Goal: Task Accomplishment & Management: Manage account settings

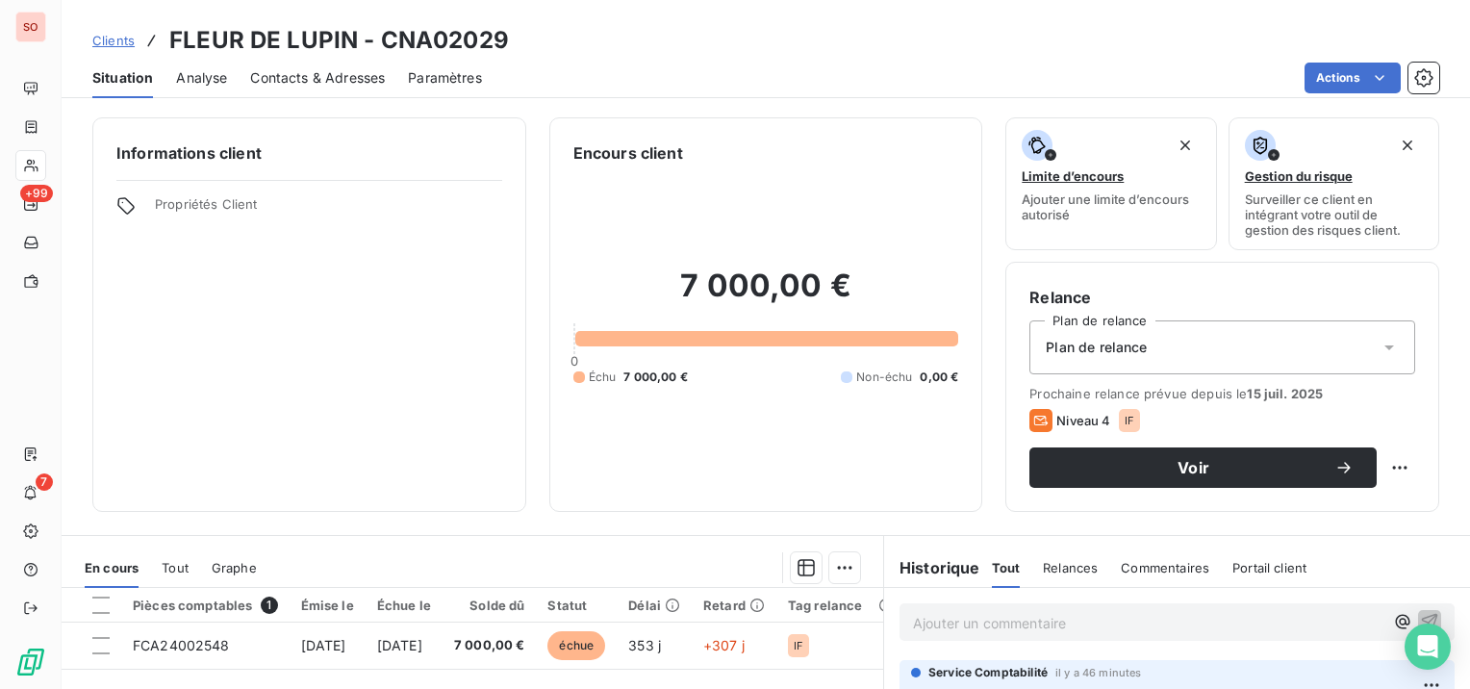
click at [109, 32] on link "Clients" at bounding box center [113, 40] width 42 height 19
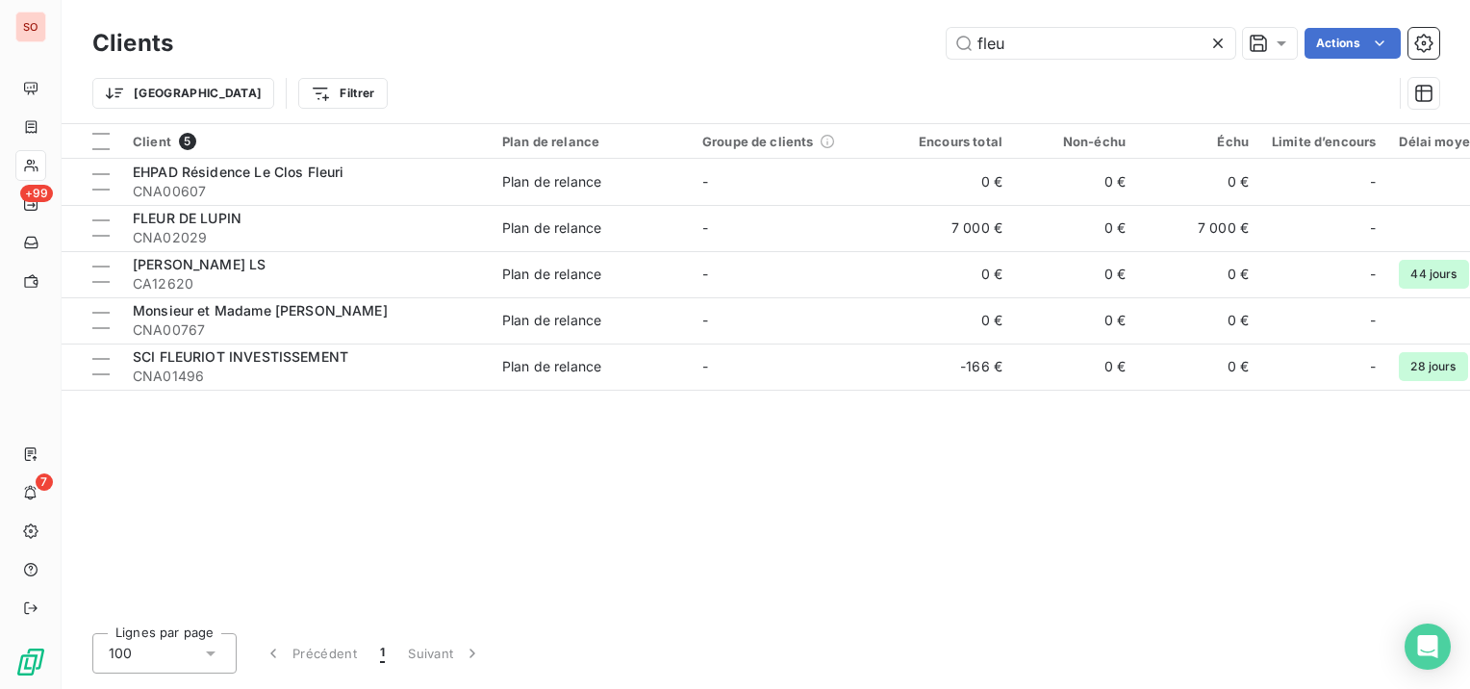
drag, startPoint x: 1047, startPoint y: 35, endPoint x: 912, endPoint y: 44, distance: 135.0
click at [912, 44] on div "fleu Actions" at bounding box center [817, 43] width 1243 height 31
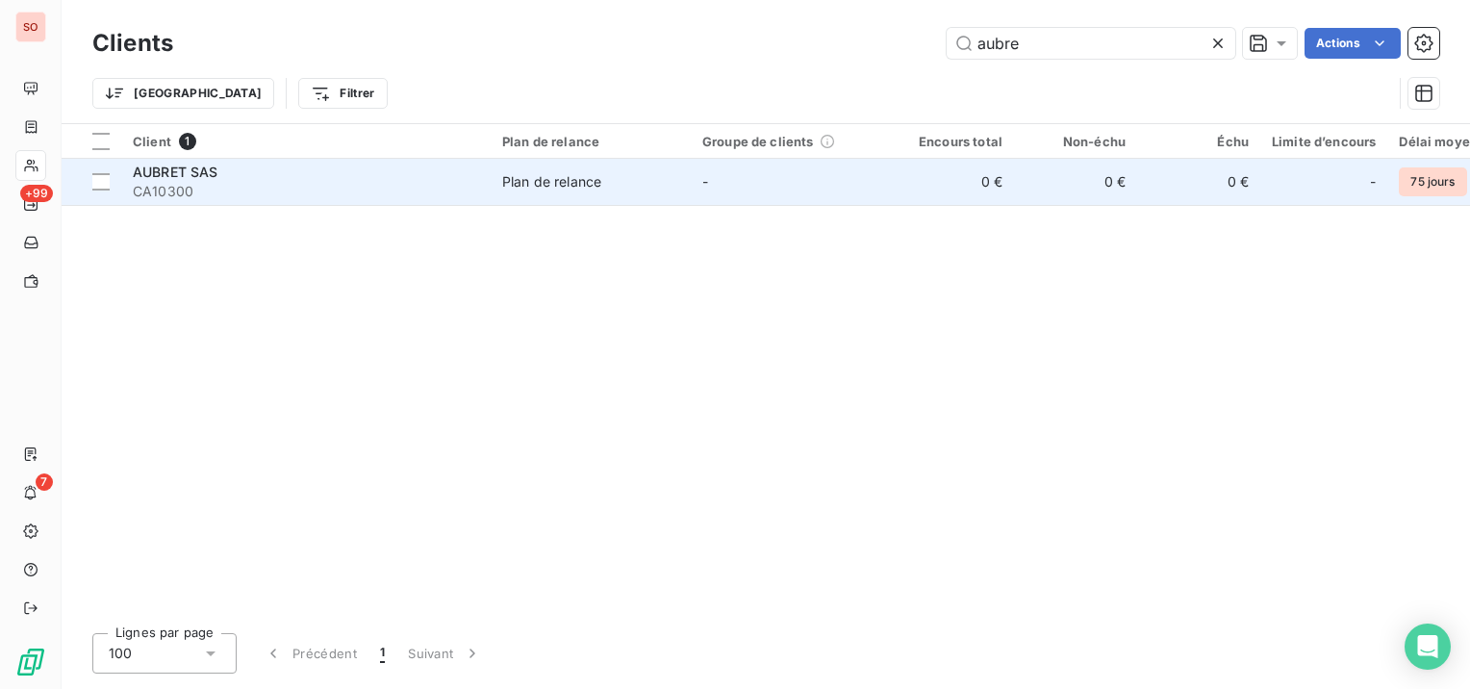
type input "aubre"
click at [235, 185] on span "CA10300" at bounding box center [306, 191] width 346 height 19
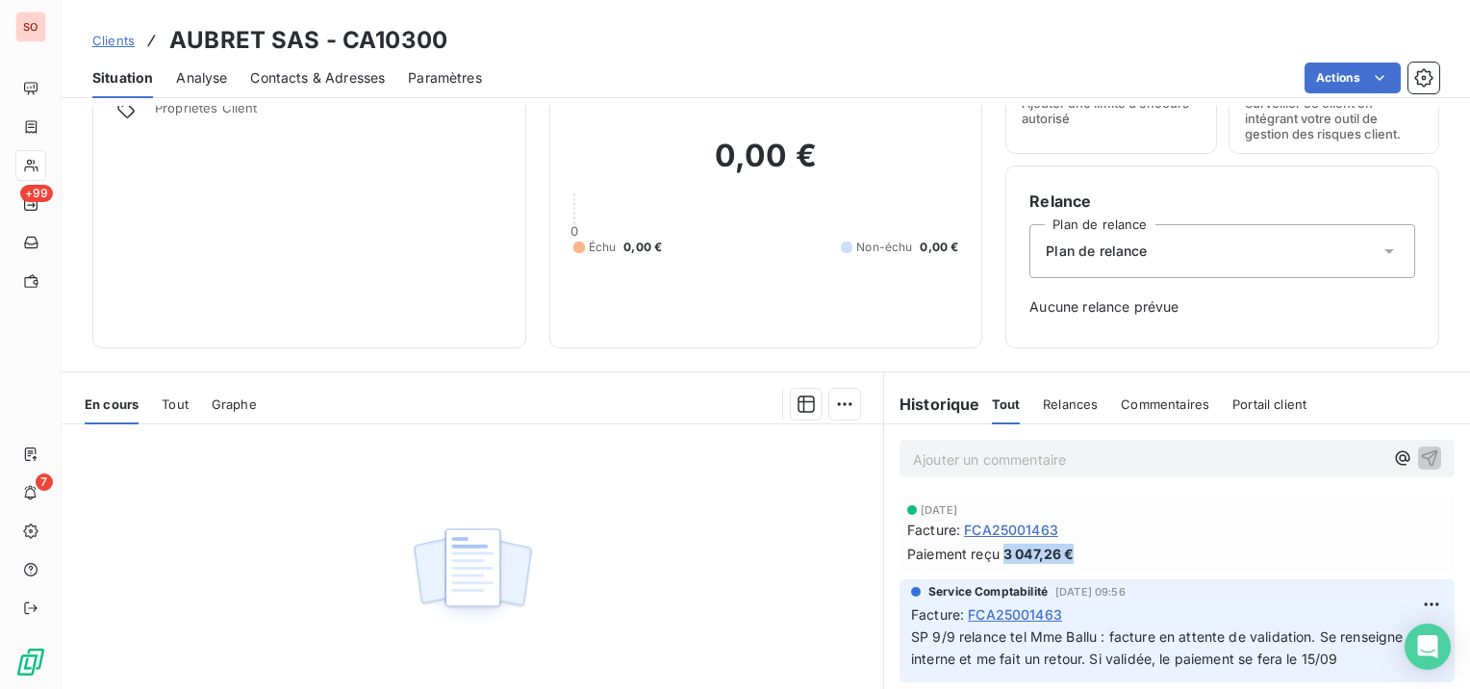
drag, startPoint x: 1068, startPoint y: 546, endPoint x: 994, endPoint y: 554, distance: 74.5
click at [994, 554] on div "Paiement reçu 3 047,26 €" at bounding box center [1177, 554] width 540 height 20
copy span "3 047,26 €"
click at [122, 41] on span "Clients" at bounding box center [113, 40] width 42 height 15
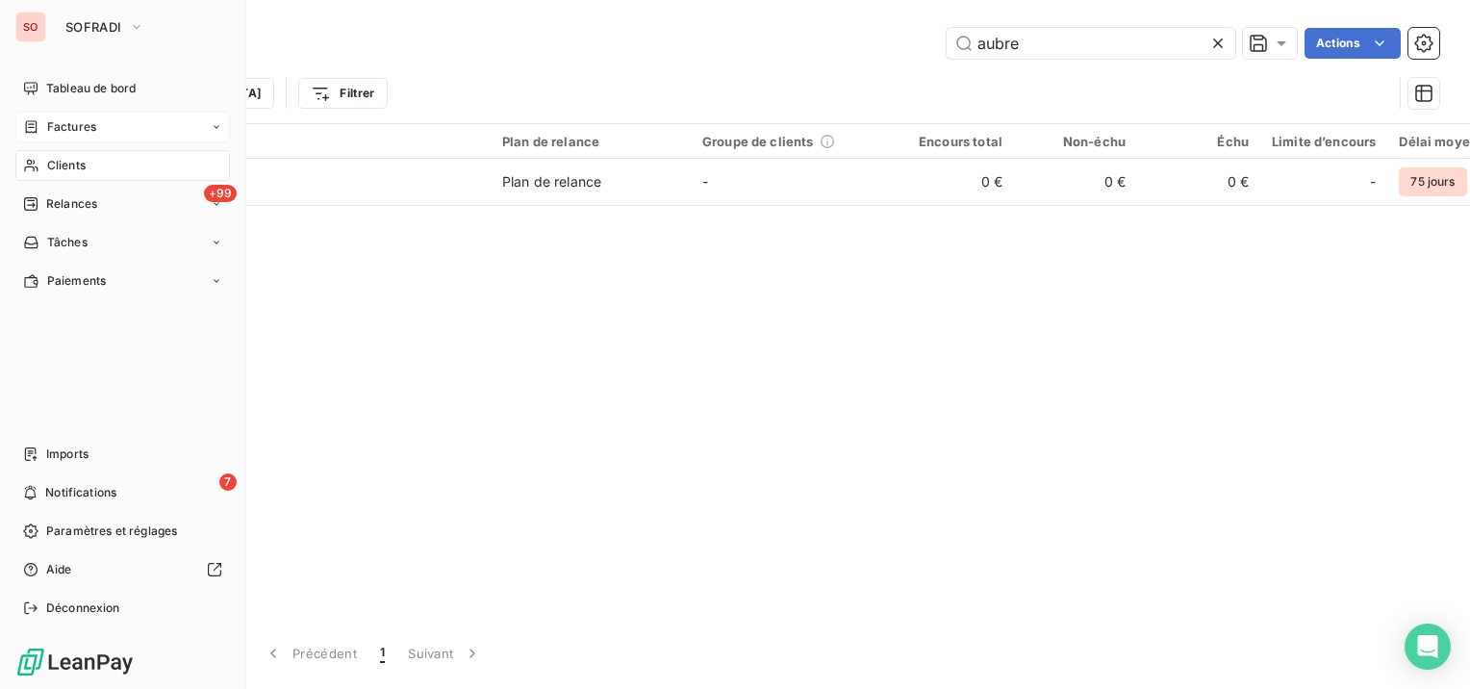
click at [51, 117] on div "Factures" at bounding box center [122, 127] width 215 height 31
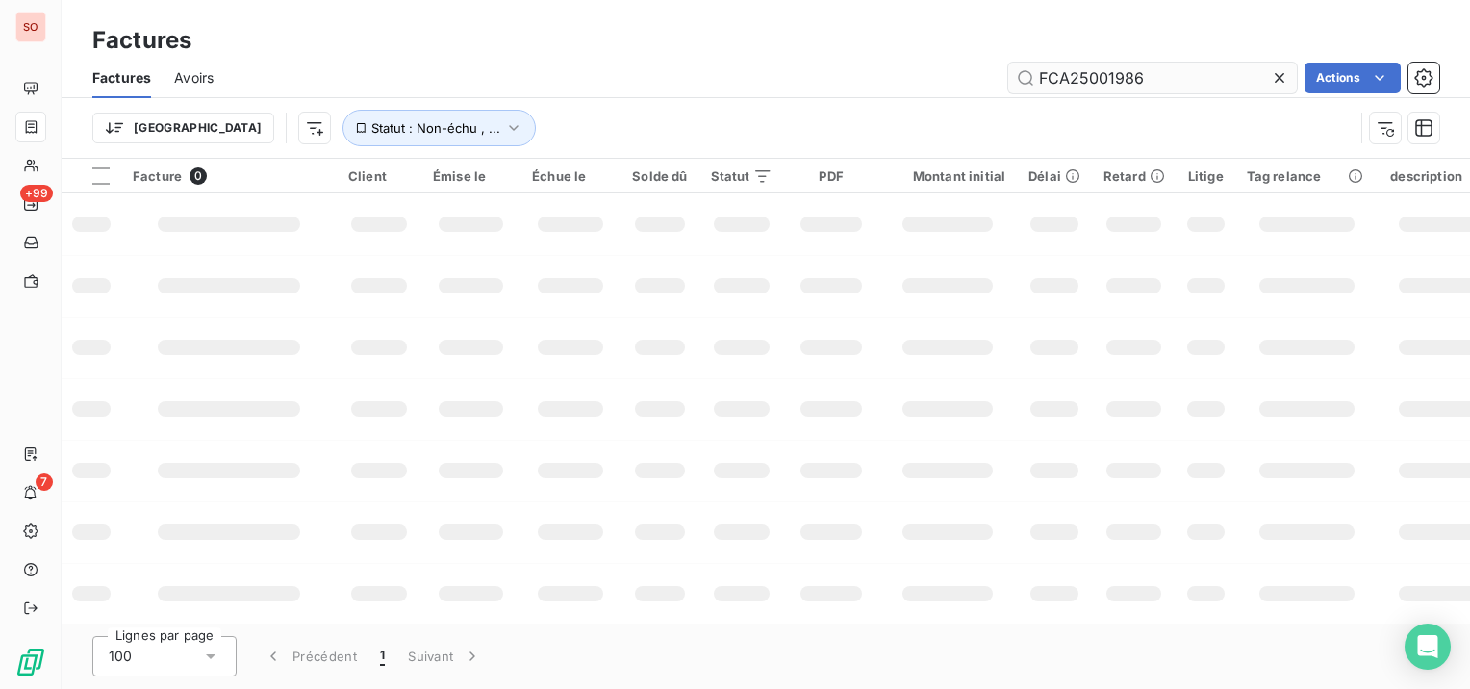
click at [1279, 74] on icon at bounding box center [1279, 77] width 19 height 19
click at [1177, 76] on input "text" at bounding box center [1152, 78] width 289 height 31
paste input "FCA25001795"
type input "FCA25001795"
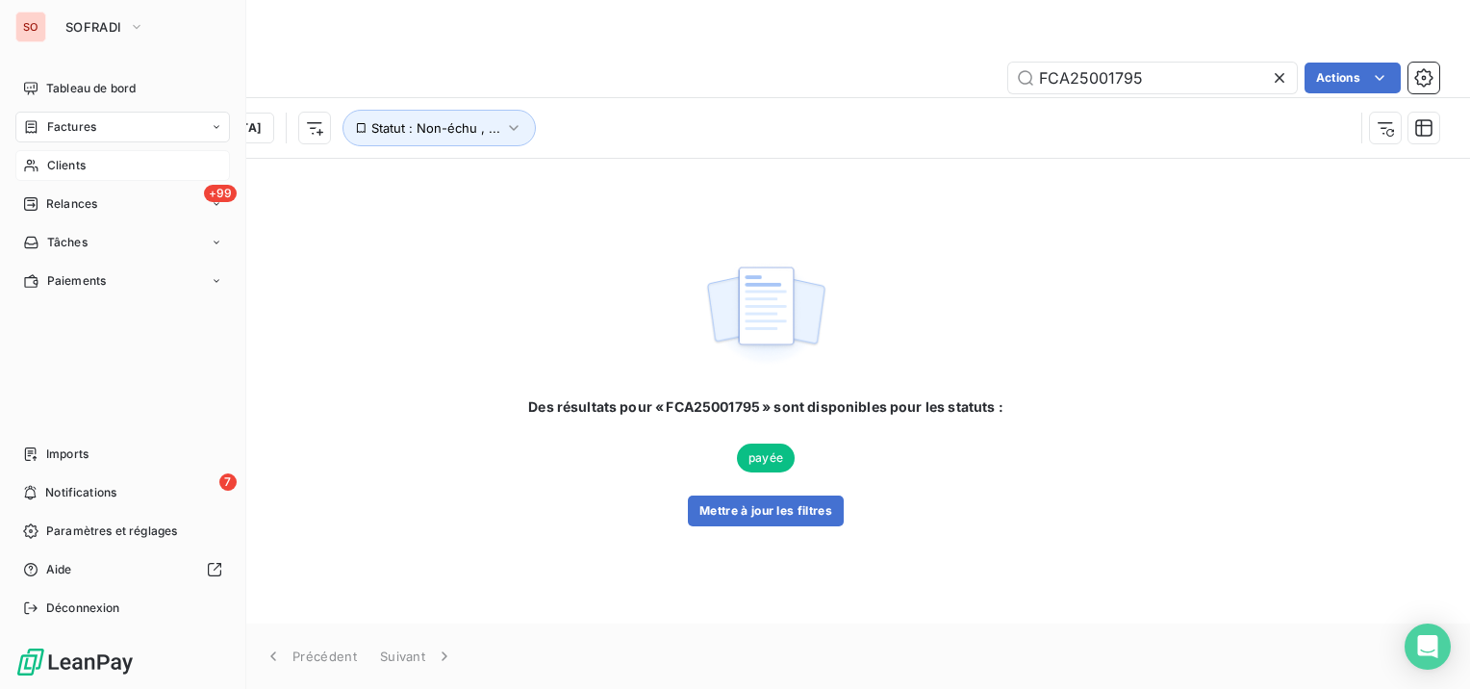
click at [47, 167] on span "Clients" at bounding box center [66, 165] width 38 height 17
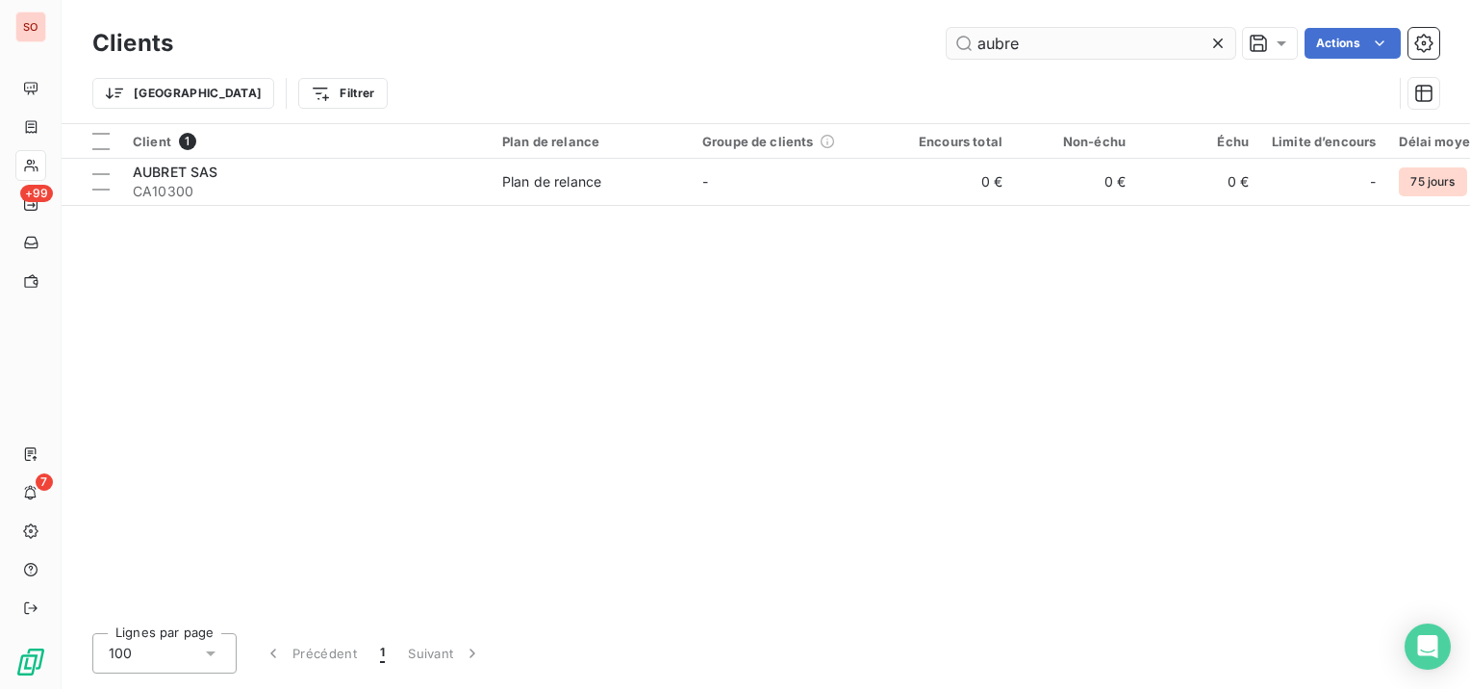
drag, startPoint x: 1070, startPoint y: 50, endPoint x: 960, endPoint y: 45, distance: 109.8
click at [960, 45] on input "aubre" at bounding box center [1091, 43] width 289 height 31
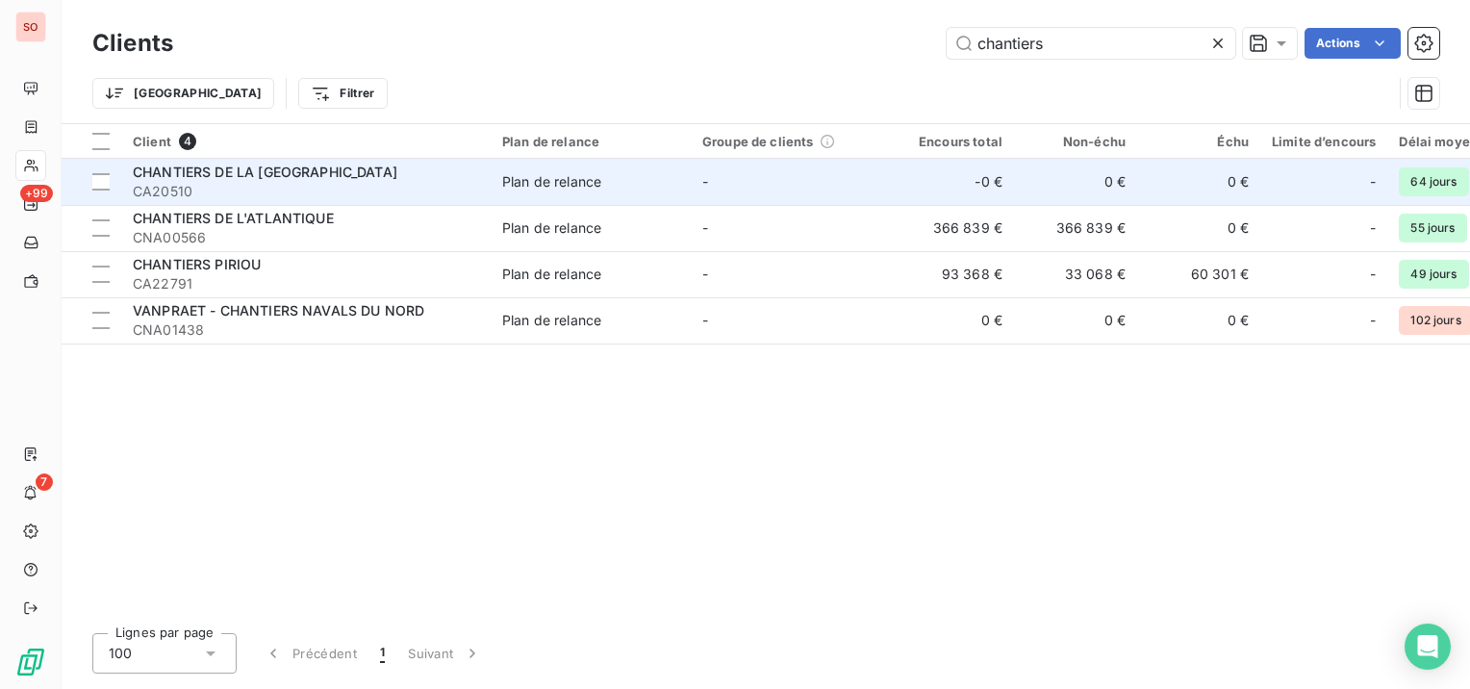
type input "chantiers"
click at [317, 168] on span "CHANTIERS DE LA [GEOGRAPHIC_DATA]" at bounding box center [265, 172] width 265 height 16
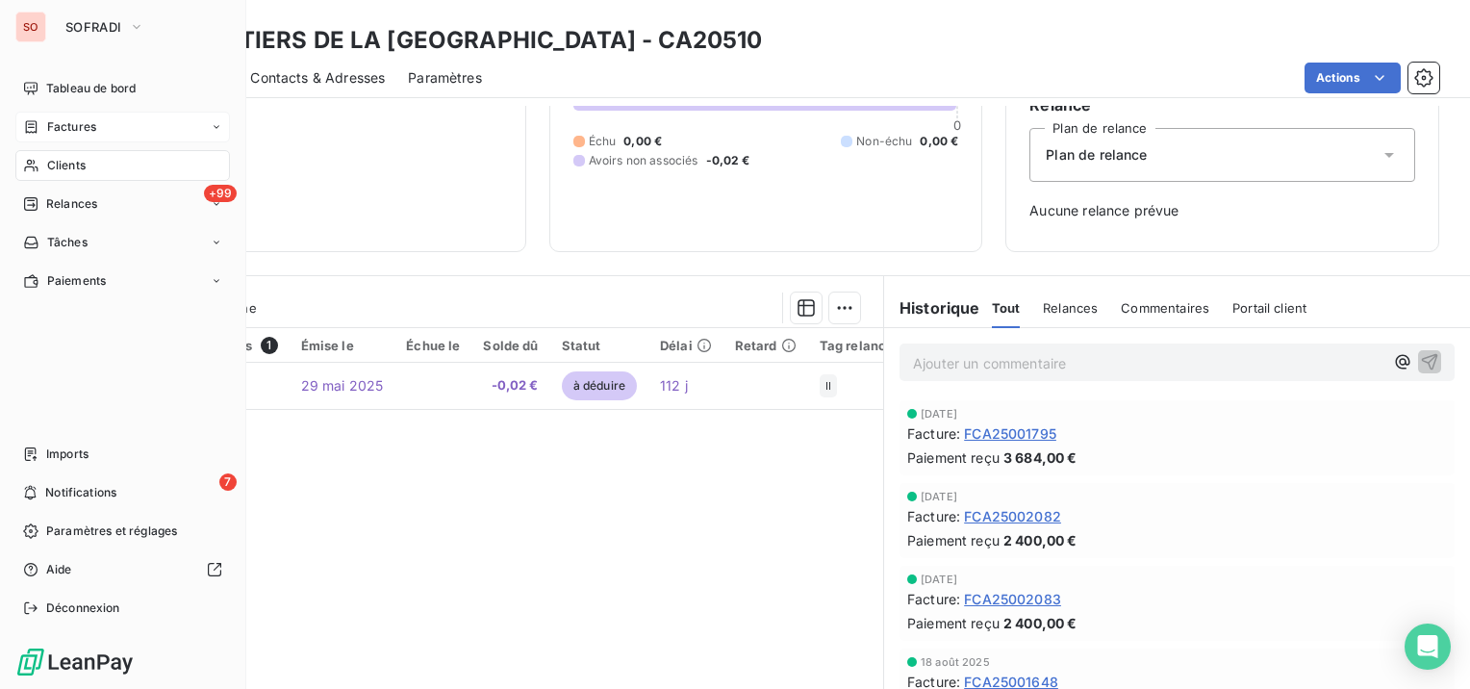
click at [100, 122] on div "Factures" at bounding box center [122, 127] width 215 height 31
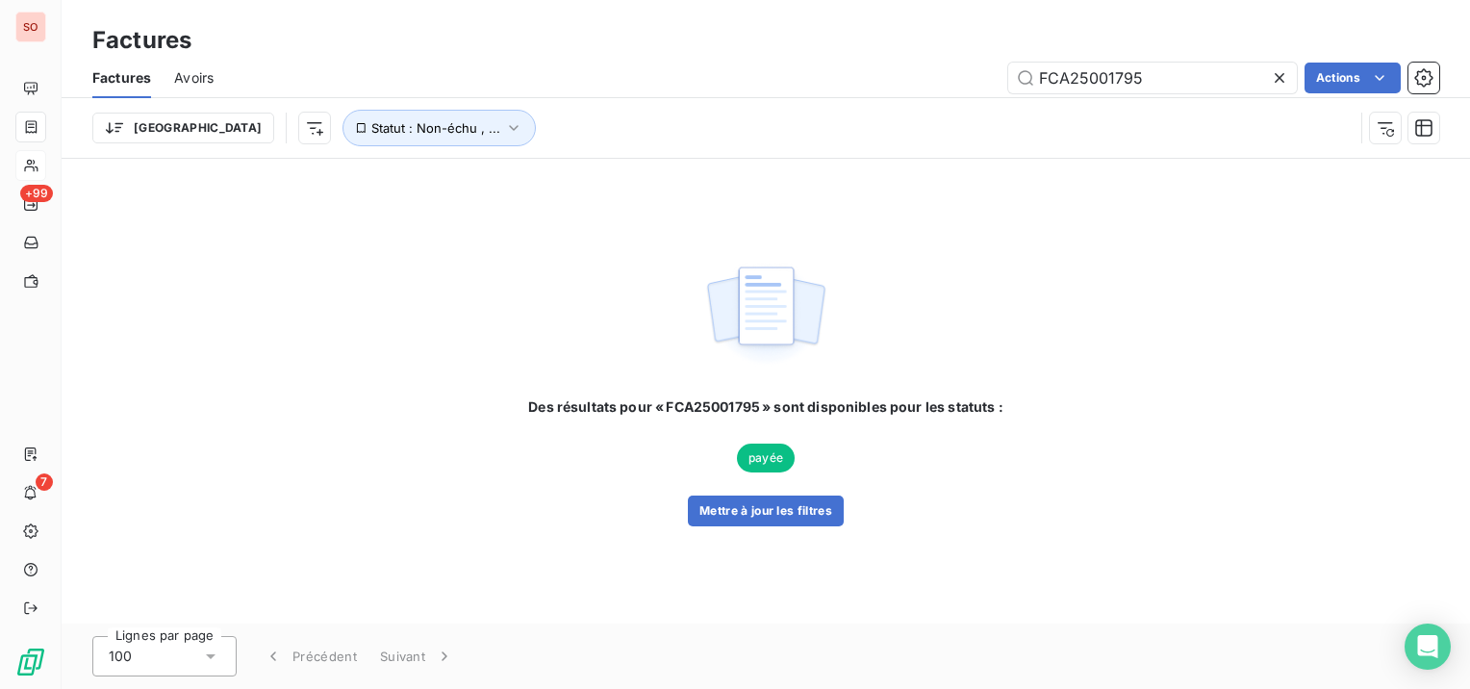
click at [1287, 77] on icon at bounding box center [1279, 77] width 19 height 19
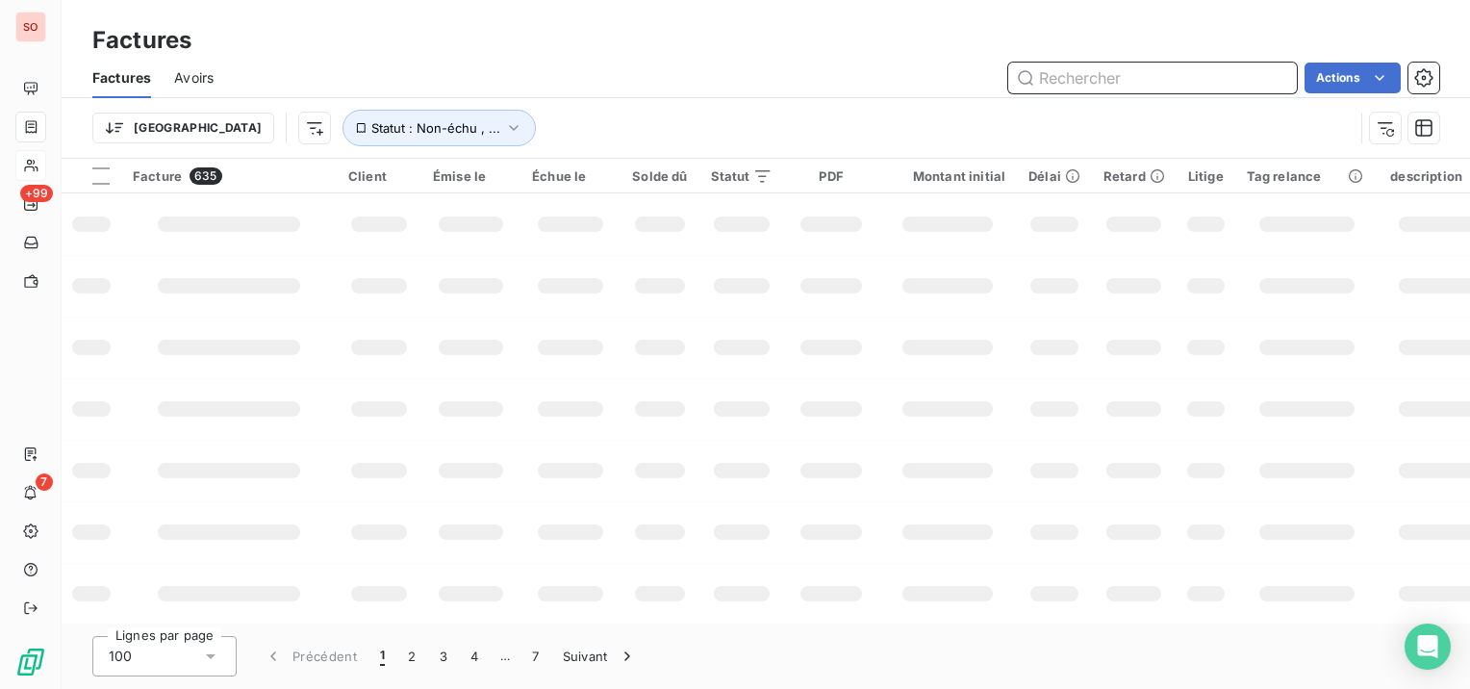
click at [1184, 81] on input "text" at bounding box center [1152, 78] width 289 height 31
paste input "FCA25002033"
click at [1083, 79] on input "FCA25002033" at bounding box center [1152, 78] width 289 height 31
click at [1083, 76] on input "FCA25002033" at bounding box center [1152, 78] width 289 height 31
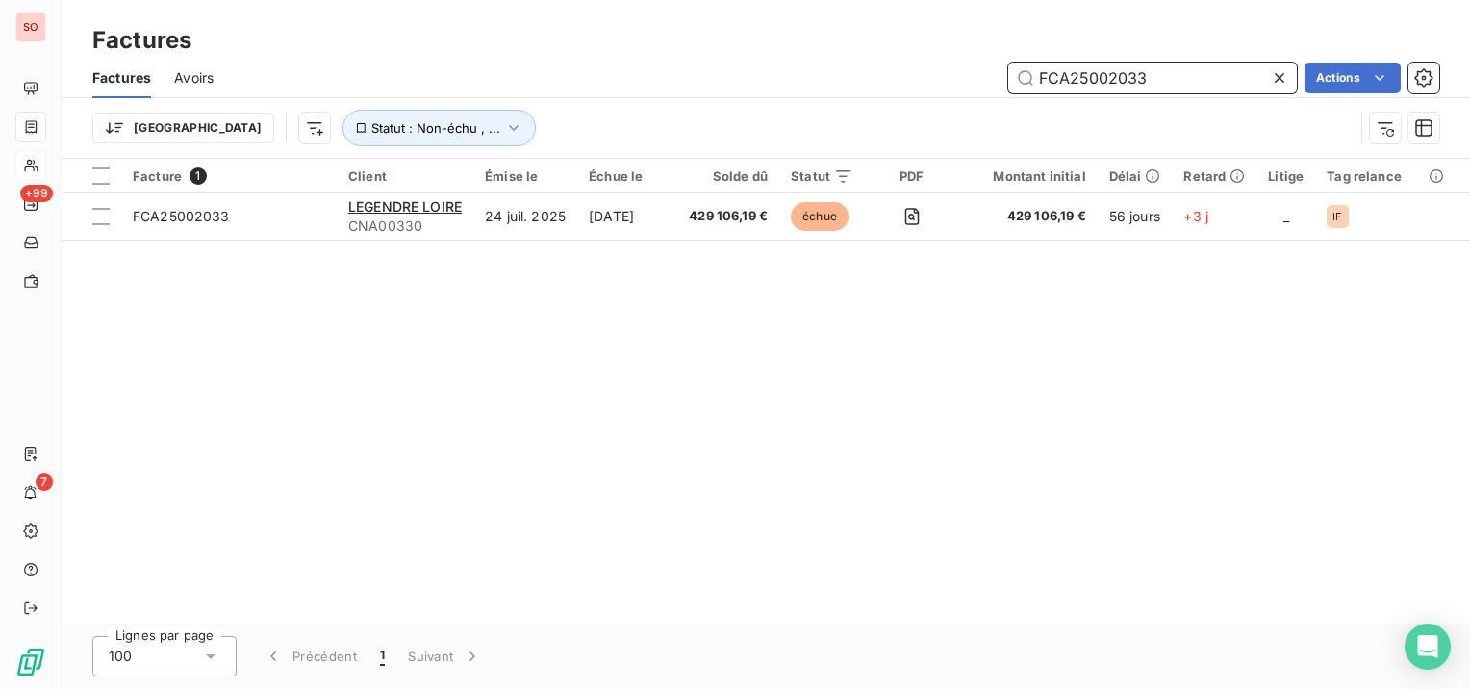
click at [1167, 71] on input "FCA25002033" at bounding box center [1152, 78] width 289 height 31
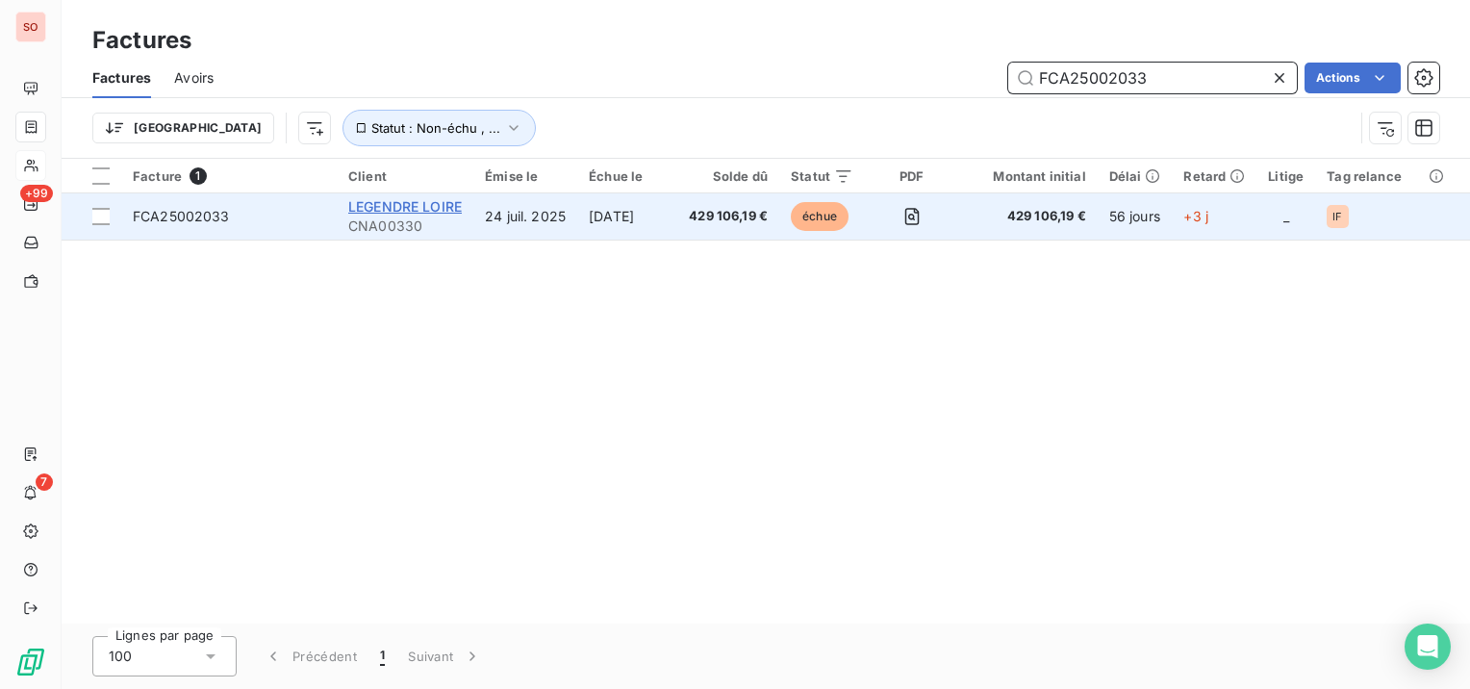
type input "FCA25002033"
click at [440, 201] on span "LEGENDRE LOIRE" at bounding box center [405, 206] width 114 height 16
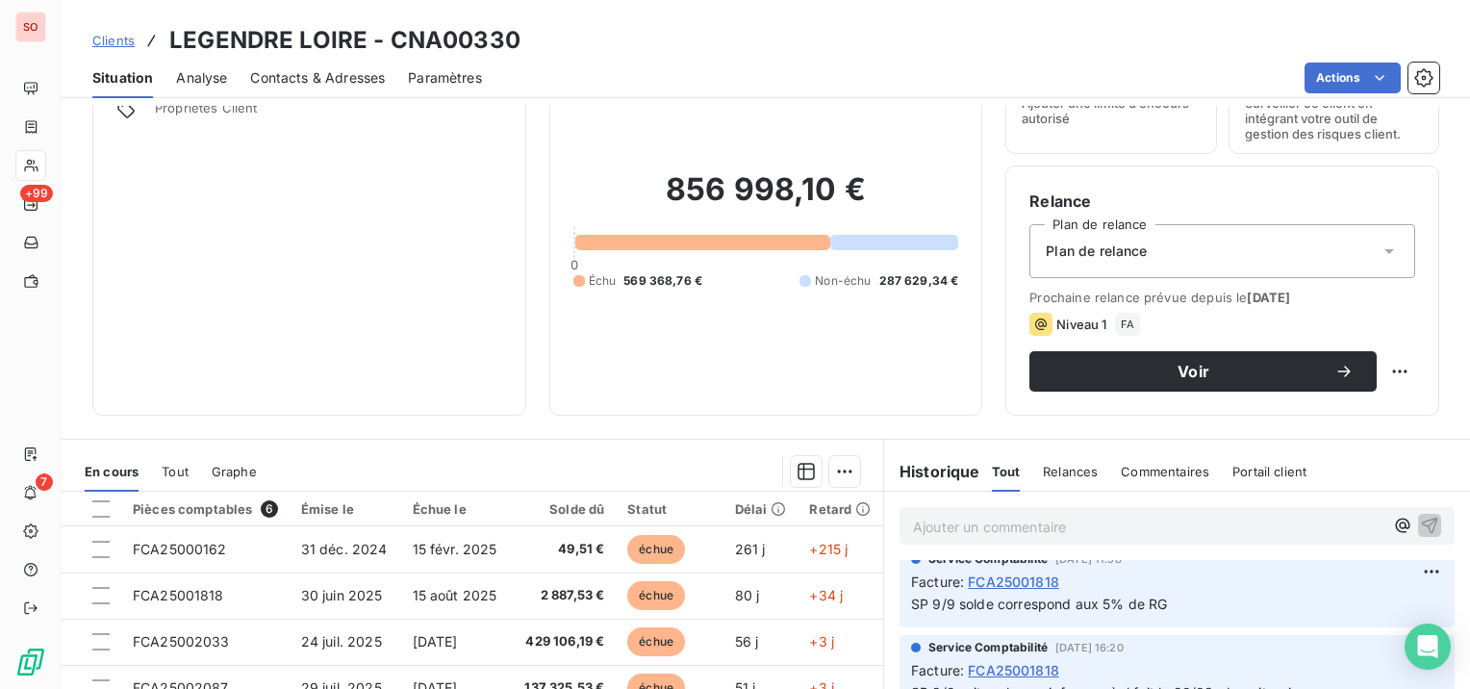
scroll to position [192, 0]
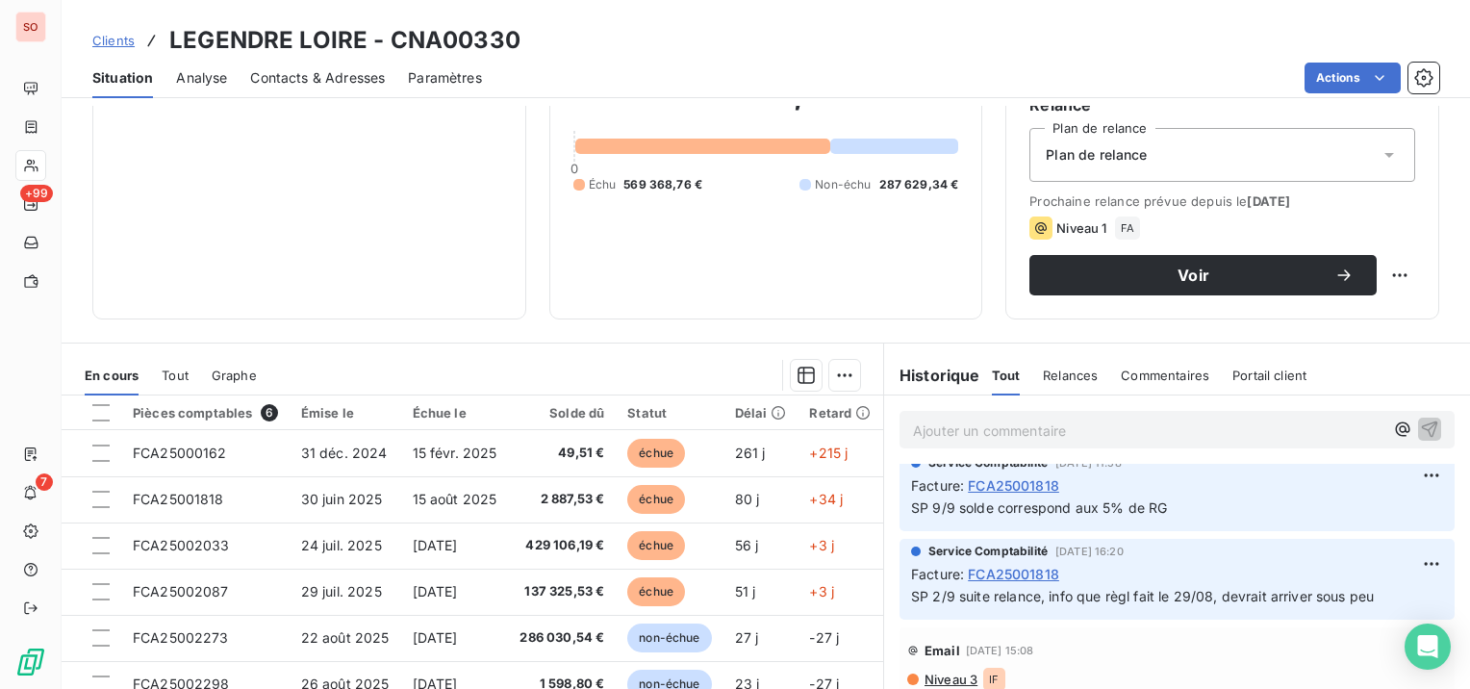
click at [360, 74] on span "Contacts & Adresses" at bounding box center [317, 77] width 135 height 19
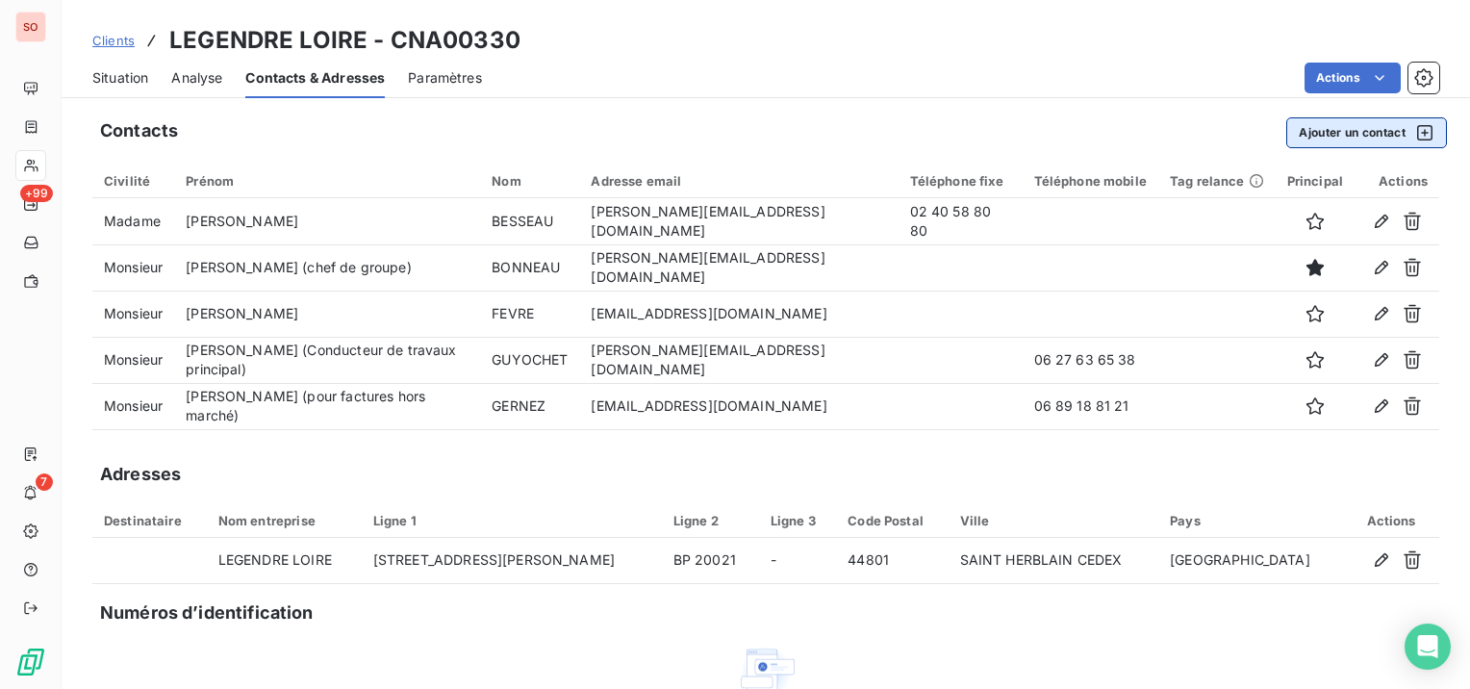
click at [1378, 132] on button "Ajouter un contact" at bounding box center [1366, 132] width 161 height 31
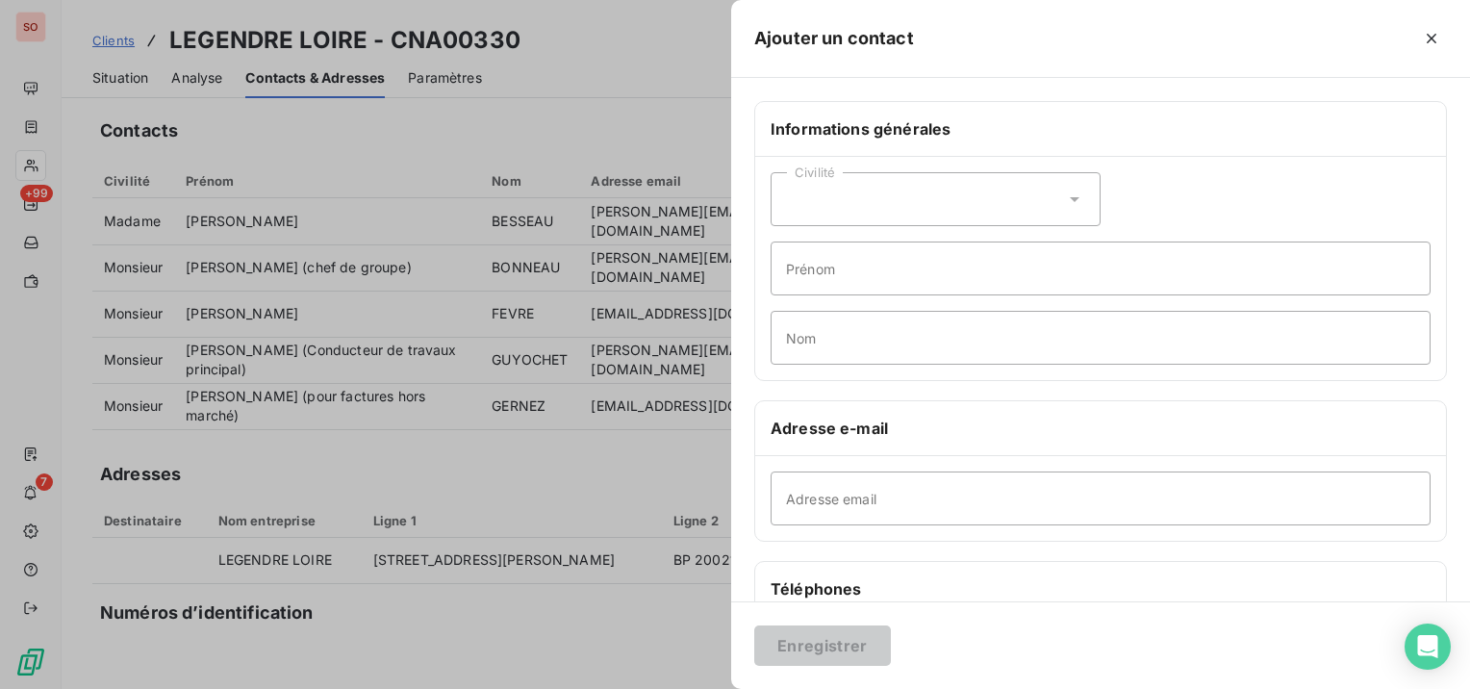
click at [949, 190] on div "Civilité" at bounding box center [936, 199] width 330 height 54
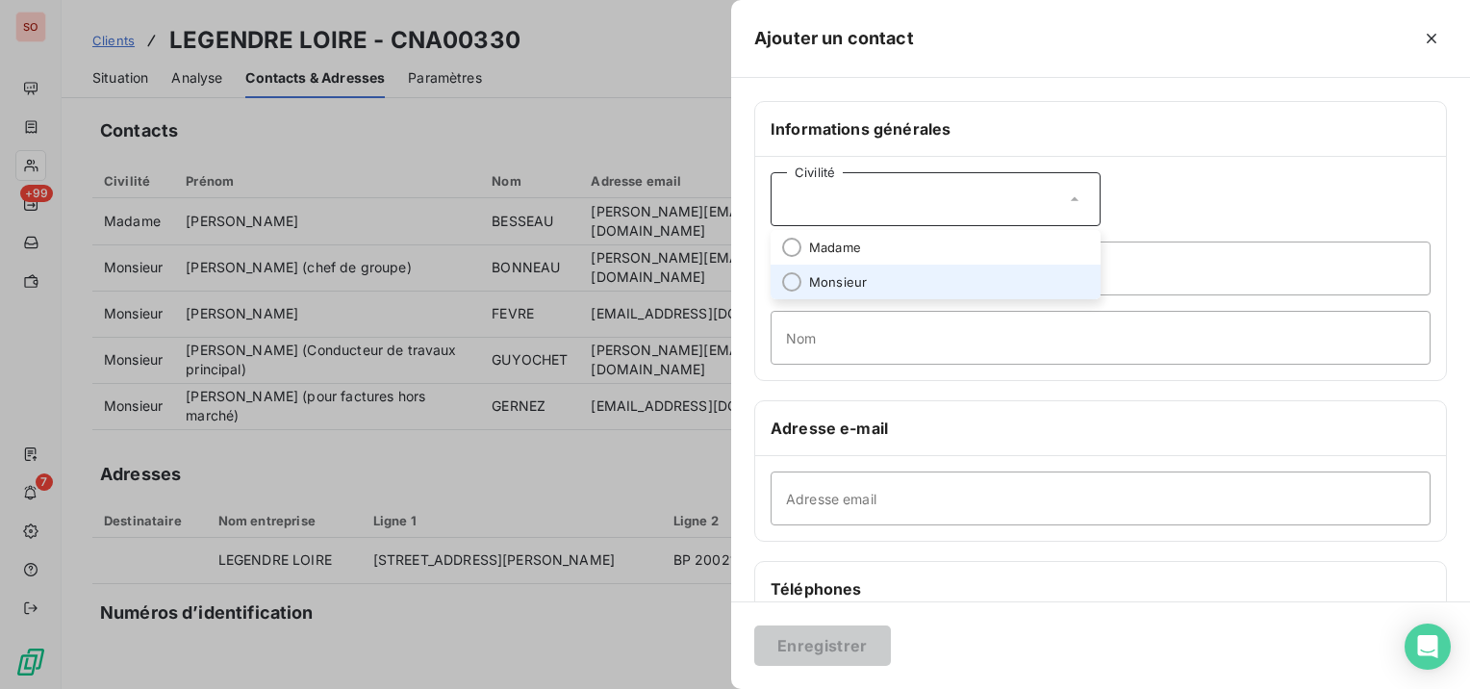
click at [905, 277] on li "Monsieur" at bounding box center [936, 282] width 330 height 35
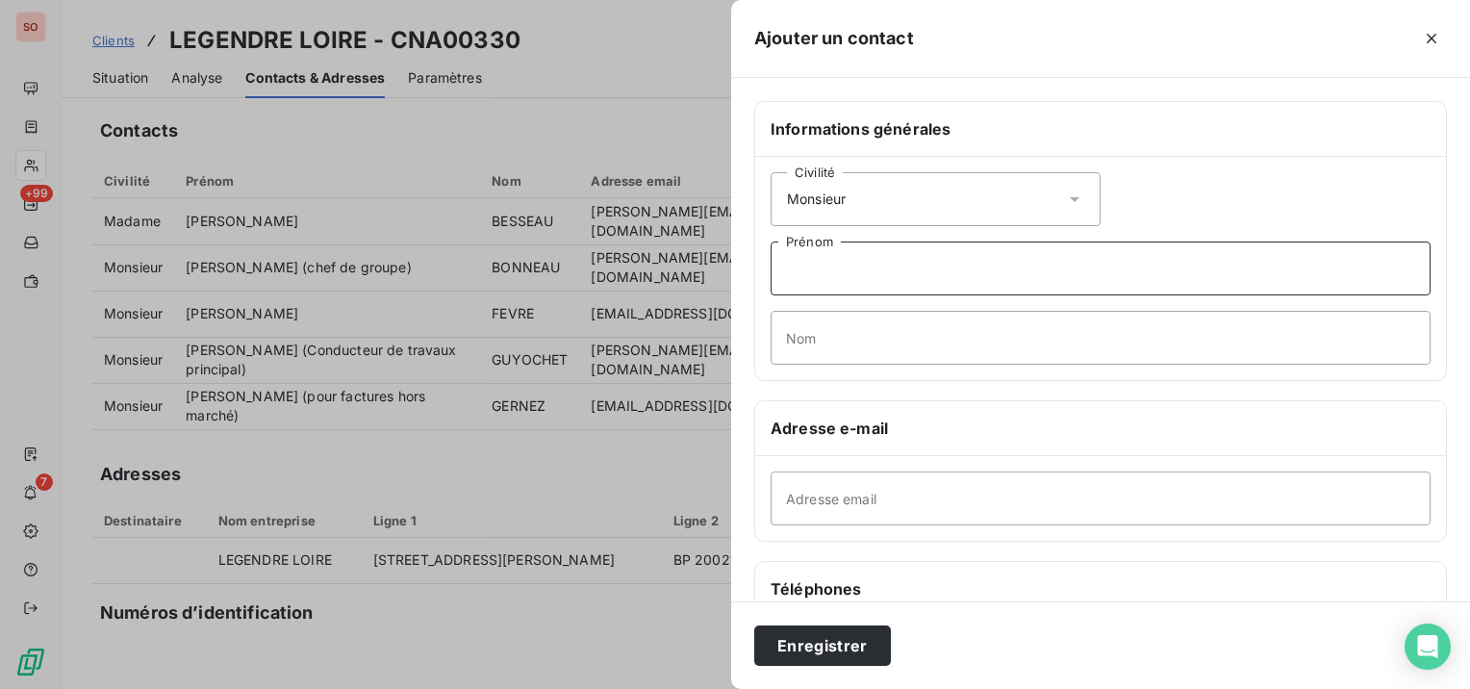
click at [905, 277] on input "Prénom" at bounding box center [1101, 268] width 660 height 54
type input "[PERSON_NAME]"
type input "BLARD"
click at [905, 277] on input "[PERSON_NAME]" at bounding box center [1101, 268] width 660 height 54
type input "[PERSON_NAME] (à relancer pour l'affaire SOCAMAINE)"
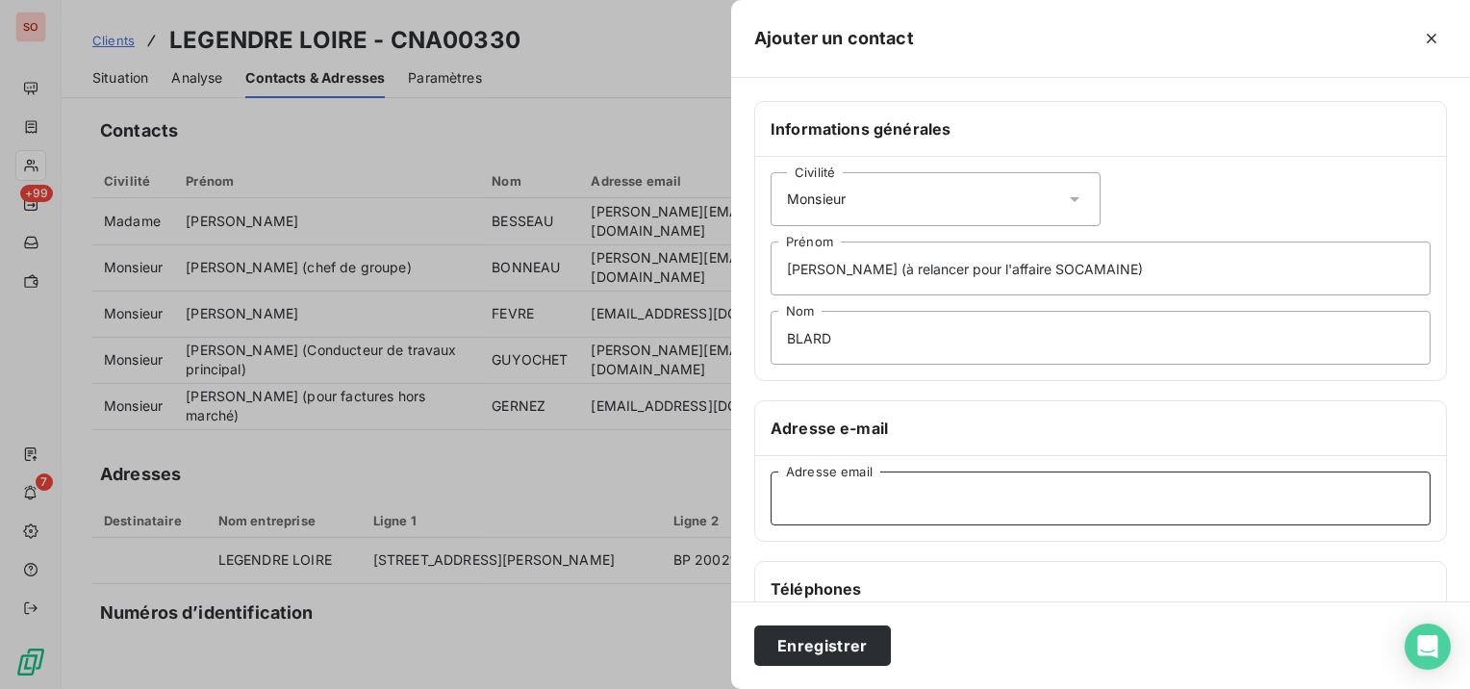
click at [916, 491] on input "Adresse email" at bounding box center [1101, 498] width 660 height 54
paste input "[PERSON_NAME][EMAIL_ADDRESS][DOMAIN_NAME]"
type input "[PERSON_NAME][EMAIL_ADDRESS][DOMAIN_NAME]"
click at [836, 269] on input "[PERSON_NAME] (à relancer pour l'affaire SOCAMAINE)" at bounding box center [1101, 268] width 660 height 54
type input "[PERSON_NAME] (Conducteur de travaux) (à relancer pour l'affaire SOCAMAINE)"
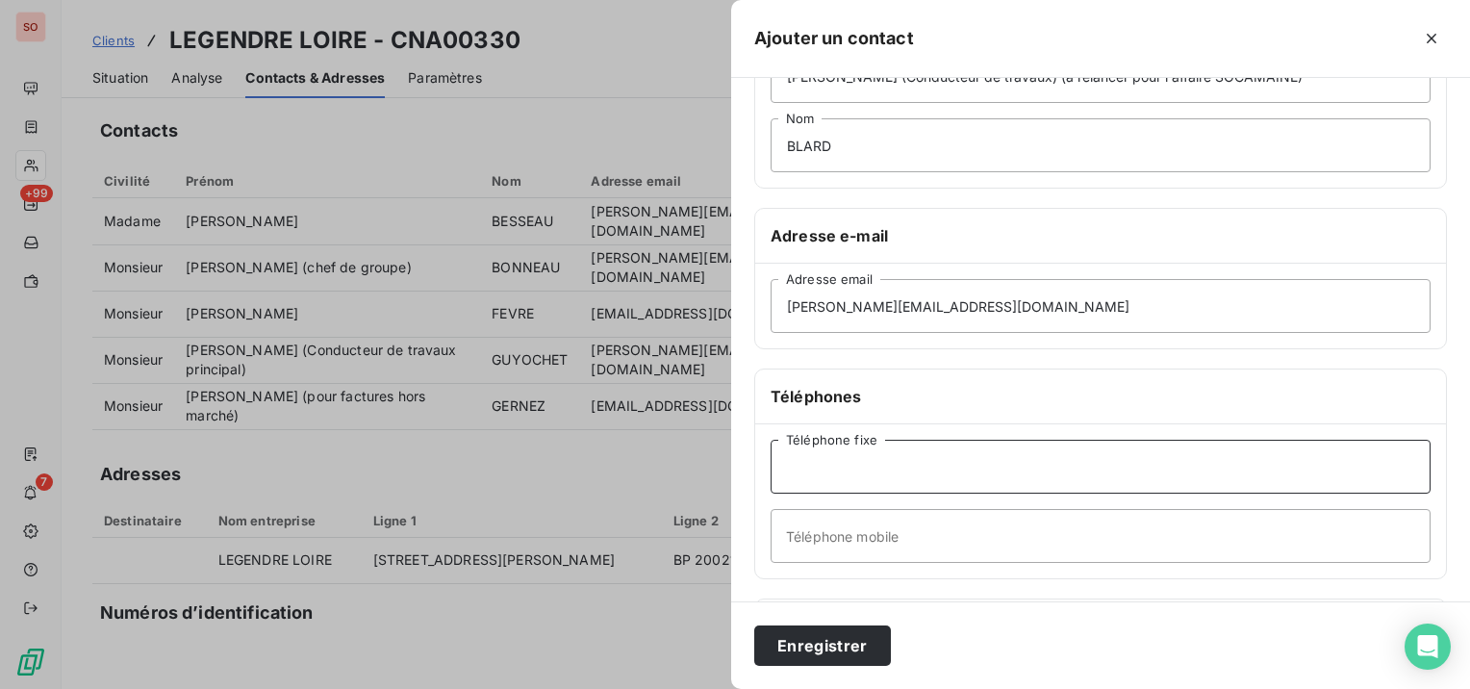
click at [989, 467] on input "Téléphone fixe" at bounding box center [1101, 467] width 660 height 54
click at [932, 549] on input "Téléphone mobile" at bounding box center [1101, 536] width 660 height 54
paste input "0)7 88 67 09 63"
click at [792, 539] on input "0)7 88 67 09 63" at bounding box center [1101, 536] width 660 height 54
type input "07 88 67 09 63"
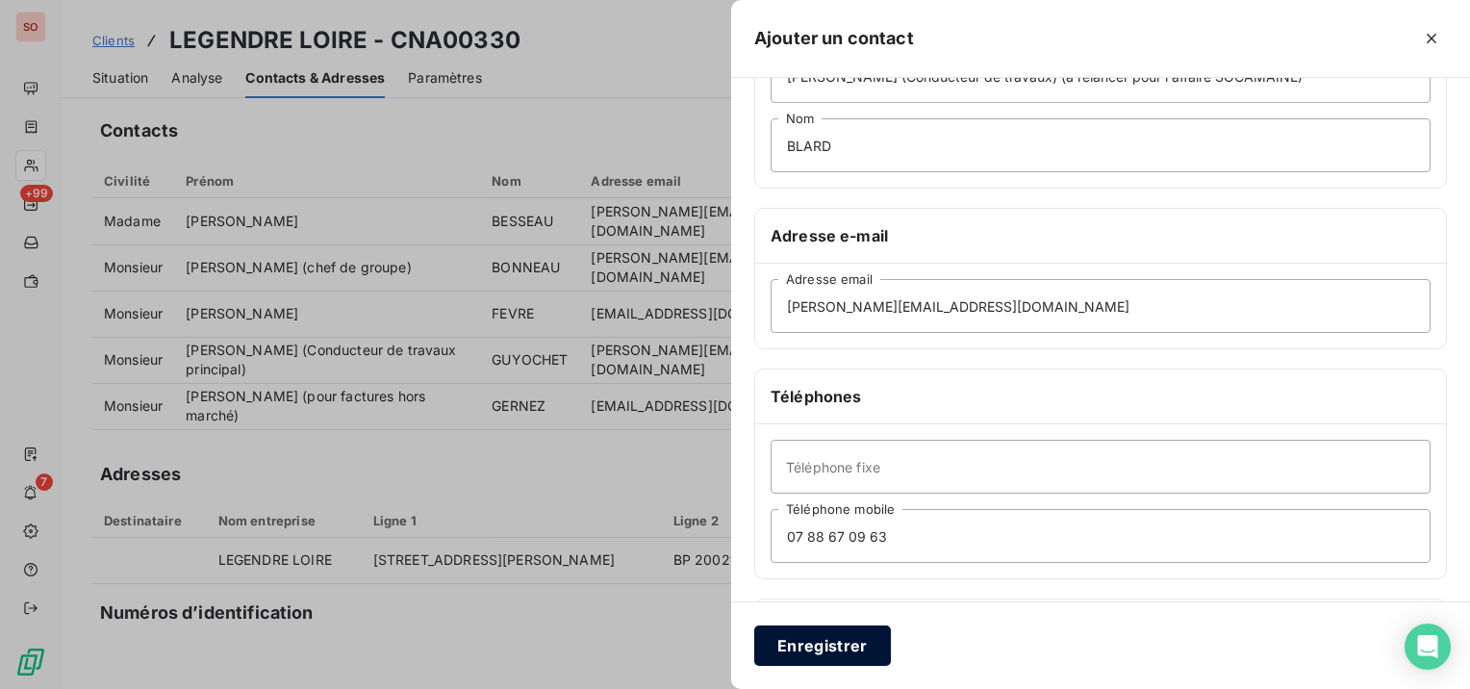
click at [803, 629] on button "Enregistrer" at bounding box center [822, 645] width 137 height 40
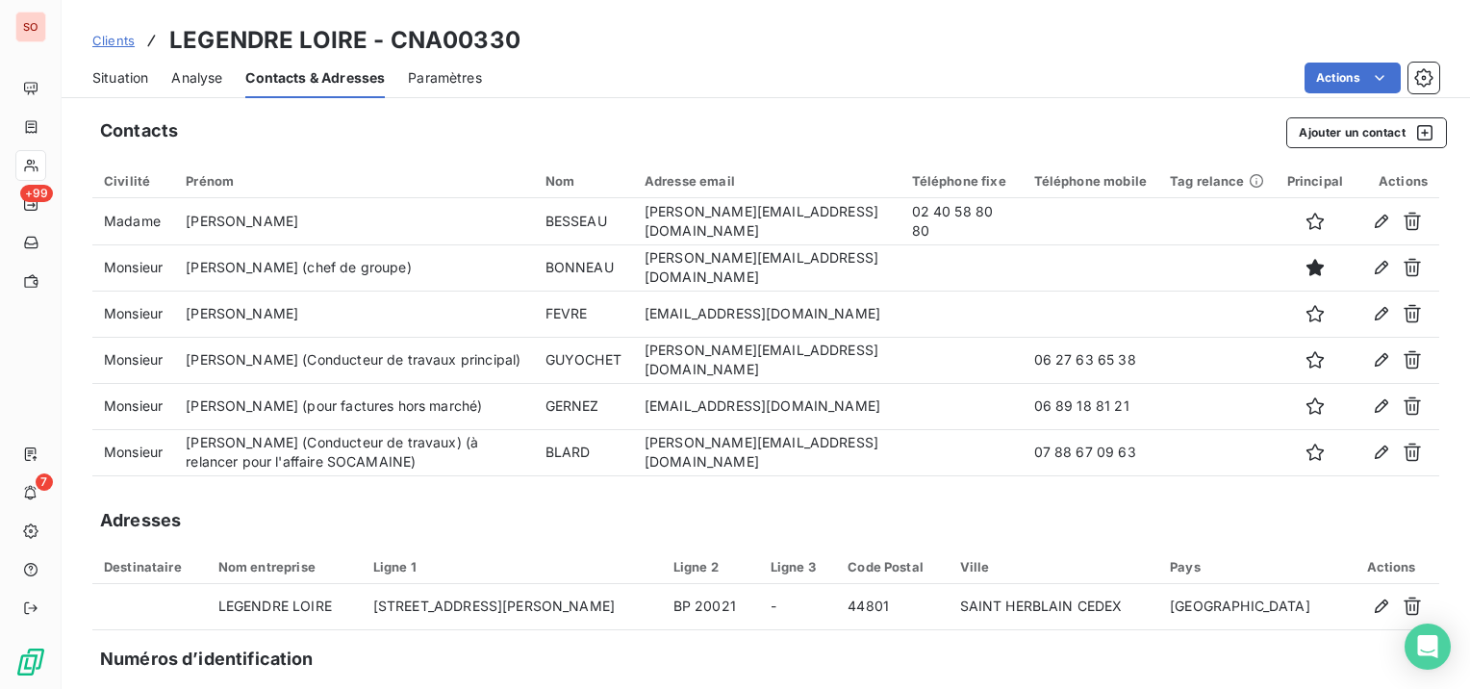
click at [142, 74] on span "Situation" at bounding box center [120, 77] width 56 height 19
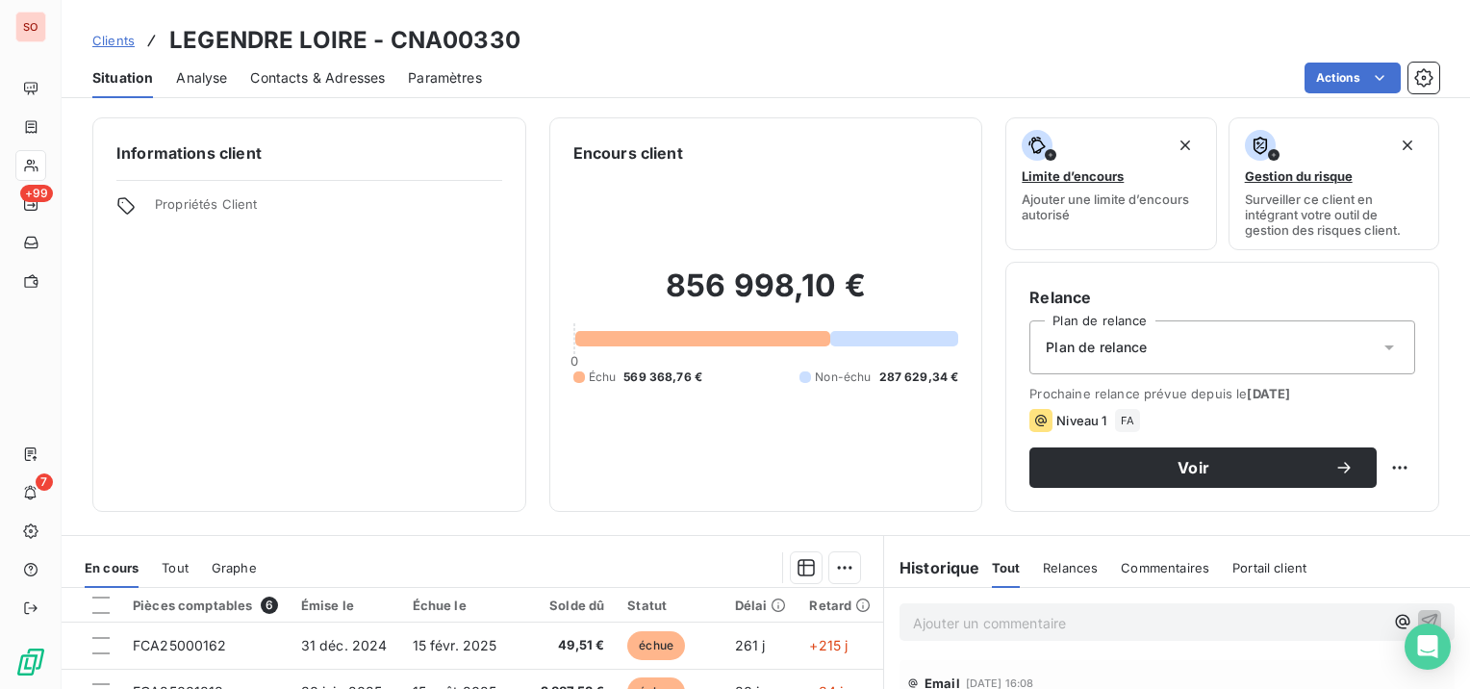
scroll to position [289, 0]
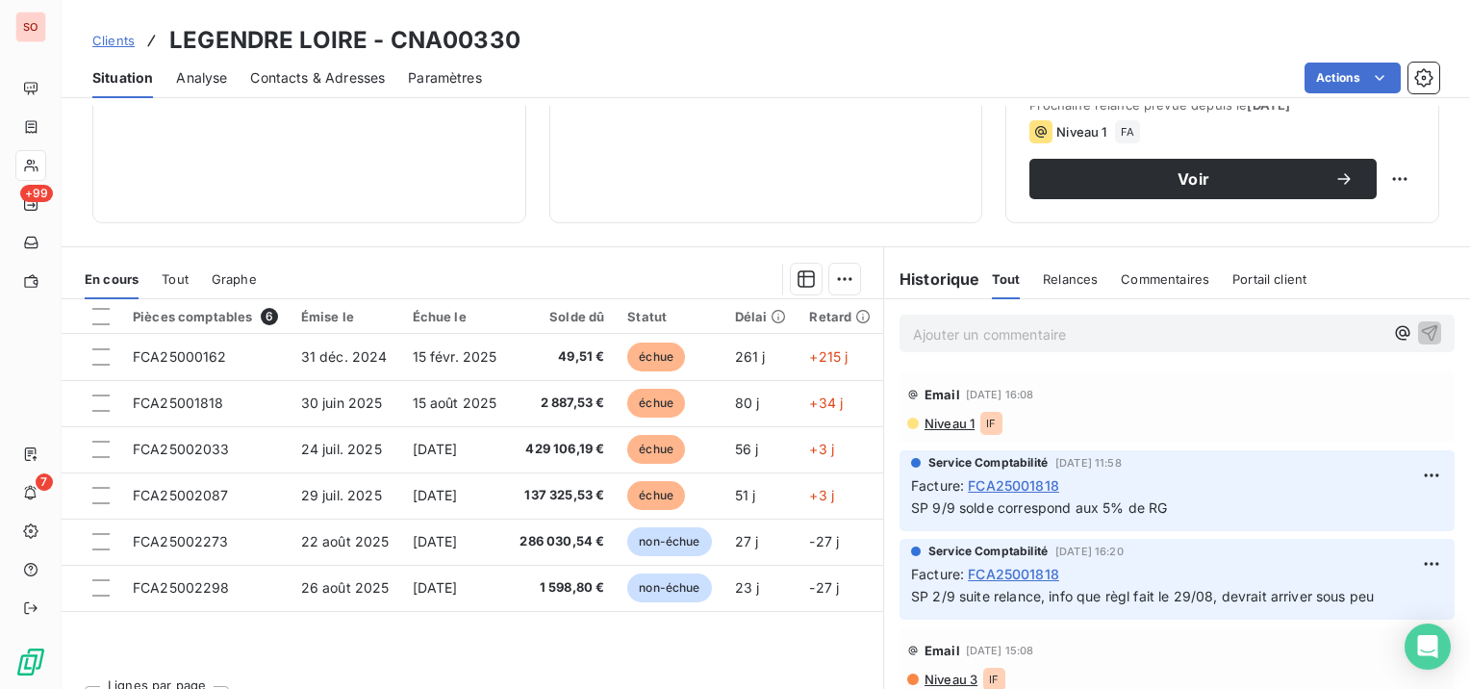
click at [1120, 334] on p "Ajouter un commentaire ﻿" at bounding box center [1148, 334] width 470 height 24
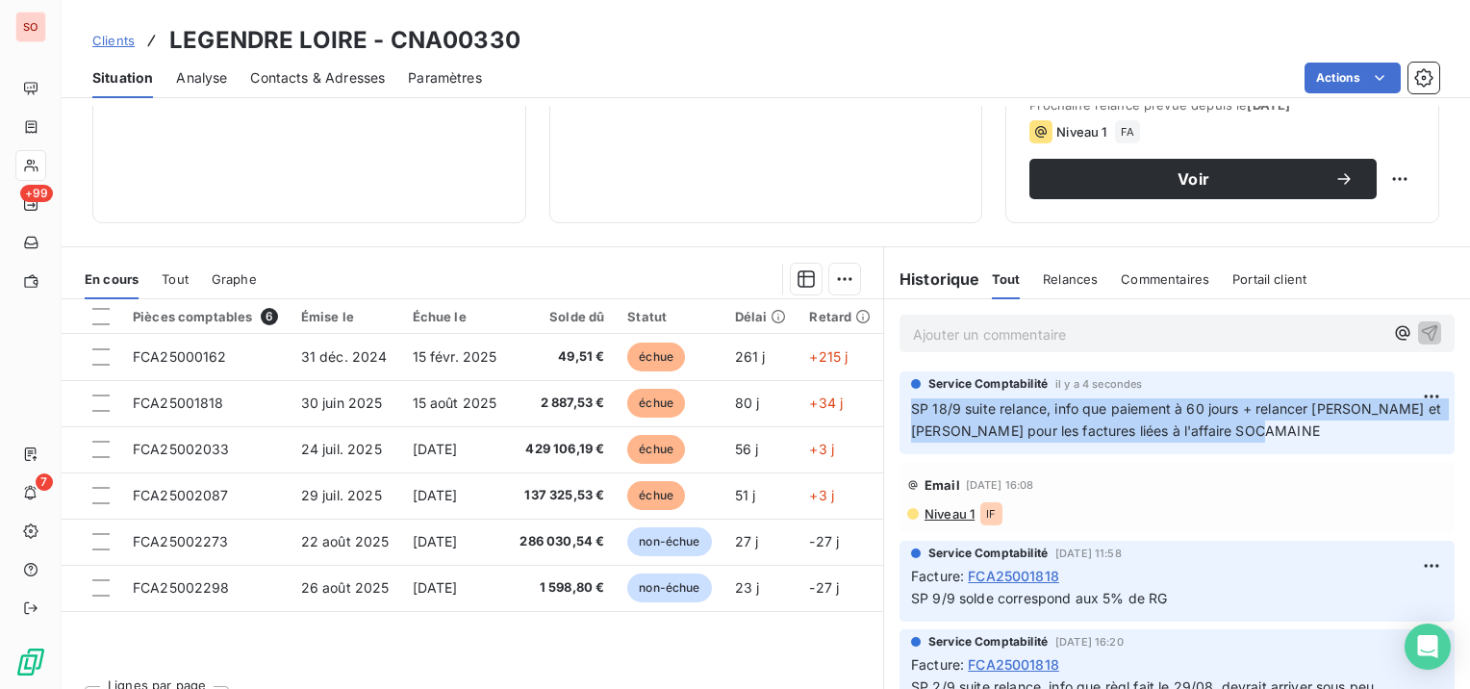
drag, startPoint x: 1291, startPoint y: 427, endPoint x: 891, endPoint y: 404, distance: 400.9
click at [900, 404] on div "Service Comptabilité il y a 4 secondes SP 18/9 suite relance, info que paiement…" at bounding box center [1177, 412] width 555 height 83
copy span "SP 18/9 suite relance, info que paiement à 60 jours + relancer [PERSON_NAME] et…"
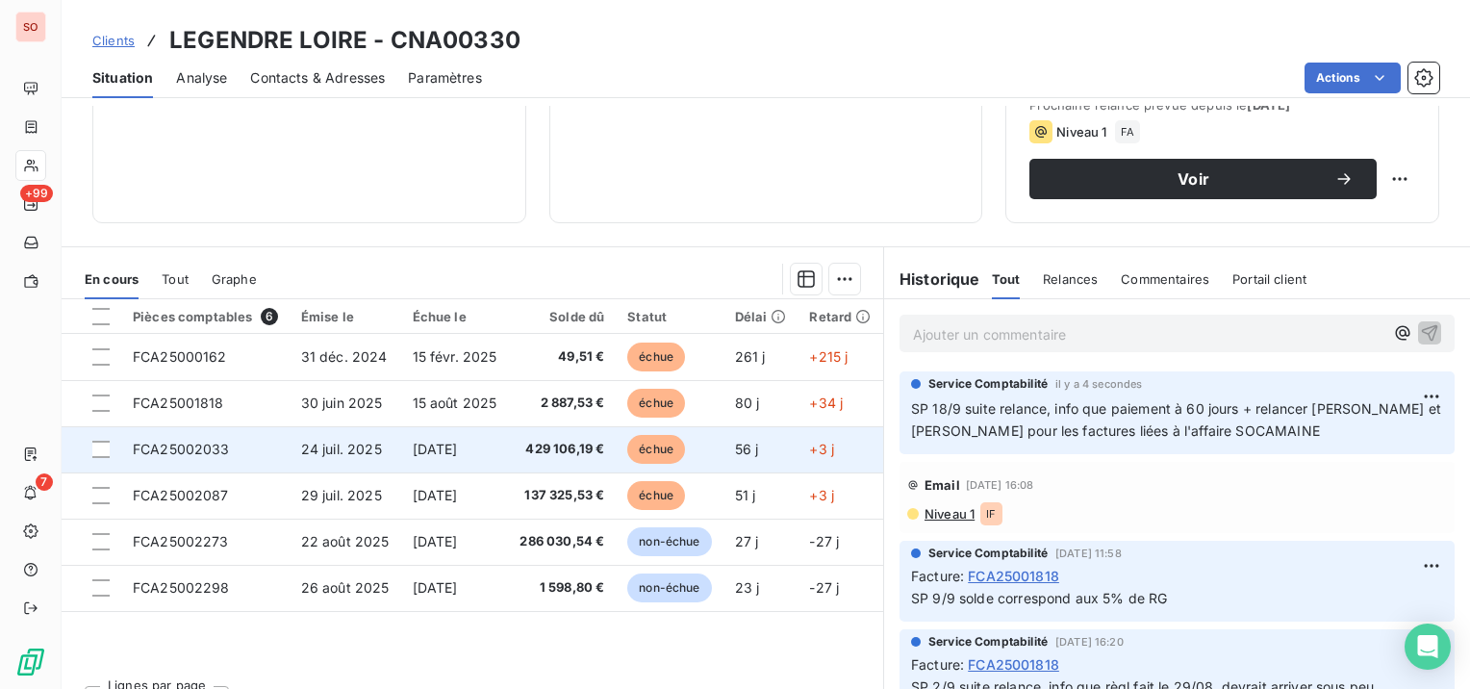
click at [308, 446] on span "24 juil. 2025" at bounding box center [341, 449] width 81 height 16
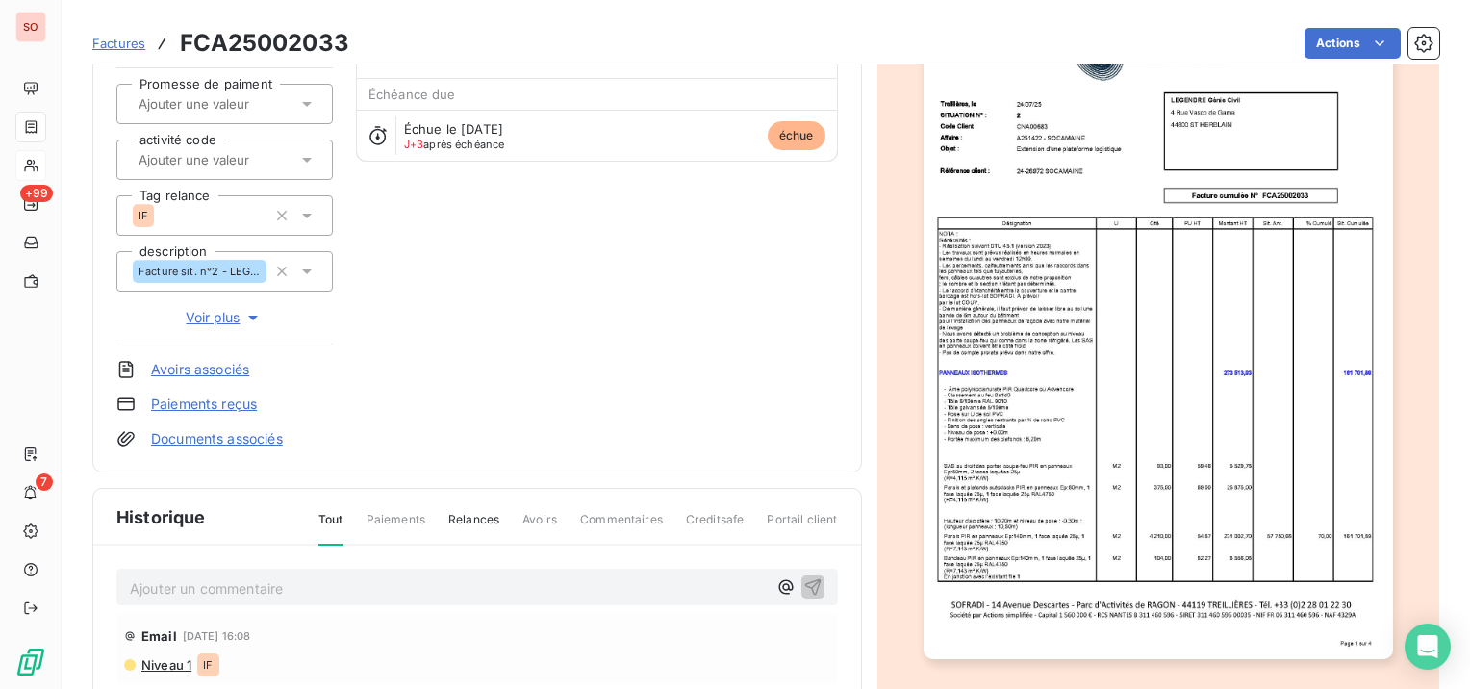
scroll to position [192, 0]
click at [310, 580] on p "Ajouter un commentaire ﻿" at bounding box center [448, 587] width 637 height 24
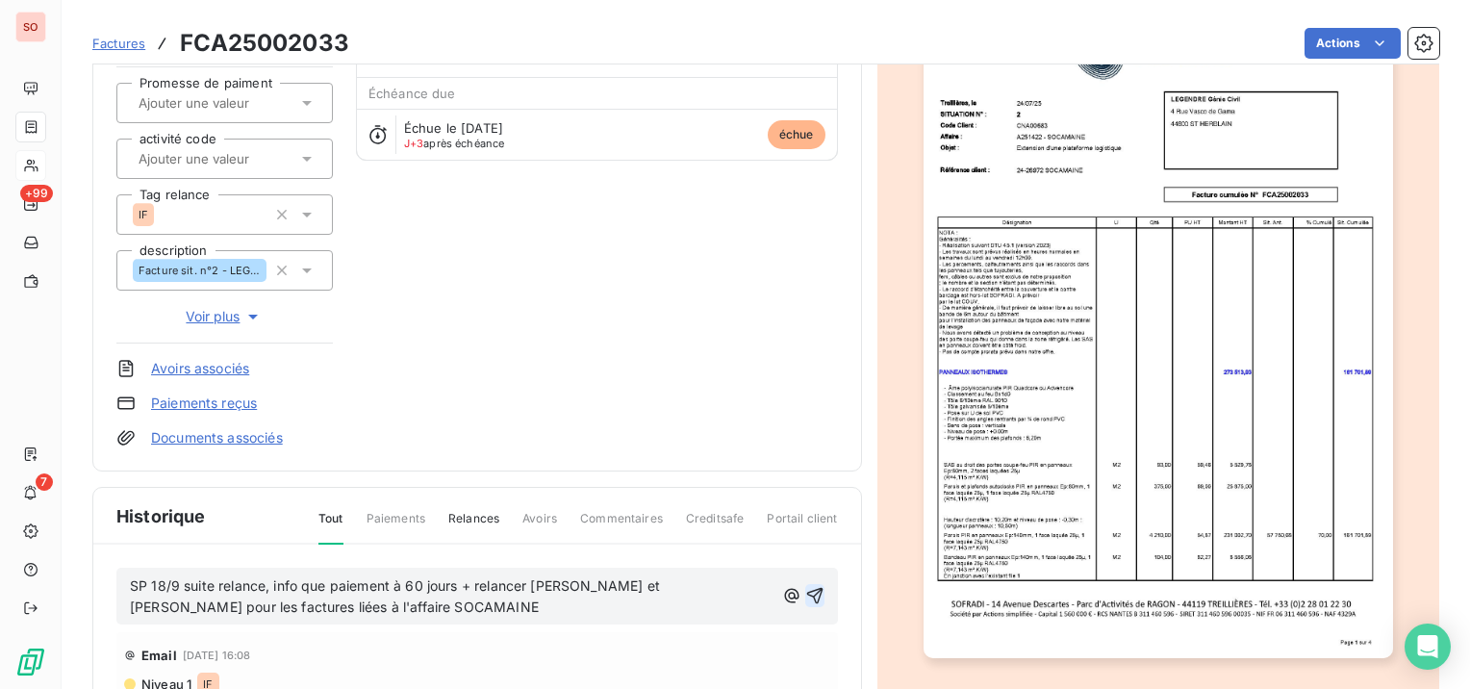
click at [810, 592] on icon "button" at bounding box center [814, 595] width 19 height 19
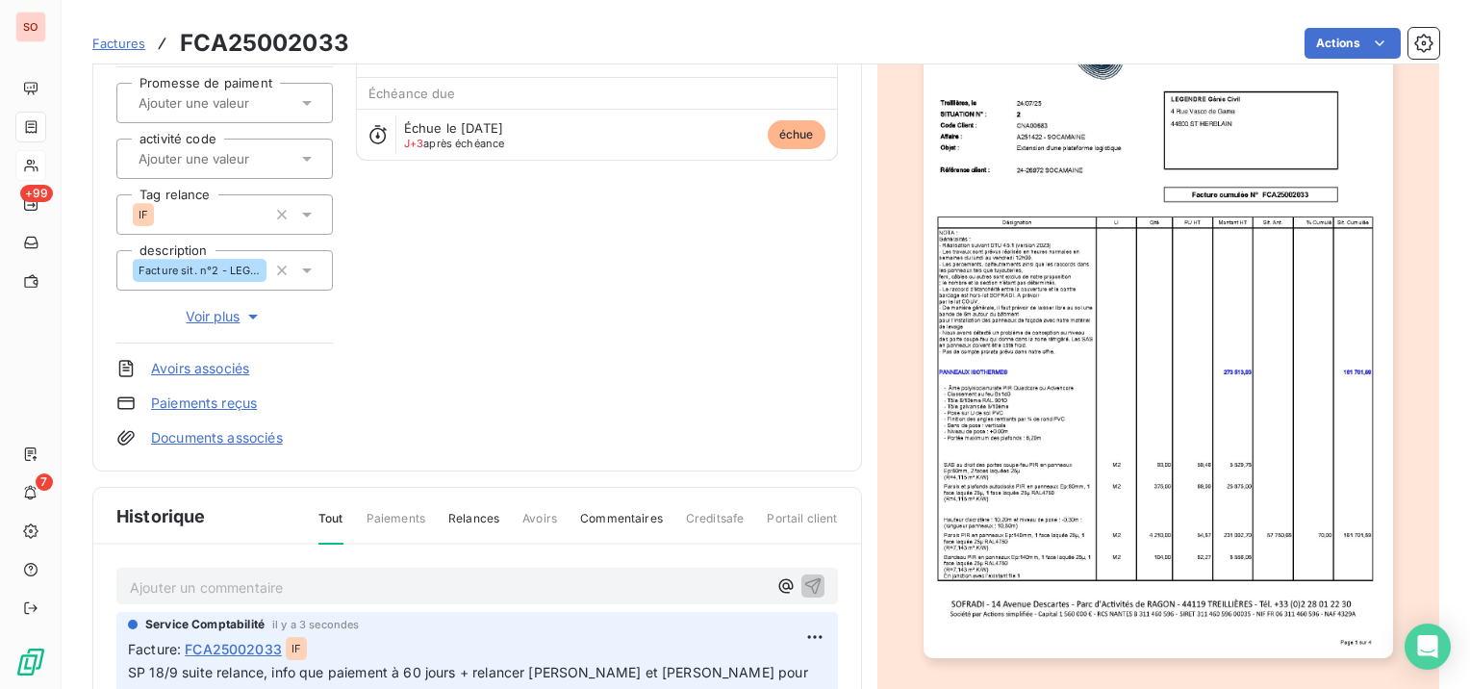
scroll to position [0, 0]
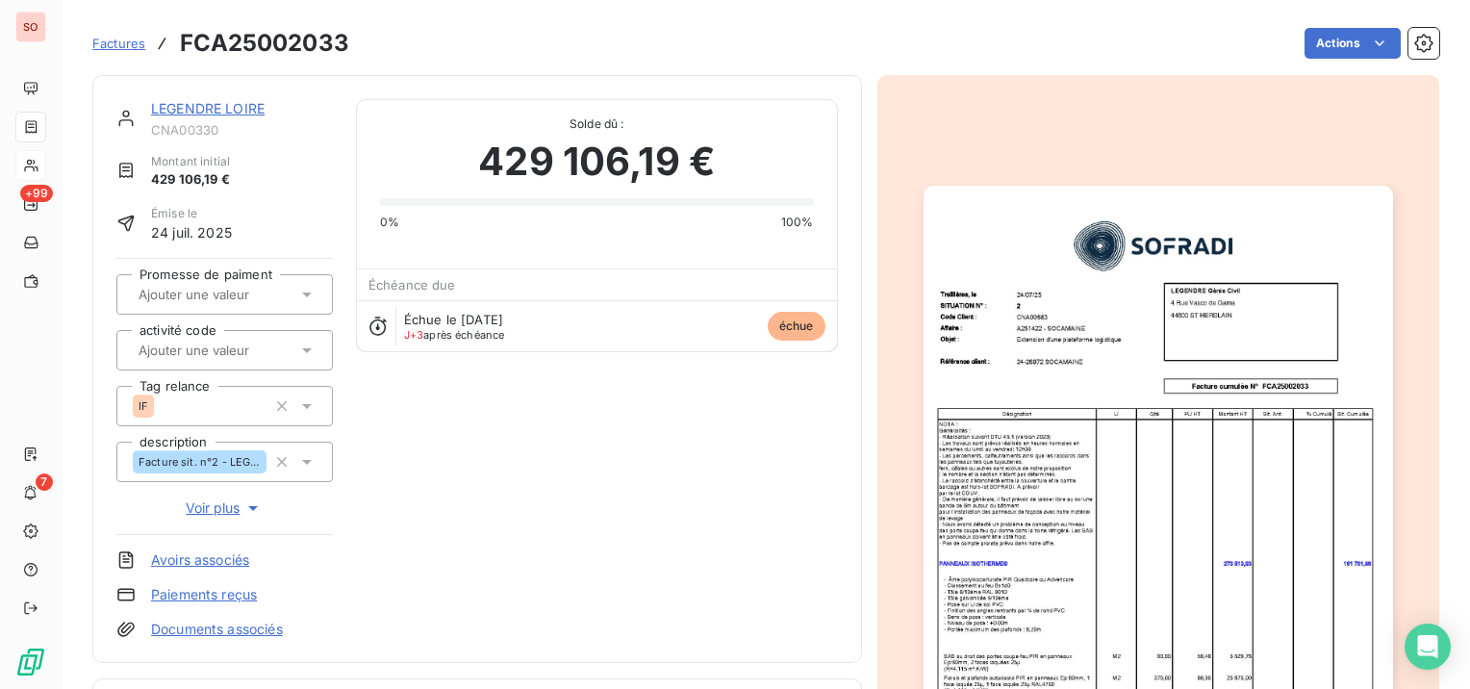
click at [179, 108] on link "LEGENDRE LOIRE" at bounding box center [208, 108] width 114 height 16
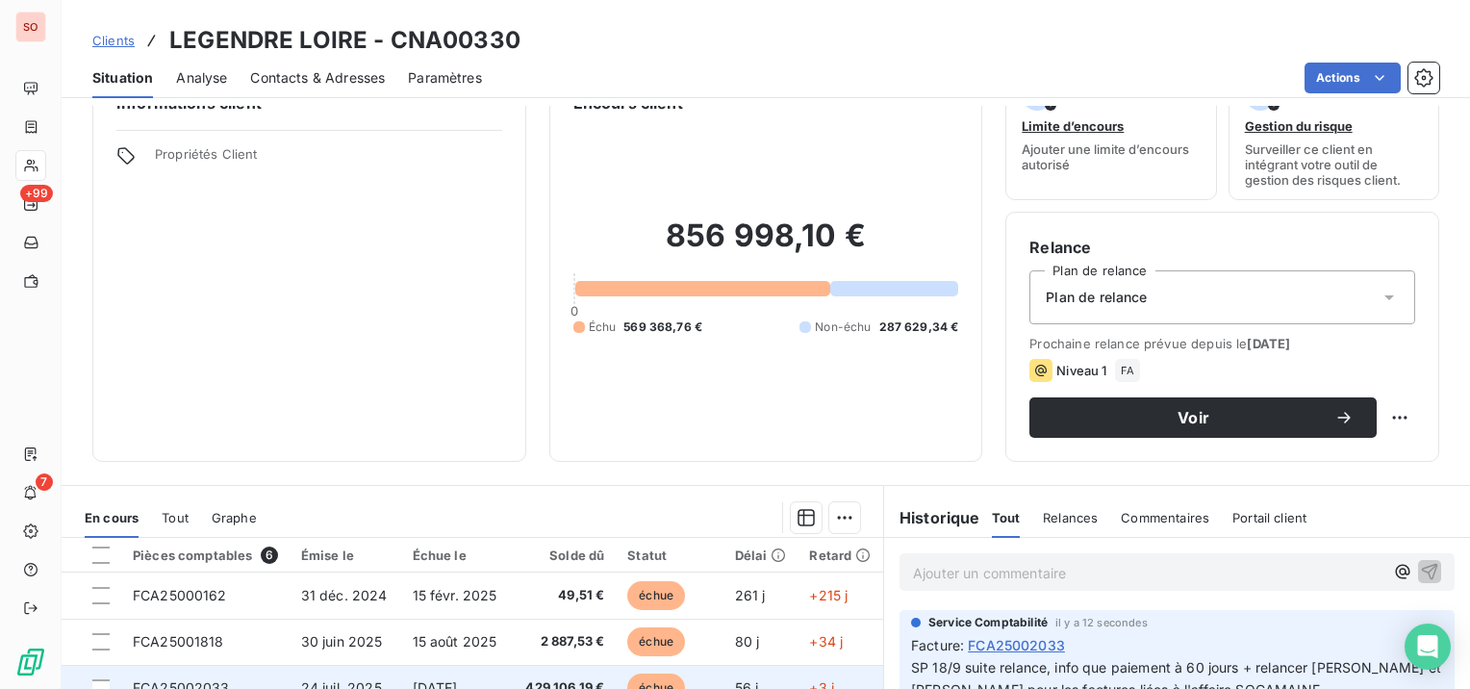
scroll to position [192, 0]
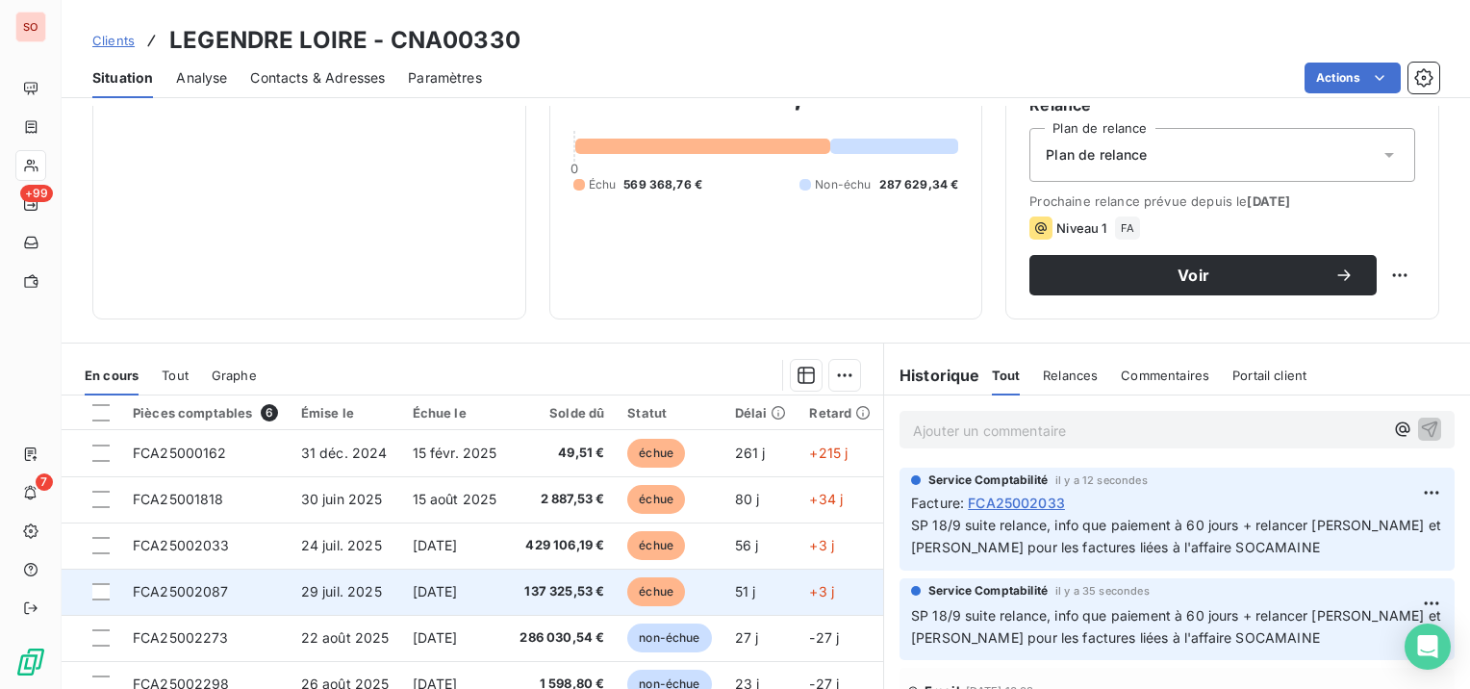
click at [191, 591] on span "FCA25002087" at bounding box center [181, 591] width 96 height 16
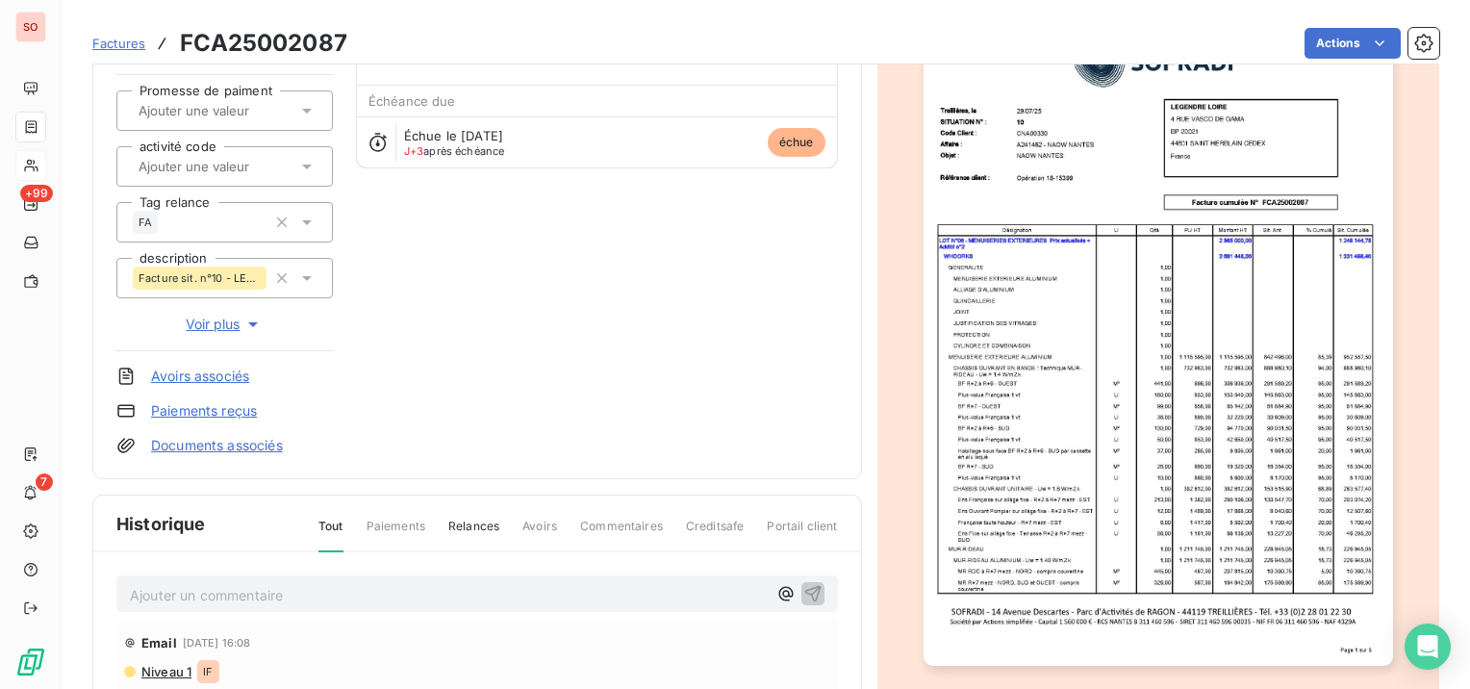
scroll to position [192, 0]
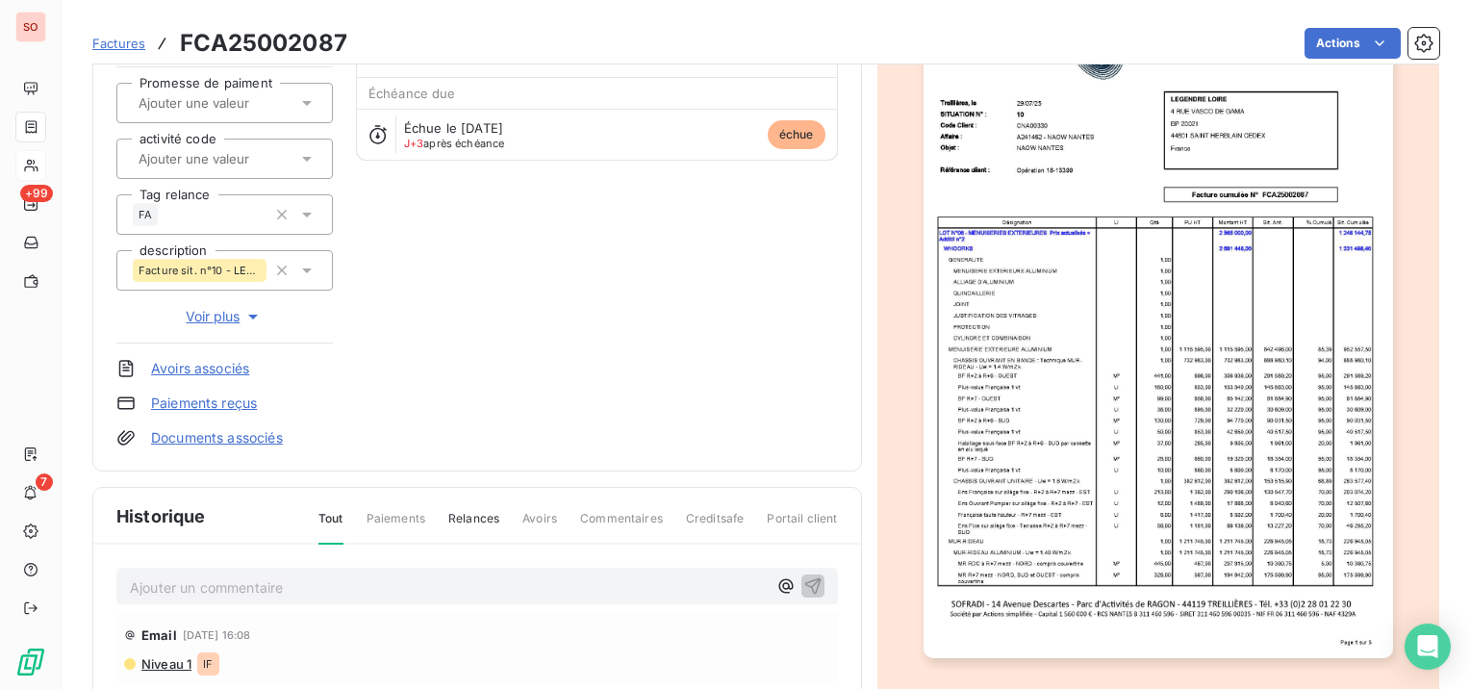
click at [498, 579] on p "Ajouter un commentaire ﻿" at bounding box center [448, 587] width 637 height 24
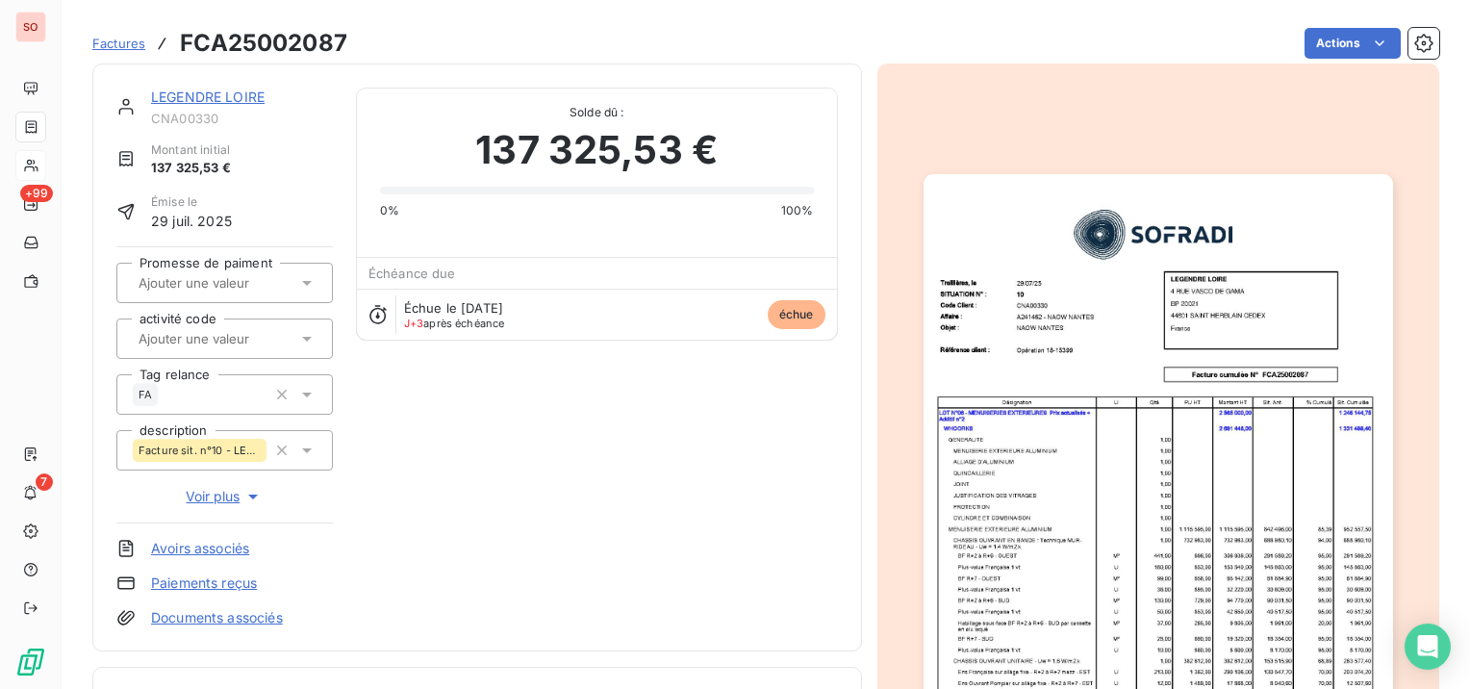
scroll to position [0, 0]
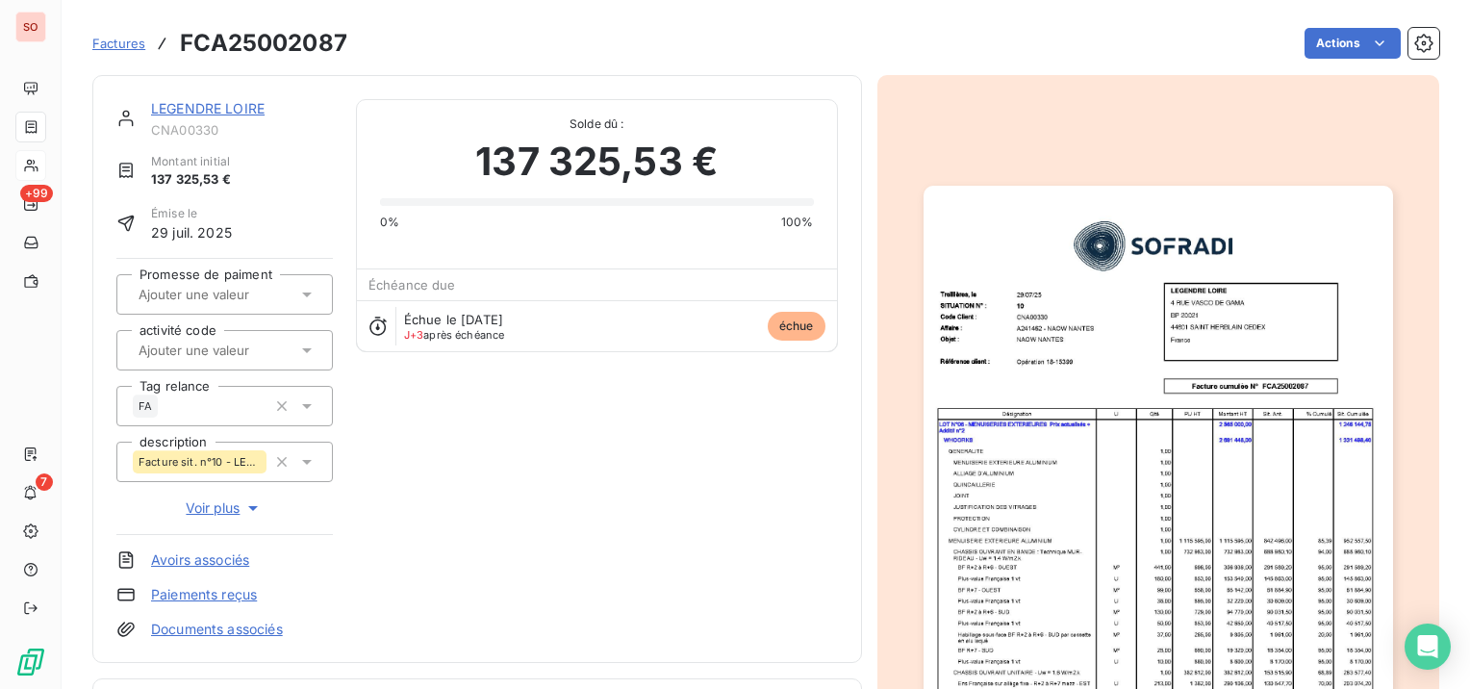
click at [178, 98] on div "LEGENDRE LOIRE CNA00330 Montant initial 137 325,53 € Émise le [DATE] Promesse d…" at bounding box center [477, 369] width 770 height 588
click at [178, 104] on link "LEGENDRE LOIRE" at bounding box center [208, 108] width 114 height 16
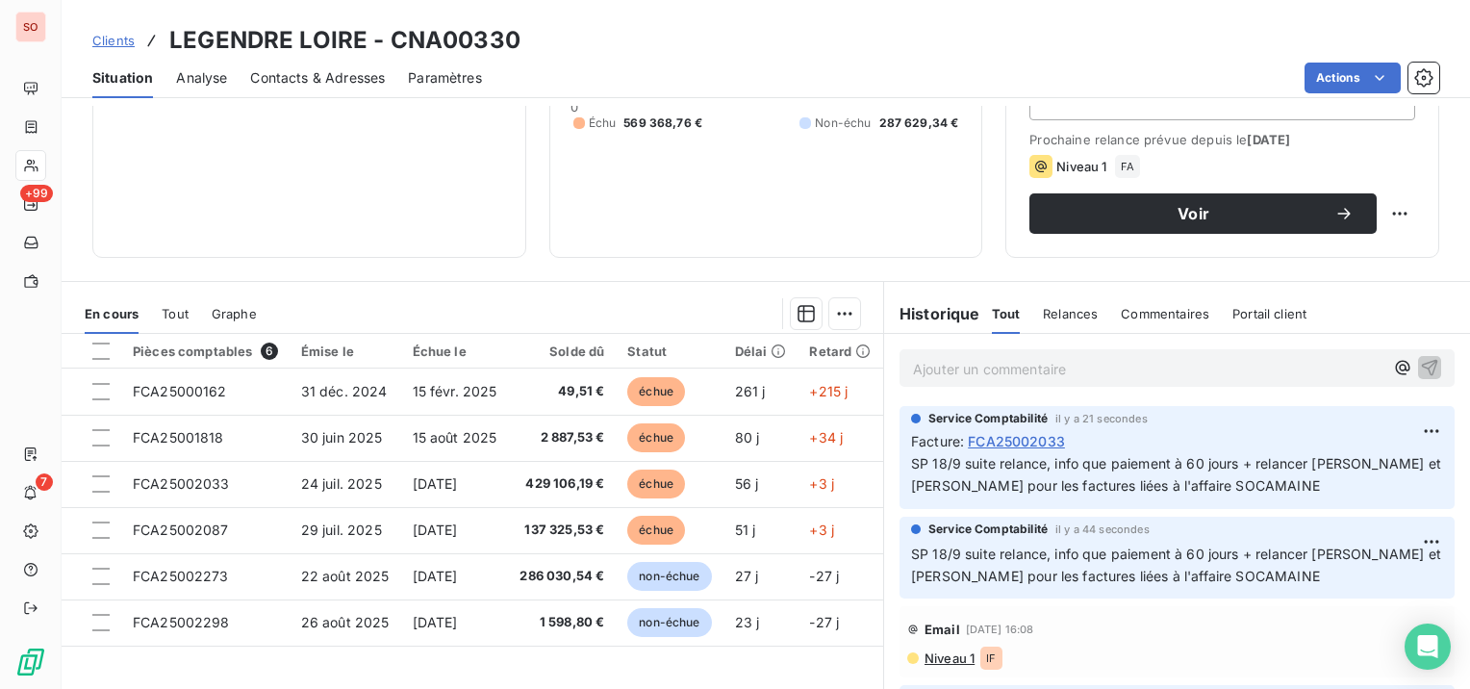
scroll to position [230, 0]
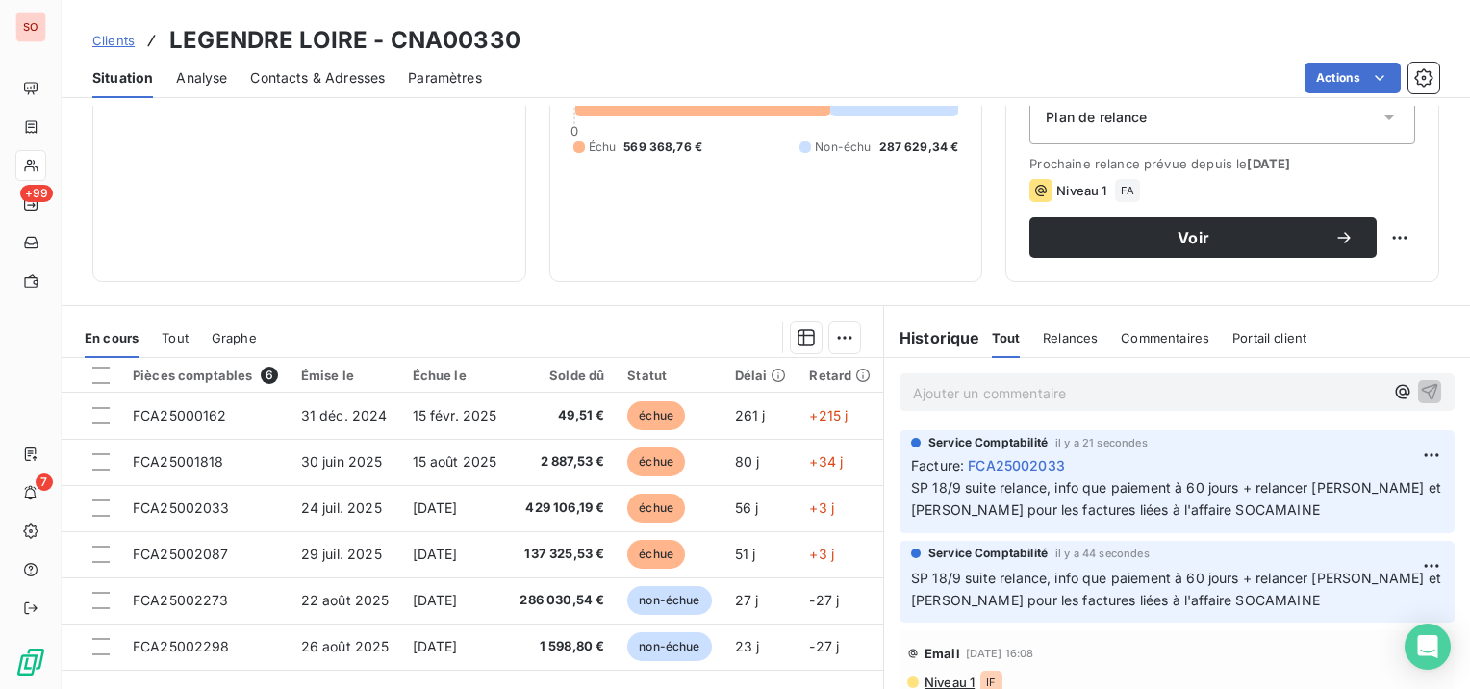
click at [1400, 564] on html "SO +99 7 Clients LEGENDRE LOIRE - CNA00330 Situation Analyse Contacts & Adresse…" at bounding box center [735, 344] width 1470 height 689
click at [1358, 639] on div "Supprimer" at bounding box center [1357, 641] width 108 height 31
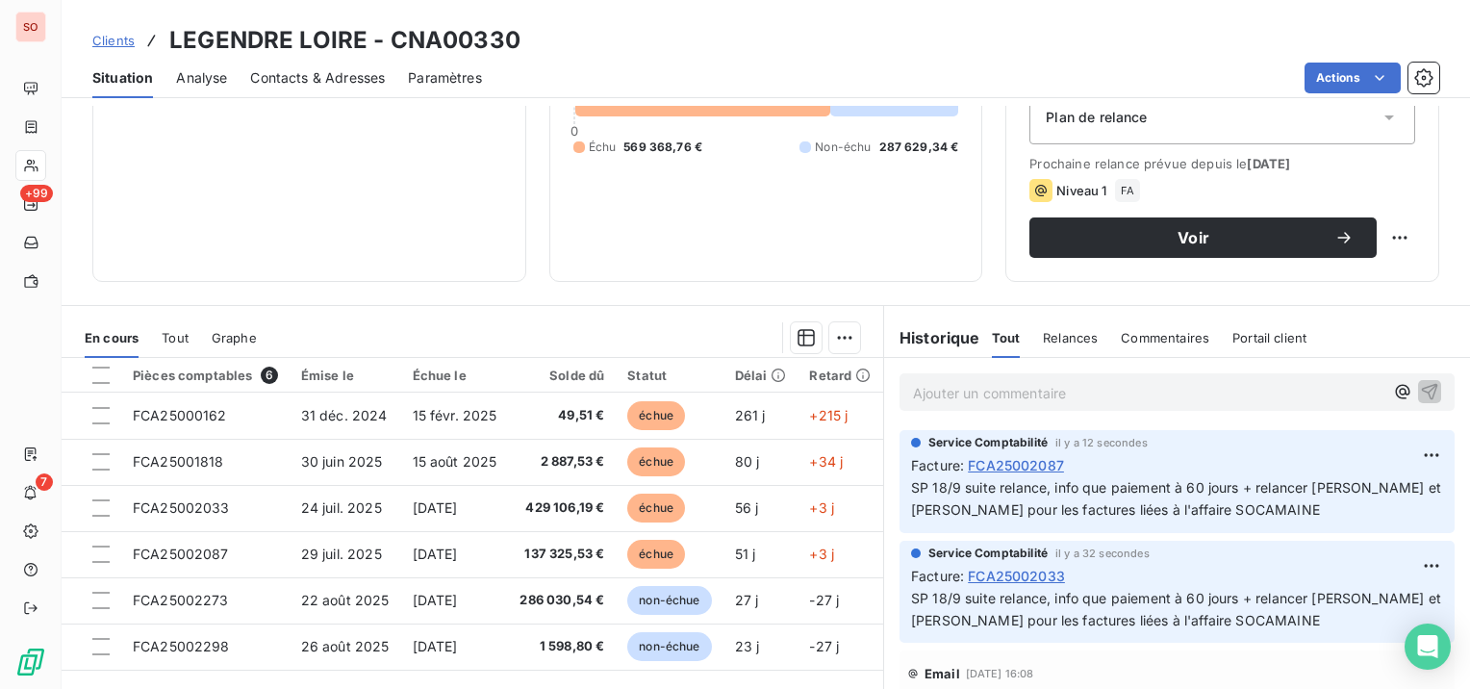
click at [271, 74] on span "Contacts & Adresses" at bounding box center [317, 77] width 135 height 19
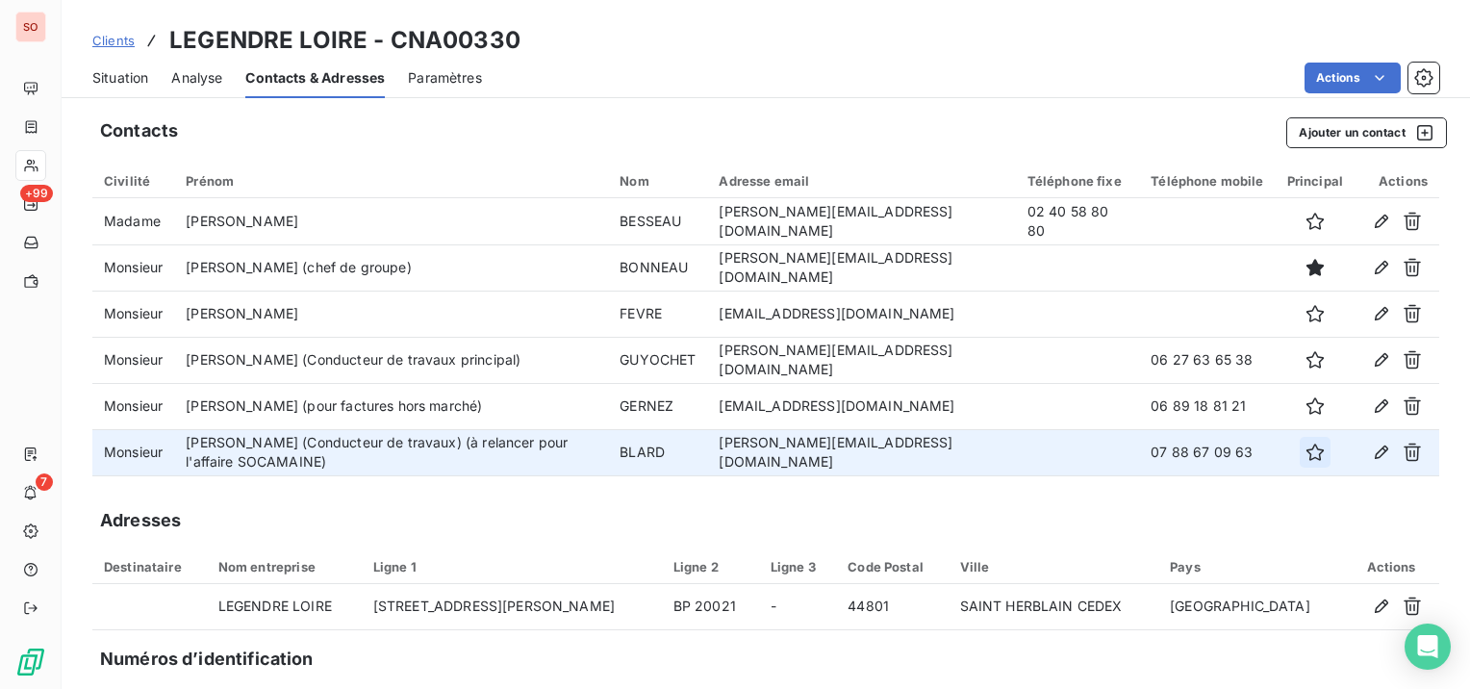
click at [1307, 452] on icon "button" at bounding box center [1315, 452] width 17 height 17
click at [1354, 131] on button "Ajouter un contact" at bounding box center [1366, 132] width 161 height 31
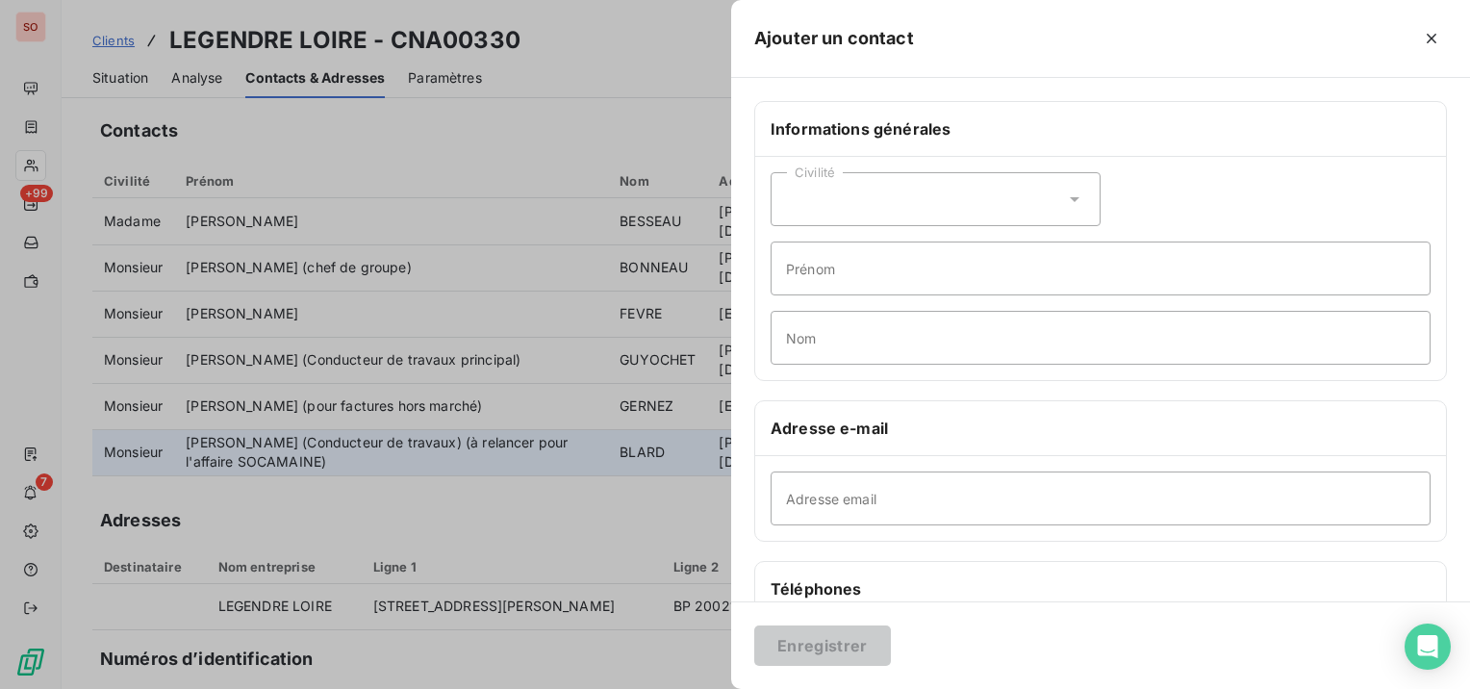
click at [985, 212] on div "Civilité" at bounding box center [936, 199] width 330 height 54
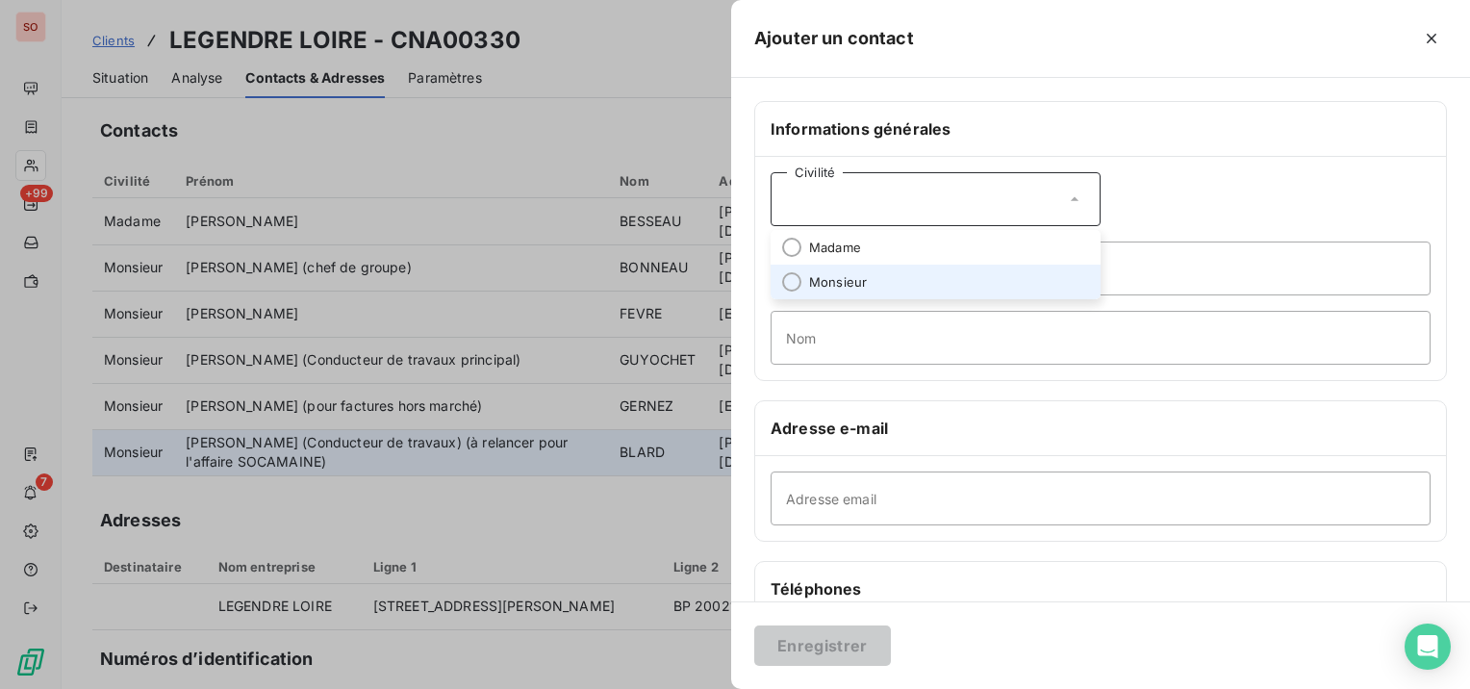
click at [944, 271] on li "Monsieur" at bounding box center [936, 282] width 330 height 35
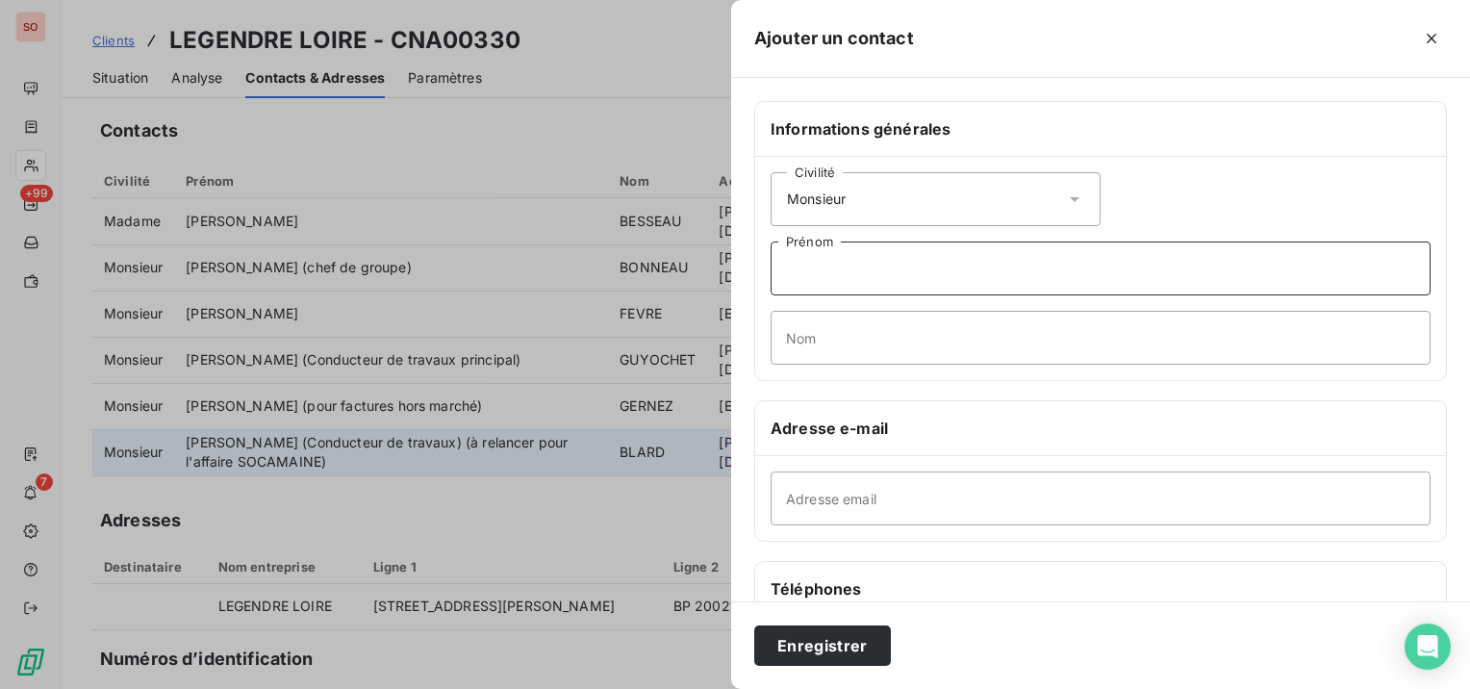
click at [944, 271] on input "Prénom" at bounding box center [1101, 268] width 660 height 54
type input "[PERSON_NAME] (à relancer pour l'affaire SOCAMAINE)"
type input "CURUTCHET"
click at [1016, 496] on input "Adresse email" at bounding box center [1101, 498] width 660 height 54
paste input "[EMAIL_ADDRESS][DOMAIN_NAME]"
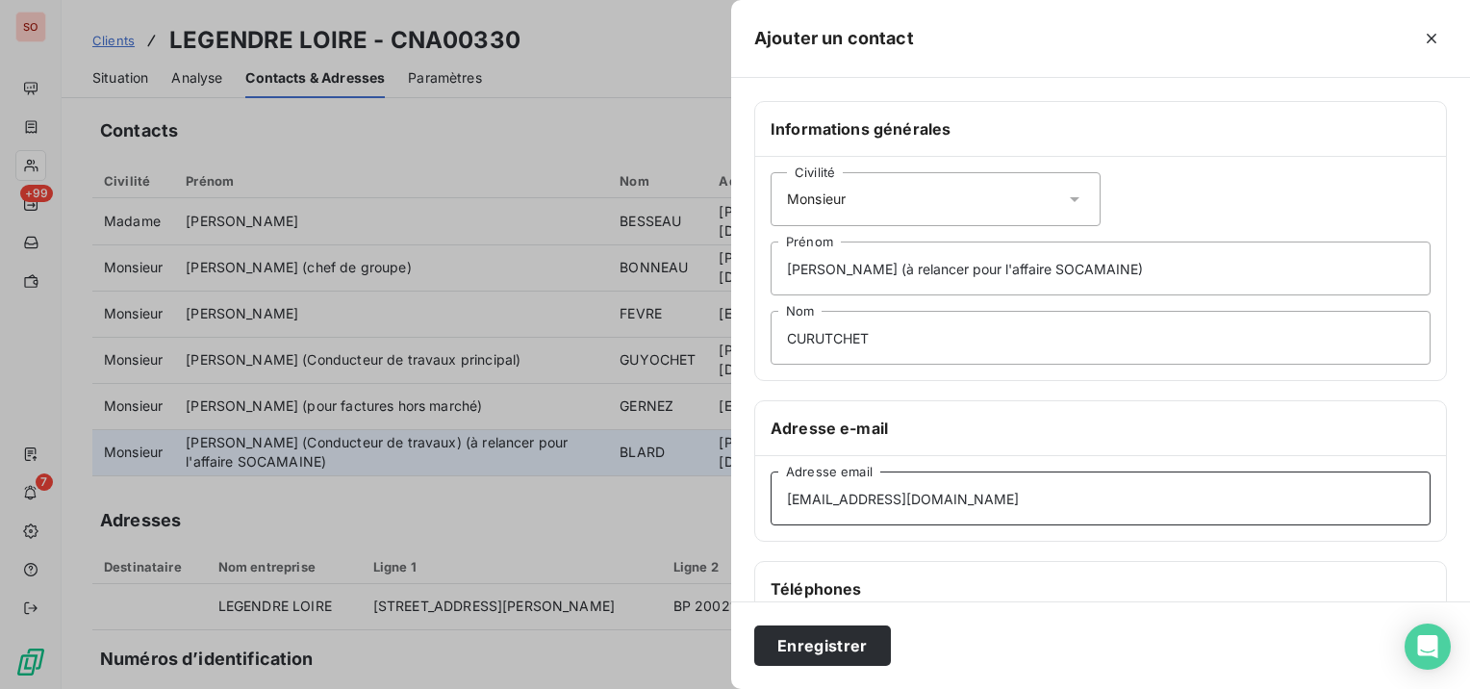
scroll to position [96, 0]
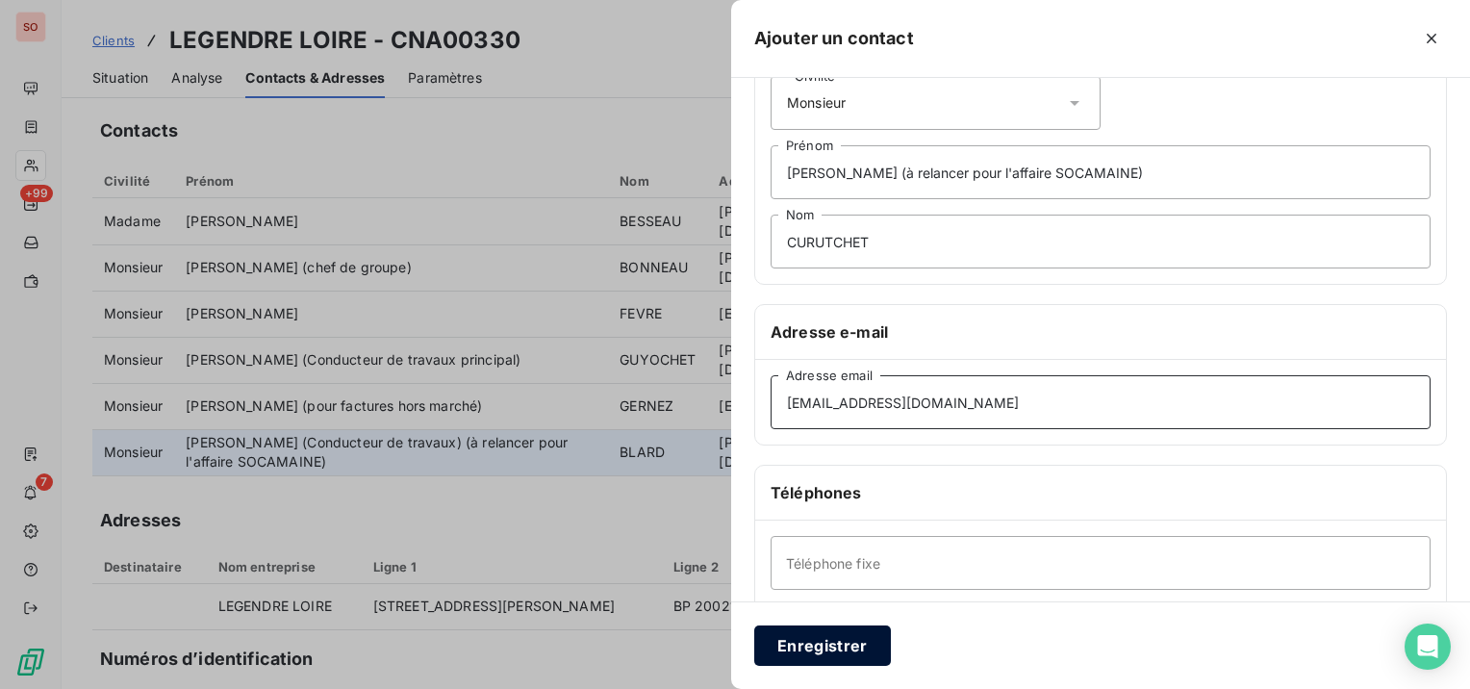
type input "[EMAIL_ADDRESS][DOMAIN_NAME]"
click at [832, 642] on button "Enregistrer" at bounding box center [822, 645] width 137 height 40
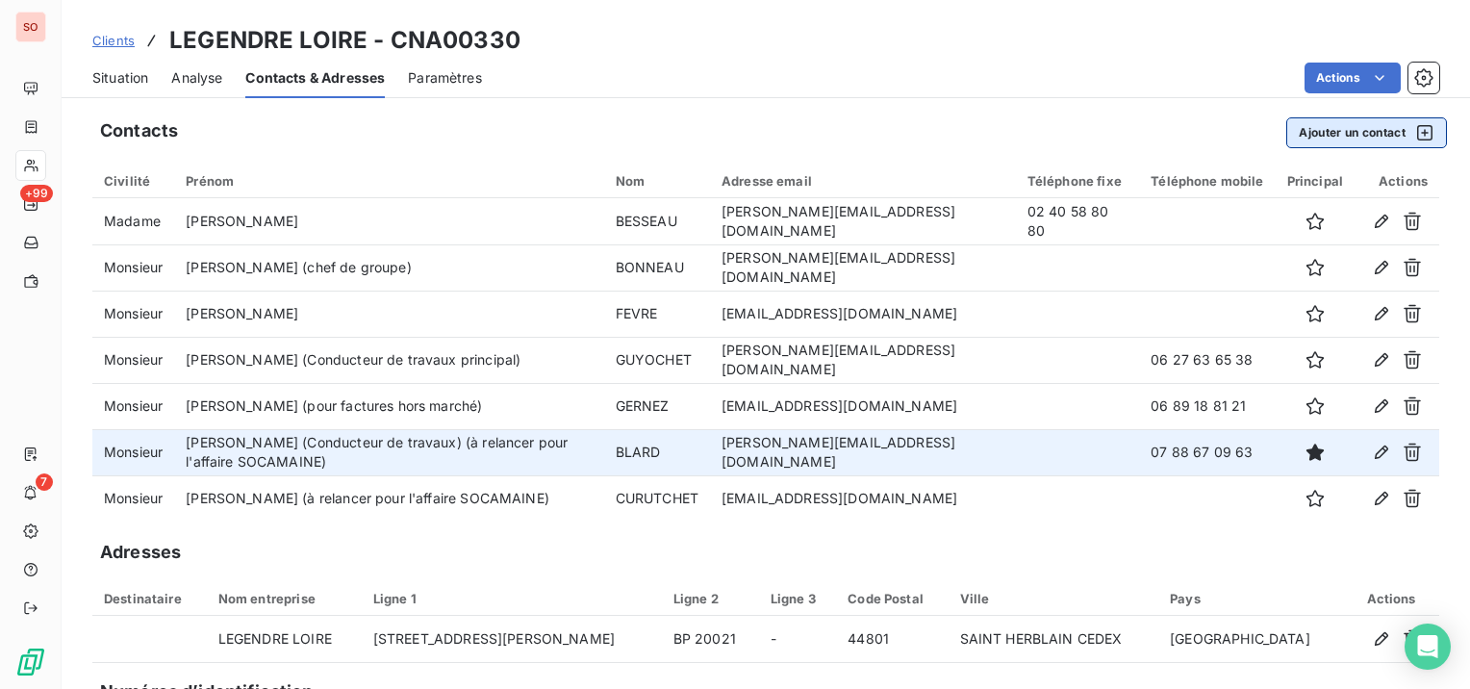
click at [1341, 128] on button "Ajouter un contact" at bounding box center [1366, 132] width 161 height 31
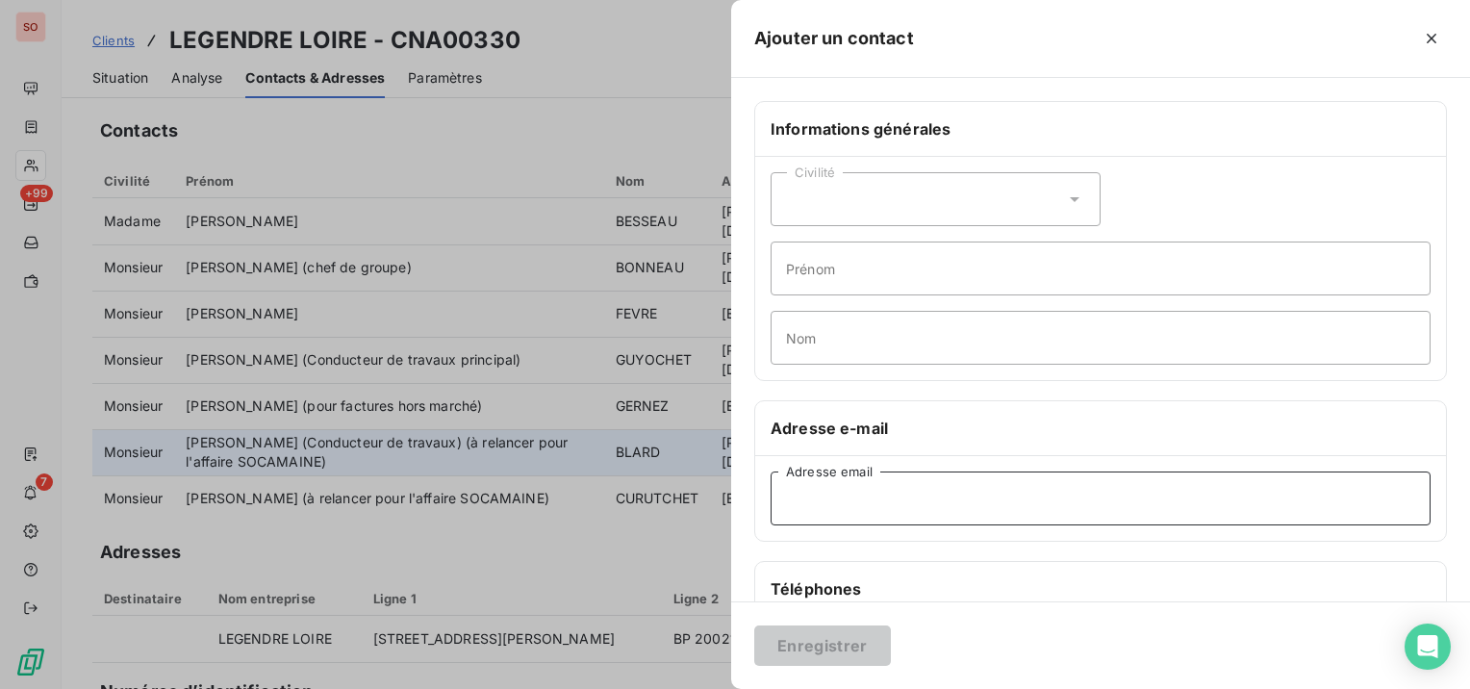
click at [928, 501] on input "Adresse email" at bounding box center [1101, 498] width 660 height 54
paste input "[PERSON_NAME][EMAIL_ADDRESS][DOMAIN_NAME]"
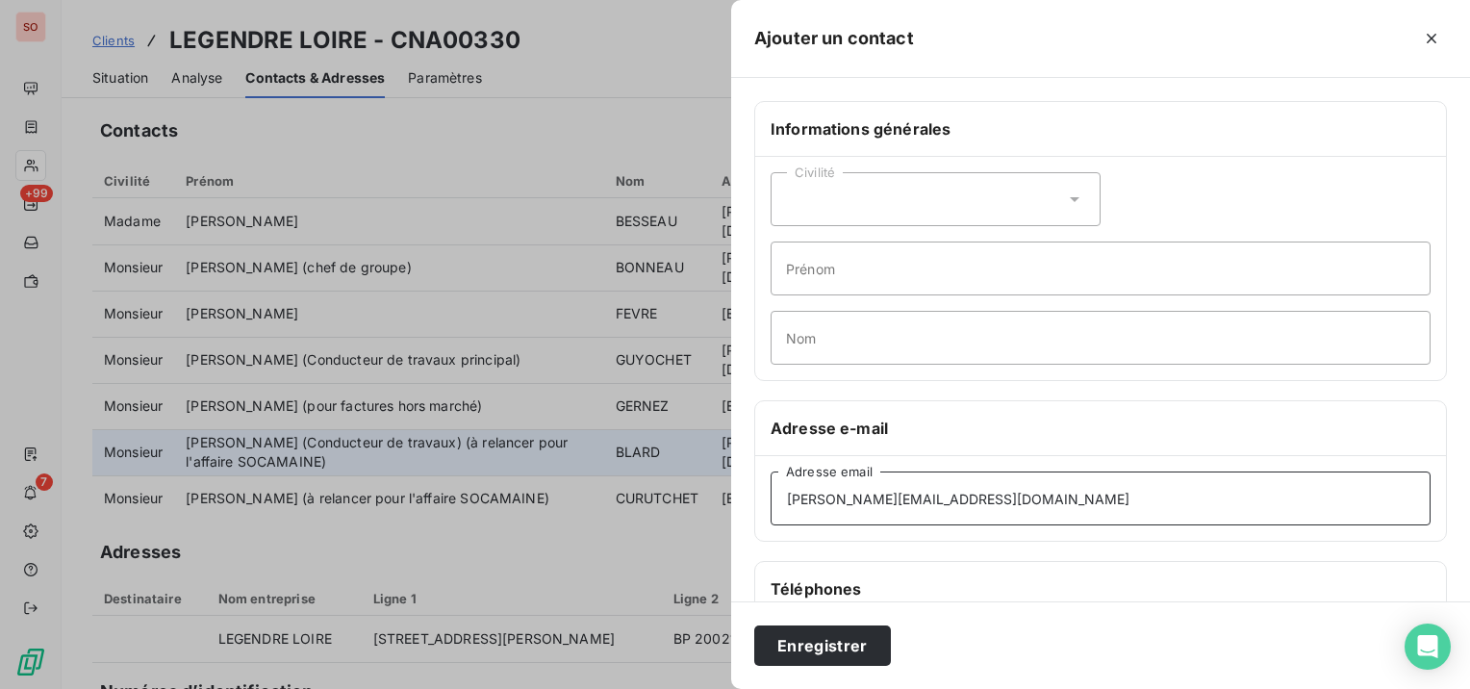
type input "[PERSON_NAME][EMAIL_ADDRESS][DOMAIN_NAME]"
click at [907, 207] on div "Civilité" at bounding box center [936, 199] width 330 height 54
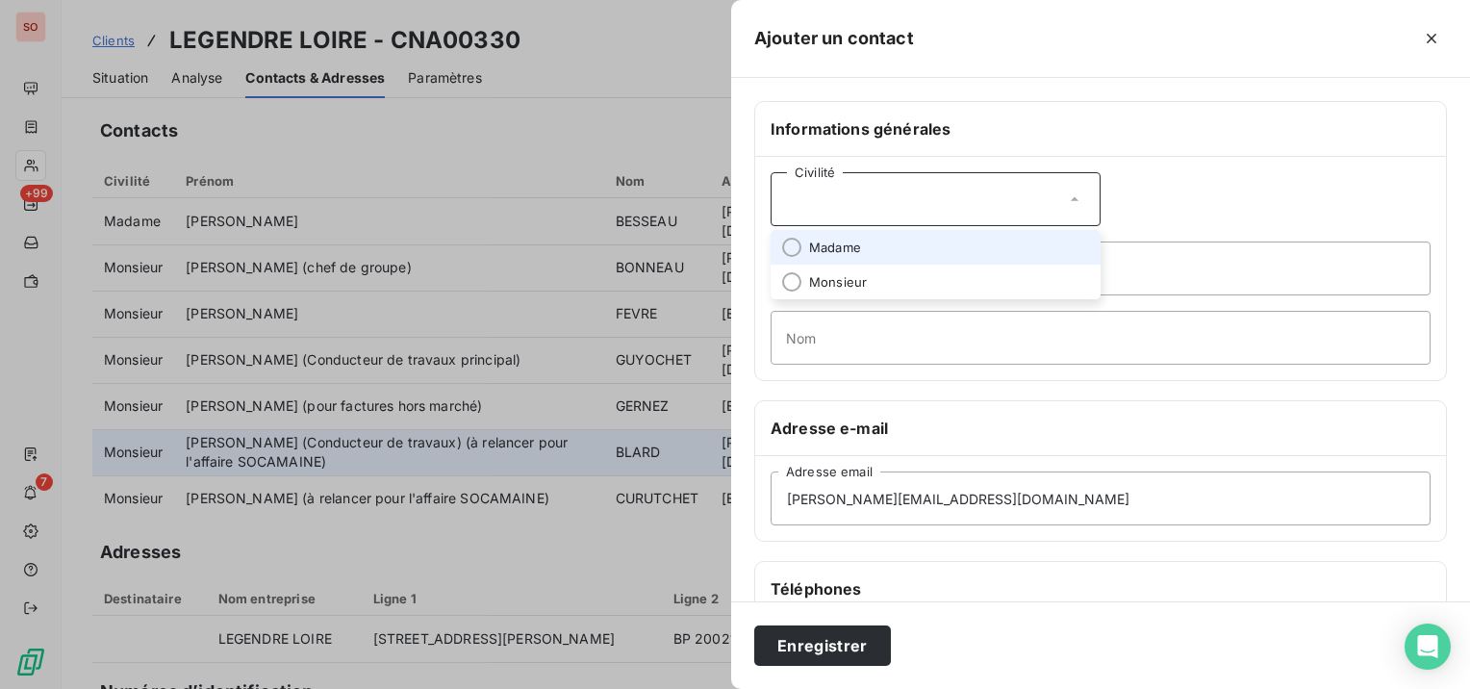
click at [896, 239] on li "Madame" at bounding box center [936, 247] width 330 height 35
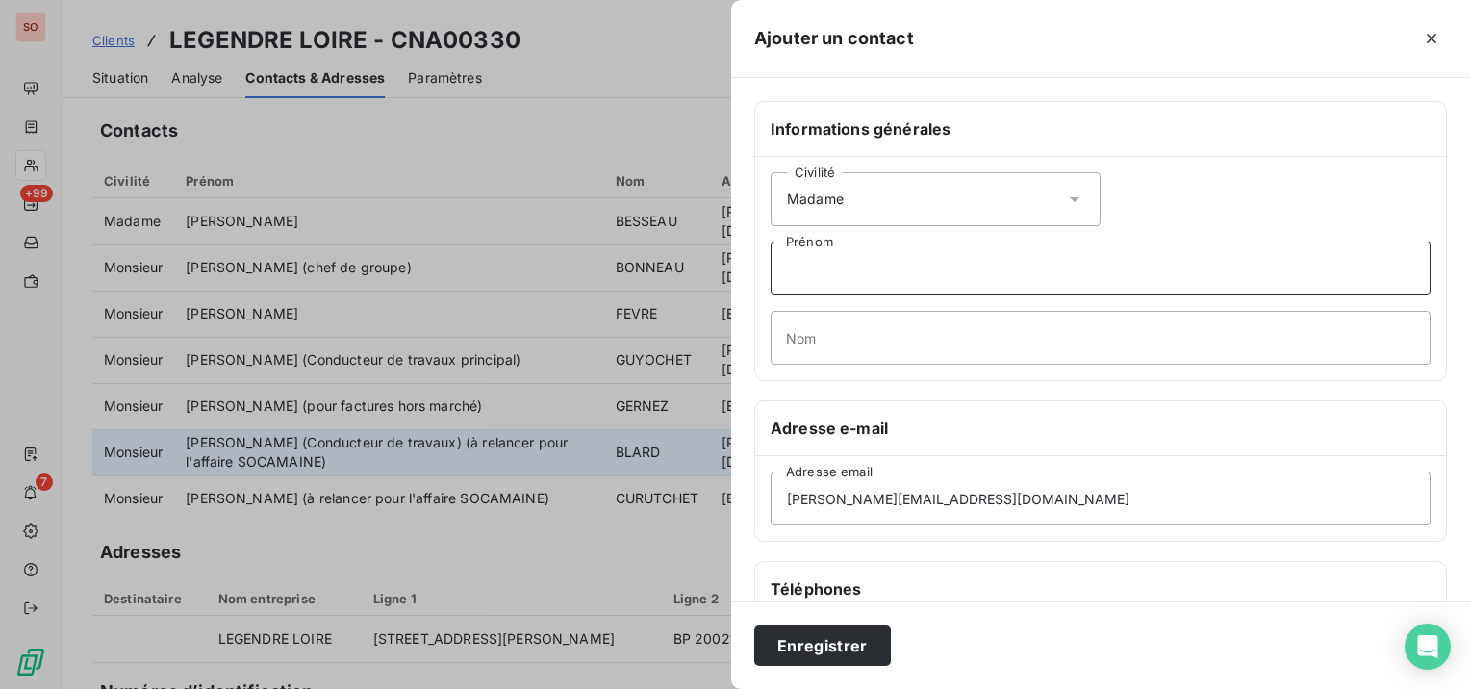
click at [896, 245] on input "Prénom" at bounding box center [1101, 268] width 660 height 54
type input "[PERSON_NAME] (à relancer pour l'affaire SOCAMAINE)"
click at [908, 341] on input "Nom" at bounding box center [1101, 338] width 660 height 54
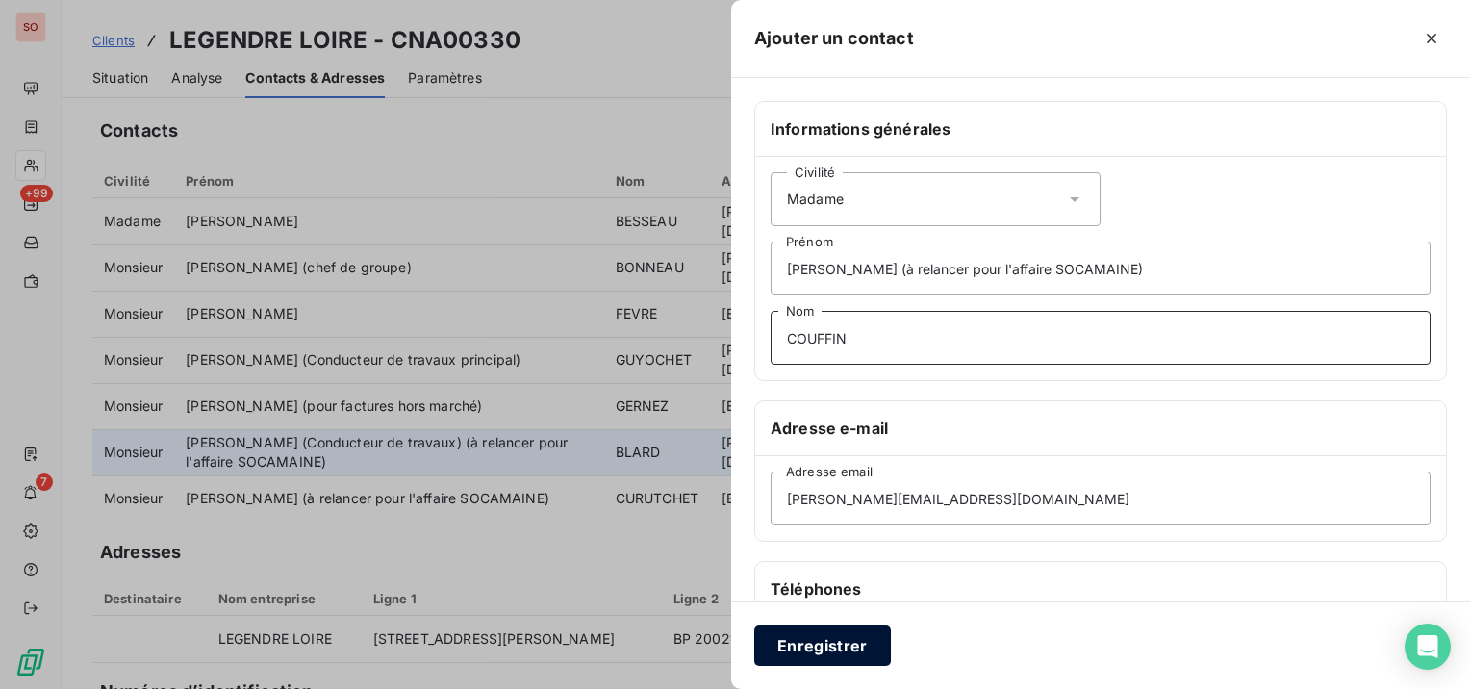
type input "COUFFIN"
click at [818, 652] on button "Enregistrer" at bounding box center [822, 645] width 137 height 40
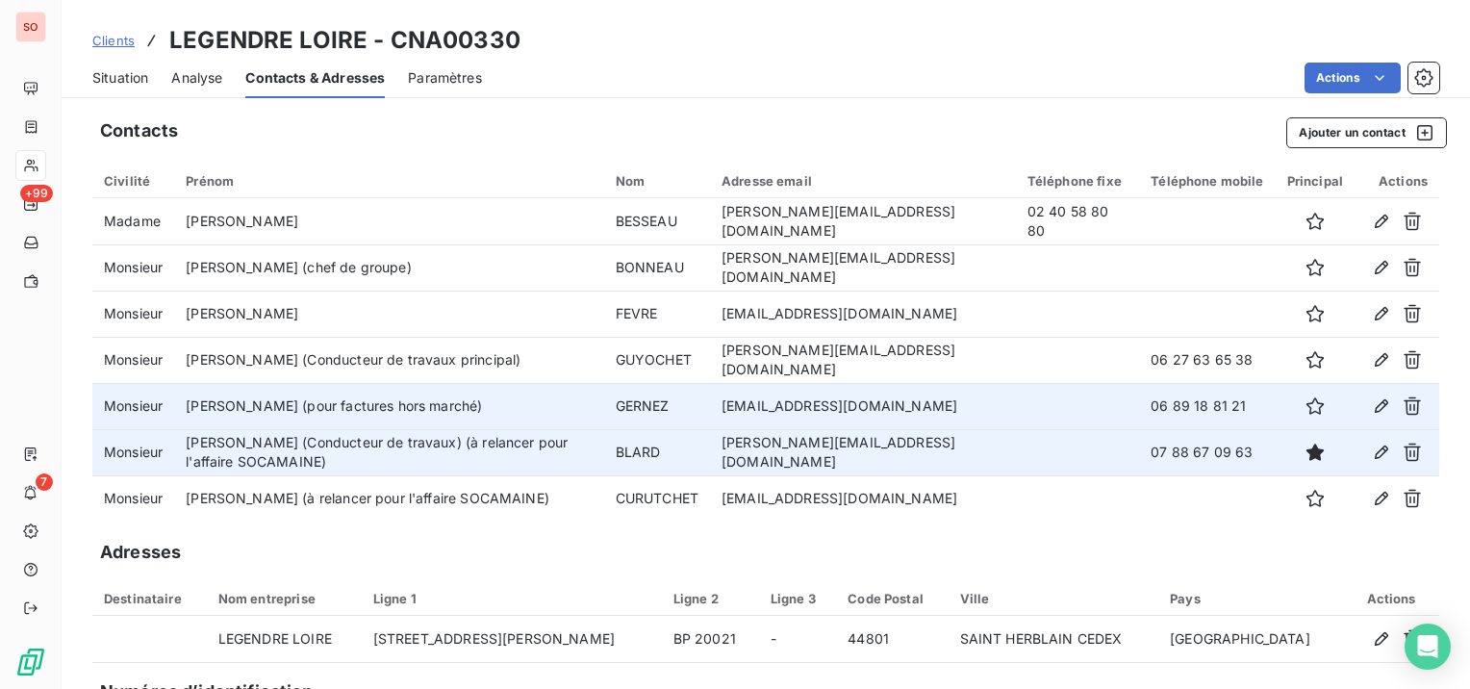
scroll to position [60, 0]
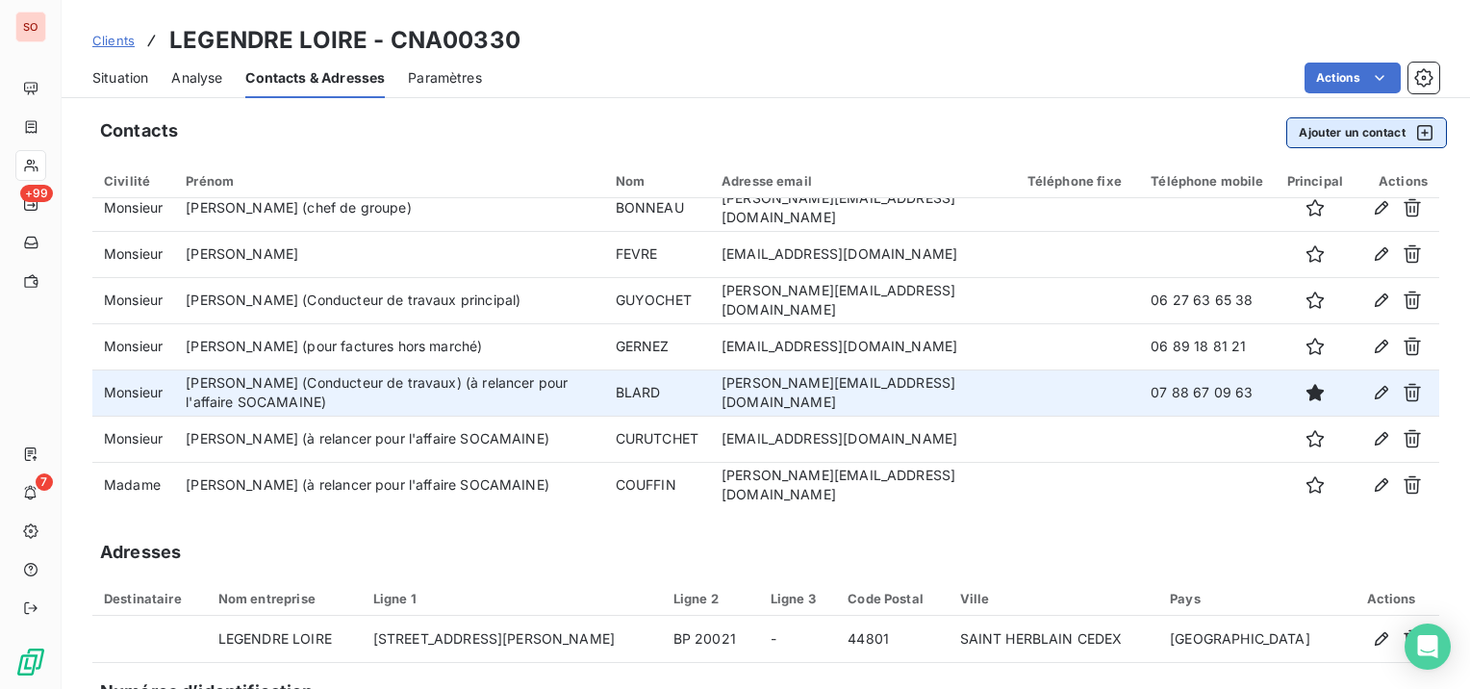
click at [1305, 130] on button "Ajouter un contact" at bounding box center [1366, 132] width 161 height 31
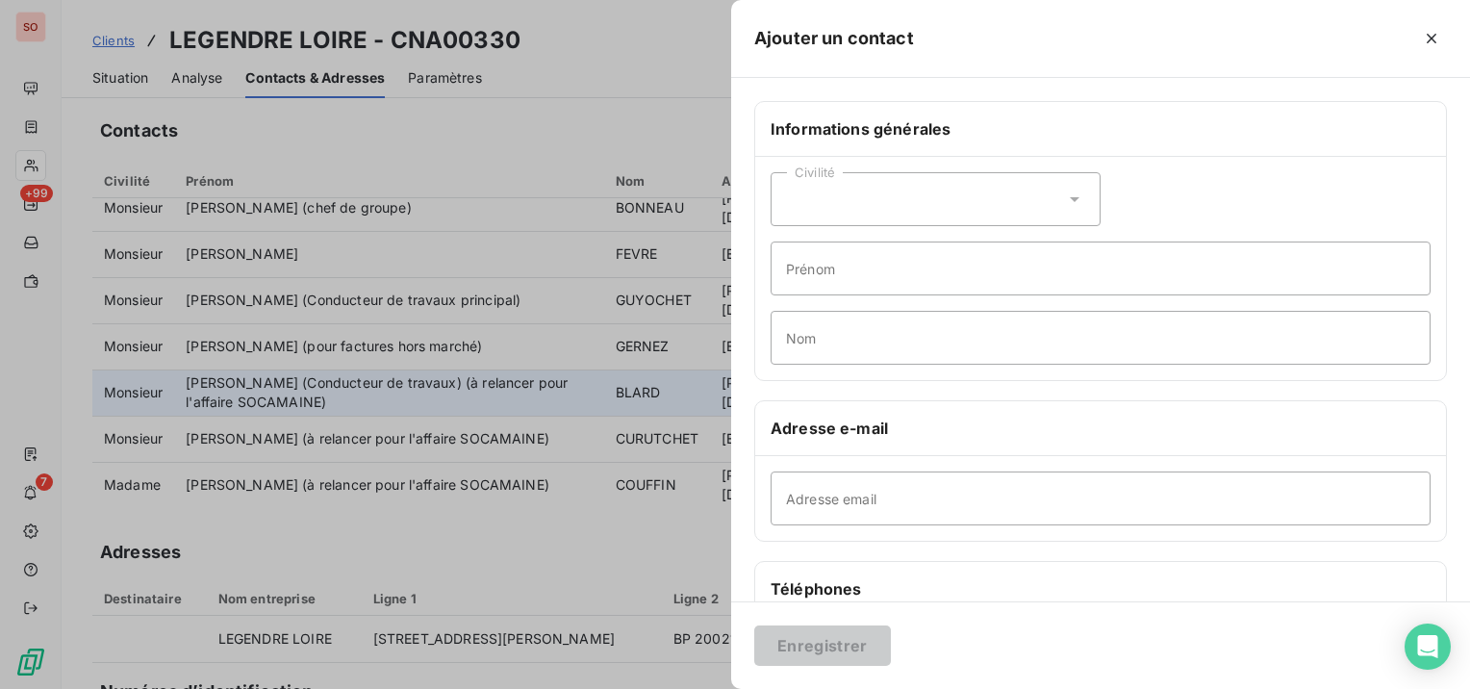
click at [851, 197] on div "Civilité" at bounding box center [936, 199] width 330 height 54
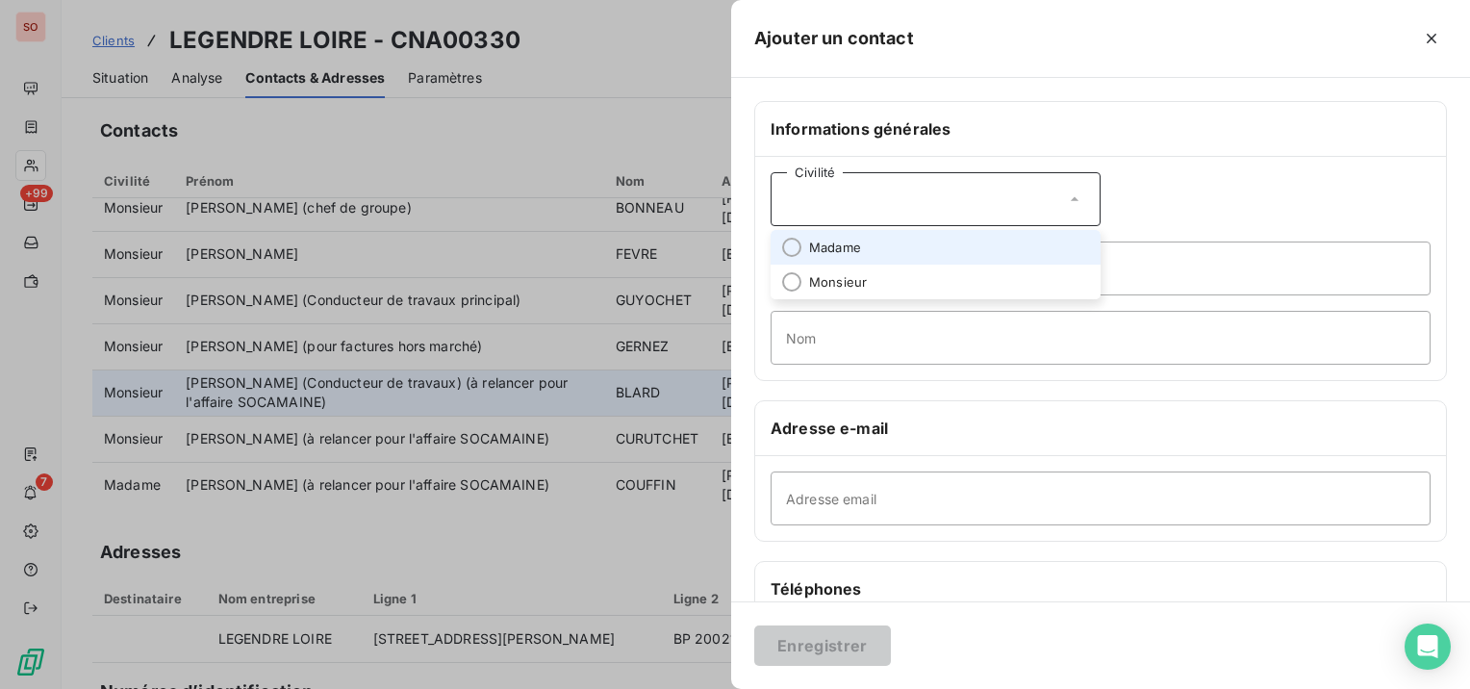
click at [839, 248] on span "Madame" at bounding box center [835, 248] width 52 height 18
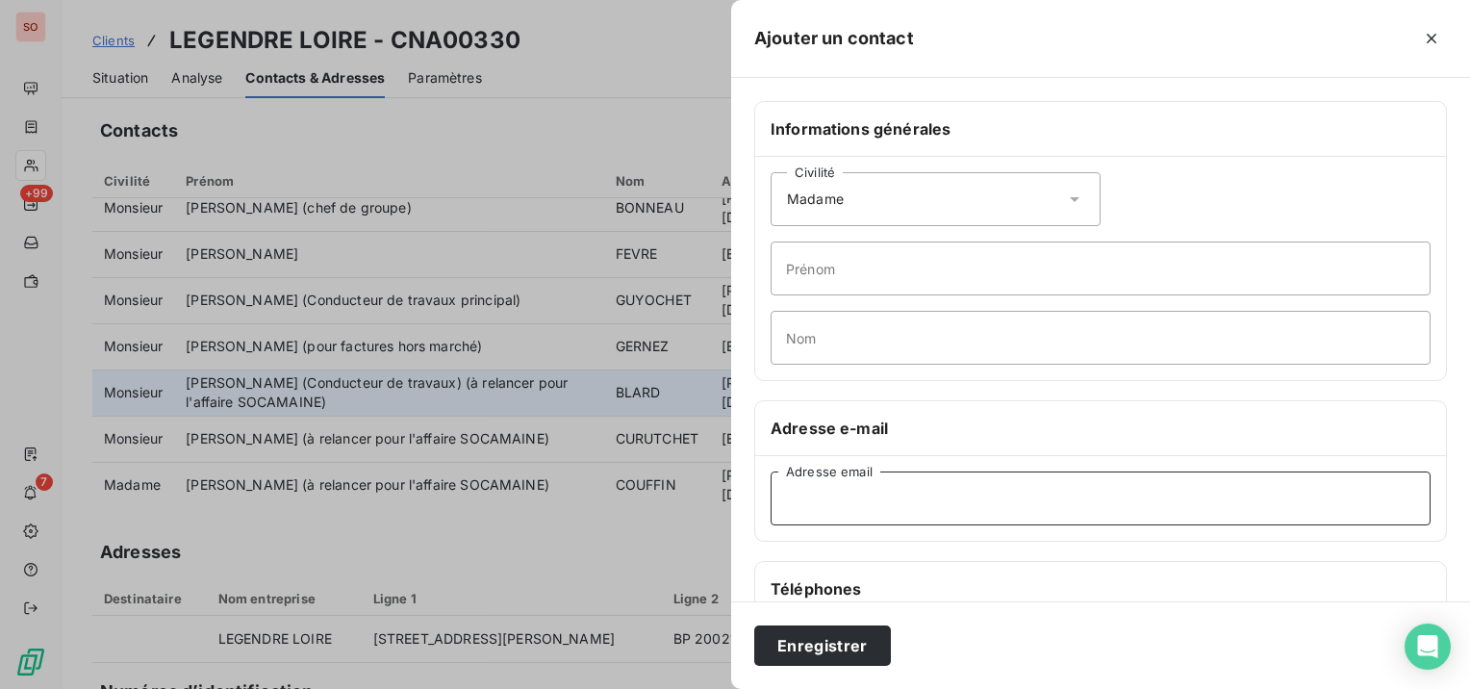
click at [841, 489] on input "Adresse email" at bounding box center [1101, 498] width 660 height 54
paste input "[PERSON_NAME][EMAIL_ADDRESS][DOMAIN_NAME]"
type input "[PERSON_NAME][EMAIL_ADDRESS][DOMAIN_NAME]"
click at [856, 275] on input "Prénom" at bounding box center [1101, 268] width 660 height 54
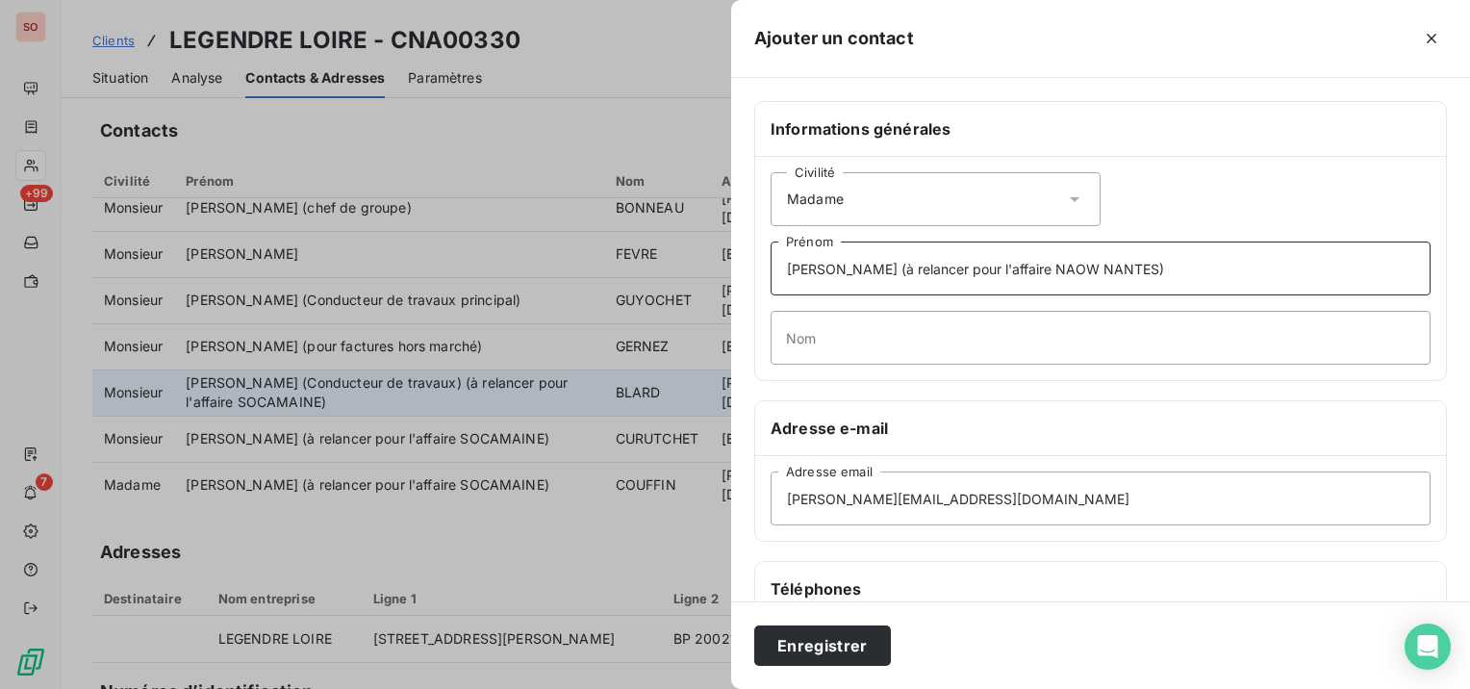
type input "[PERSON_NAME] (à relancer pour l'affaire NAOW NANTES)"
type input "C"
type input "SELLIER"
click at [1146, 267] on input "[PERSON_NAME] (à relancer pour l'affaire NAOW NANTES)" at bounding box center [1101, 268] width 660 height 54
type input "[PERSON_NAME] (à relancer pour l'affaire NAOW NANTES)"
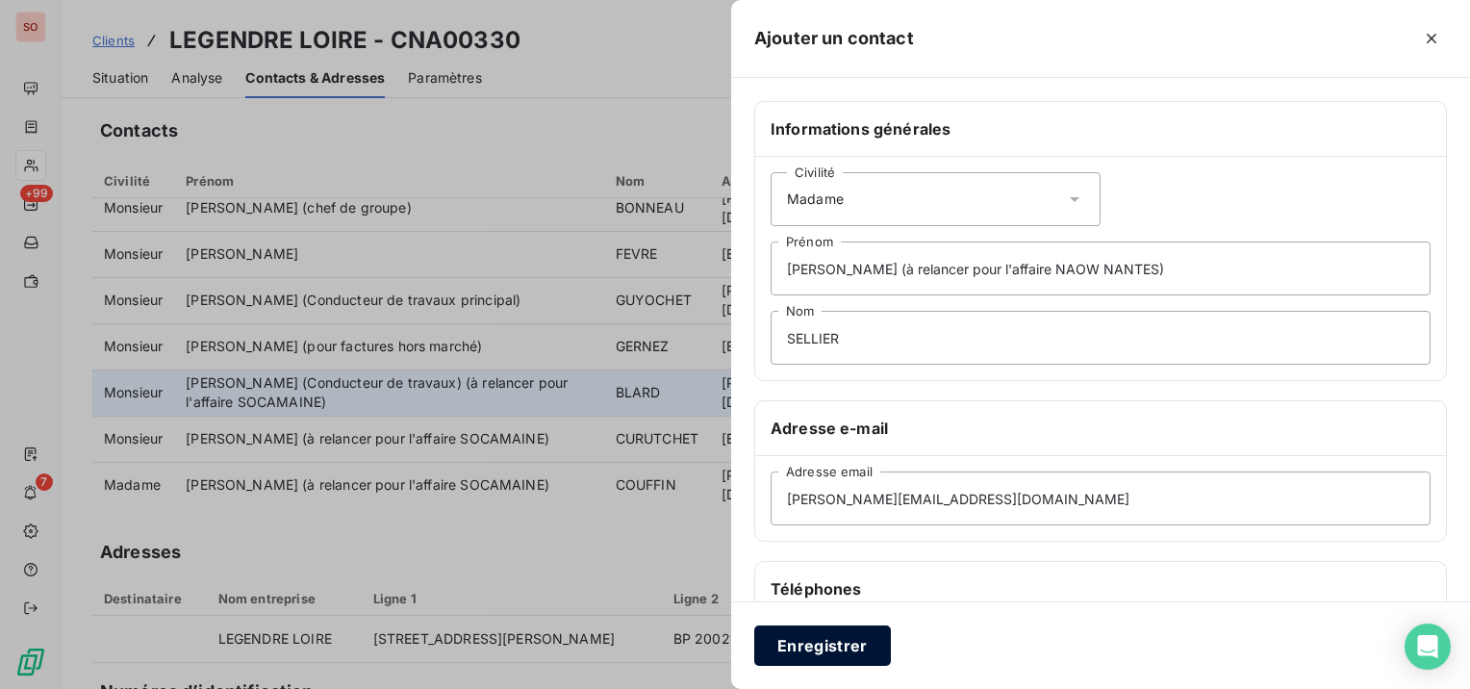
click at [849, 633] on button "Enregistrer" at bounding box center [822, 645] width 137 height 40
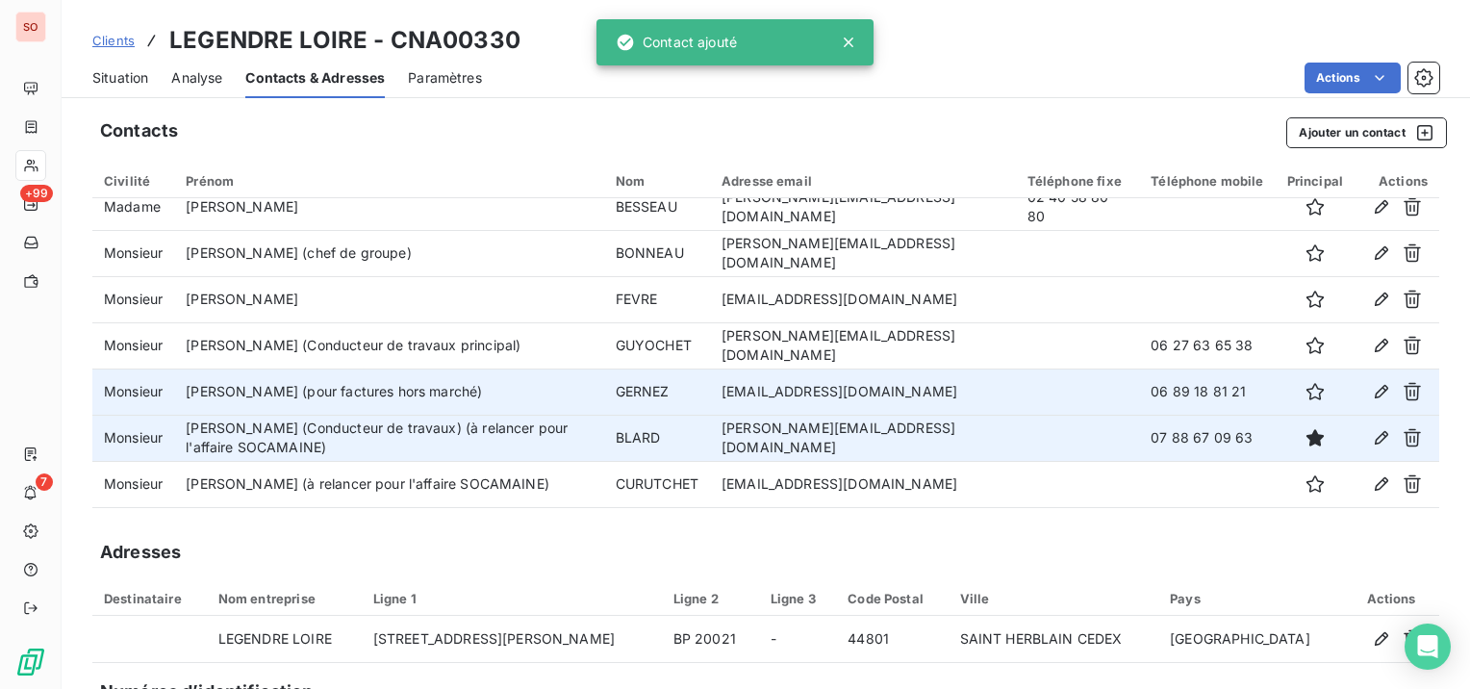
scroll to position [0, 0]
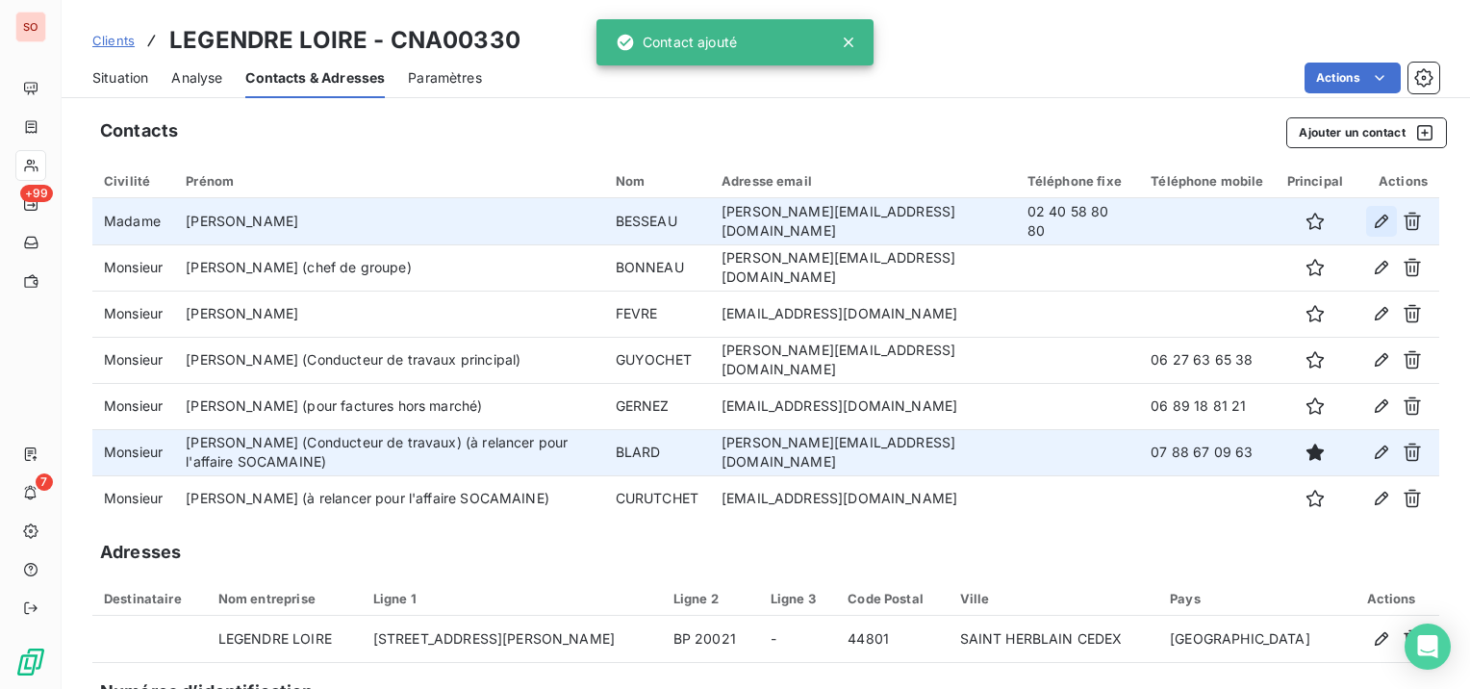
click at [1372, 220] on icon "button" at bounding box center [1381, 221] width 19 height 19
type input "[PERSON_NAME]"
type input "BESSEAU"
type input "[PERSON_NAME][EMAIL_ADDRESS][DOMAIN_NAME]"
type input "02 40 58 80 80"
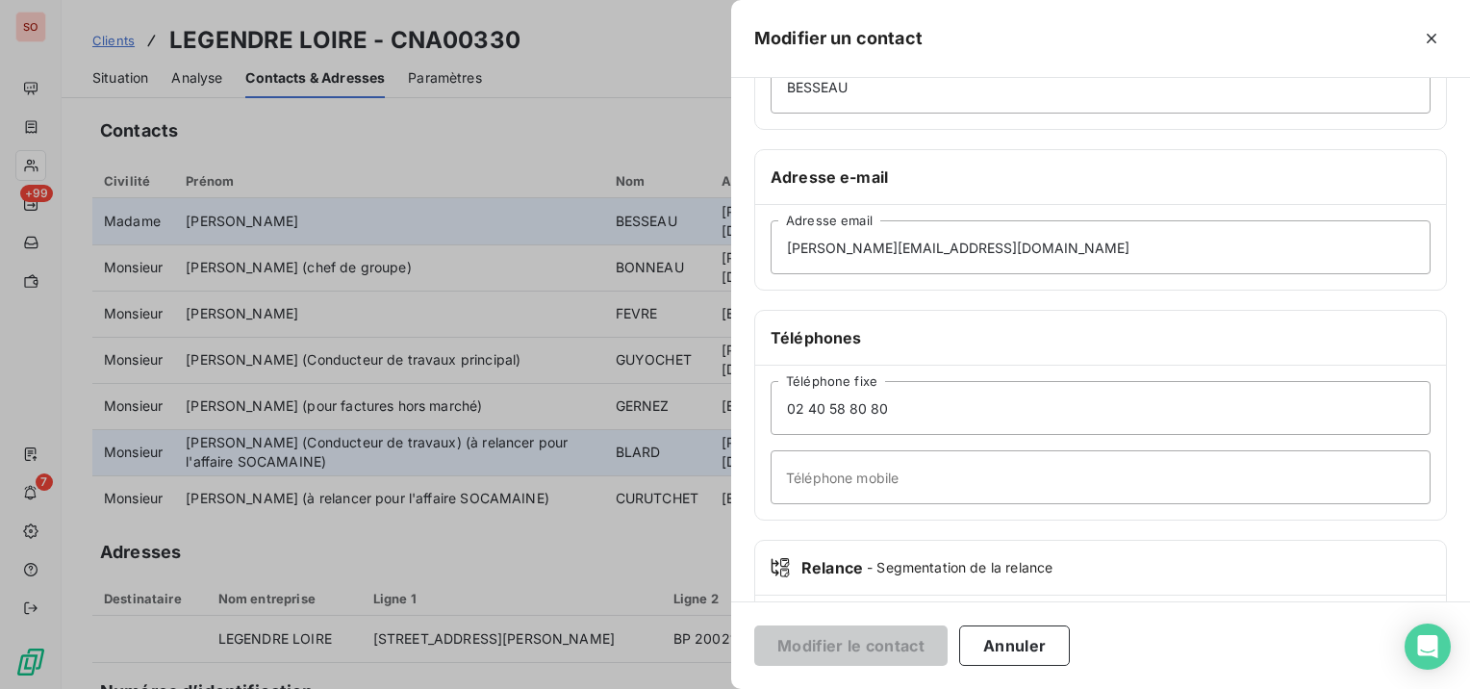
scroll to position [351, 0]
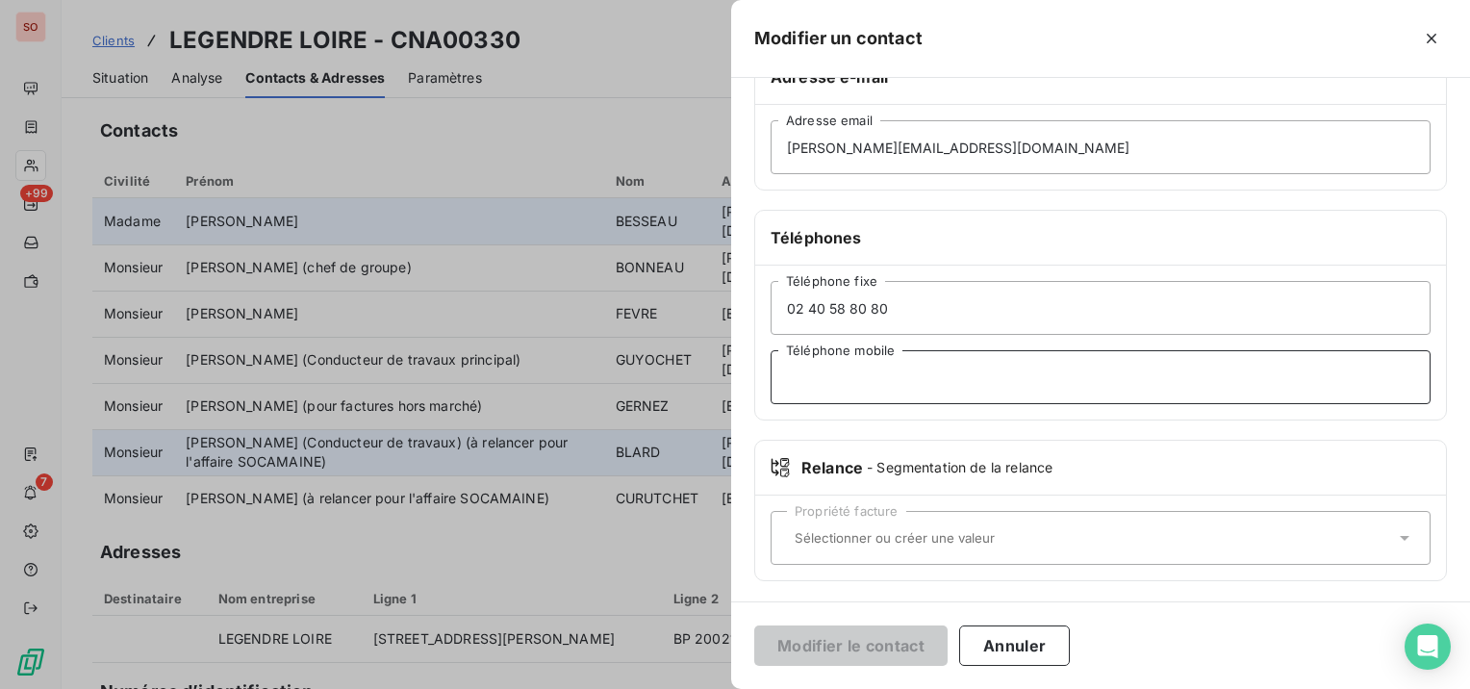
click at [978, 367] on input "Téléphone mobile" at bounding box center [1101, 377] width 660 height 54
paste input "6 76 87 35 97"
click at [777, 366] on input "6 76 87 35 97" at bounding box center [1101, 377] width 660 height 54
type input "06 76 87 35 97"
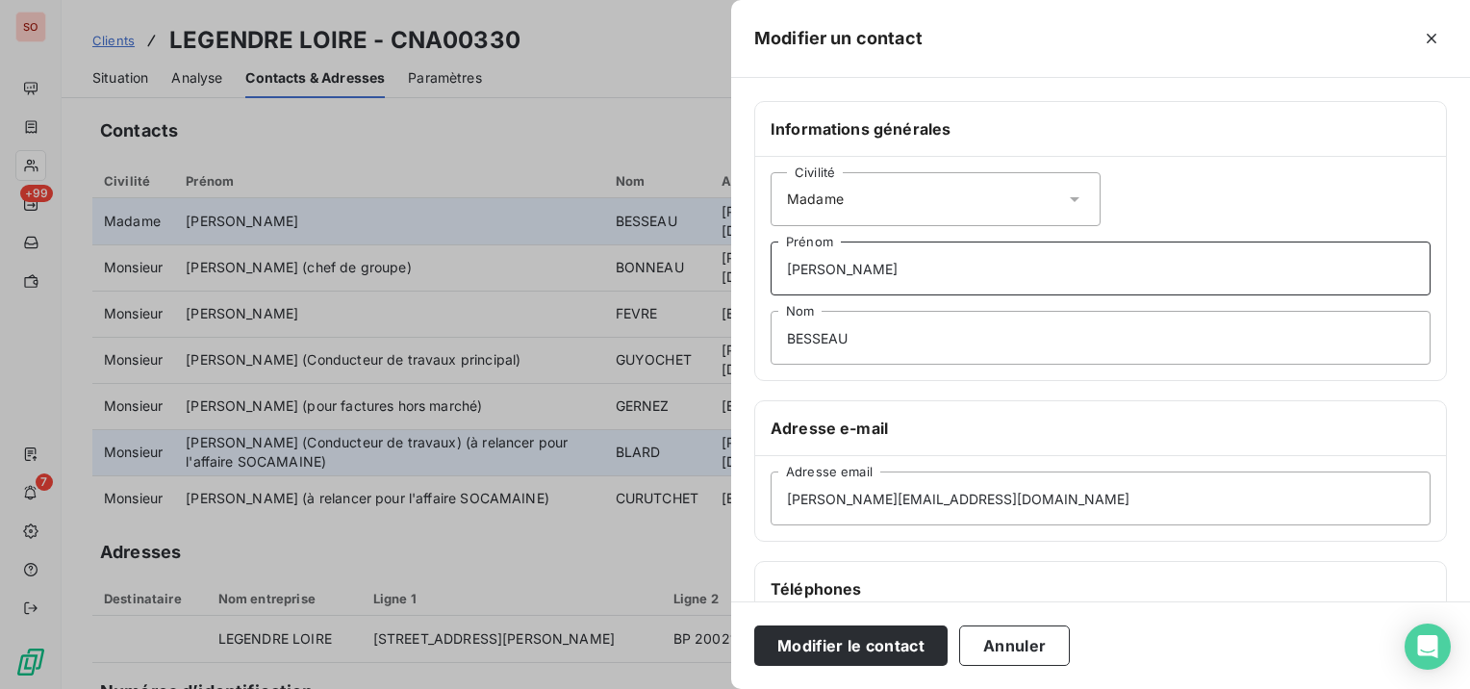
click at [1019, 283] on input "[PERSON_NAME]" at bounding box center [1101, 268] width 660 height 54
type input "[PERSON_NAME] (Assistante Travaux)"
click at [920, 637] on button "Modifier le contact" at bounding box center [850, 645] width 193 height 40
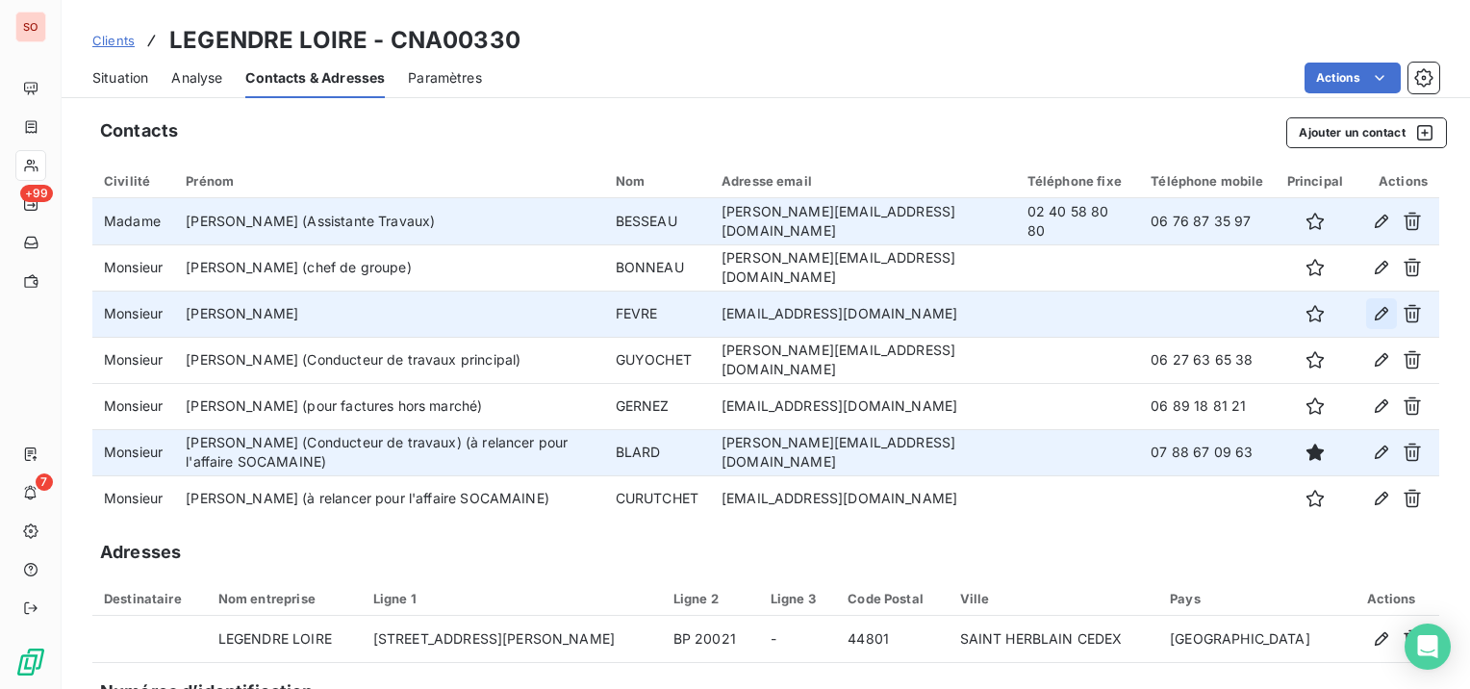
click at [1372, 308] on icon "button" at bounding box center [1381, 313] width 19 height 19
type input "[PERSON_NAME]"
type input "FEVRE"
type input "[EMAIL_ADDRESS][DOMAIN_NAME]"
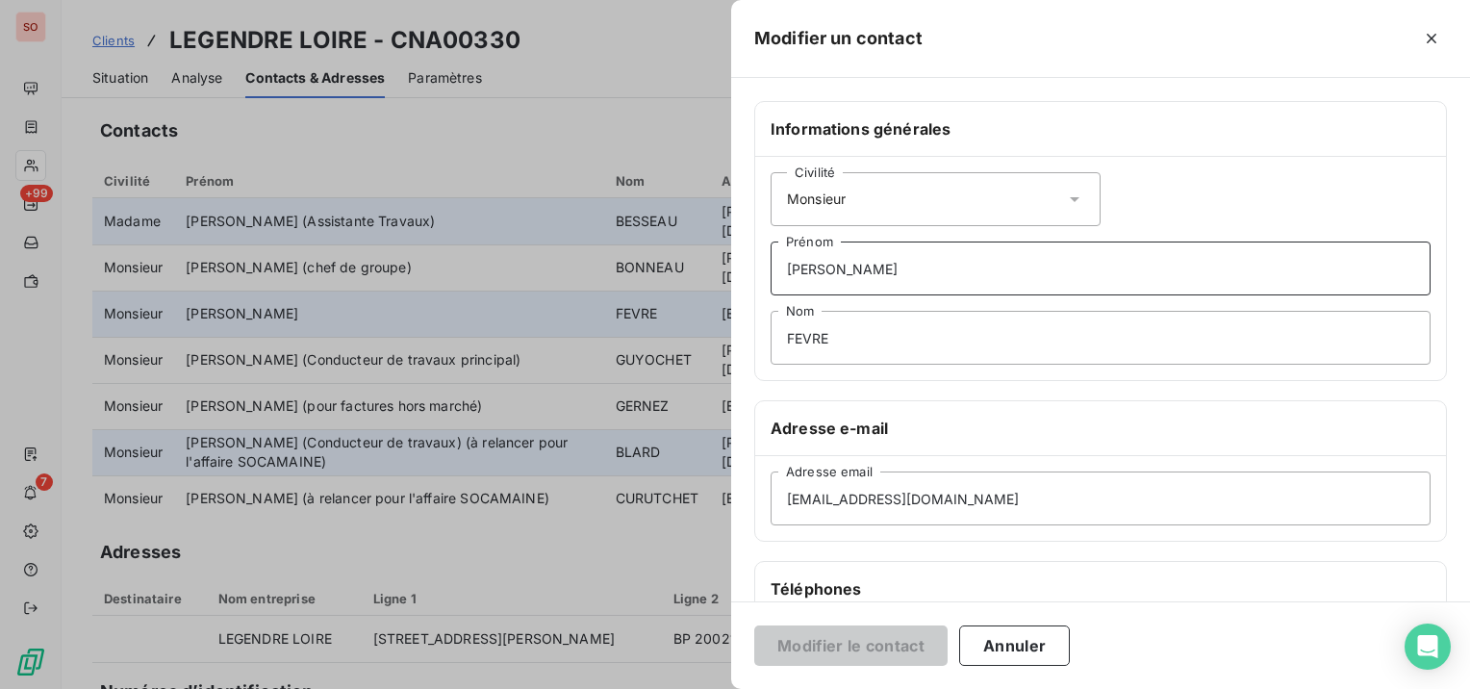
click at [949, 260] on input "[PERSON_NAME]" at bounding box center [1101, 268] width 660 height 54
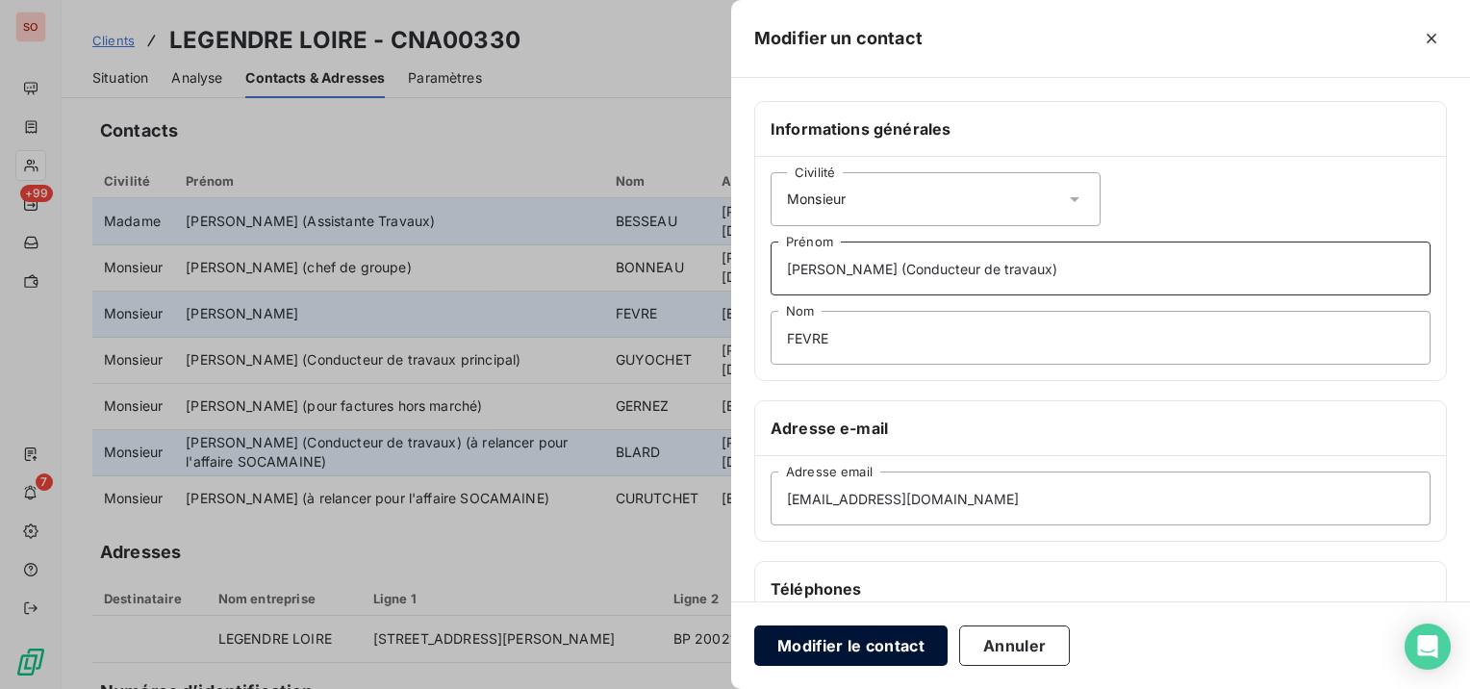
type input "[PERSON_NAME] (Conducteur de travaux)"
click at [868, 642] on button "Modifier le contact" at bounding box center [850, 645] width 193 height 40
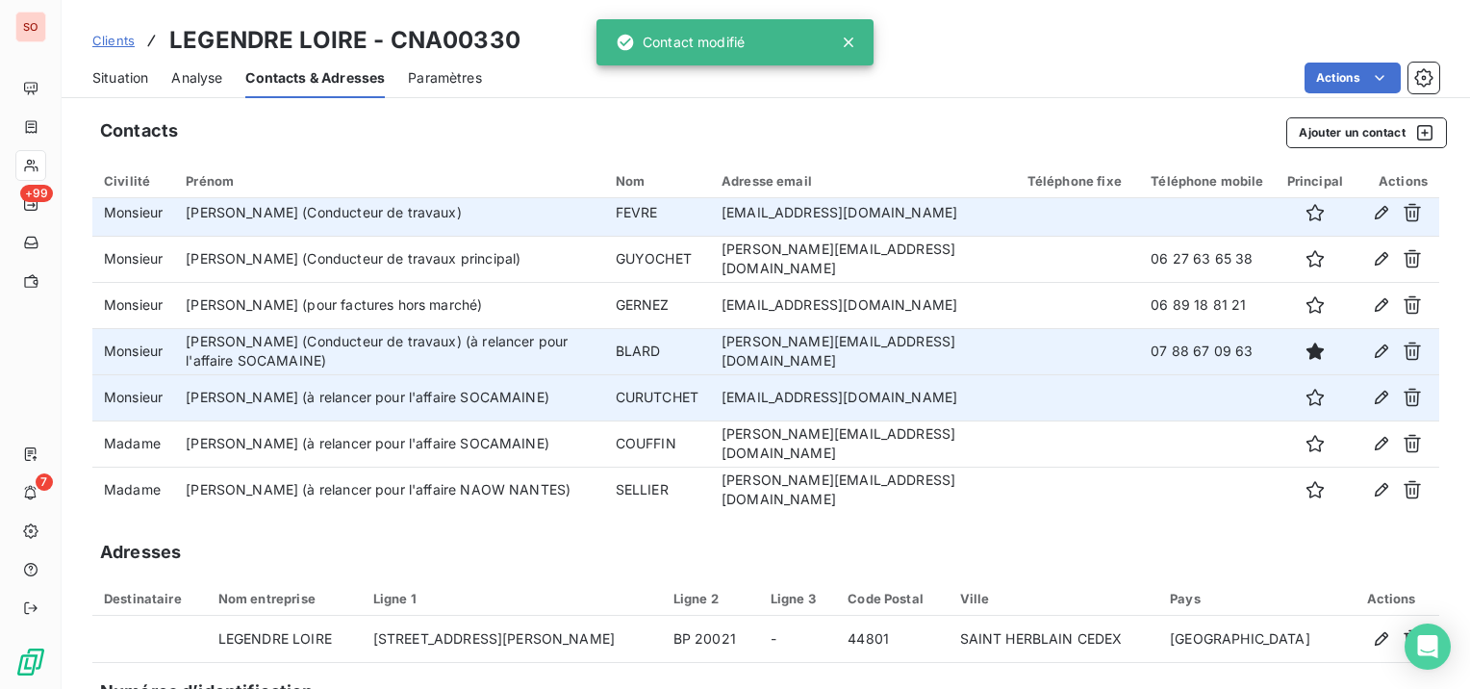
scroll to position [106, 0]
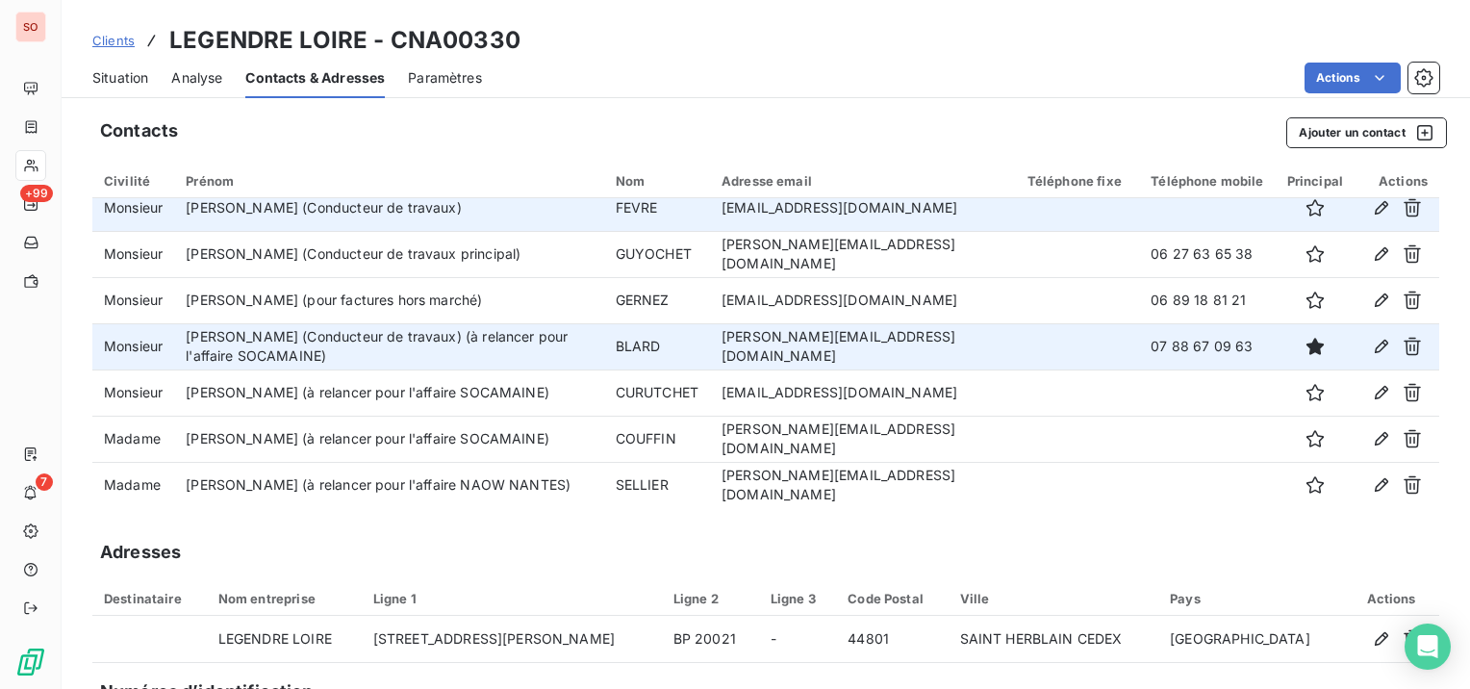
click at [119, 37] on span "Clients" at bounding box center [113, 40] width 42 height 15
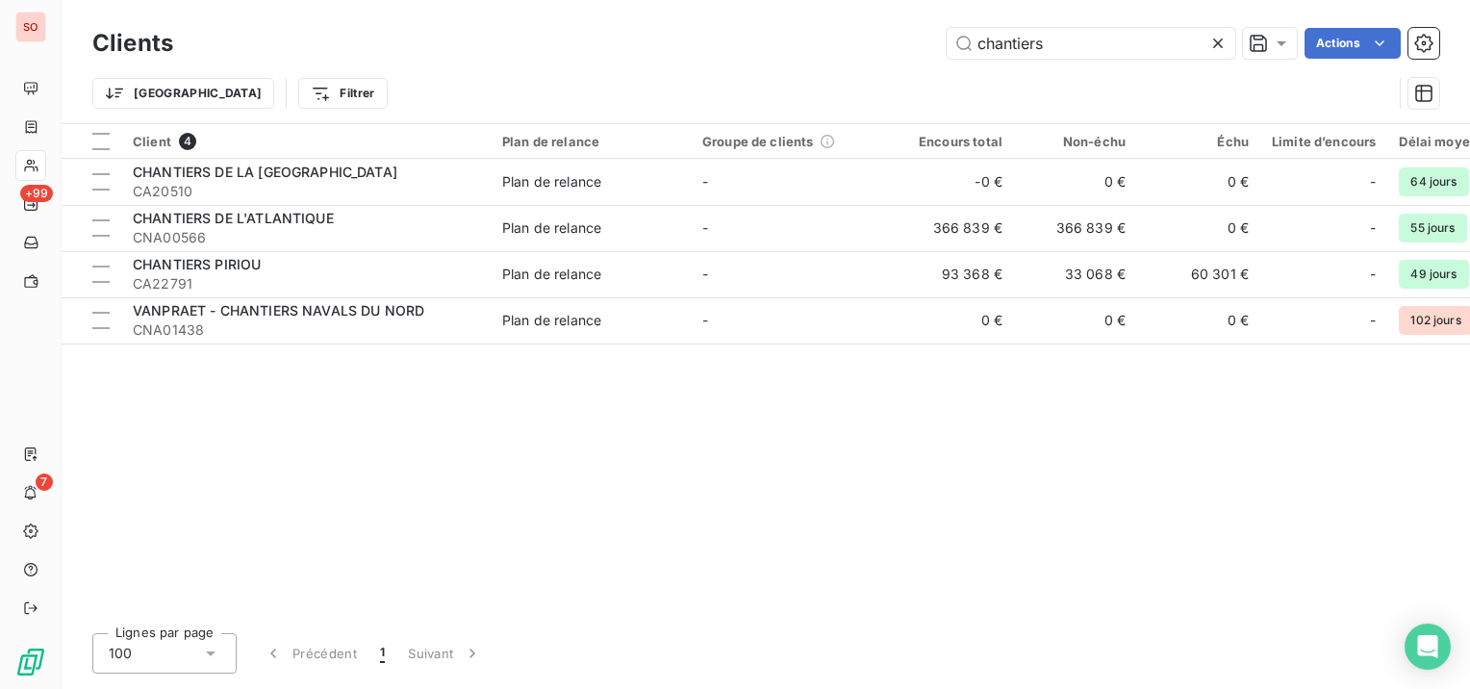
click at [1216, 44] on icon at bounding box center [1218, 43] width 10 height 10
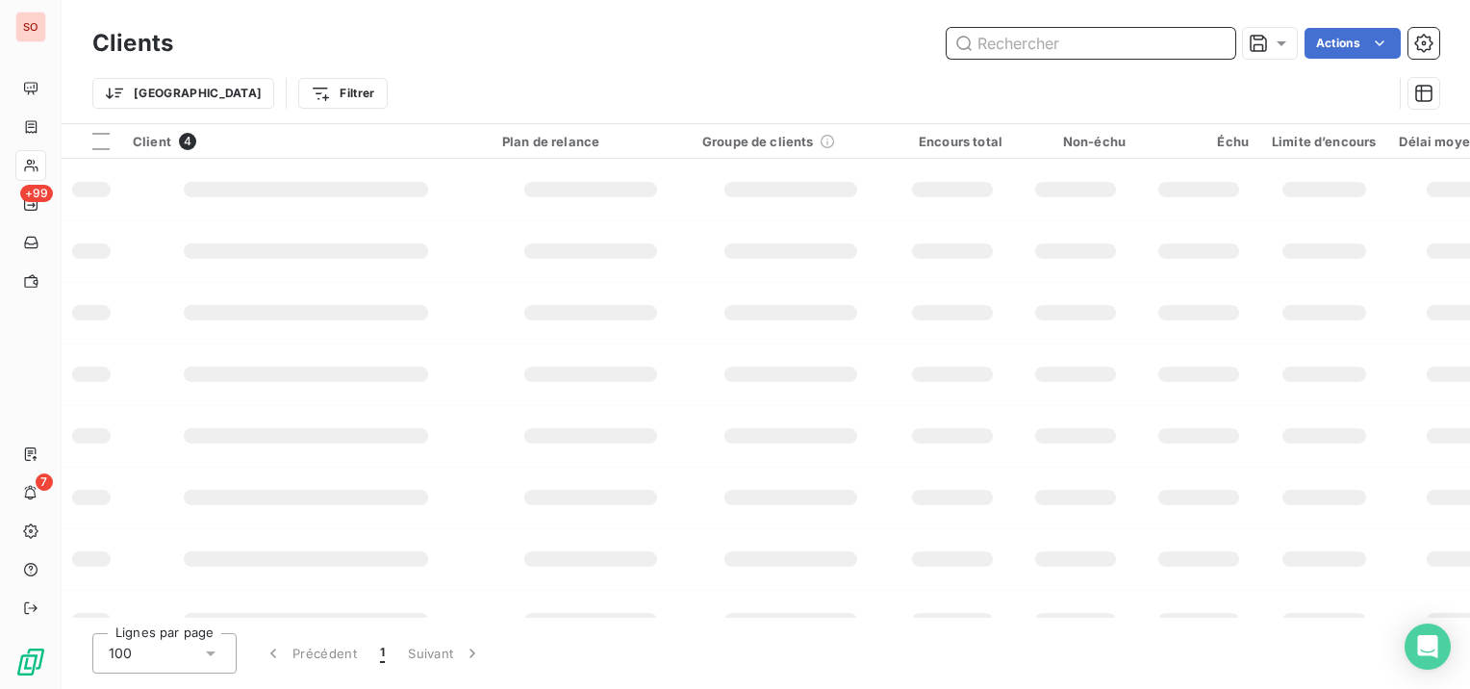
click at [1140, 39] on input "text" at bounding box center [1091, 43] width 289 height 31
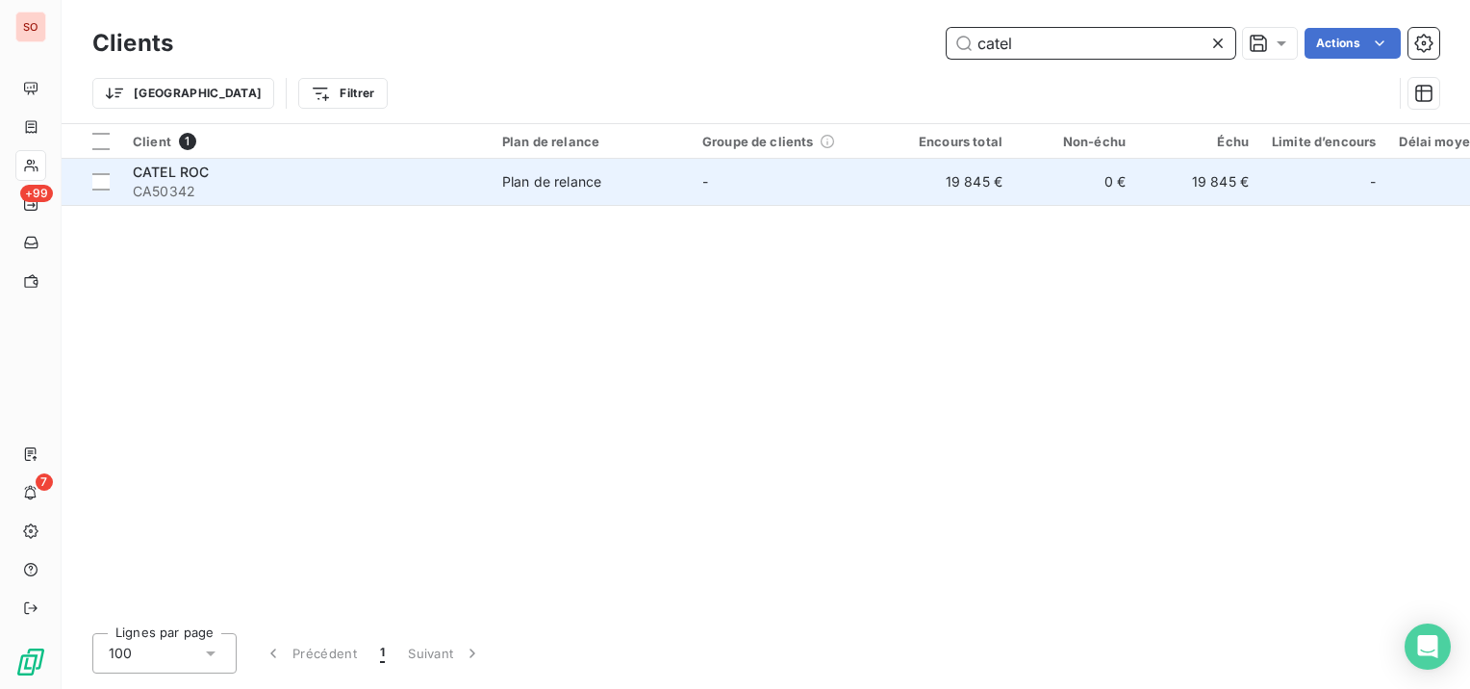
type input "catel"
click at [841, 189] on td "-" at bounding box center [791, 182] width 200 height 46
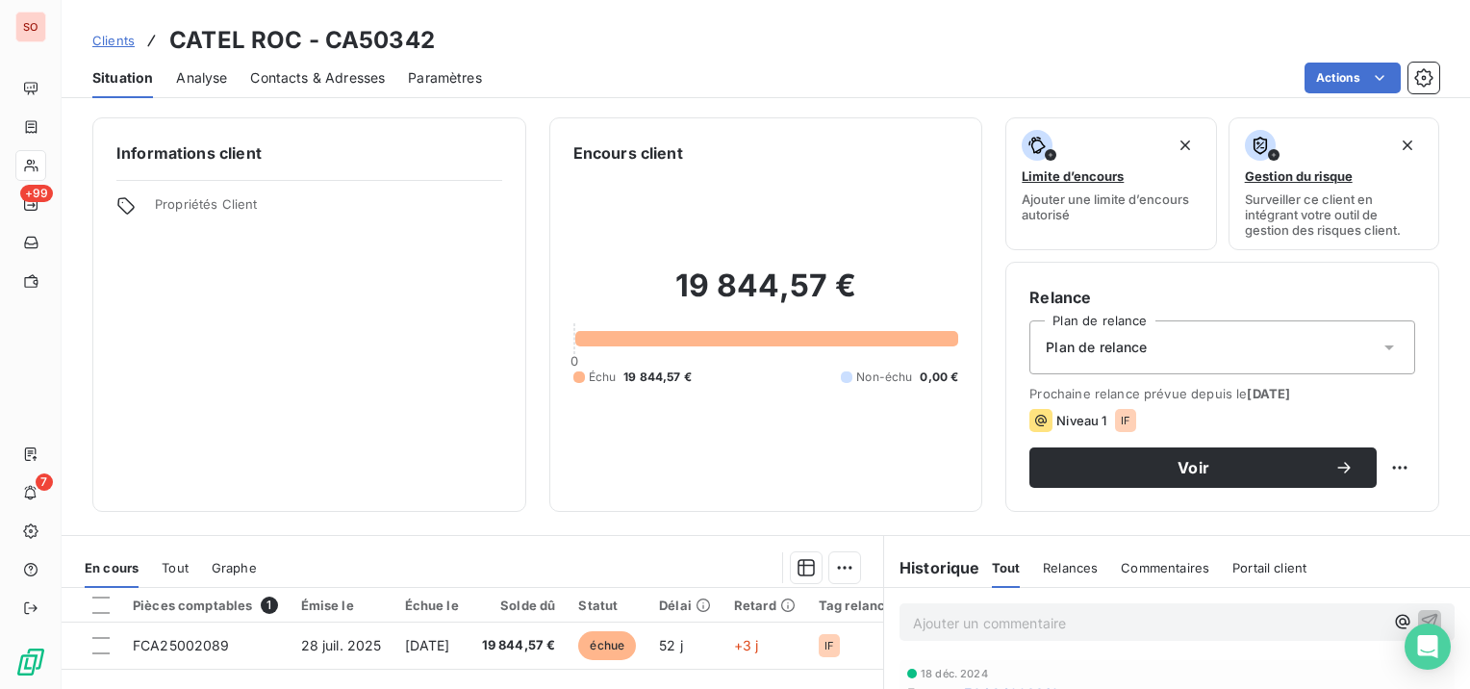
click at [338, 74] on span "Contacts & Adresses" at bounding box center [317, 77] width 135 height 19
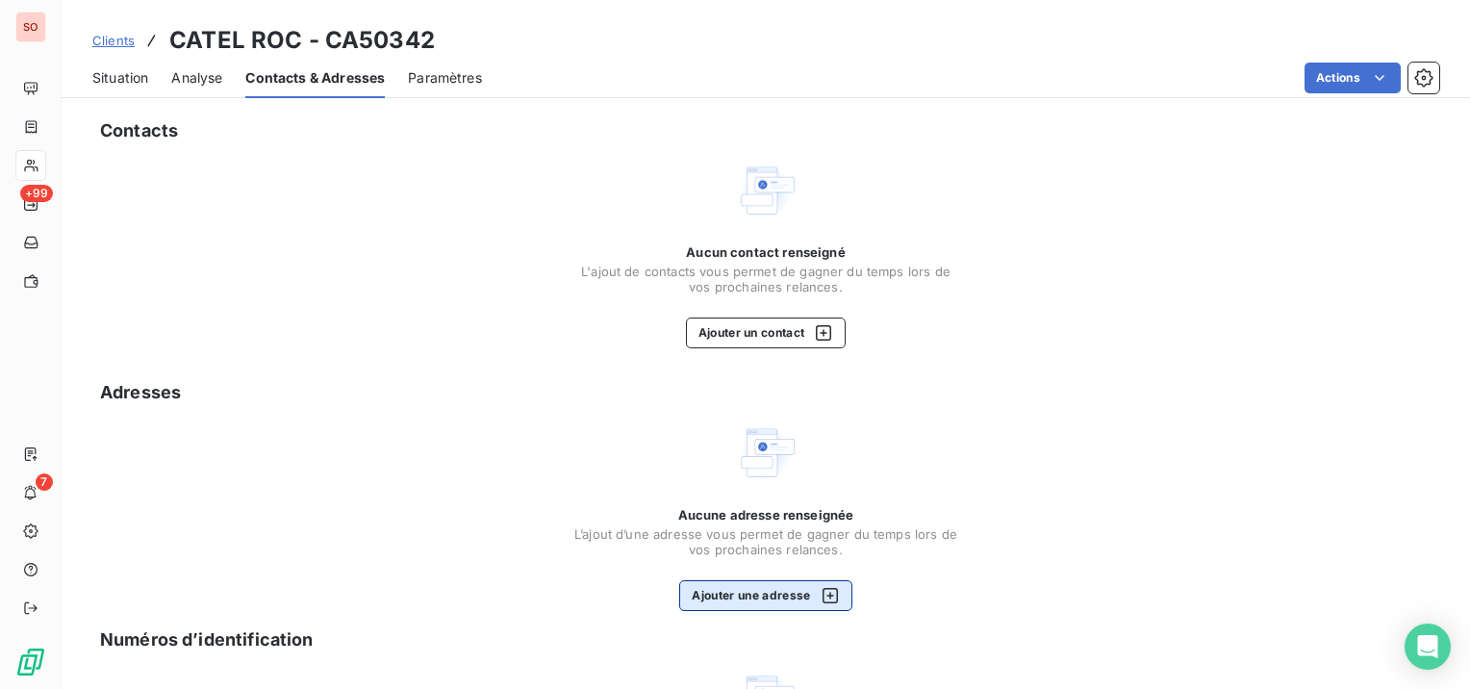
click at [799, 596] on button "Ajouter une adresse" at bounding box center [765, 595] width 172 height 31
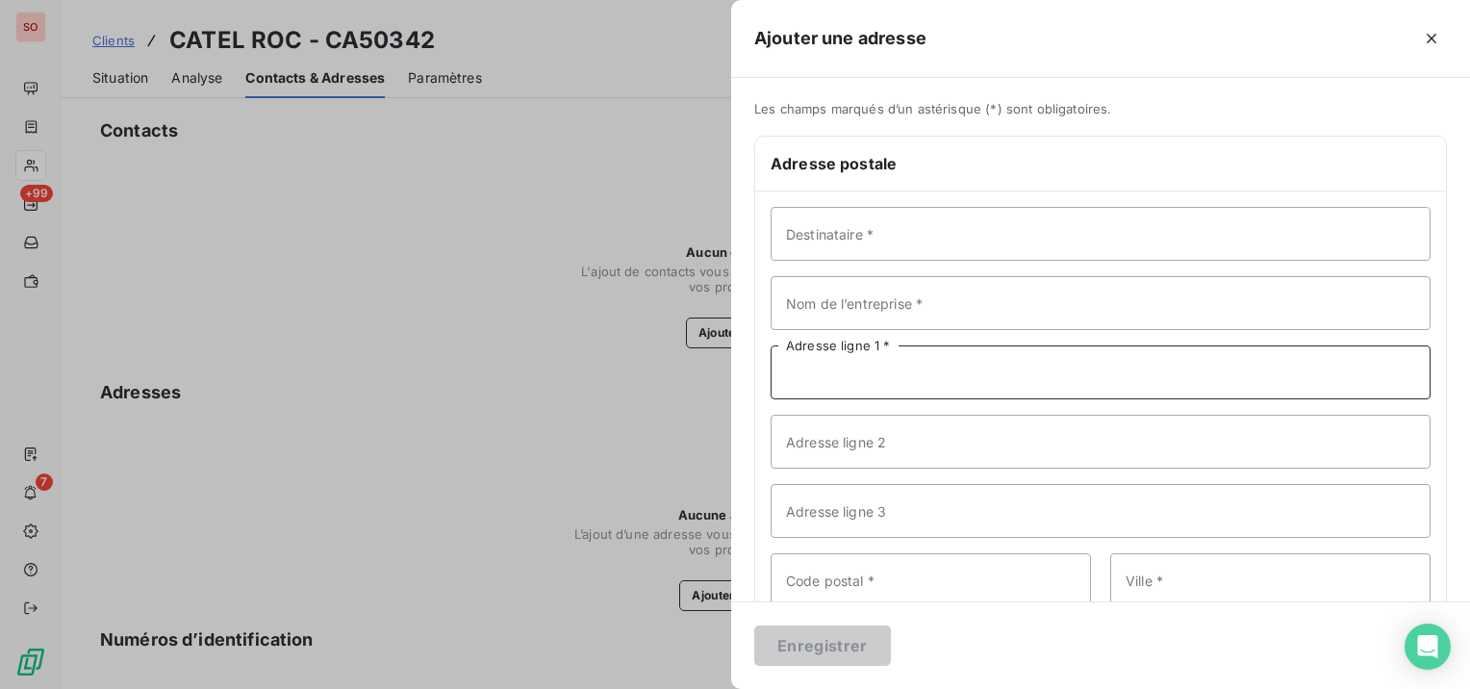
click at [901, 368] on input "Adresse ligne 1 *" at bounding box center [1101, 372] width 660 height 54
paste input "PARC D'ACTIVITES DE RAGON"
type input "PARC D'ACTIVITES DE RAGON"
click at [879, 452] on input "Adresse ligne 2" at bounding box center [1101, 442] width 660 height 54
paste input "[STREET_ADDRESS][PERSON_NAME]"
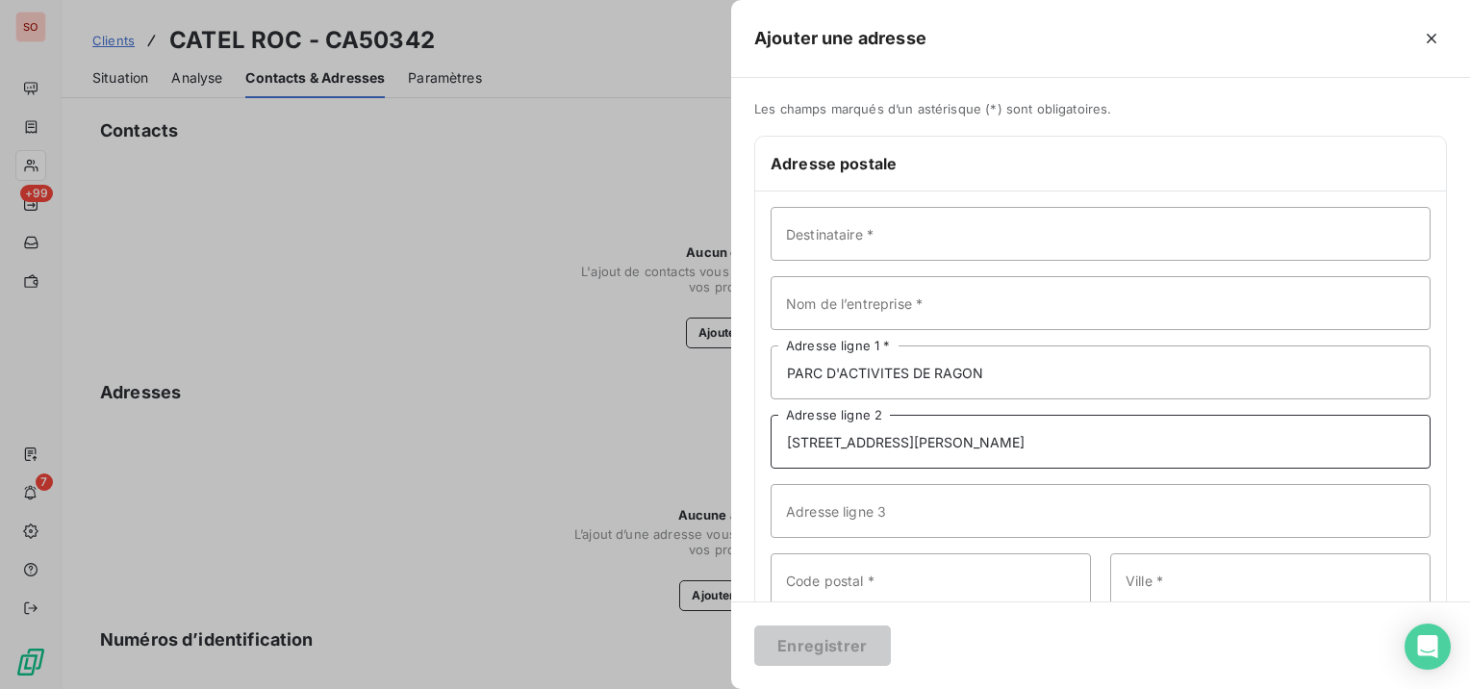
type input "[STREET_ADDRESS][PERSON_NAME]"
click at [889, 292] on input "Nom de l’entreprise *" at bounding box center [1101, 303] width 660 height 54
type input "CATEL ROC"
click at [938, 587] on input "Code postal *" at bounding box center [931, 580] width 320 height 54
type input "44119"
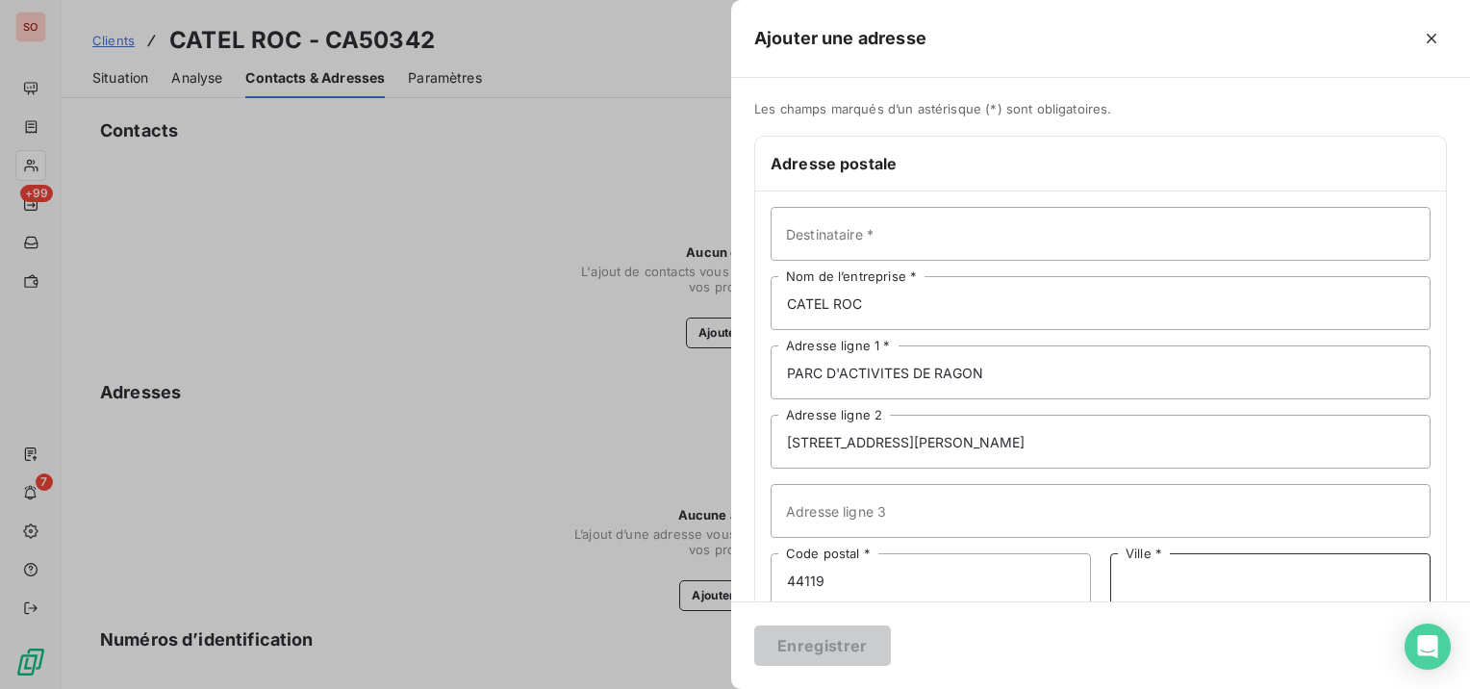
scroll to position [5, 0]
paste input "TREILLIERES"
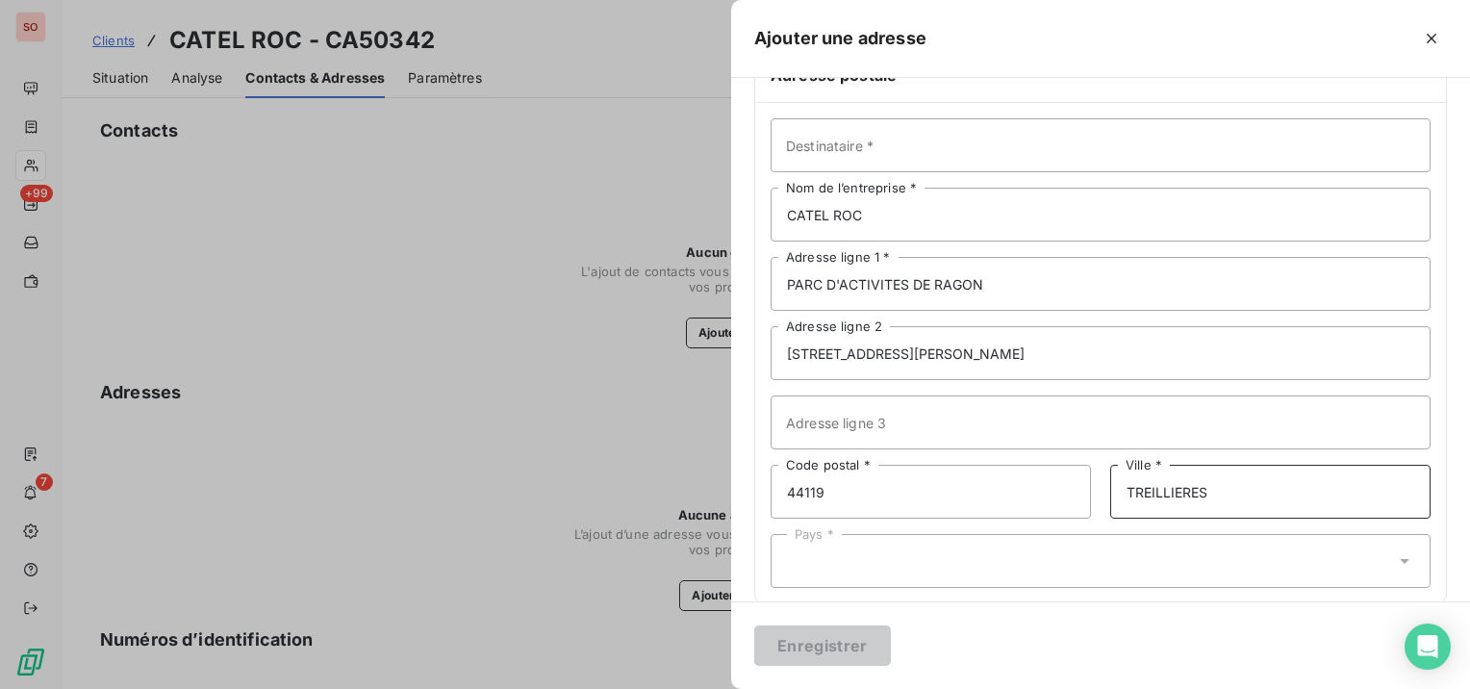
scroll to position [114, 0]
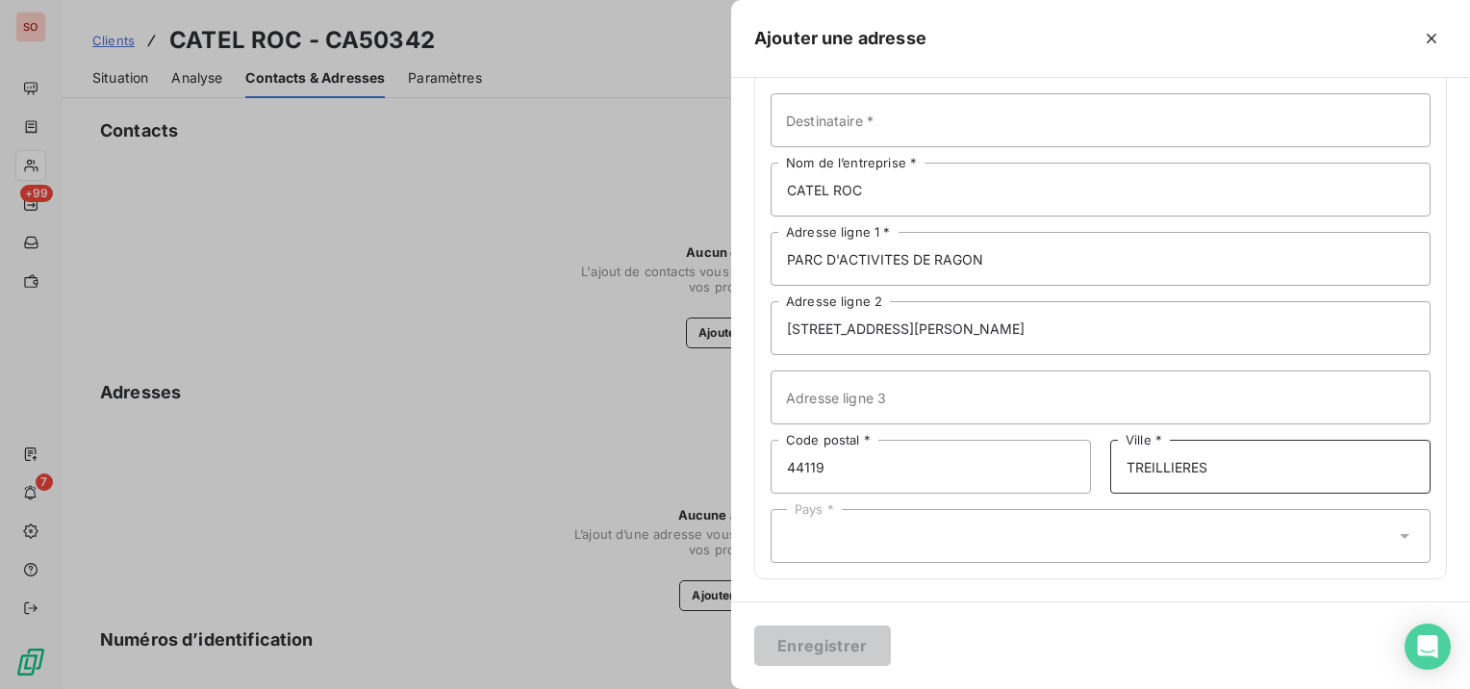
type input "TREILLIERES"
click at [961, 526] on div "Pays *" at bounding box center [1101, 536] width 660 height 54
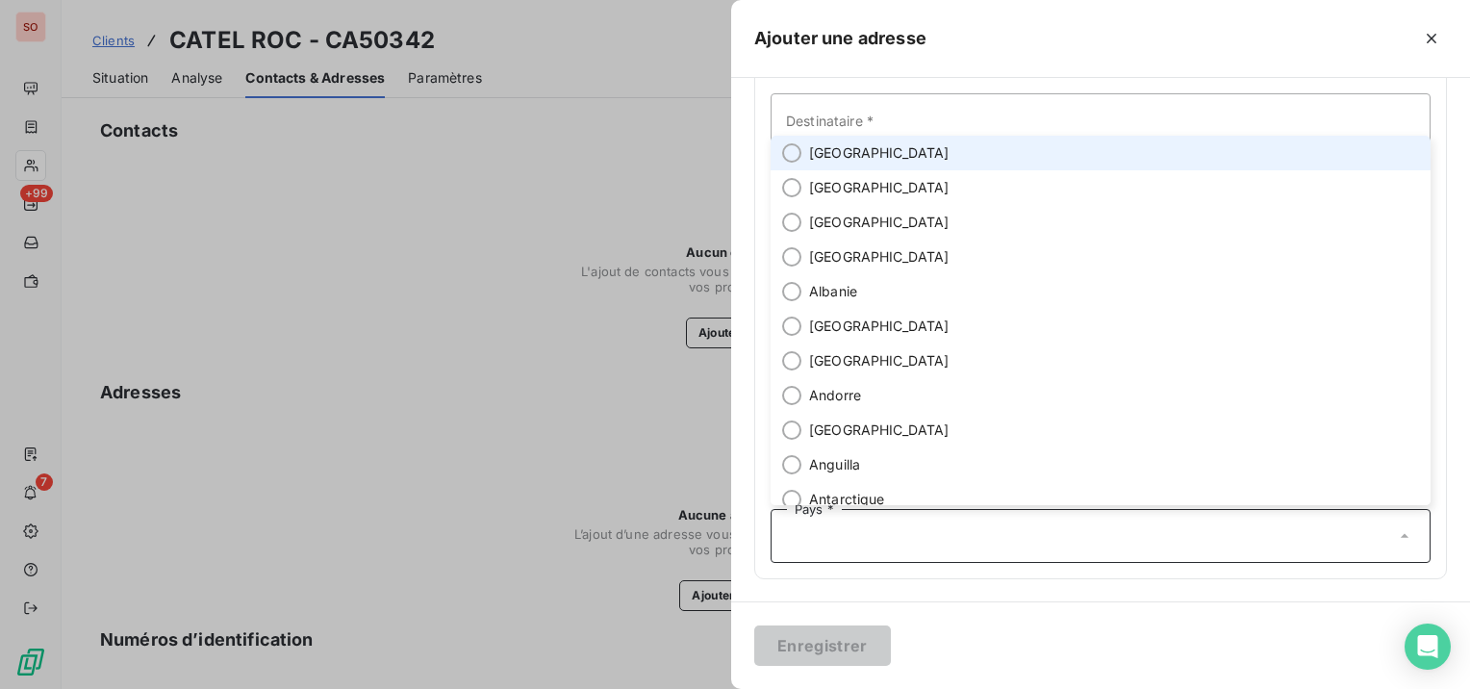
click at [851, 152] on span "[GEOGRAPHIC_DATA]" at bounding box center [879, 152] width 140 height 19
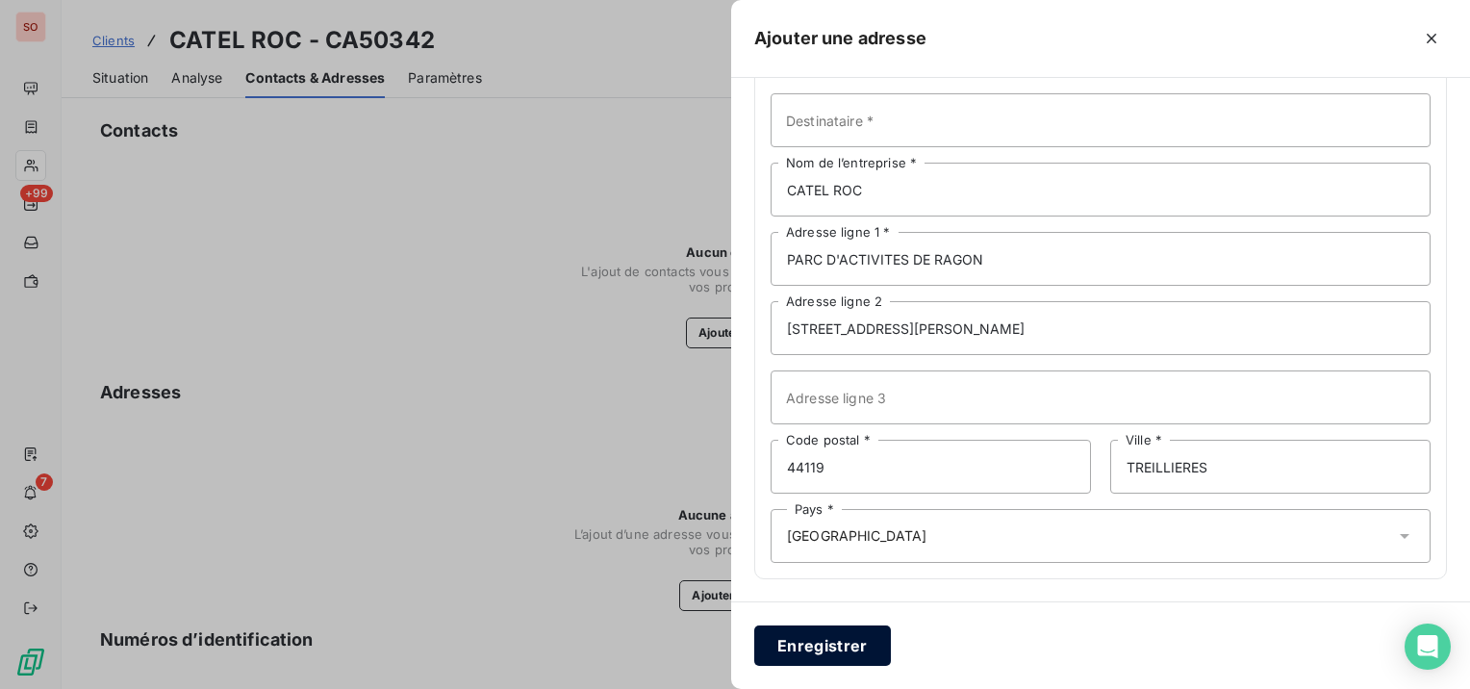
click at [842, 648] on button "Enregistrer" at bounding box center [822, 645] width 137 height 40
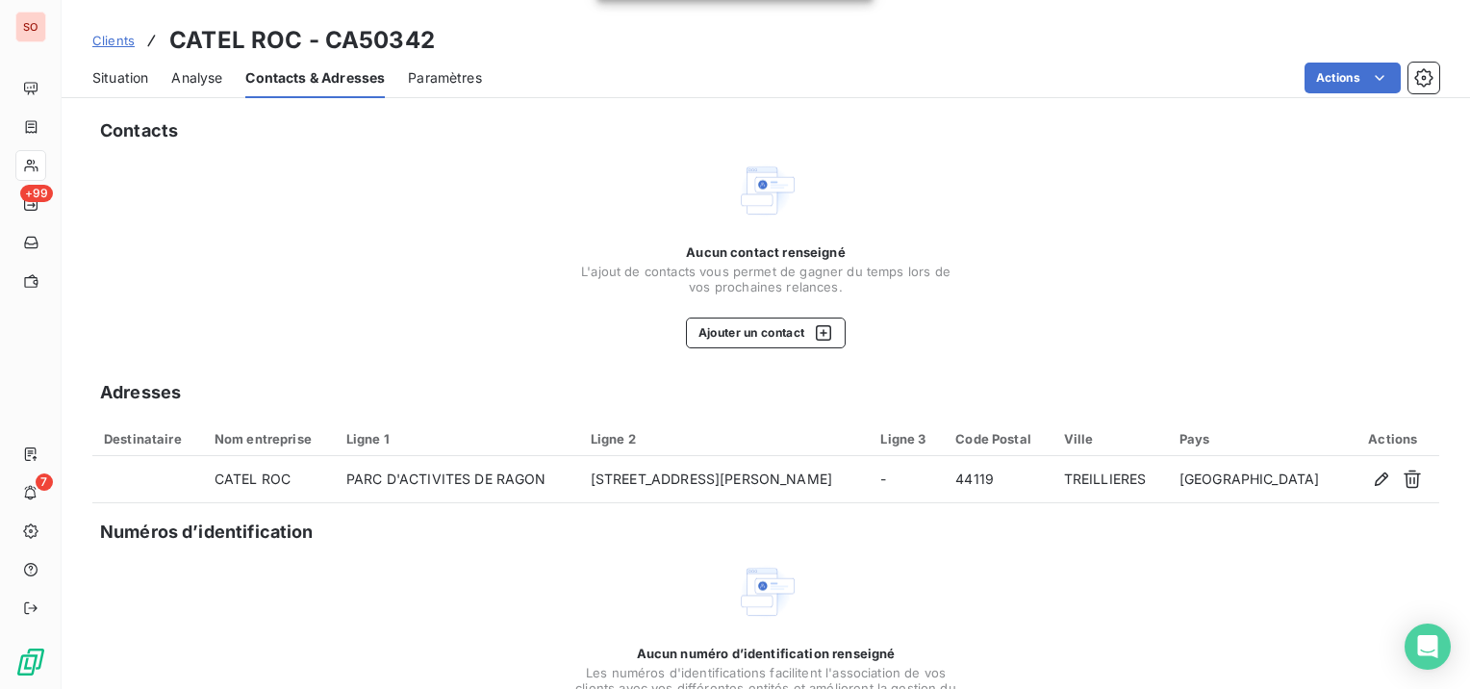
click at [120, 41] on span "Clients" at bounding box center [113, 40] width 42 height 15
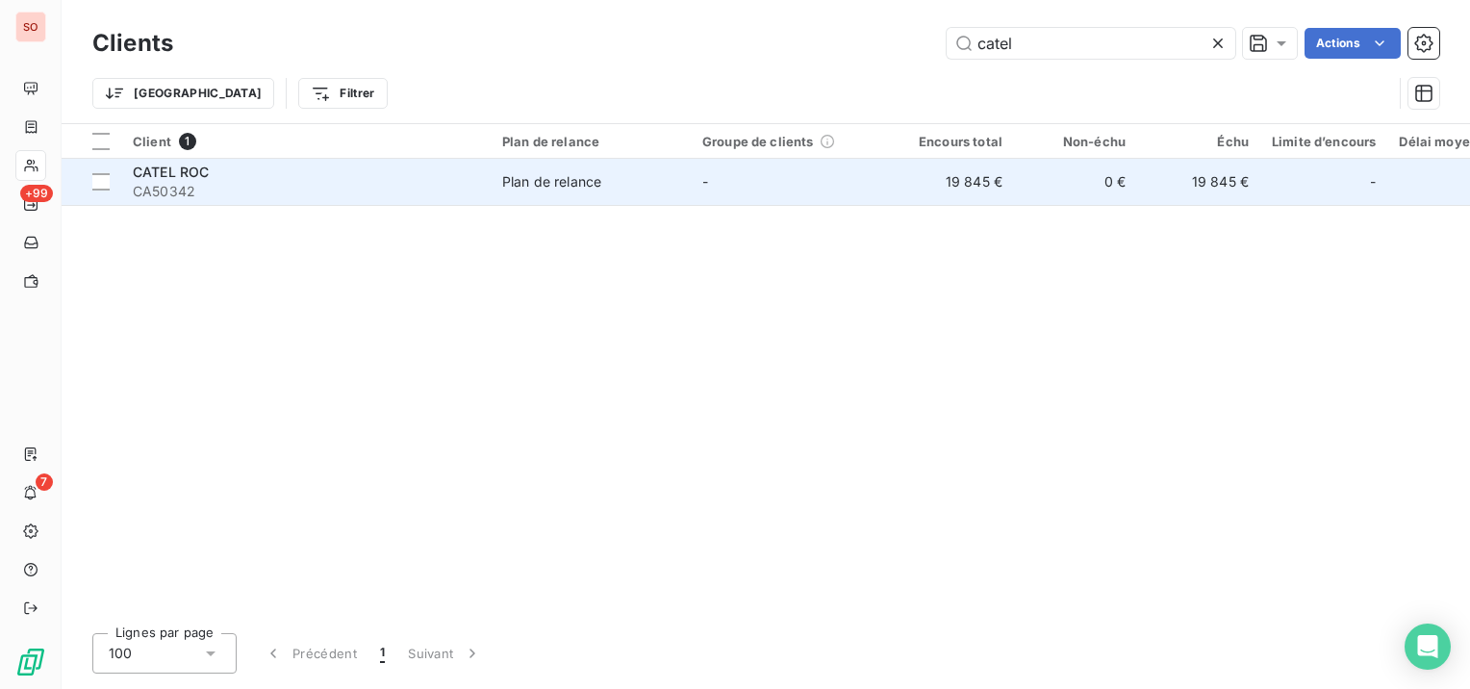
click at [250, 166] on div "CATEL ROC" at bounding box center [306, 172] width 346 height 19
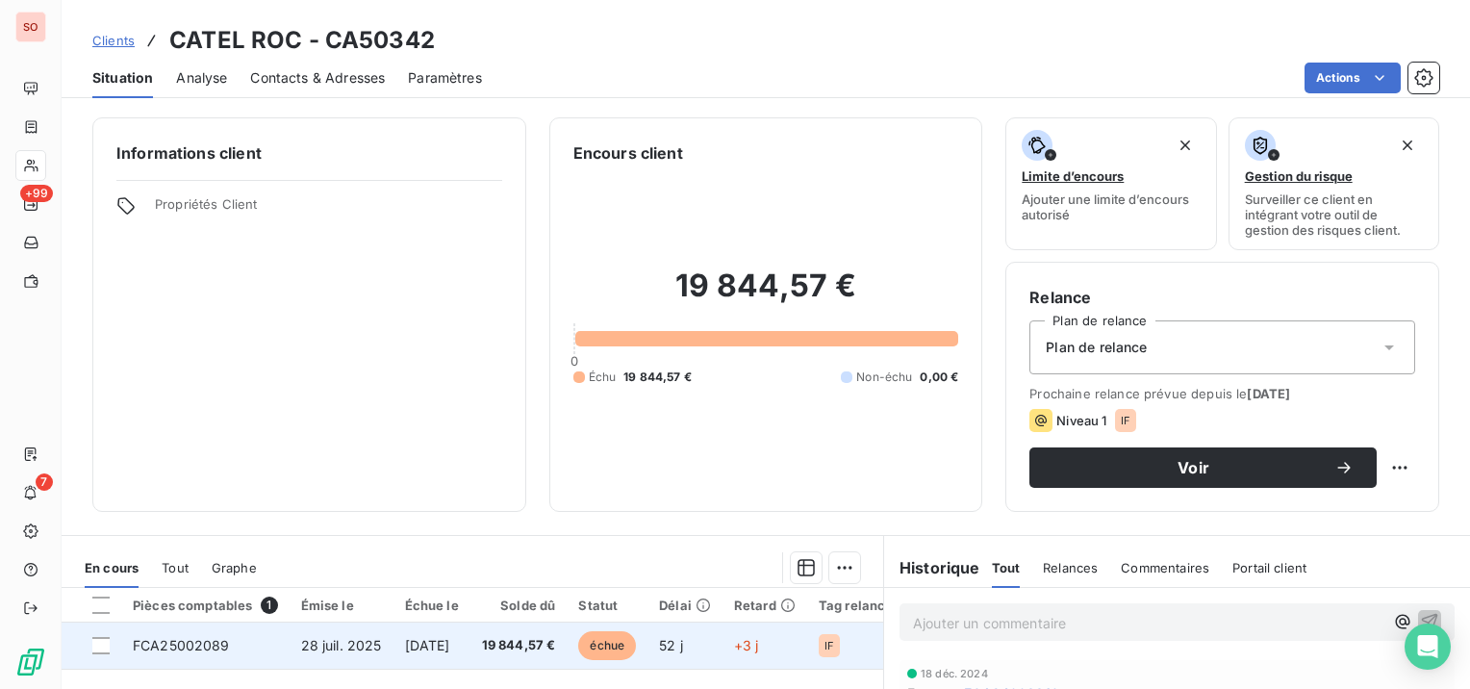
click at [345, 647] on span "28 juil. 2025" at bounding box center [341, 645] width 81 height 16
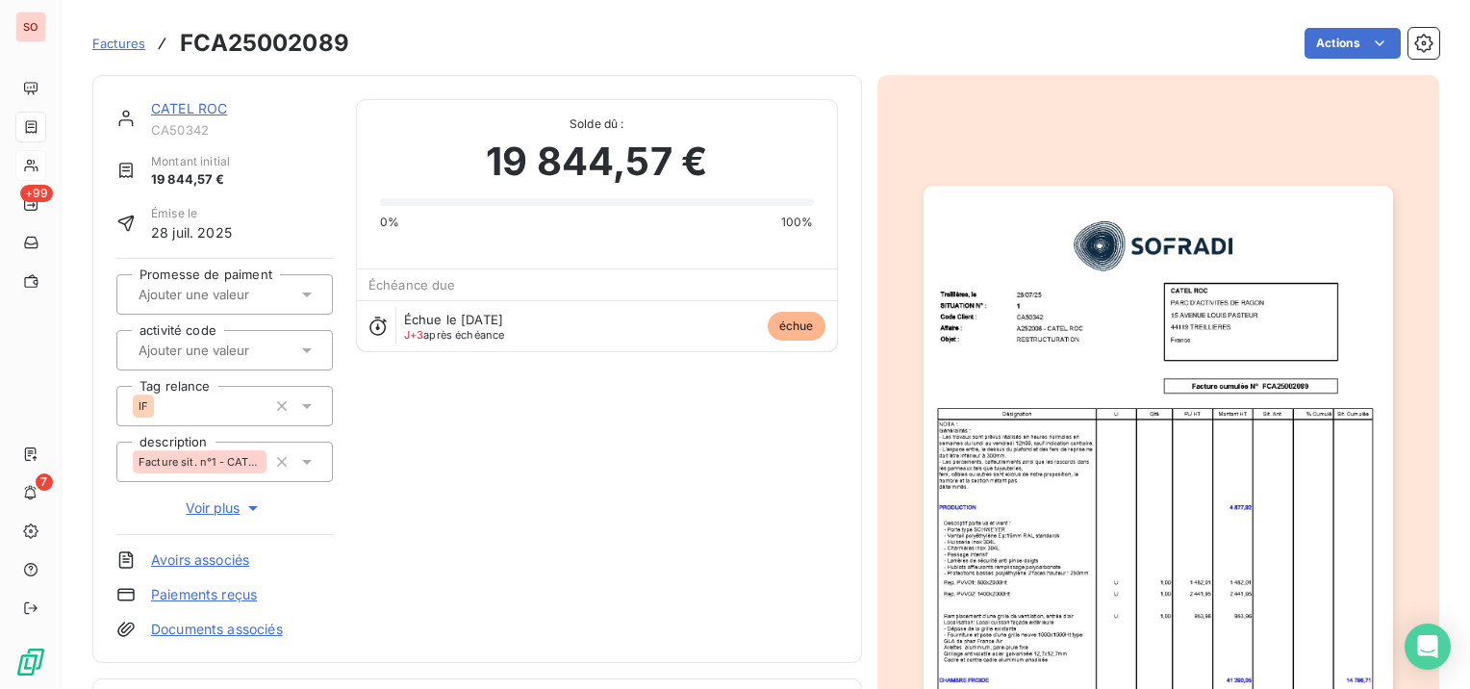
click at [323, 37] on h3 "FCA25002089" at bounding box center [264, 43] width 169 height 35
copy h3 "FCA25002089"
click at [207, 102] on link "CATEL ROC" at bounding box center [189, 108] width 76 height 16
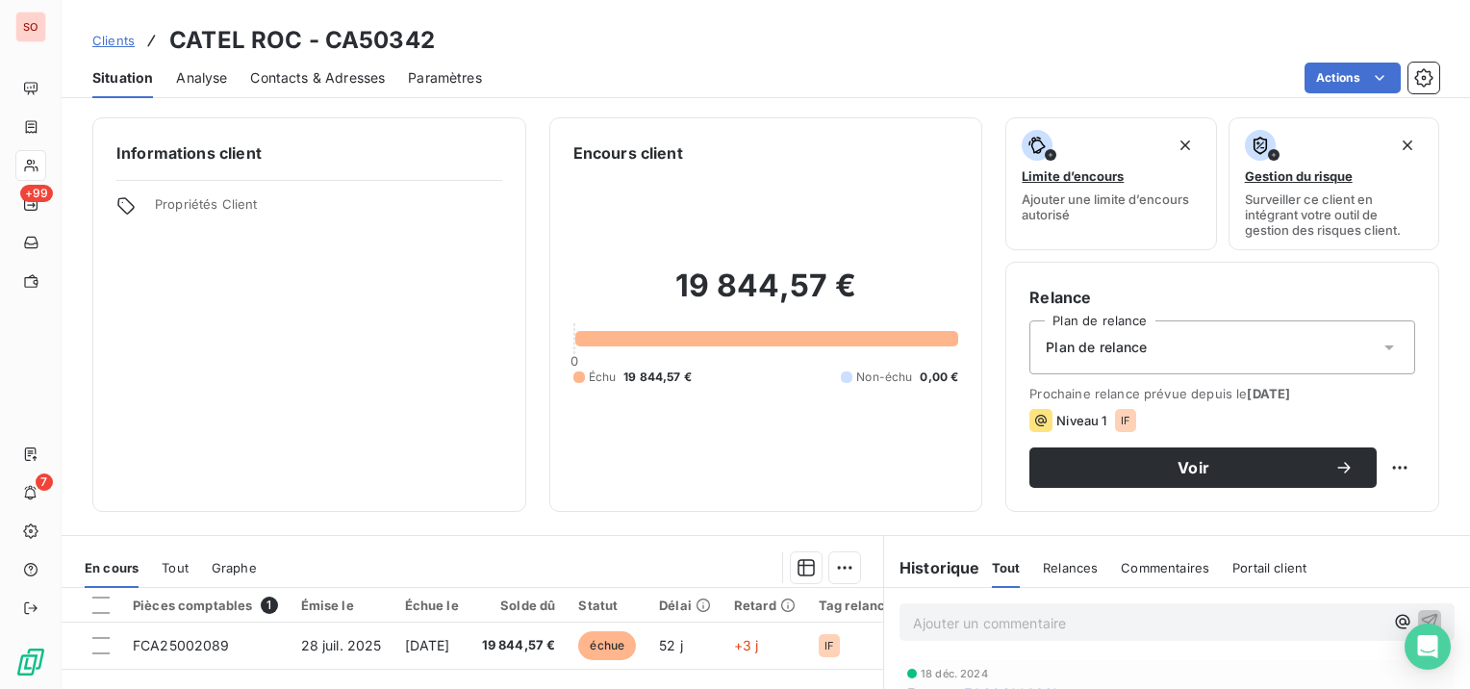
click at [332, 81] on span "Contacts & Adresses" at bounding box center [317, 77] width 135 height 19
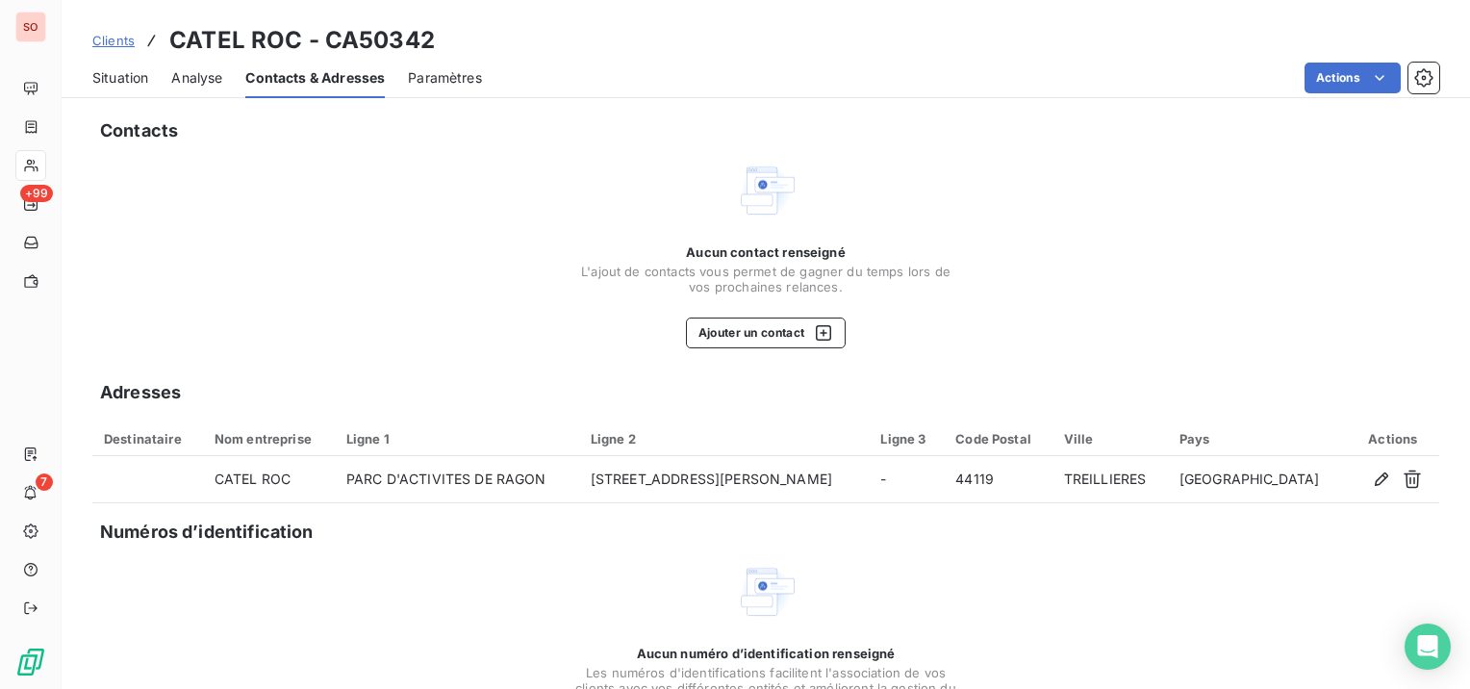
click at [773, 281] on span "L'ajout de contacts vous permet de gagner du temps lors de vos prochaines relan…" at bounding box center [765, 279] width 385 height 31
click at [786, 335] on button "Ajouter un contact" at bounding box center [766, 332] width 161 height 31
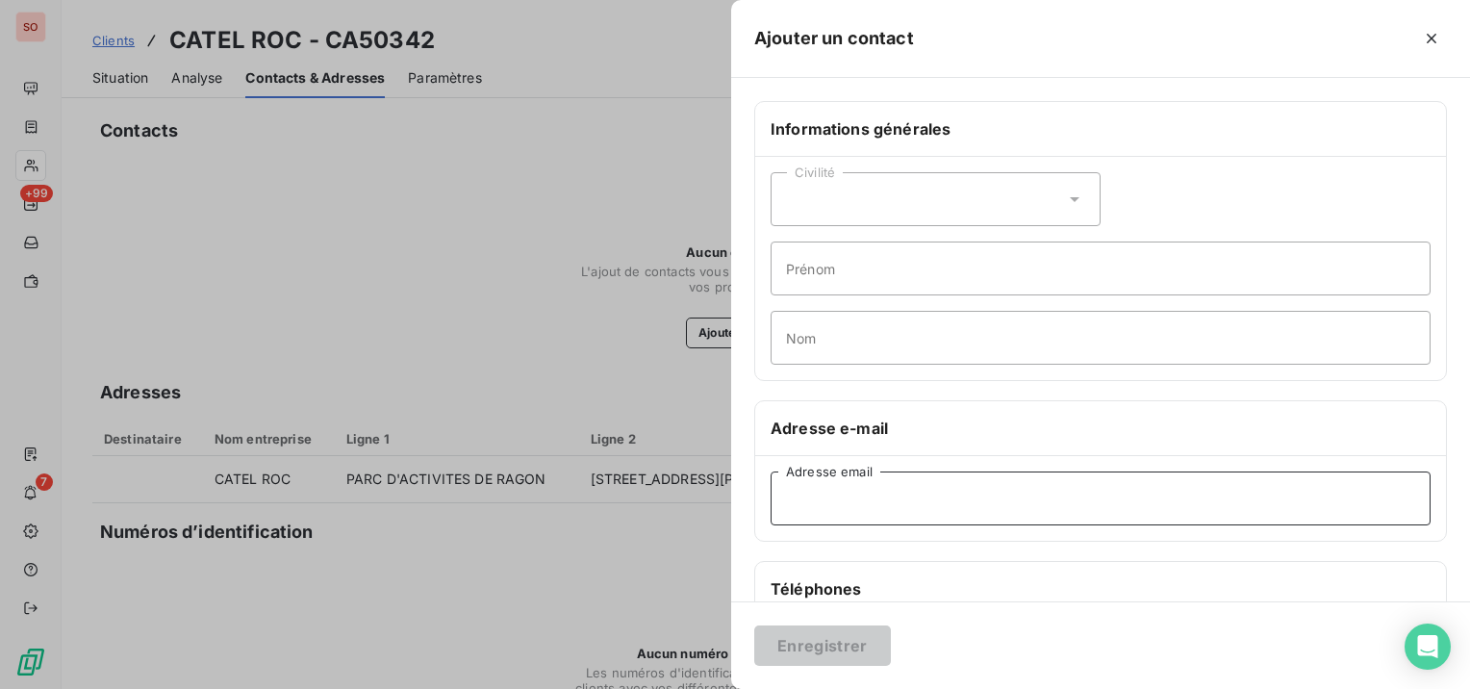
click at [923, 490] on input "Adresse email" at bounding box center [1101, 498] width 660 height 54
paste input "[PERSON_NAME][EMAIL_ADDRESS][DOMAIN_NAME]"
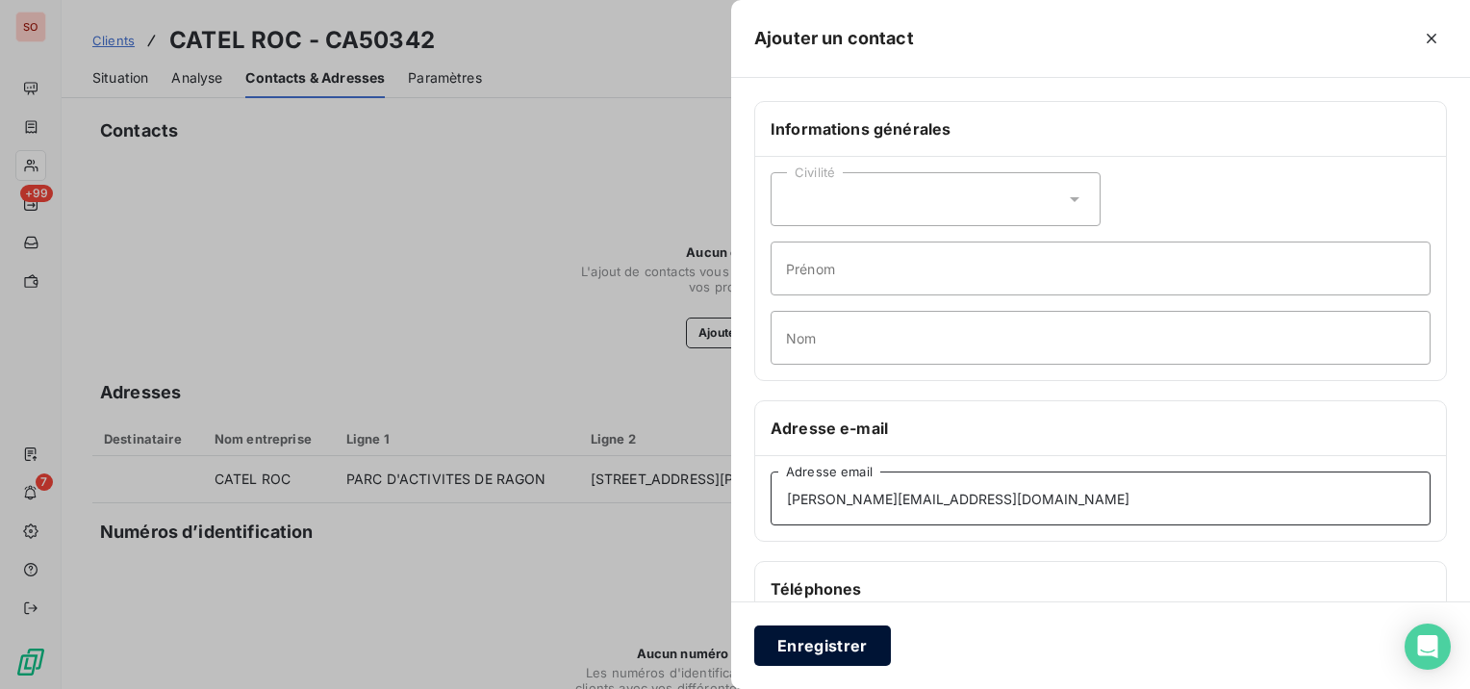
type input "[PERSON_NAME][EMAIL_ADDRESS][DOMAIN_NAME]"
click at [854, 641] on button "Enregistrer" at bounding box center [822, 645] width 137 height 40
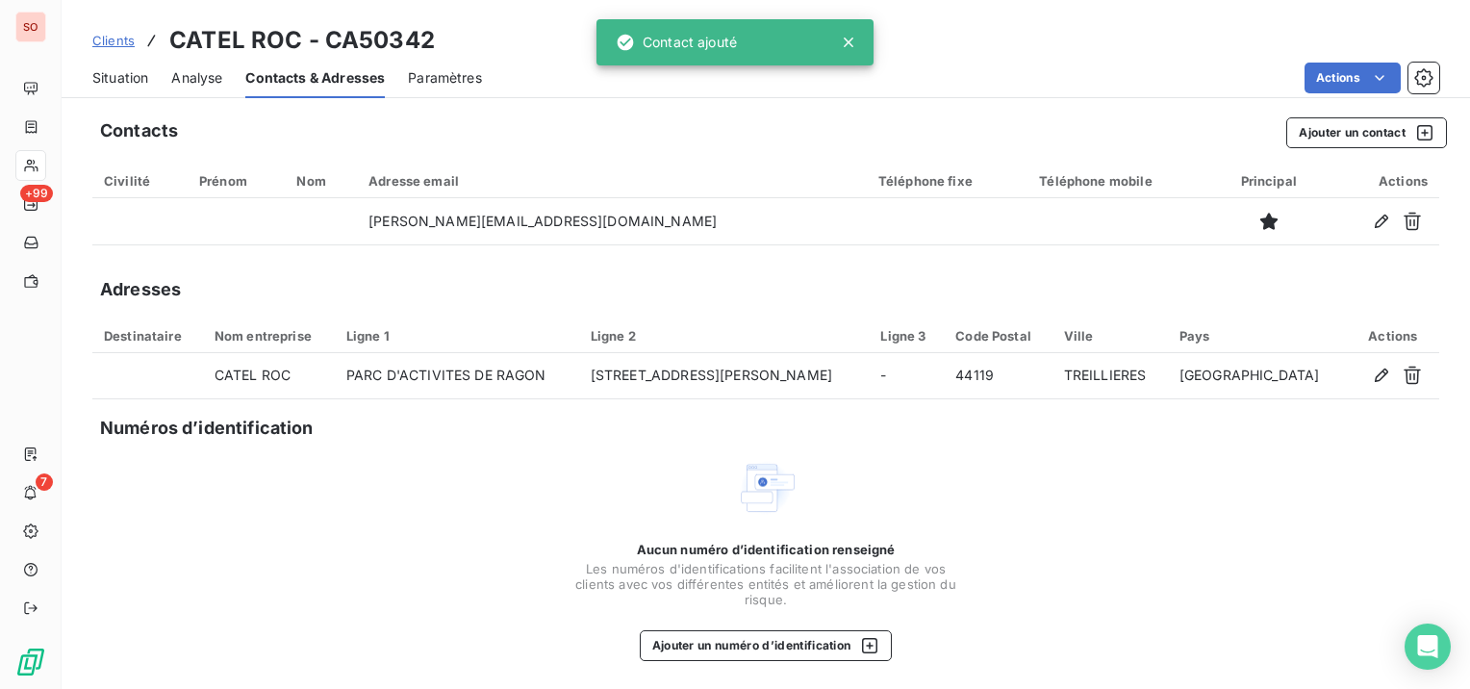
click at [126, 70] on span "Situation" at bounding box center [120, 77] width 56 height 19
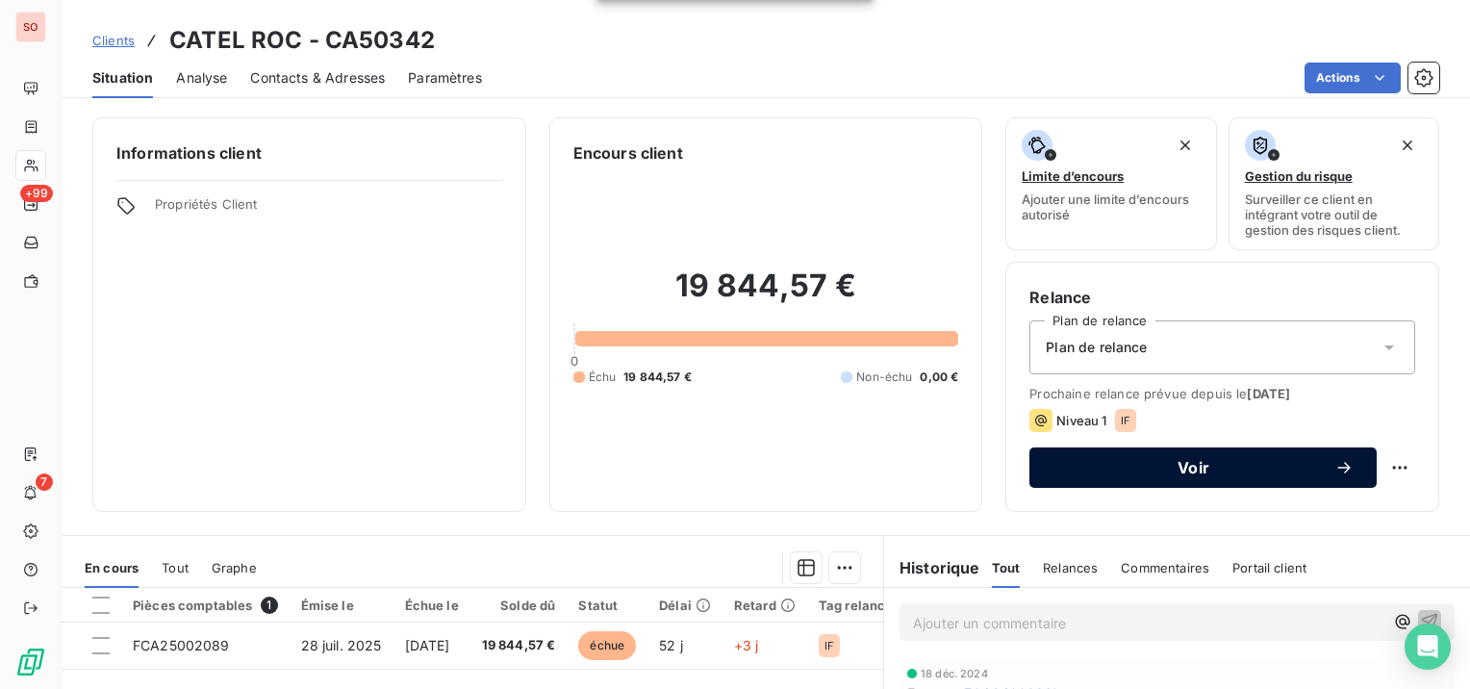
click at [1237, 469] on span "Voir" at bounding box center [1194, 467] width 282 height 15
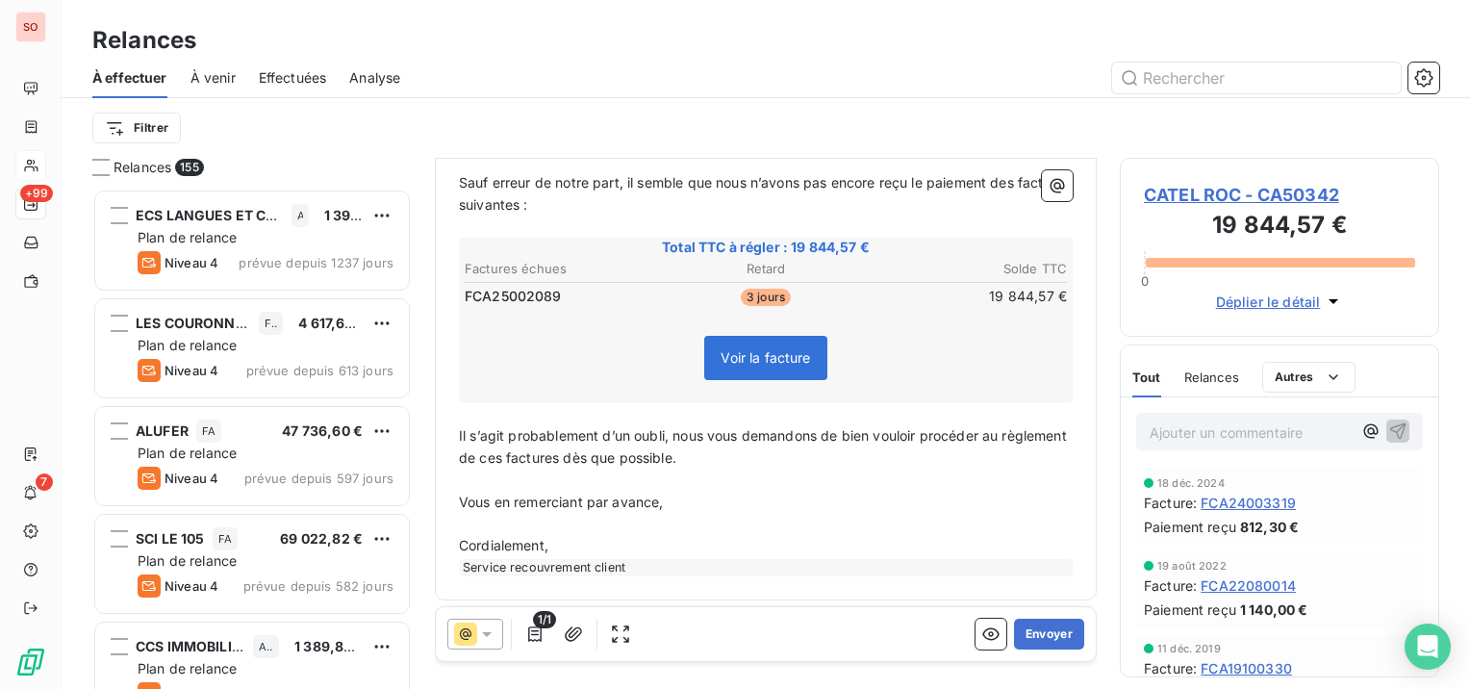
scroll to position [329, 0]
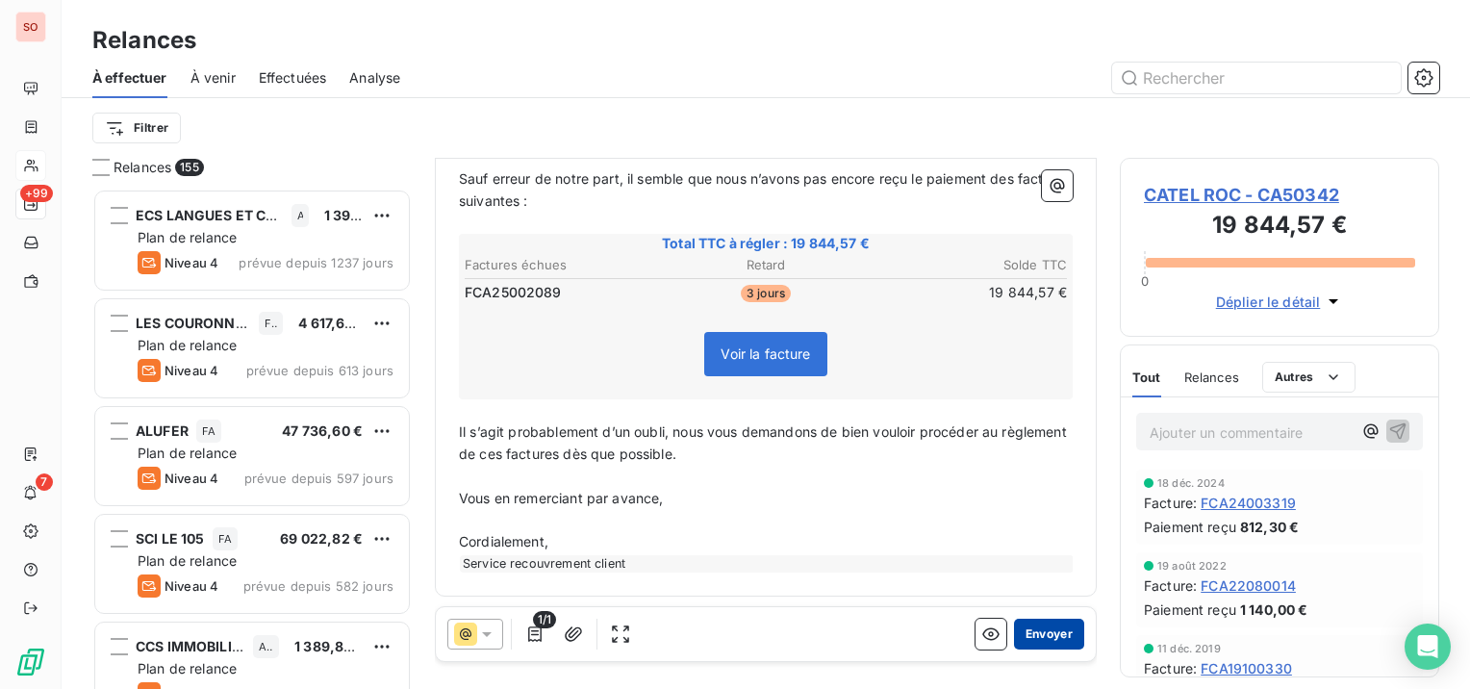
click at [1042, 634] on button "Envoyer" at bounding box center [1049, 634] width 70 height 31
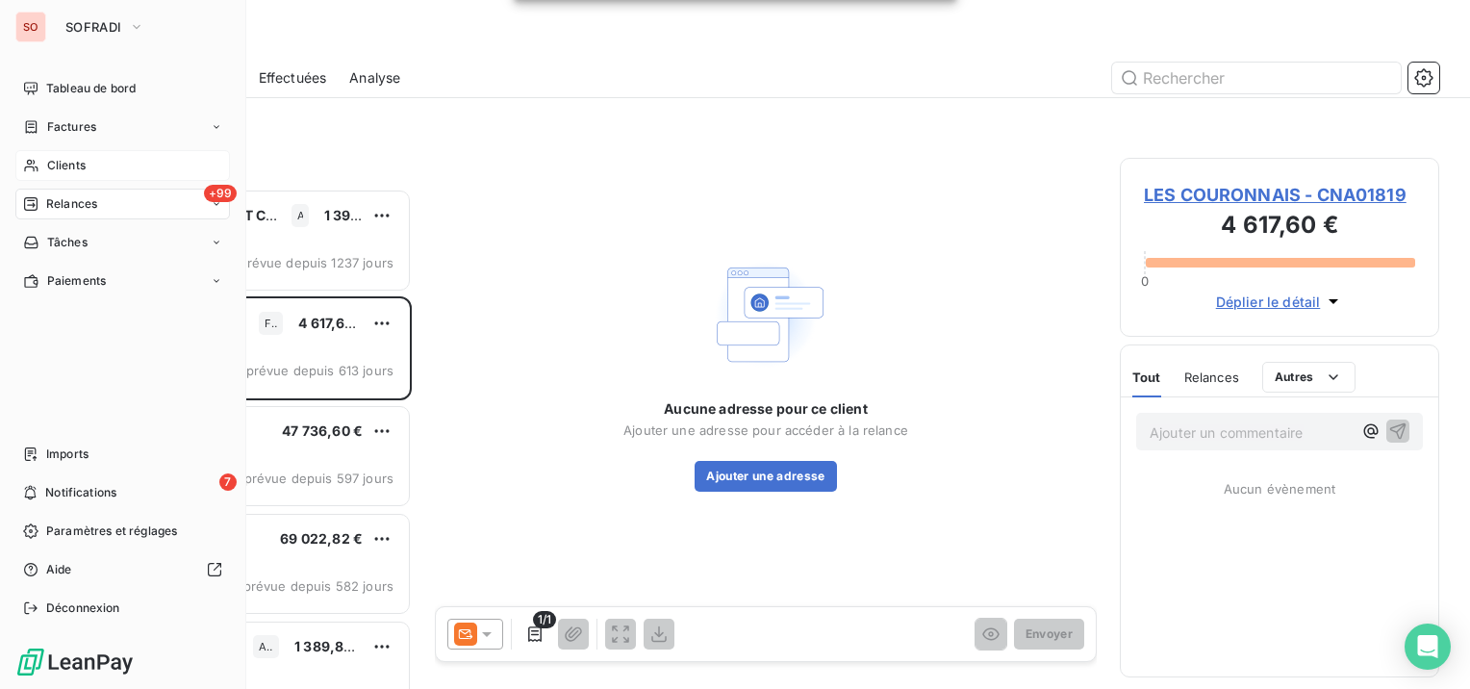
click at [38, 152] on div "Clients" at bounding box center [122, 165] width 215 height 31
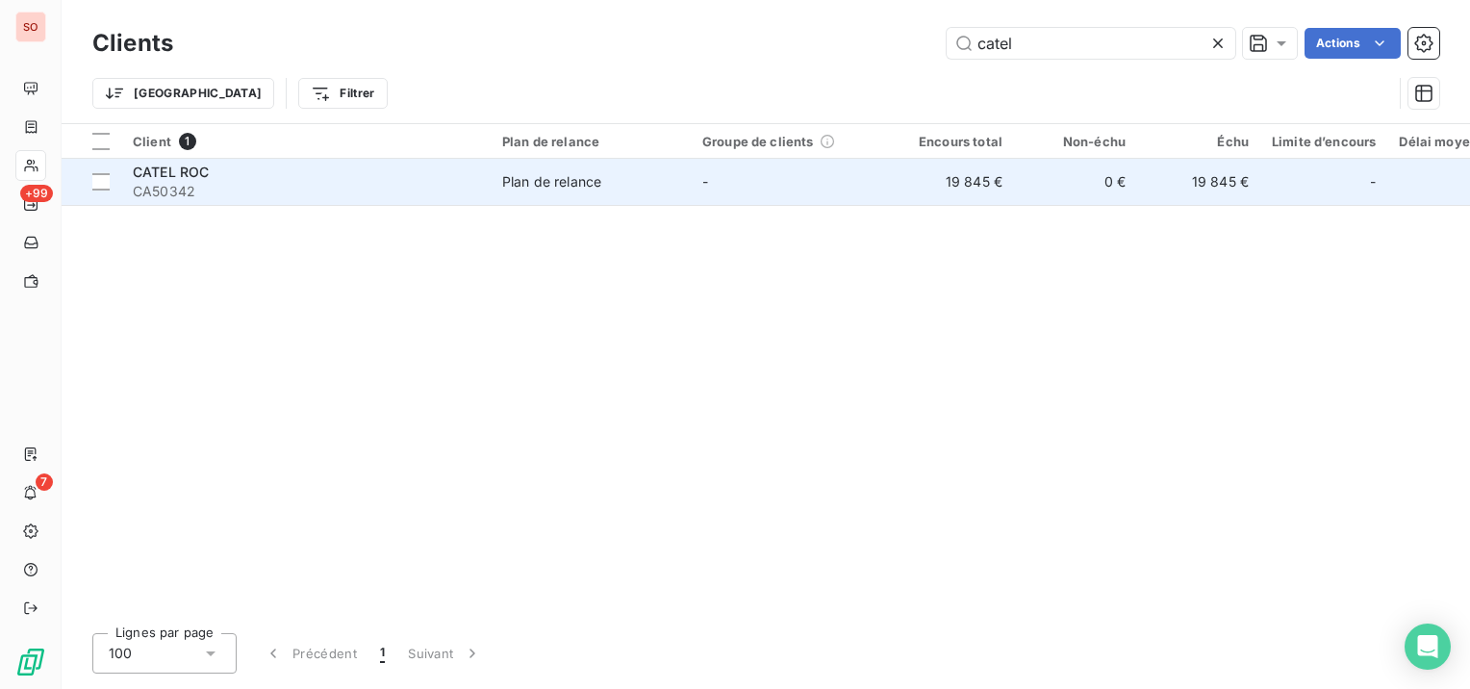
click at [547, 180] on div "Plan de relance" at bounding box center [551, 181] width 99 height 19
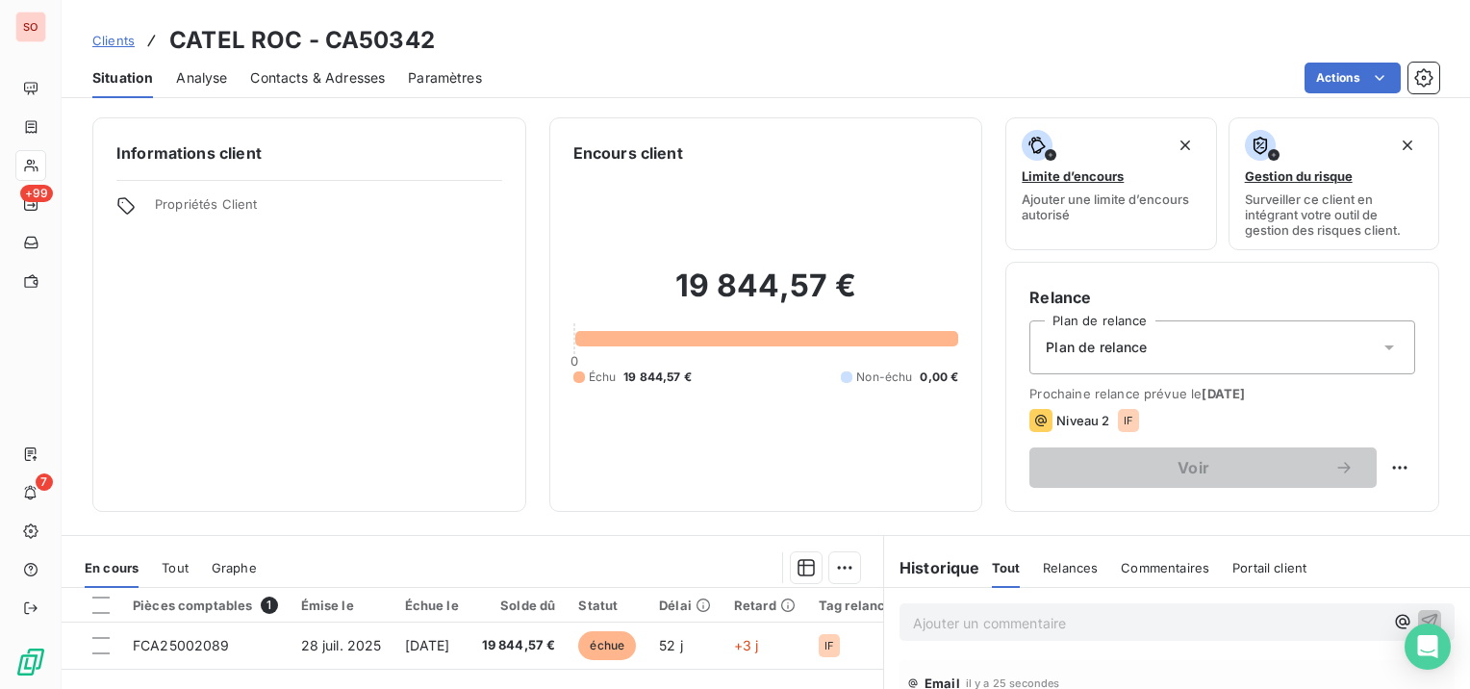
click at [309, 60] on div "Contacts & Adresses" at bounding box center [317, 78] width 135 height 40
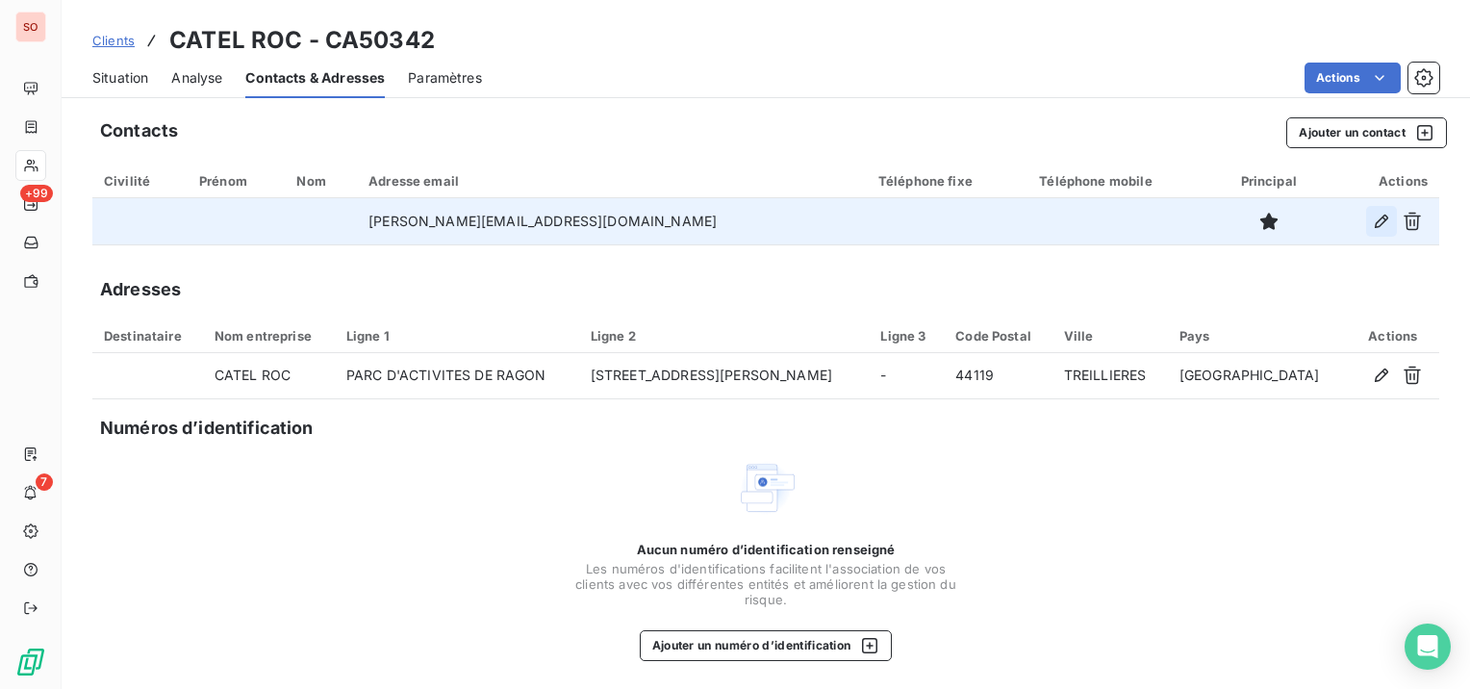
click at [1372, 215] on icon "button" at bounding box center [1381, 221] width 19 height 19
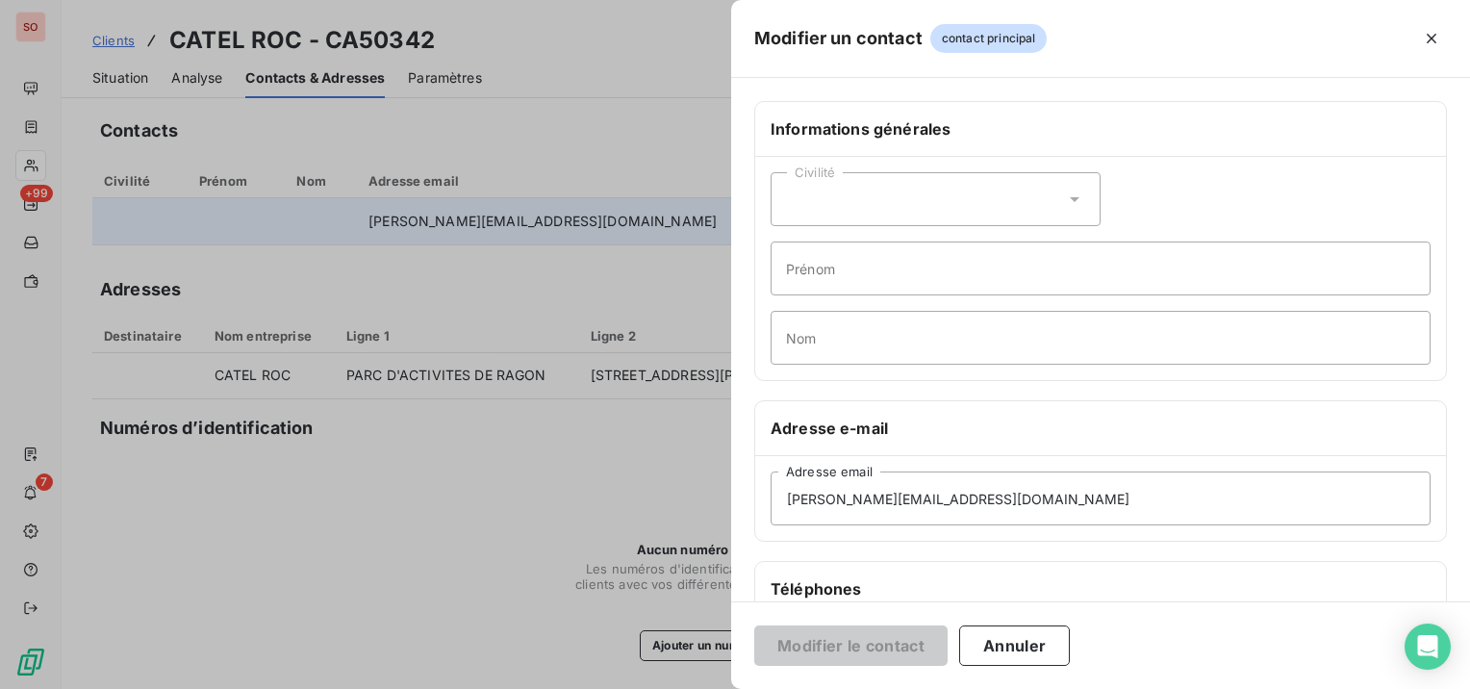
scroll to position [192, 0]
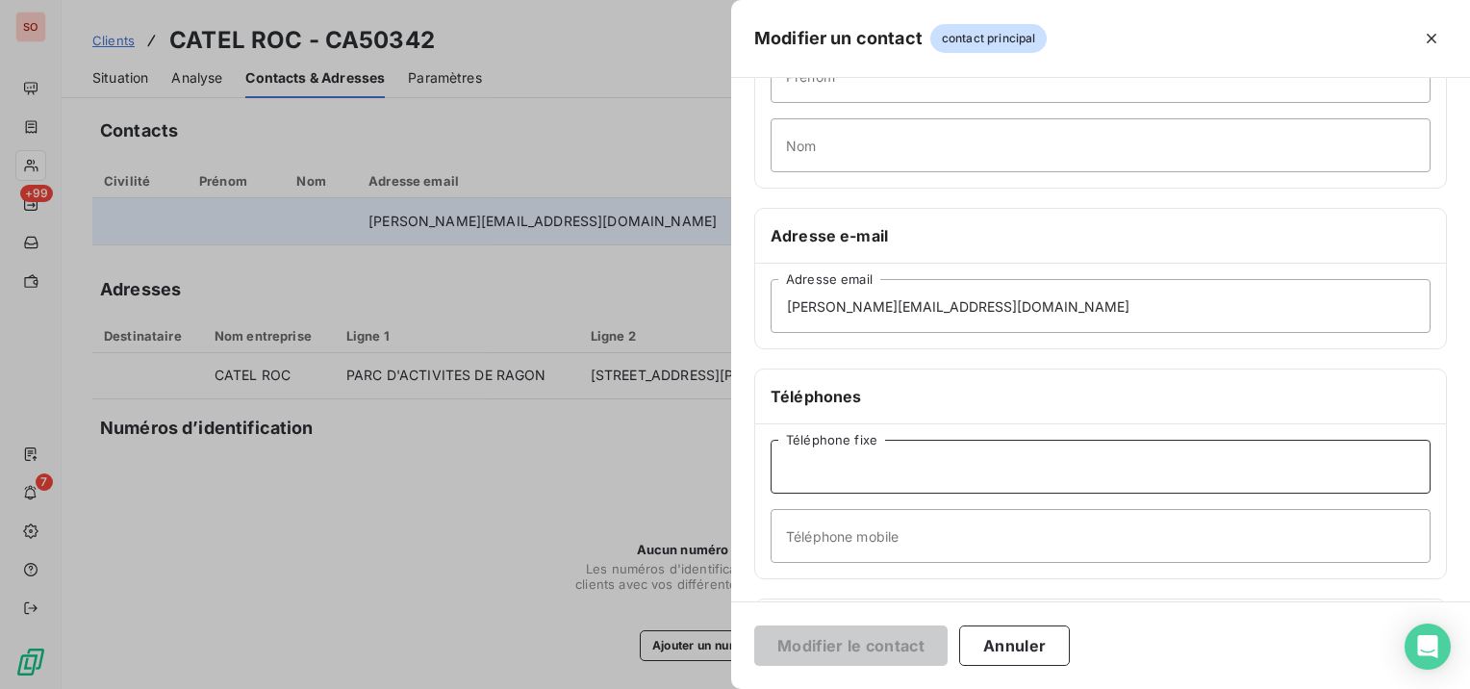
click at [921, 473] on input "Téléphone fixe" at bounding box center [1101, 467] width 660 height 54
paste input "tel:[PHONE_NUMBER]"
drag, startPoint x: 804, startPoint y: 465, endPoint x: 749, endPoint y: 463, distance: 54.9
click at [749, 463] on div "Informations générales Civilité Prénom Nom Adresse e-mail [PERSON_NAME][EMAIL_A…" at bounding box center [1100, 336] width 739 height 854
type input "02 40 72 86 99"
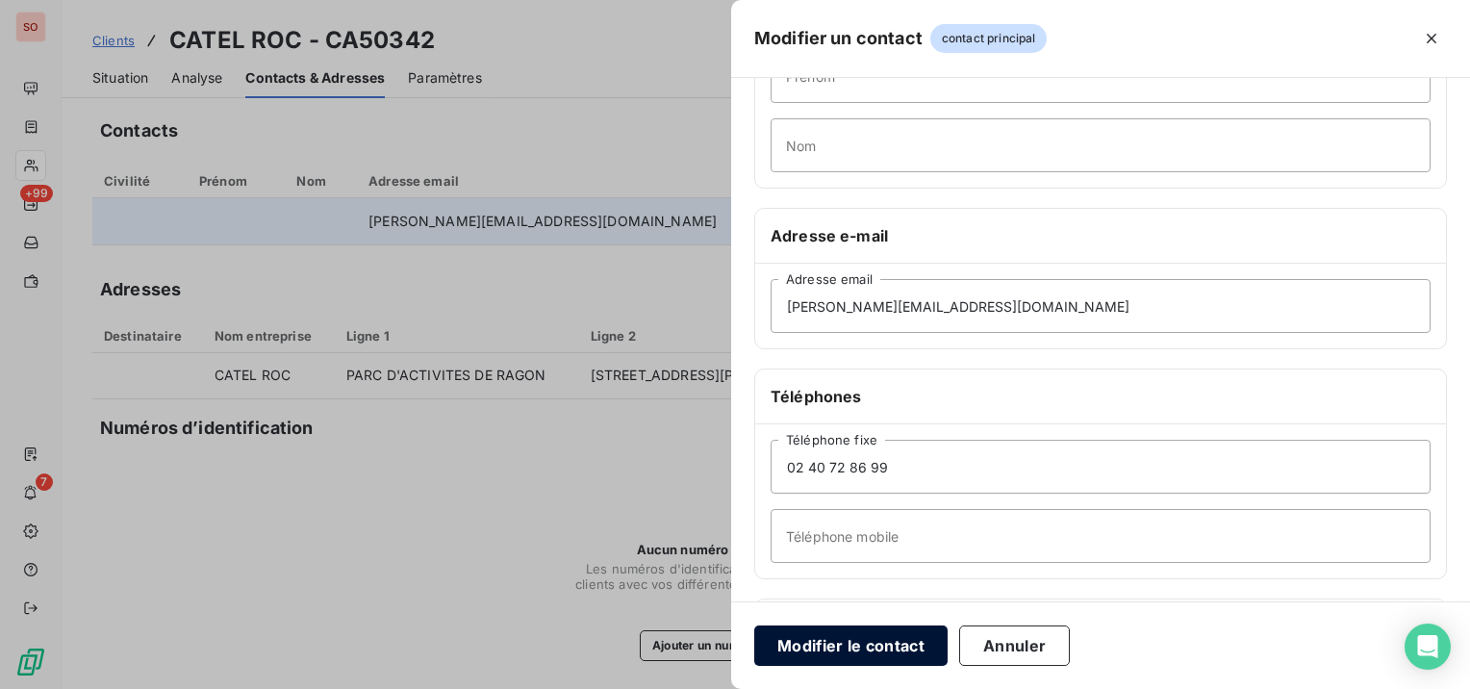
click at [898, 647] on button "Modifier le contact" at bounding box center [850, 645] width 193 height 40
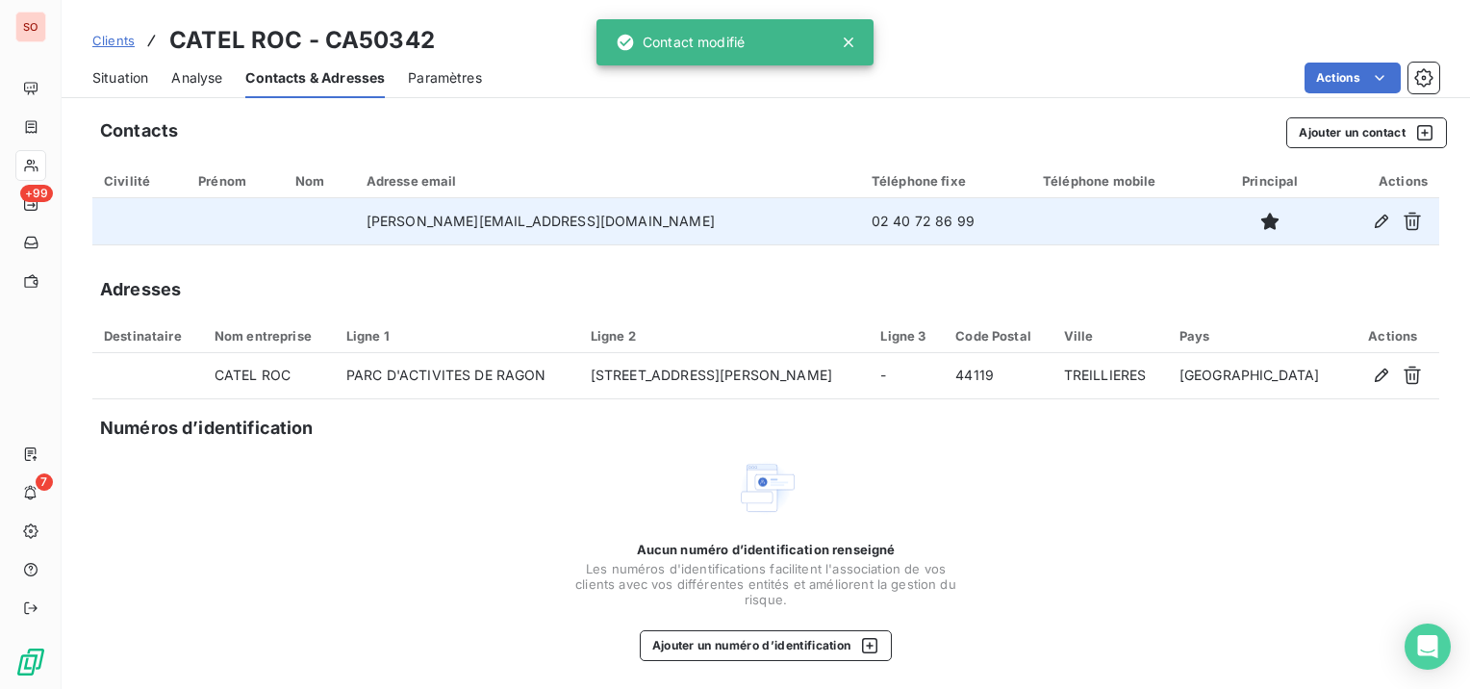
click at [118, 38] on span "Clients" at bounding box center [113, 40] width 42 height 15
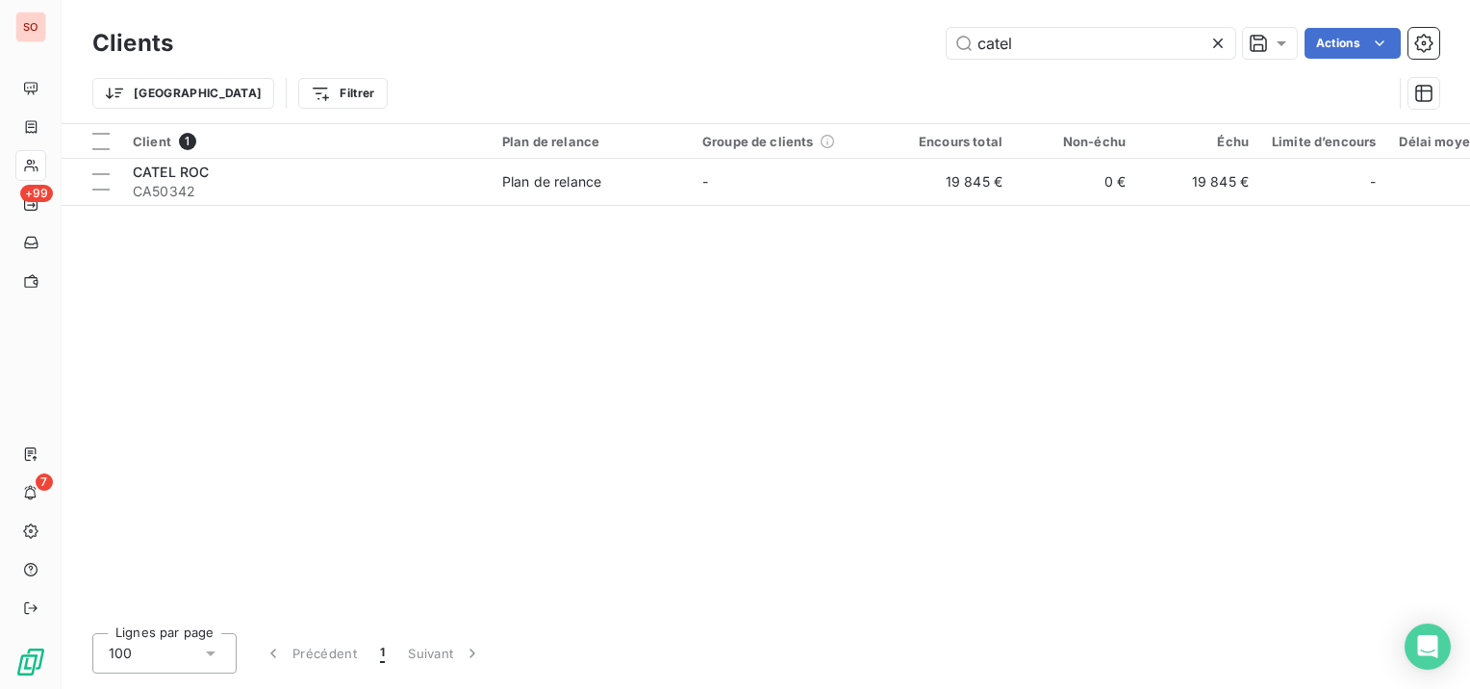
drag, startPoint x: 1067, startPoint y: 45, endPoint x: 888, endPoint y: 12, distance: 182.1
click at [888, 26] on div "Clients catel Actions" at bounding box center [765, 43] width 1347 height 40
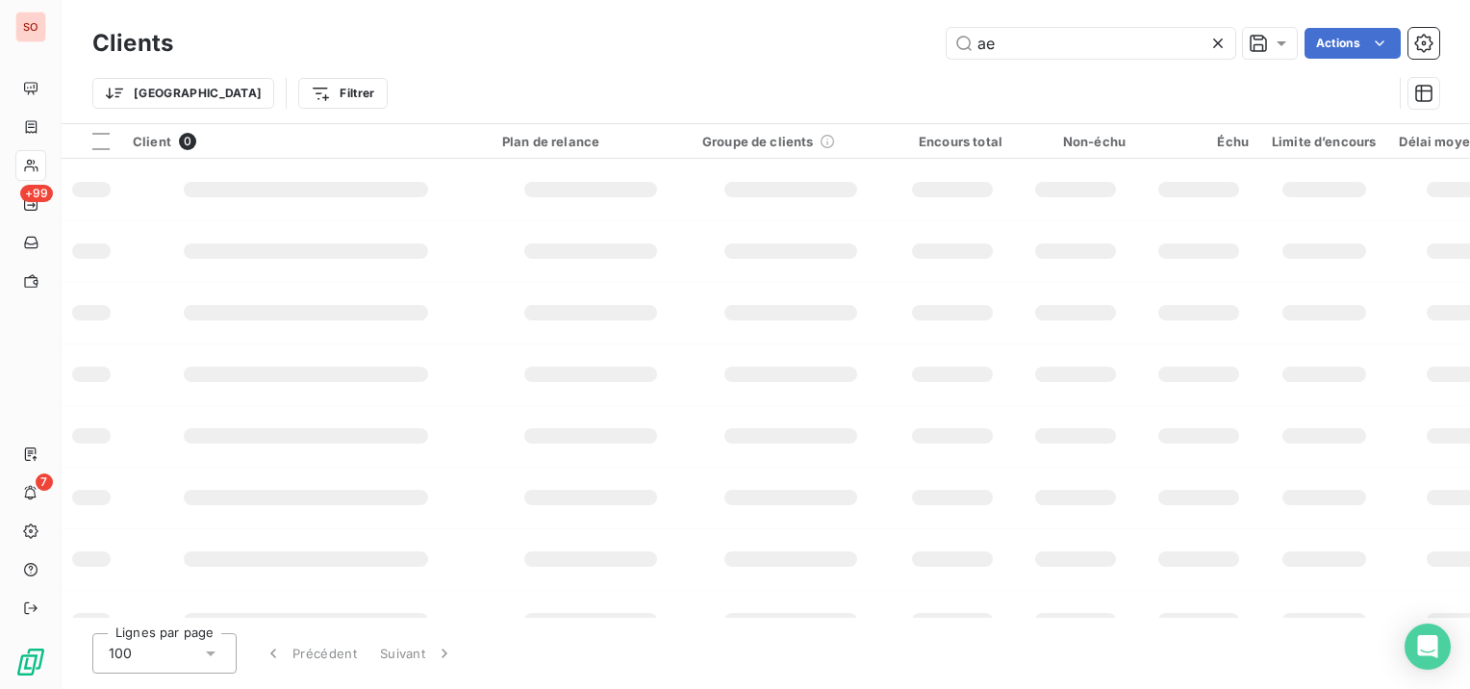
type input "a"
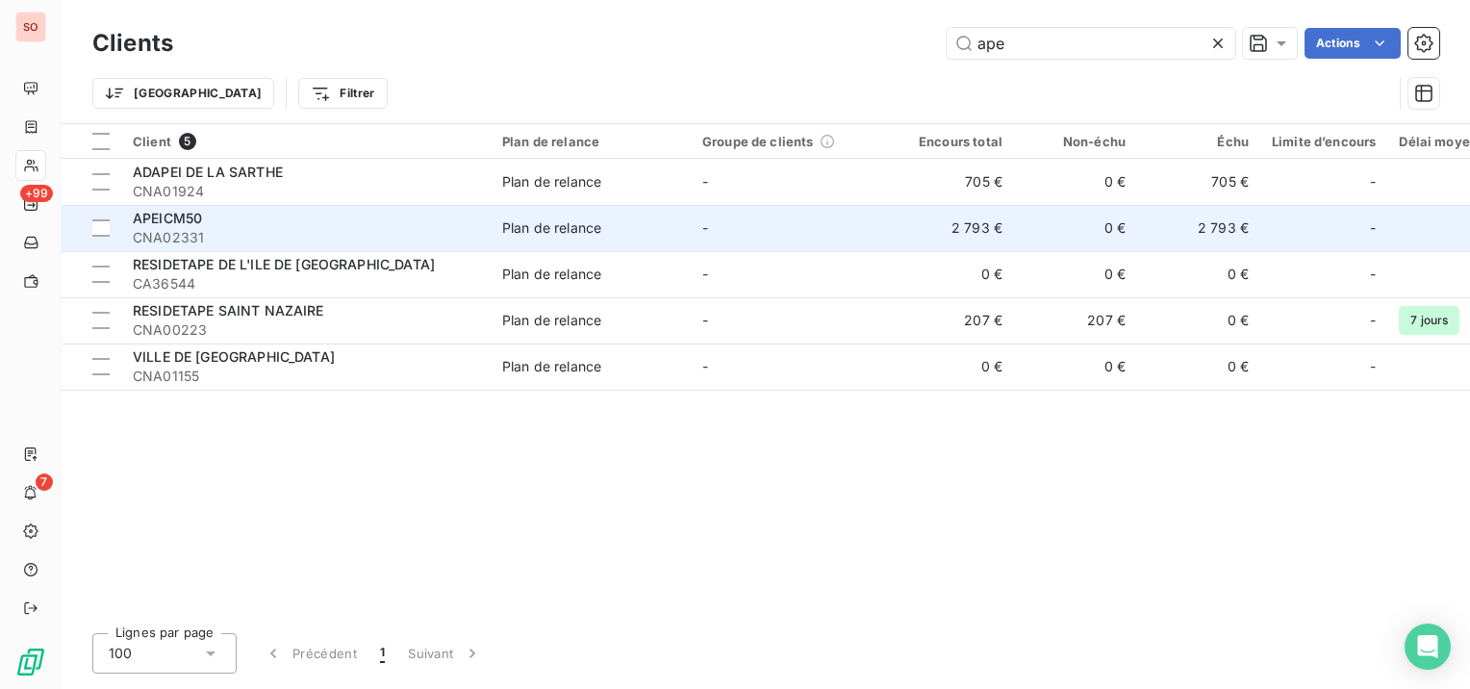
type input "ape"
click at [262, 217] on div "APEICM50" at bounding box center [306, 218] width 346 height 19
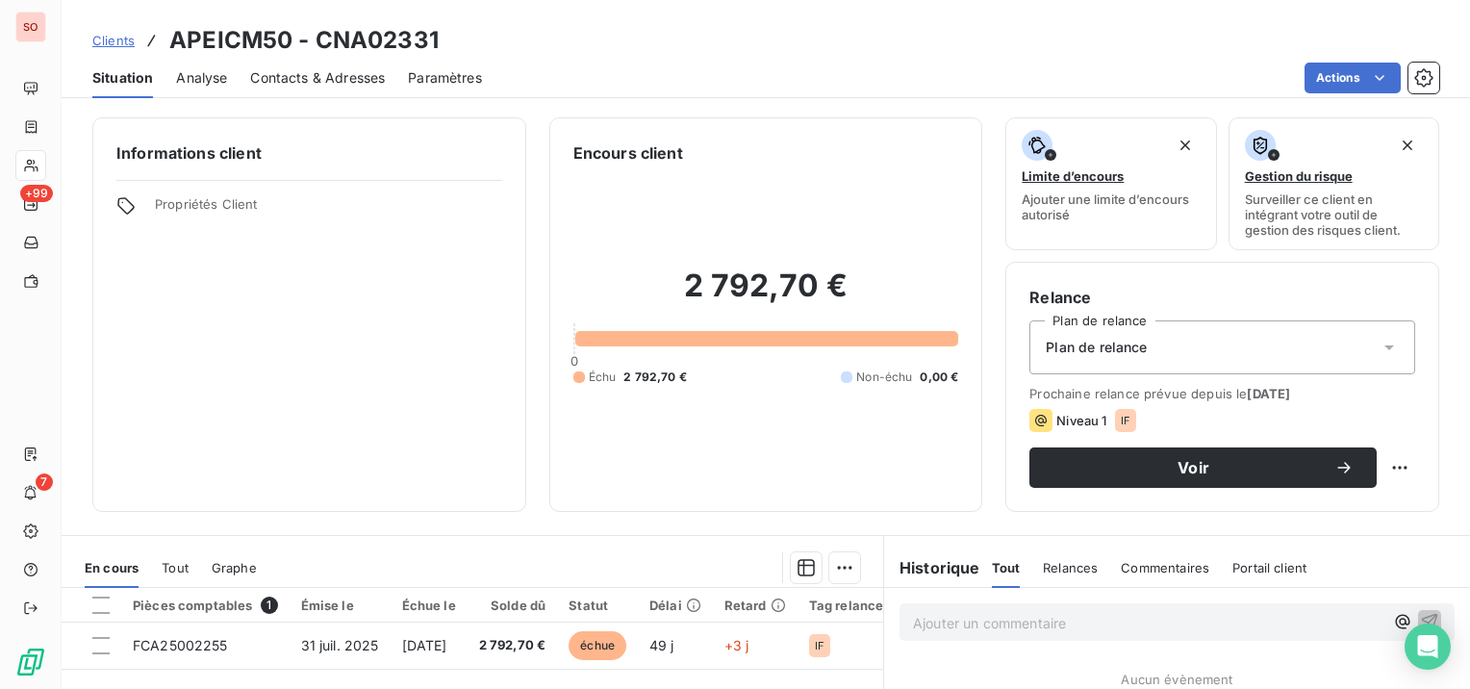
click at [359, 82] on span "Contacts & Adresses" at bounding box center [317, 77] width 135 height 19
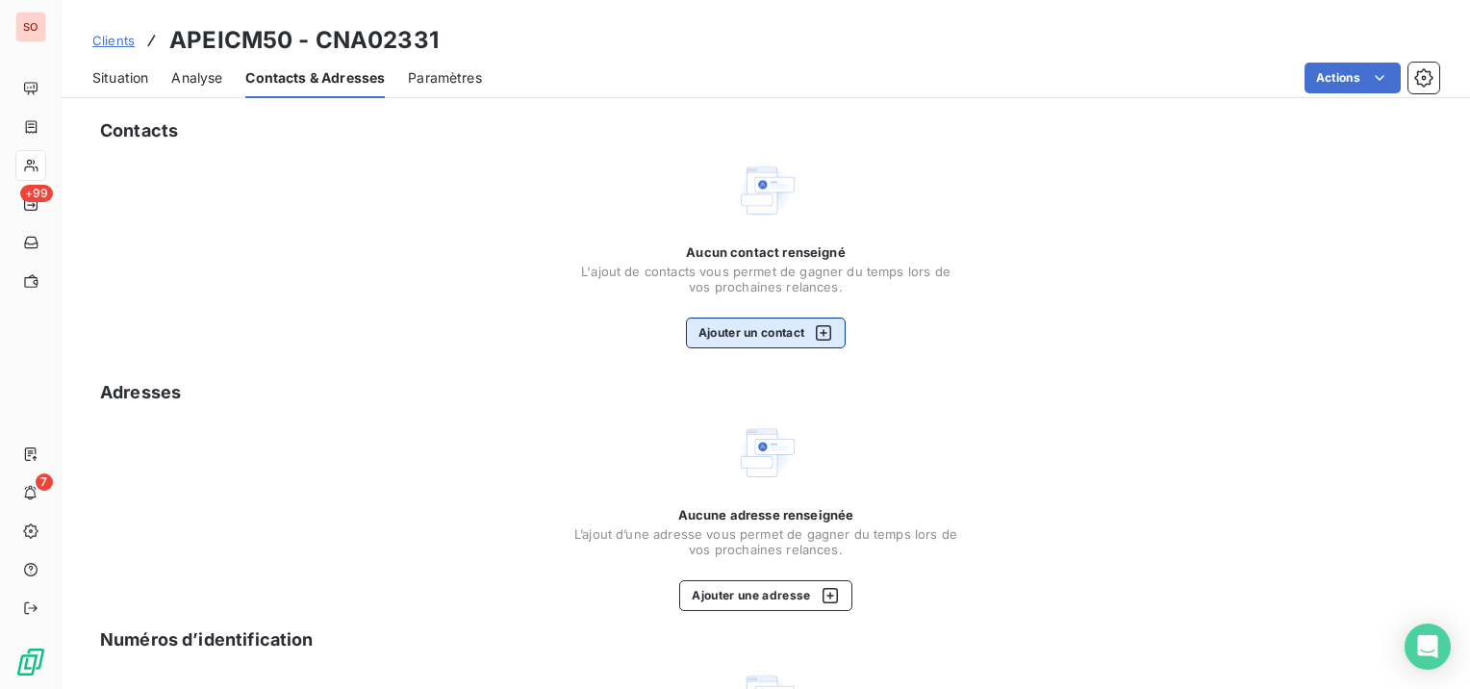
click at [786, 338] on button "Ajouter un contact" at bounding box center [766, 332] width 161 height 31
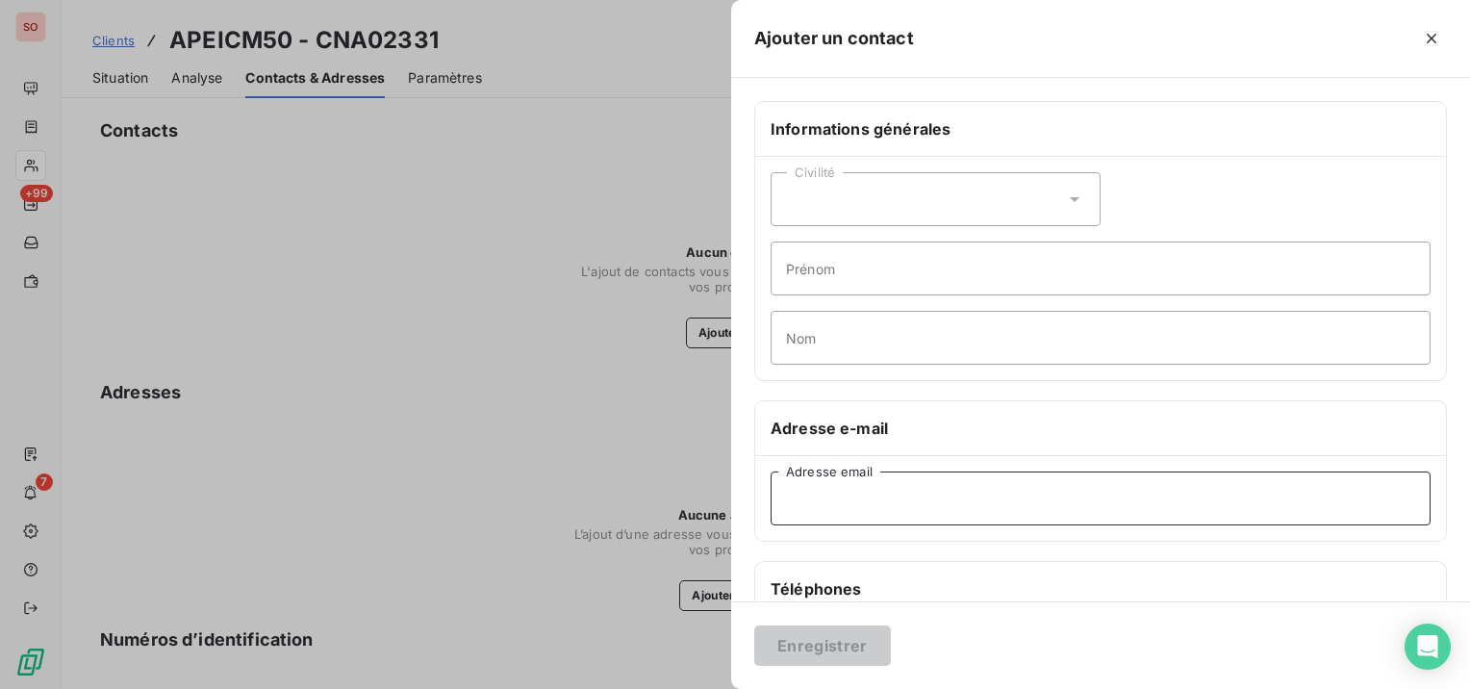
click at [878, 491] on input "Adresse email" at bounding box center [1101, 498] width 660 height 54
paste input "[EMAIL_ADDRESS][DOMAIN_NAME]"
type input "[EMAIL_ADDRESS][DOMAIN_NAME]"
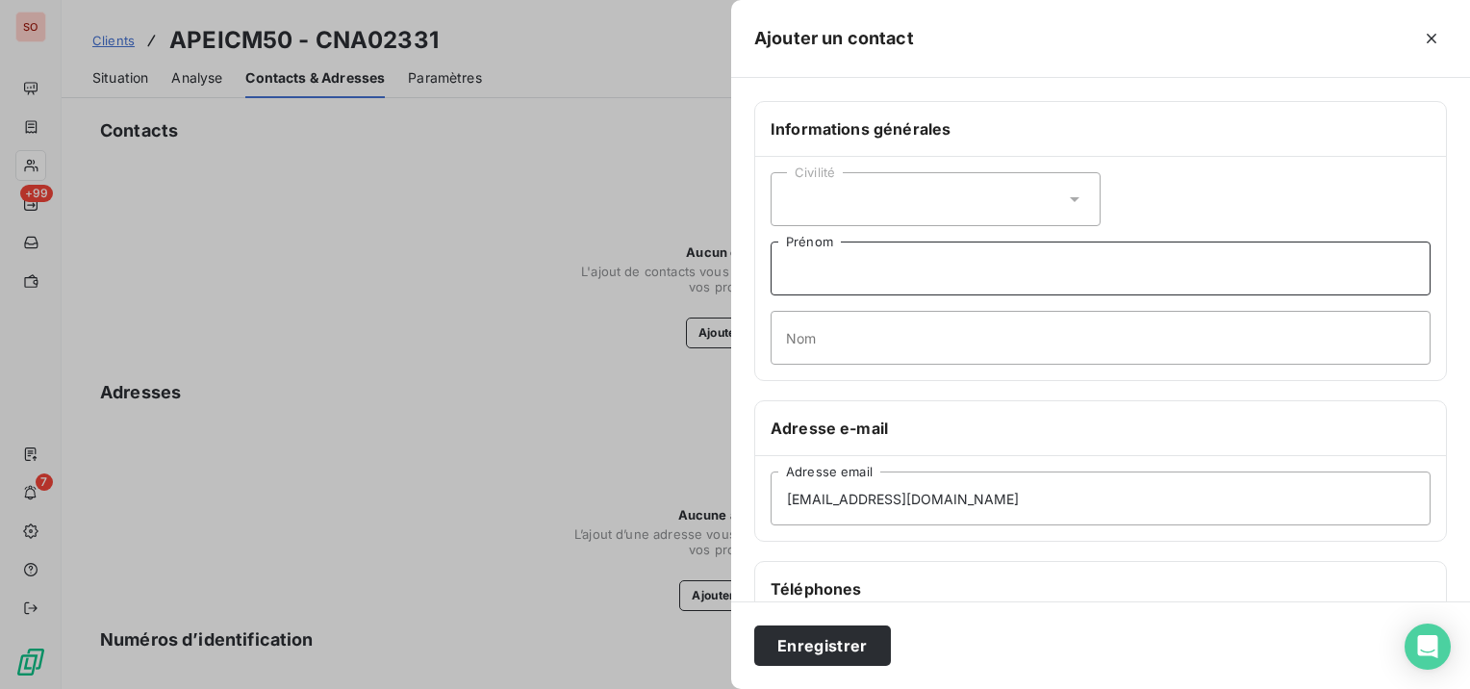
click at [978, 264] on input "Prénom" at bounding box center [1101, 268] width 660 height 54
paste input "[PERSON_NAME]"
click at [837, 270] on input "[PERSON_NAME]" at bounding box center [1101, 268] width 660 height 54
type input "[PERSON_NAME]"
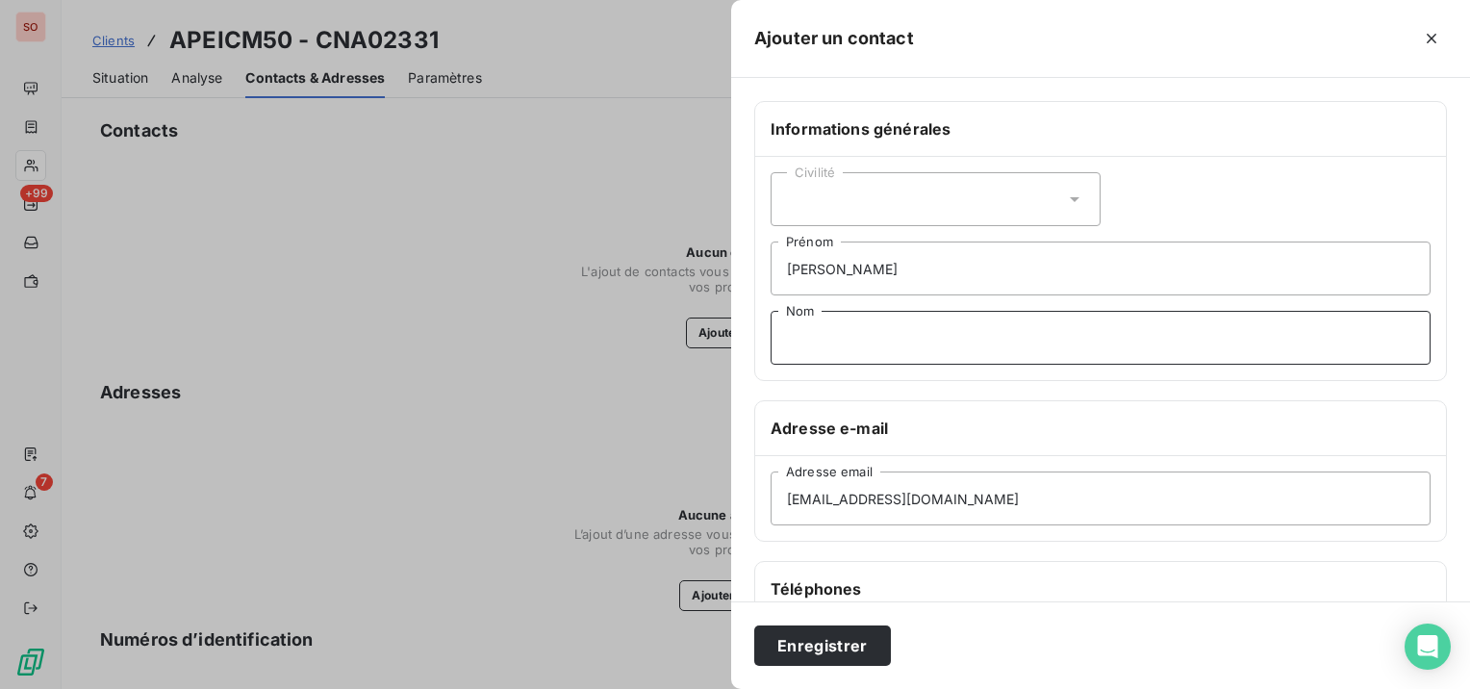
click at [841, 342] on input "Nom" at bounding box center [1101, 338] width 660 height 54
paste input "LELAIDIER"
type input "LELAIDIER"
click at [945, 264] on input "[PERSON_NAME]" at bounding box center [1101, 268] width 660 height 54
click at [851, 269] on input "[PERSON_NAME]" at bounding box center [1101, 268] width 660 height 54
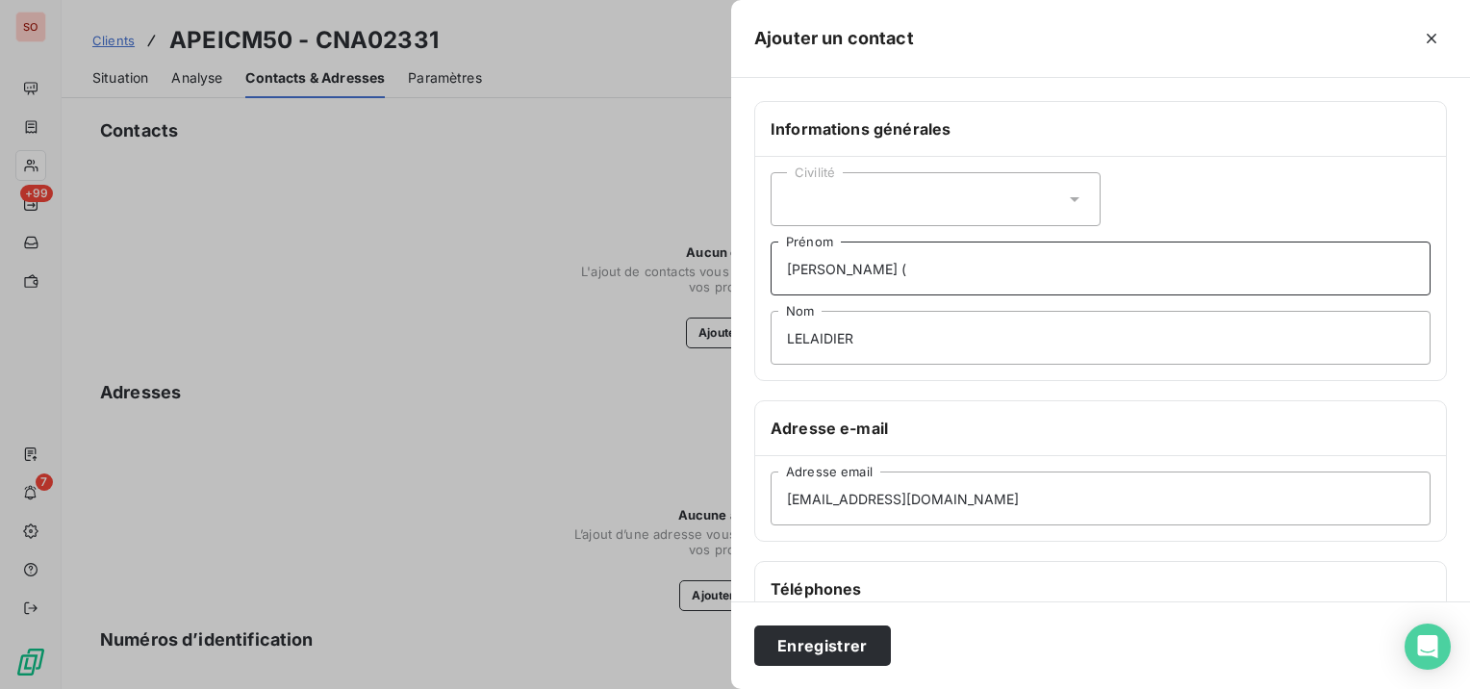
paste input "Service Comptabilité"
type input "[PERSON_NAME] (Service Comptabilité)"
click at [950, 193] on div "Civilité" at bounding box center [936, 199] width 330 height 54
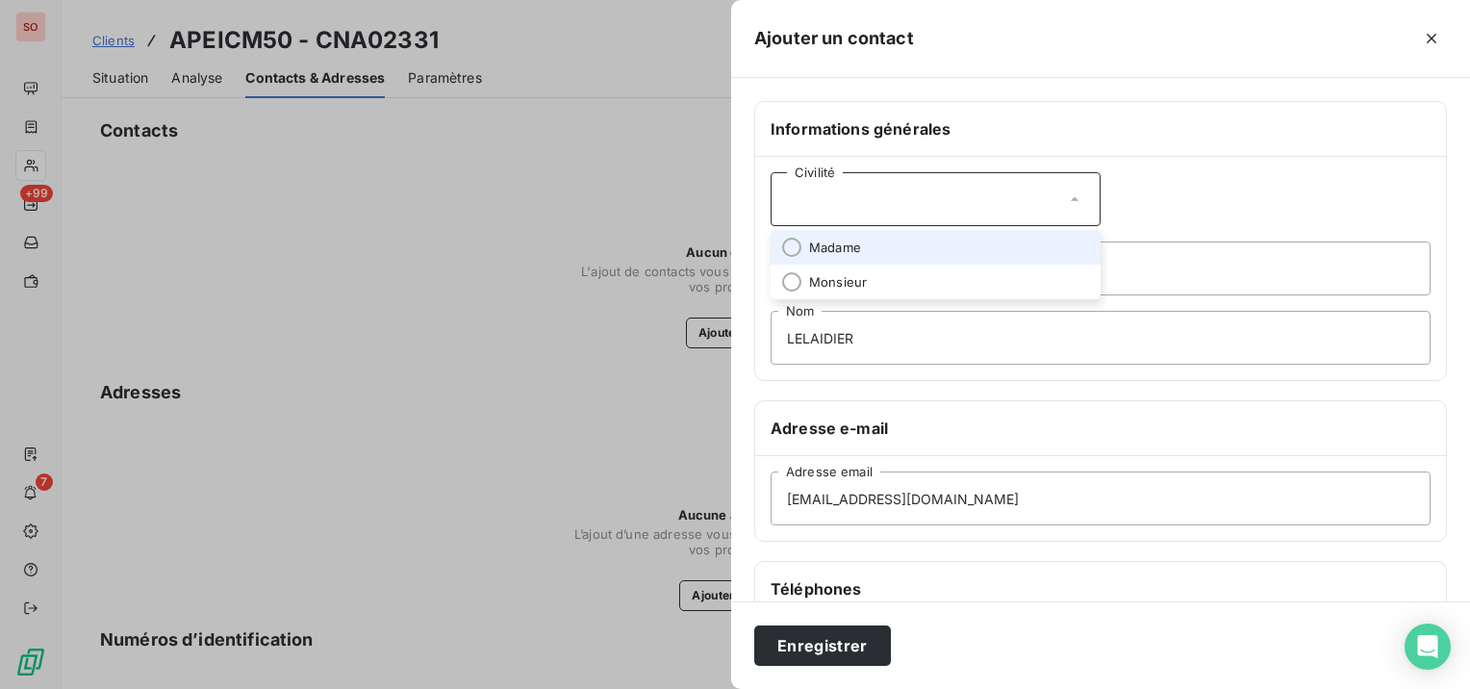
click at [948, 242] on li "Madame" at bounding box center [936, 247] width 330 height 35
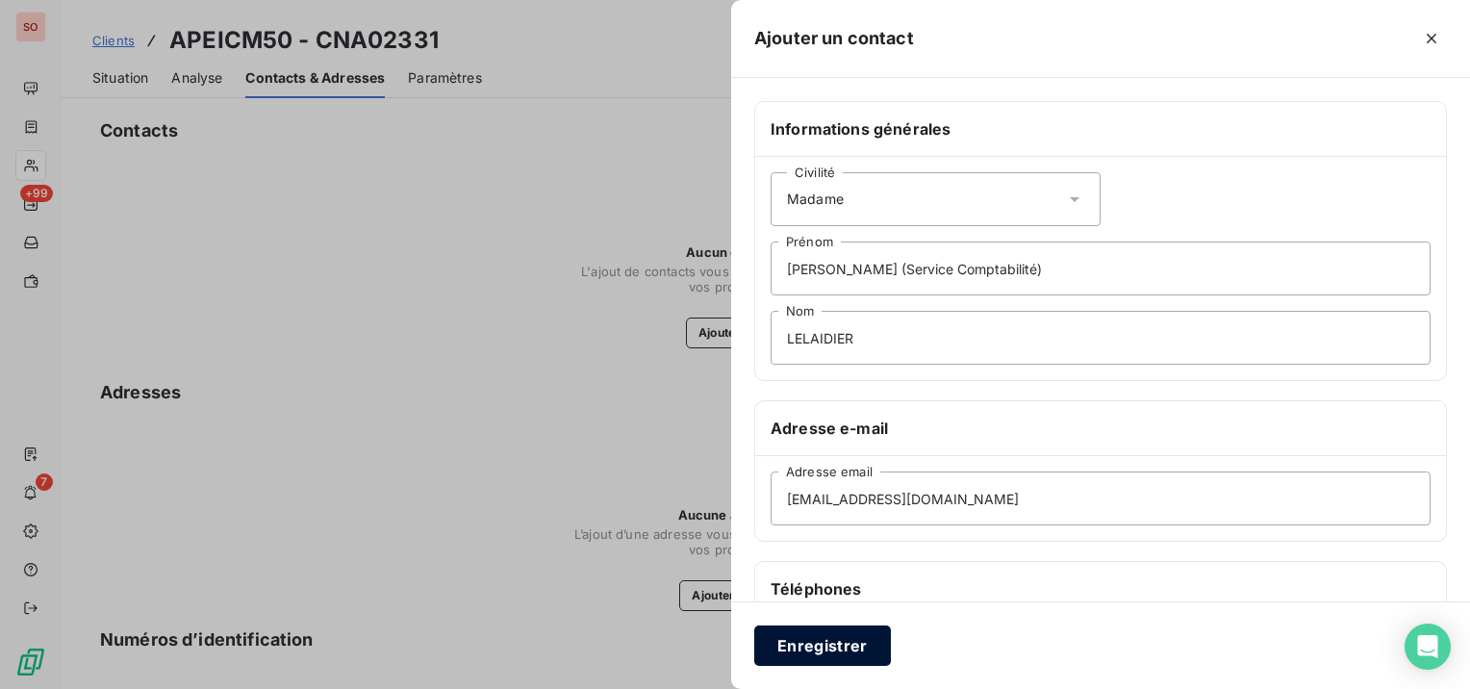
click at [870, 657] on button "Enregistrer" at bounding box center [822, 645] width 137 height 40
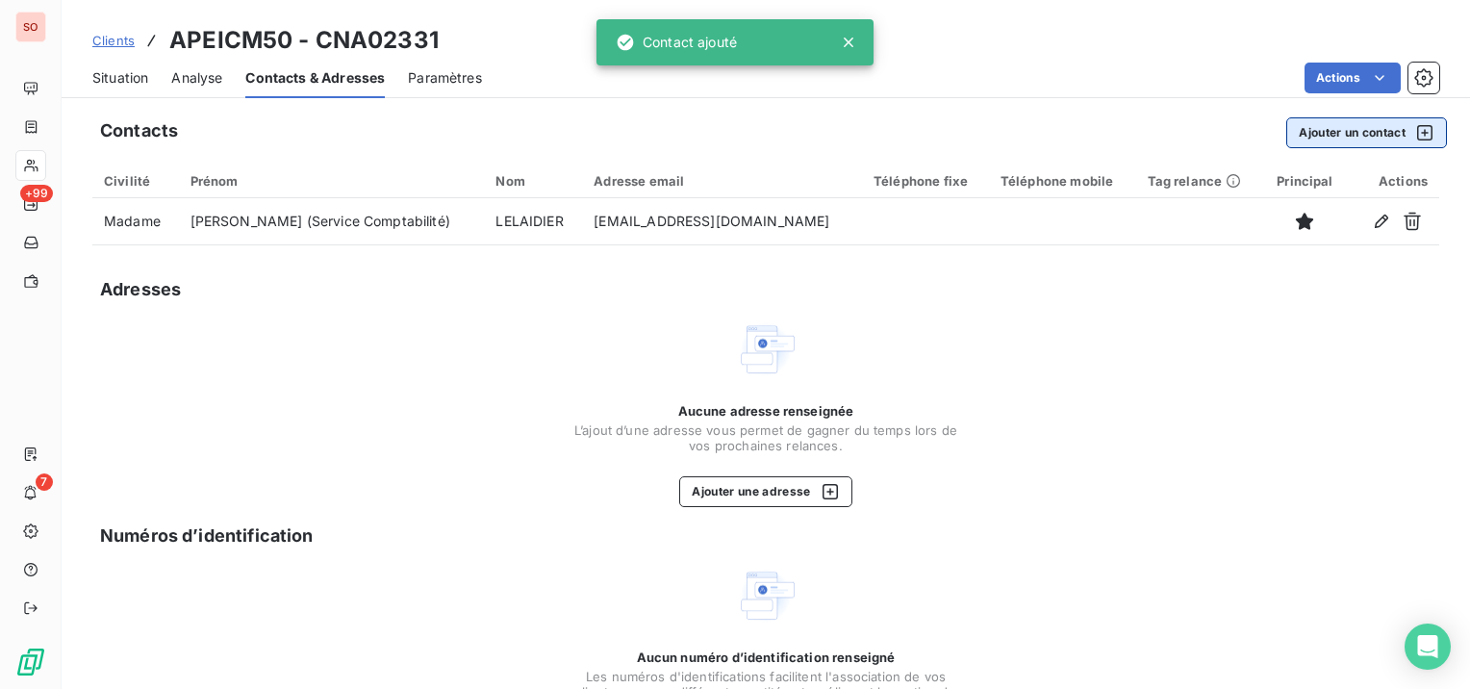
click at [1360, 129] on button "Ajouter un contact" at bounding box center [1366, 132] width 161 height 31
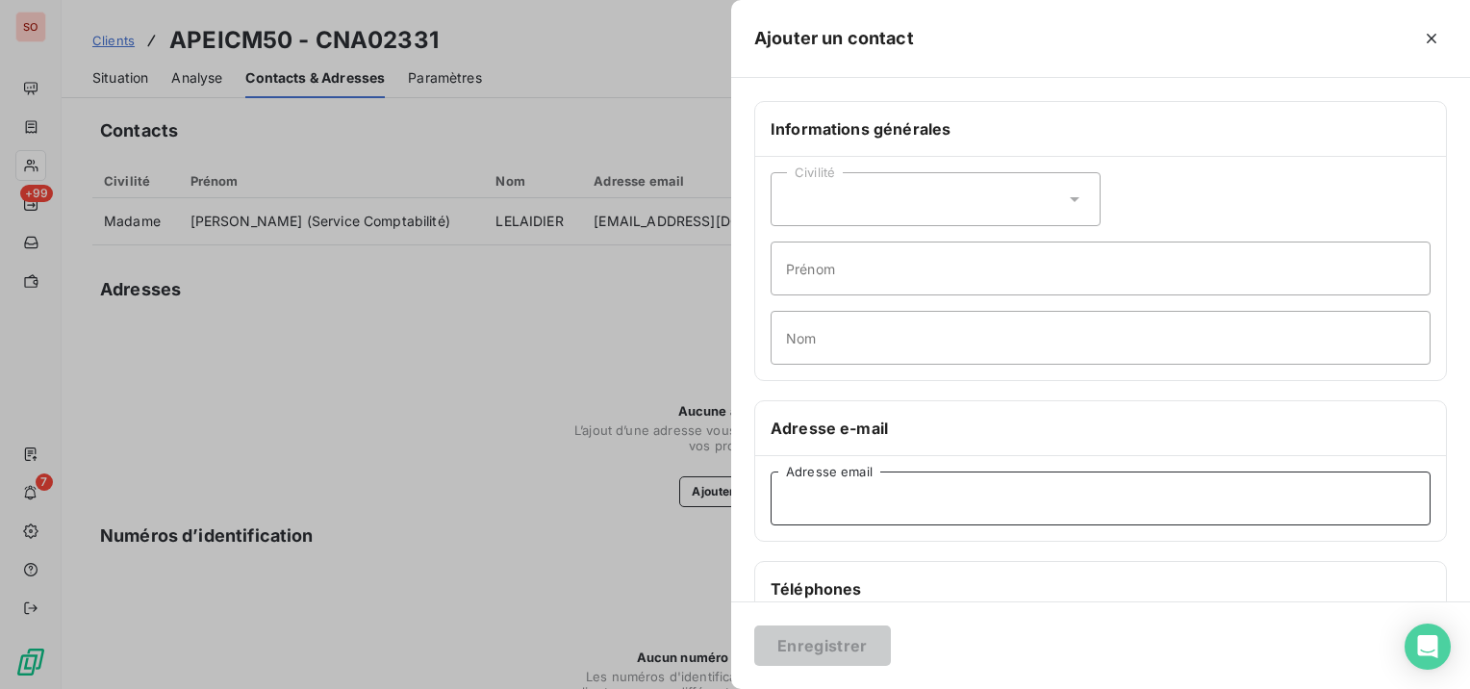
click at [911, 475] on input "Adresse email" at bounding box center [1101, 498] width 660 height 54
paste input "[PERSON_NAME][EMAIL_ADDRESS][DOMAIN_NAME]"
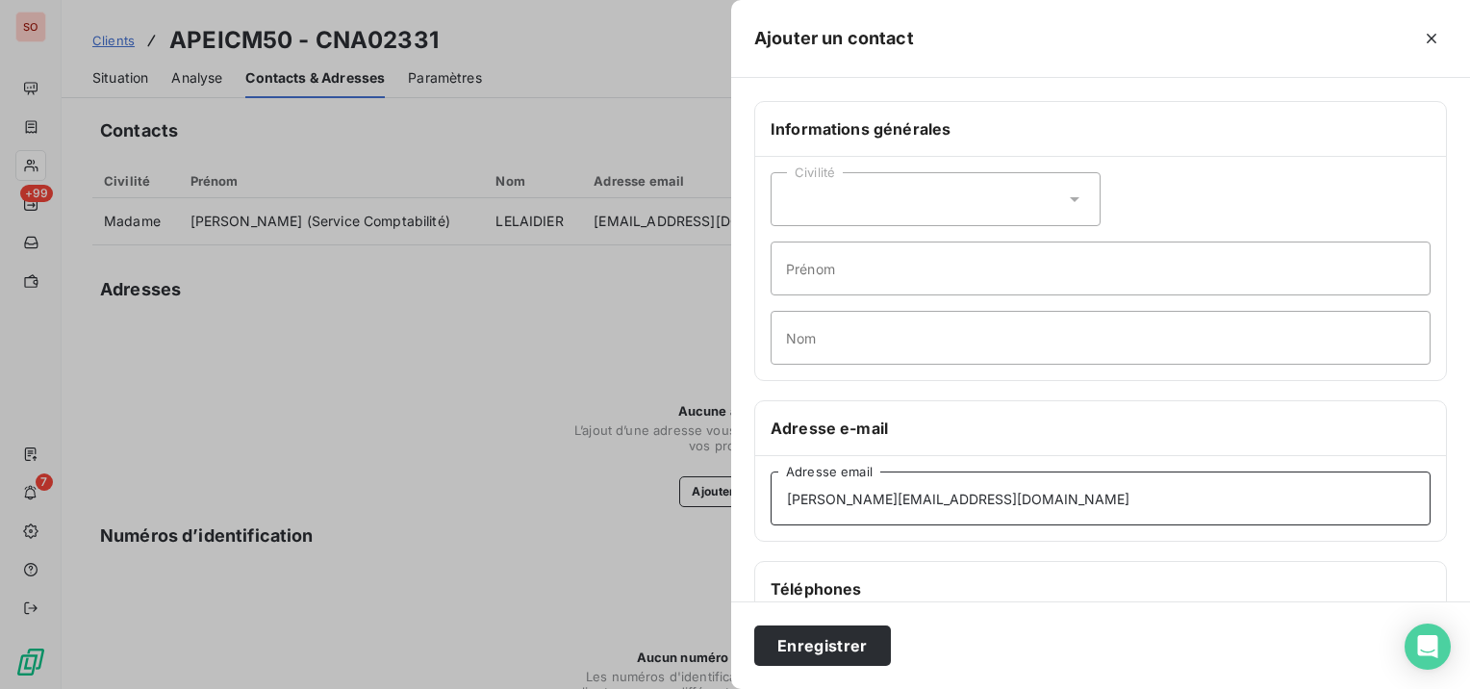
type input "[PERSON_NAME][EMAIL_ADDRESS][DOMAIN_NAME]"
click at [856, 205] on div "Civilité" at bounding box center [936, 199] width 330 height 54
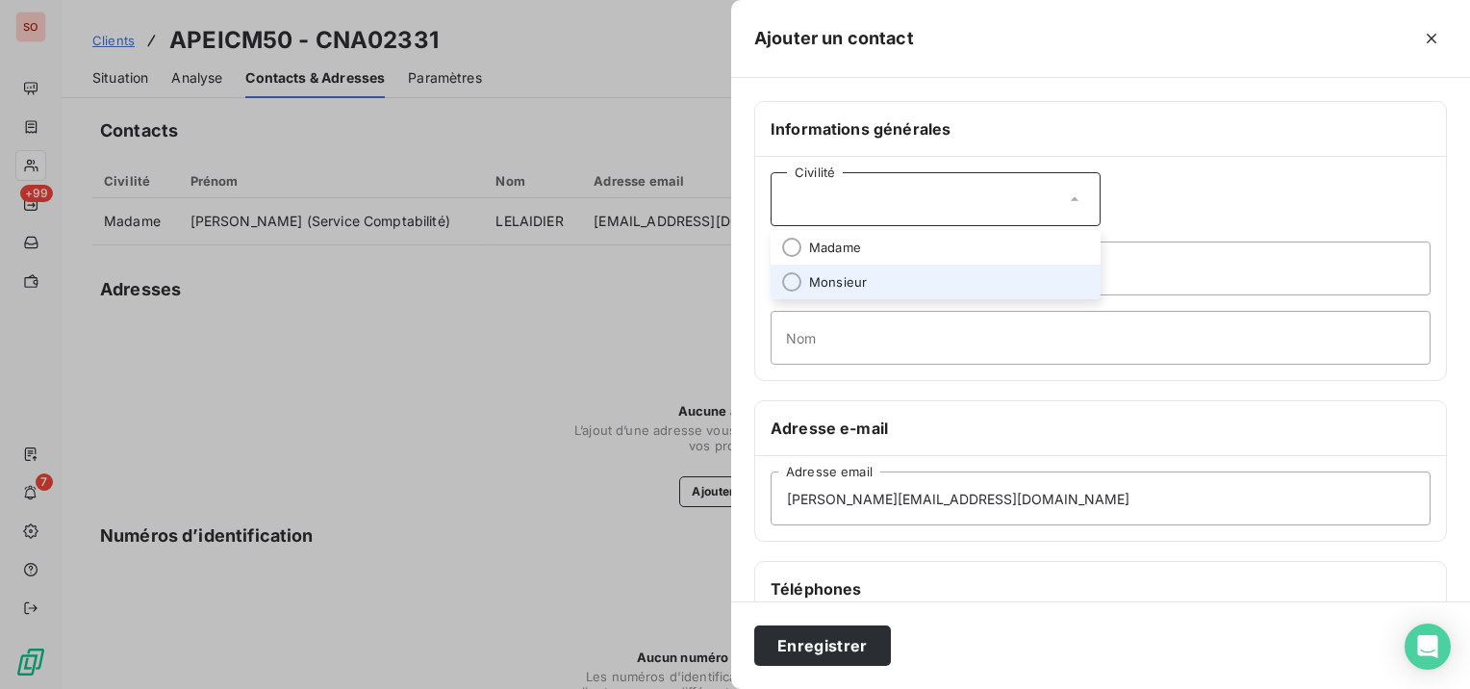
click at [854, 269] on li "Monsieur" at bounding box center [936, 282] width 330 height 35
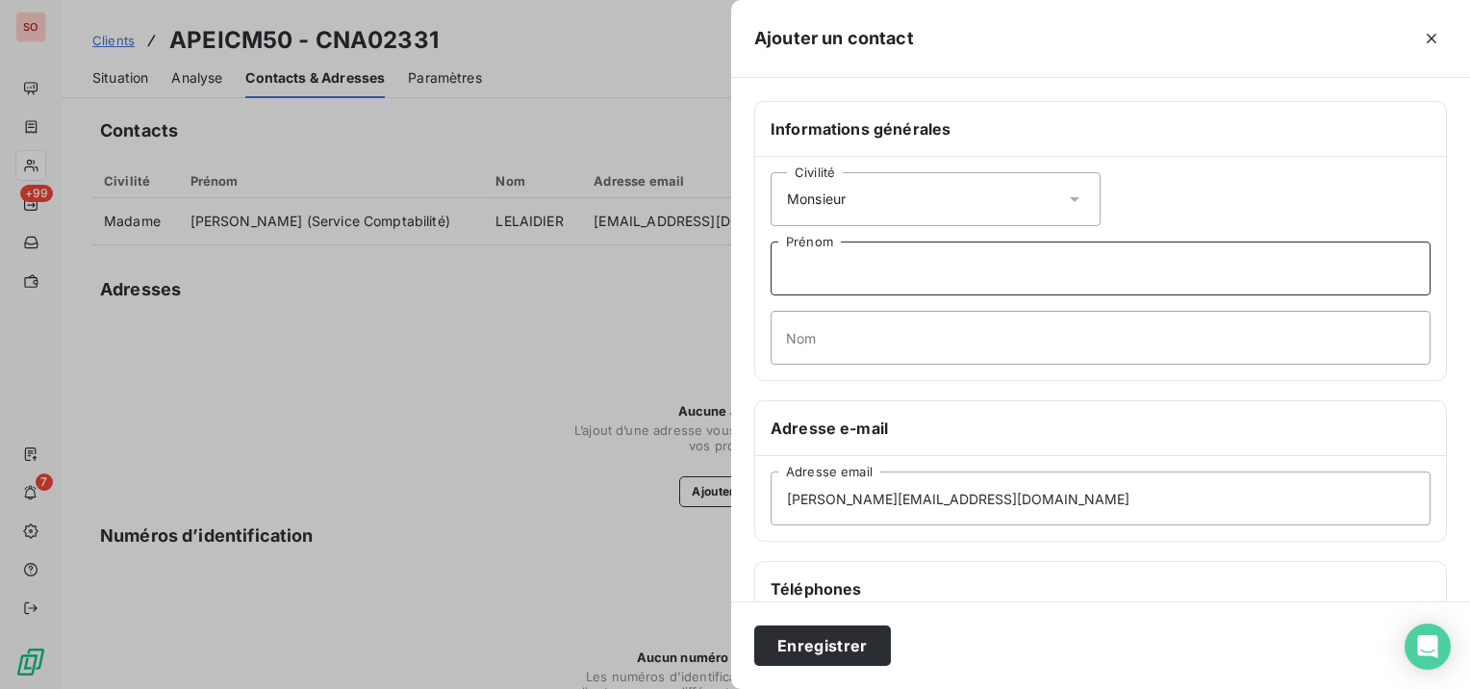
click at [854, 269] on input "Prénom" at bounding box center [1101, 268] width 660 height 54
paste input "[PERSON_NAME]"
click at [834, 267] on input "[PERSON_NAME]" at bounding box center [1101, 268] width 660 height 54
click at [869, 270] on input "[PERSON_NAME]" at bounding box center [1101, 268] width 660 height 54
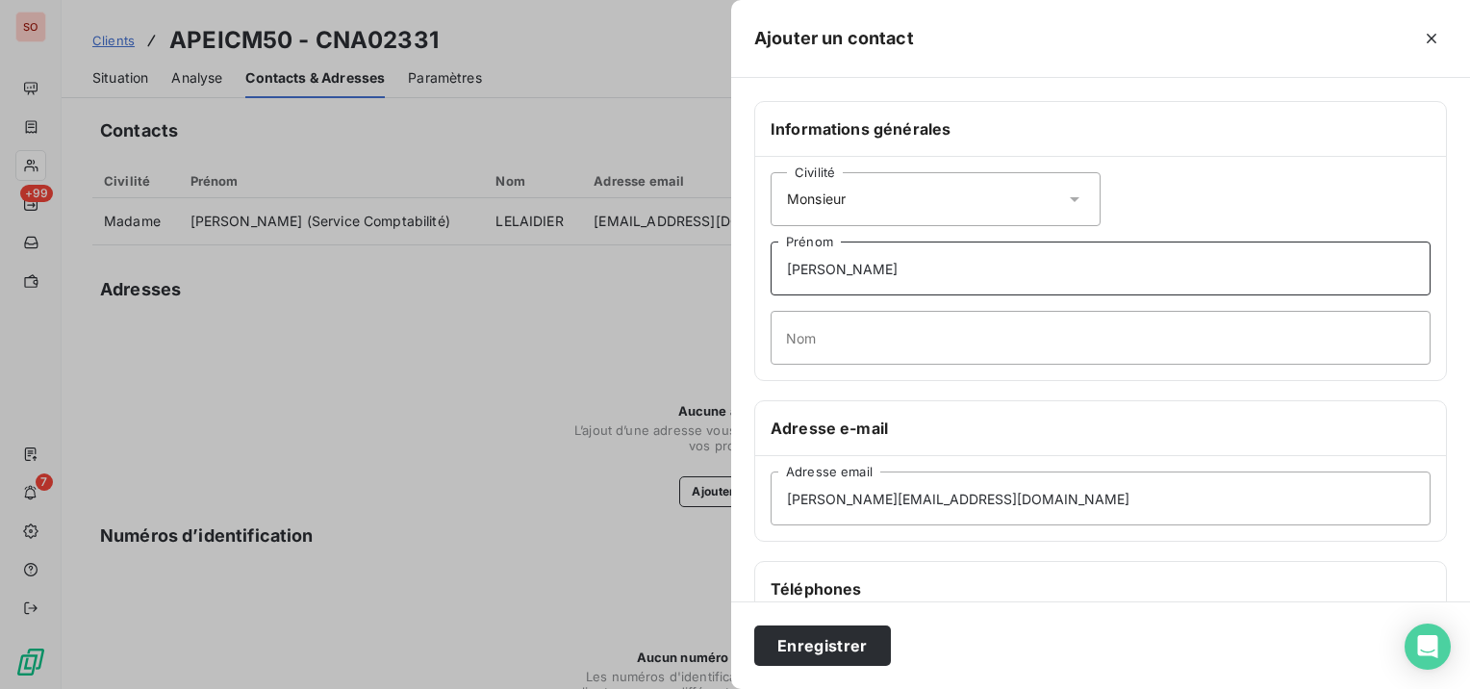
click at [867, 271] on input "[PERSON_NAME]" at bounding box center [1101, 268] width 660 height 54
type input "Fabrice"
click at [799, 354] on input "Nom" at bounding box center [1101, 338] width 660 height 54
paste input "GOSSELIN"
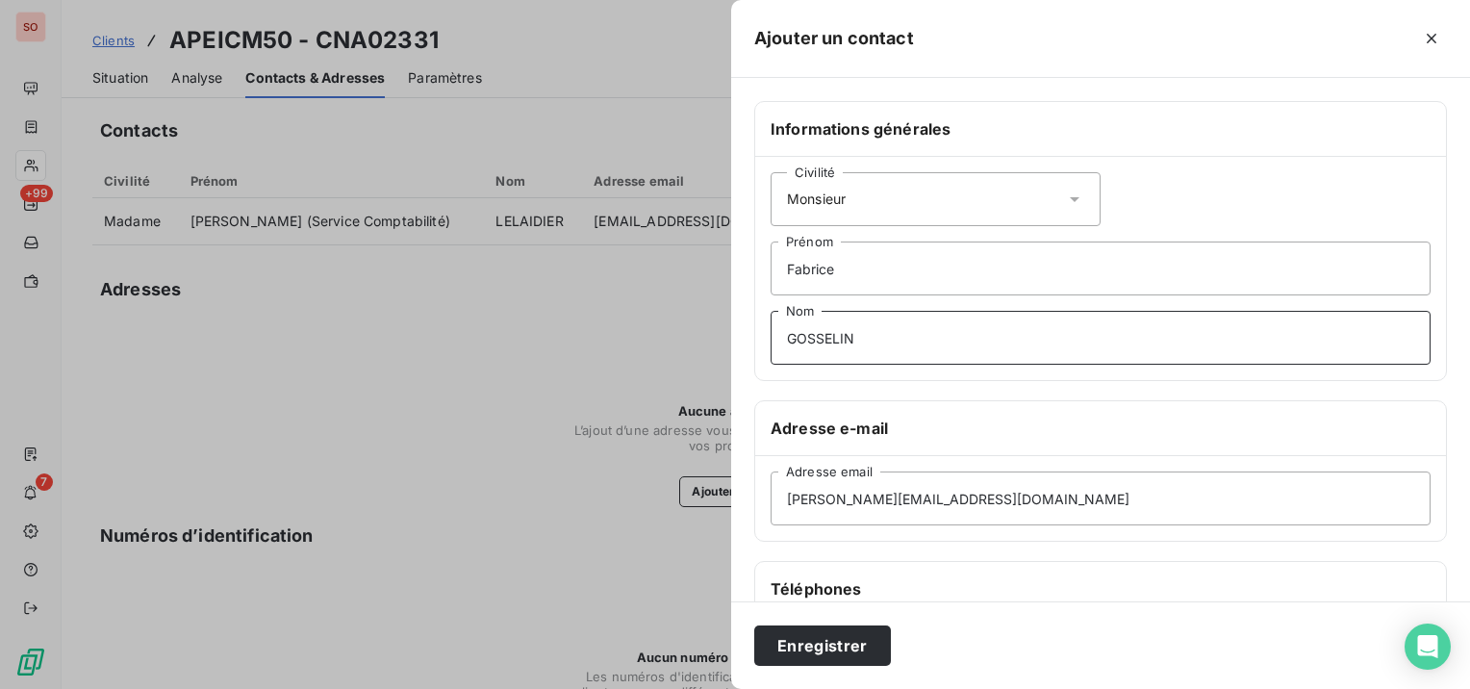
type input "GOSSELIN"
click at [885, 277] on input "Fabrice" at bounding box center [1101, 268] width 660 height 54
paste input "Responsable Patrimoine Immobilier"
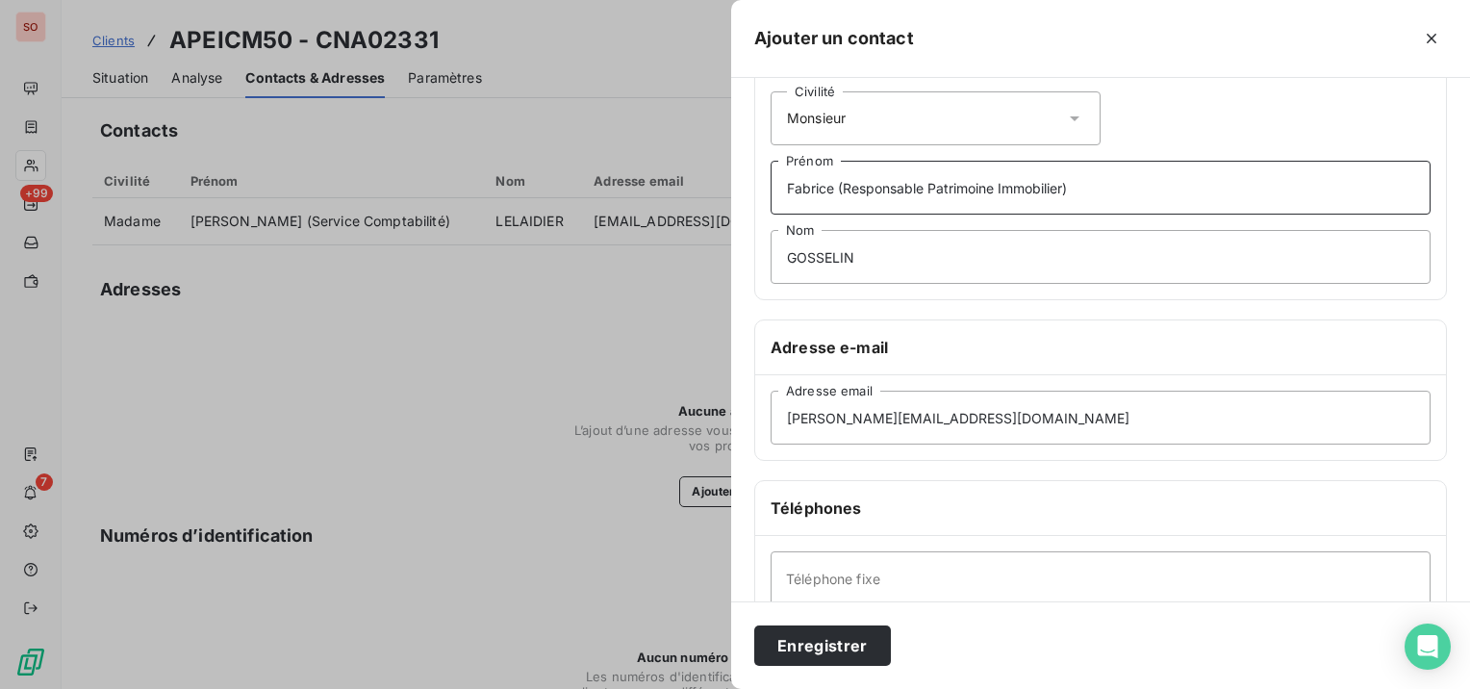
scroll to position [96, 0]
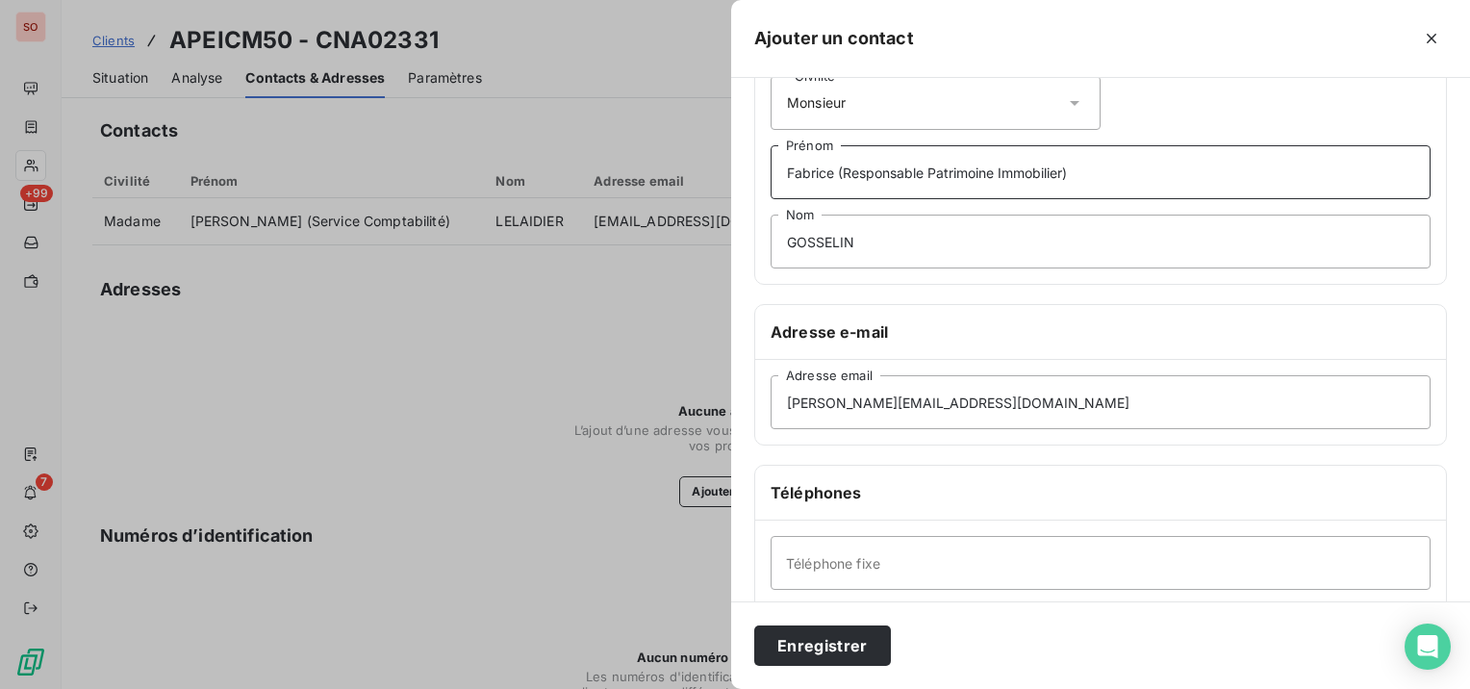
type input "Fabrice (Responsable Patrimoine Immobilier)"
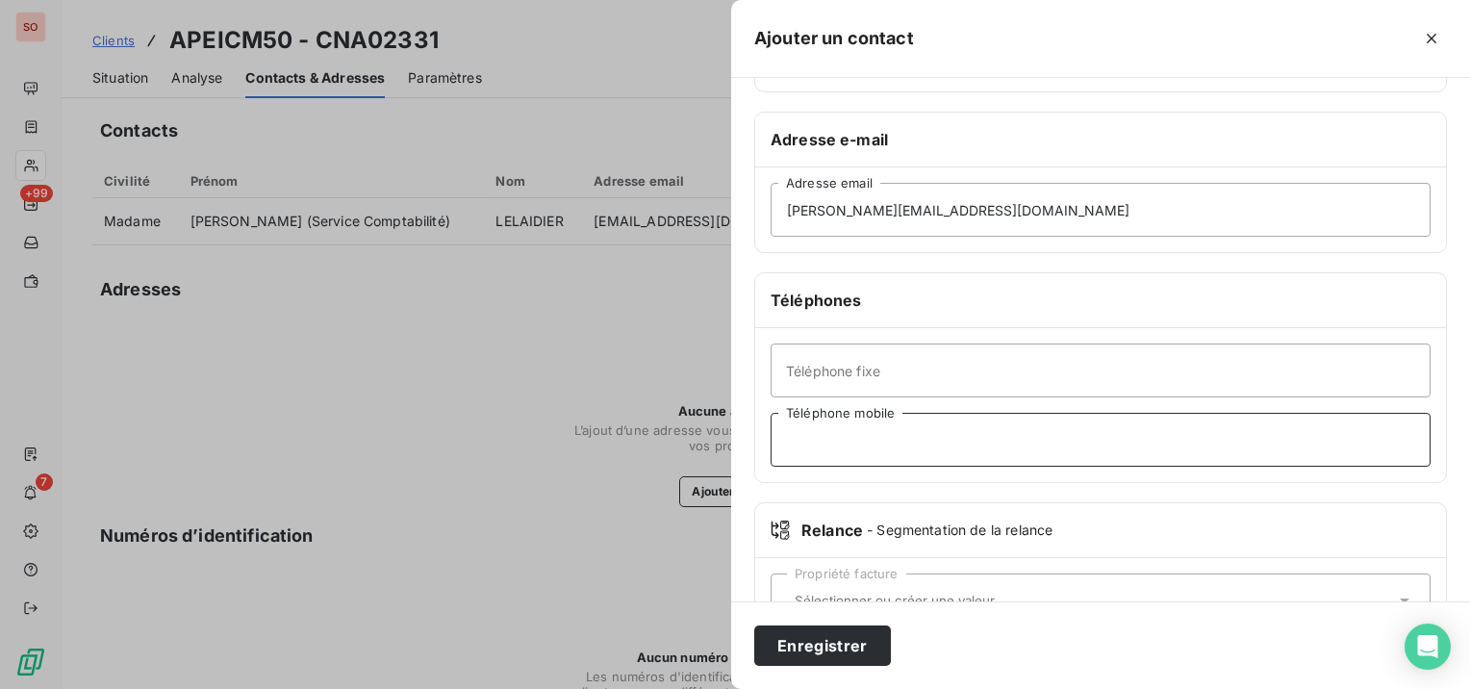
click at [844, 431] on input "Téléphone mobile" at bounding box center [1101, 440] width 660 height 54
paste input "[PHONE_NUMBER]."
type input "[PHONE_NUMBER]"
click at [803, 645] on button "Enregistrer" at bounding box center [822, 645] width 137 height 40
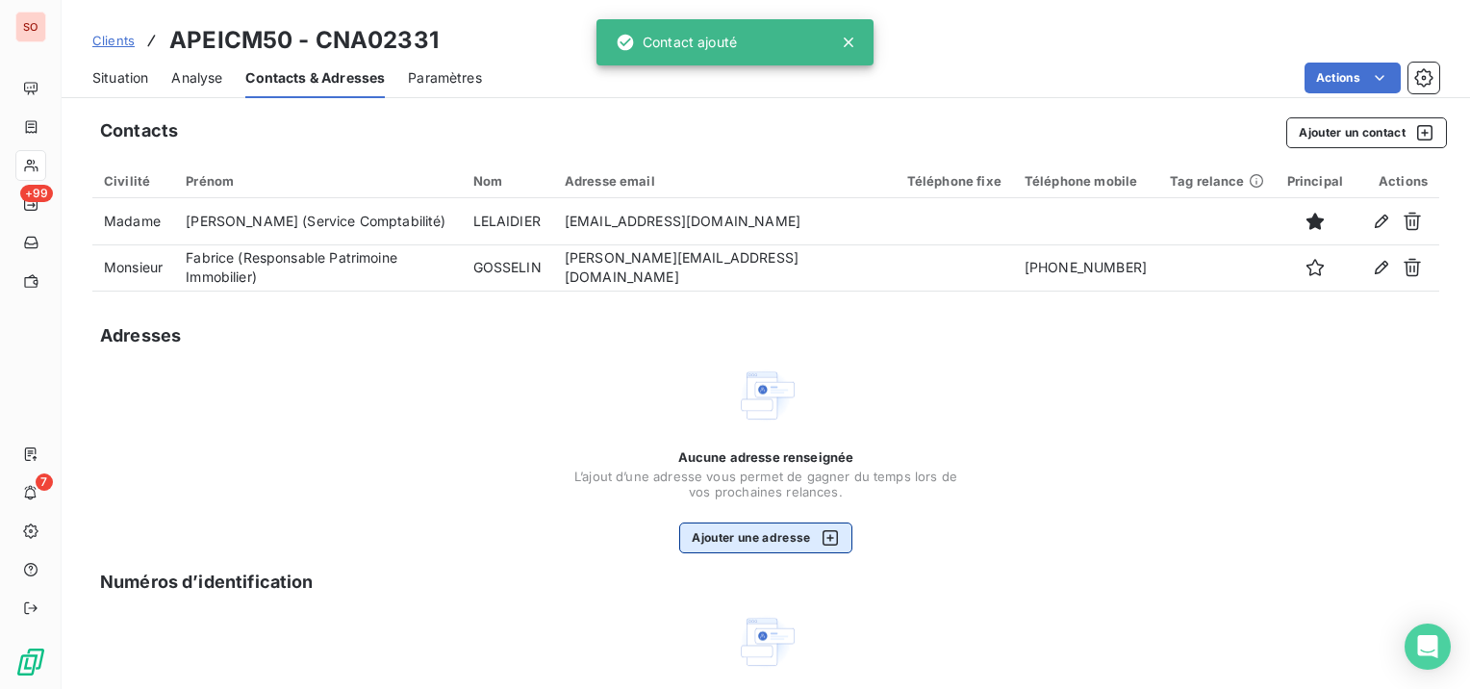
click at [811, 543] on div "button" at bounding box center [825, 537] width 29 height 19
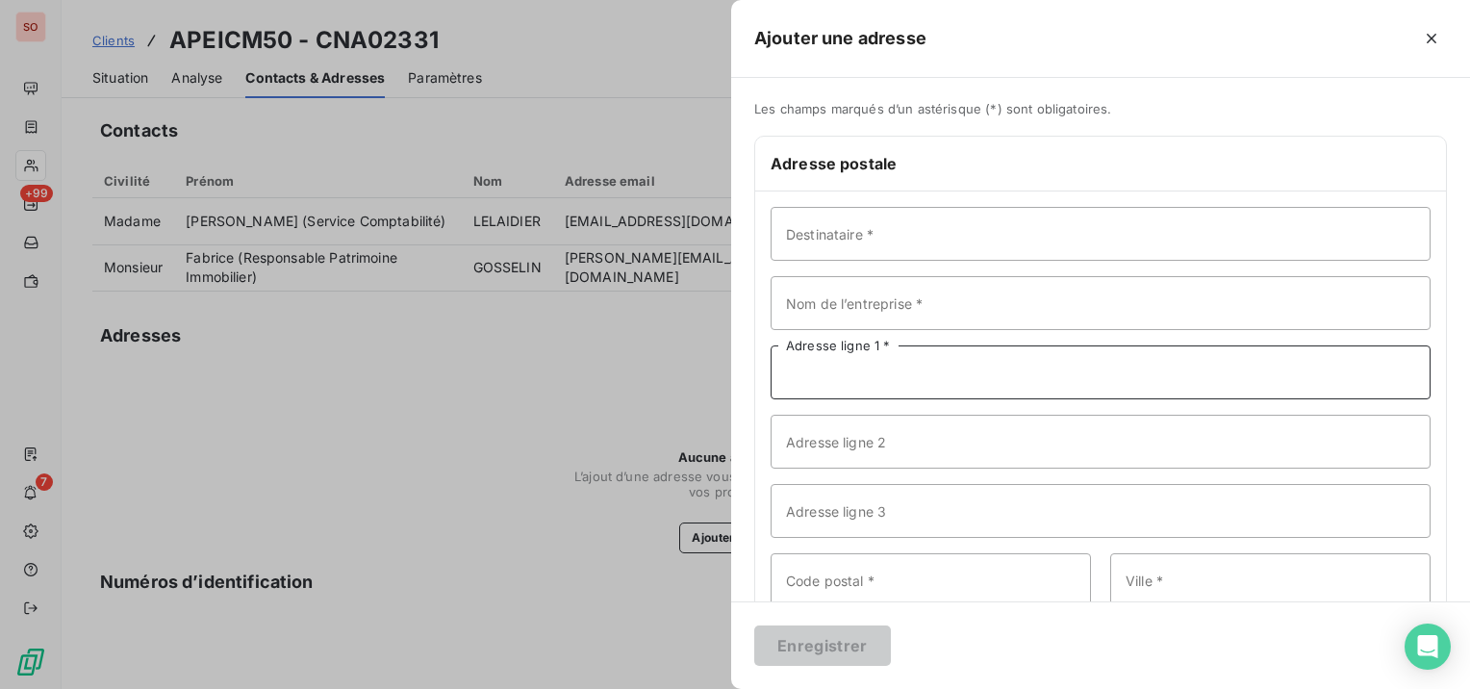
click at [926, 371] on input "Adresse ligne 1 *" at bounding box center [1101, 372] width 660 height 54
paste input "[STREET_ADDRESS]"
type input "[STREET_ADDRESS]"
click at [1124, 572] on input "Ville *" at bounding box center [1270, 580] width 320 height 54
paste input "AGNEAUX"
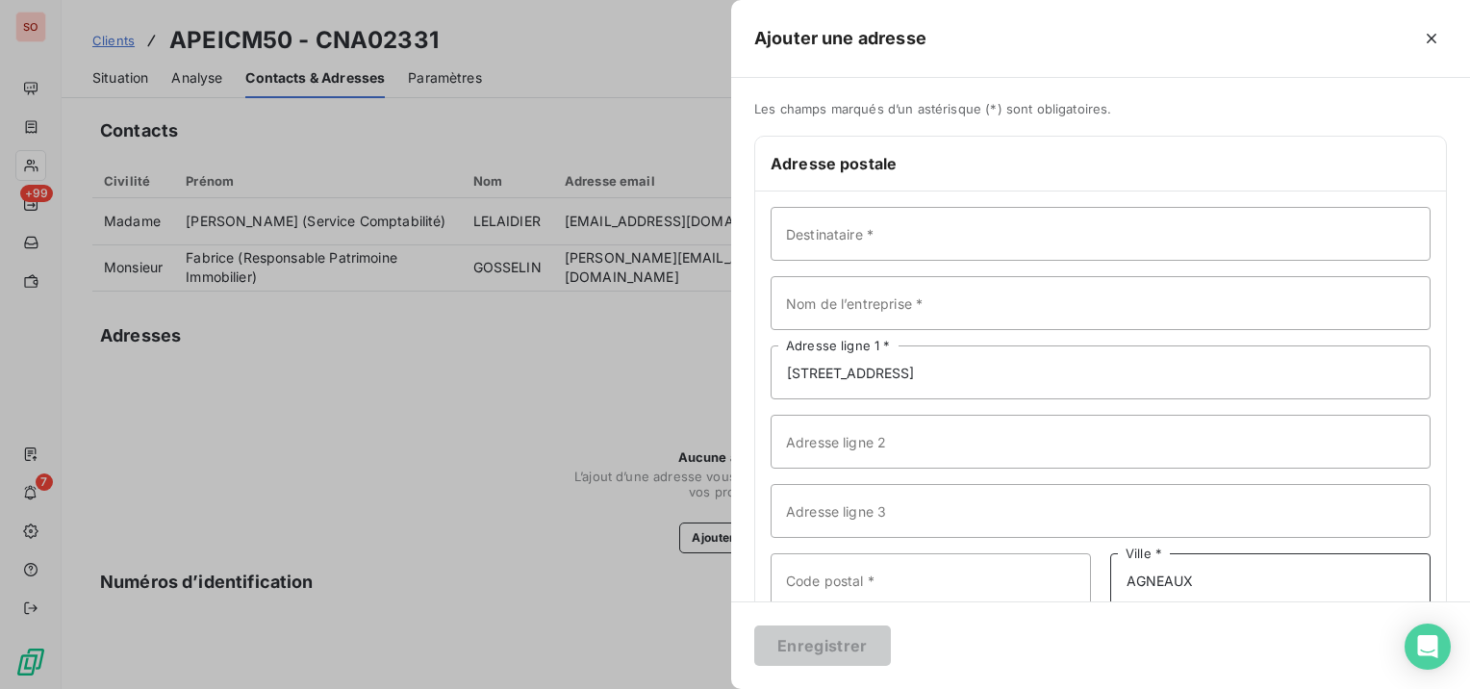
type input "AGNEAUX"
click at [860, 581] on input "Code postal *" at bounding box center [931, 580] width 320 height 54
type input "50180"
click at [1051, 290] on input "Nom de l’entreprise *" at bounding box center [1101, 303] width 660 height 54
paste input "APEICM50"
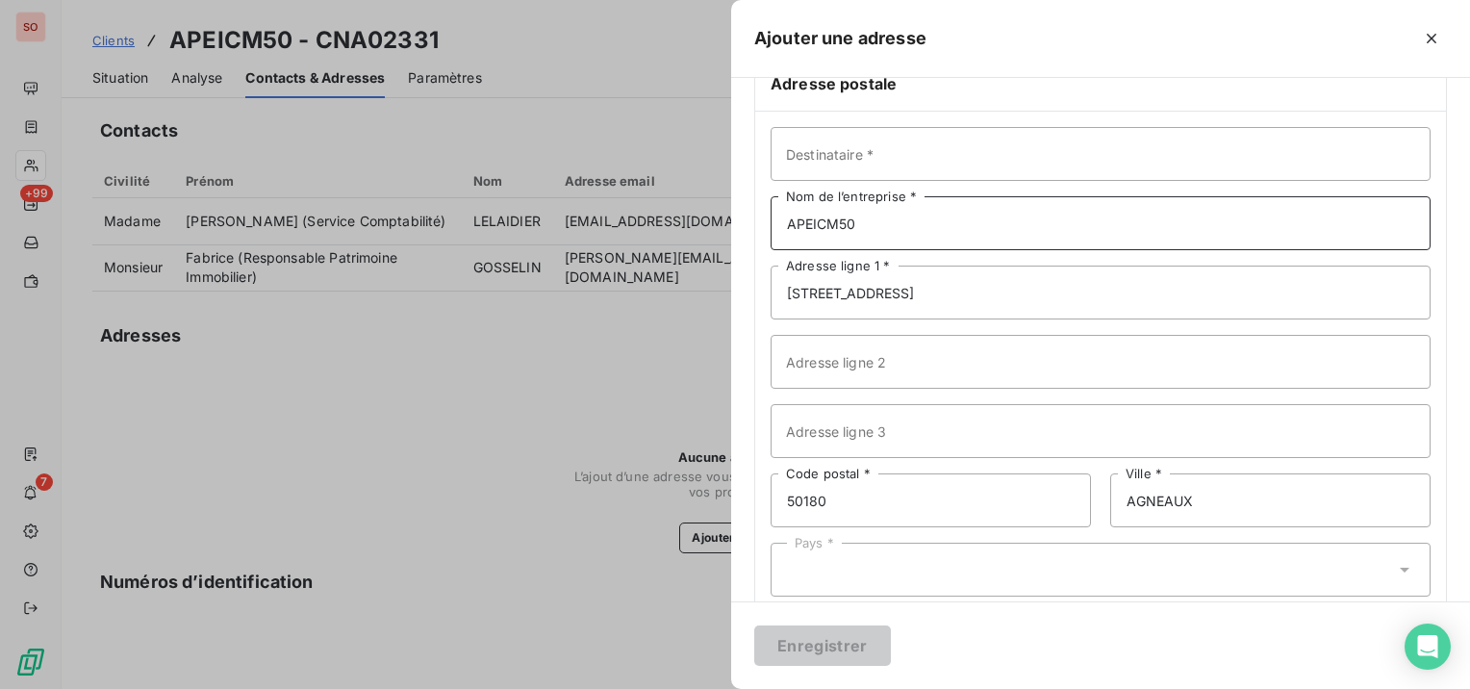
scroll to position [114, 0]
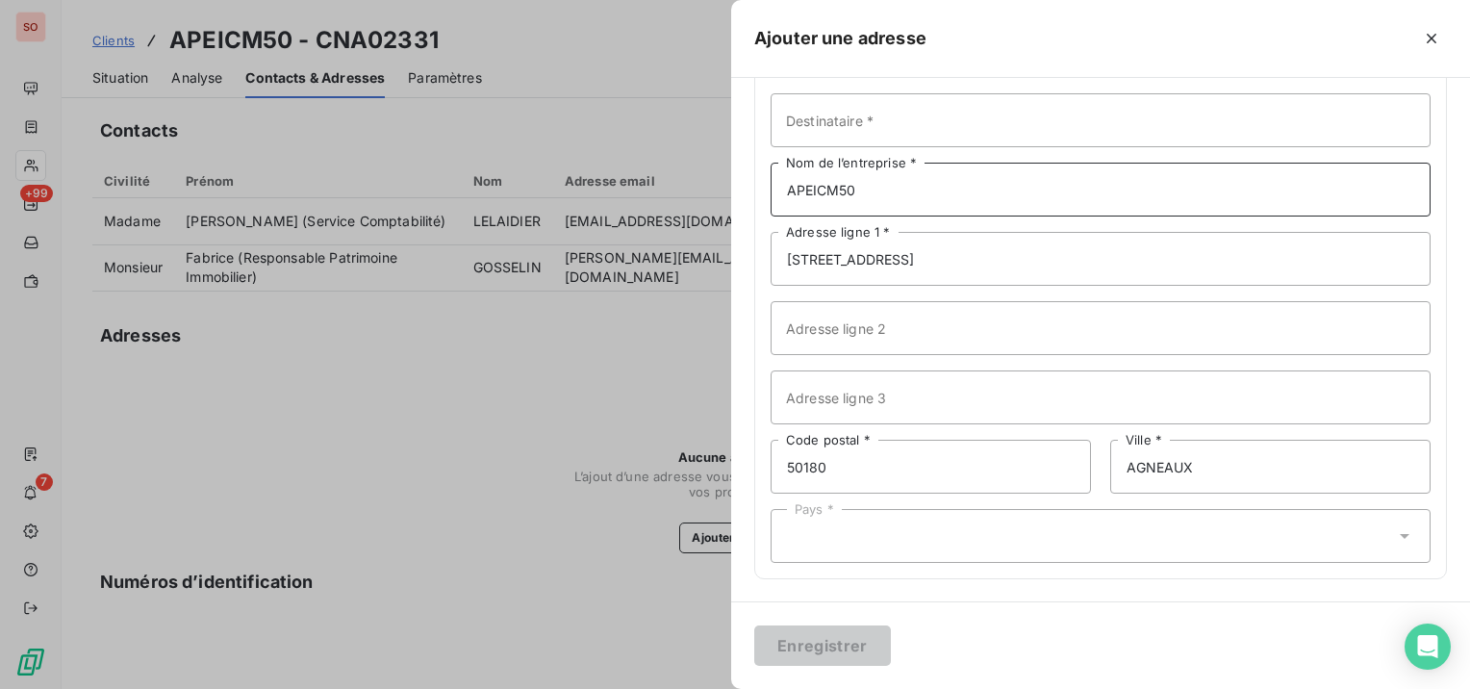
type input "APEICM50"
click at [966, 531] on div "Pays *" at bounding box center [1101, 536] width 660 height 54
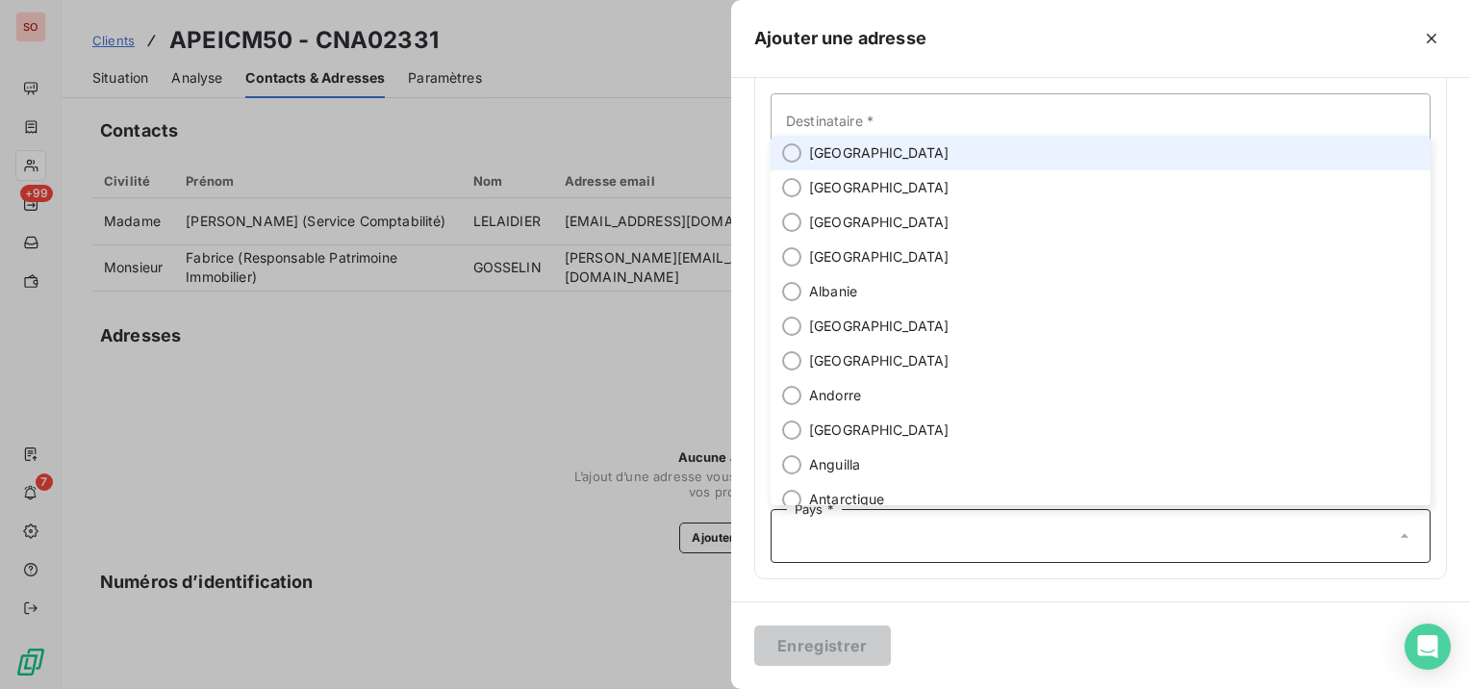
click at [874, 149] on li "[GEOGRAPHIC_DATA]" at bounding box center [1101, 153] width 660 height 35
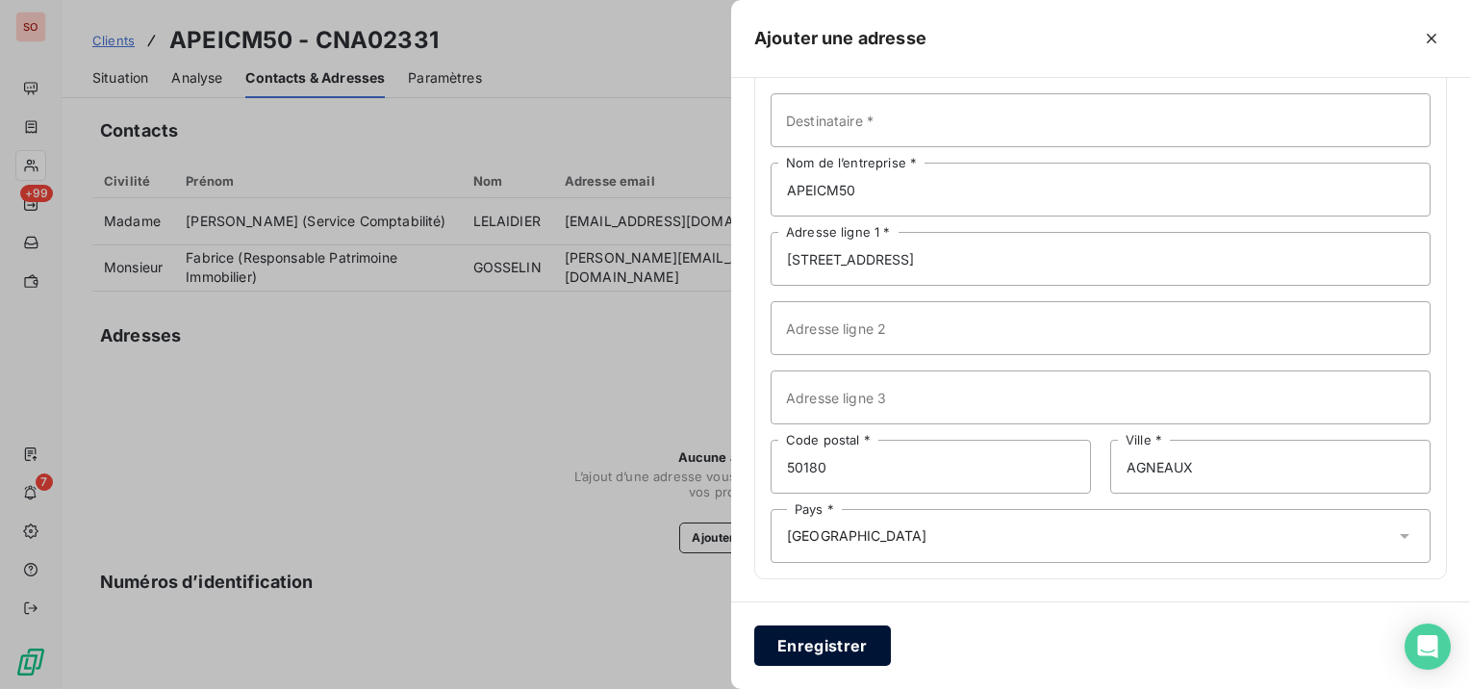
click at [860, 641] on button "Enregistrer" at bounding box center [822, 645] width 137 height 40
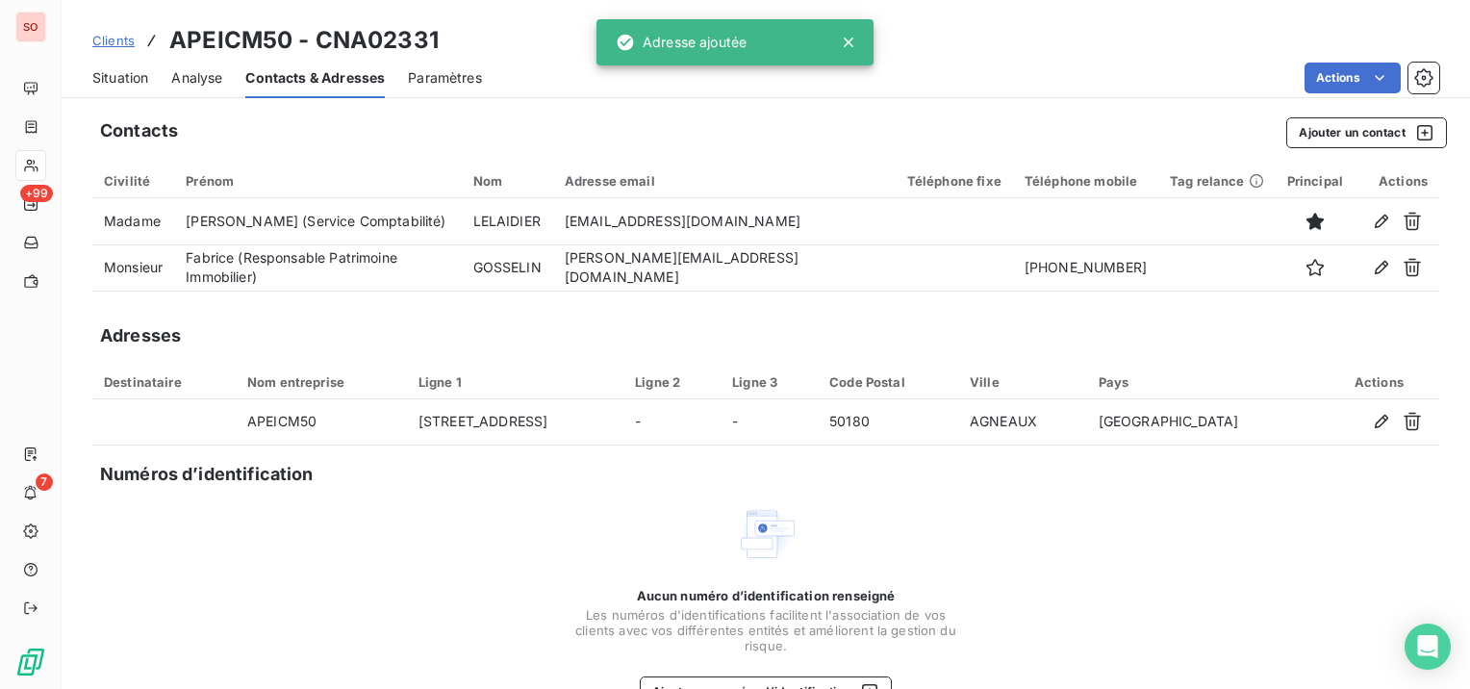
click at [129, 76] on span "Situation" at bounding box center [120, 77] width 56 height 19
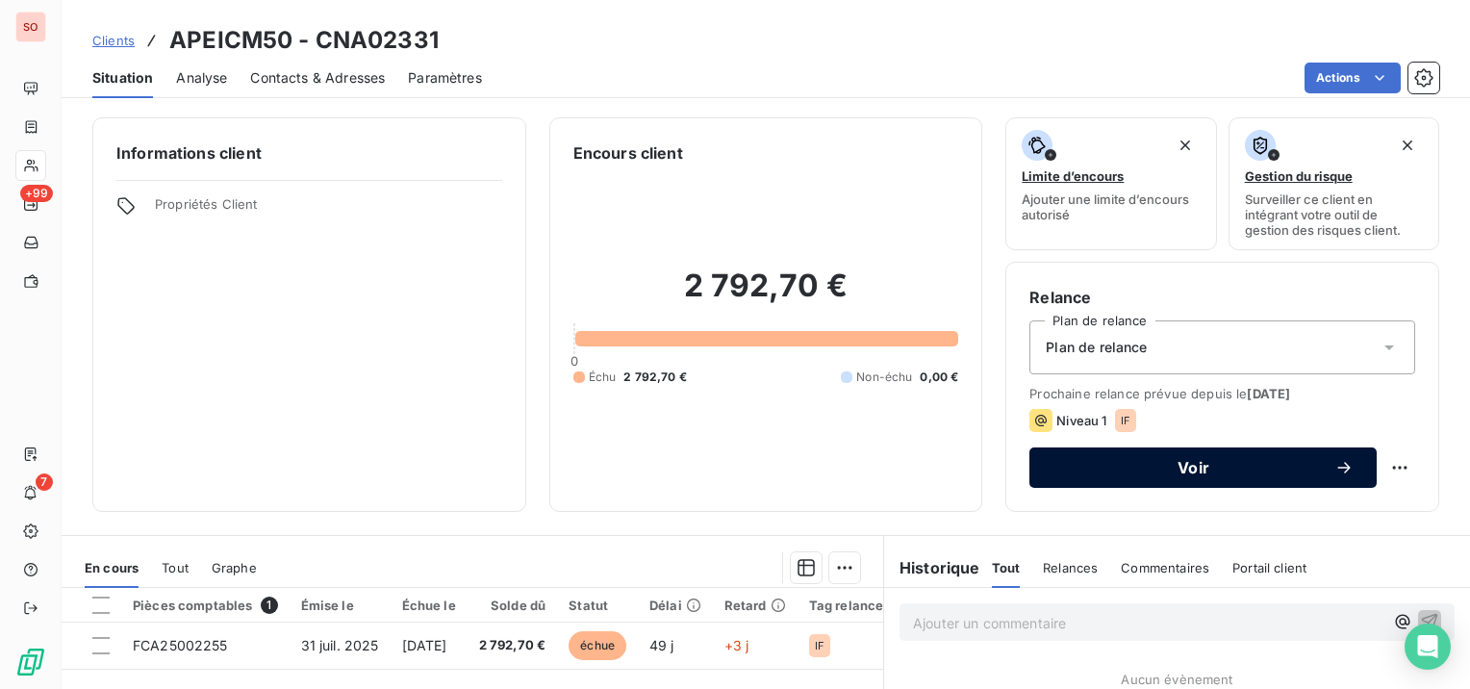
click at [1105, 470] on span "Voir" at bounding box center [1194, 467] width 282 height 15
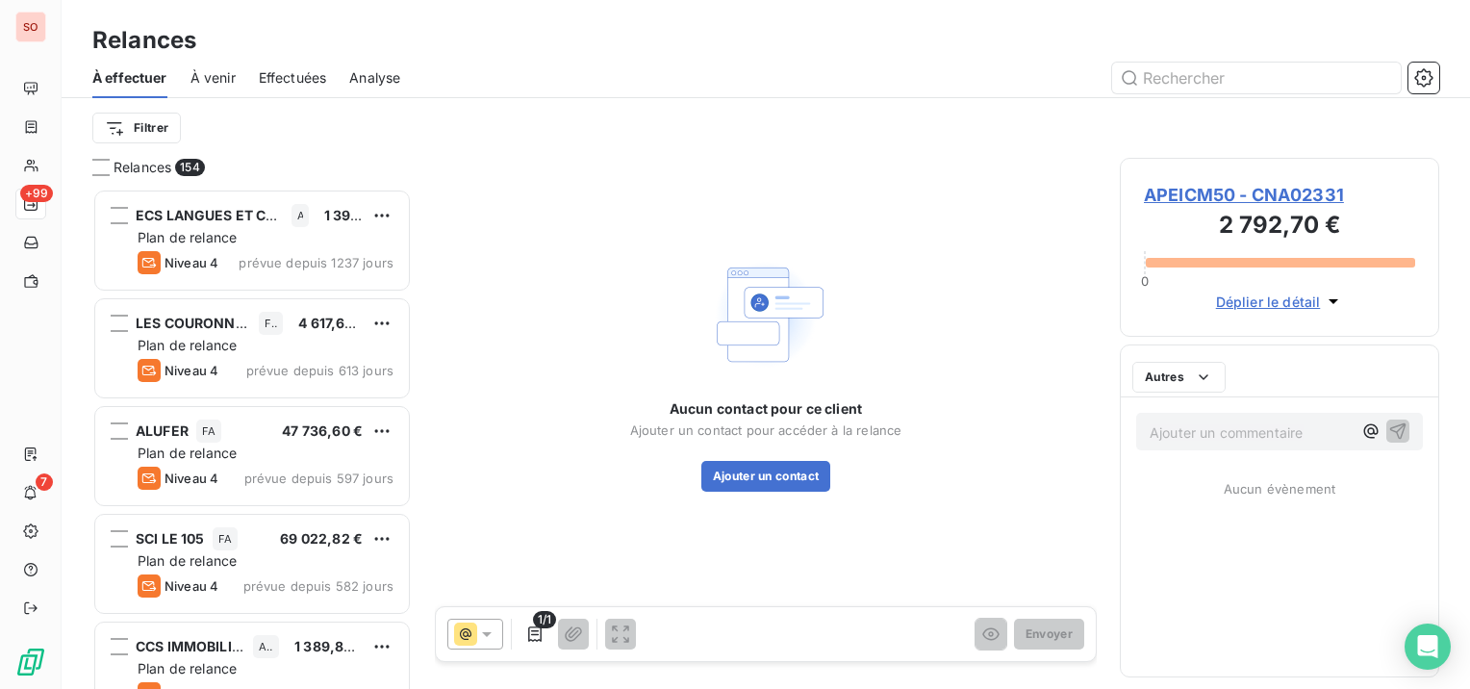
scroll to position [485, 304]
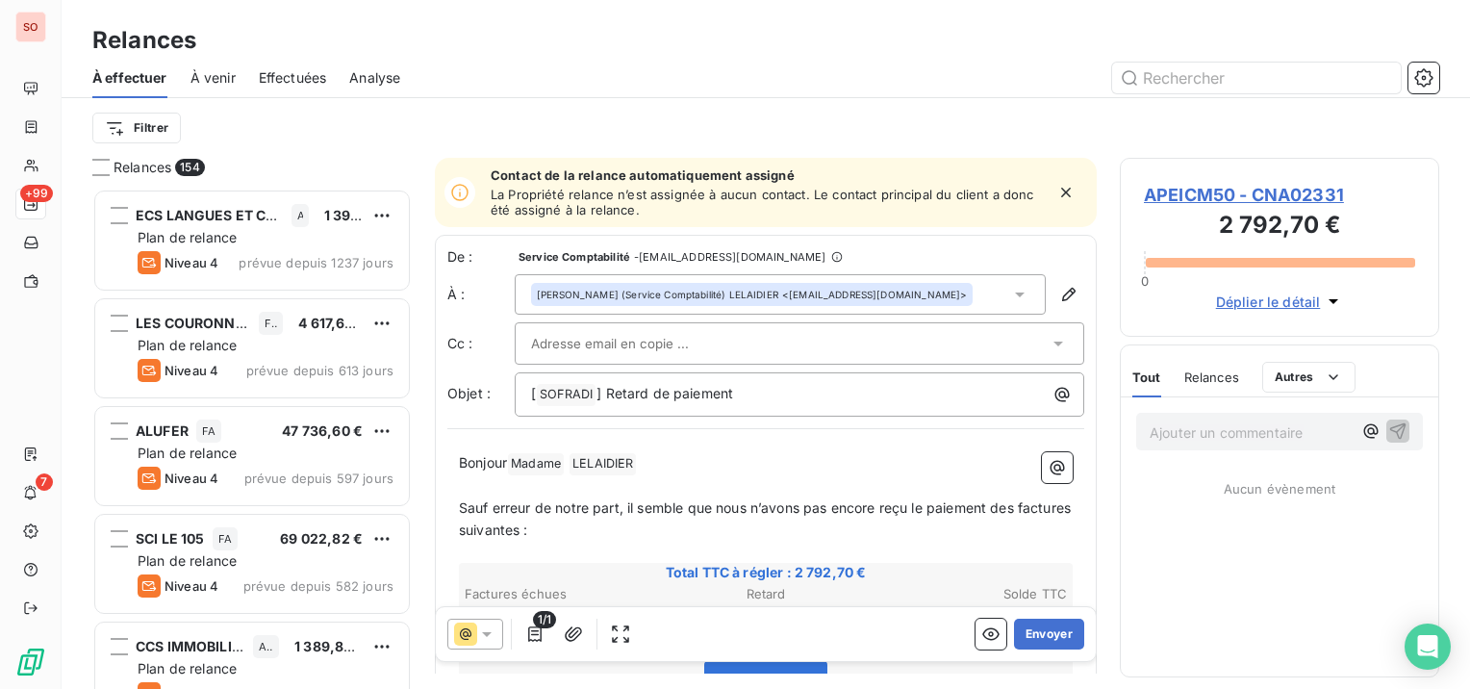
click at [636, 344] on input "text" at bounding box center [634, 343] width 207 height 29
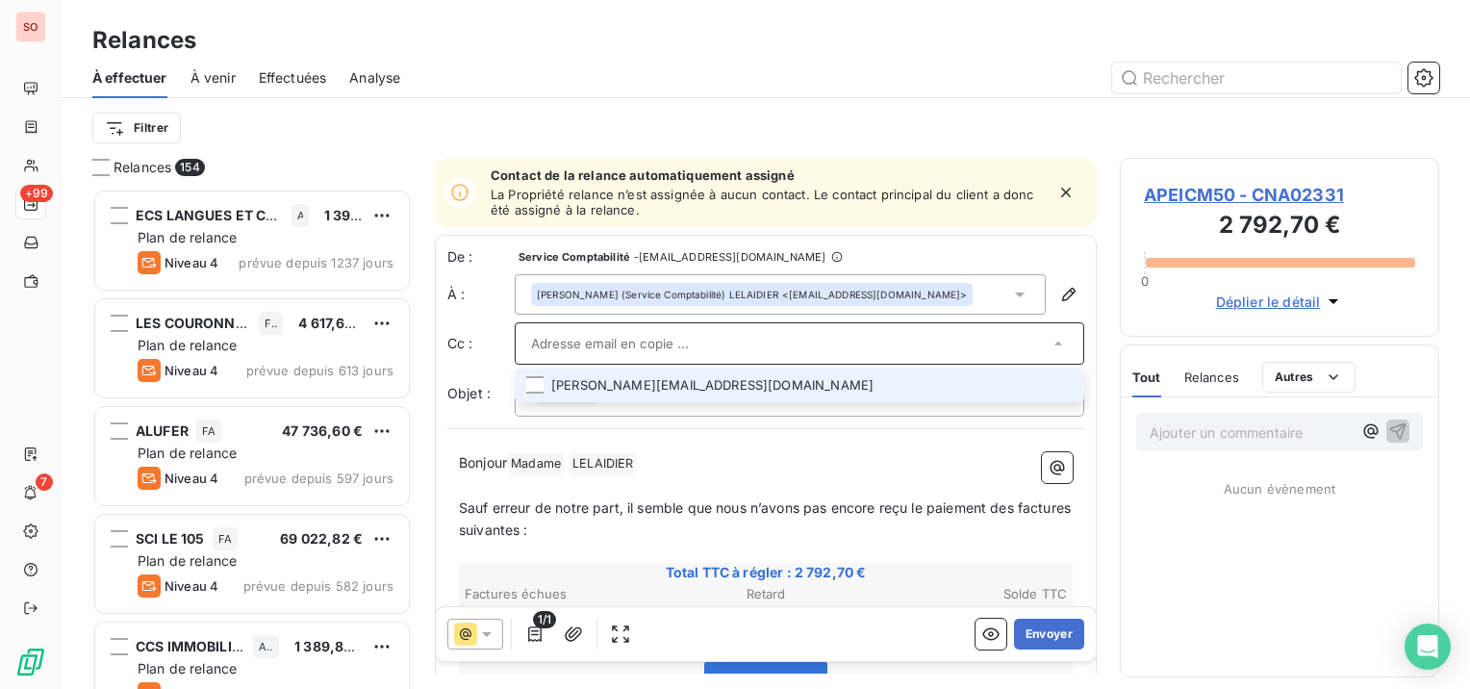
click at [635, 376] on li "[PERSON_NAME][EMAIL_ADDRESS][DOMAIN_NAME]" at bounding box center [800, 385] width 570 height 34
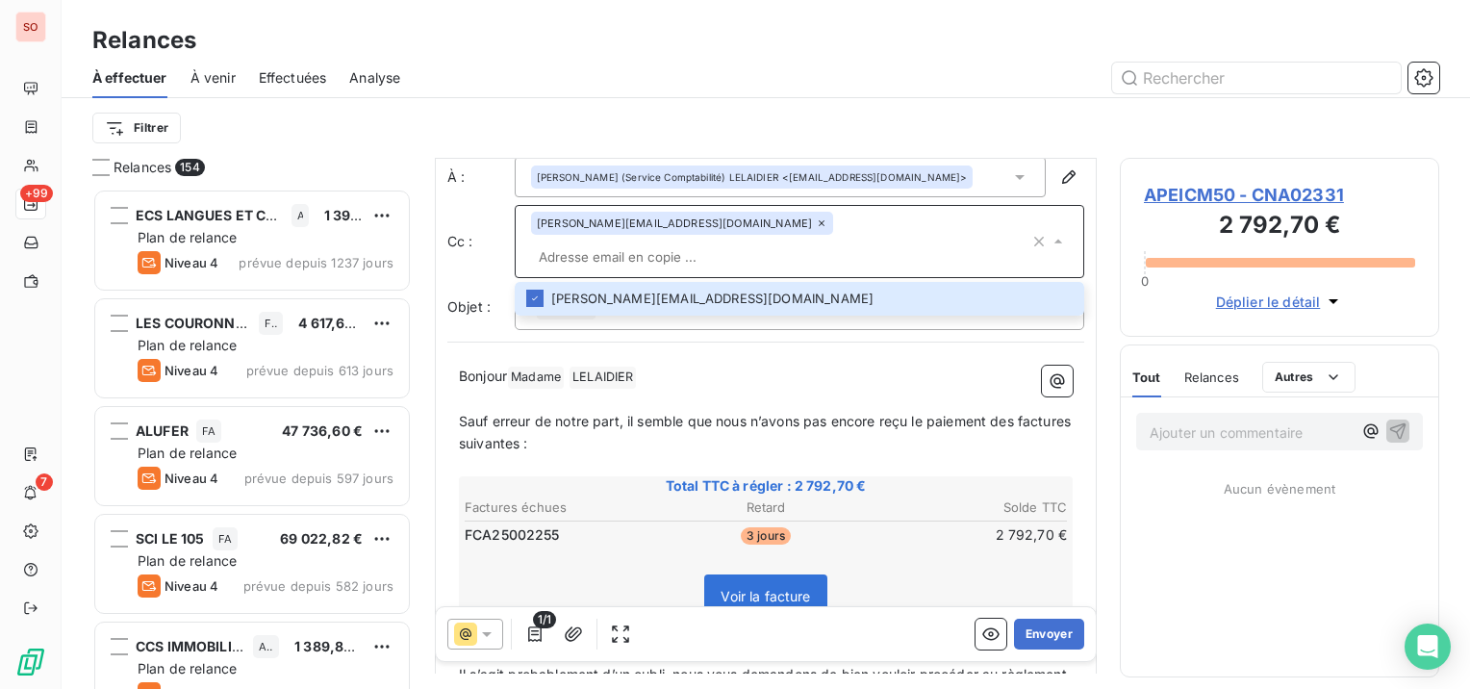
scroll to position [195, 0]
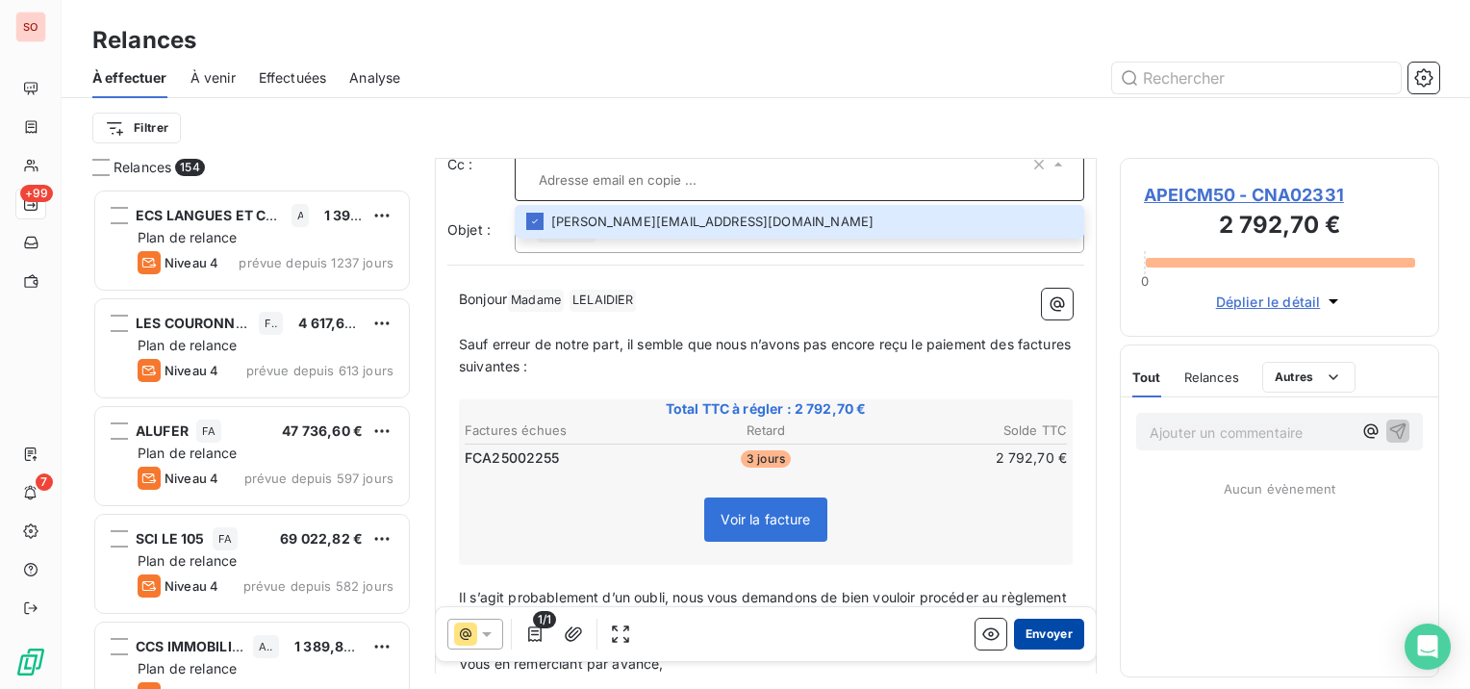
click at [1026, 632] on button "Envoyer" at bounding box center [1049, 634] width 70 height 31
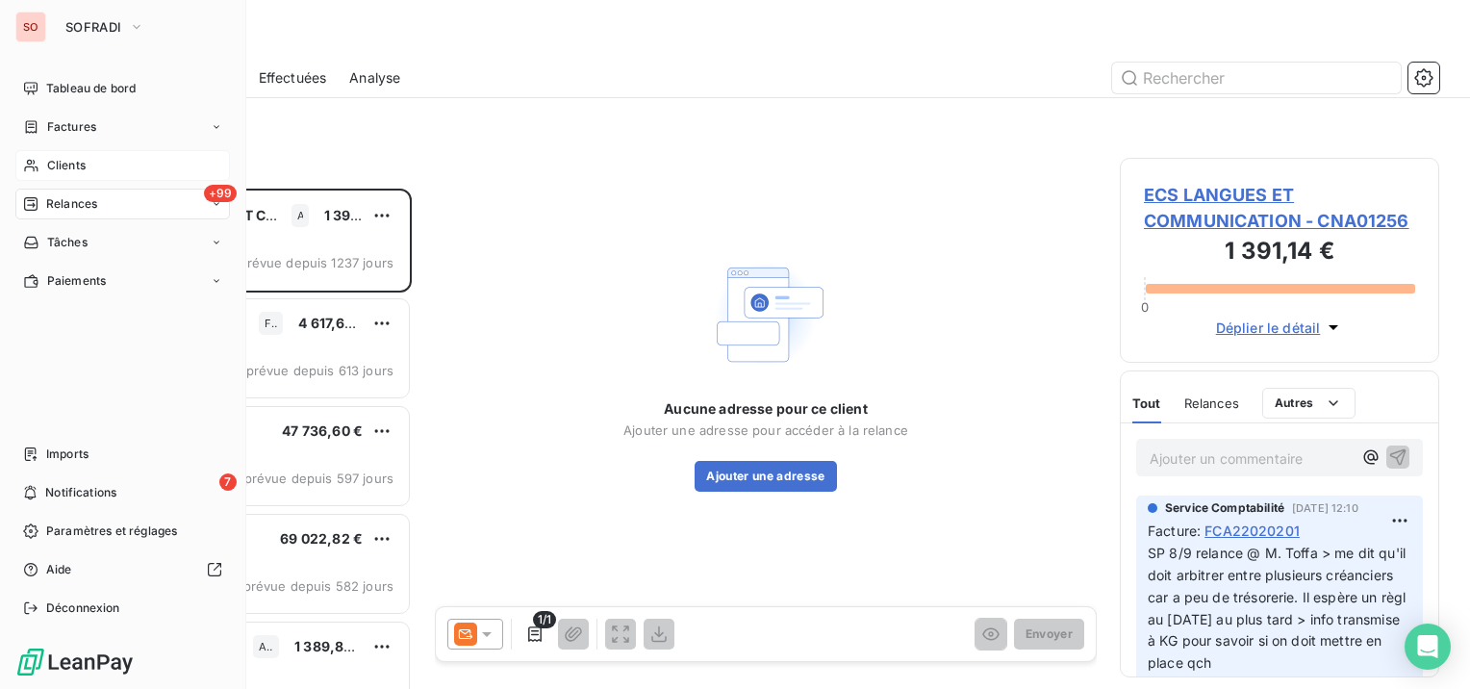
click at [67, 166] on span "Clients" at bounding box center [66, 165] width 38 height 17
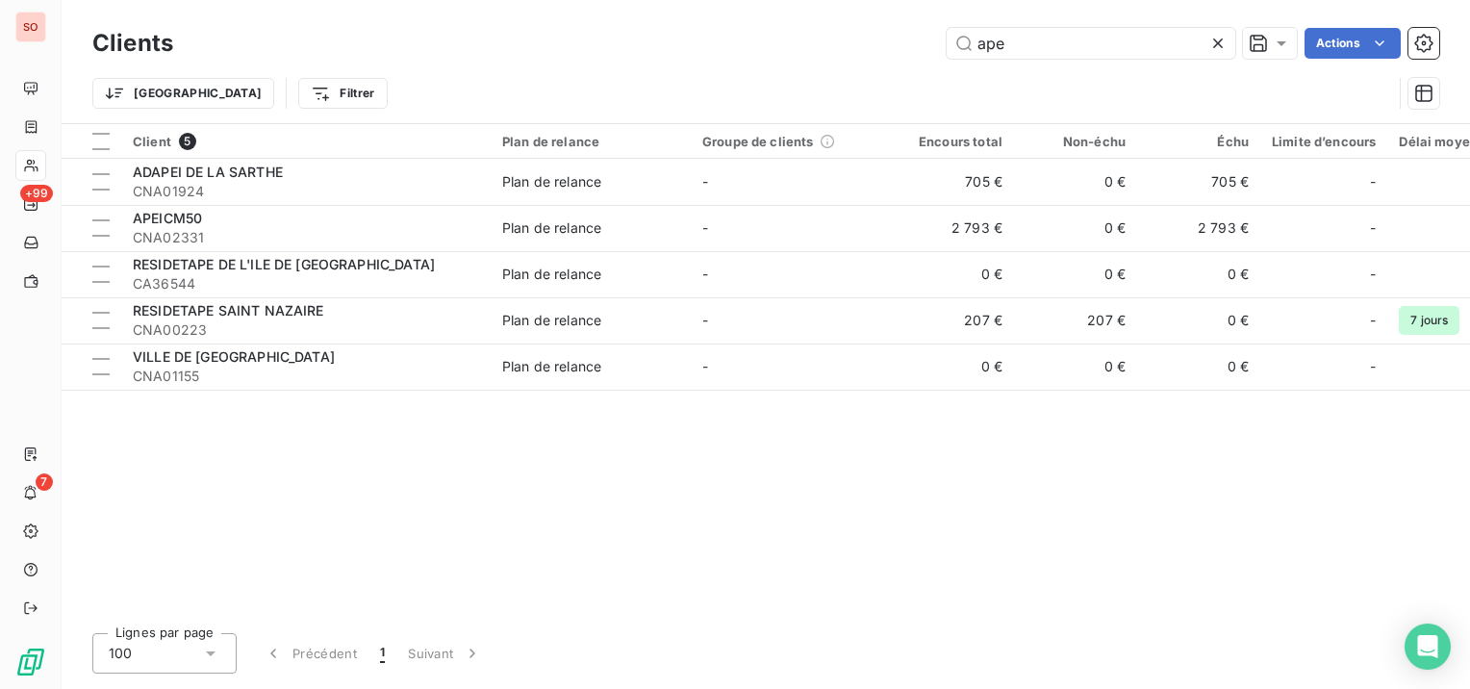
drag, startPoint x: 1031, startPoint y: 48, endPoint x: 910, endPoint y: 32, distance: 122.3
click at [906, 48] on div "ape Actions" at bounding box center [817, 43] width 1243 height 31
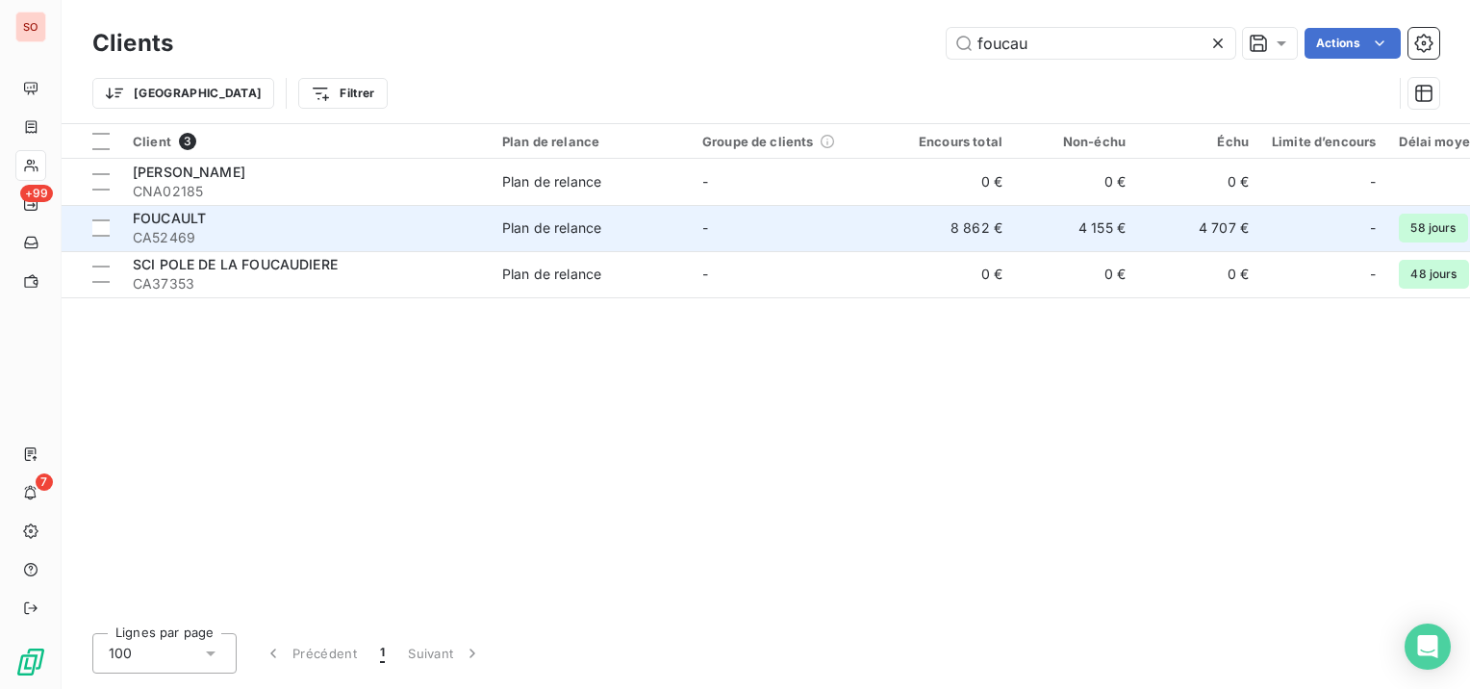
type input "foucau"
click at [582, 224] on div "Plan de relance" at bounding box center [551, 227] width 99 height 19
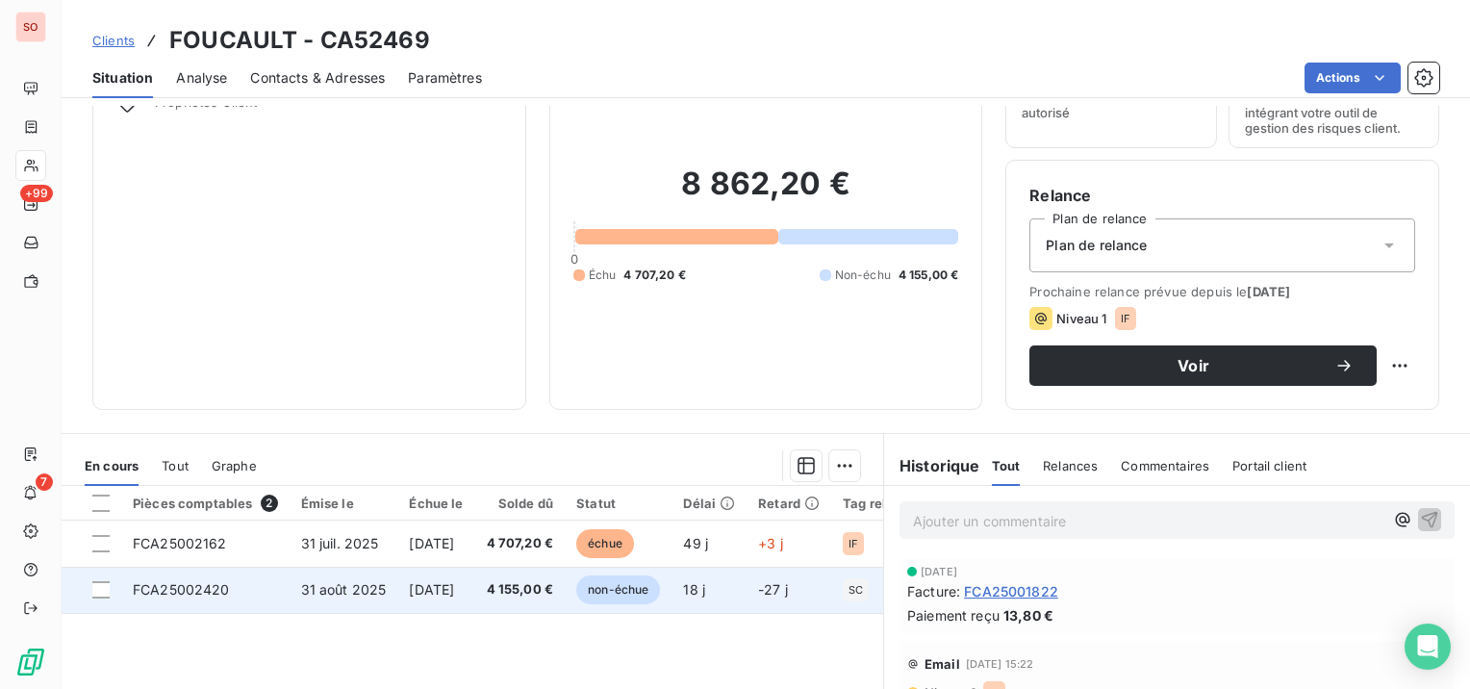
scroll to position [192, 0]
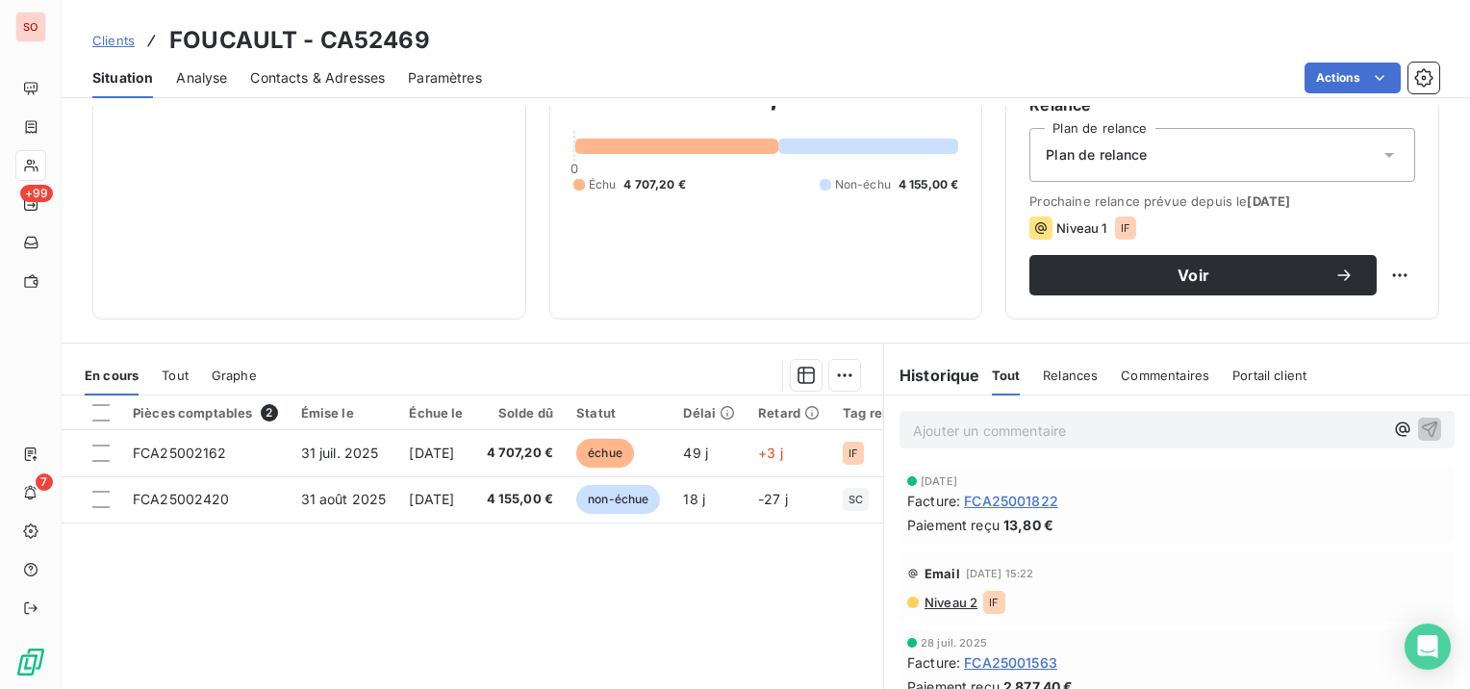
click at [923, 596] on span "Niveau 2" at bounding box center [950, 602] width 55 height 15
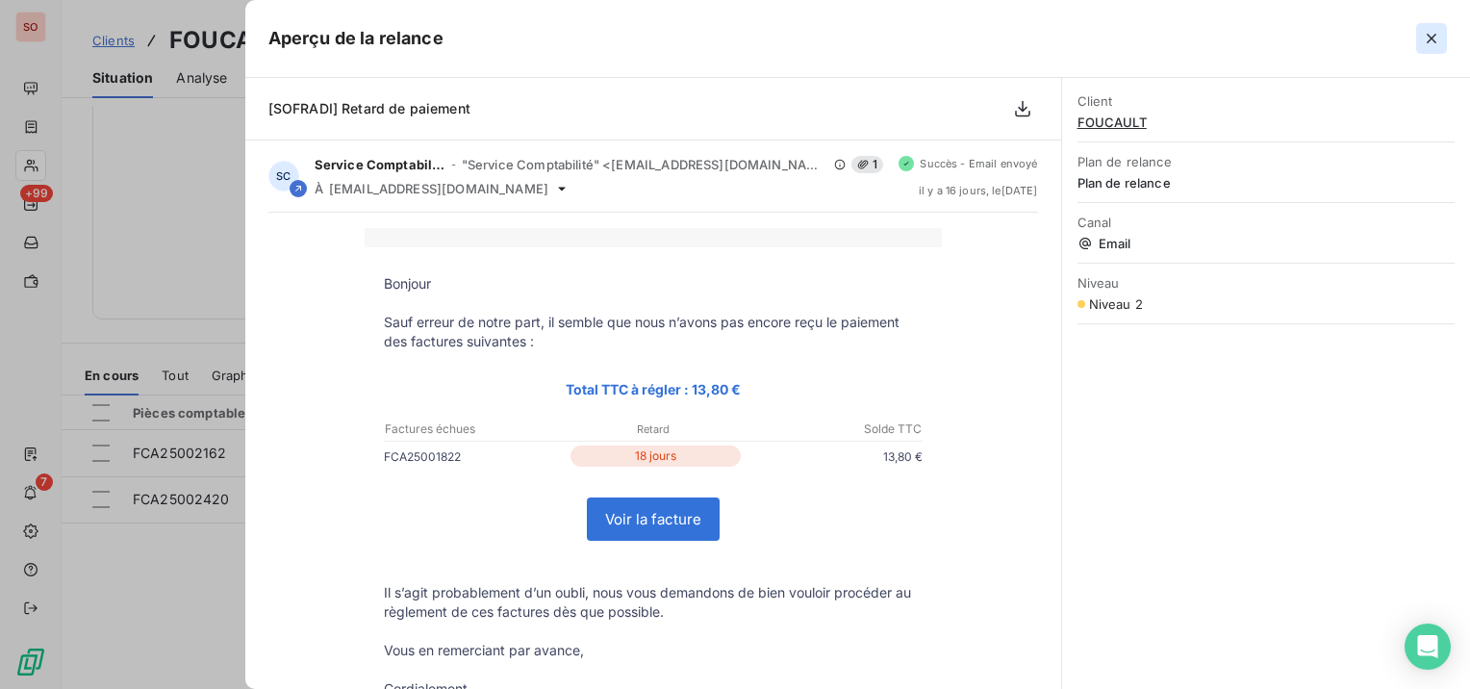
click at [1424, 29] on icon "button" at bounding box center [1431, 38] width 19 height 19
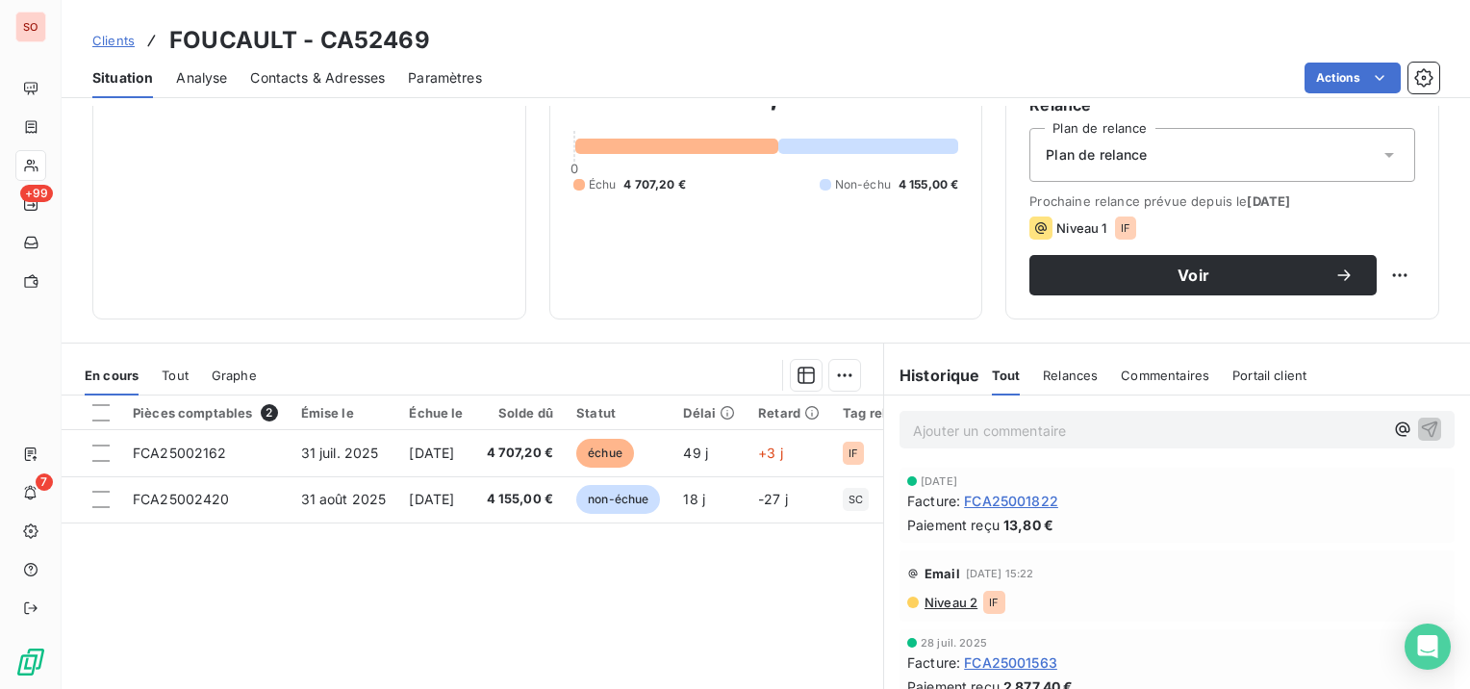
click at [196, 364] on div "En cours Tout Graphe" at bounding box center [473, 375] width 822 height 40
click at [182, 368] on span "Tout" at bounding box center [175, 375] width 27 height 15
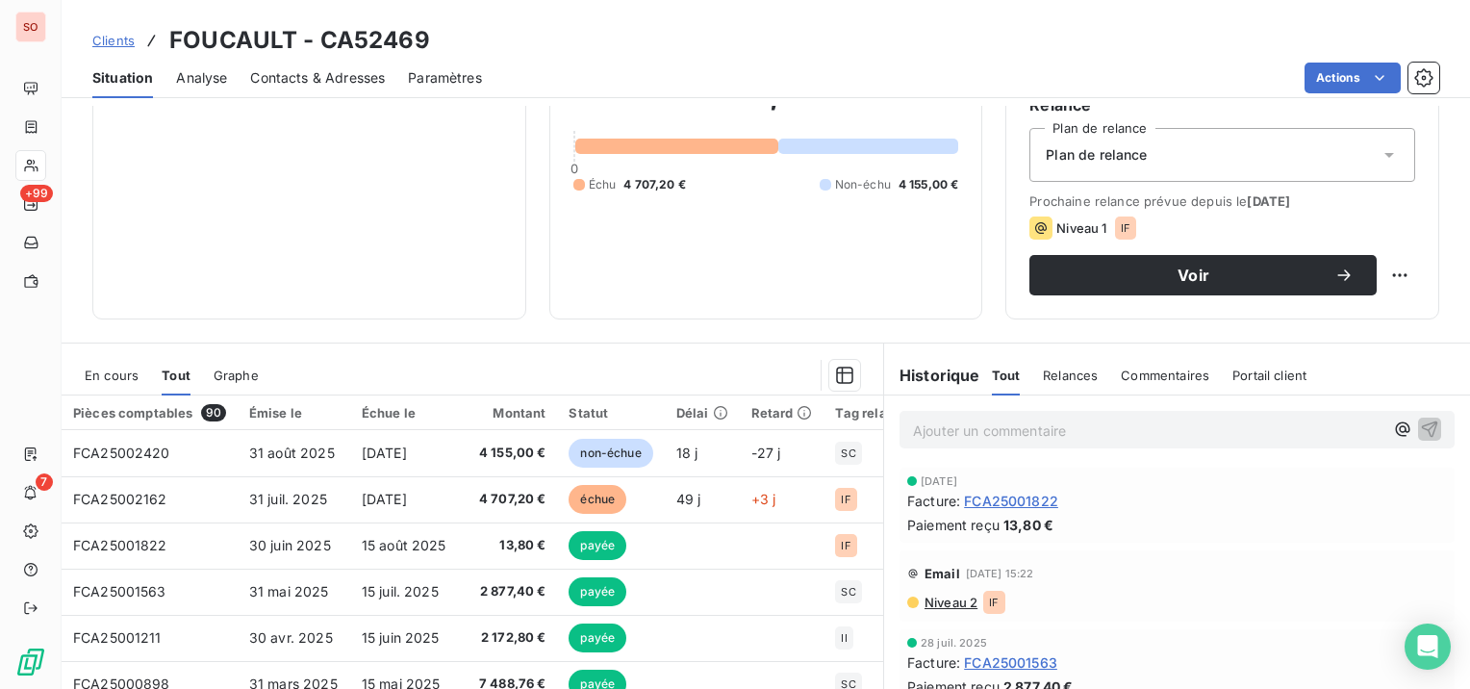
click at [109, 368] on span "En cours" at bounding box center [112, 375] width 54 height 15
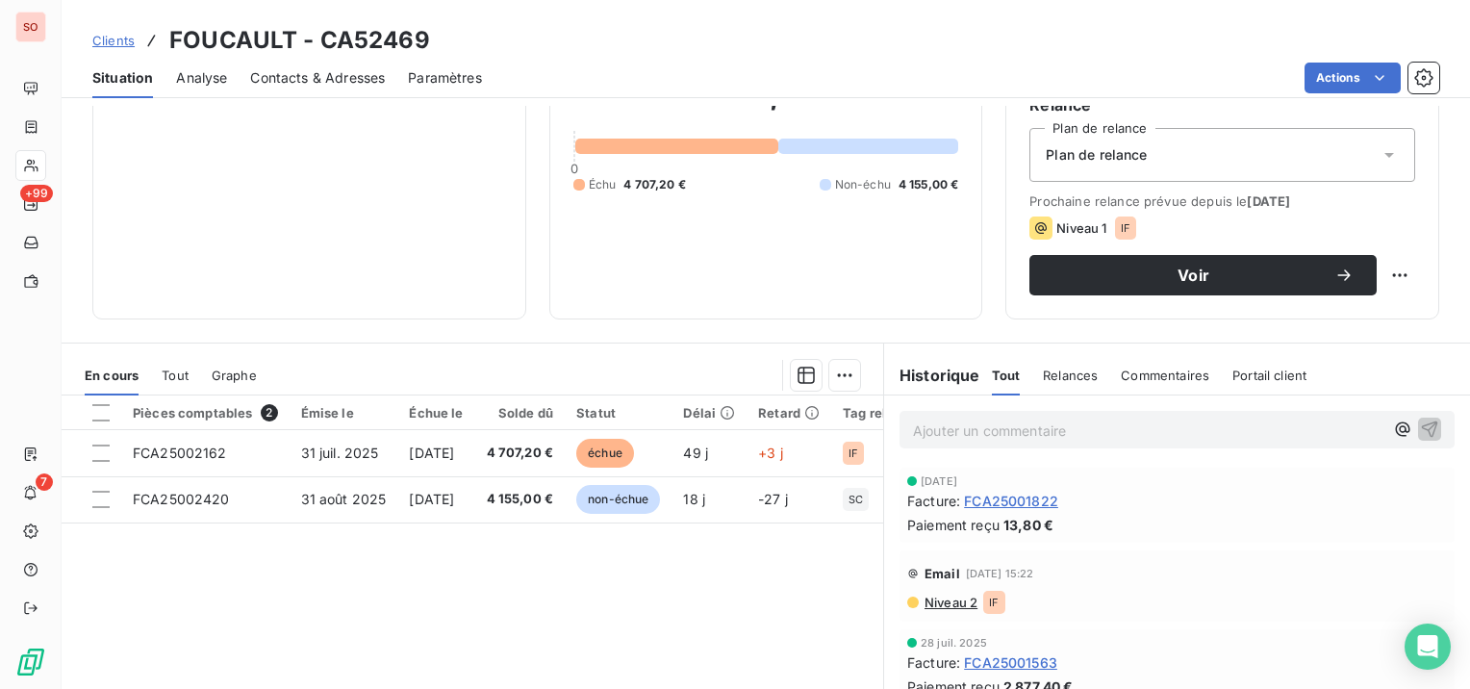
click at [303, 66] on div "Contacts & Adresses" at bounding box center [317, 78] width 135 height 40
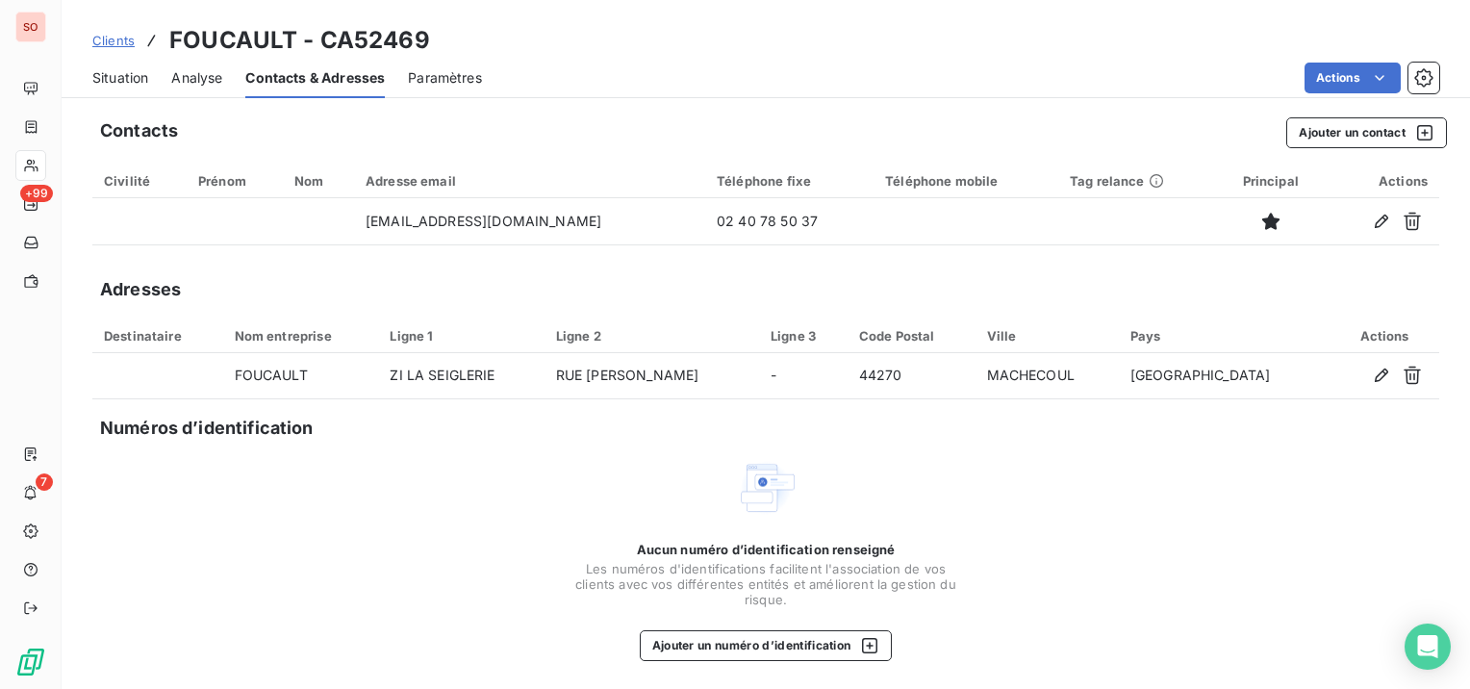
click at [127, 69] on span "Situation" at bounding box center [120, 77] width 56 height 19
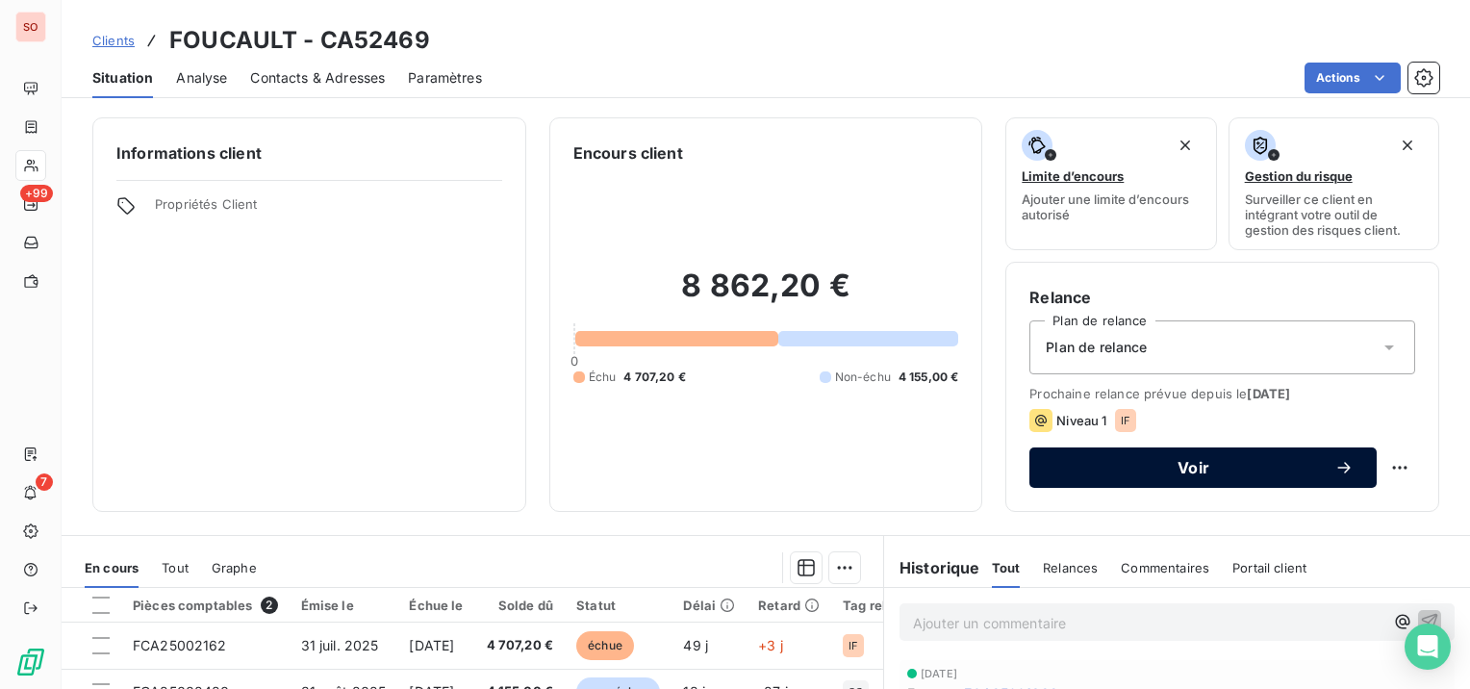
click at [1149, 467] on span "Voir" at bounding box center [1194, 467] width 282 height 15
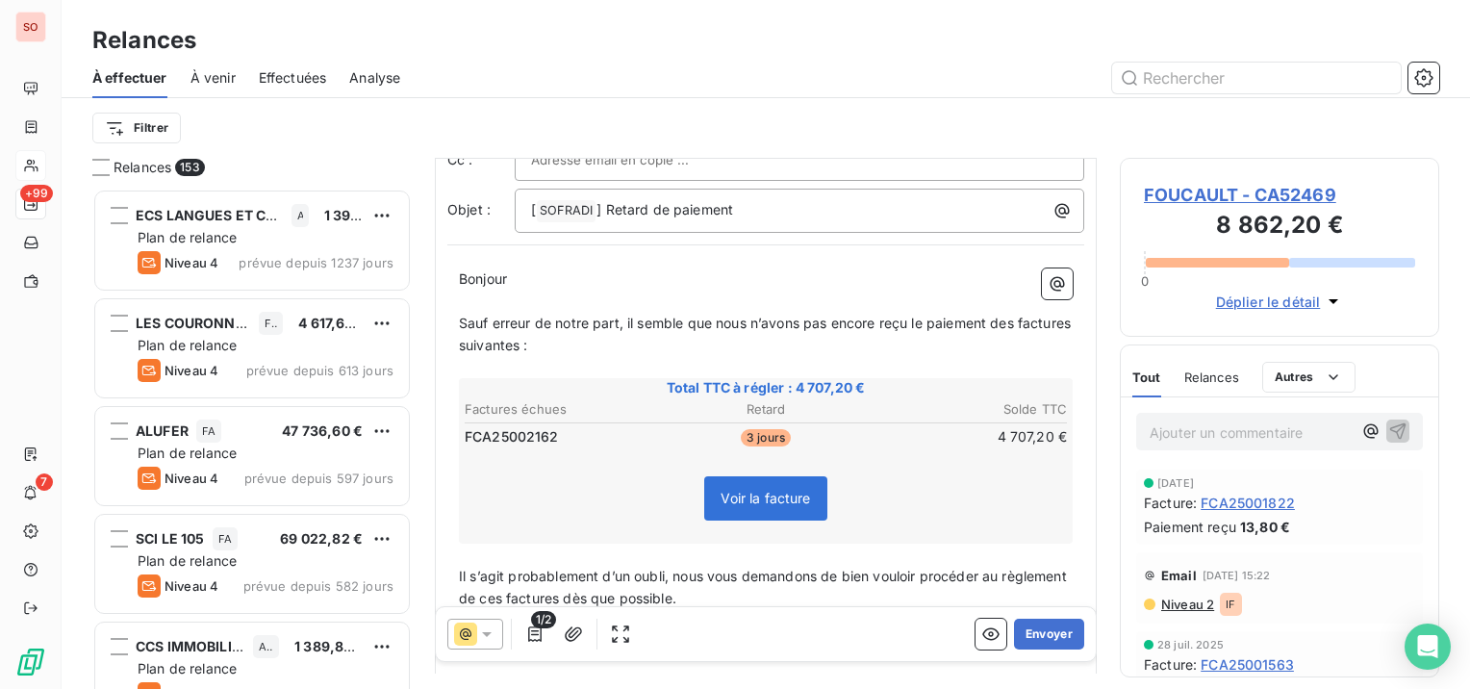
scroll to position [289, 0]
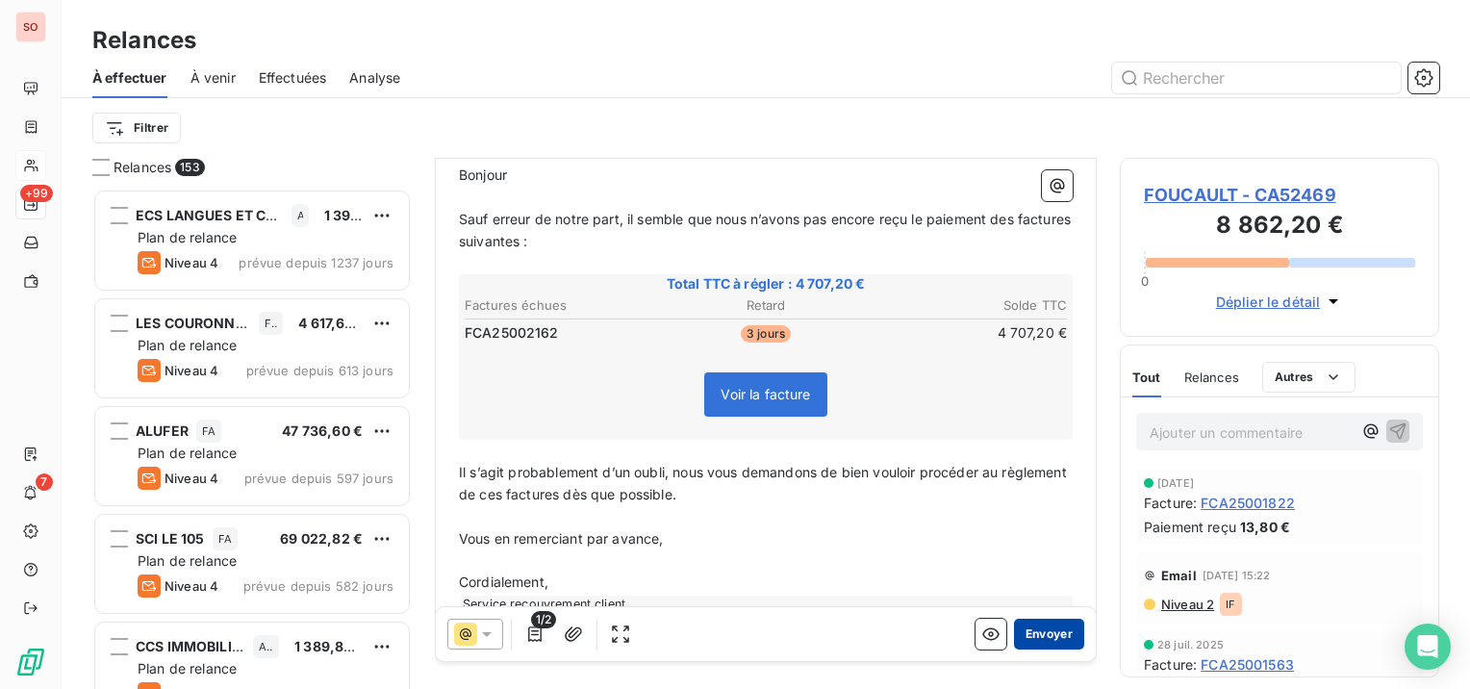
click at [1014, 634] on button "Envoyer" at bounding box center [1049, 634] width 70 height 31
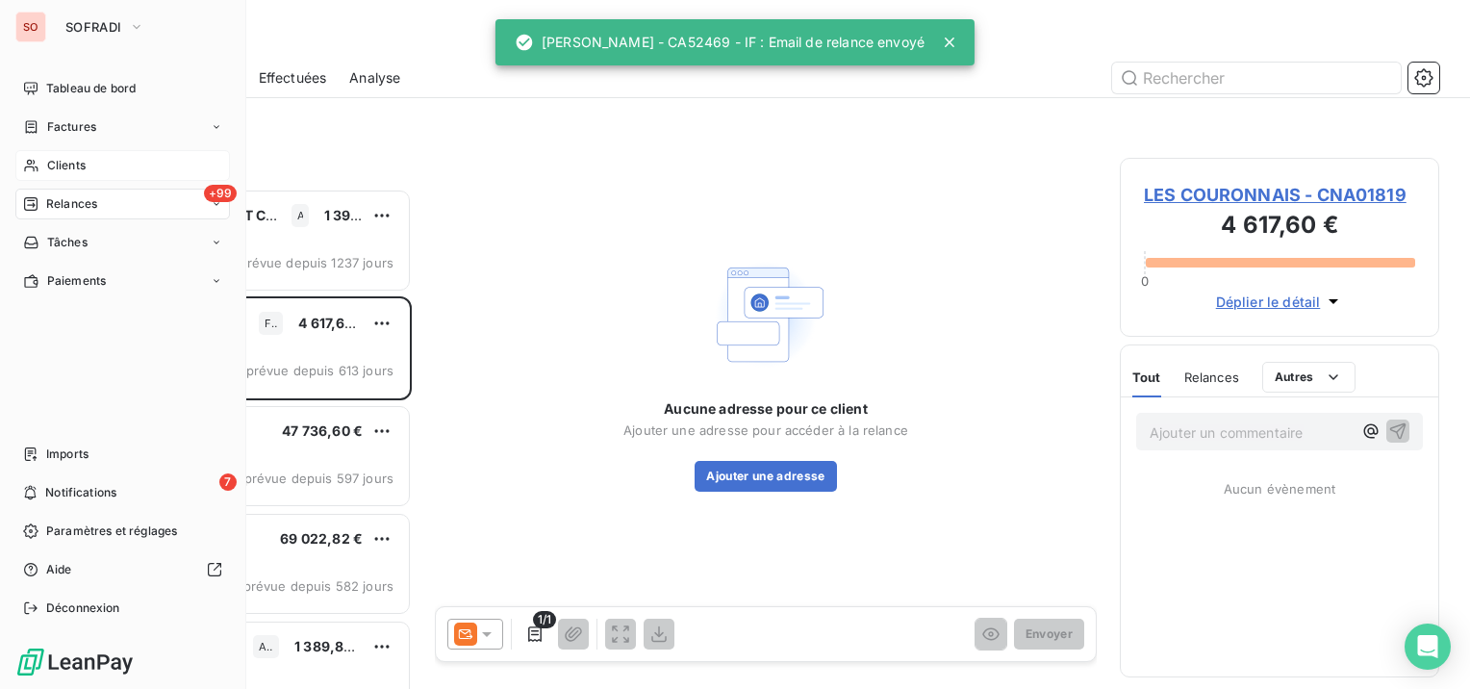
click at [53, 164] on span "Clients" at bounding box center [66, 165] width 38 height 17
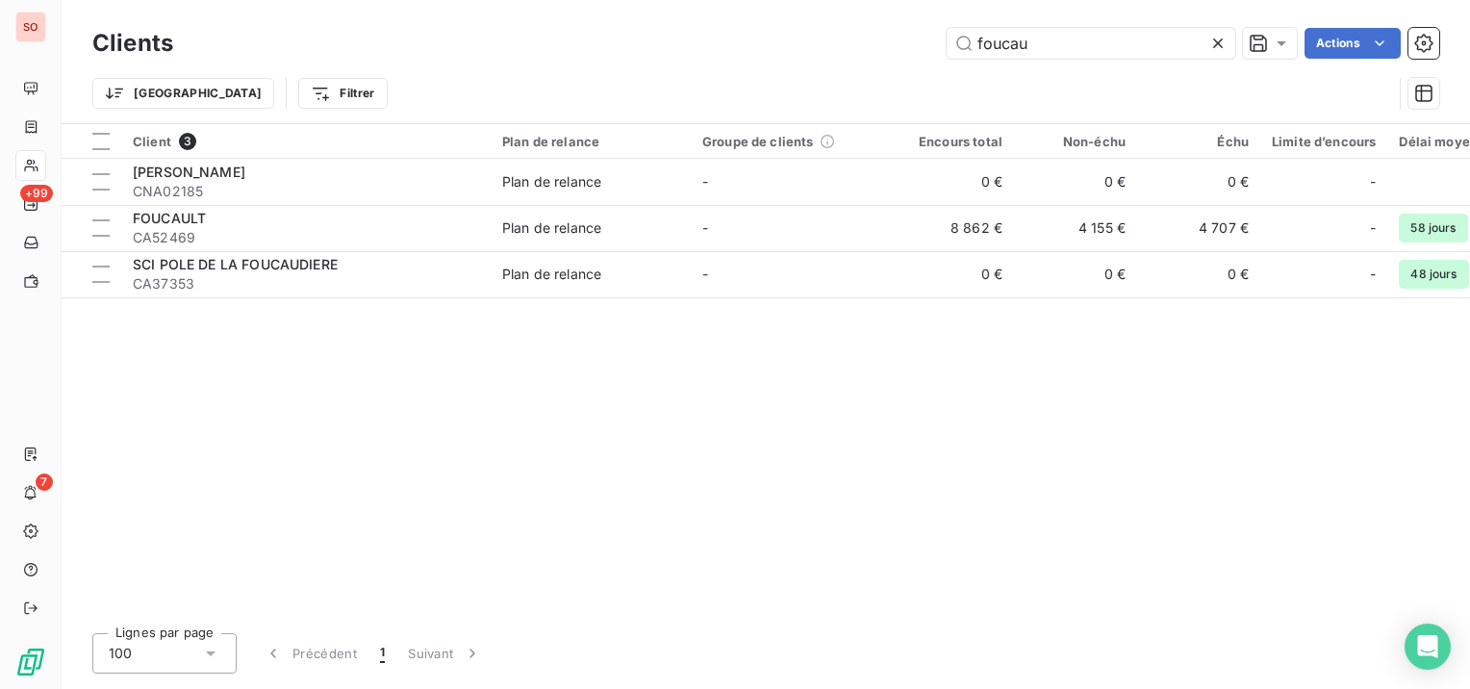
drag, startPoint x: 950, startPoint y: 46, endPoint x: 896, endPoint y: 42, distance: 54.0
click at [897, 42] on div "foucau Actions" at bounding box center [817, 43] width 1243 height 31
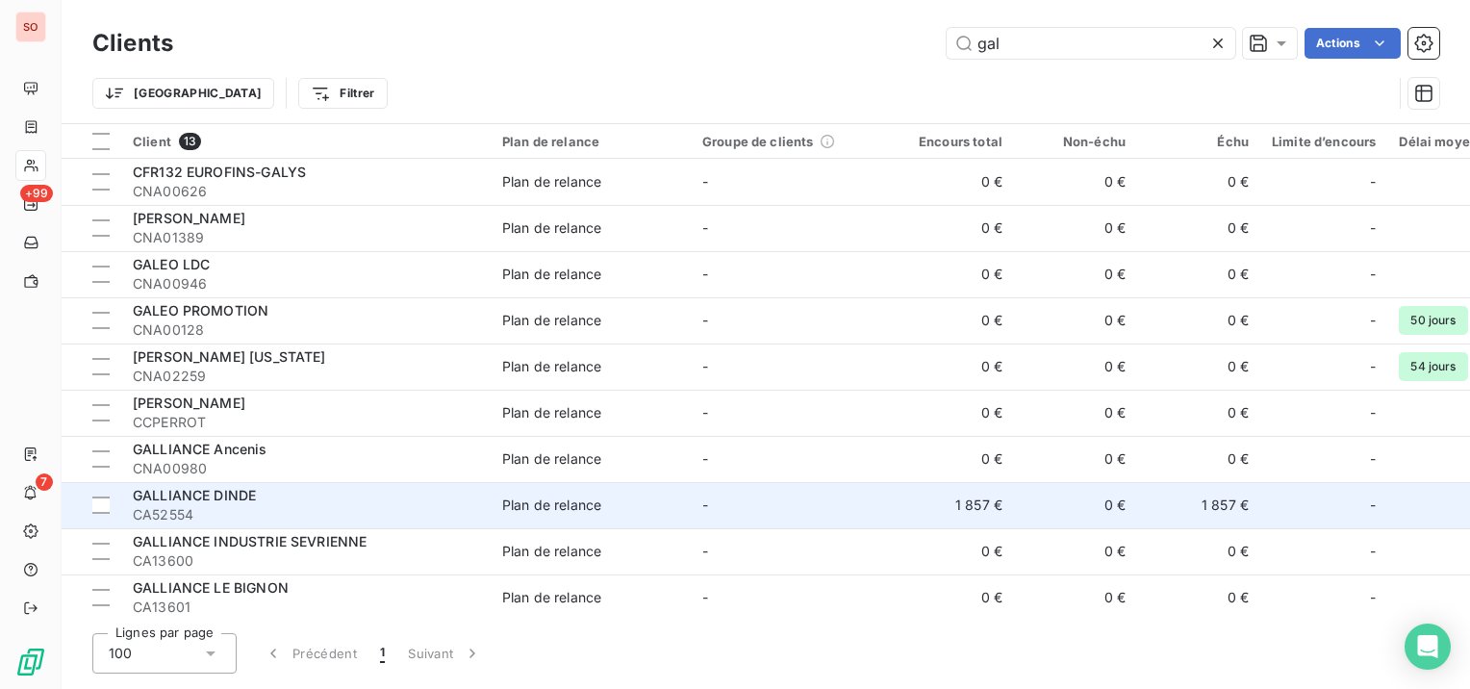
type input "gal"
click at [236, 499] on span "GALLIANCE DINDE" at bounding box center [194, 495] width 123 height 16
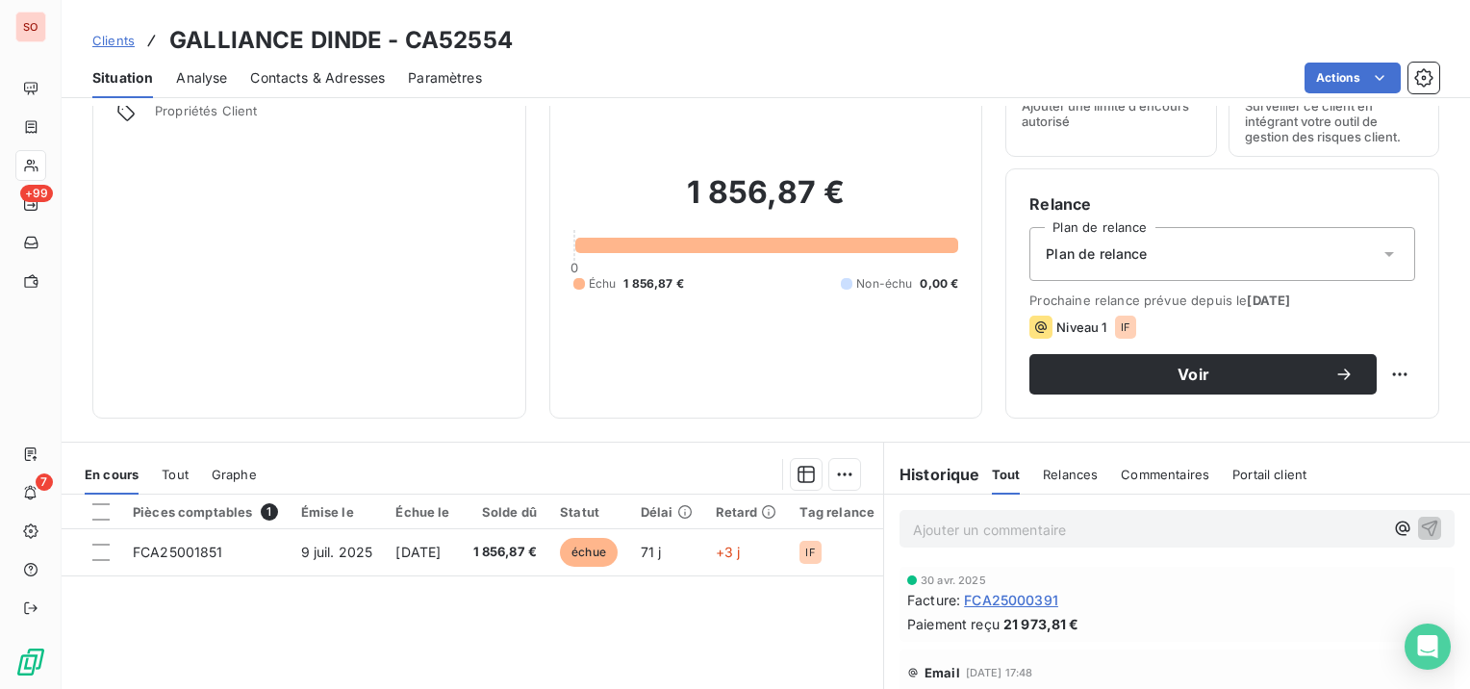
scroll to position [192, 0]
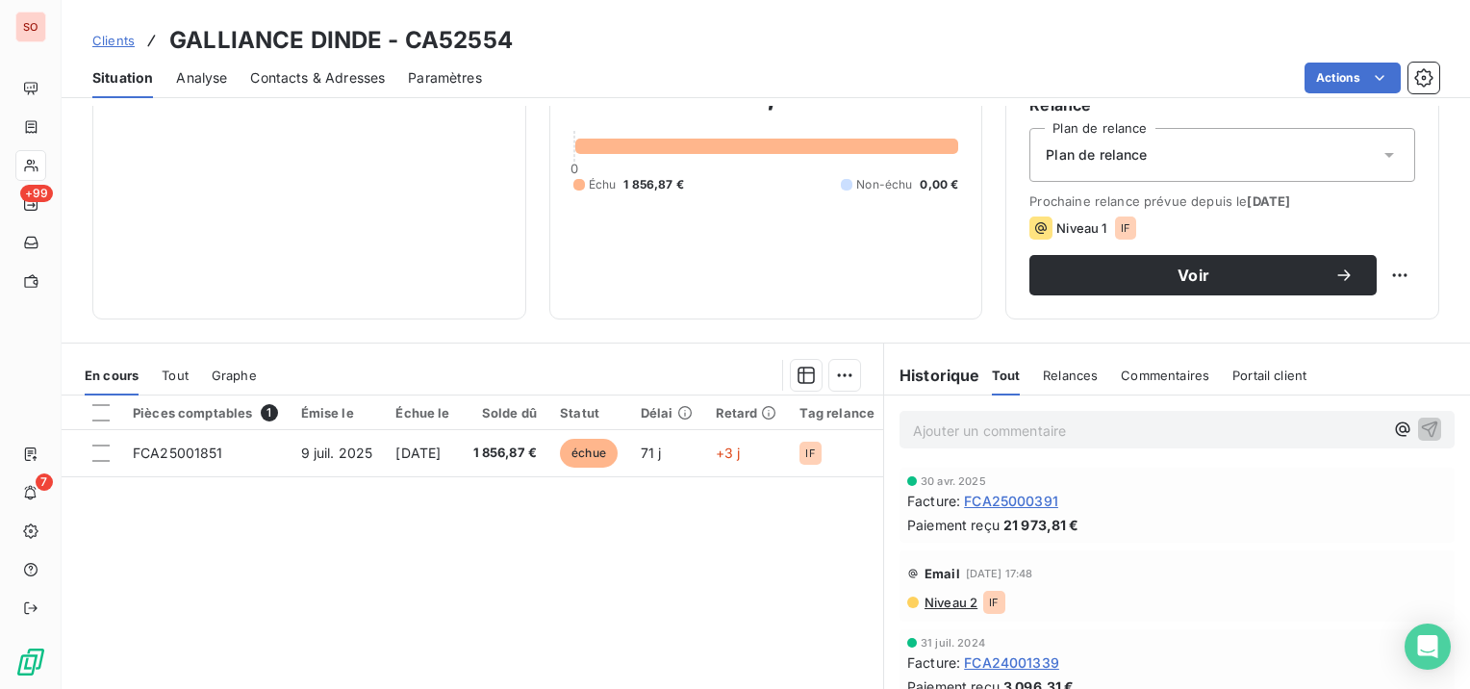
click at [328, 74] on span "Contacts & Adresses" at bounding box center [317, 77] width 135 height 19
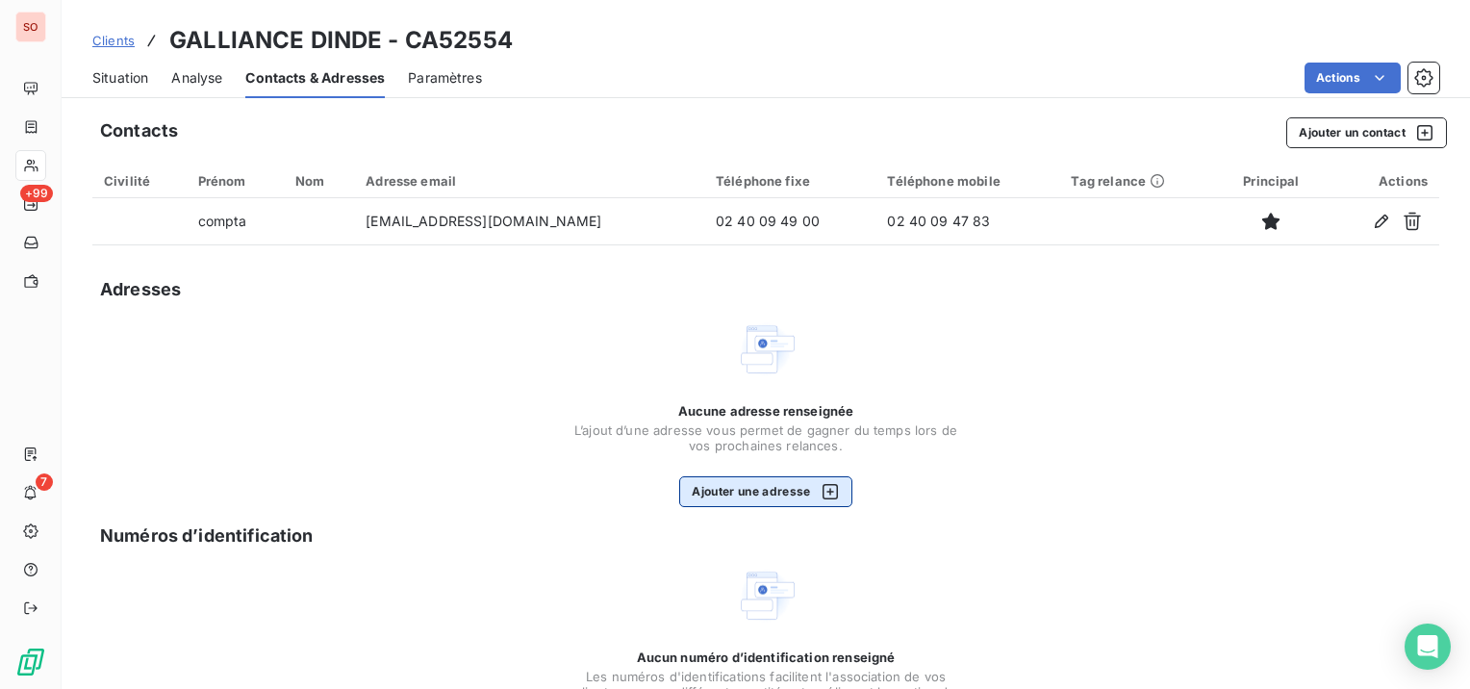
click at [785, 493] on button "Ajouter une adresse" at bounding box center [765, 491] width 172 height 31
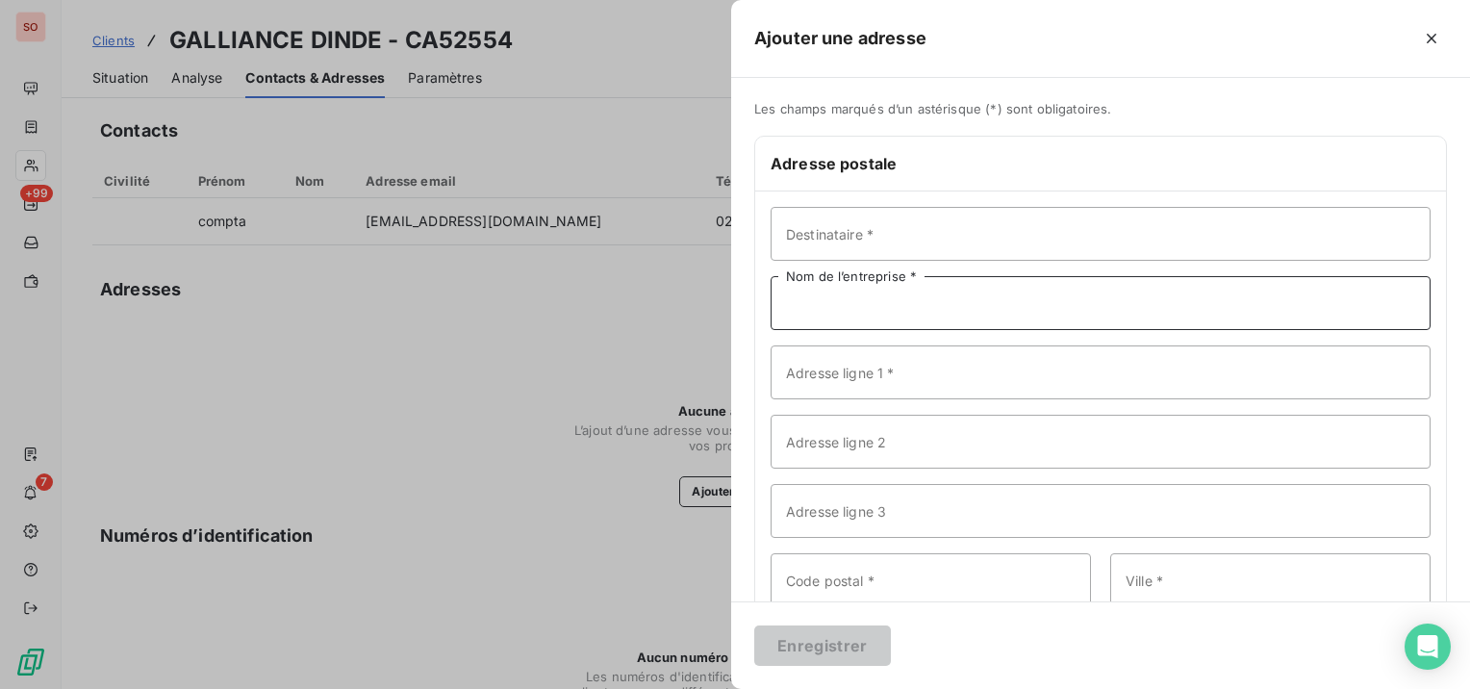
click at [1026, 313] on input "Nom de l’entreprise *" at bounding box center [1101, 303] width 660 height 54
paste input "GALLIANCE DINDE"
type input "GALLIANCE DINDE"
click at [947, 375] on input "Adresse ligne 1 *" at bounding box center [1101, 372] width 660 height 54
paste input "SERVICE COMPTABILITE AUXILIAIRE"
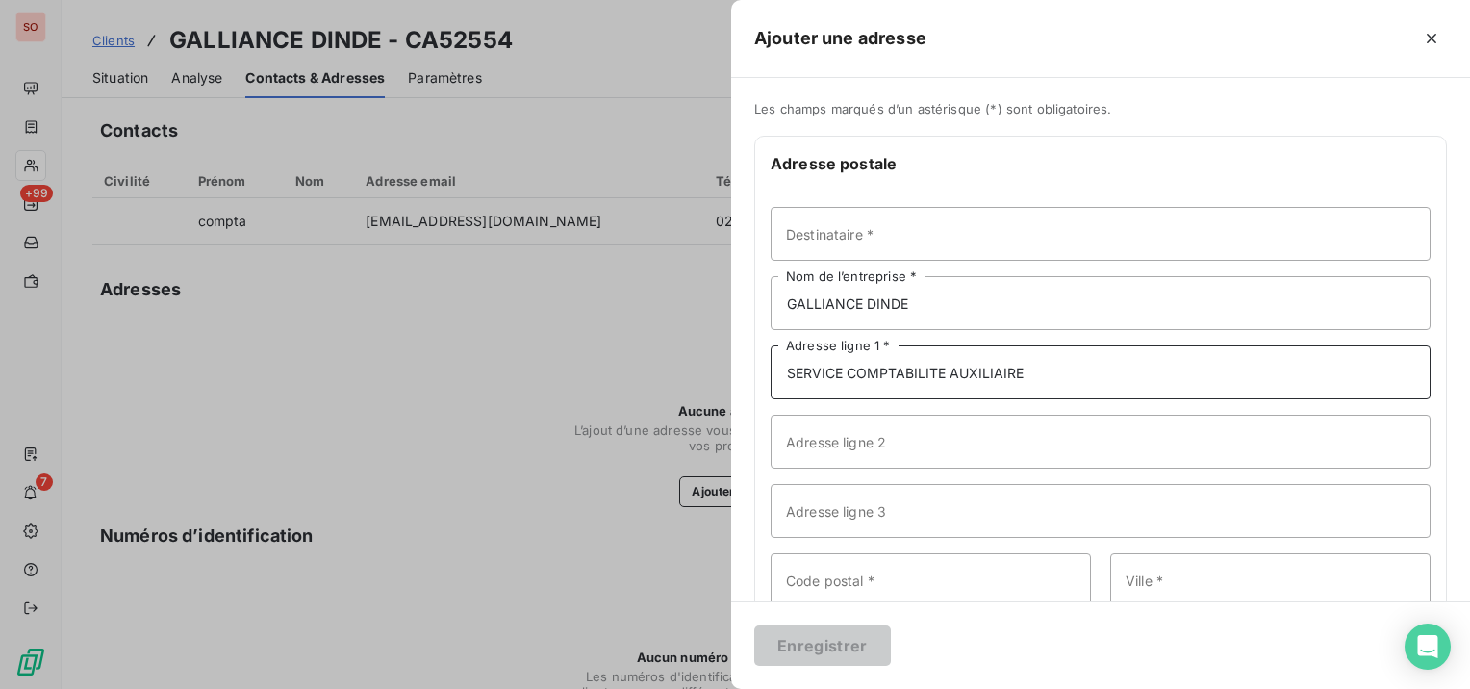
type input "SERVICE COMPTABILITE AUXILIAIRE"
click at [1039, 433] on input "Adresse ligne 2" at bounding box center [1101, 442] width 660 height 54
paste input "BP 60123 - AEROPOLE - [GEOGRAPHIC_DATA]"
type input "BP 60123 - AEROPOLE - [STREET_ADDRESS][PERSON_NAME]"
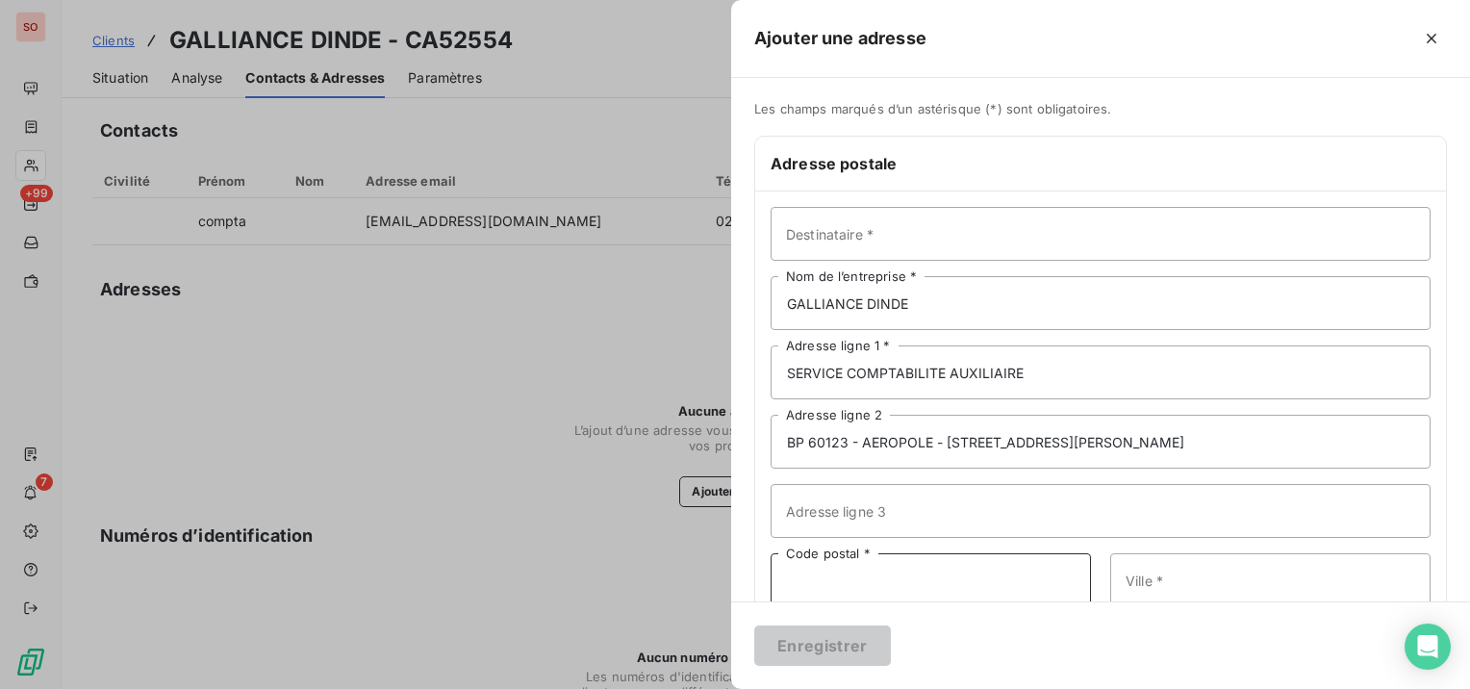
click at [970, 596] on input "Code postal *" at bounding box center [931, 580] width 320 height 54
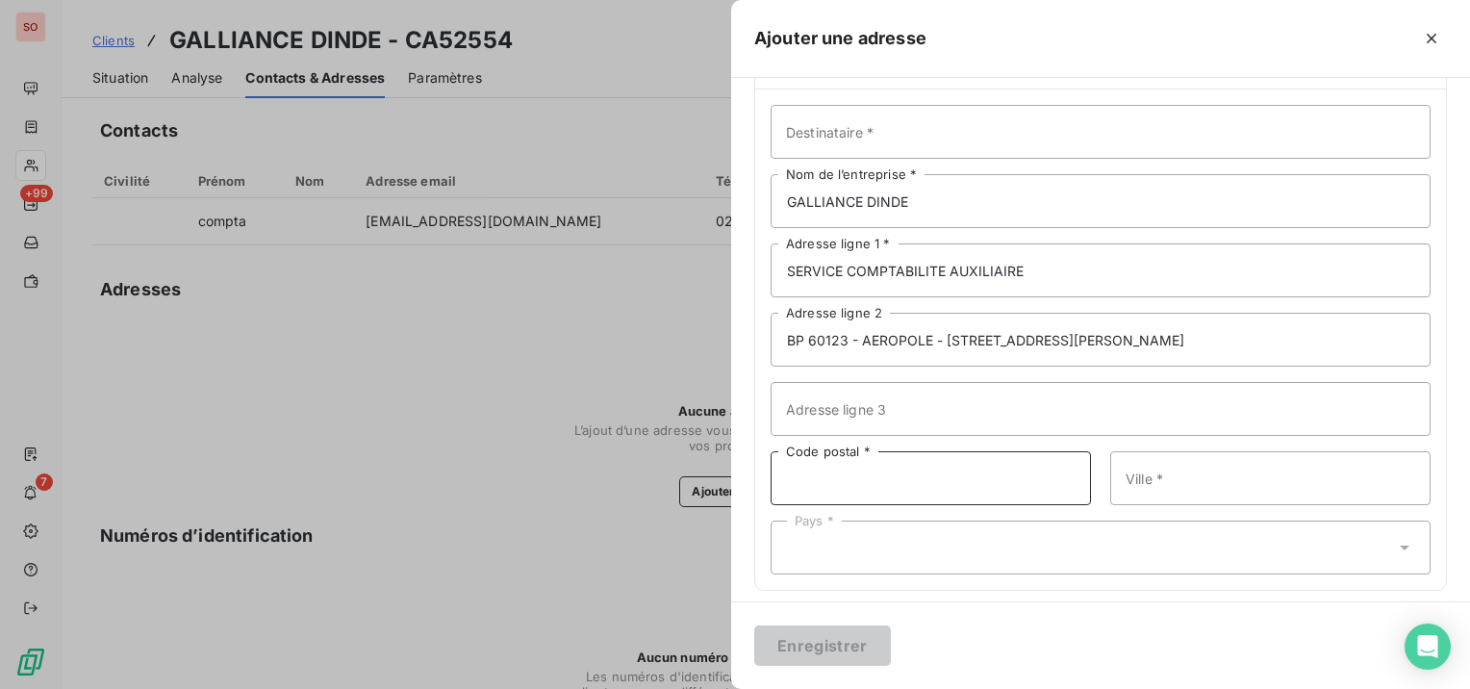
scroll to position [114, 0]
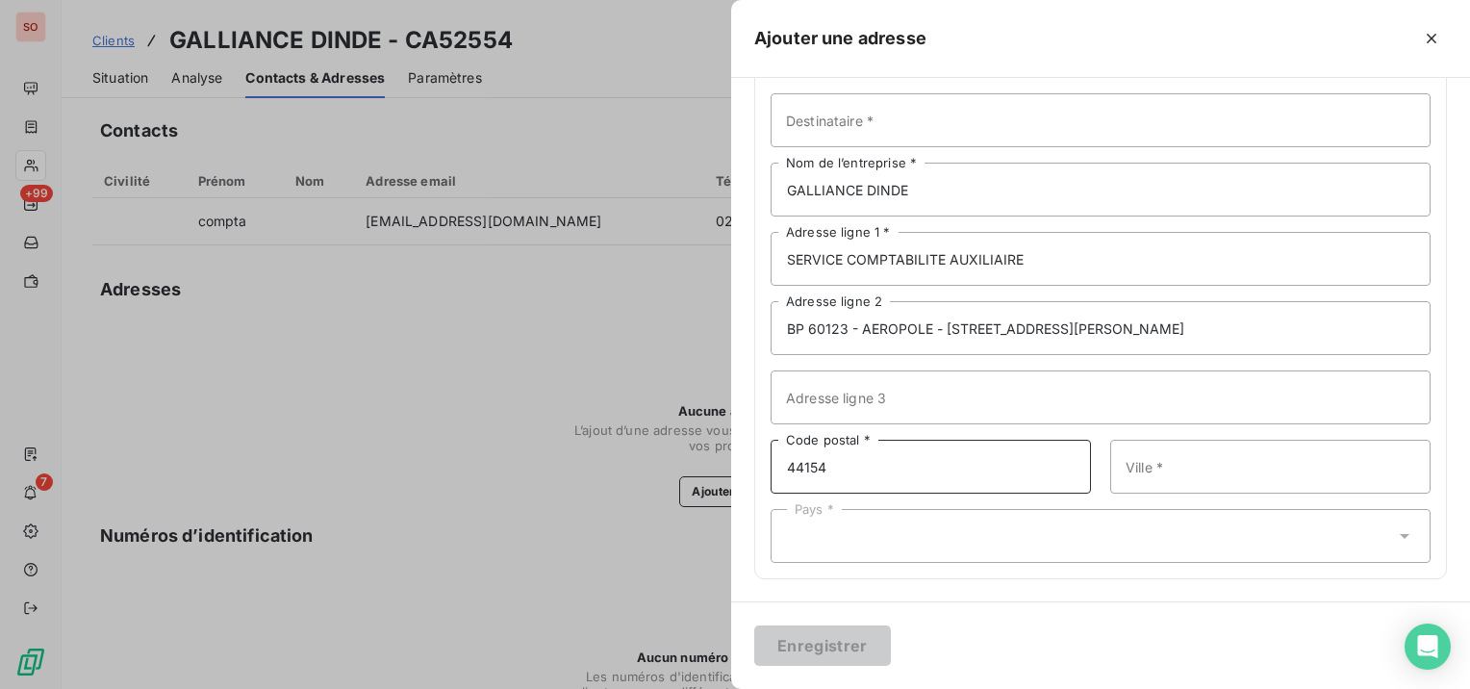
type input "44154"
paste input "ANCENIS CEDEX 1"
type input "ANCENIS CEDEX 1"
drag, startPoint x: 1048, startPoint y: 528, endPoint x: 1019, endPoint y: 508, distance: 35.2
click at [1047, 527] on div "Pays *" at bounding box center [1101, 536] width 660 height 54
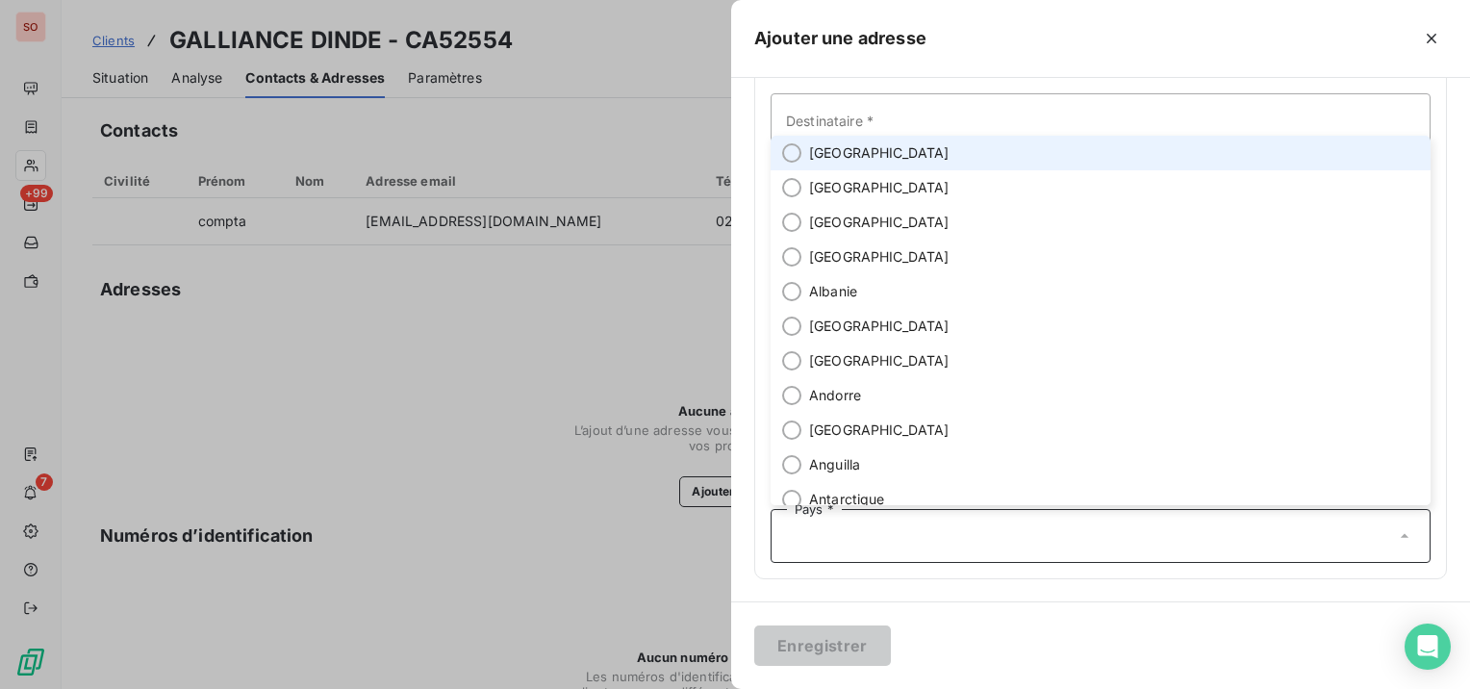
click at [831, 150] on span "[GEOGRAPHIC_DATA]" at bounding box center [879, 152] width 140 height 19
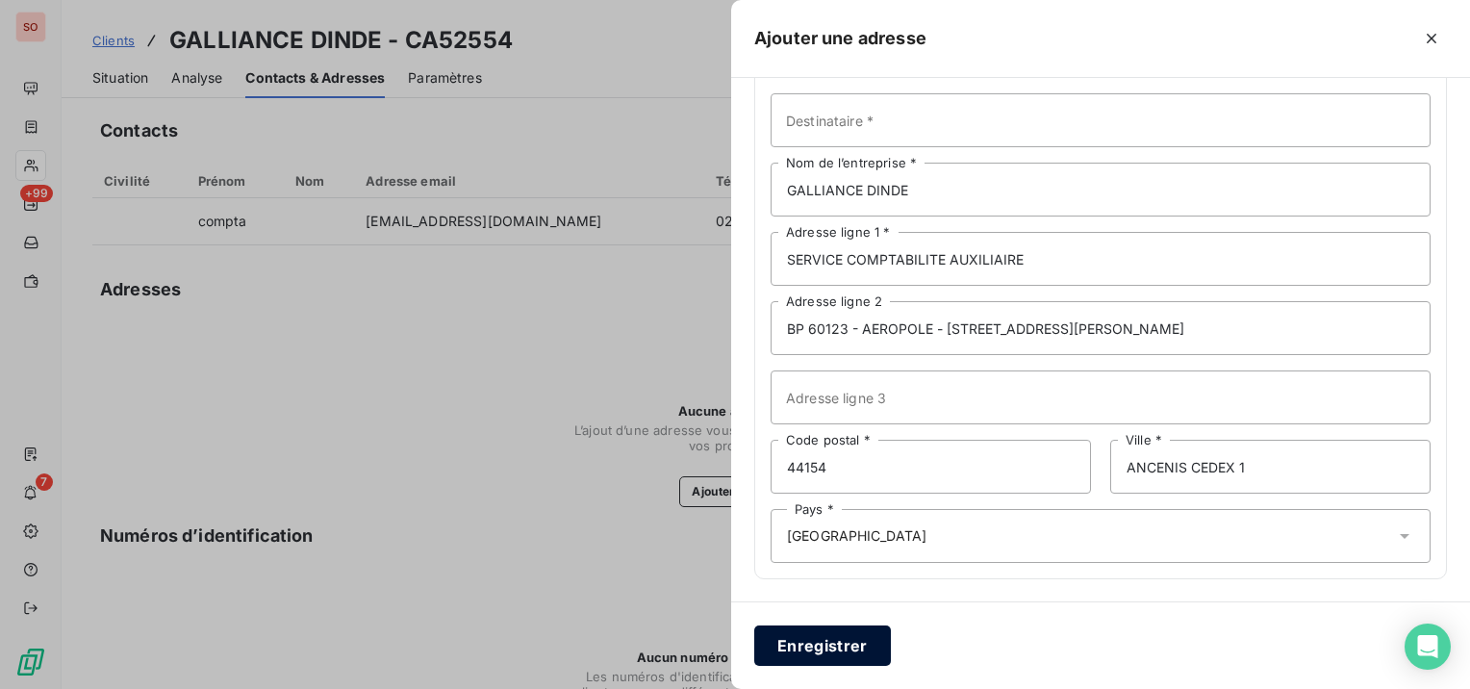
click at [854, 657] on button "Enregistrer" at bounding box center [822, 645] width 137 height 40
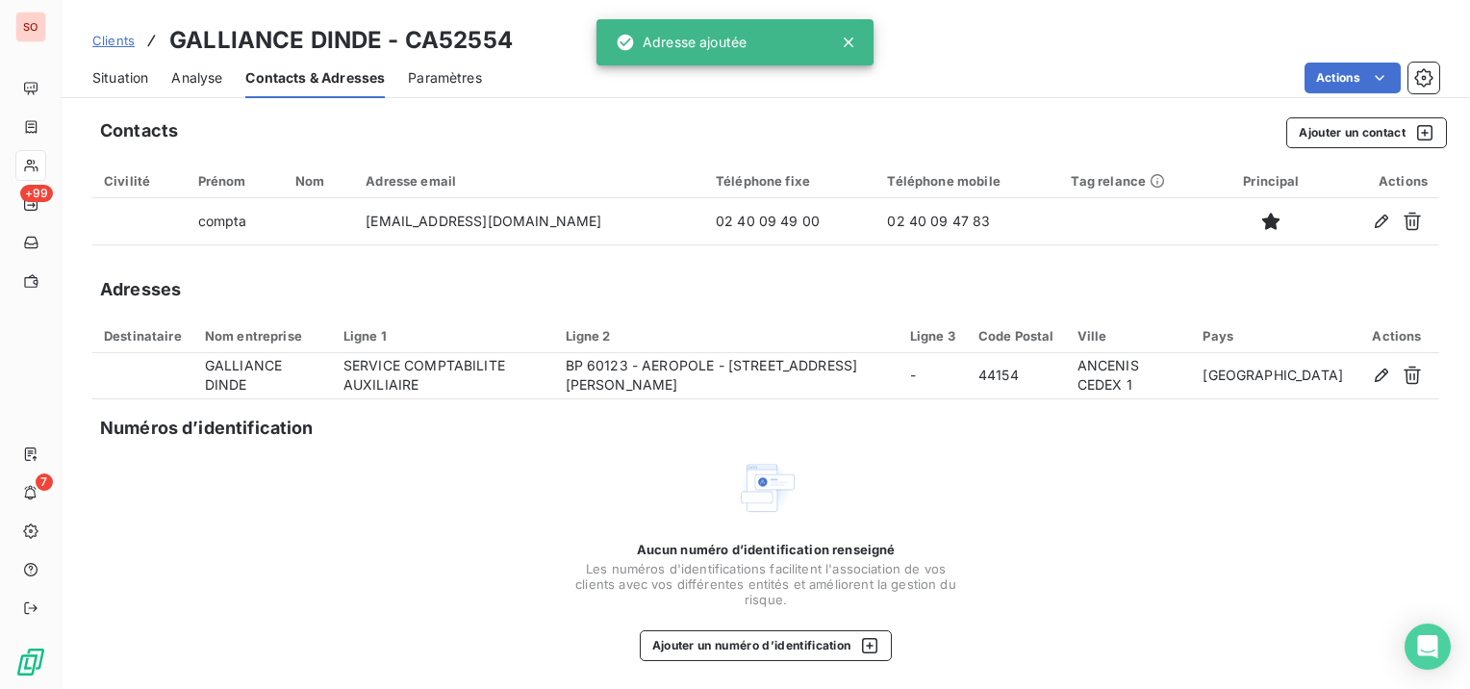
click at [113, 77] on span "Situation" at bounding box center [120, 77] width 56 height 19
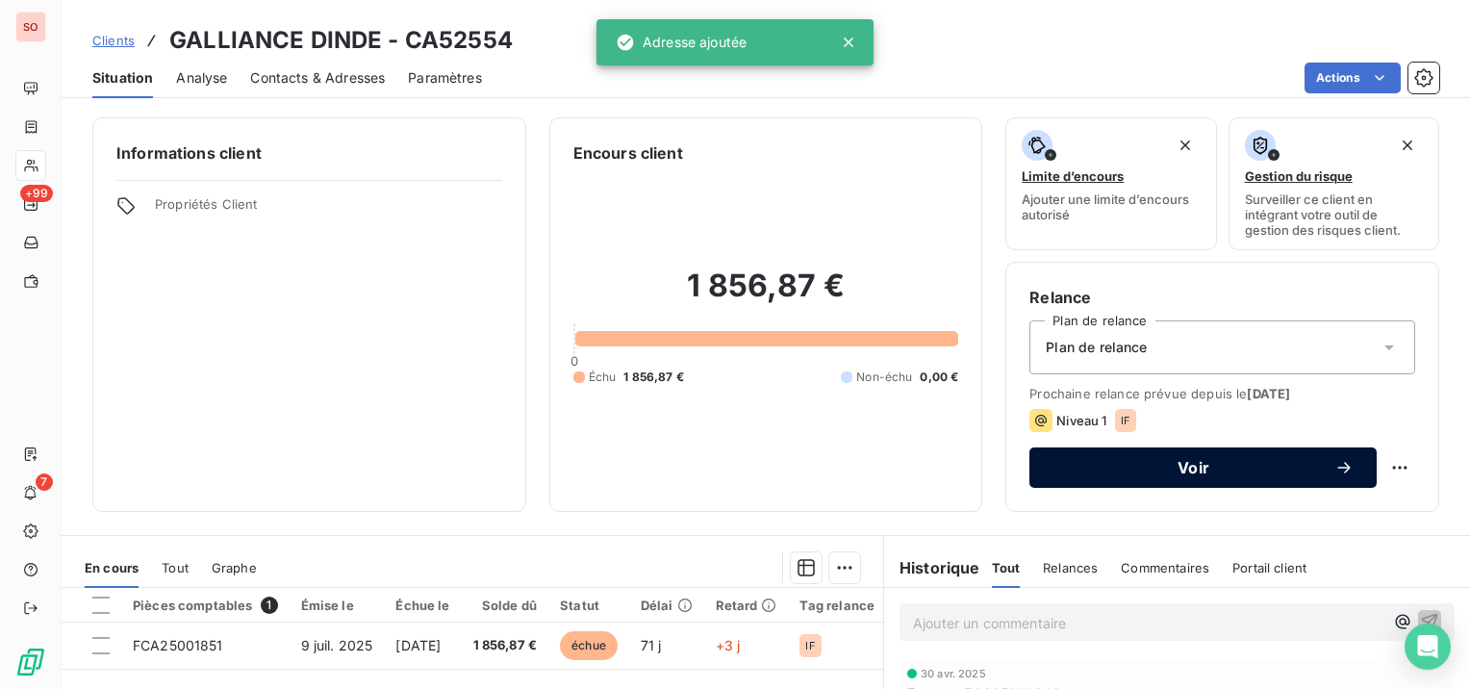
click at [1114, 460] on span "Voir" at bounding box center [1194, 467] width 282 height 15
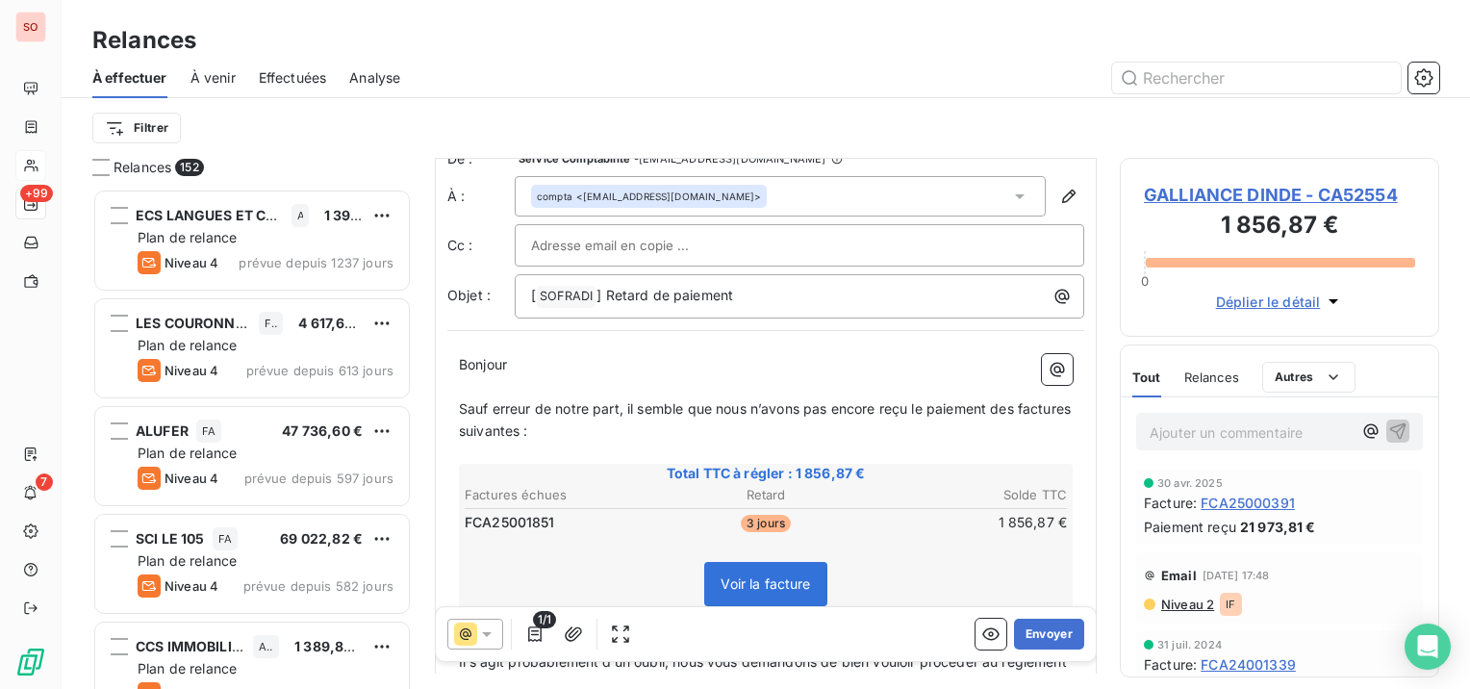
scroll to position [195, 0]
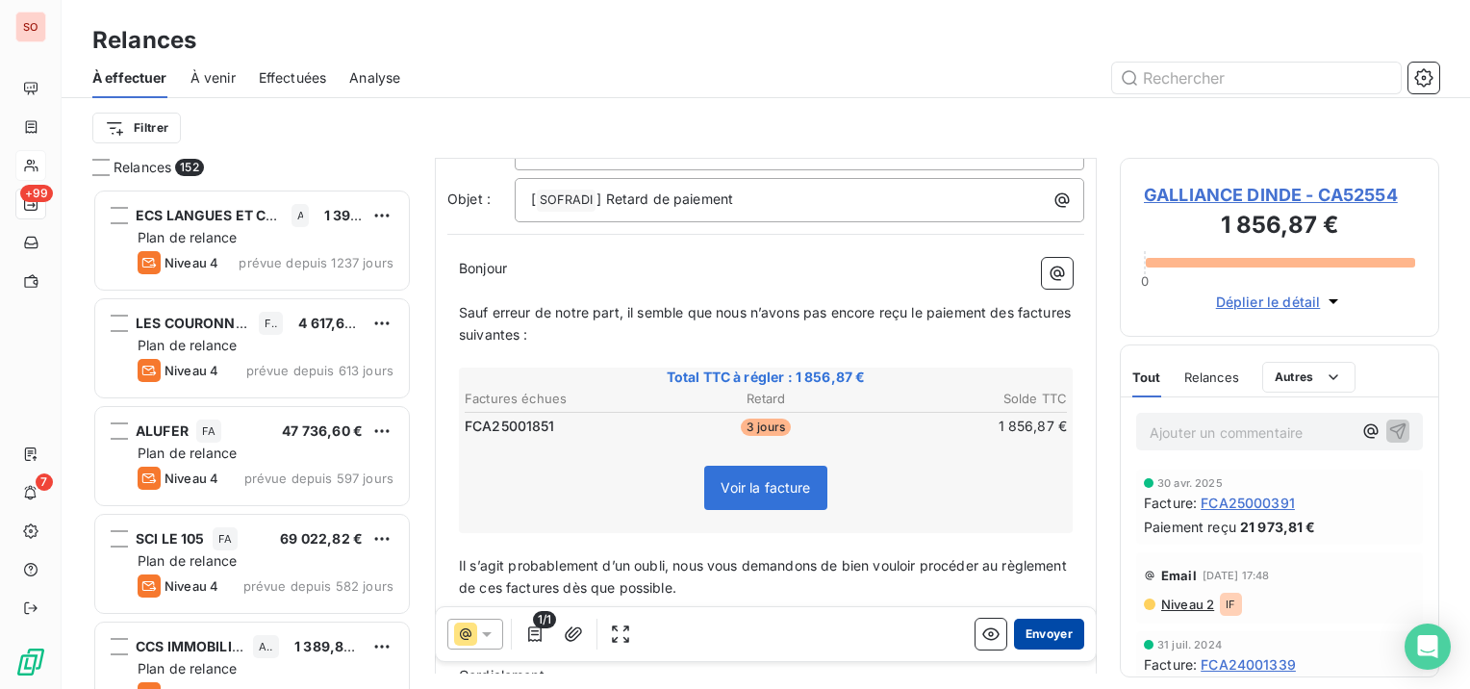
click at [1031, 633] on button "Envoyer" at bounding box center [1049, 634] width 70 height 31
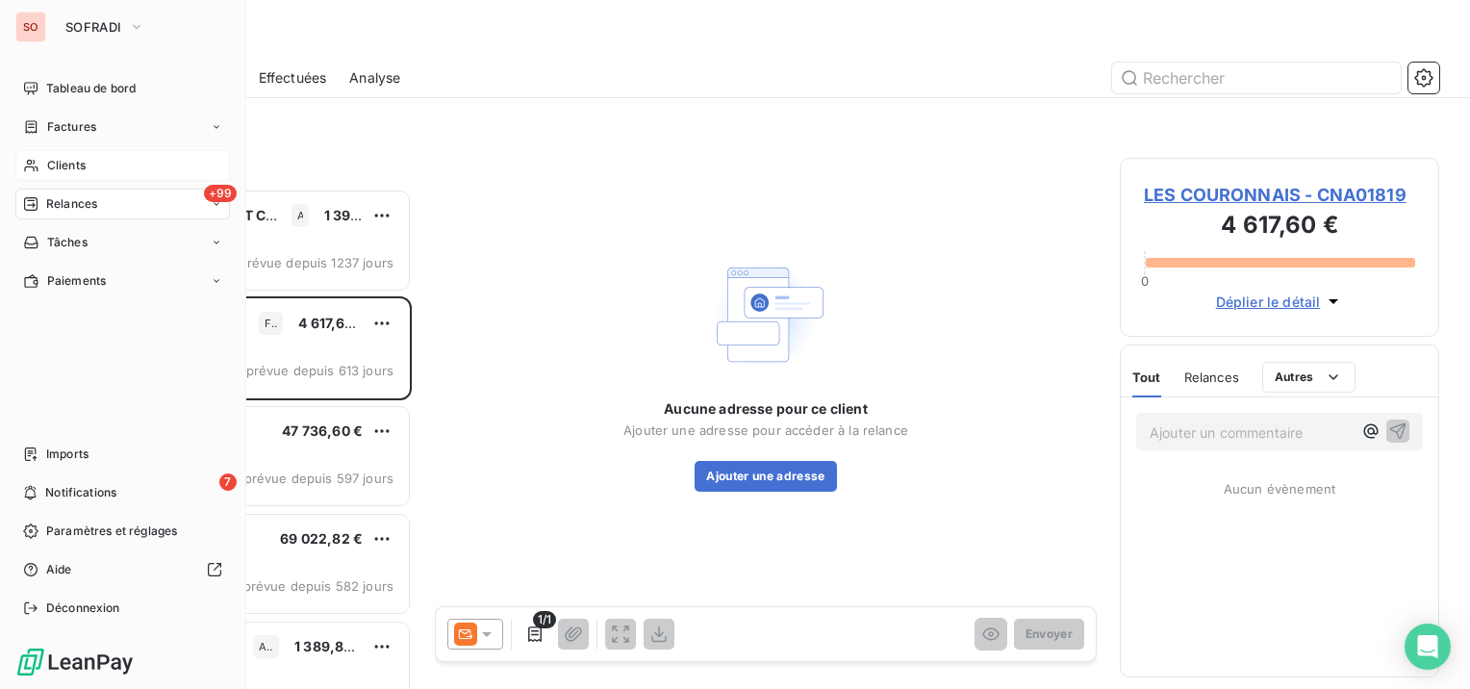
click at [52, 157] on span "Clients" at bounding box center [66, 165] width 38 height 17
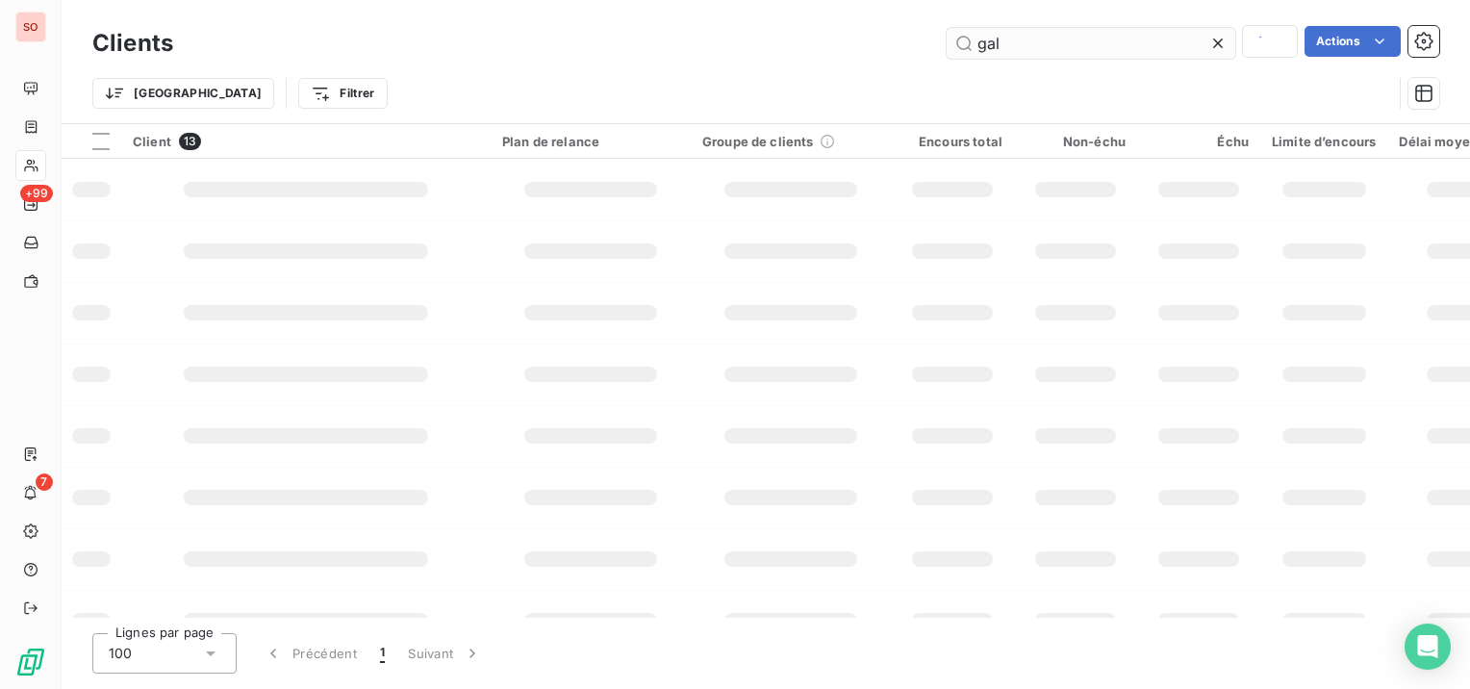
click at [1122, 27] on div "gal" at bounding box center [1091, 43] width 289 height 34
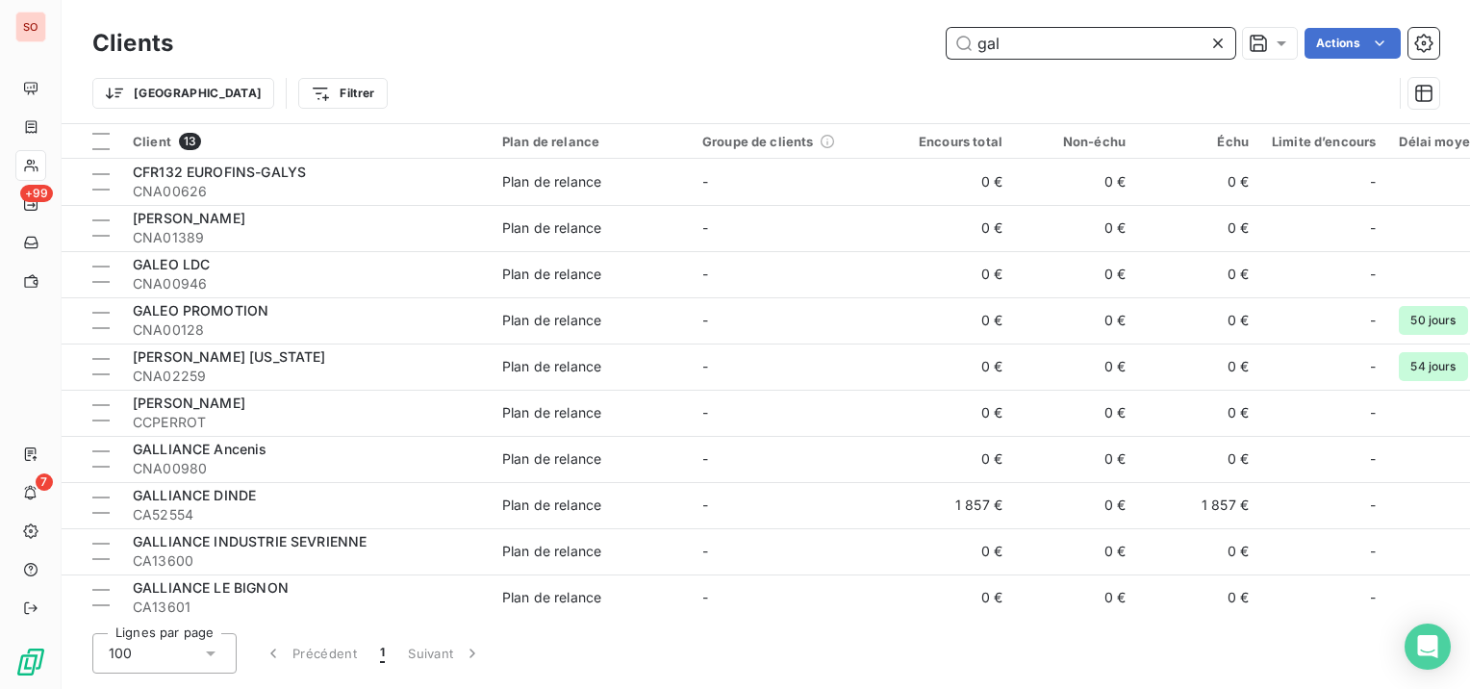
drag, startPoint x: 1049, startPoint y: 38, endPoint x: 856, endPoint y: 6, distance: 195.2
click at [858, 13] on div "Clients gal Actions Trier Filtrer" at bounding box center [766, 61] width 1409 height 123
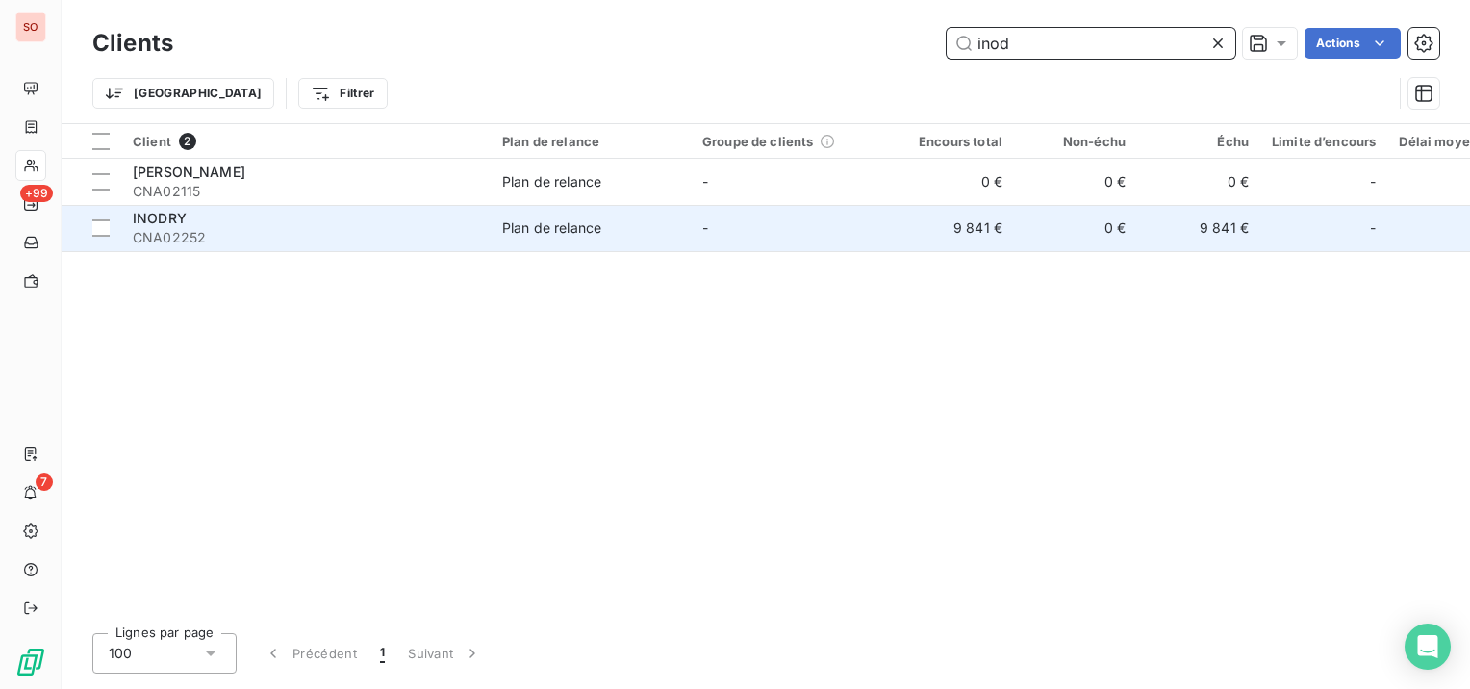
type input "inod"
click at [258, 219] on div "INODRY" at bounding box center [306, 218] width 346 height 19
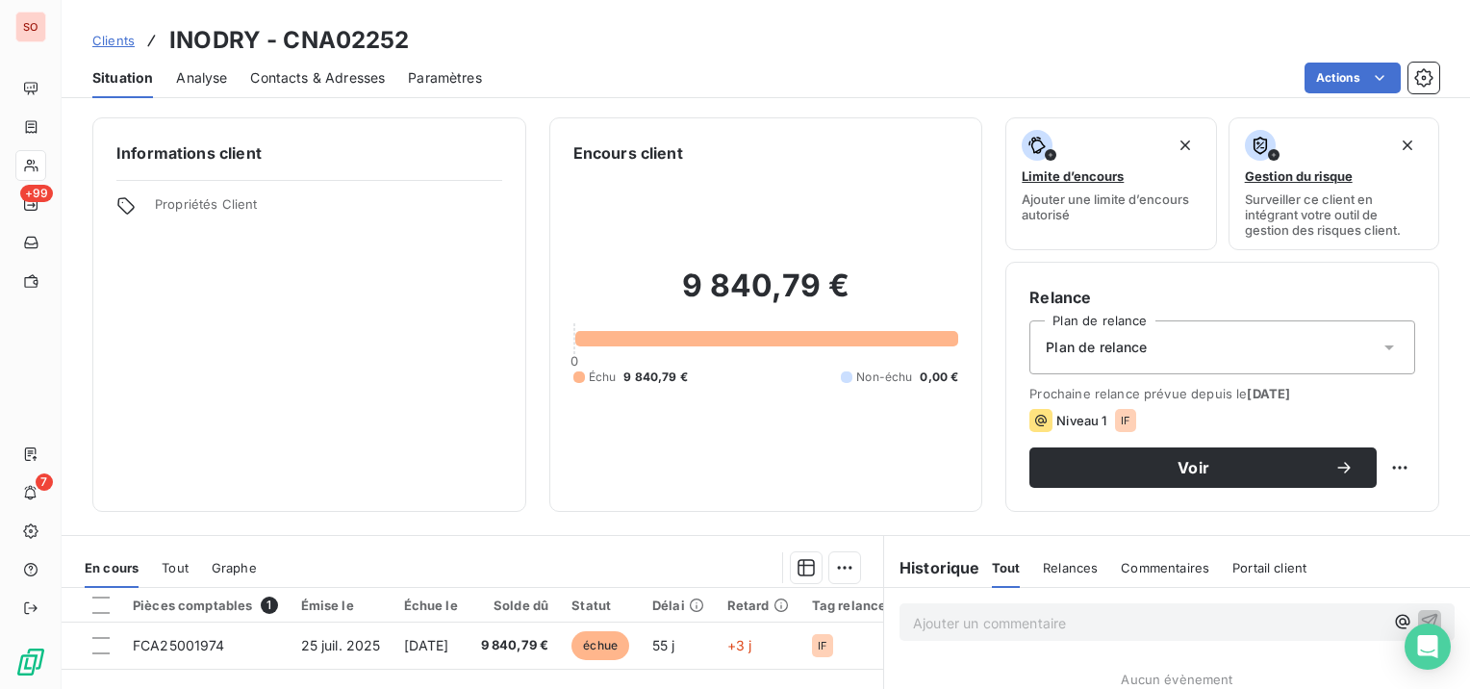
click at [343, 81] on span "Contacts & Adresses" at bounding box center [317, 77] width 135 height 19
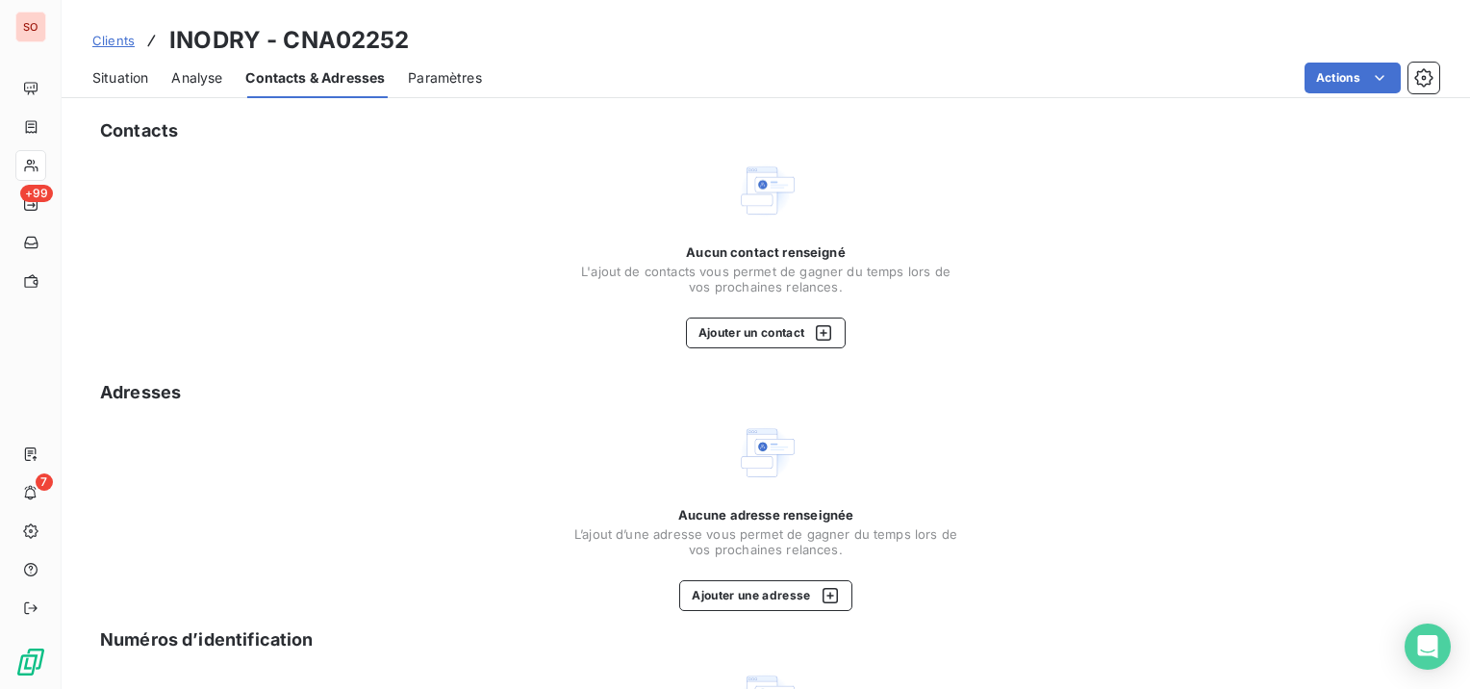
click at [134, 77] on span "Situation" at bounding box center [120, 77] width 56 height 19
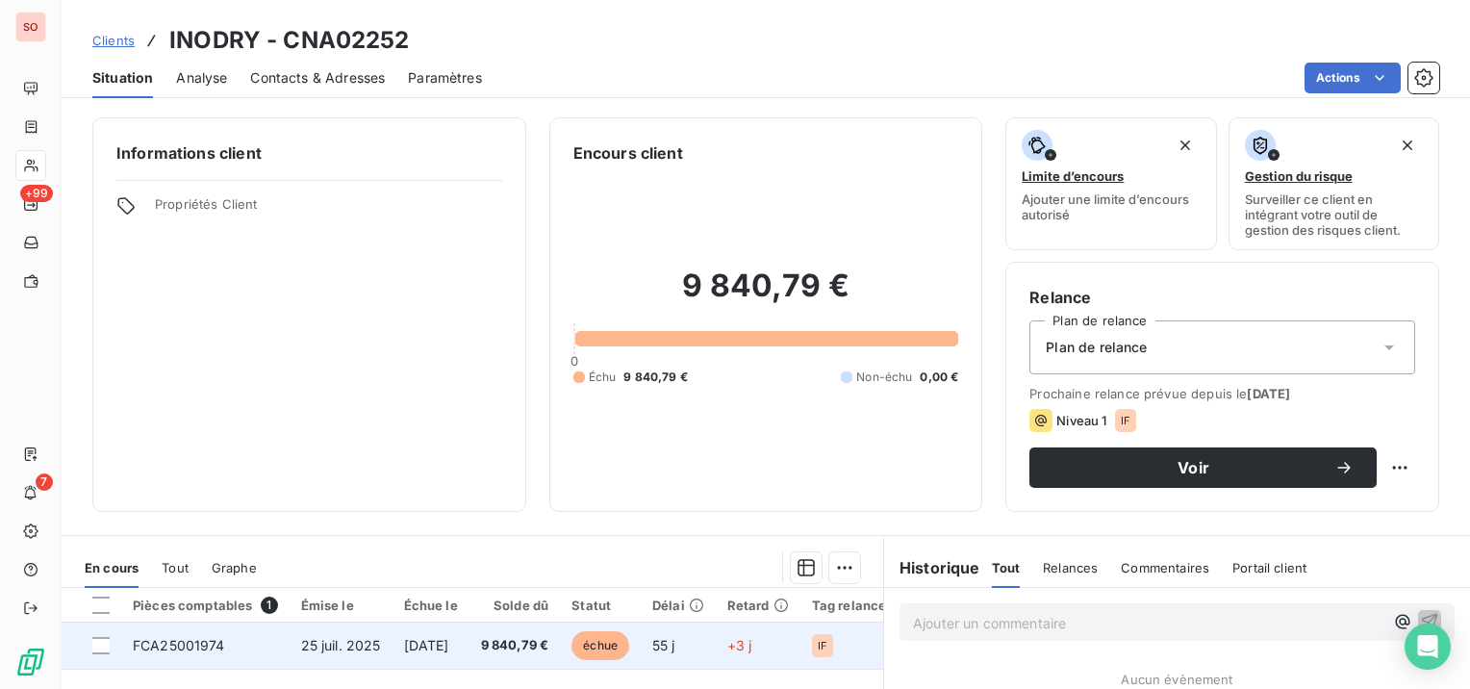
click at [256, 645] on td "FCA25001974" at bounding box center [205, 645] width 168 height 46
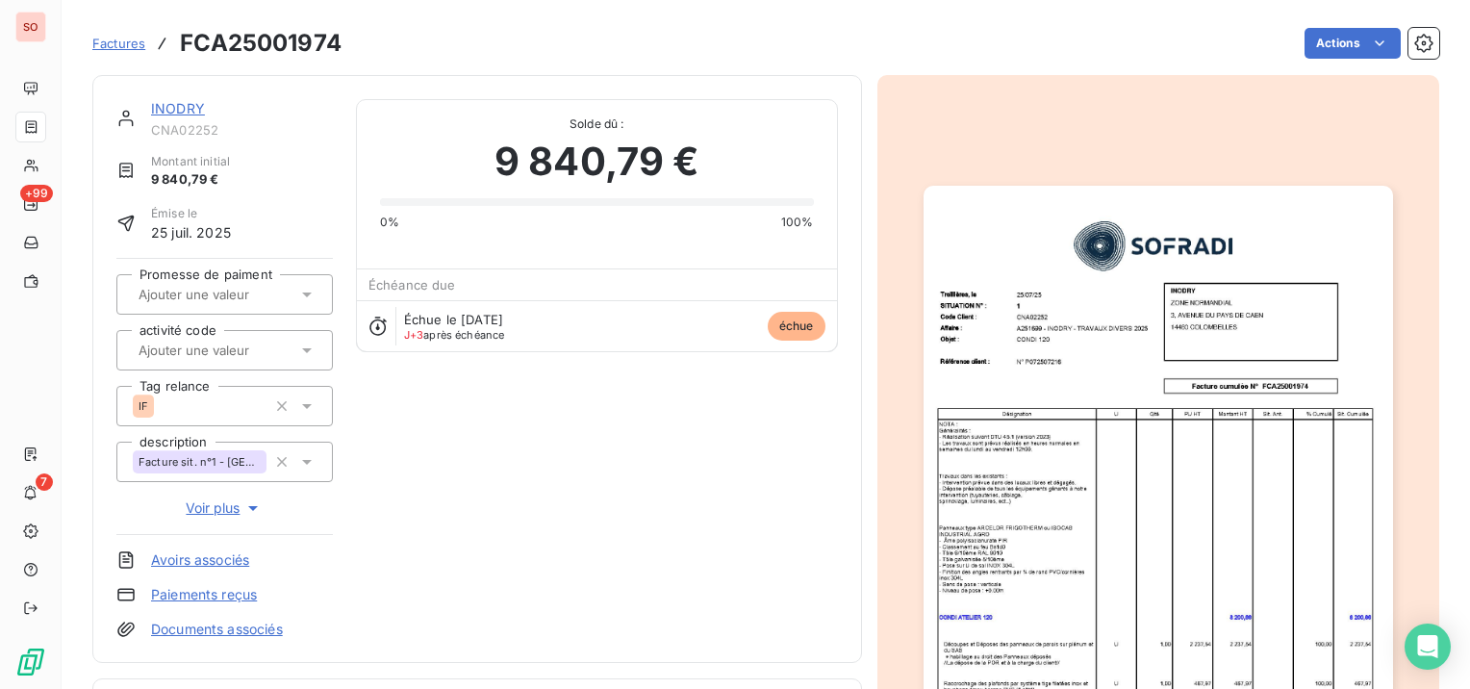
click at [274, 51] on h3 "FCA25001974" at bounding box center [261, 43] width 162 height 35
click at [278, 38] on h3 "FCA25001974" at bounding box center [261, 43] width 162 height 35
click at [277, 38] on h3 "FCA25001974" at bounding box center [261, 43] width 162 height 35
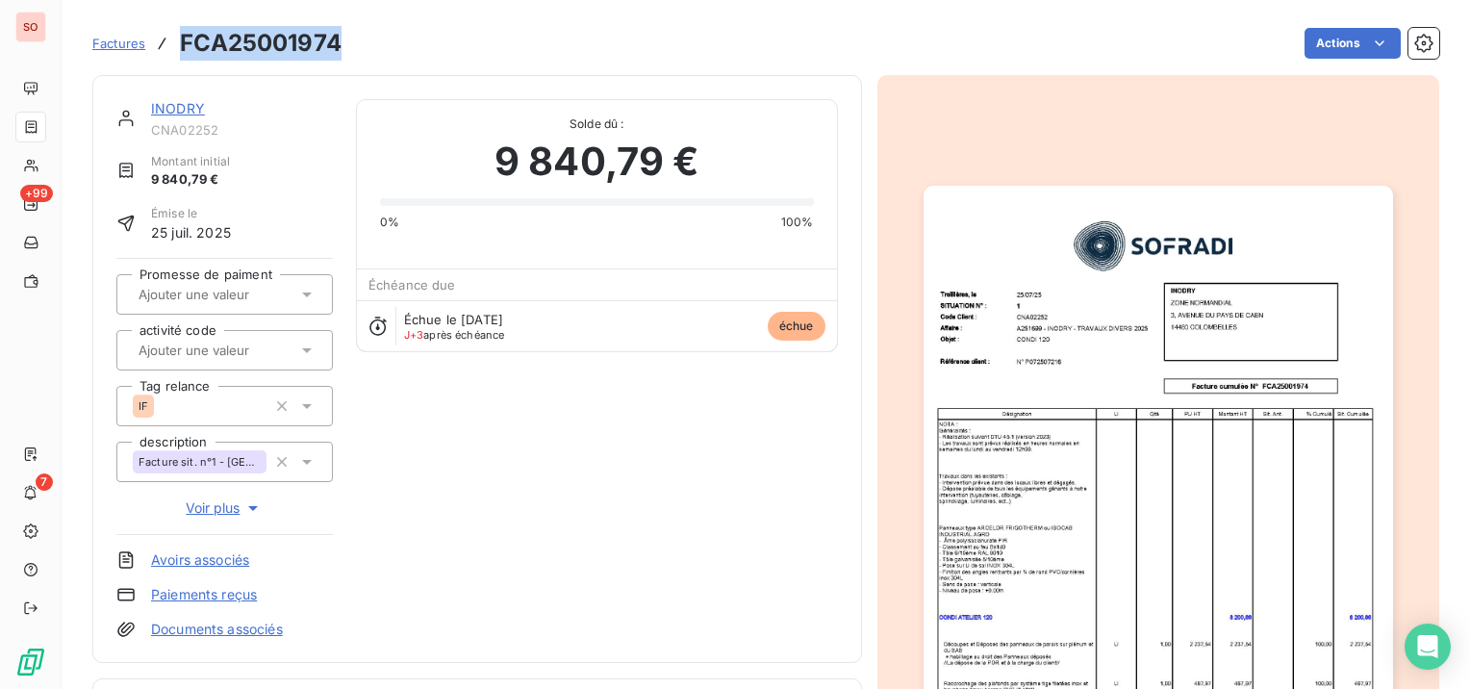
click at [277, 38] on h3 "FCA25001974" at bounding box center [261, 43] width 162 height 35
copy h3 "FCA25001974"
click at [160, 108] on link "INODRY" at bounding box center [178, 108] width 54 height 16
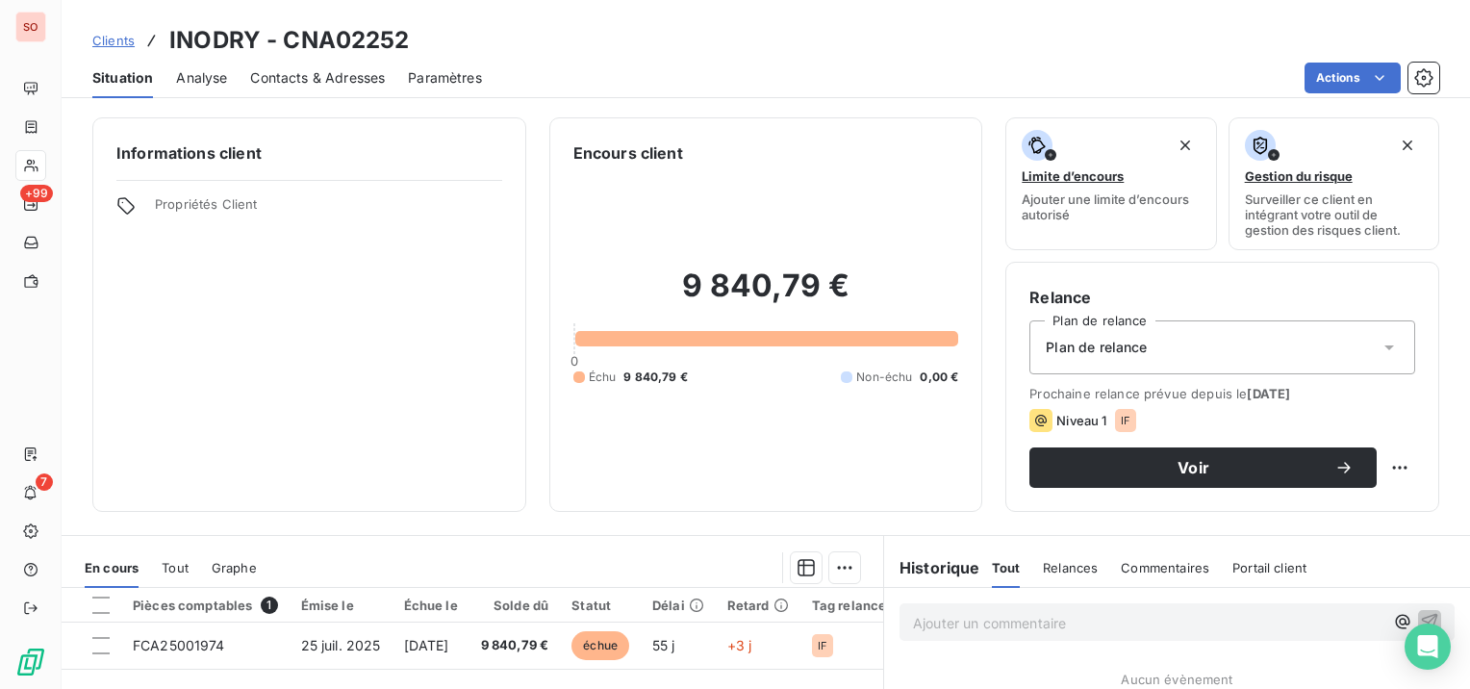
click at [317, 79] on span "Contacts & Adresses" at bounding box center [317, 77] width 135 height 19
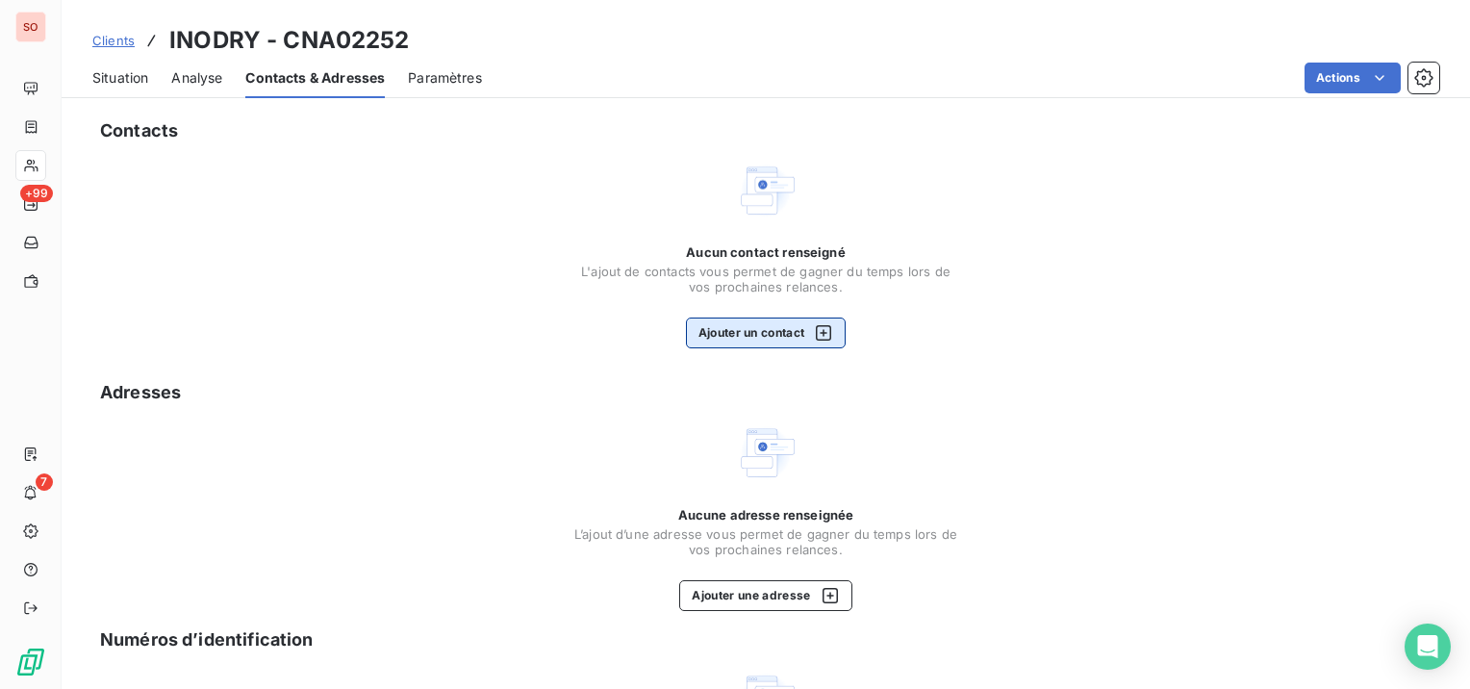
click at [786, 328] on button "Ajouter un contact" at bounding box center [766, 332] width 161 height 31
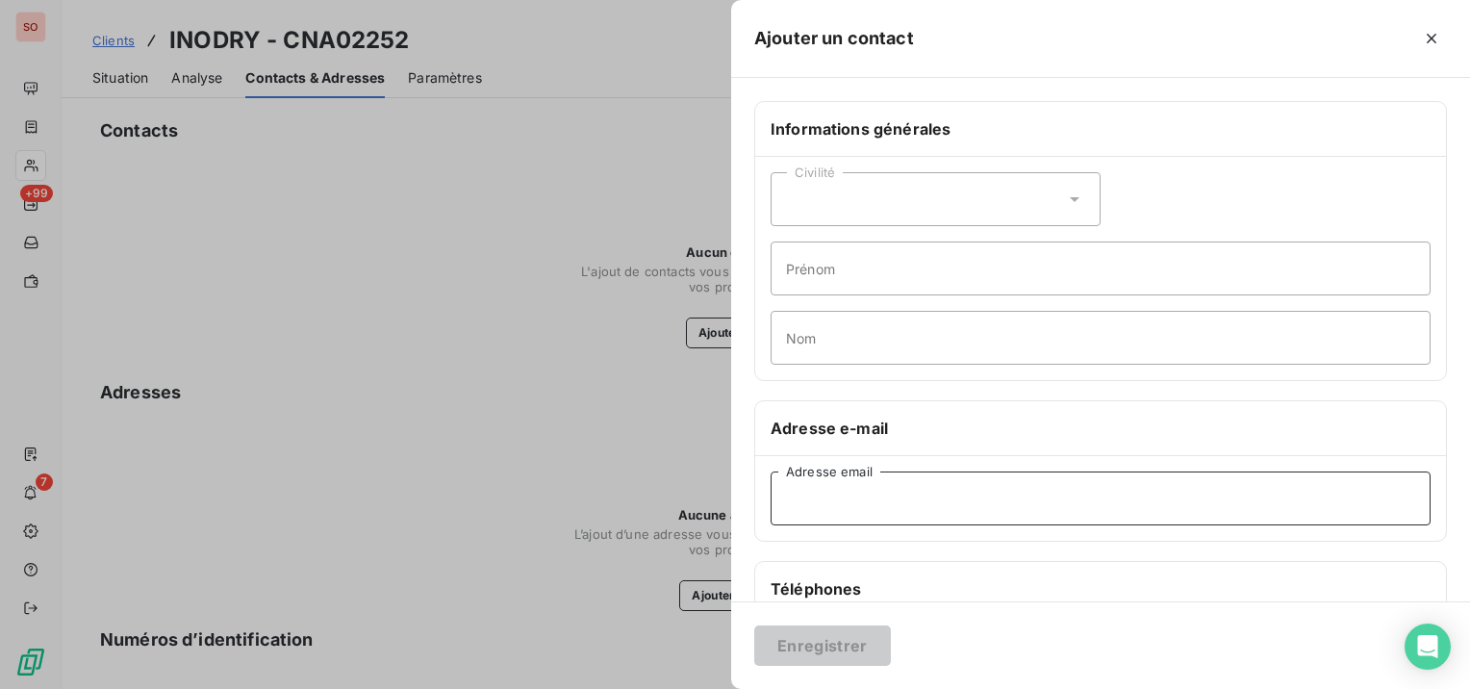
click at [922, 487] on input "Adresse email" at bounding box center [1101, 498] width 660 height 54
paste input "[EMAIL_ADDRESS][DOMAIN_NAME]"
type input "[EMAIL_ADDRESS][DOMAIN_NAME]"
click at [841, 633] on button "Enregistrer" at bounding box center [822, 645] width 137 height 40
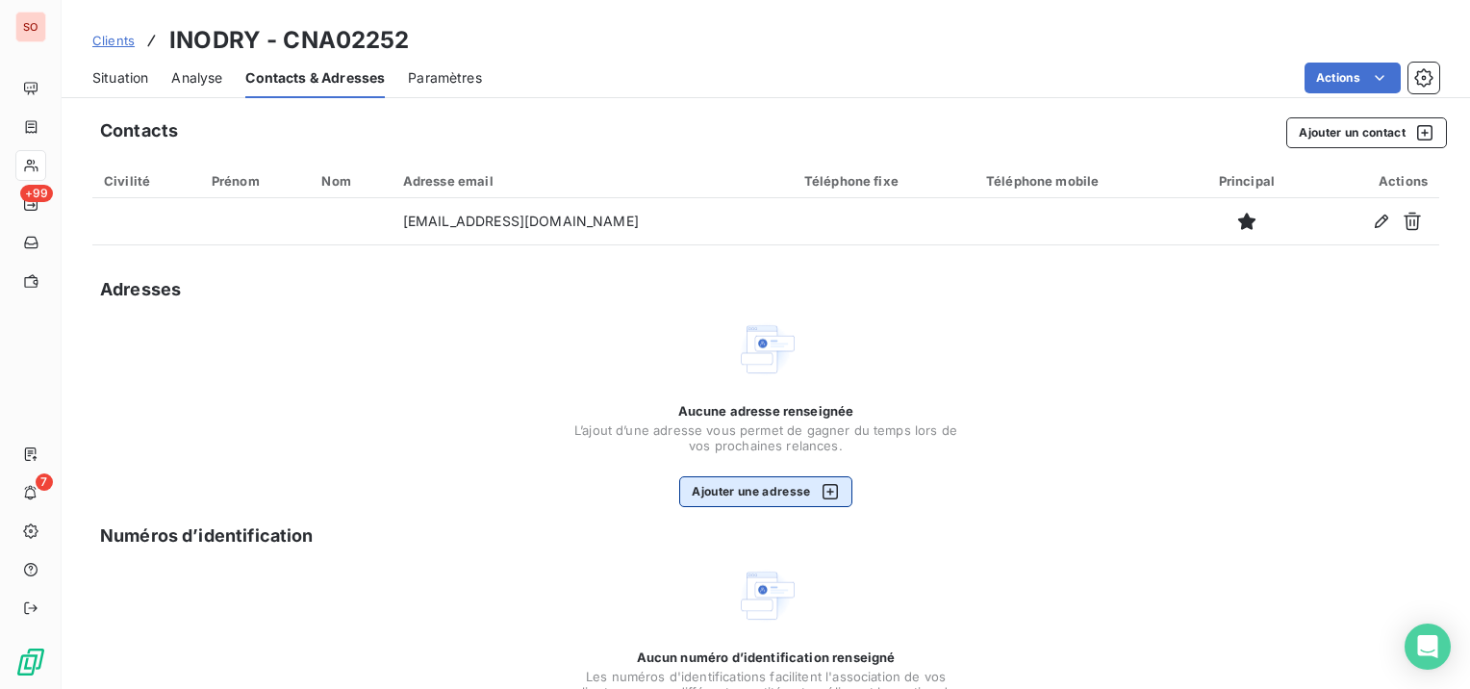
click at [800, 489] on button "Ajouter une adresse" at bounding box center [765, 491] width 172 height 31
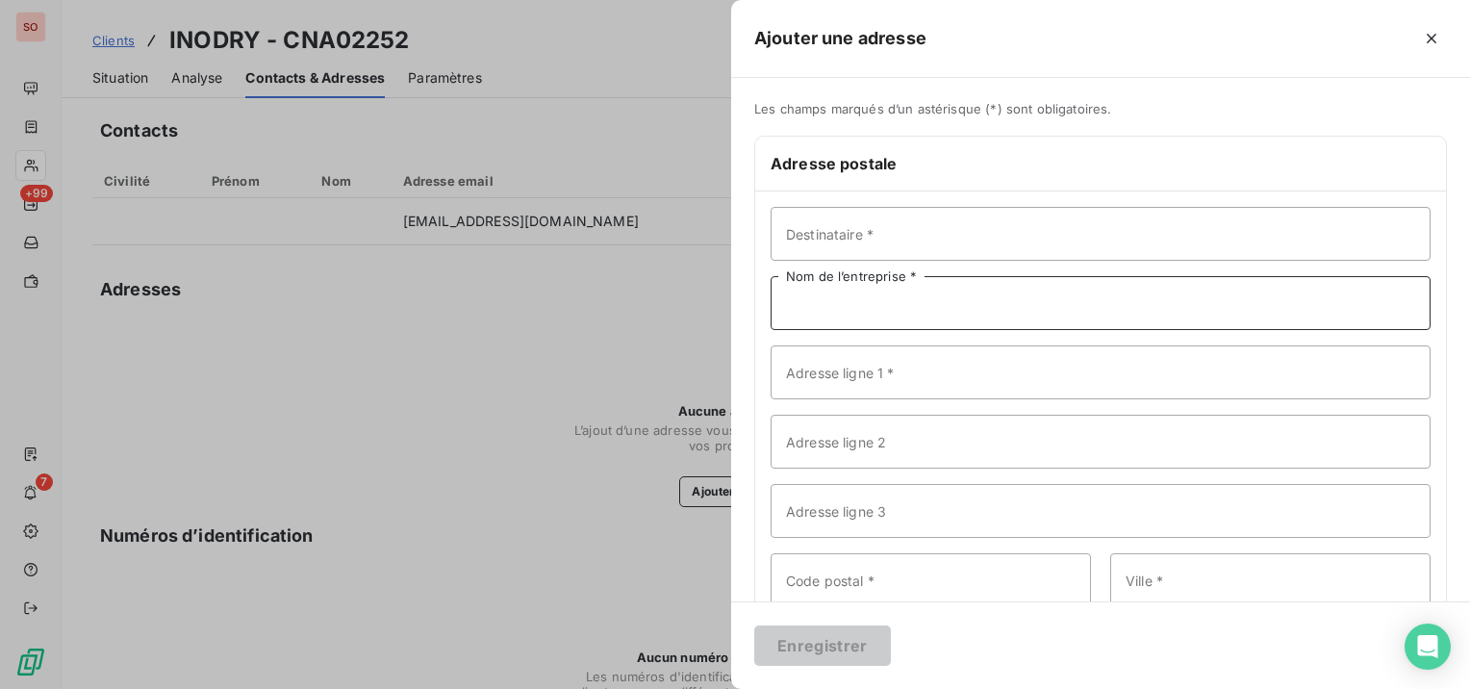
click at [871, 310] on input "Nom de l’entreprise *" at bounding box center [1101, 303] width 660 height 54
paste input "INODRY"
type input "INODRY"
click at [795, 375] on input "Adresse ligne 1 *" at bounding box center [1101, 372] width 660 height 54
paste input "[STREET_ADDRESS]"
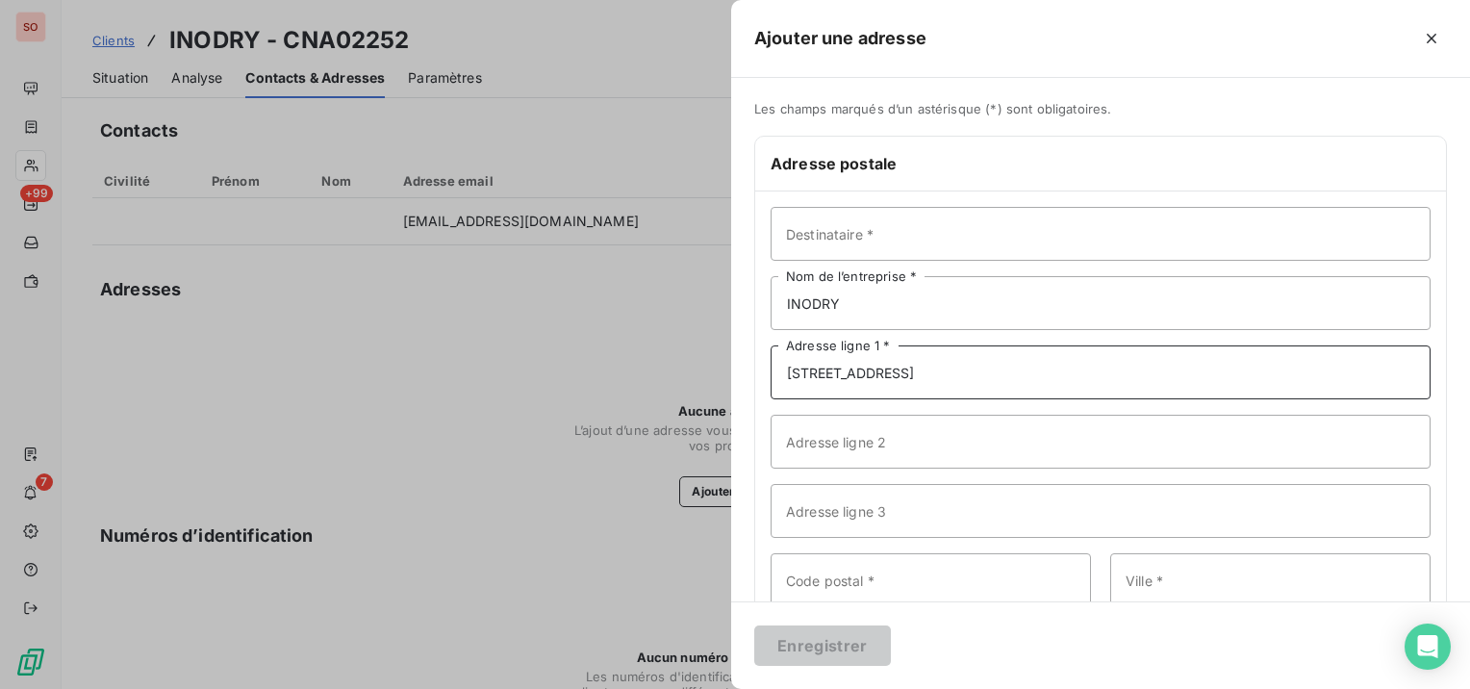
type input "[STREET_ADDRESS]"
click at [851, 448] on input "Adresse ligne 2" at bounding box center [1101, 442] width 660 height 54
paste input "ZONE NORMANDIAL"
type input "ZONE NORMANDIAL"
drag, startPoint x: 1141, startPoint y: 584, endPoint x: 1095, endPoint y: 571, distance: 47.8
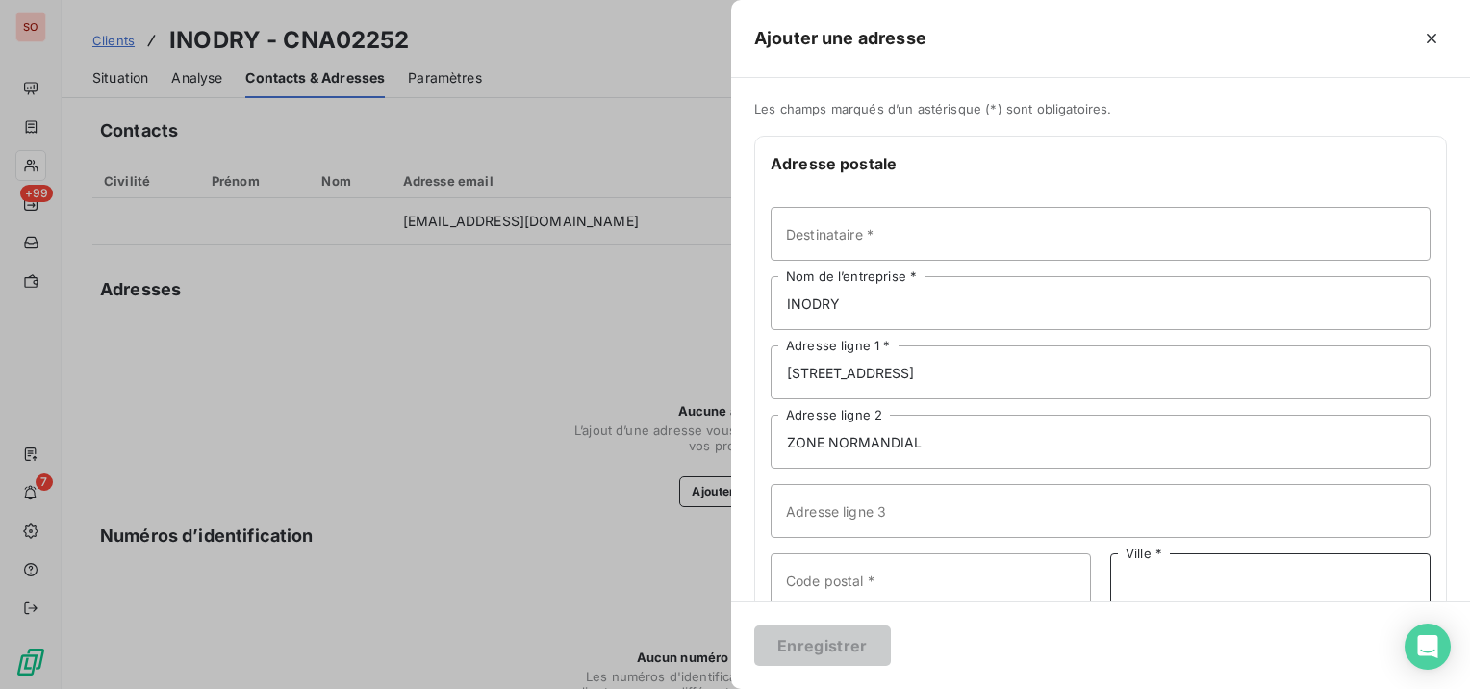
click at [1139, 583] on input "Ville *" at bounding box center [1270, 580] width 320 height 54
paste input "COLOMBELLES"
type input "COLOMBELLES"
click at [876, 570] on input "Code postal *" at bounding box center [931, 580] width 320 height 54
paste input "14460"
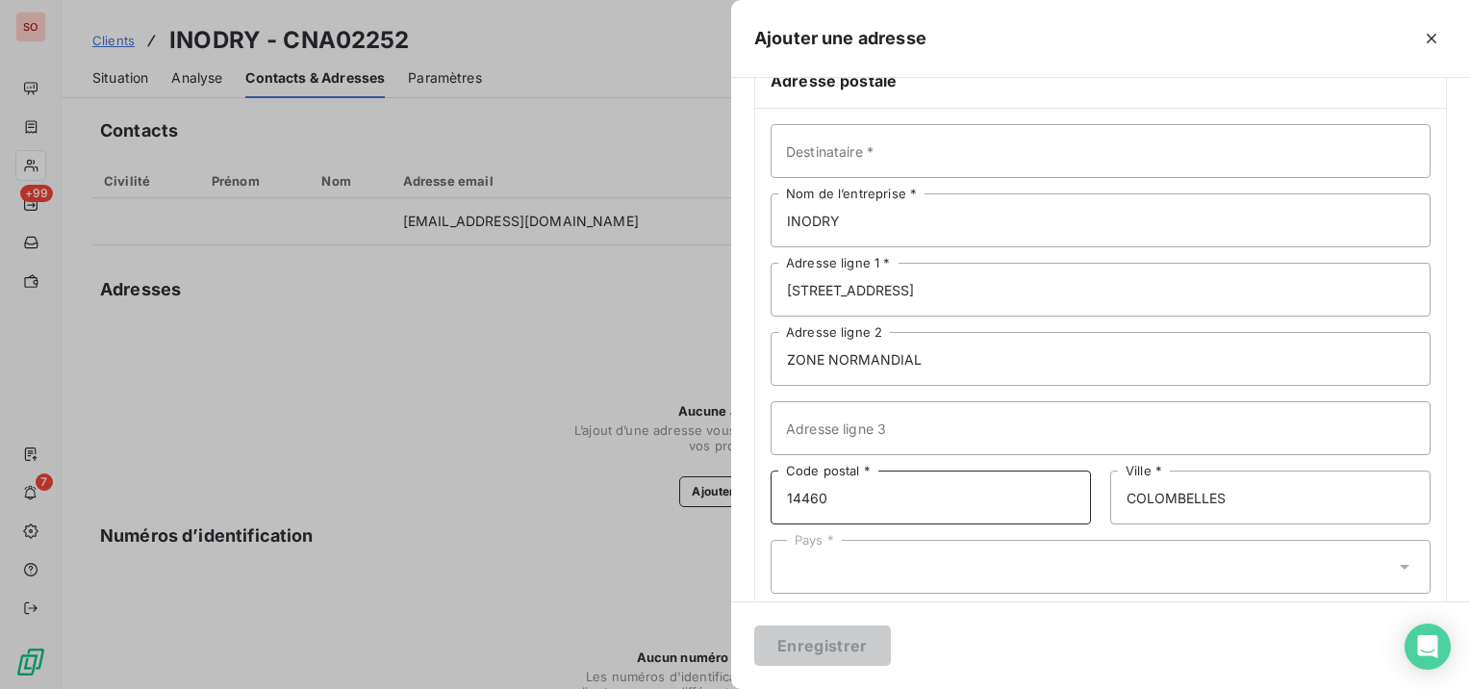
scroll to position [96, 0]
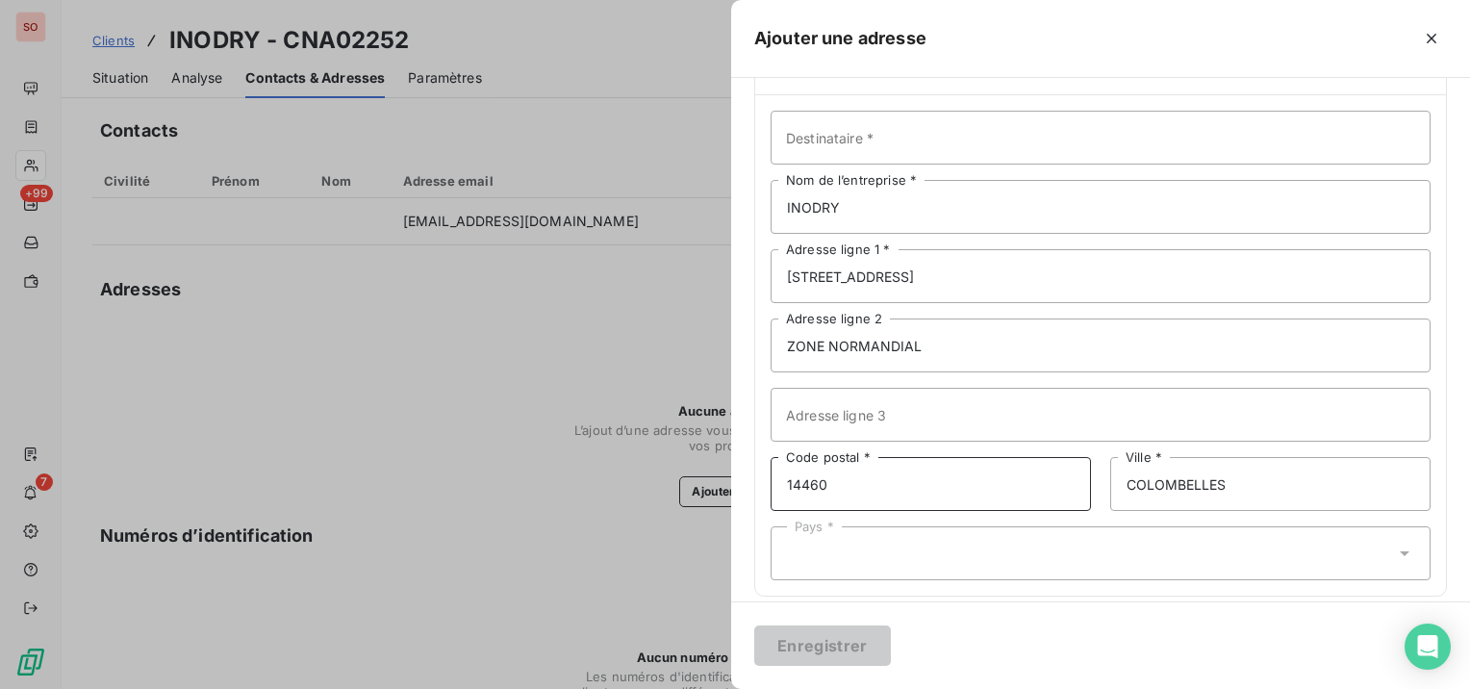
type input "14460"
click at [857, 553] on div "Pays *" at bounding box center [1101, 553] width 660 height 54
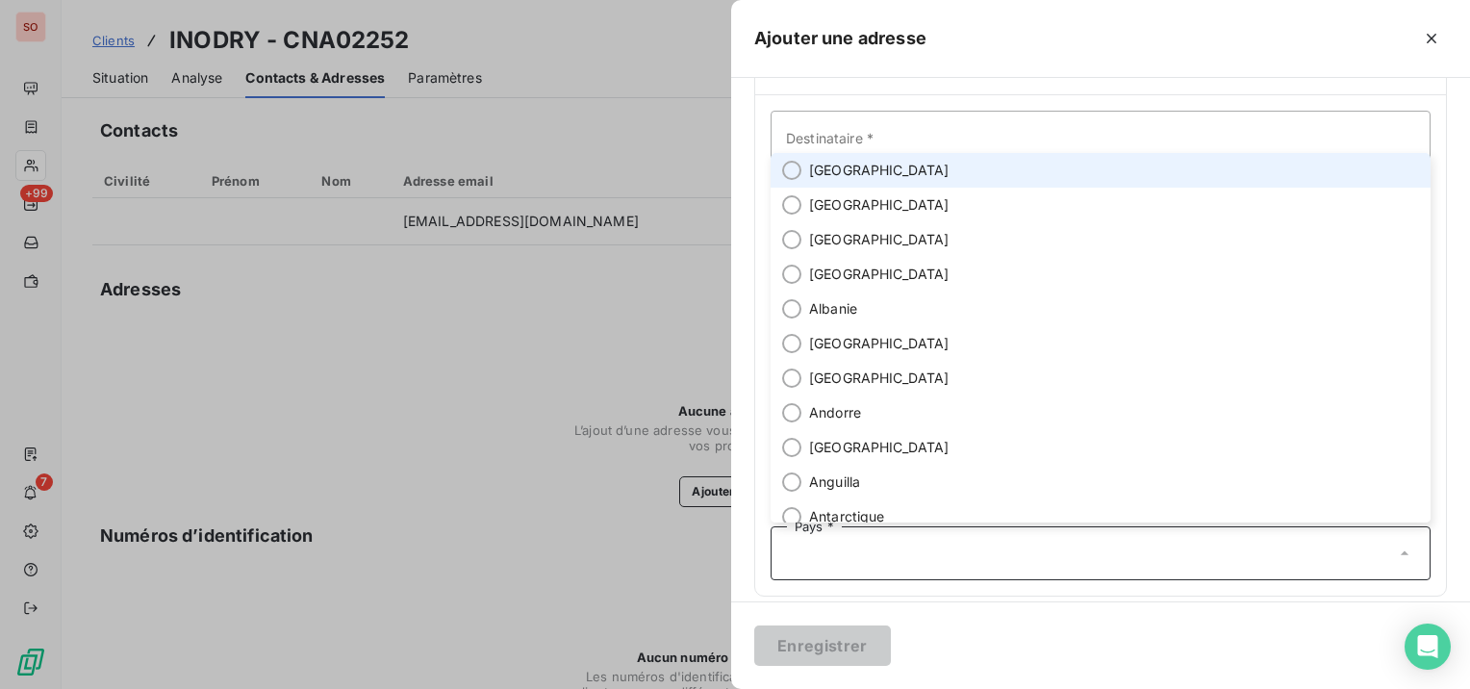
click at [844, 170] on span "[GEOGRAPHIC_DATA]" at bounding box center [879, 170] width 140 height 19
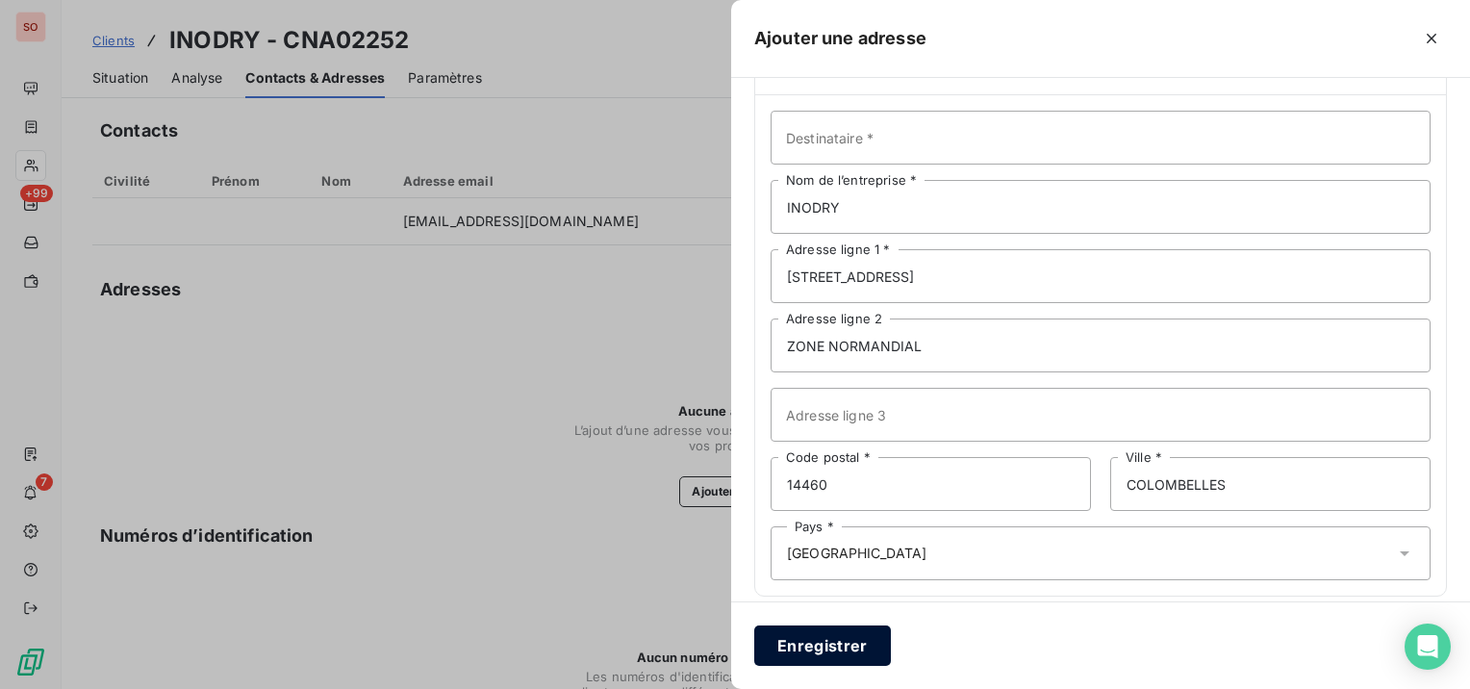
click at [867, 644] on button "Enregistrer" at bounding box center [822, 645] width 137 height 40
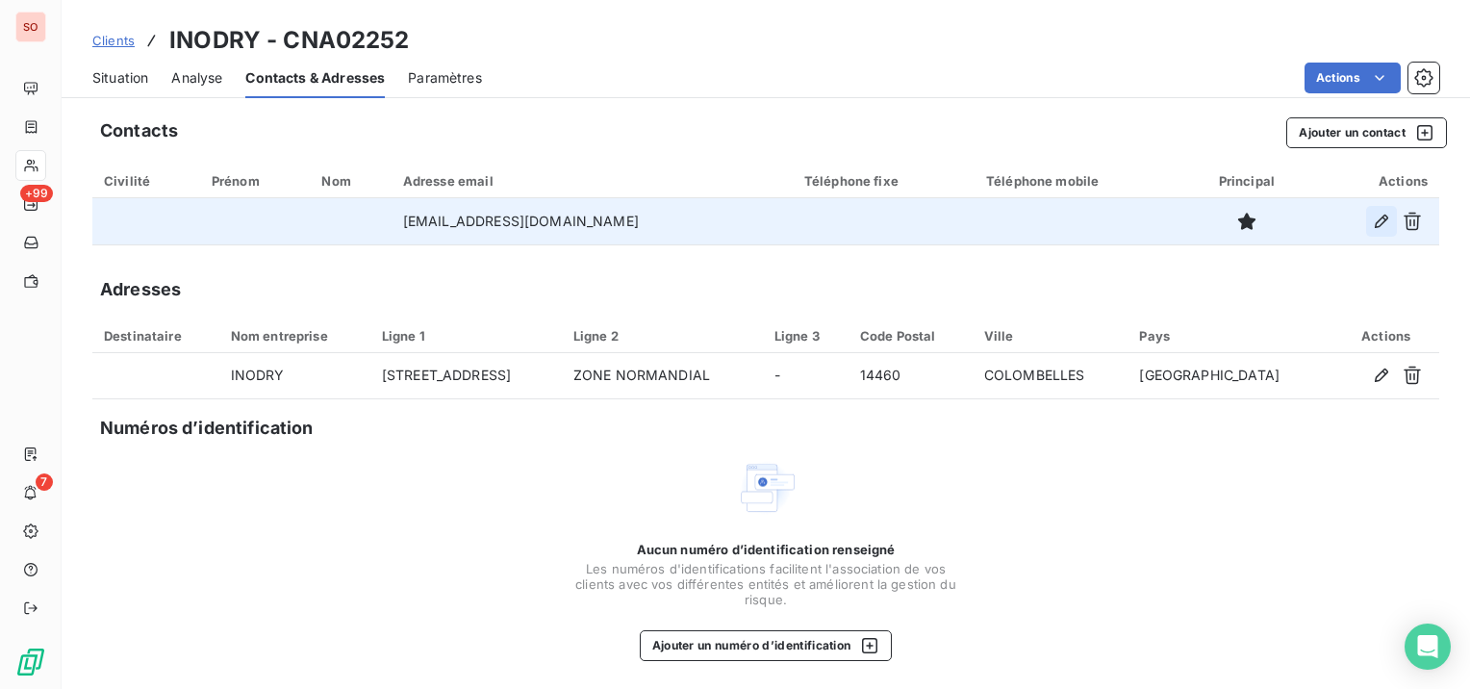
click at [1372, 216] on icon "button" at bounding box center [1381, 221] width 19 height 19
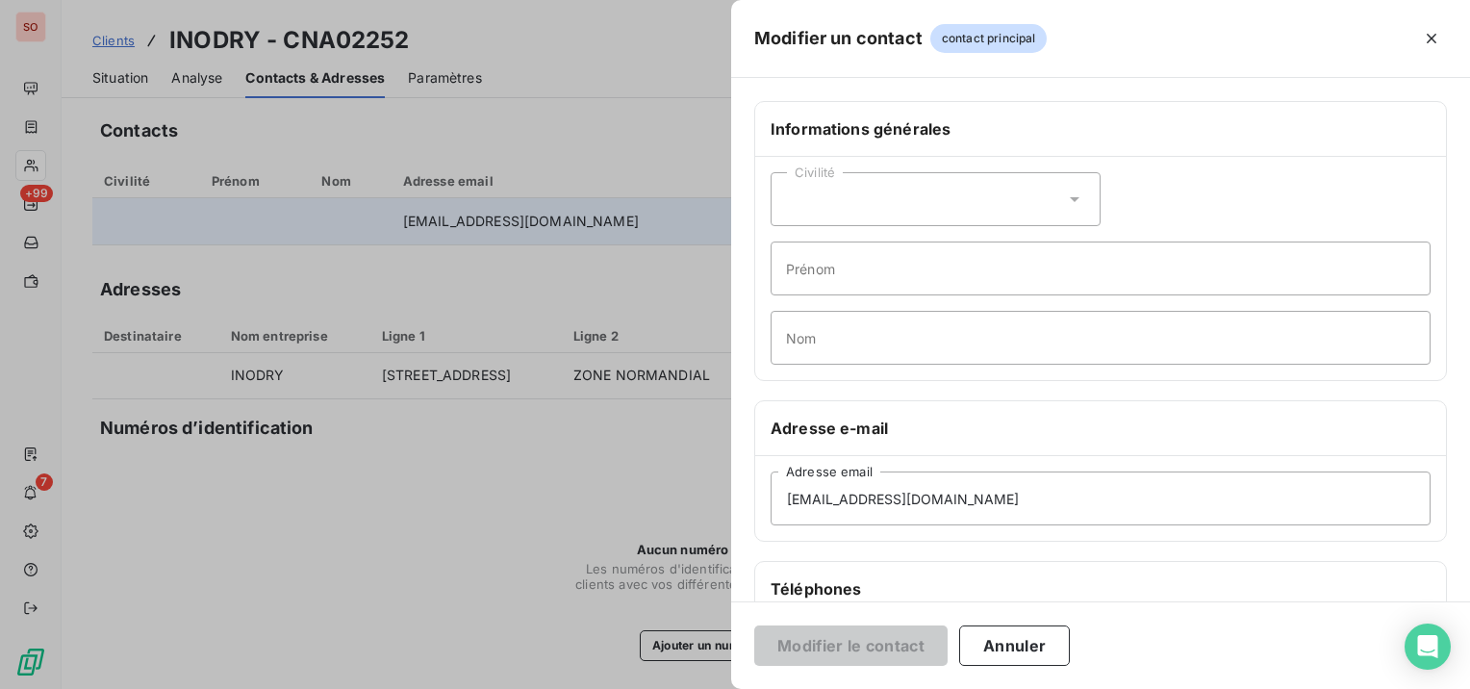
scroll to position [192, 0]
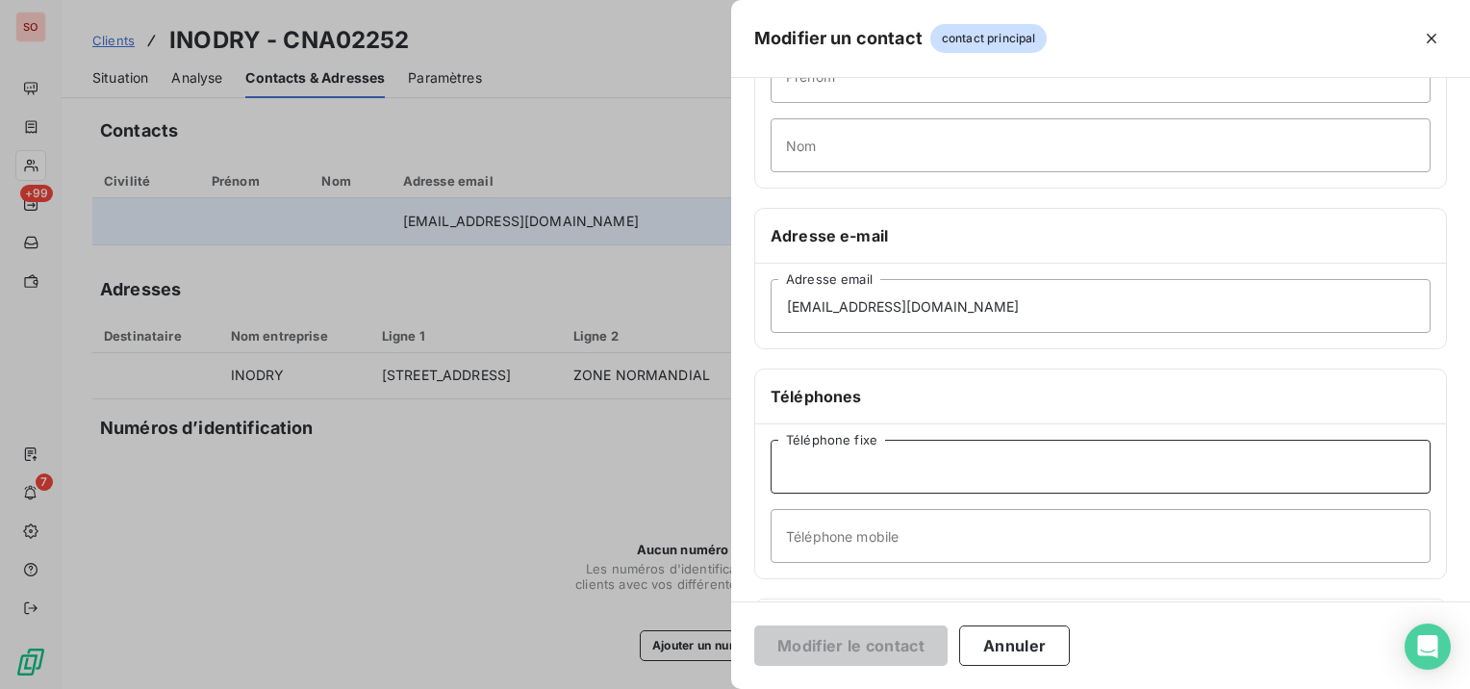
click at [847, 479] on input "Téléphone fixe" at bounding box center [1101, 467] width 660 height 54
paste input "tel:[PHONE_NUMBER]"
drag, startPoint x: 780, startPoint y: 457, endPoint x: 826, endPoint y: 458, distance: 46.2
click at [826, 458] on input "tel:[PHONE_NUMBER]" at bounding box center [1101, 467] width 660 height 54
type input "02 31 78 99 99"
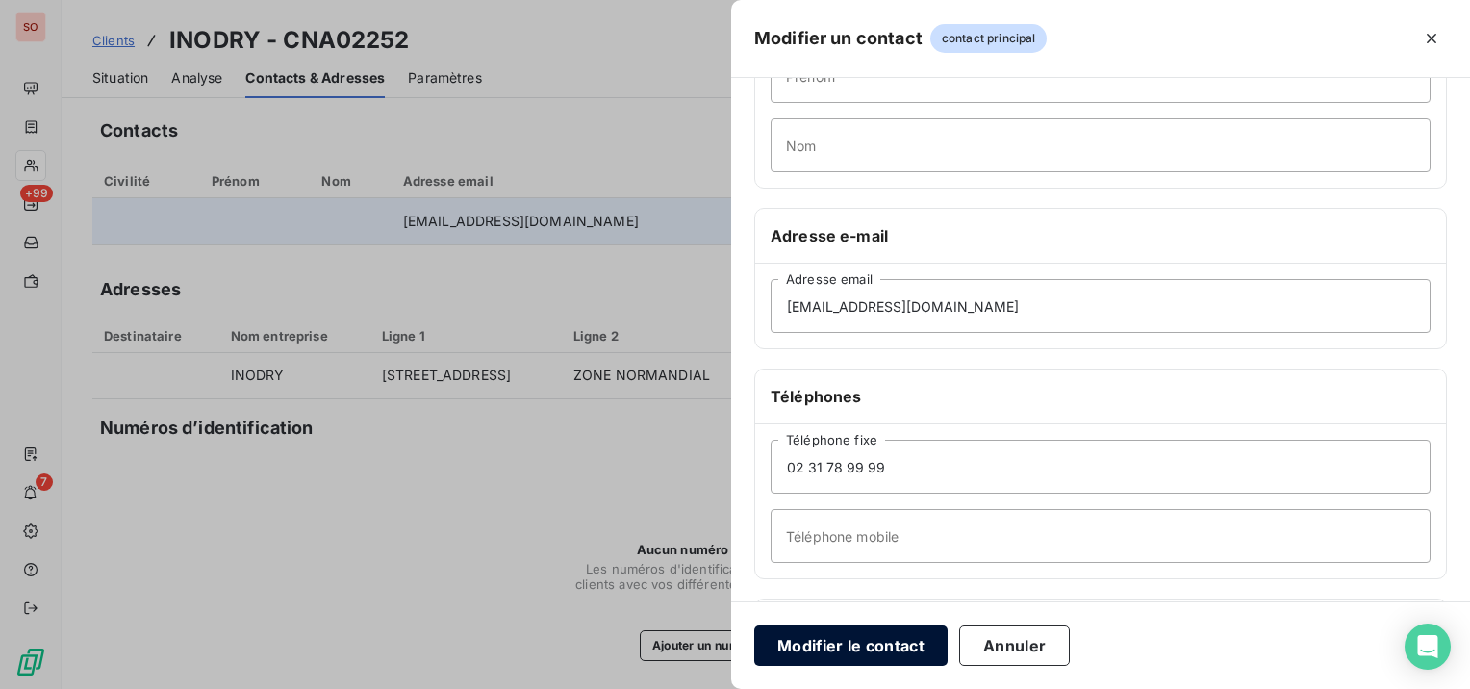
click at [904, 637] on button "Modifier le contact" at bounding box center [850, 645] width 193 height 40
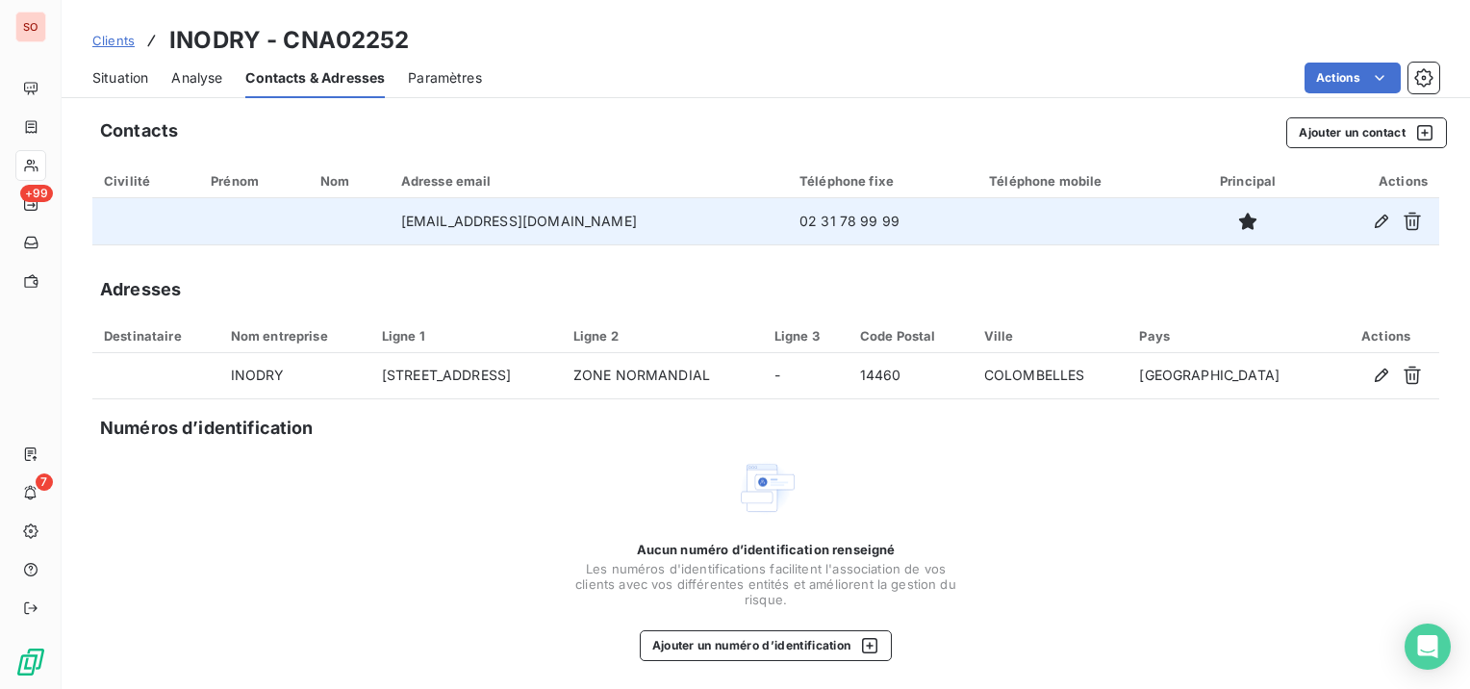
click at [108, 79] on span "Situation" at bounding box center [120, 77] width 56 height 19
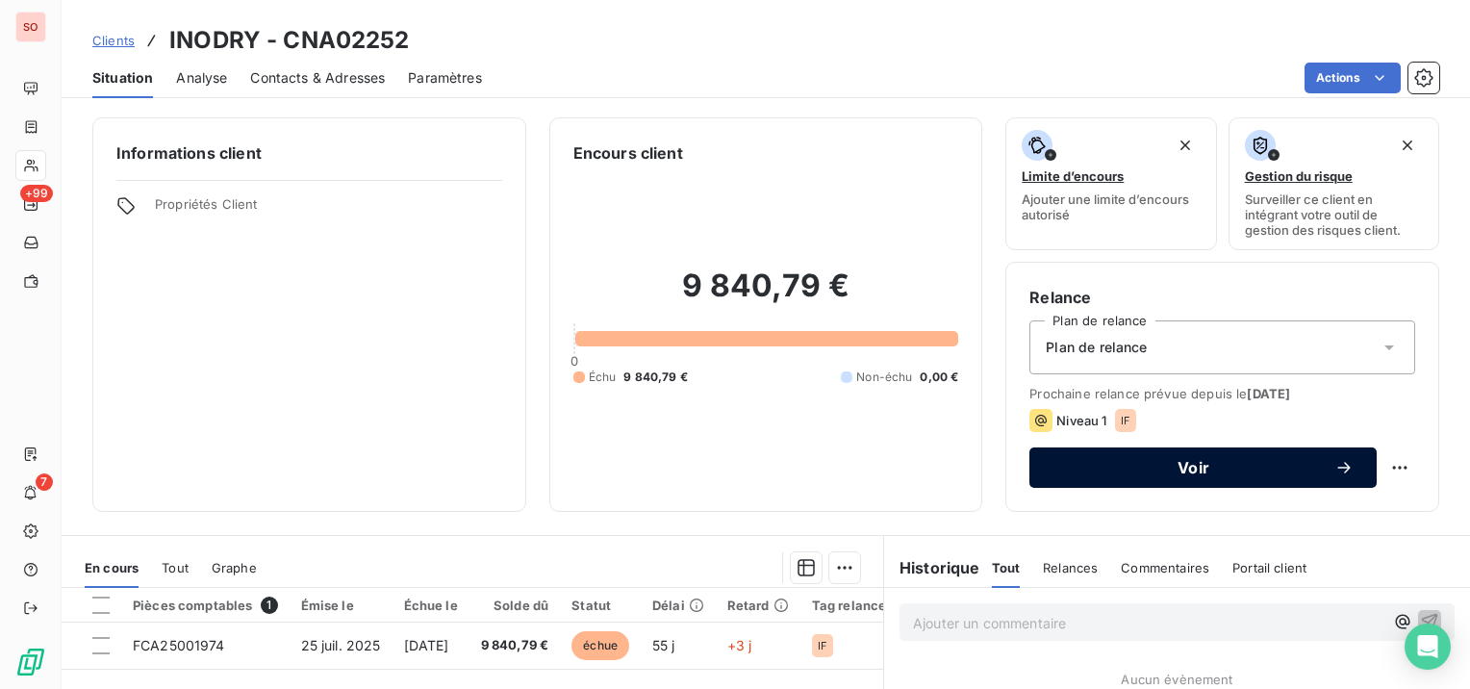
click at [1195, 470] on span "Voir" at bounding box center [1194, 467] width 282 height 15
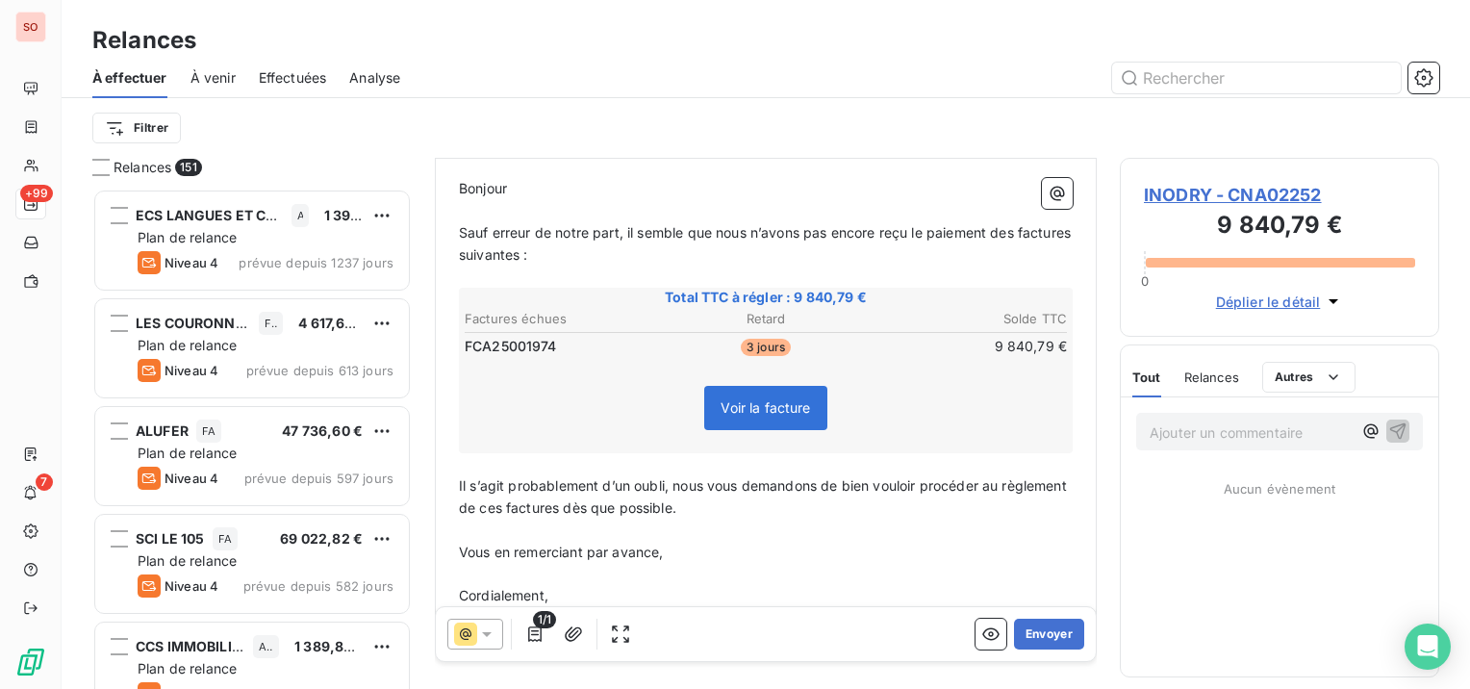
scroll to position [292, 0]
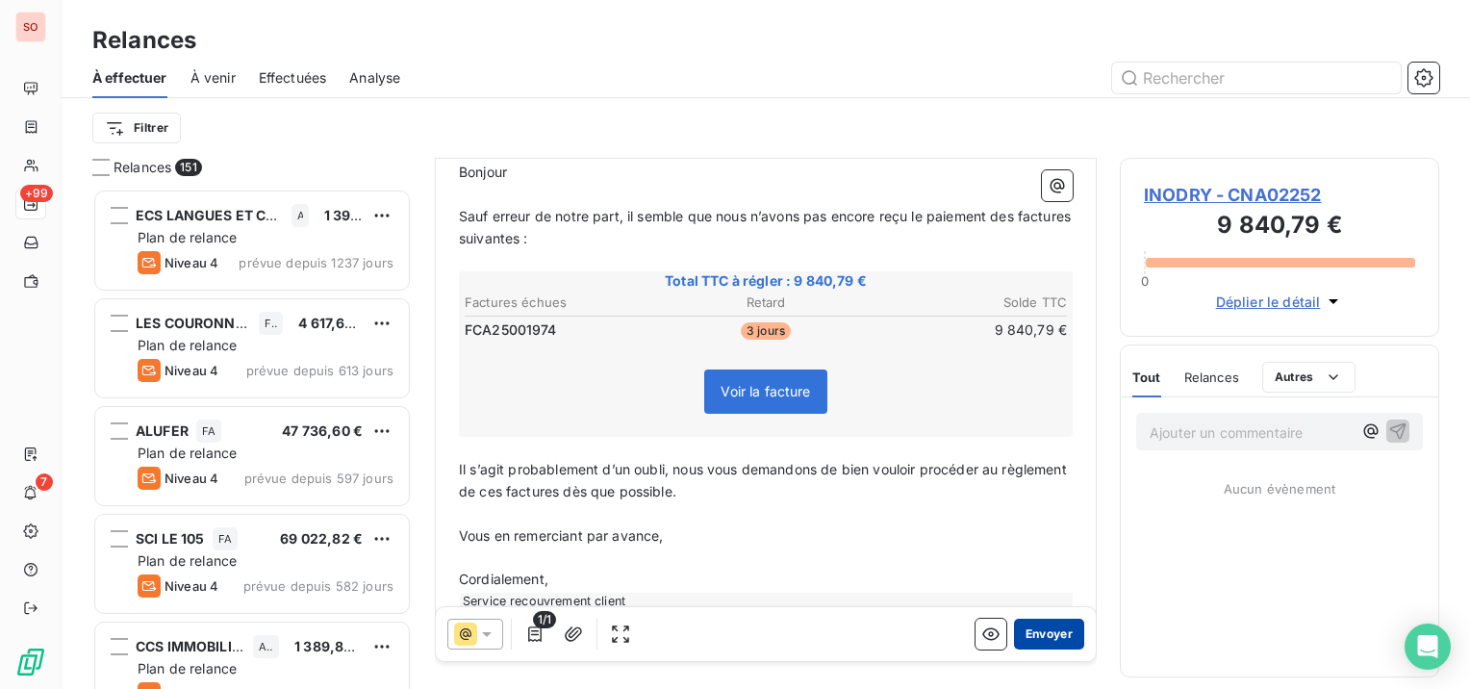
click at [1022, 631] on button "Envoyer" at bounding box center [1049, 634] width 70 height 31
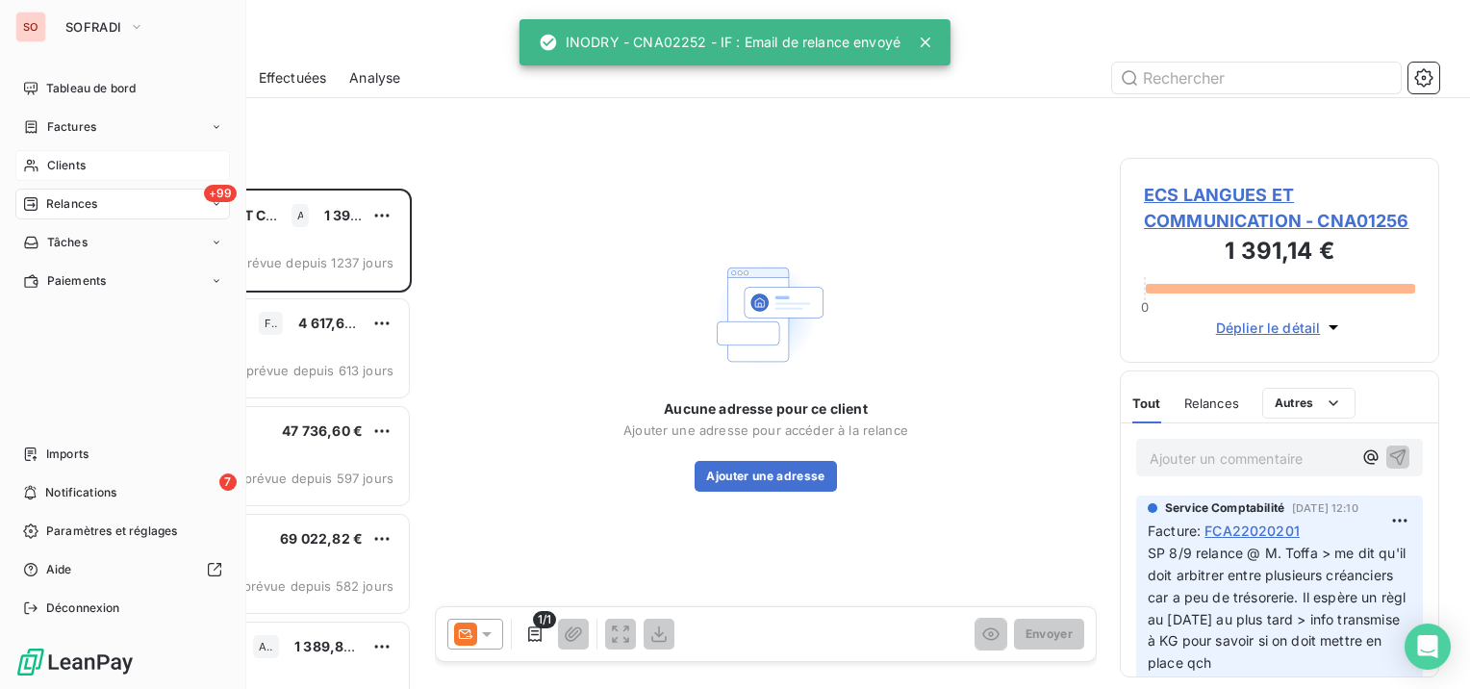
click at [44, 165] on div "Clients" at bounding box center [122, 165] width 215 height 31
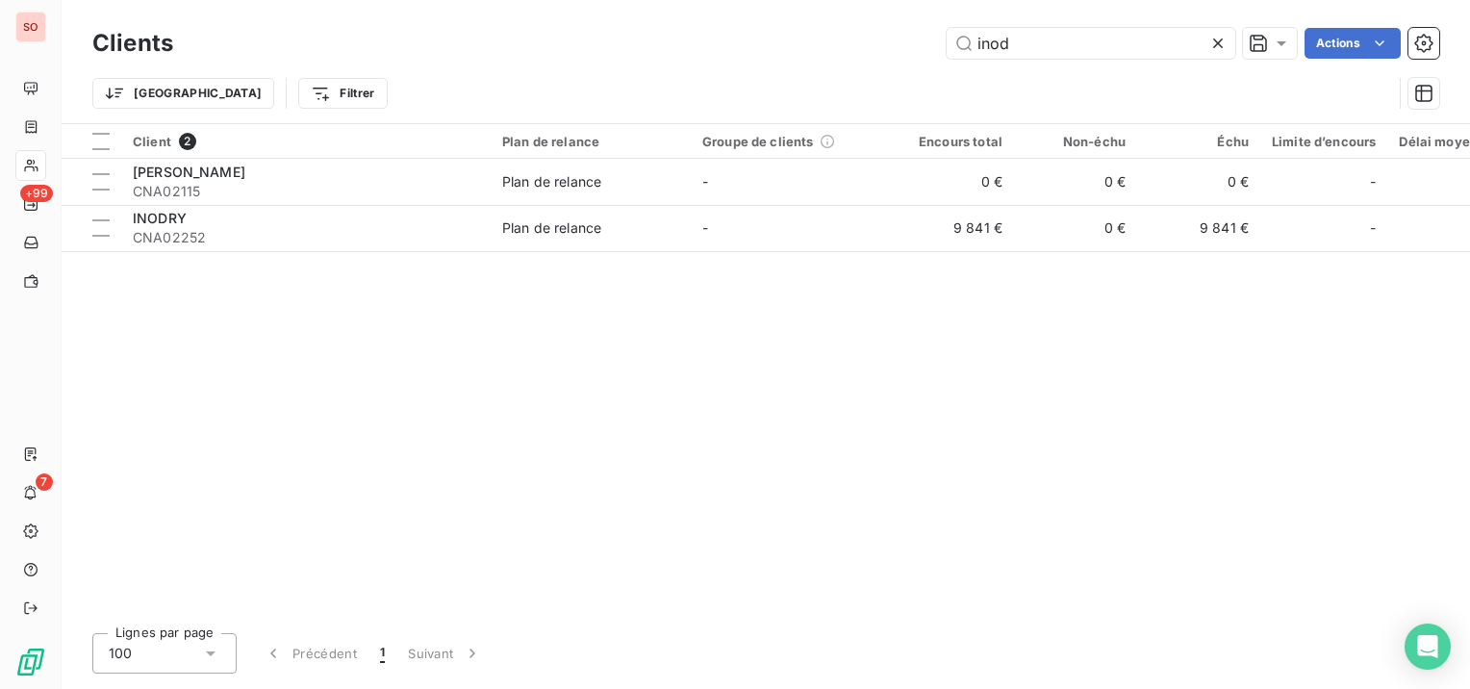
drag, startPoint x: 1045, startPoint y: 45, endPoint x: 932, endPoint y: 38, distance: 112.8
click at [932, 38] on div "inod Actions" at bounding box center [817, 43] width 1243 height 31
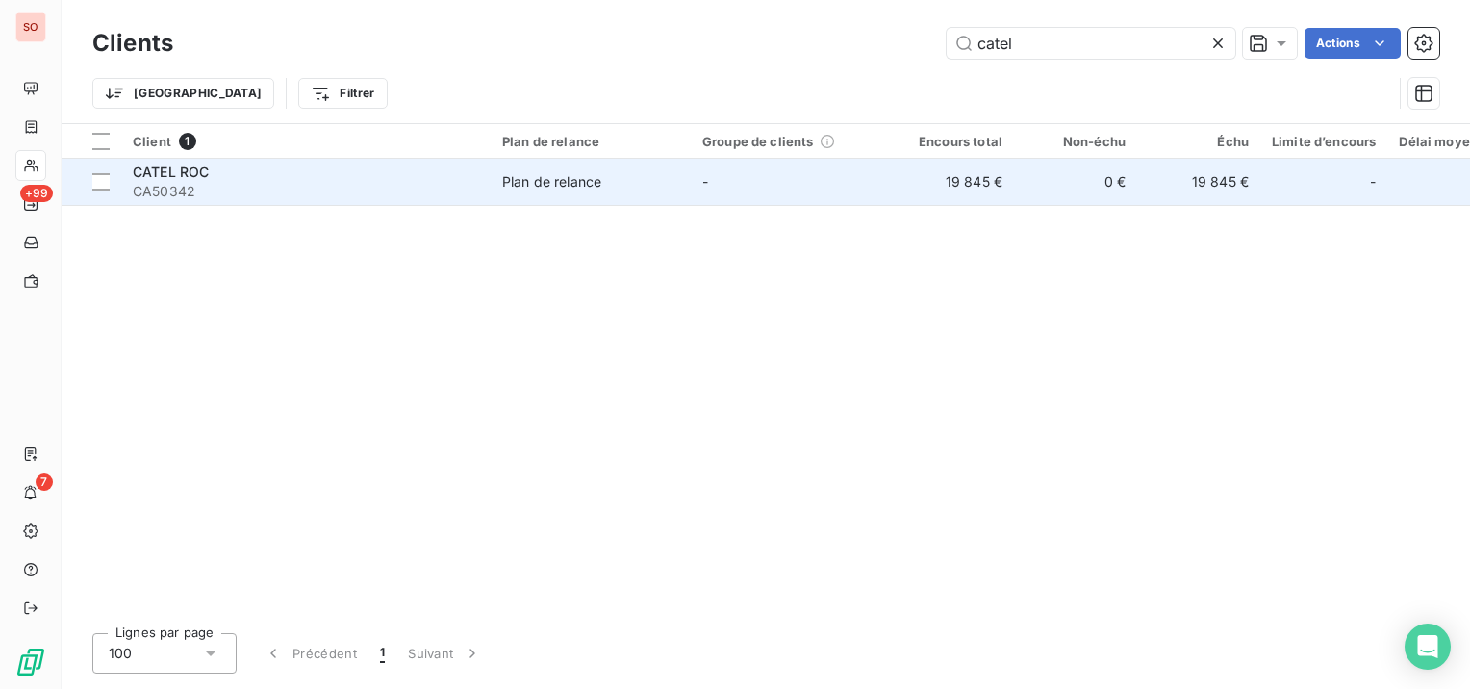
type input "catel"
click at [521, 187] on div "Plan de relance" at bounding box center [551, 181] width 99 height 19
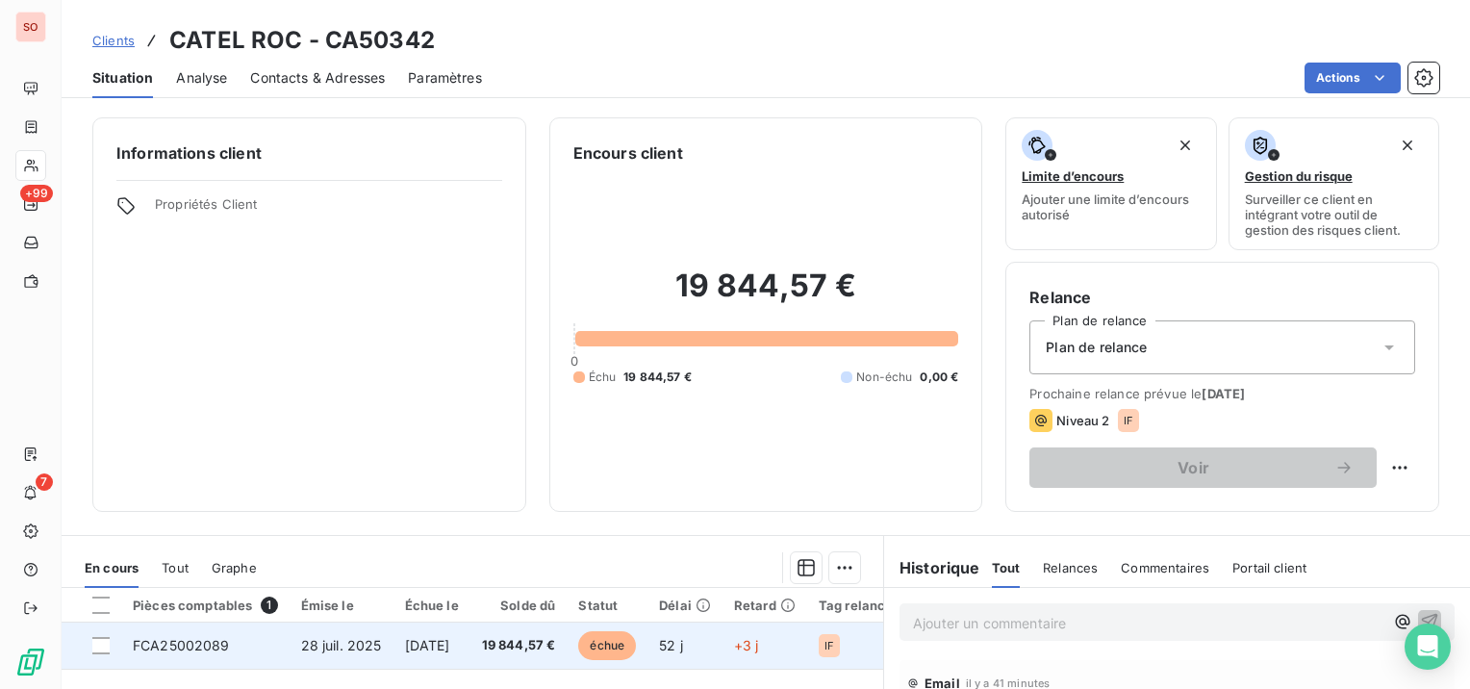
click at [325, 645] on span "28 juil. 2025" at bounding box center [341, 645] width 81 height 16
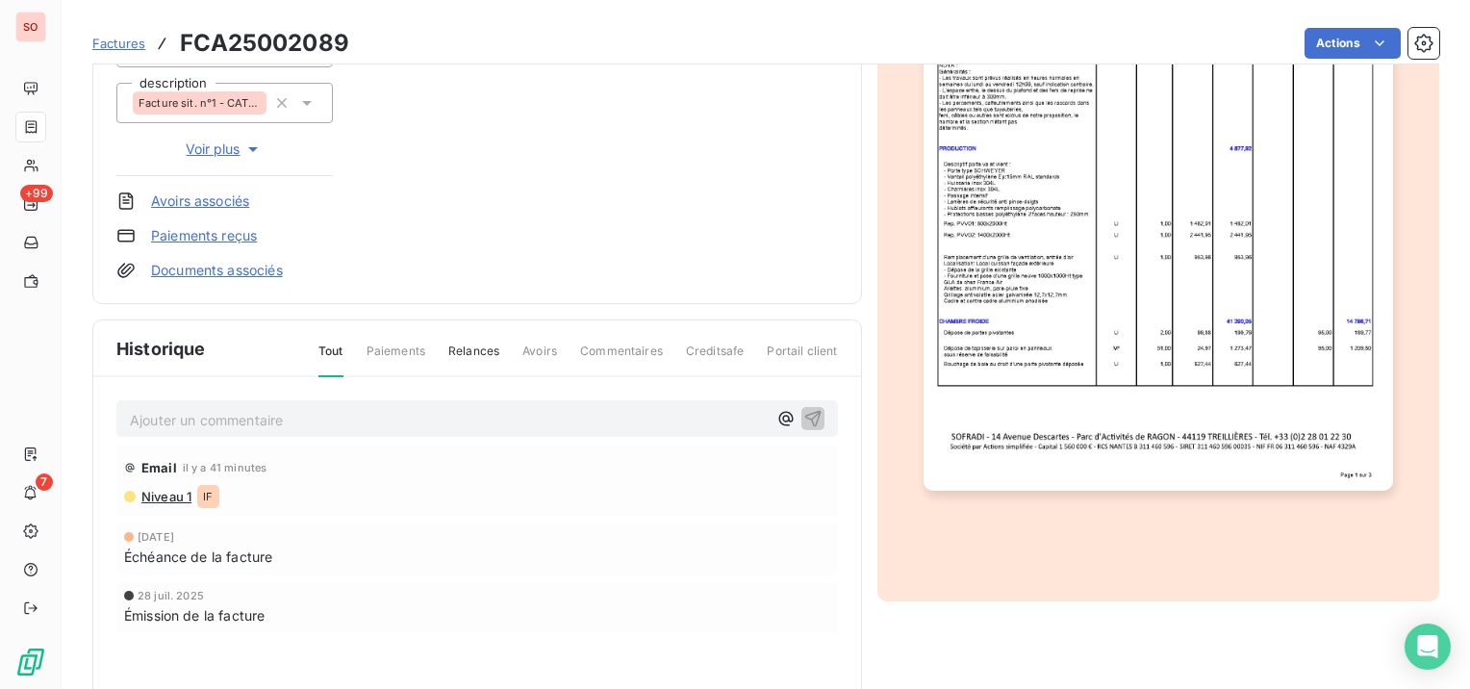
scroll to position [385, 0]
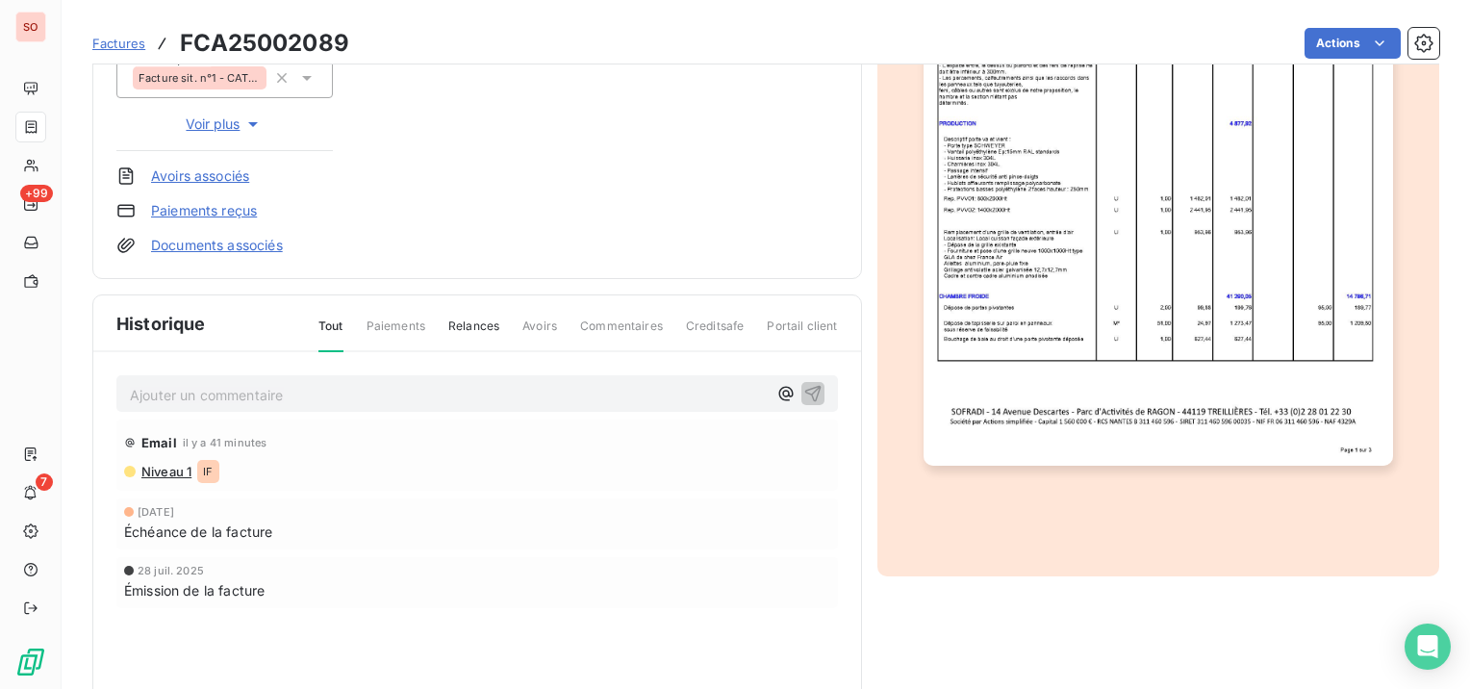
click at [339, 394] on p "Ajouter un commentaire ﻿" at bounding box center [448, 395] width 637 height 24
click at [310, 398] on span "SP 18/09 suite relance, info que règl fin sept" at bounding box center [273, 393] width 286 height 16
click at [808, 391] on icon "button" at bounding box center [812, 392] width 19 height 19
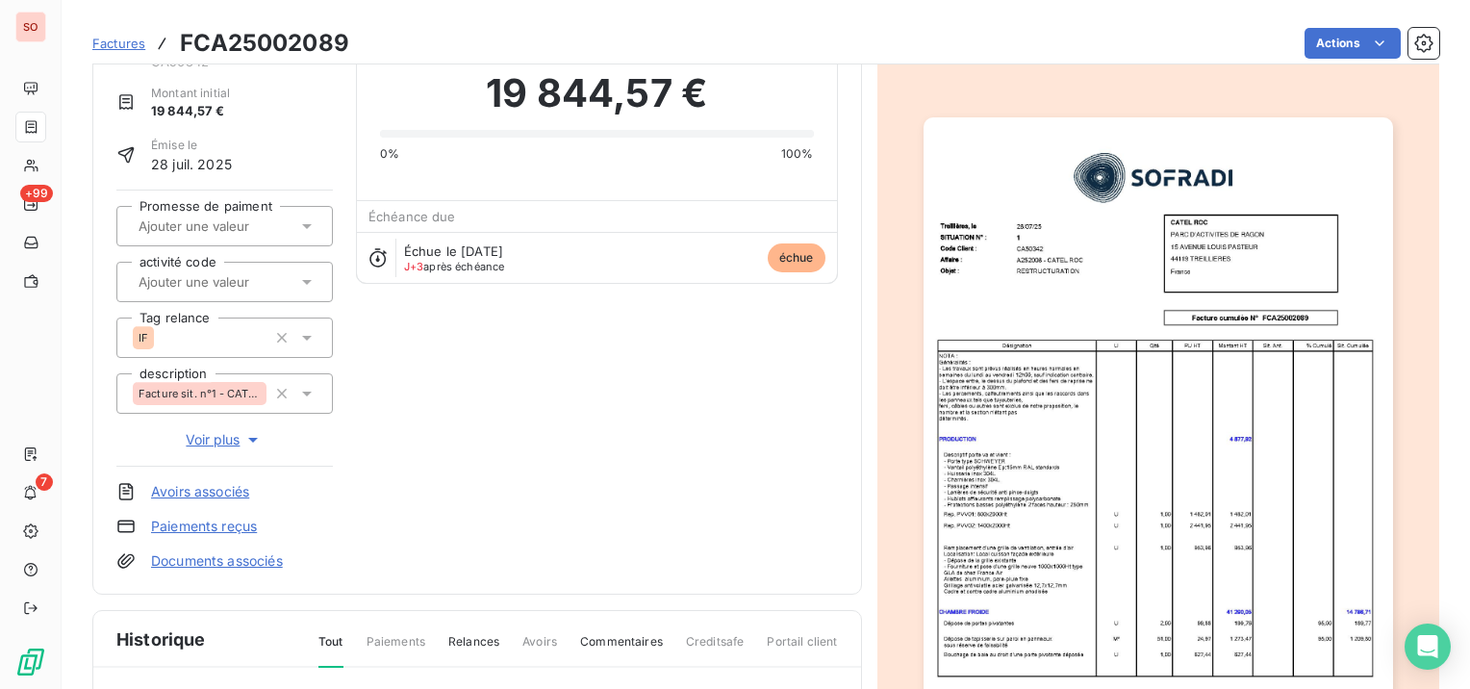
scroll to position [0, 0]
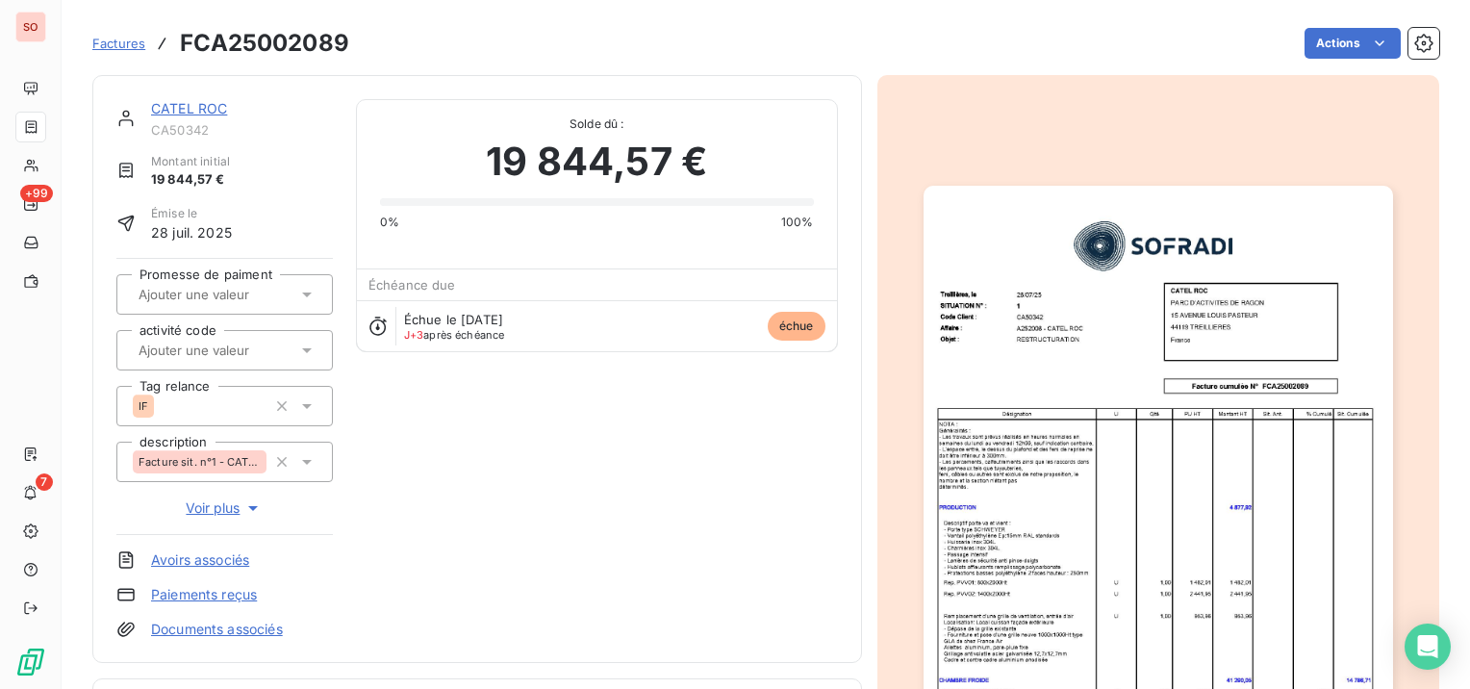
click at [187, 100] on div "CATEL ROC" at bounding box center [242, 108] width 182 height 19
click at [190, 110] on link "CATEL ROC" at bounding box center [189, 108] width 76 height 16
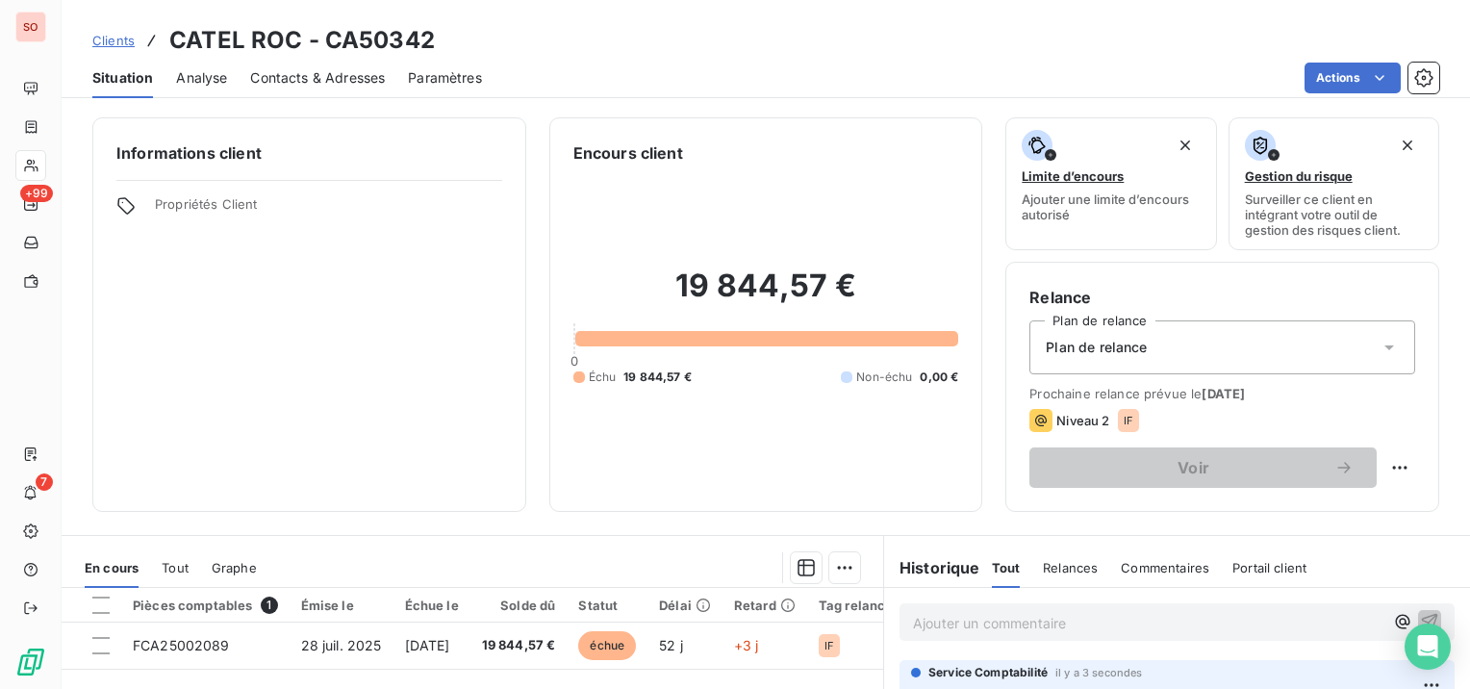
click at [341, 71] on span "Contacts & Adresses" at bounding box center [317, 77] width 135 height 19
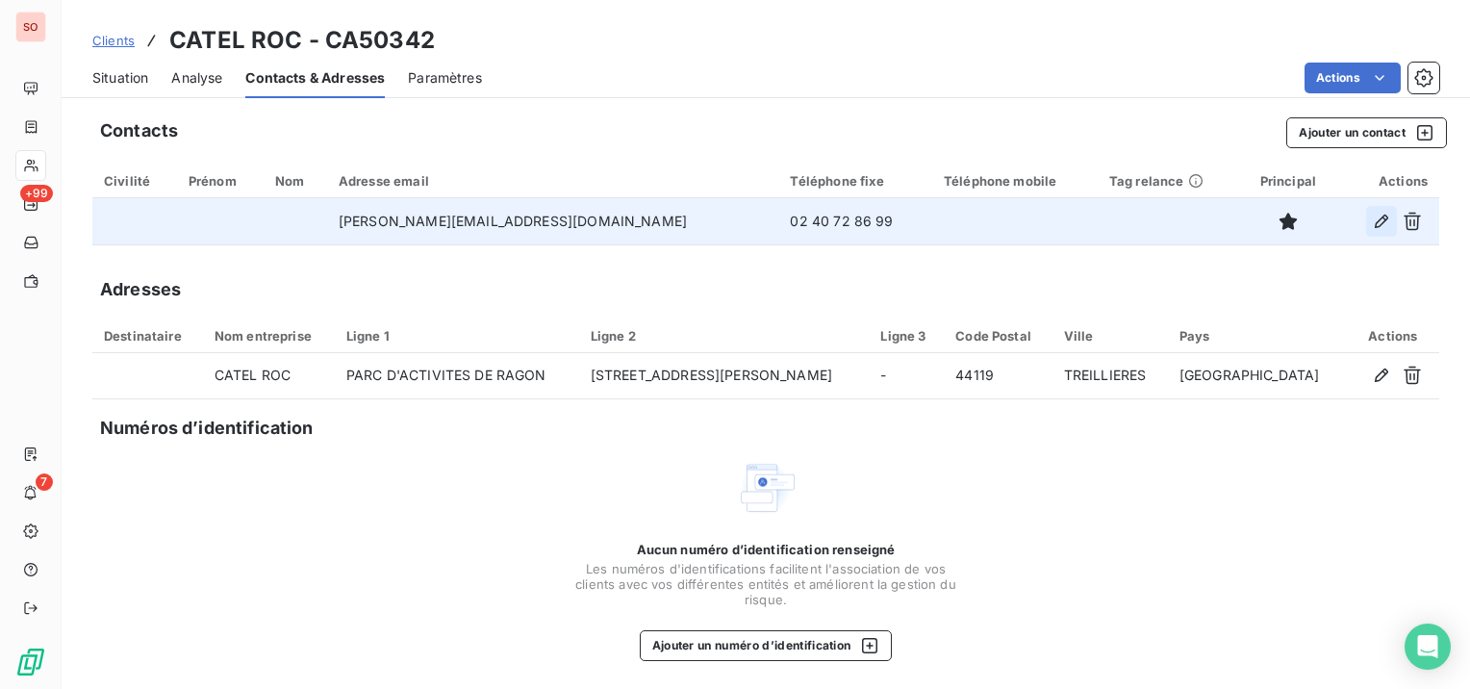
click at [1372, 216] on icon "button" at bounding box center [1381, 221] width 19 height 19
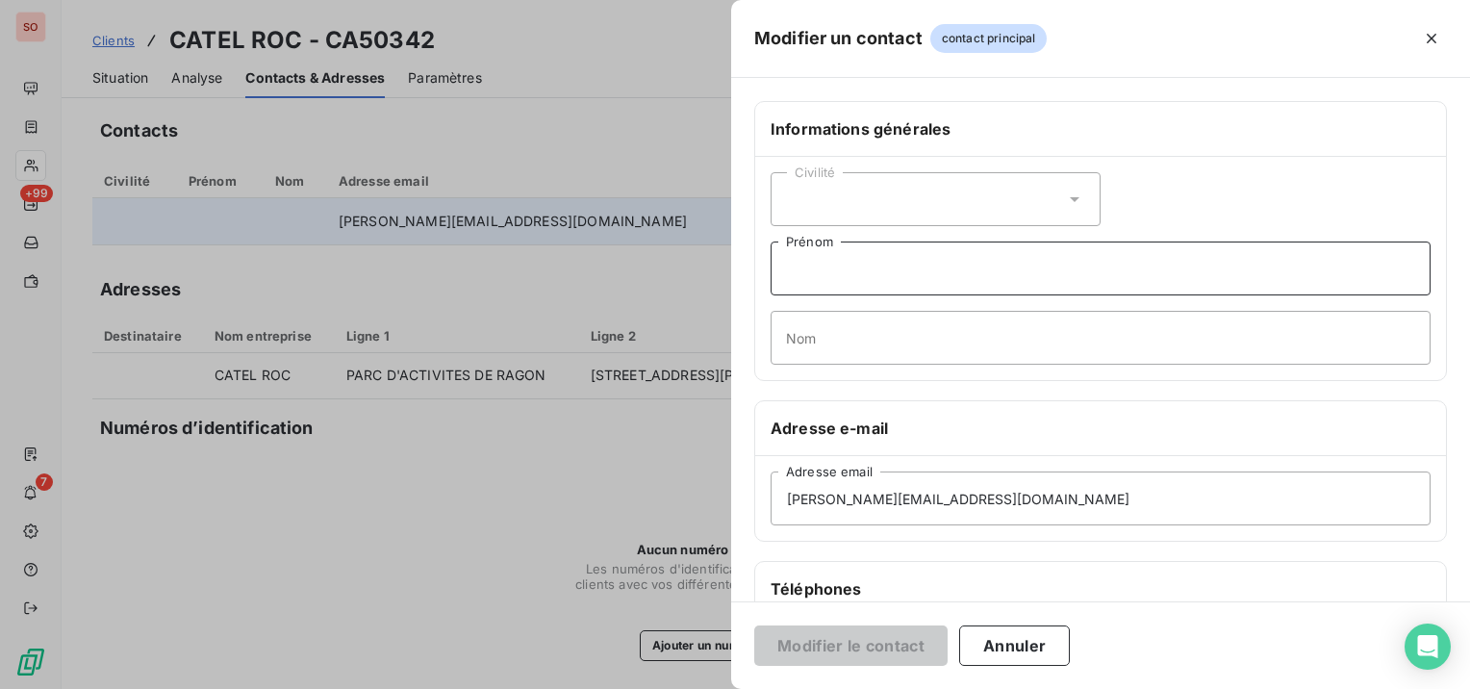
click at [872, 258] on input "Prénom" at bounding box center [1101, 268] width 660 height 54
type input "[PERSON_NAME]"
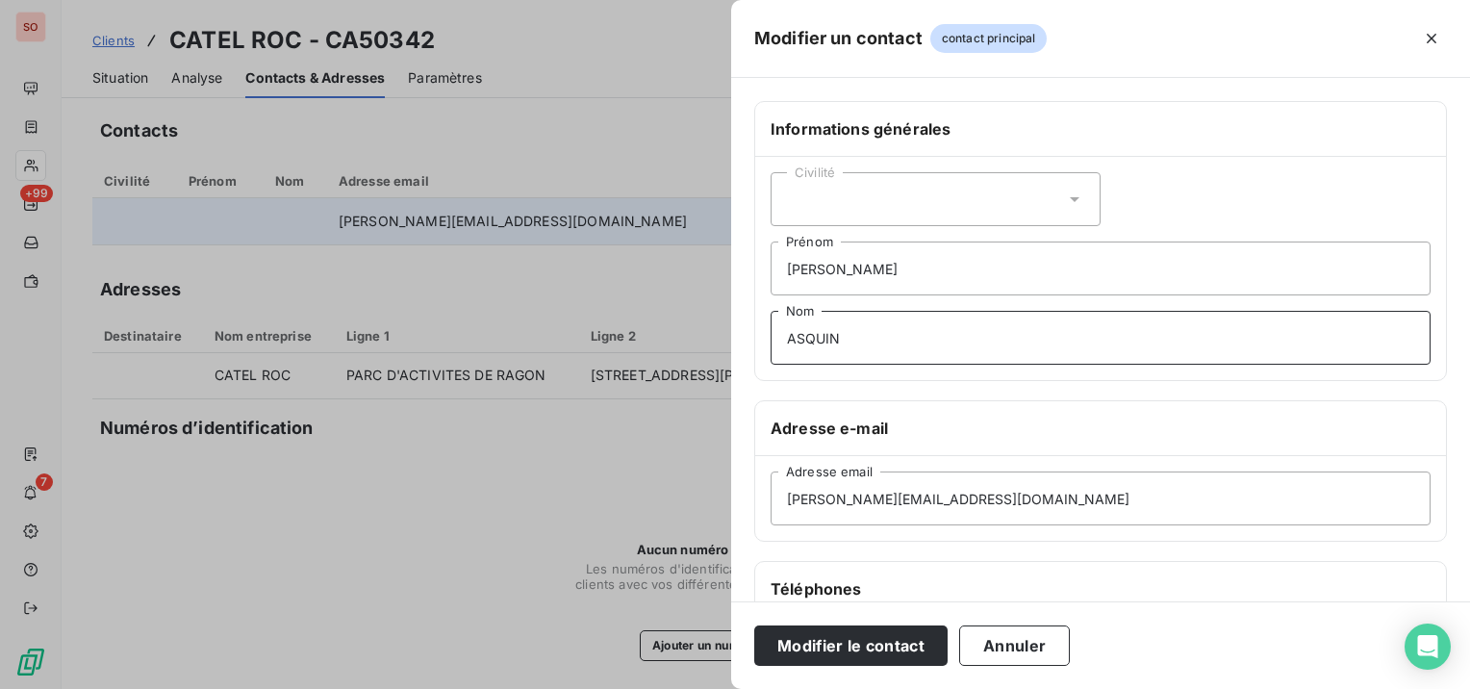
type input "ASQUIN"
click at [926, 194] on div "Civilité" at bounding box center [936, 199] width 330 height 54
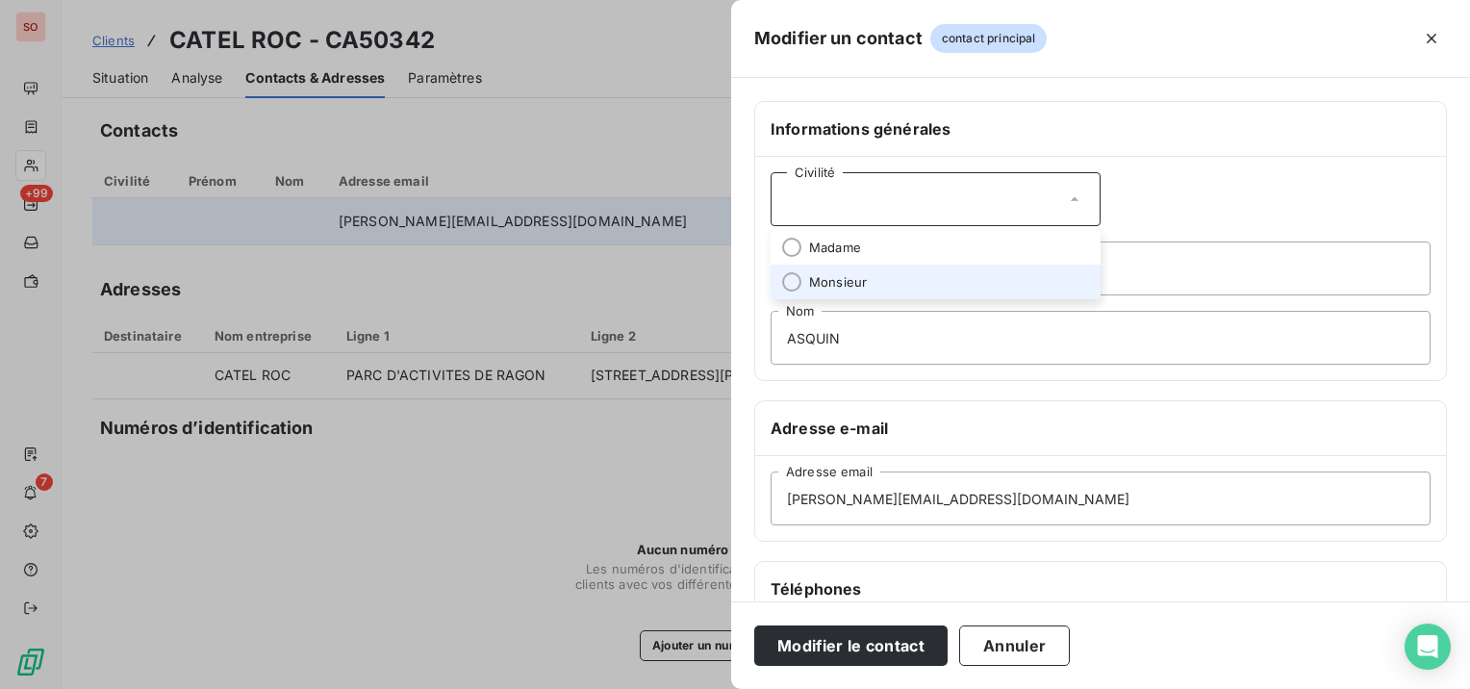
click at [892, 279] on li "Monsieur" at bounding box center [936, 282] width 330 height 35
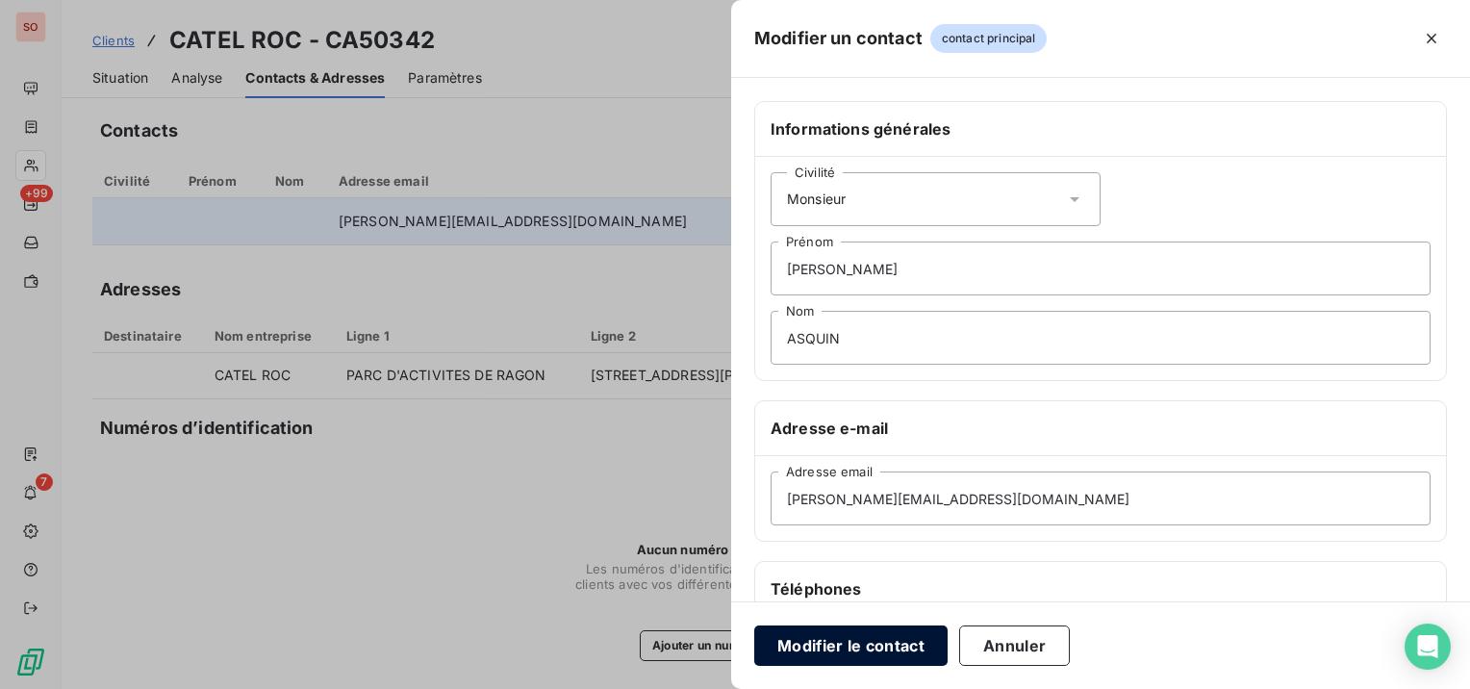
click at [889, 634] on button "Modifier le contact" at bounding box center [850, 645] width 193 height 40
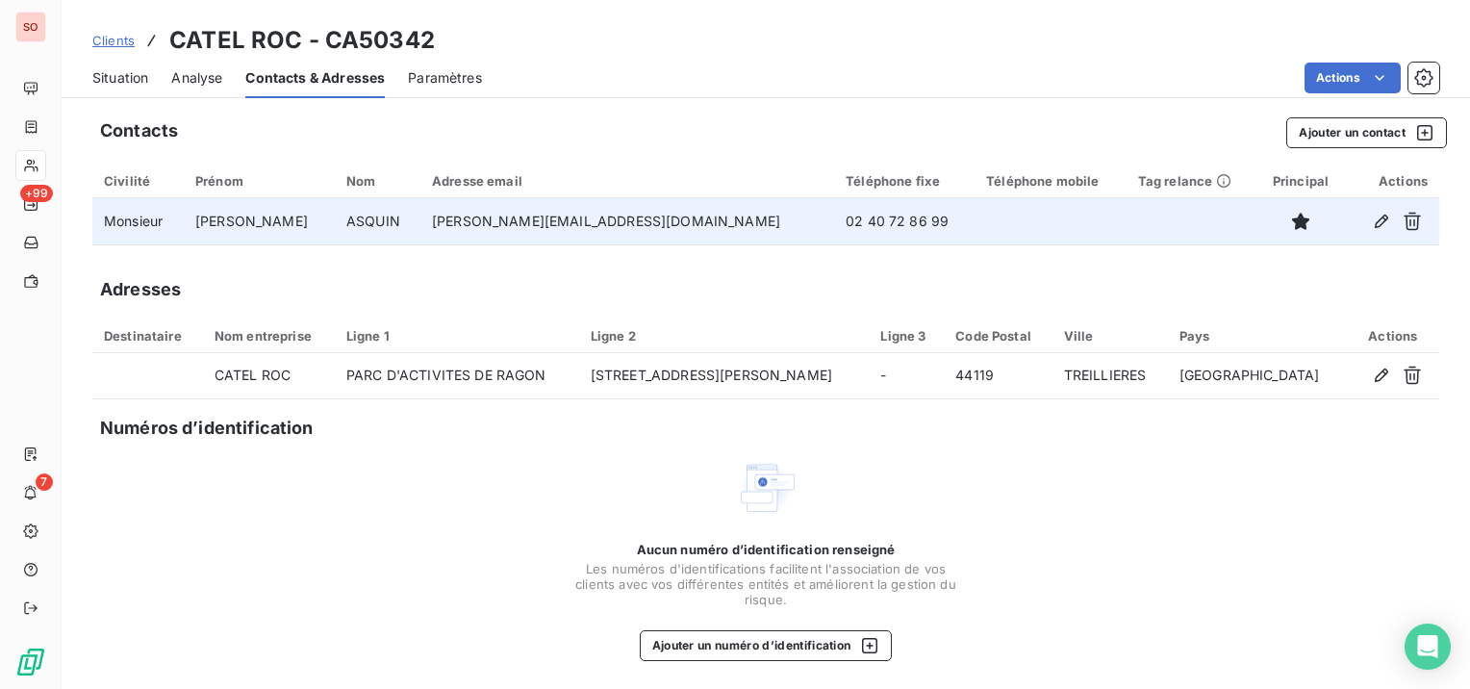
click at [123, 42] on span "Clients" at bounding box center [113, 40] width 42 height 15
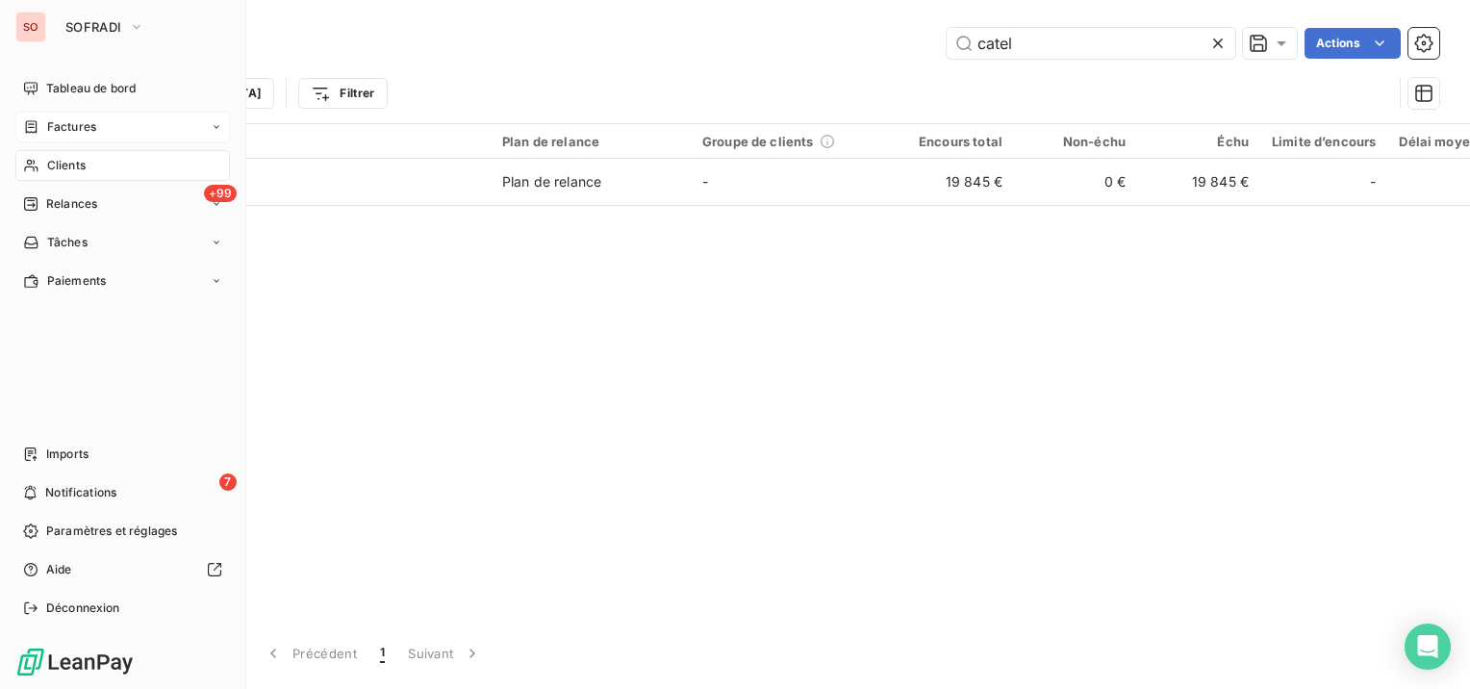
click at [39, 135] on div "Factures" at bounding box center [59, 126] width 73 height 17
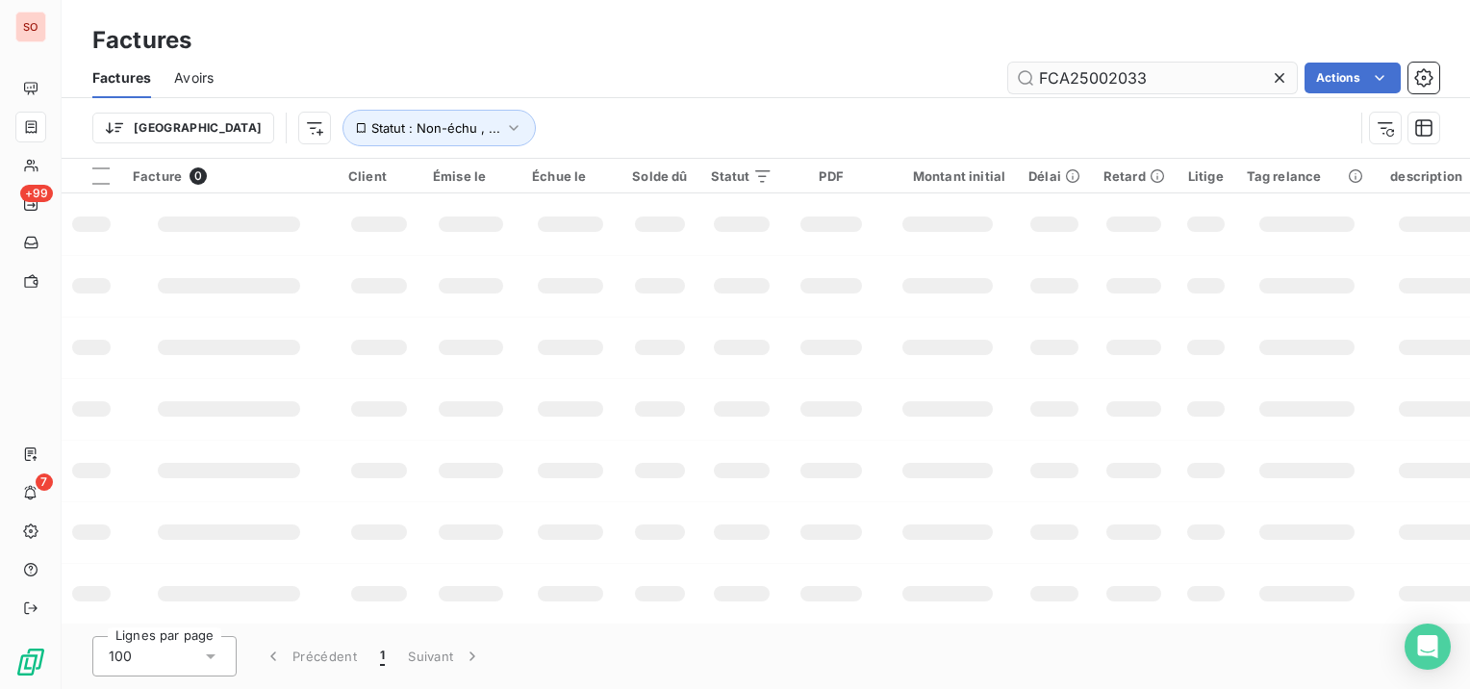
click at [1273, 75] on icon at bounding box center [1279, 77] width 19 height 19
click at [1122, 77] on input "text" at bounding box center [1152, 78] width 289 height 31
paste input "FCA25000329"
type input "FCA25000329"
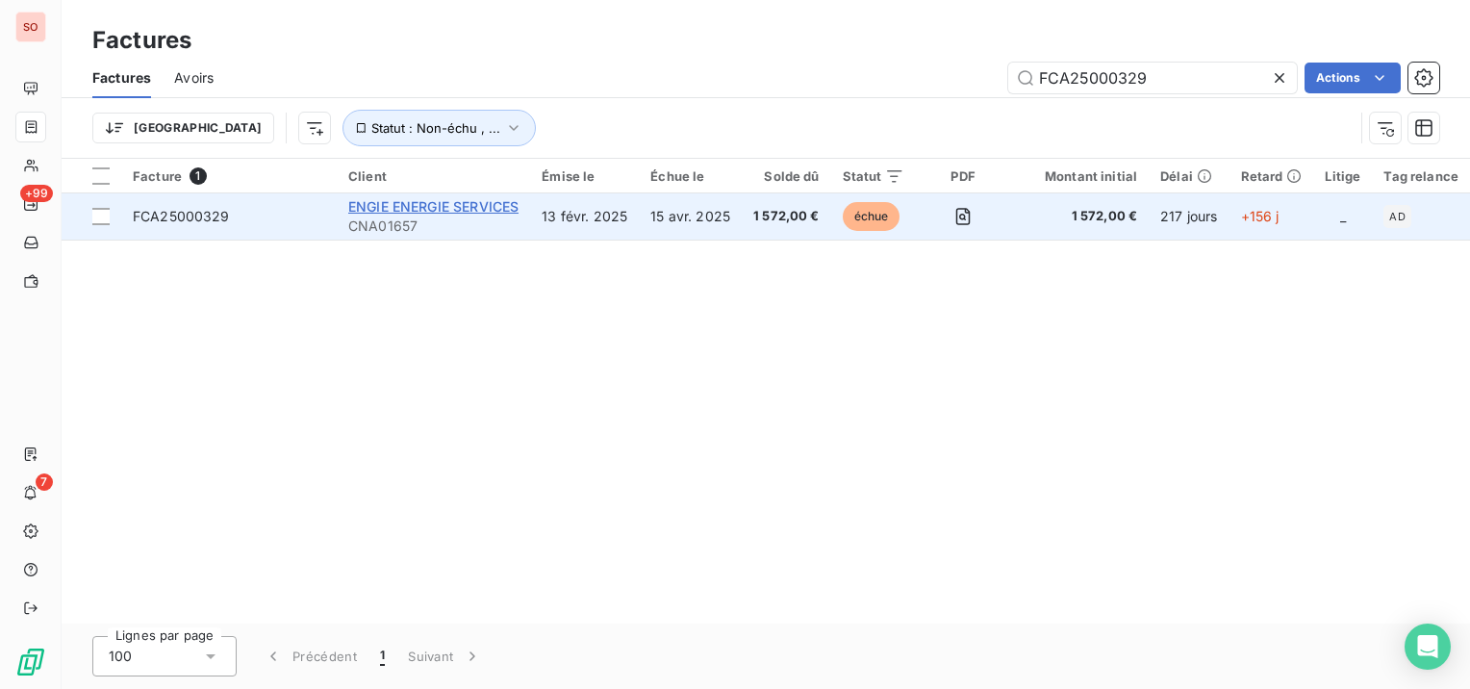
click at [466, 203] on span "ENGIE ENERGIE SERVICES" at bounding box center [433, 206] width 170 height 16
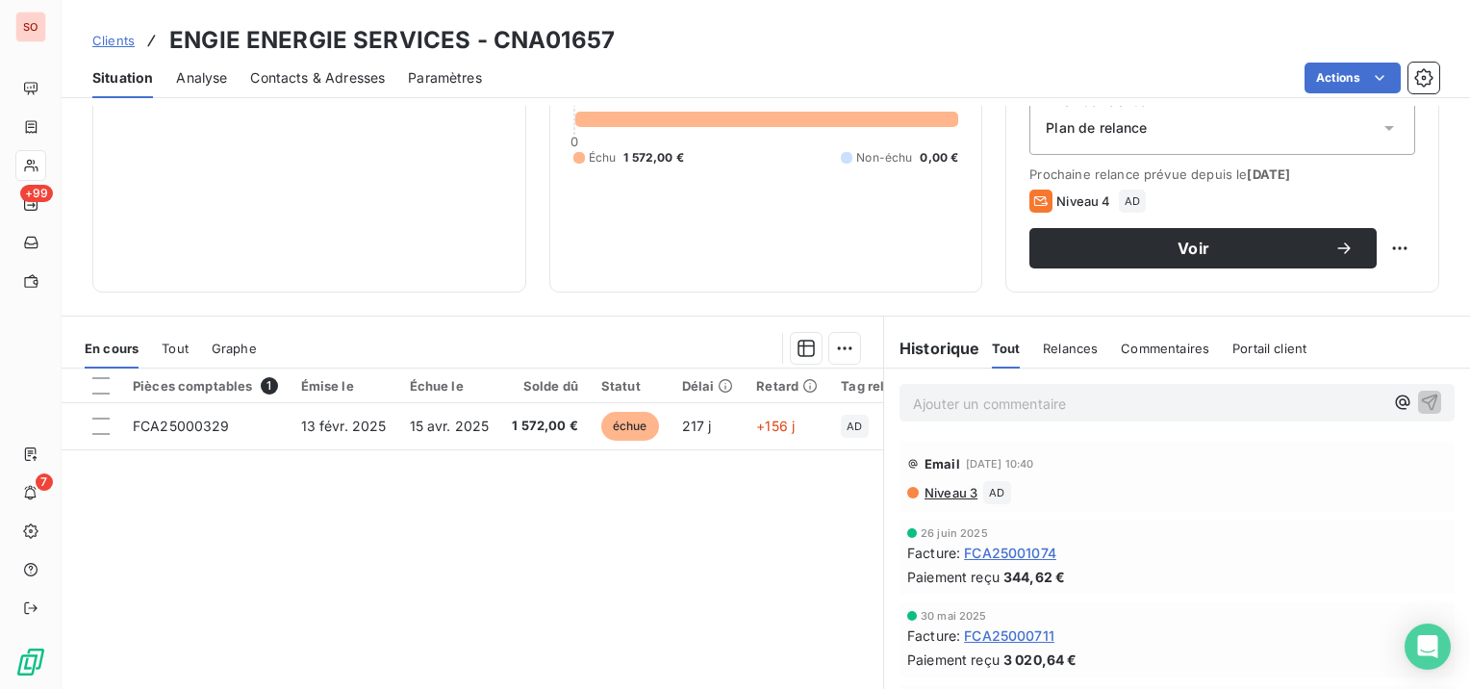
scroll to position [289, 0]
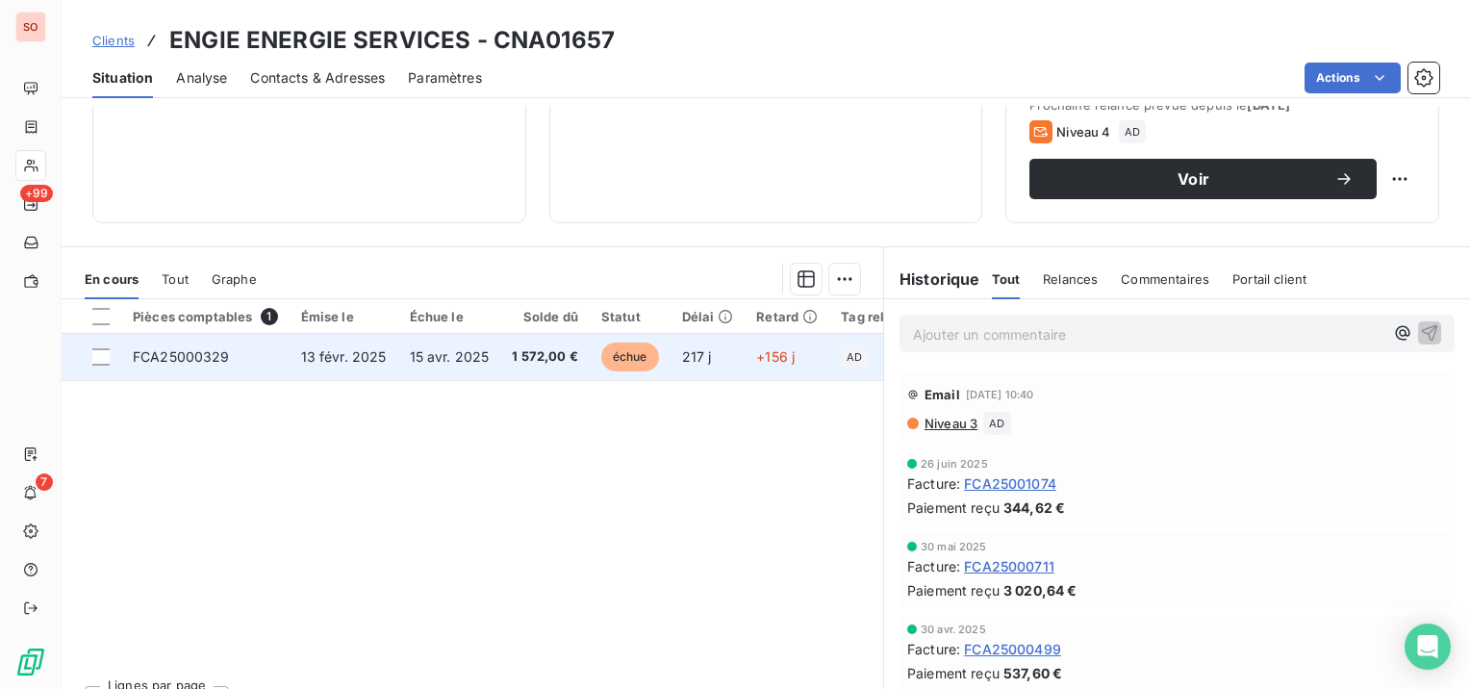
click at [442, 358] on span "15 avr. 2025" at bounding box center [450, 356] width 80 height 16
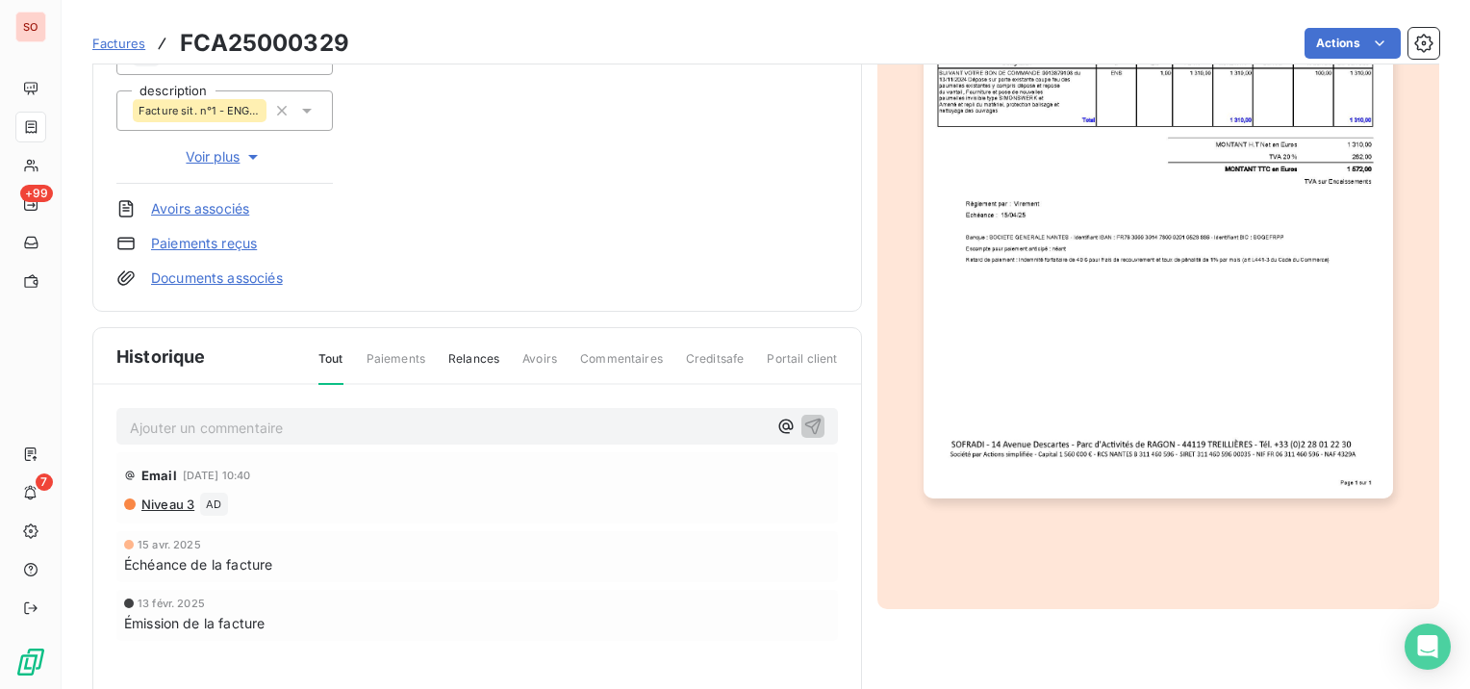
scroll to position [385, 0]
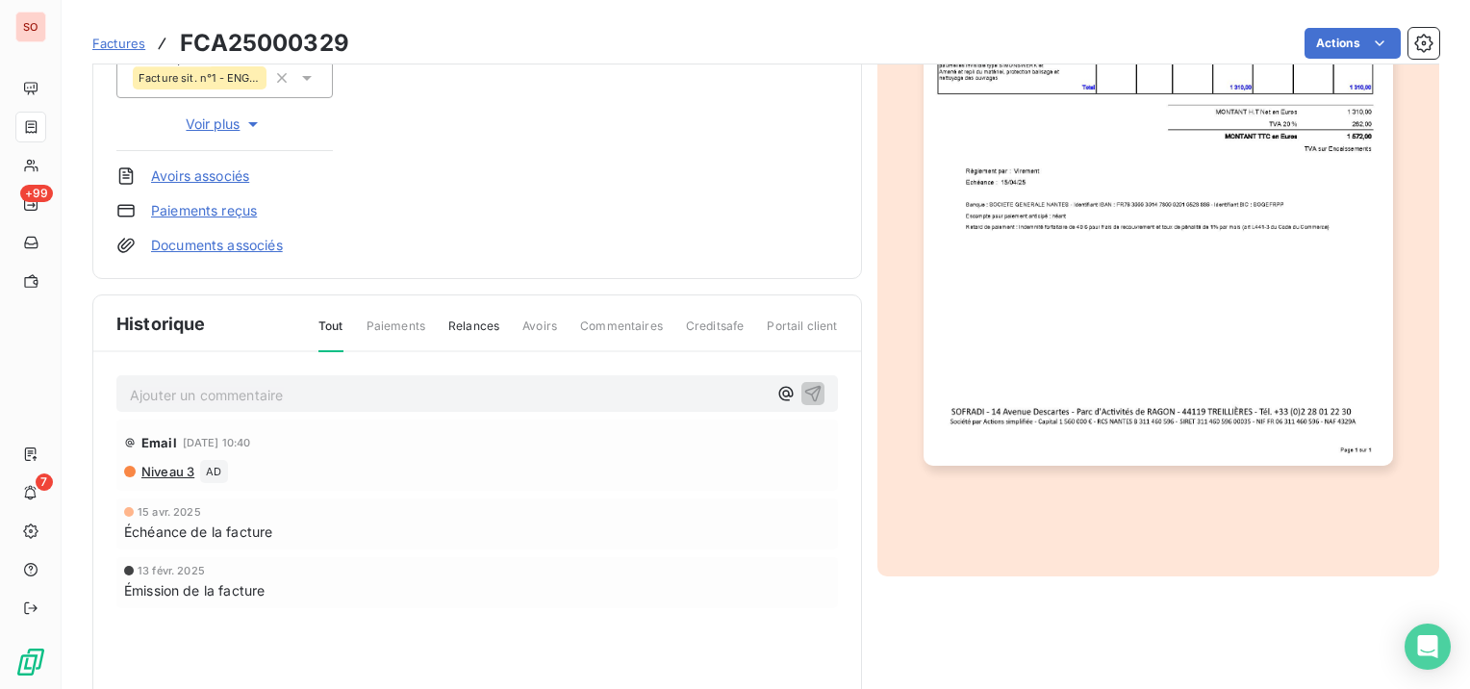
click at [383, 402] on p "Ajouter un commentaire ﻿" at bounding box center [448, 395] width 637 height 24
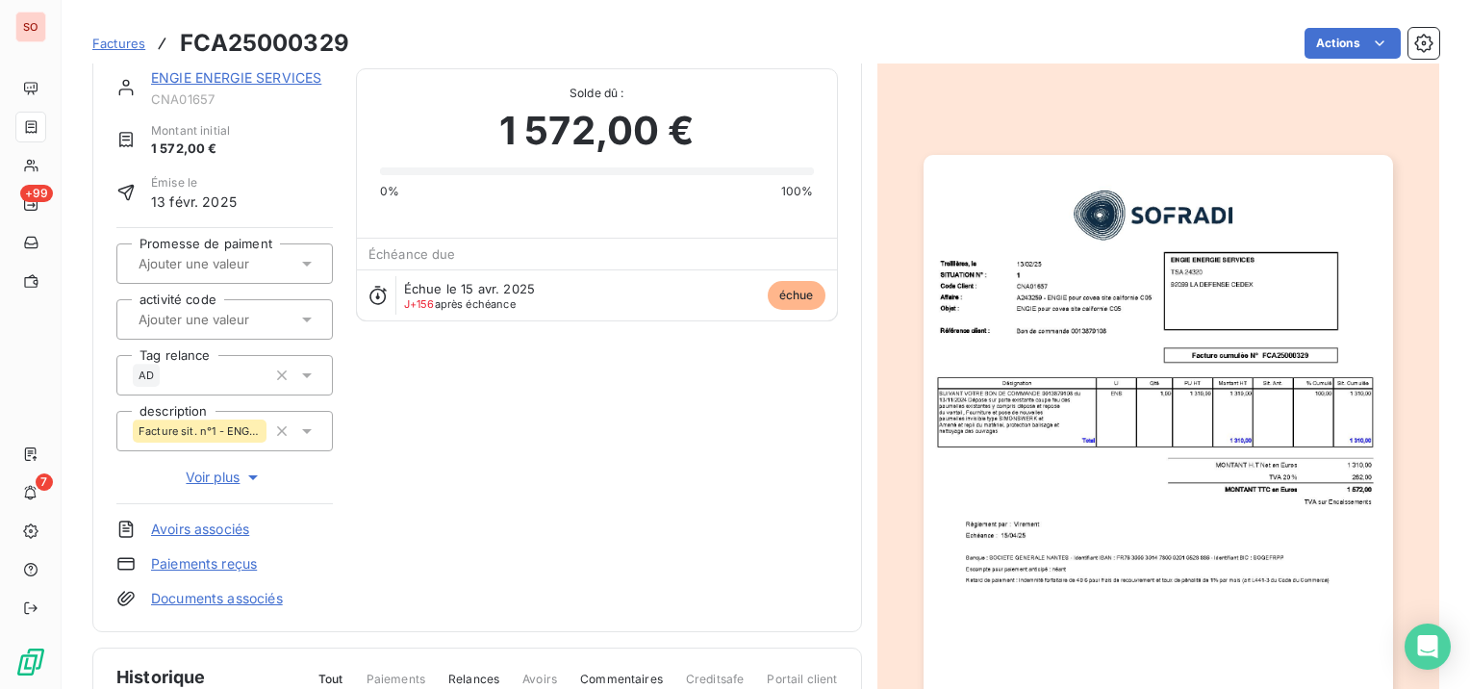
scroll to position [0, 0]
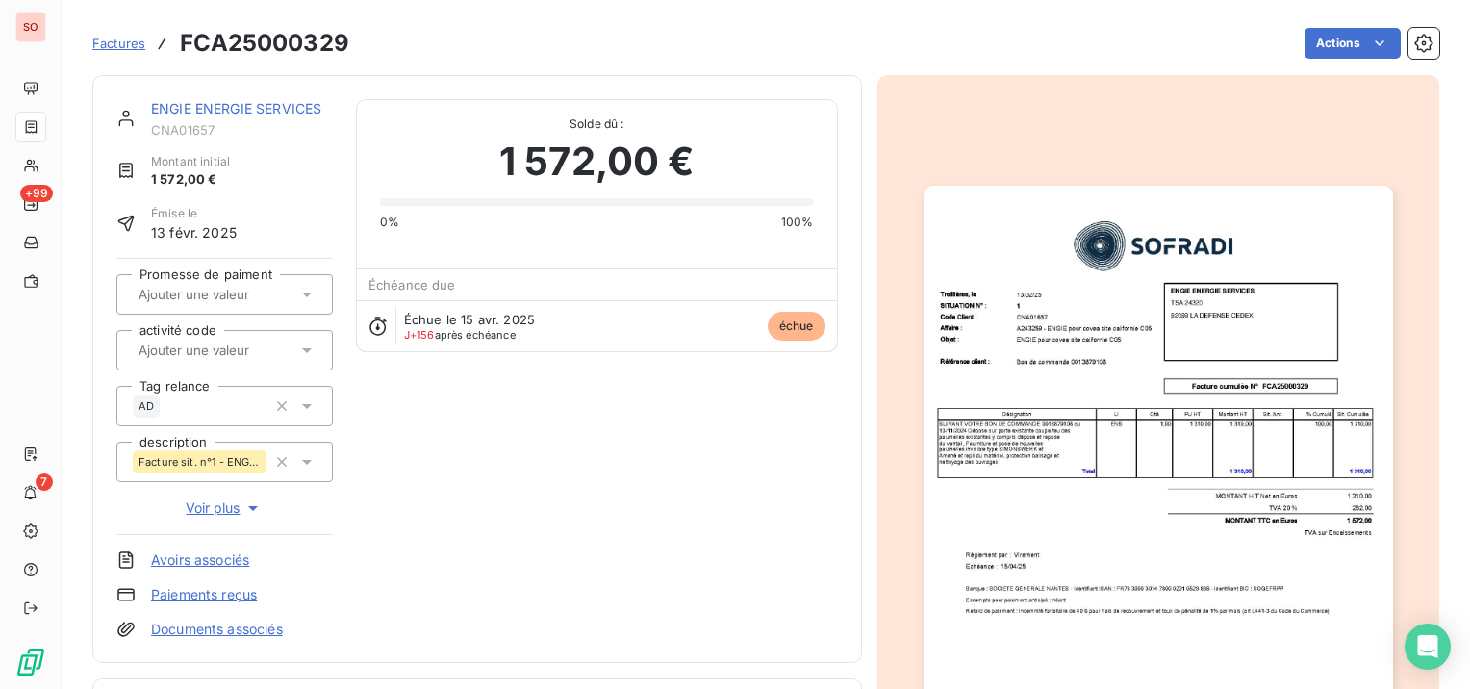
click at [186, 105] on link "ENGIE ENERGIE SERVICES" at bounding box center [236, 108] width 170 height 16
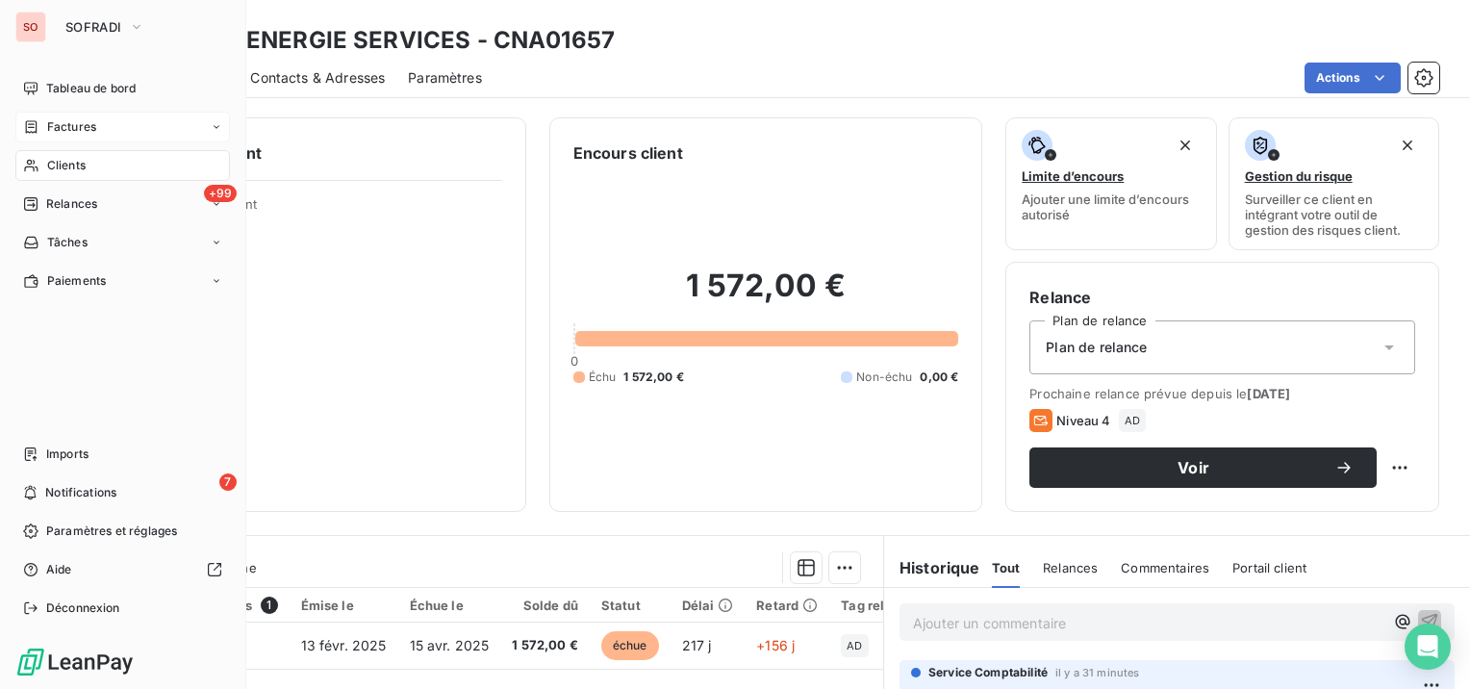
drag, startPoint x: 60, startPoint y: 122, endPoint x: 46, endPoint y: 127, distance: 14.3
click at [46, 127] on div "Factures" at bounding box center [59, 126] width 73 height 17
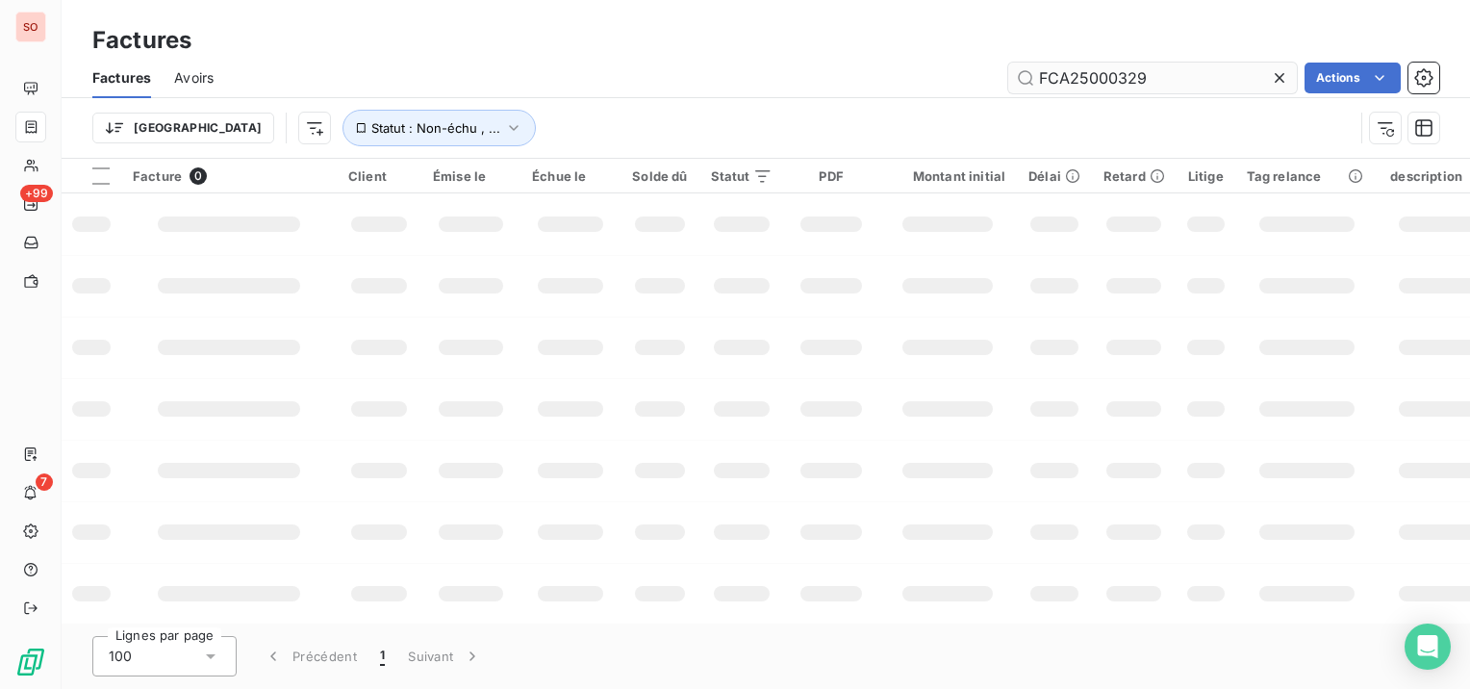
drag, startPoint x: 1282, startPoint y: 73, endPoint x: 1251, endPoint y: 80, distance: 32.5
click at [1282, 74] on icon at bounding box center [1280, 78] width 10 height 10
click at [1219, 83] on input "text" at bounding box center [1152, 78] width 289 height 31
paste input "FCA25001990"
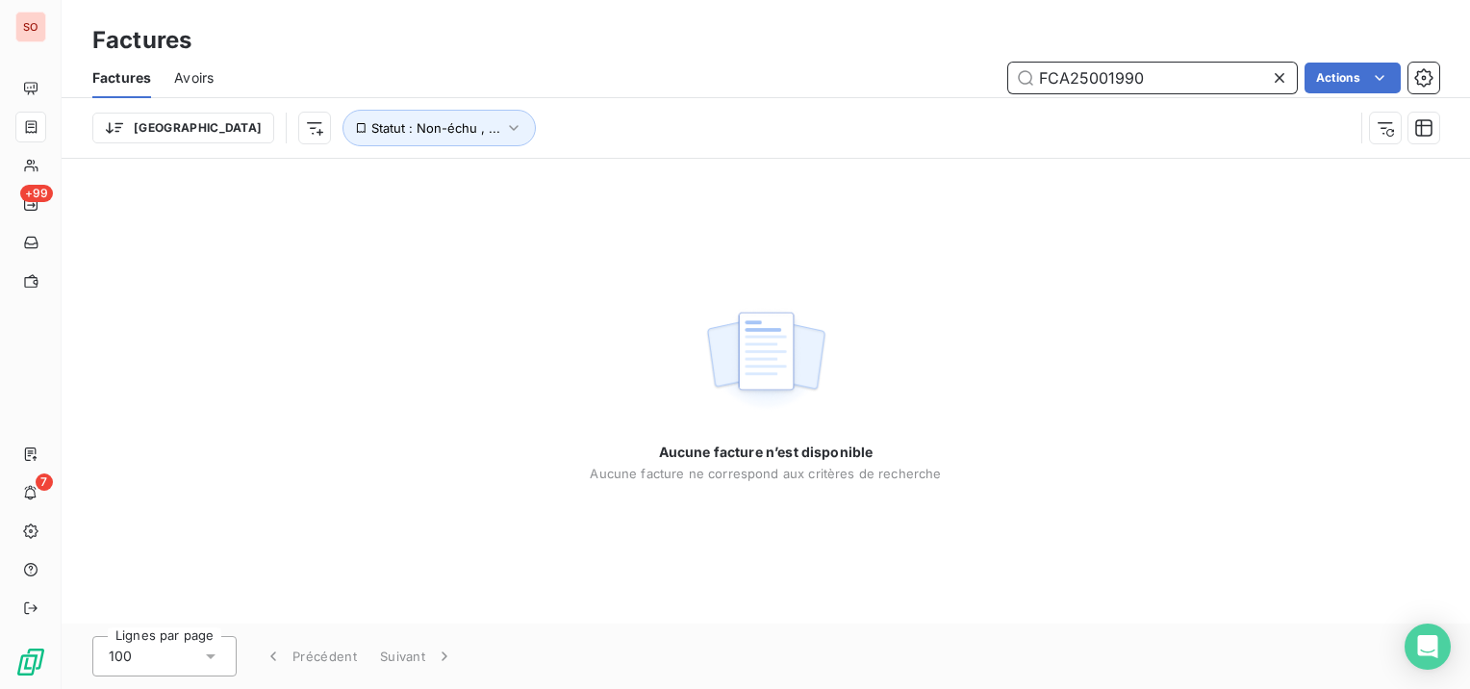
type input "FCA25001990"
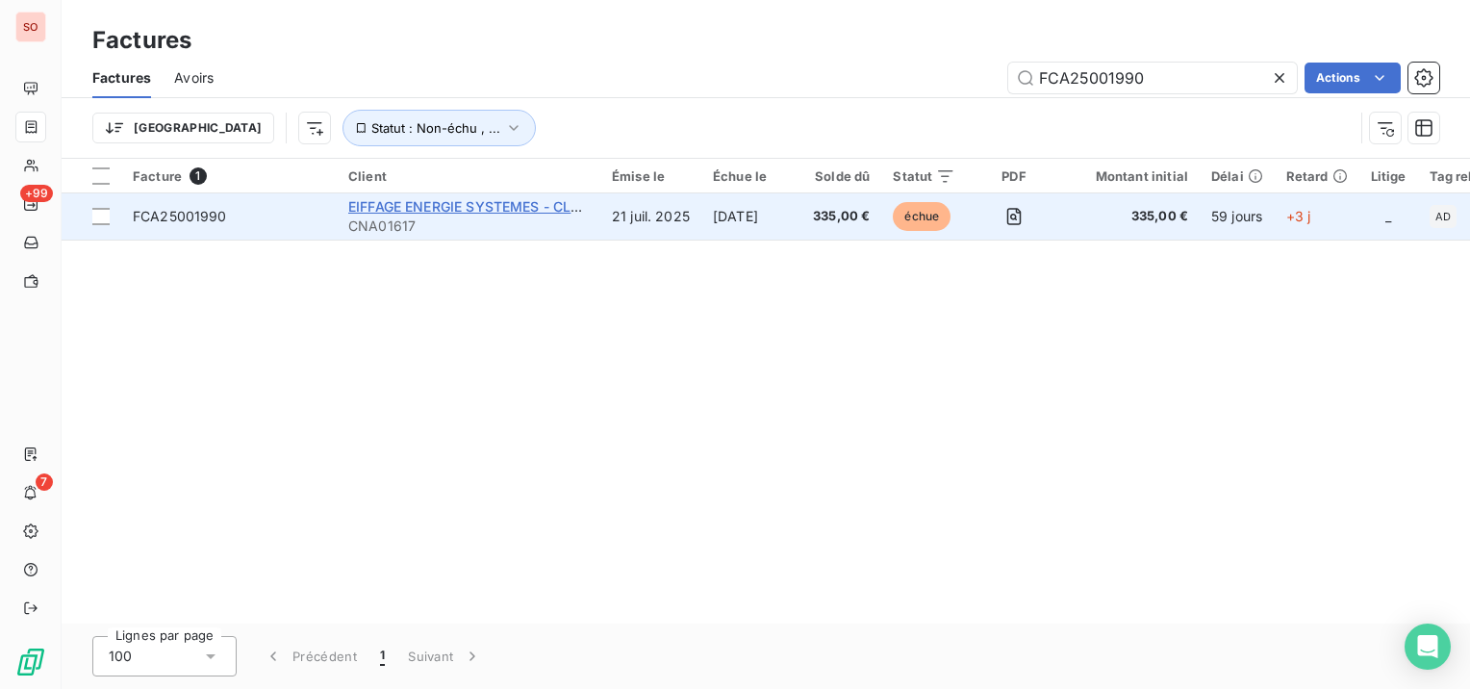
click at [471, 206] on span "EIFFAGE ENERGIE SYSTEMES - CLEVIA OUEST" at bounding box center [500, 206] width 304 height 16
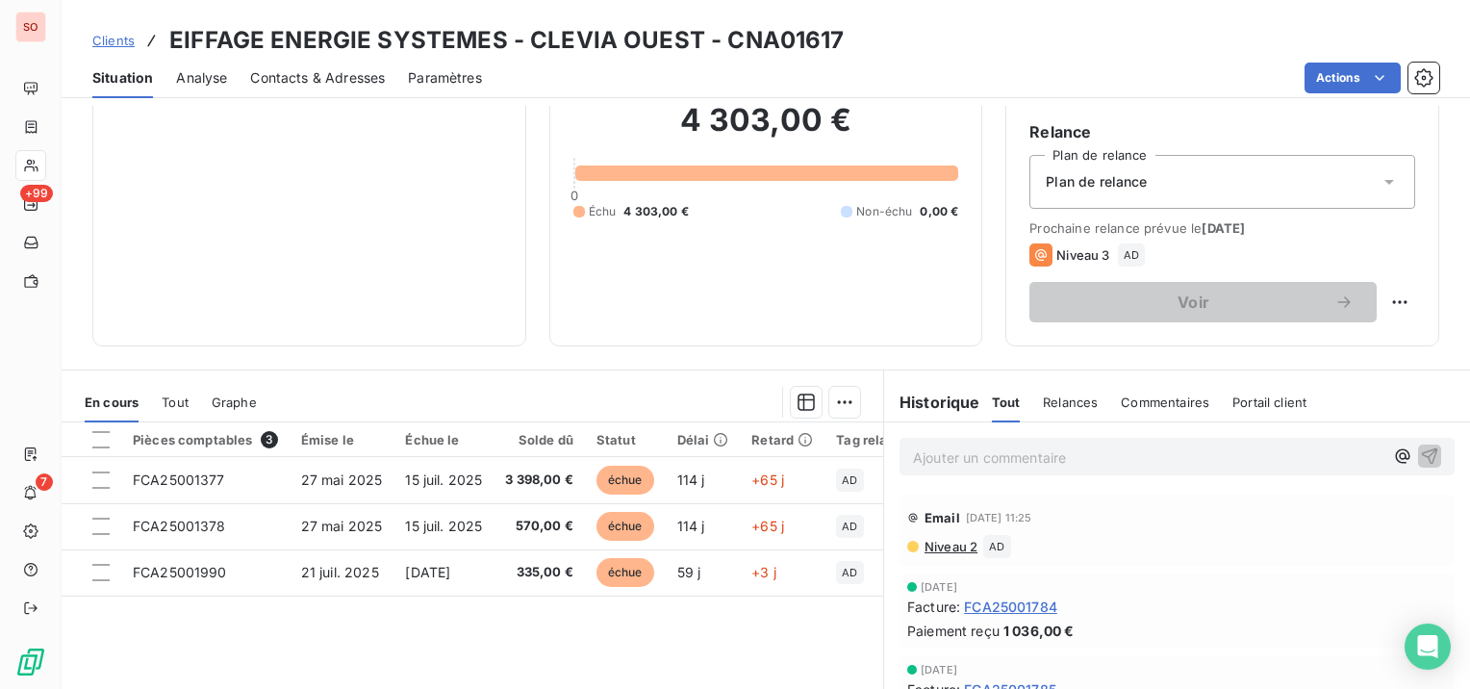
scroll to position [192, 0]
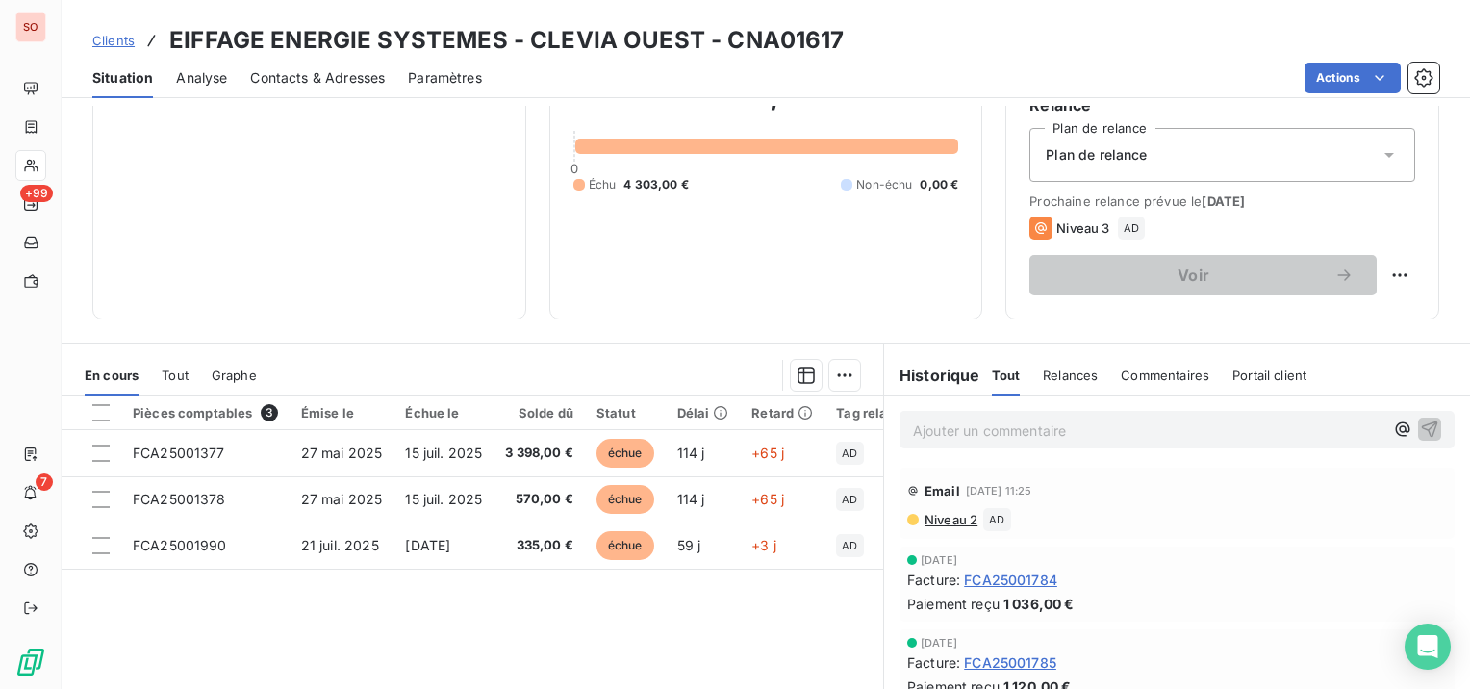
click at [360, 76] on span "Contacts & Adresses" at bounding box center [317, 77] width 135 height 19
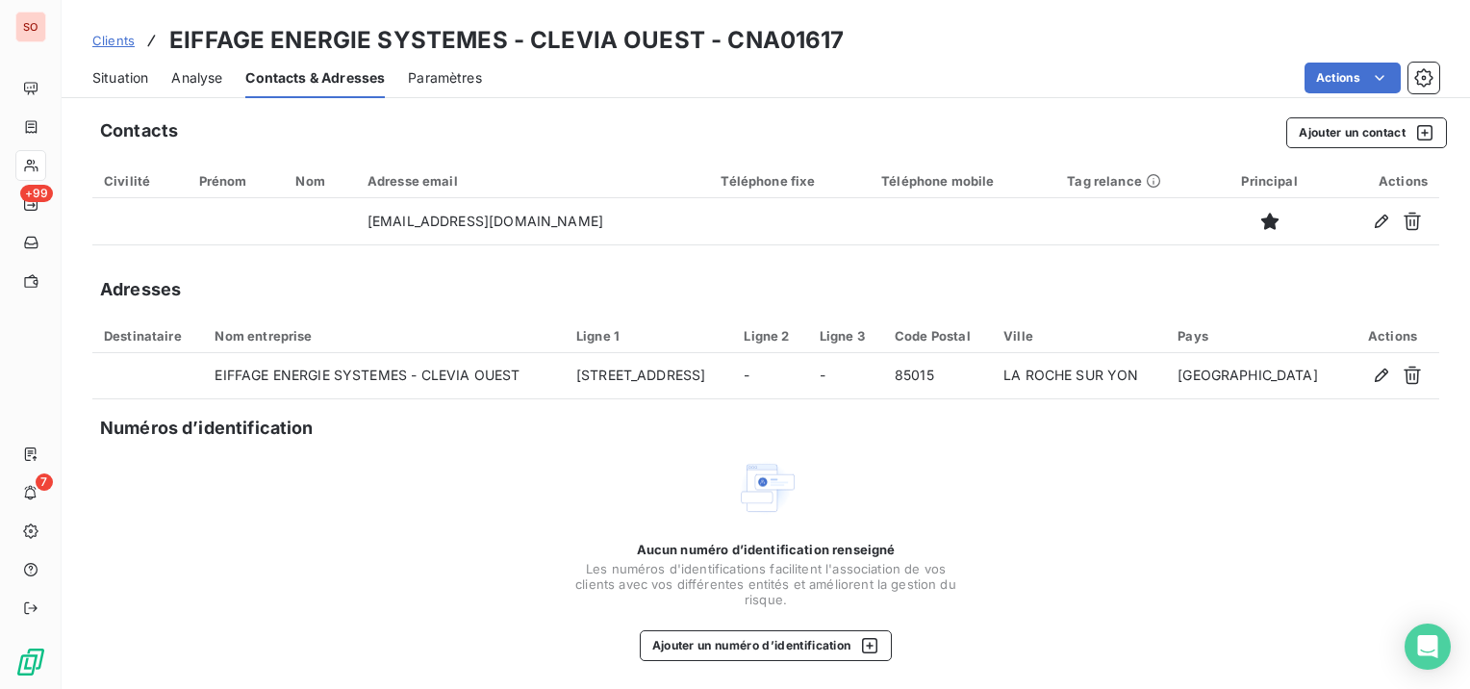
click at [126, 77] on span "Situation" at bounding box center [120, 77] width 56 height 19
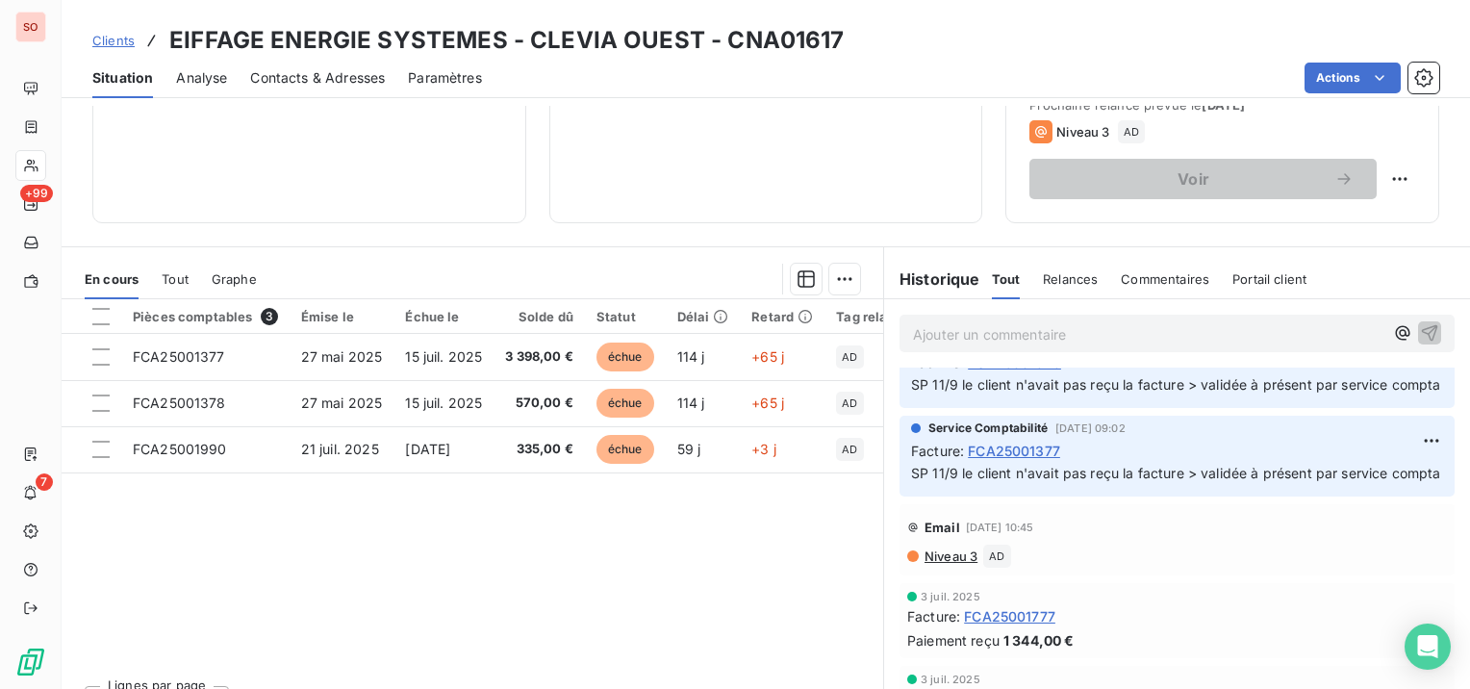
scroll to position [0, 0]
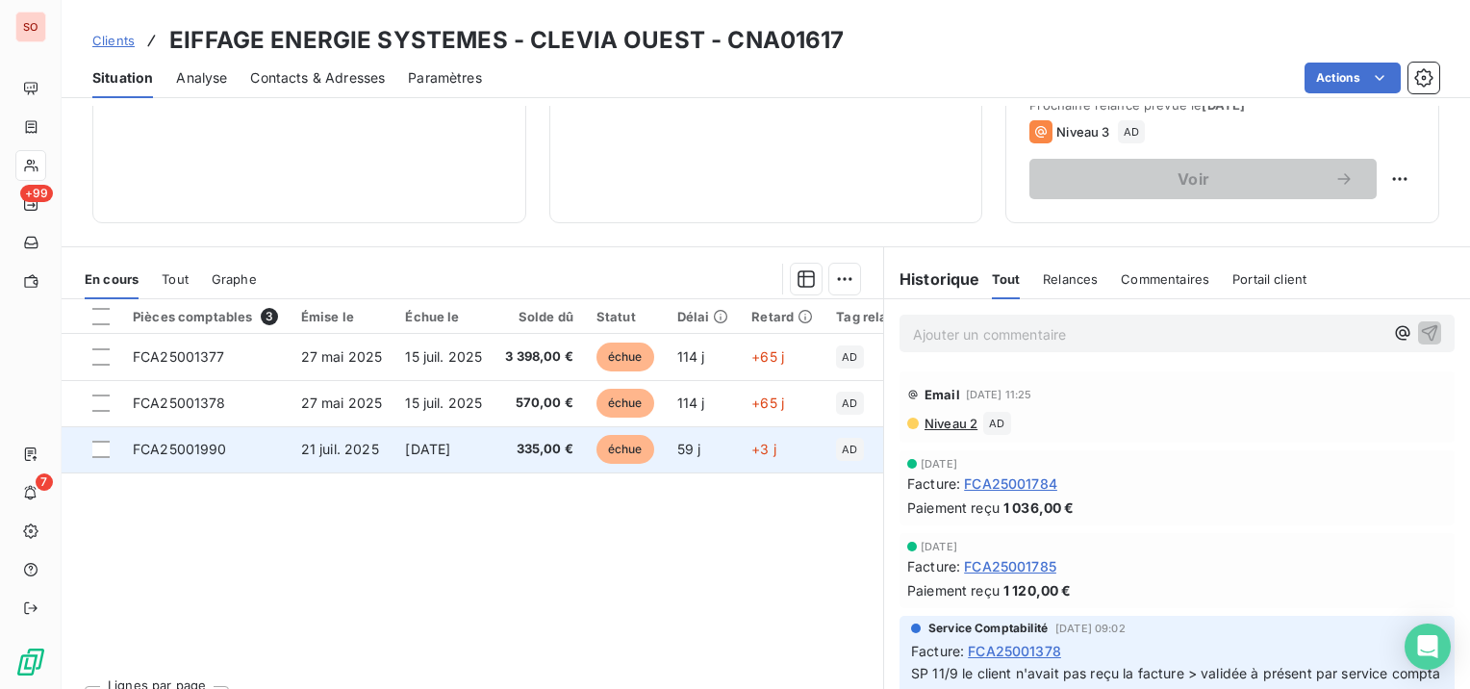
click at [582, 451] on td "335,00 €" at bounding box center [539, 449] width 91 height 46
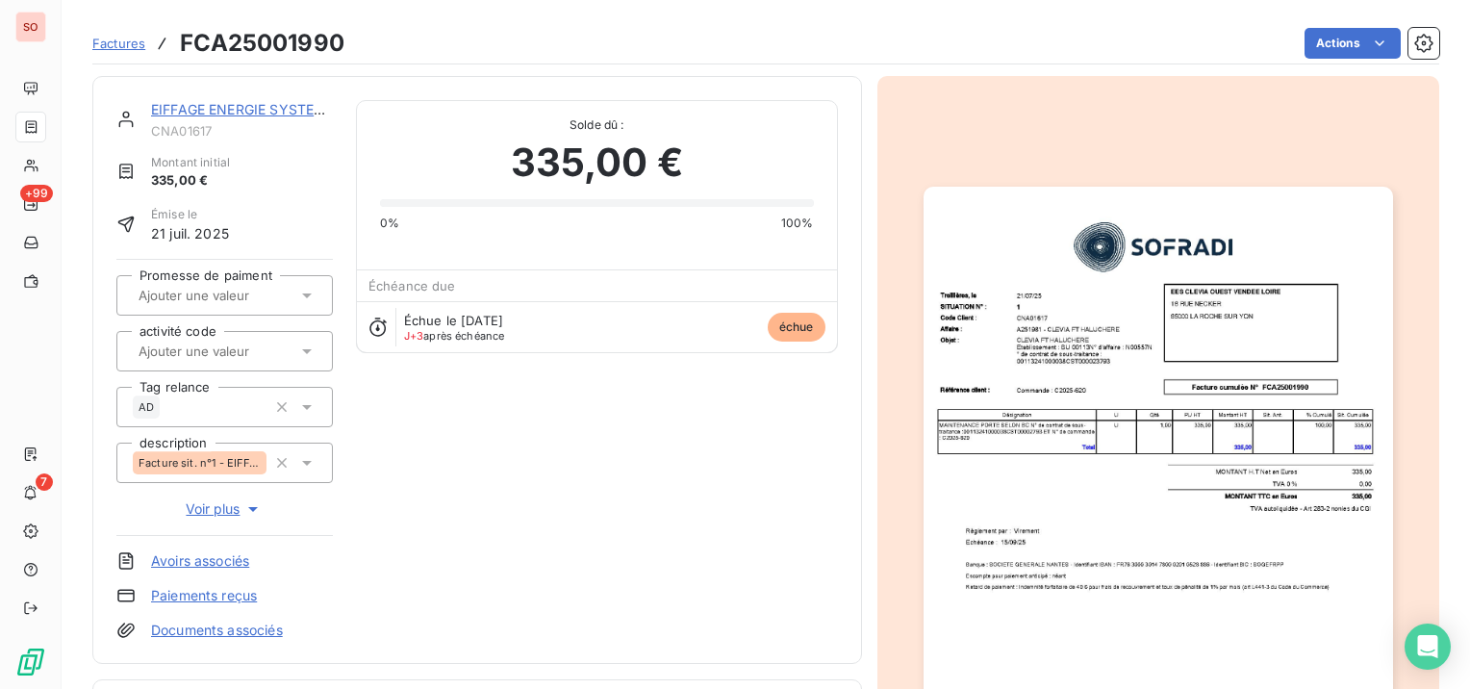
scroll to position [289, 0]
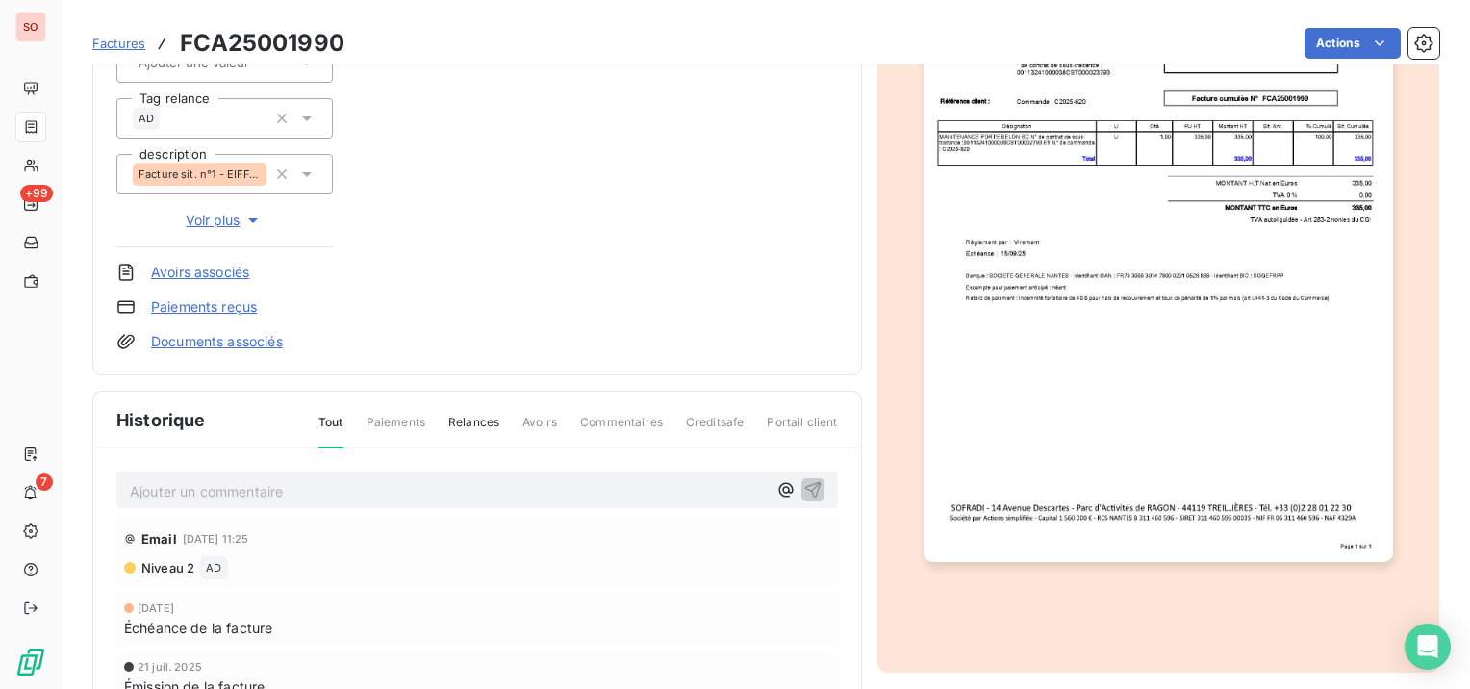
click at [295, 471] on div "Ajouter un commentaire ﻿" at bounding box center [477, 490] width 722 height 38
click at [293, 481] on p "Ajouter un commentaire ﻿" at bounding box center [448, 491] width 637 height 24
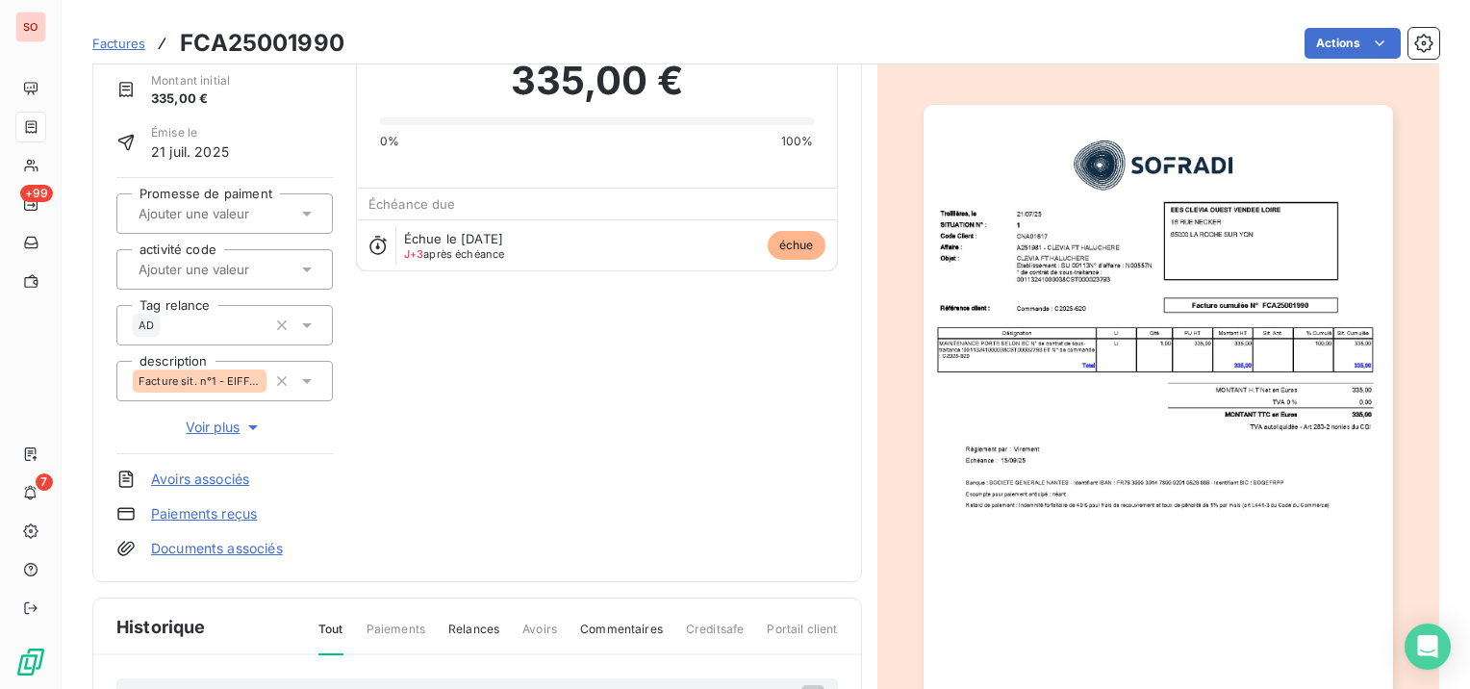
scroll to position [0, 0]
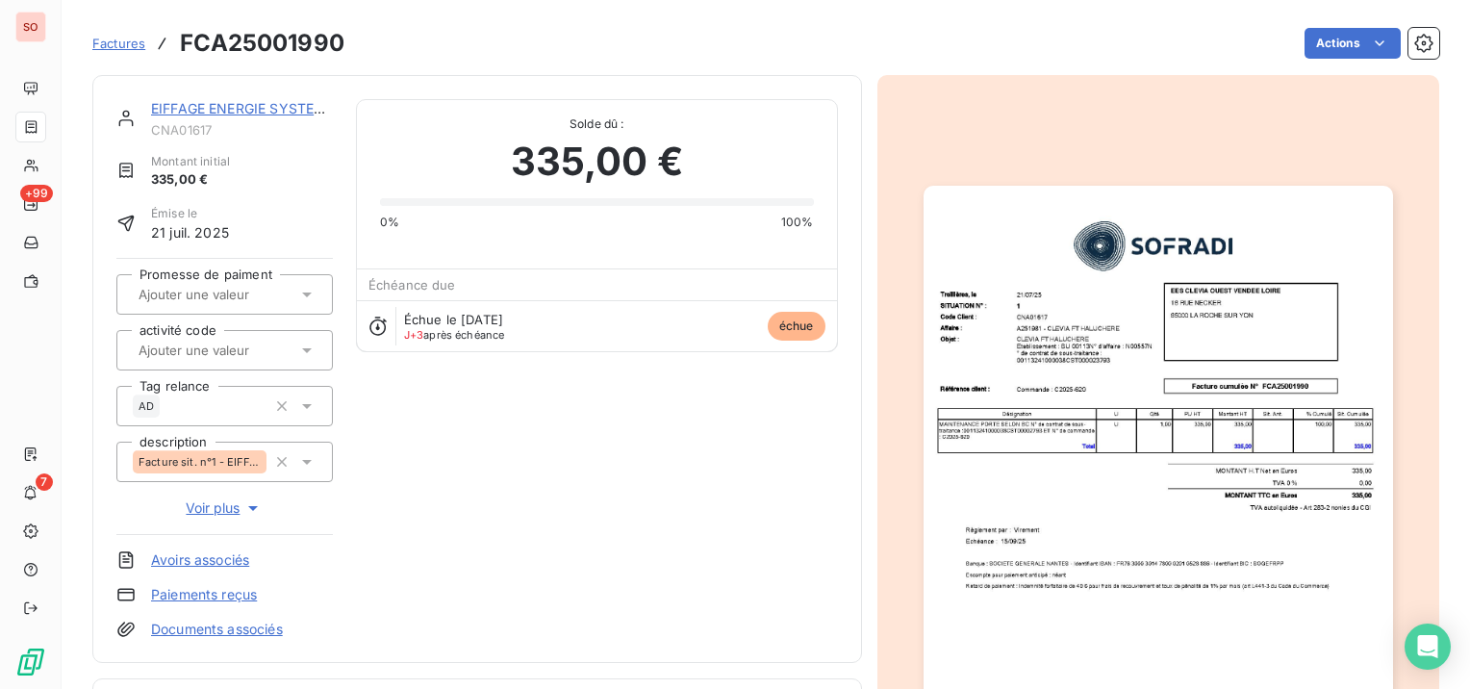
click at [262, 108] on link "EIFFAGE ENERGIE SYSTEMES - CLEVIA OUEST" at bounding box center [303, 108] width 305 height 16
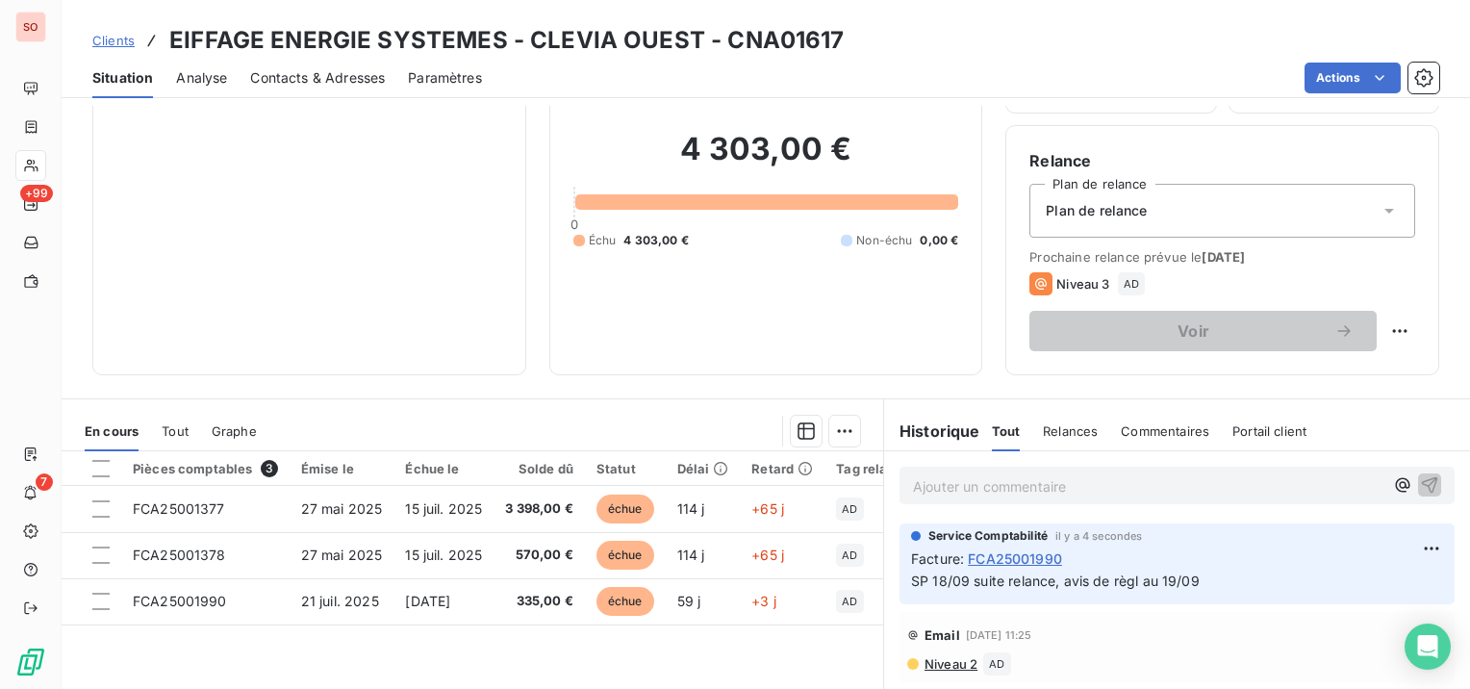
scroll to position [289, 0]
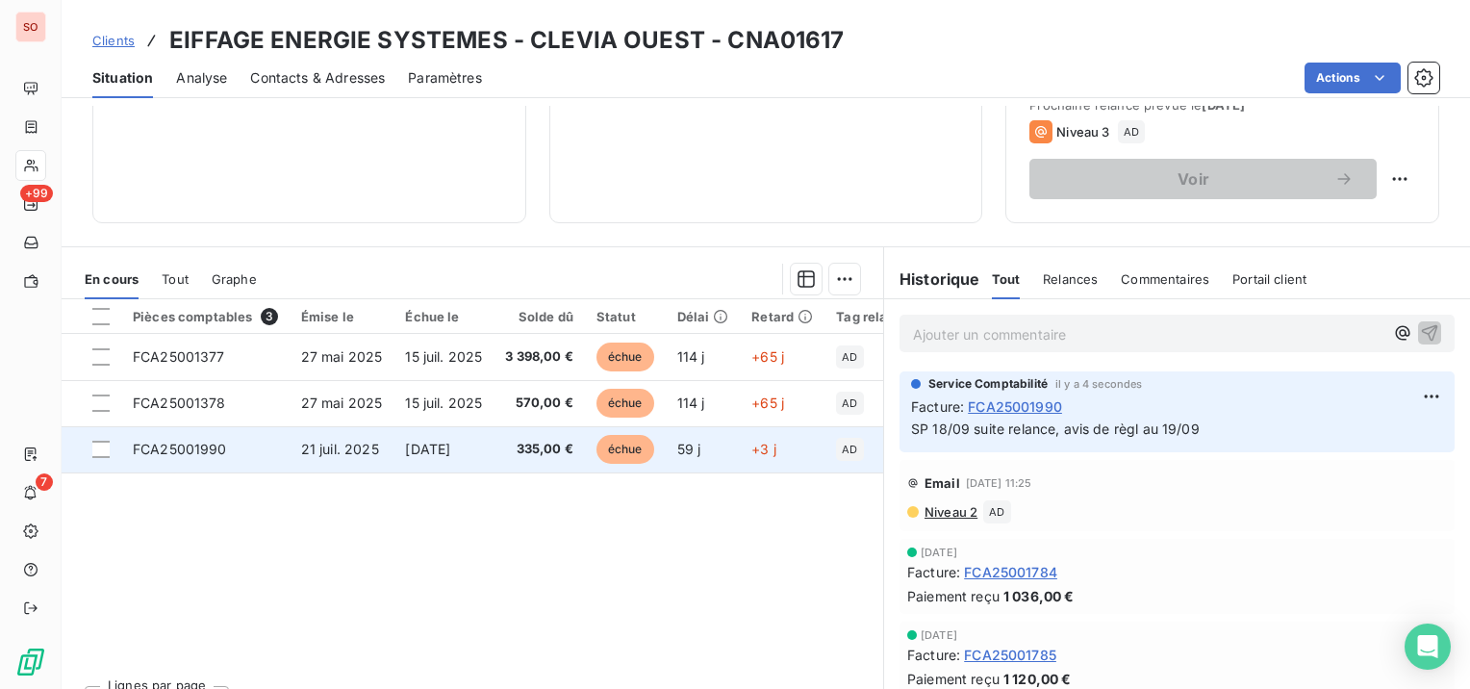
click at [450, 448] on span "[DATE]" at bounding box center [427, 449] width 45 height 16
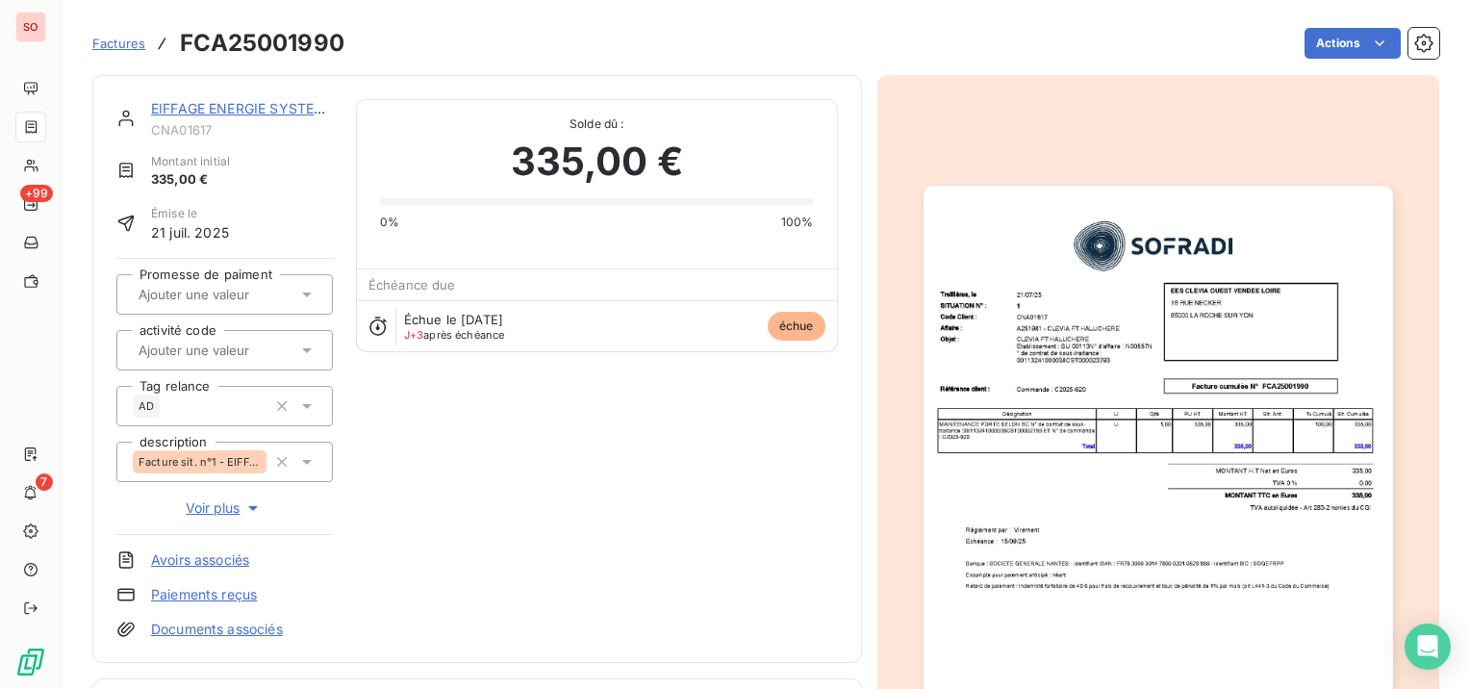
click at [1271, 377] on img "button" at bounding box center [1159, 518] width 470 height 664
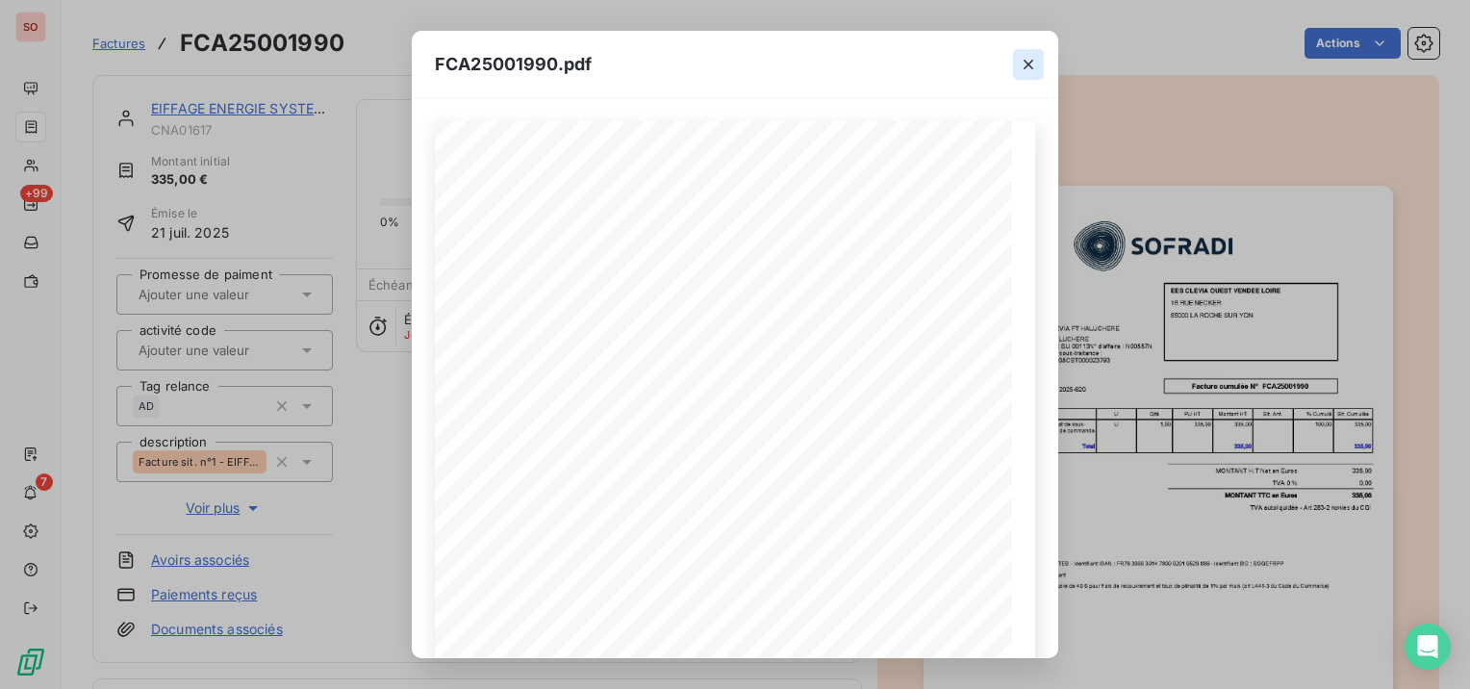
click at [1021, 63] on icon "button" at bounding box center [1028, 64] width 19 height 19
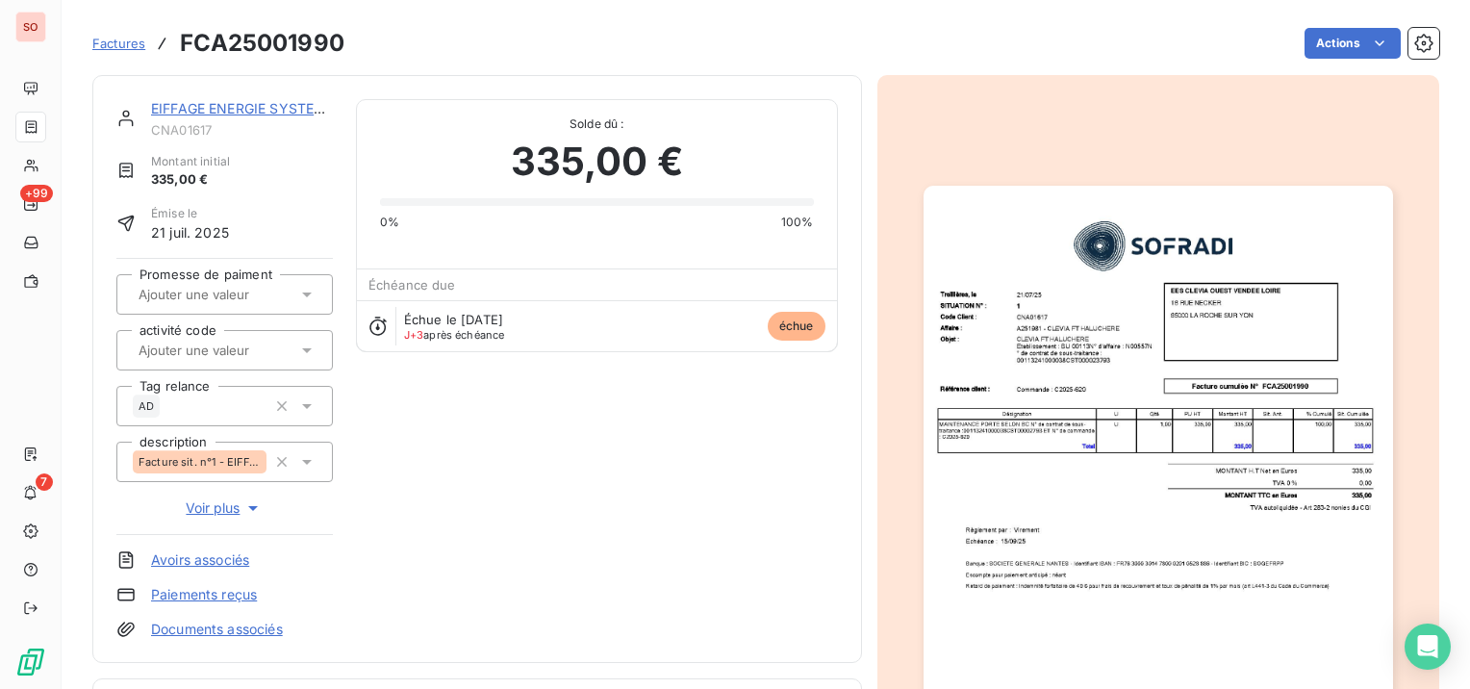
click at [279, 108] on link "EIFFAGE ENERGIE SYSTEMES - CLEVIA OUEST" at bounding box center [303, 108] width 305 height 16
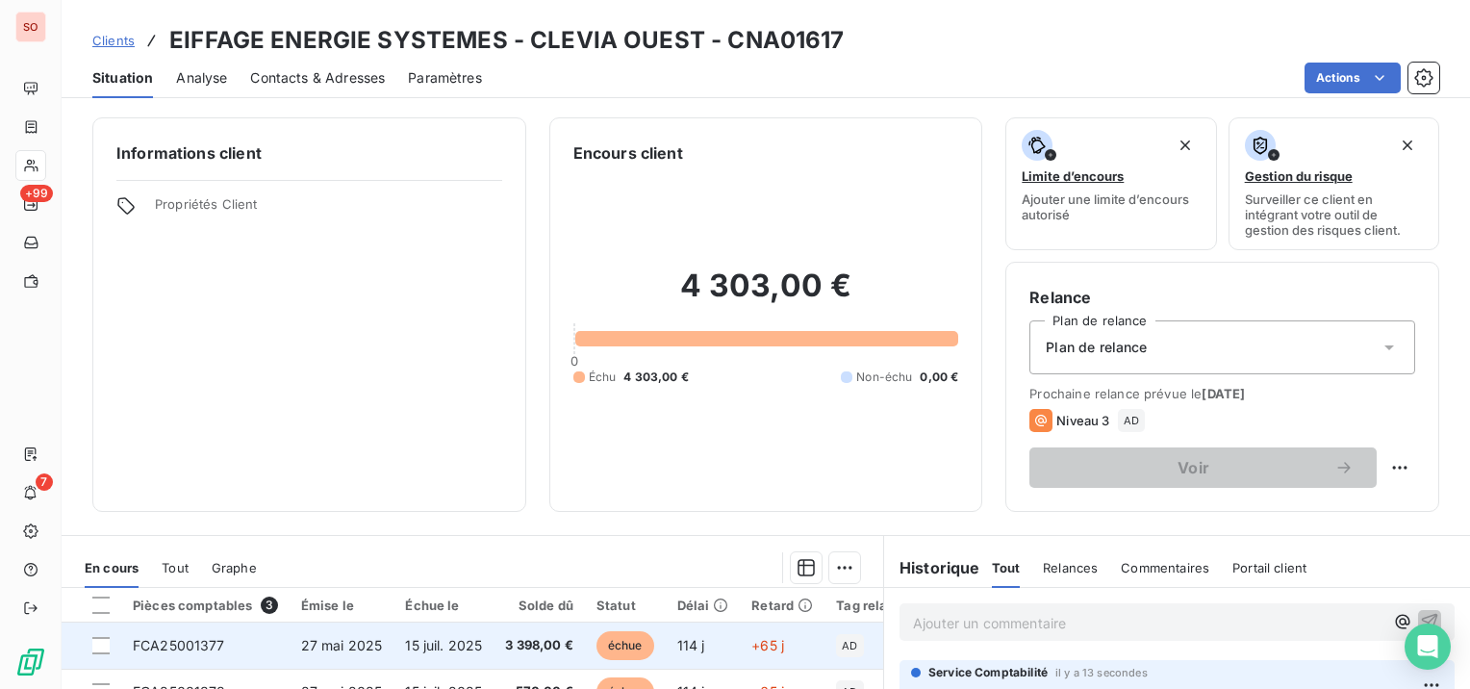
click at [316, 646] on span "27 mai 2025" at bounding box center [342, 645] width 82 height 16
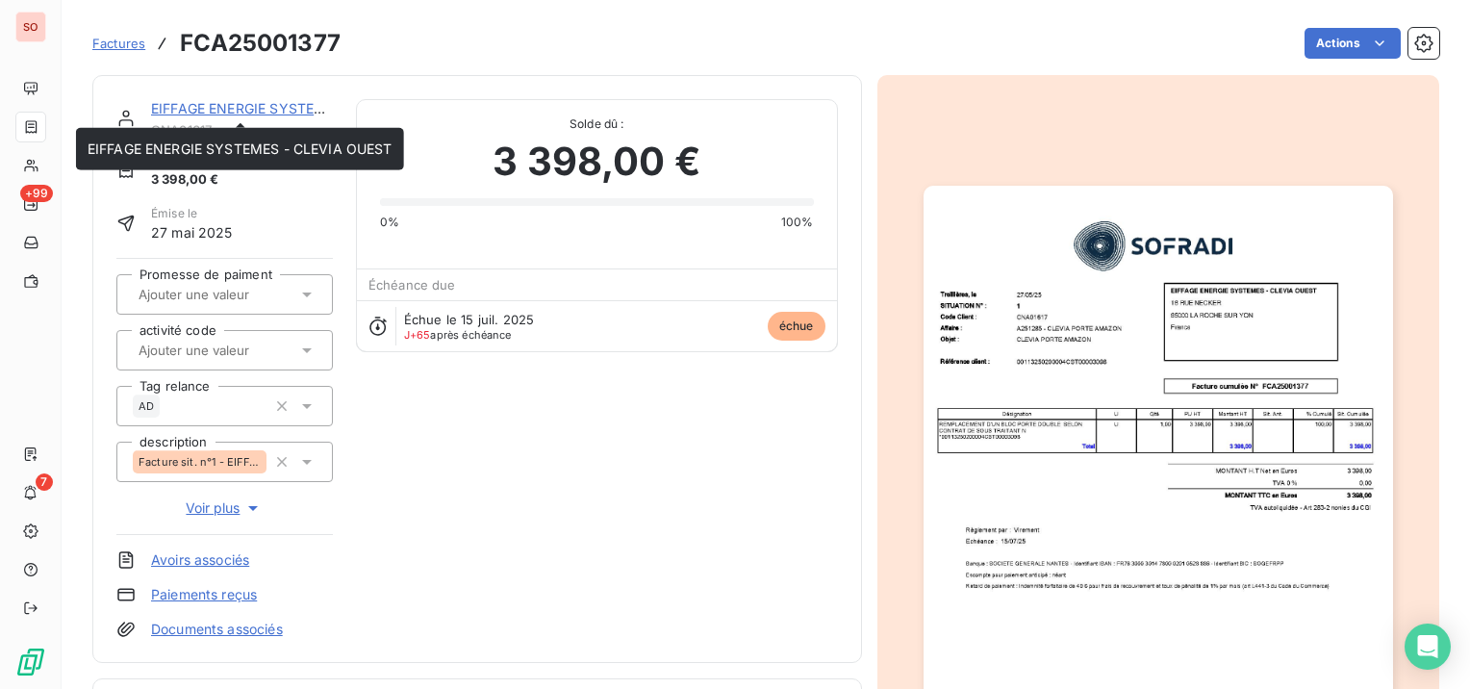
click at [198, 107] on link "EIFFAGE ENERGIE SYSTEMES - CLEVIA OUEST" at bounding box center [303, 108] width 305 height 16
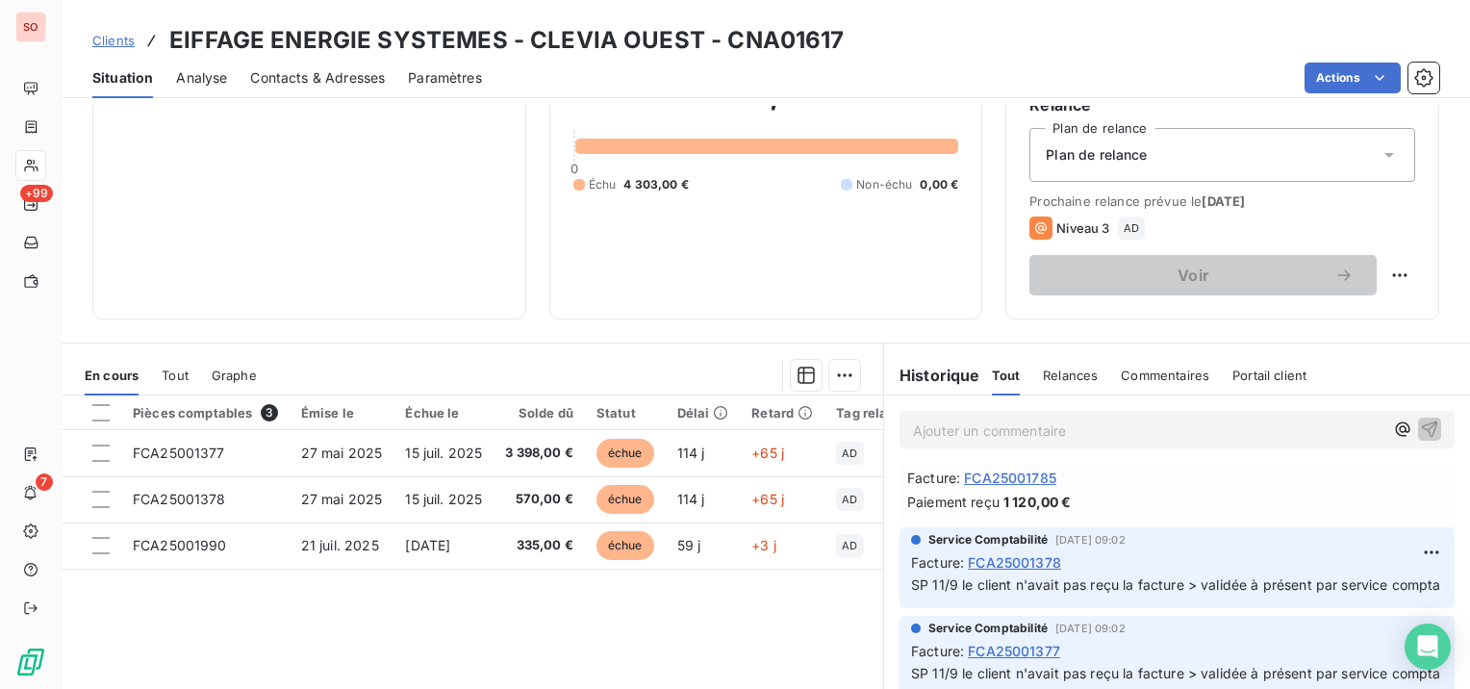
scroll to position [289, 0]
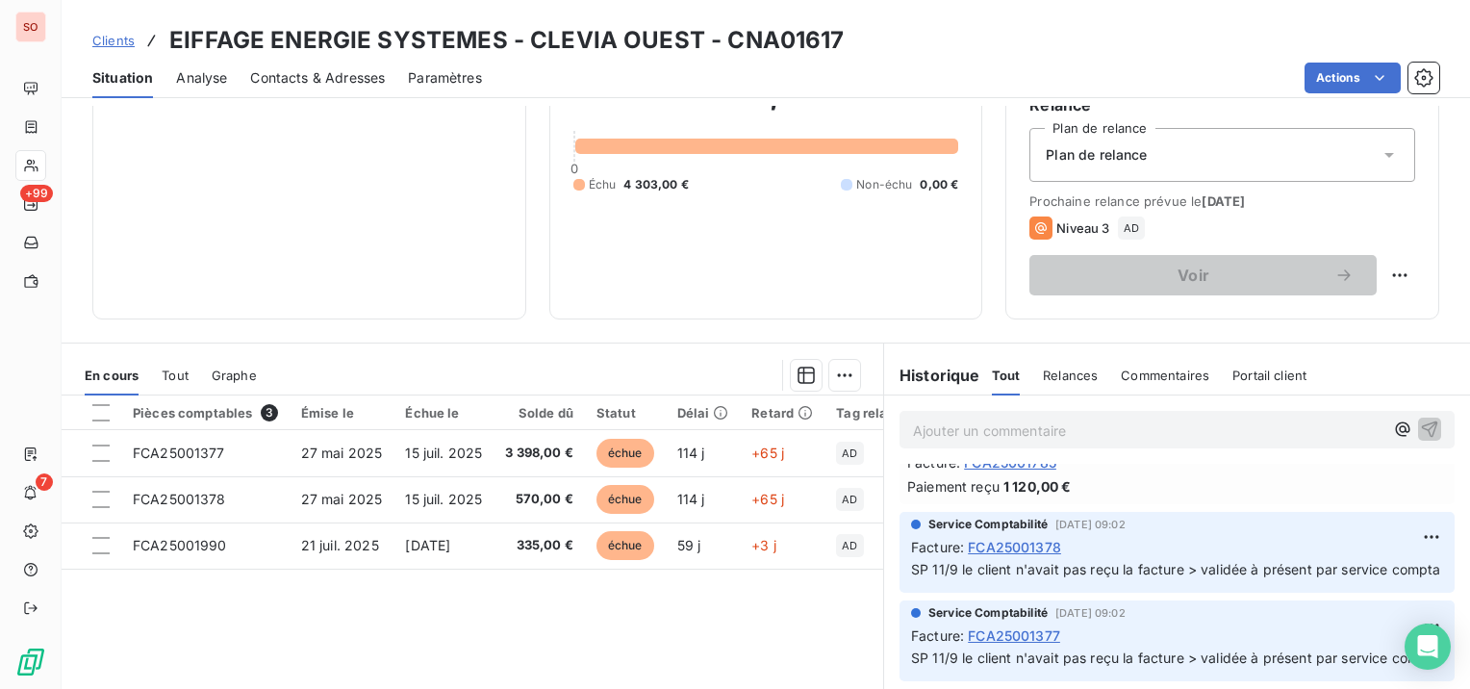
click at [133, 36] on span "Clients" at bounding box center [113, 40] width 42 height 15
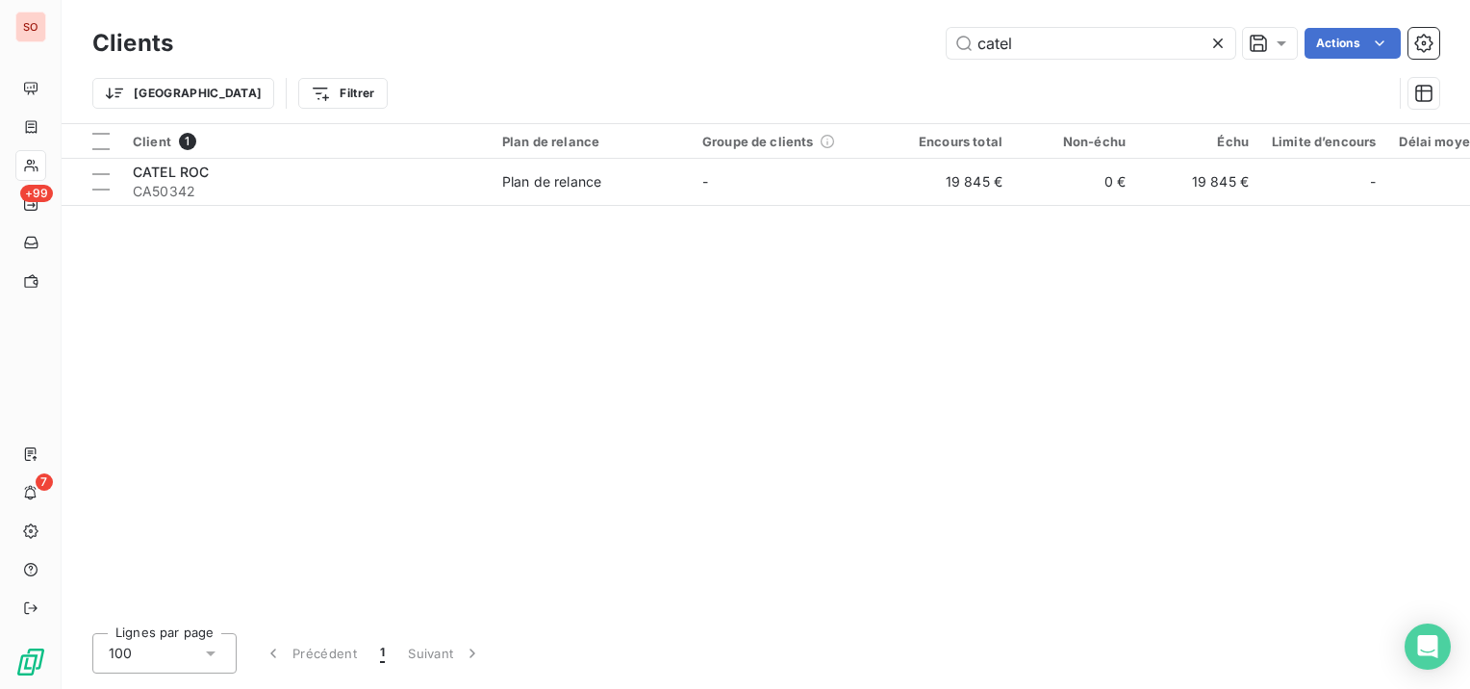
drag, startPoint x: 1073, startPoint y: 43, endPoint x: 910, endPoint y: 42, distance: 162.6
click at [910, 42] on div "catel Actions" at bounding box center [817, 43] width 1243 height 31
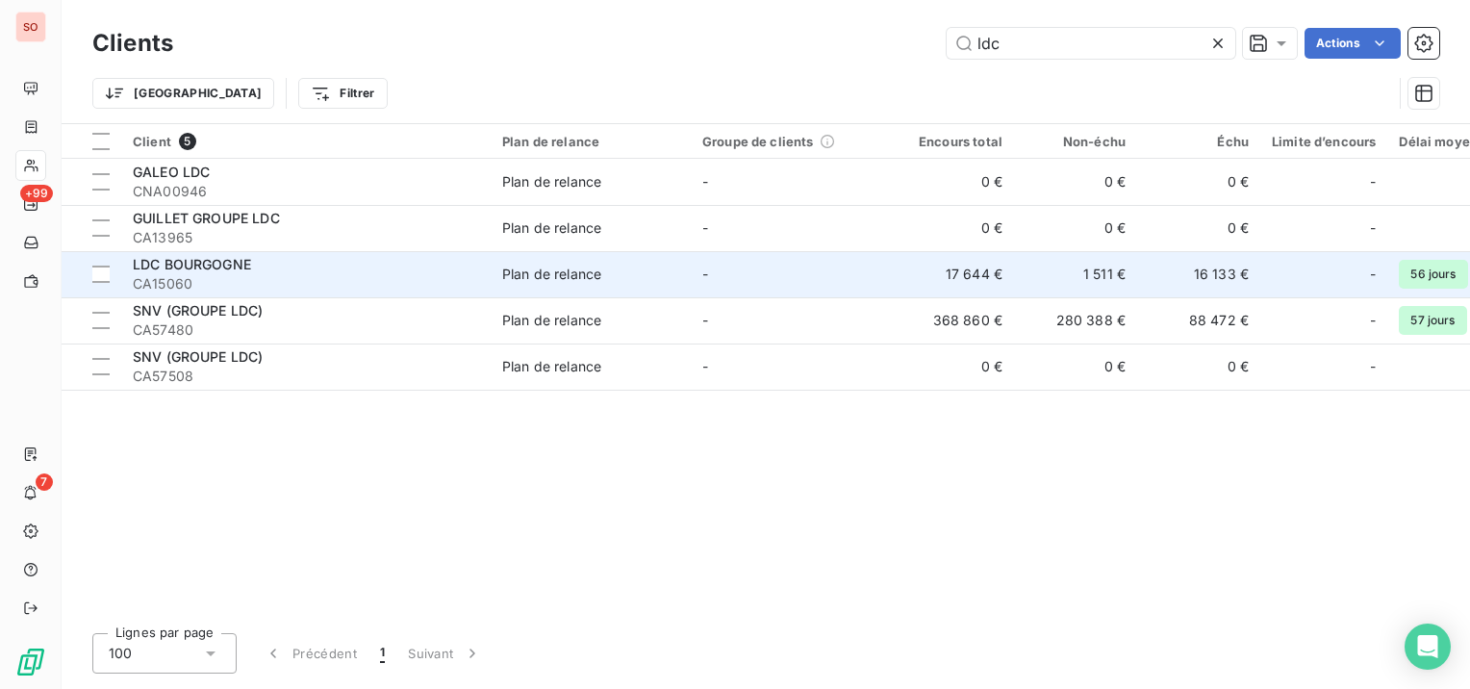
type input "ldc"
click at [405, 261] on div "LDC BOURGOGNE" at bounding box center [306, 264] width 346 height 19
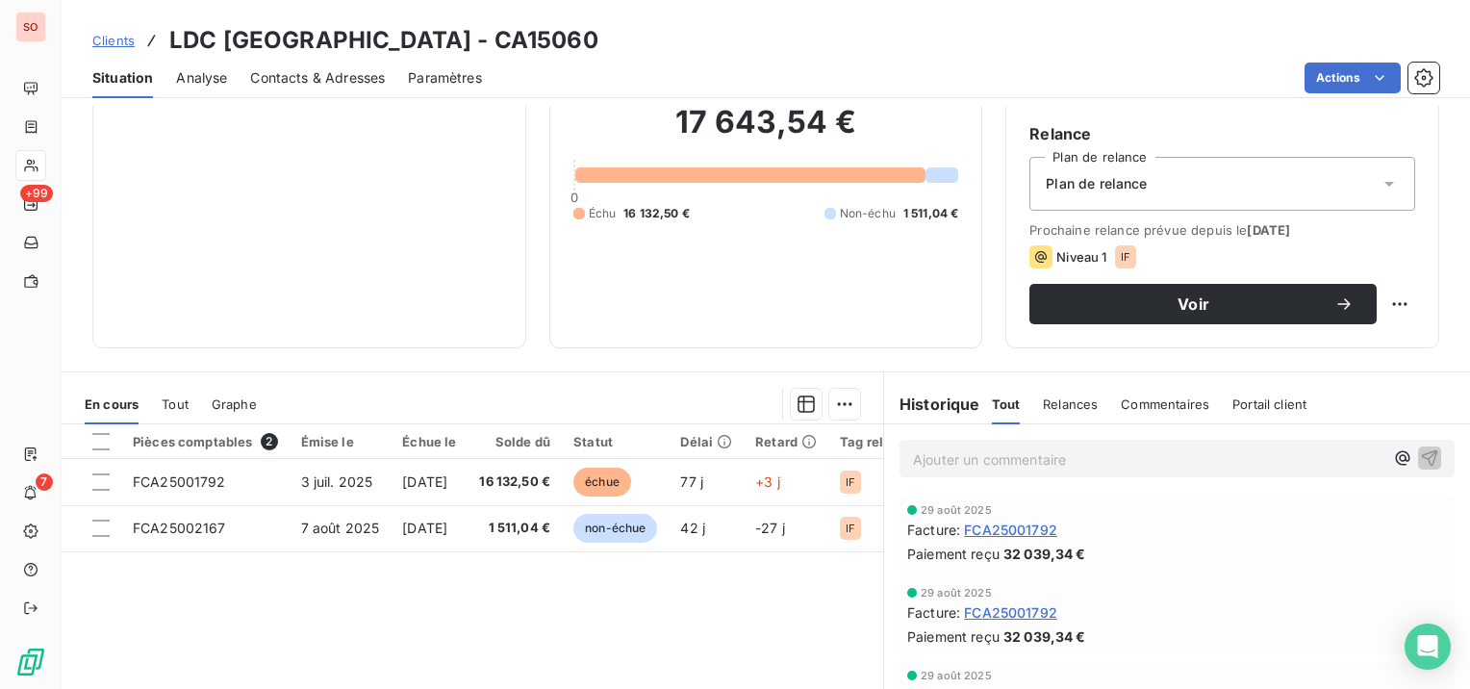
scroll to position [192, 0]
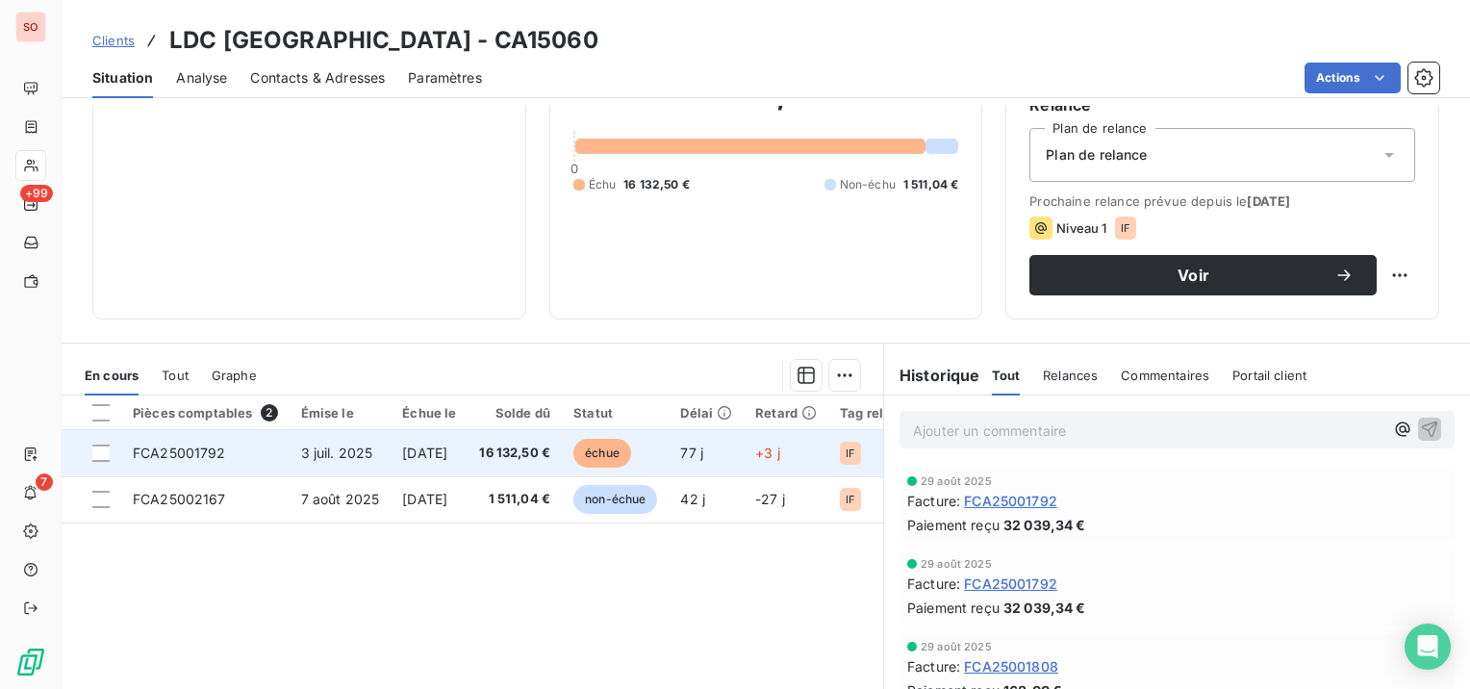
click at [429, 450] on span "[DATE]" at bounding box center [424, 452] width 45 height 16
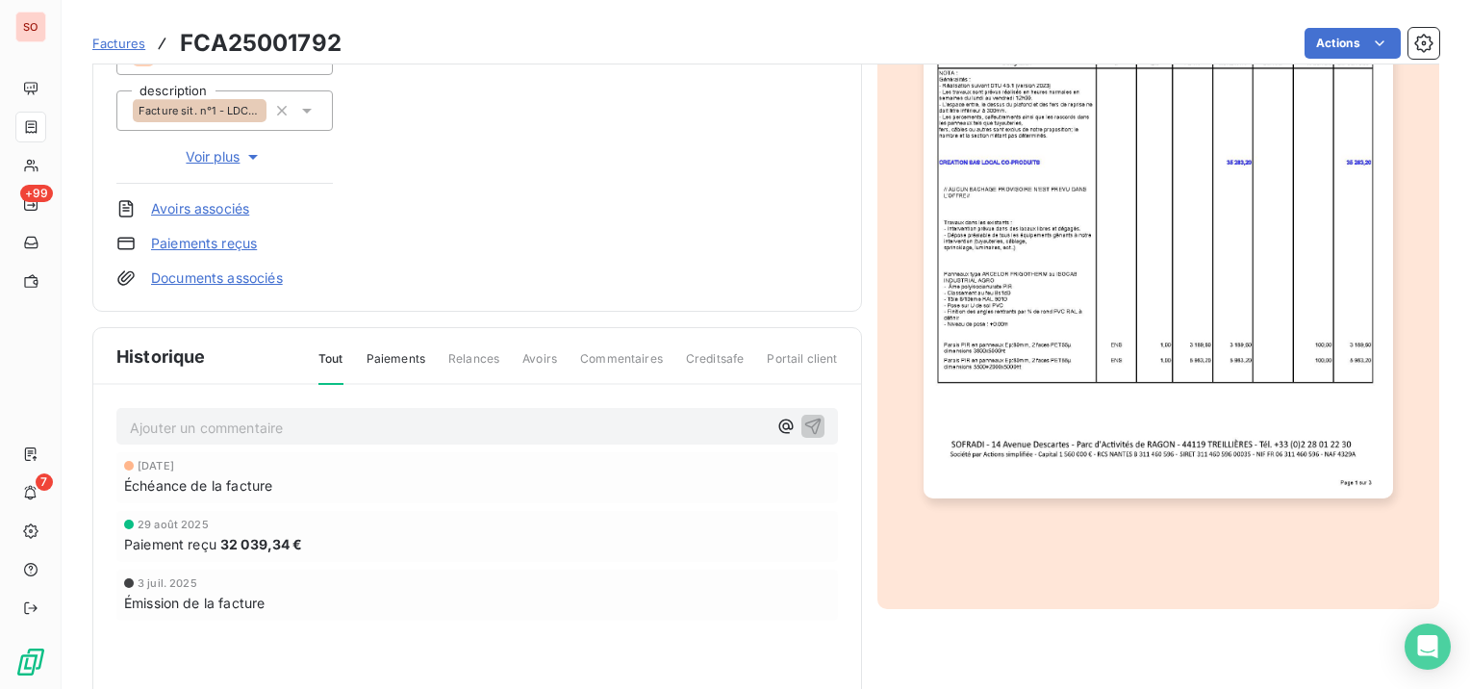
scroll to position [388, 0]
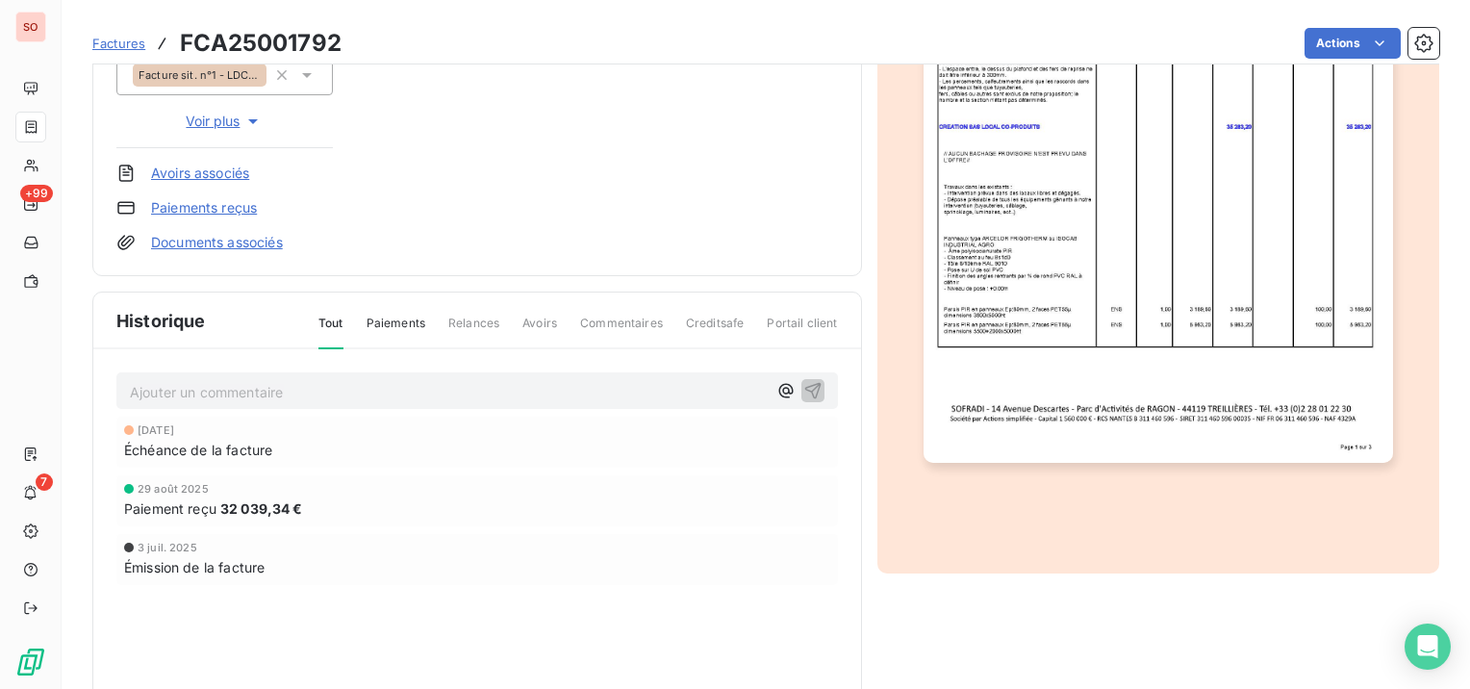
click at [1056, 336] on img "button" at bounding box center [1159, 131] width 470 height 664
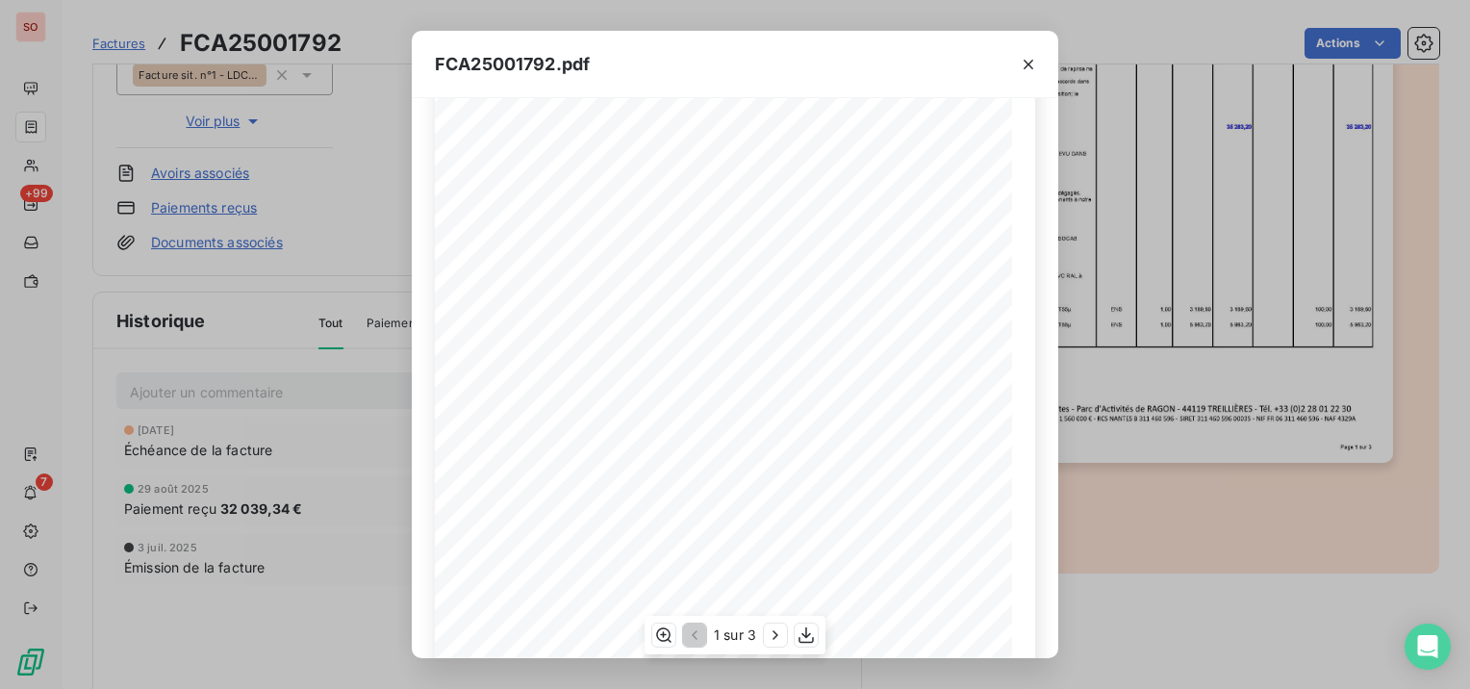
scroll to position [301, 0]
click at [774, 633] on icon "button" at bounding box center [775, 634] width 19 height 19
click at [774, 633] on icon "button" at bounding box center [777, 634] width 19 height 19
click at [1028, 59] on icon "button" at bounding box center [1028, 64] width 19 height 19
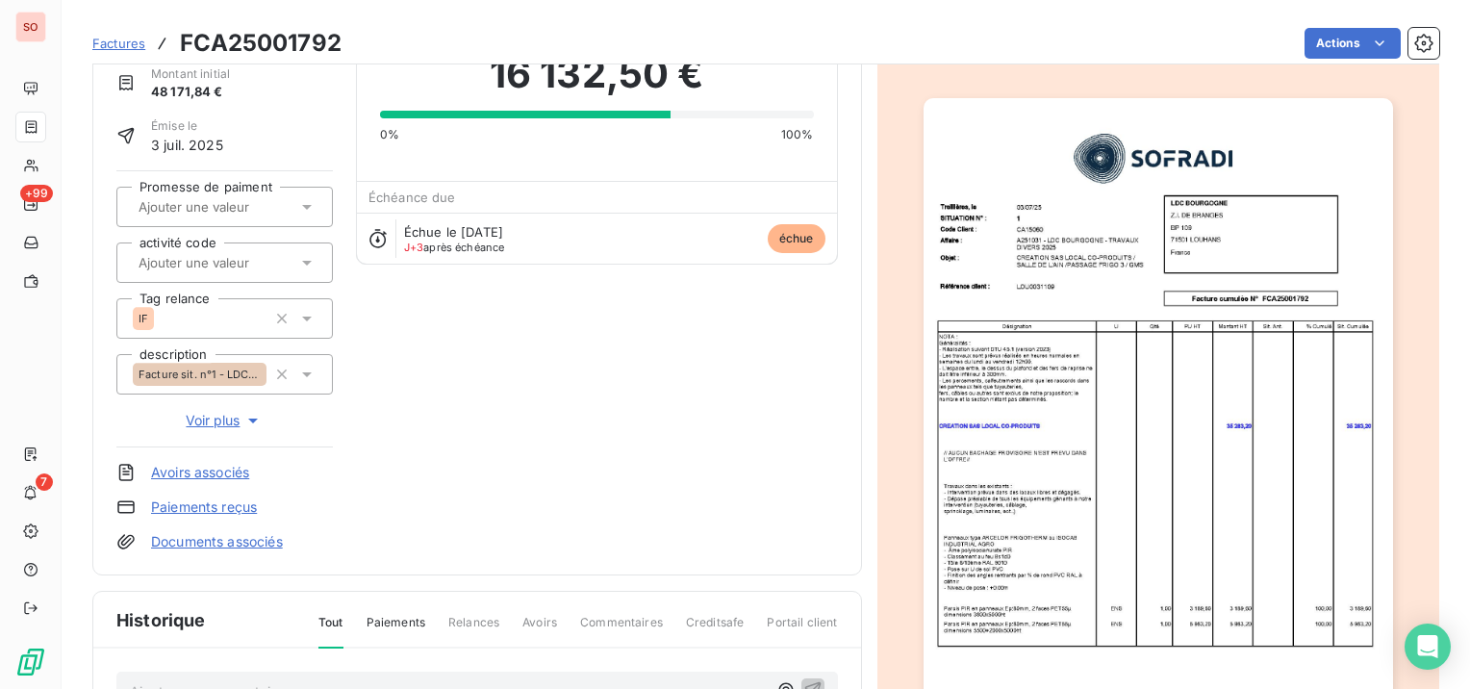
scroll to position [0, 0]
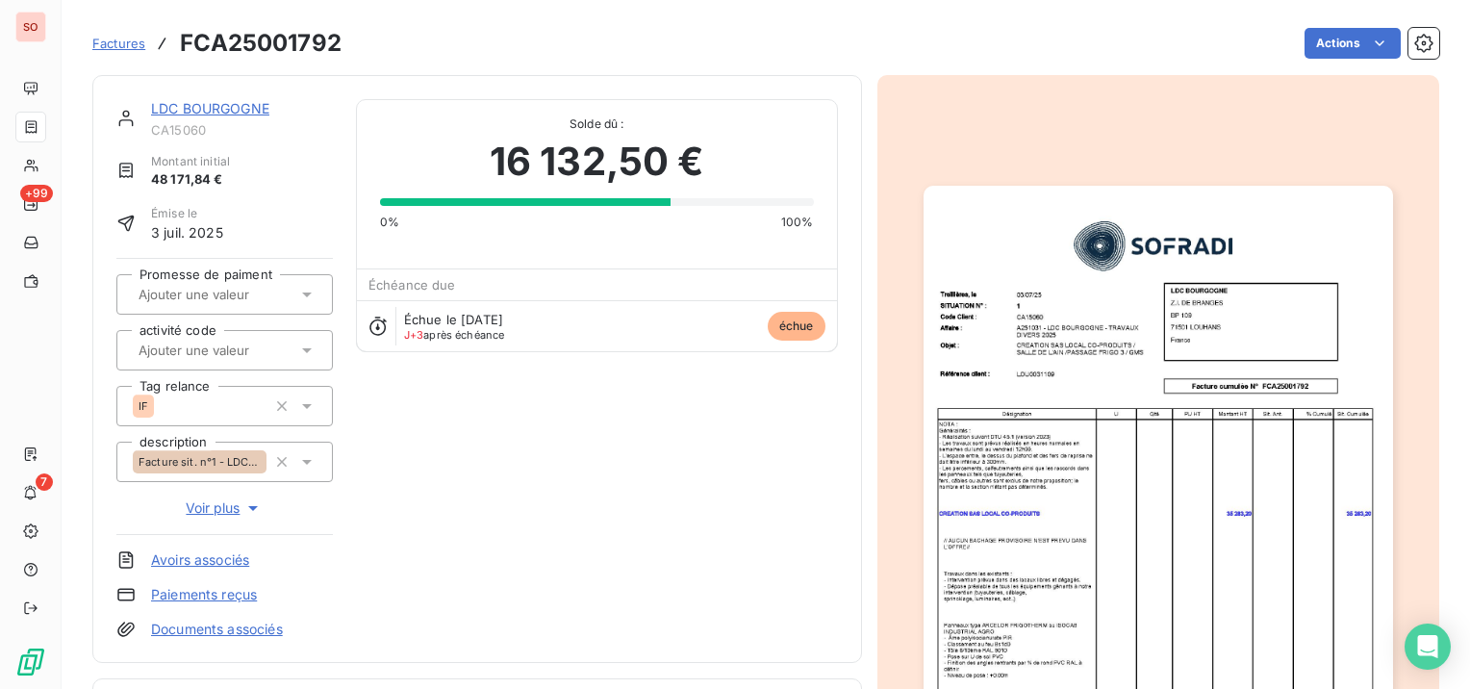
click at [212, 106] on link "LDC BOURGOGNE" at bounding box center [210, 108] width 118 height 16
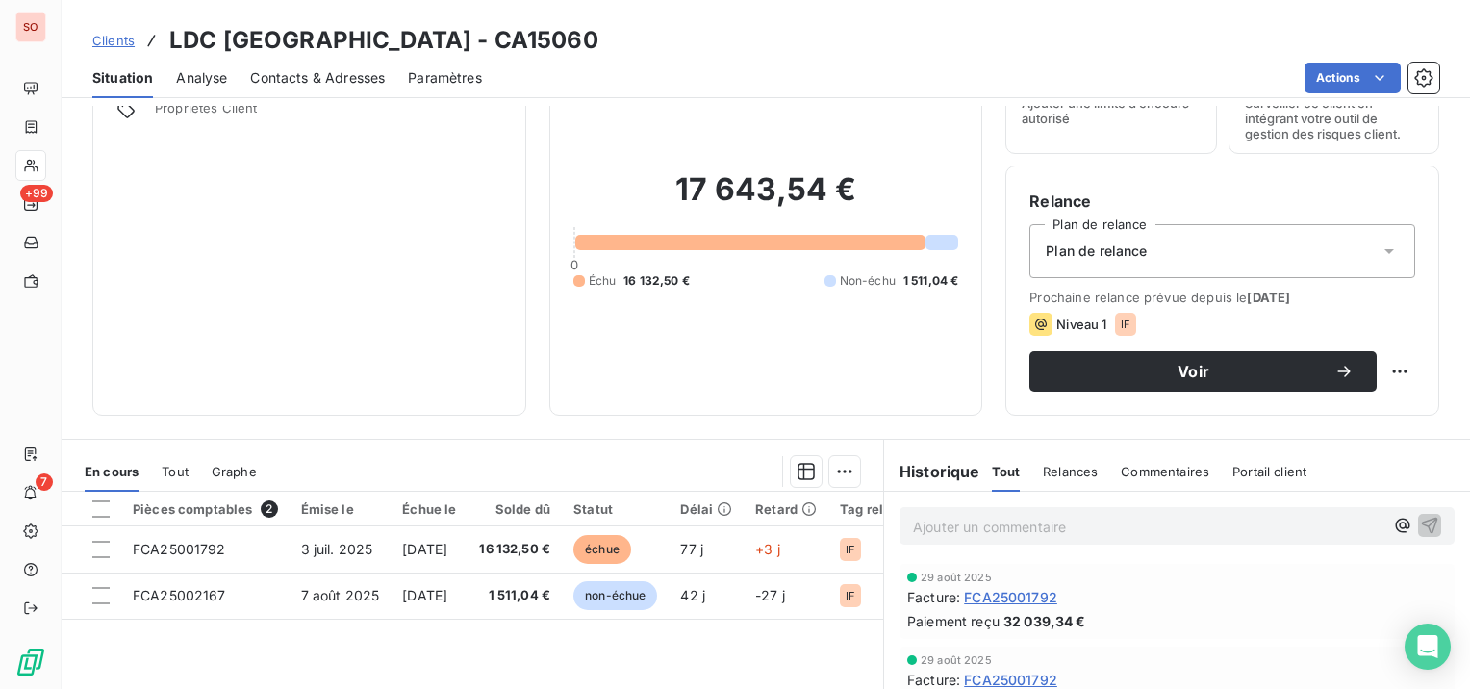
scroll to position [192, 0]
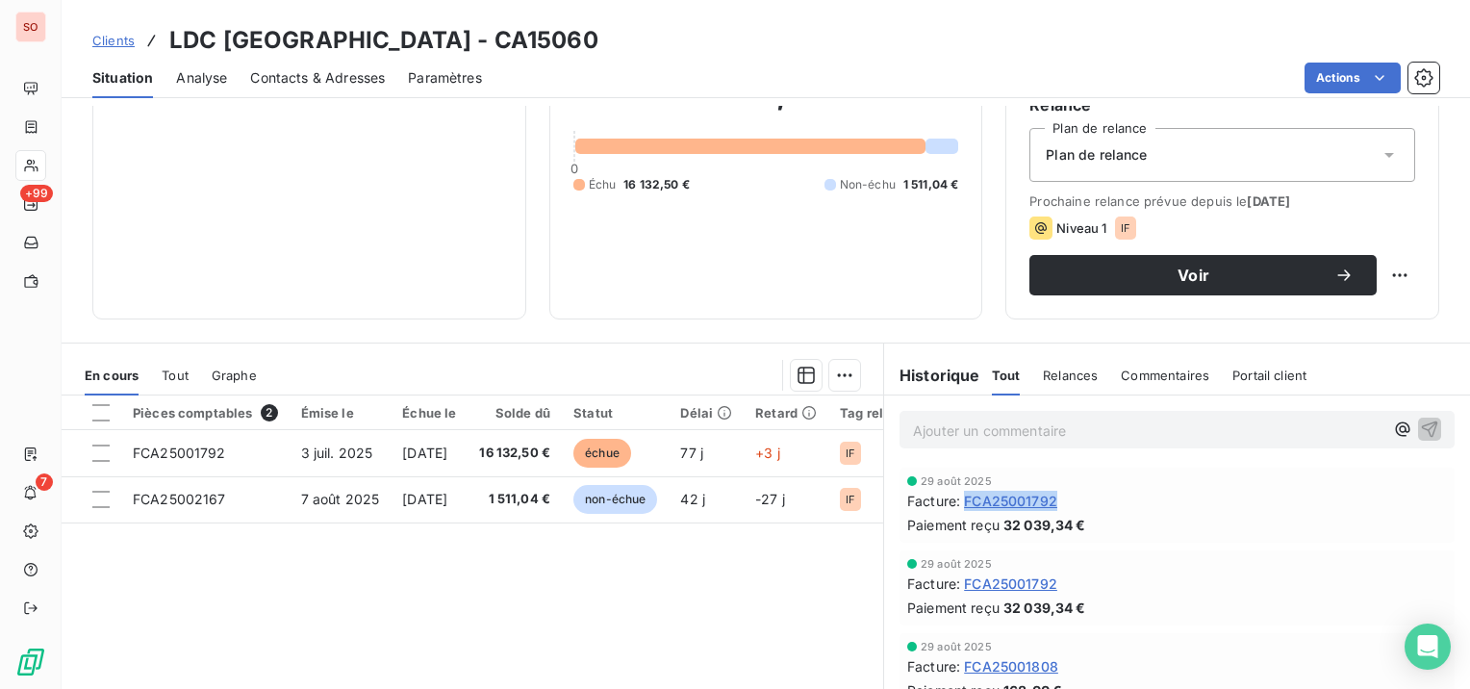
drag, startPoint x: 1069, startPoint y: 495, endPoint x: 962, endPoint y: 496, distance: 106.8
click at [962, 496] on div "Facture : FCA25001792" at bounding box center [1177, 501] width 540 height 20
copy span "FCA25001792"
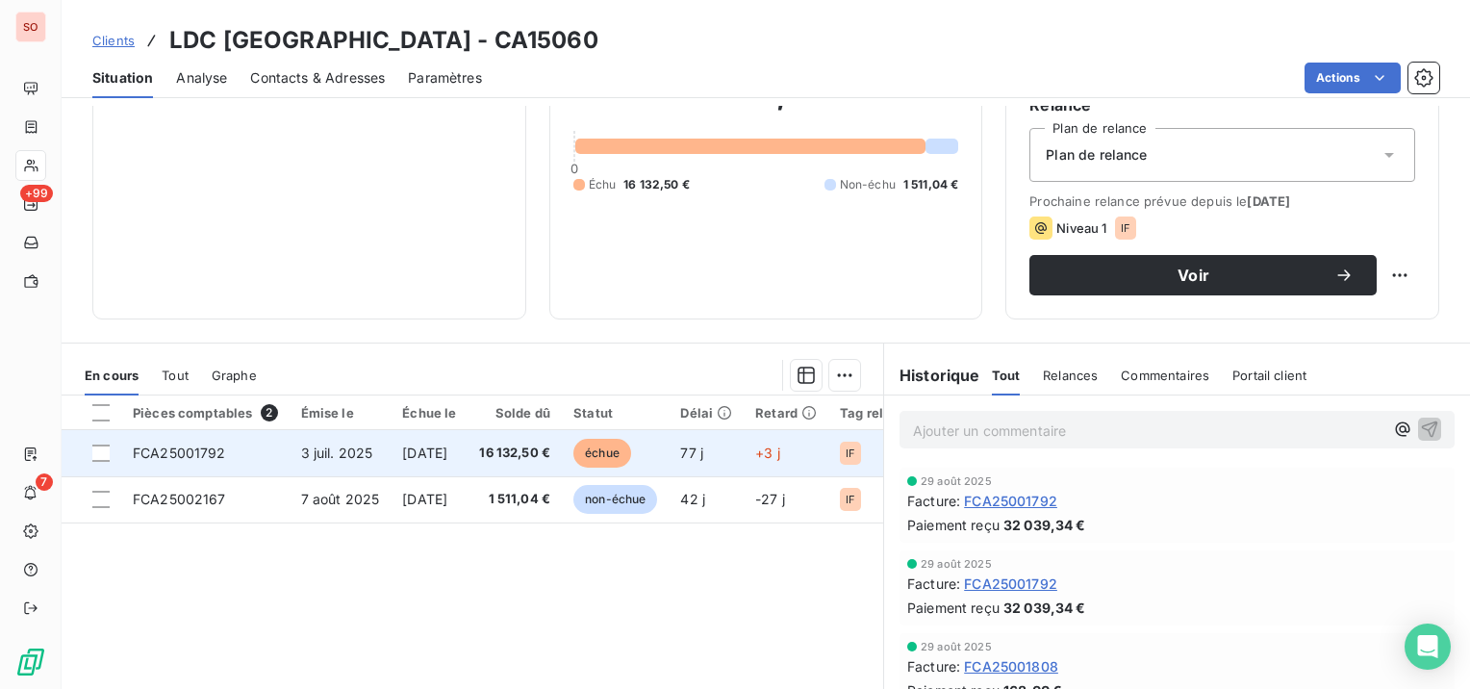
click at [386, 456] on td "3 juil. 2025" at bounding box center [341, 453] width 102 height 46
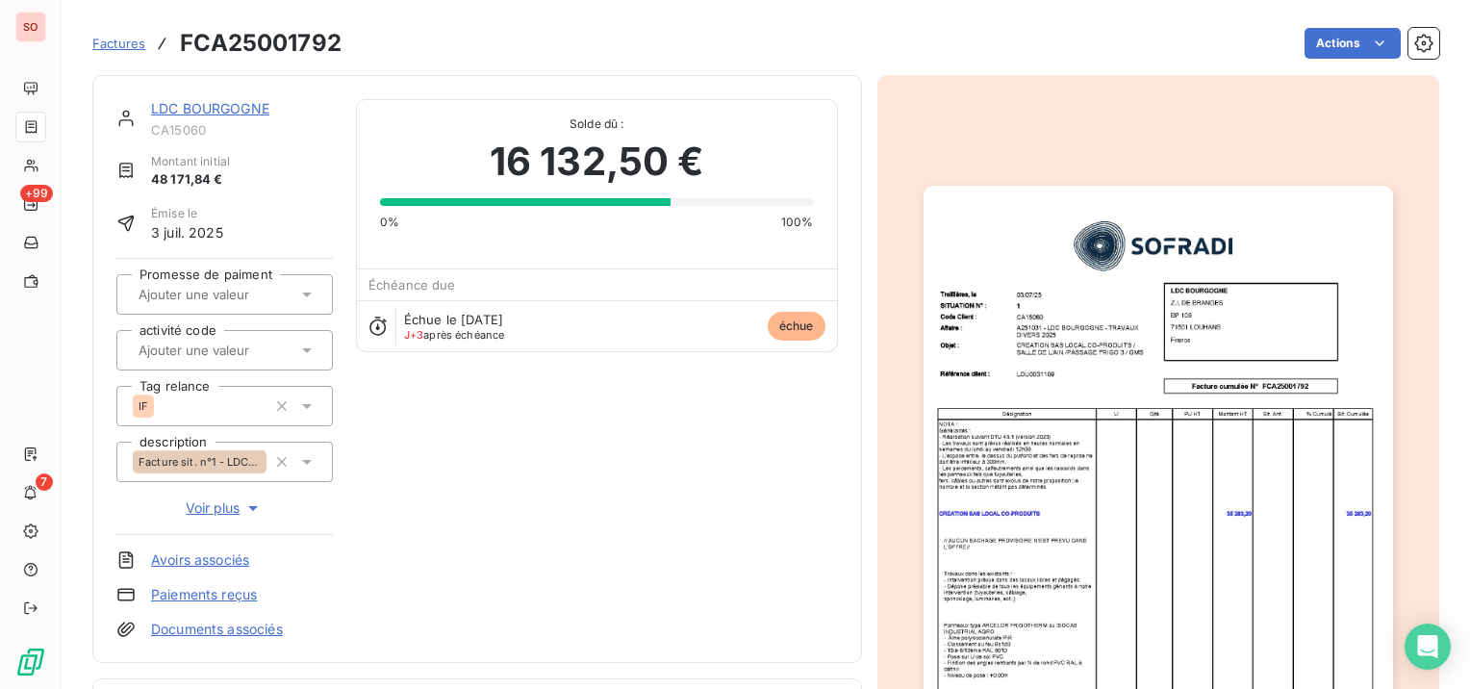
click at [179, 112] on link "LDC BOURGOGNE" at bounding box center [210, 108] width 118 height 16
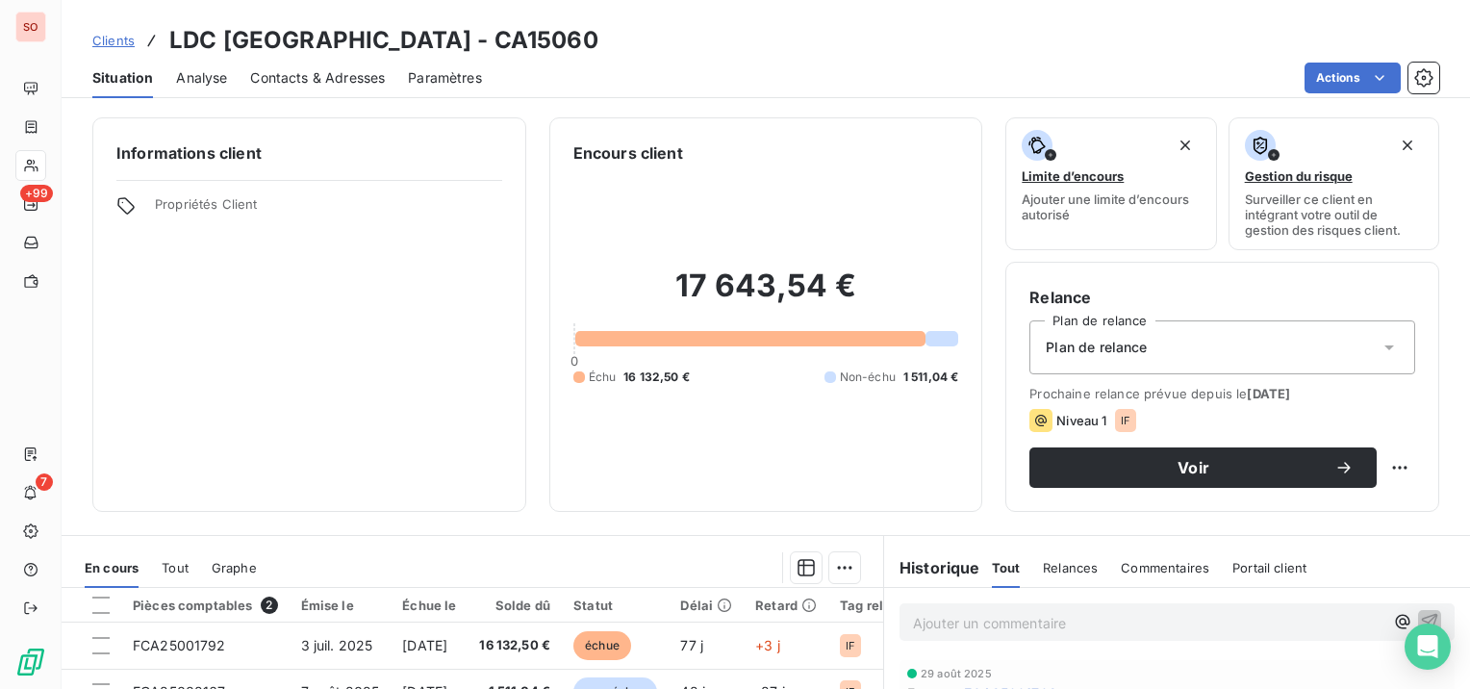
click at [354, 72] on span "Contacts & Adresses" at bounding box center [317, 77] width 135 height 19
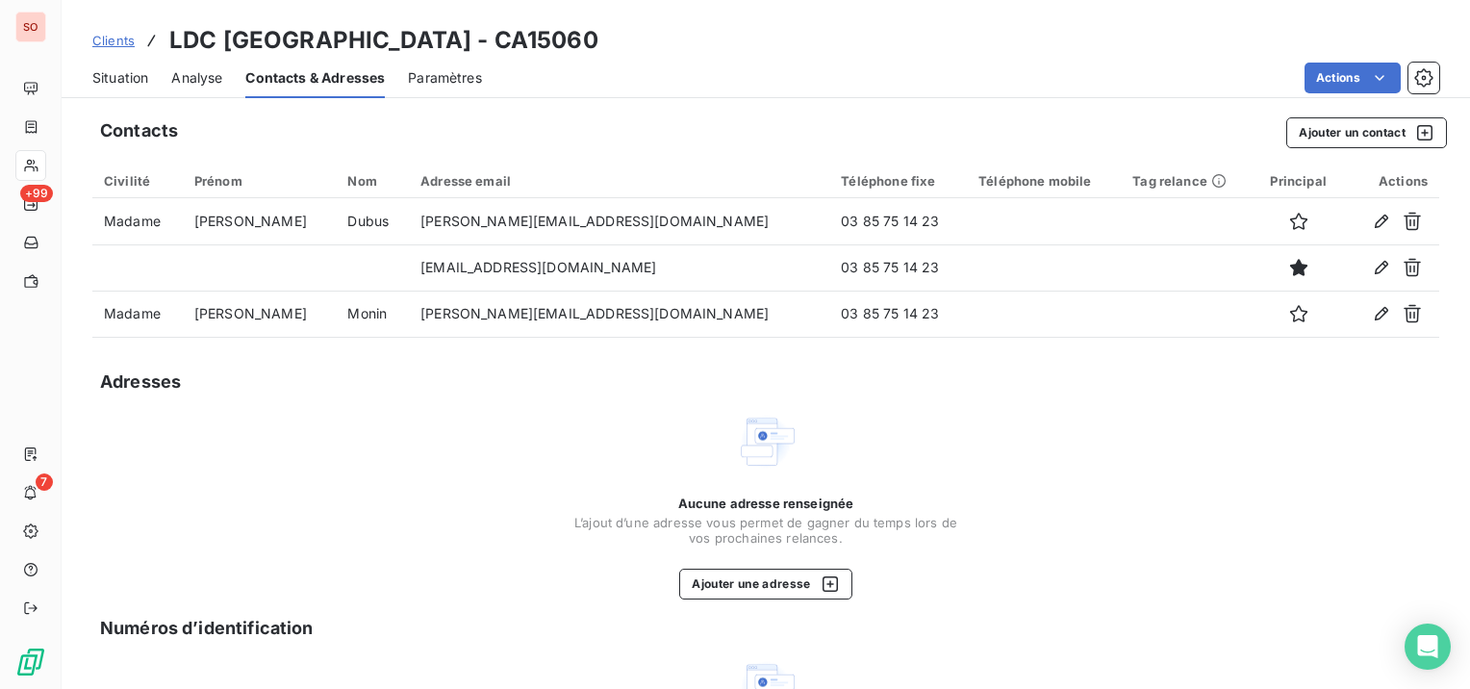
click at [114, 73] on span "Situation" at bounding box center [120, 77] width 56 height 19
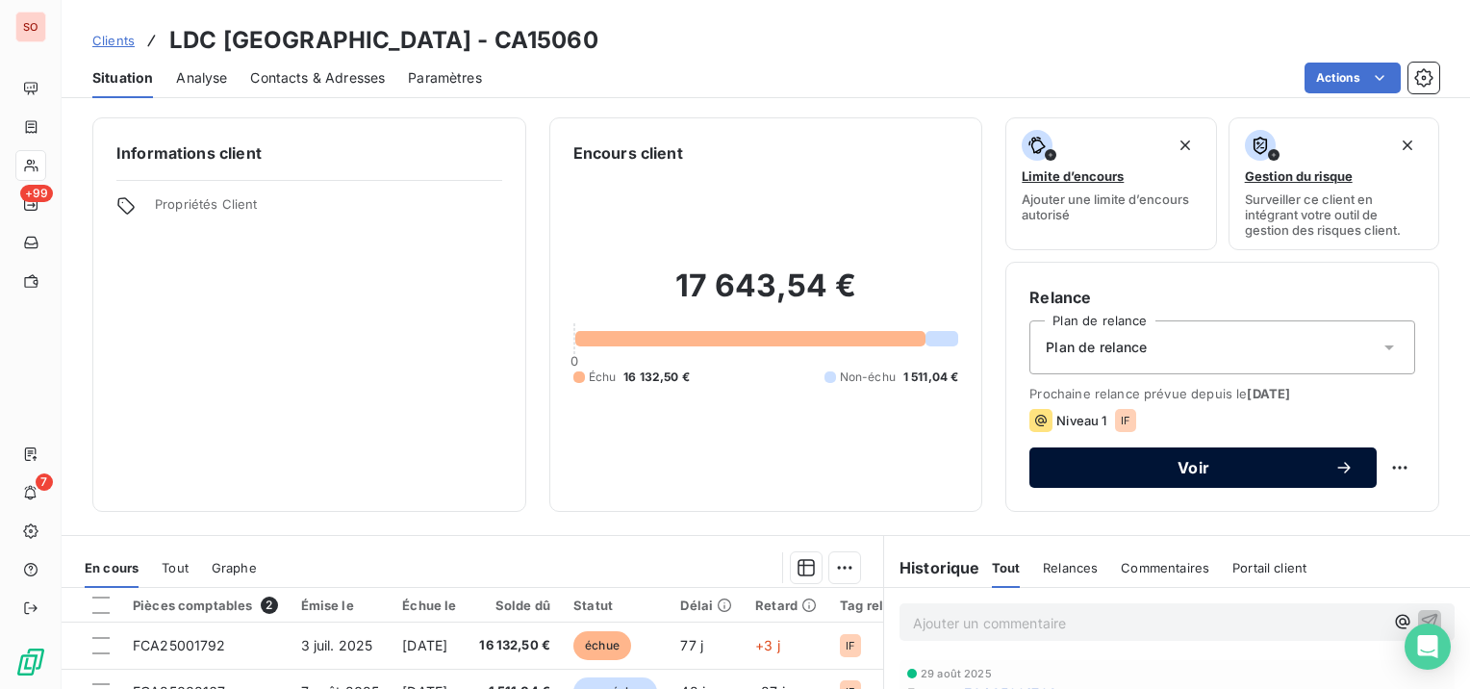
click at [1218, 466] on span "Voir" at bounding box center [1194, 467] width 282 height 15
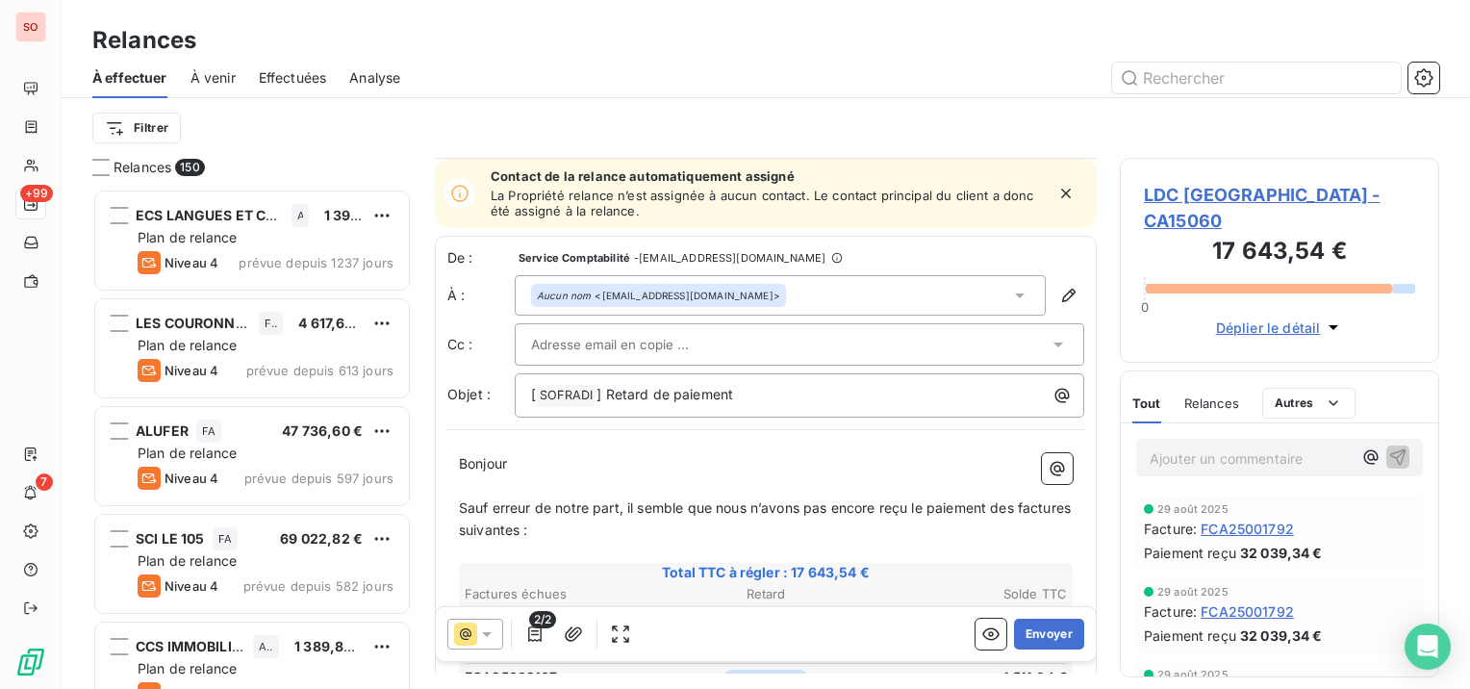
scroll to position [192, 0]
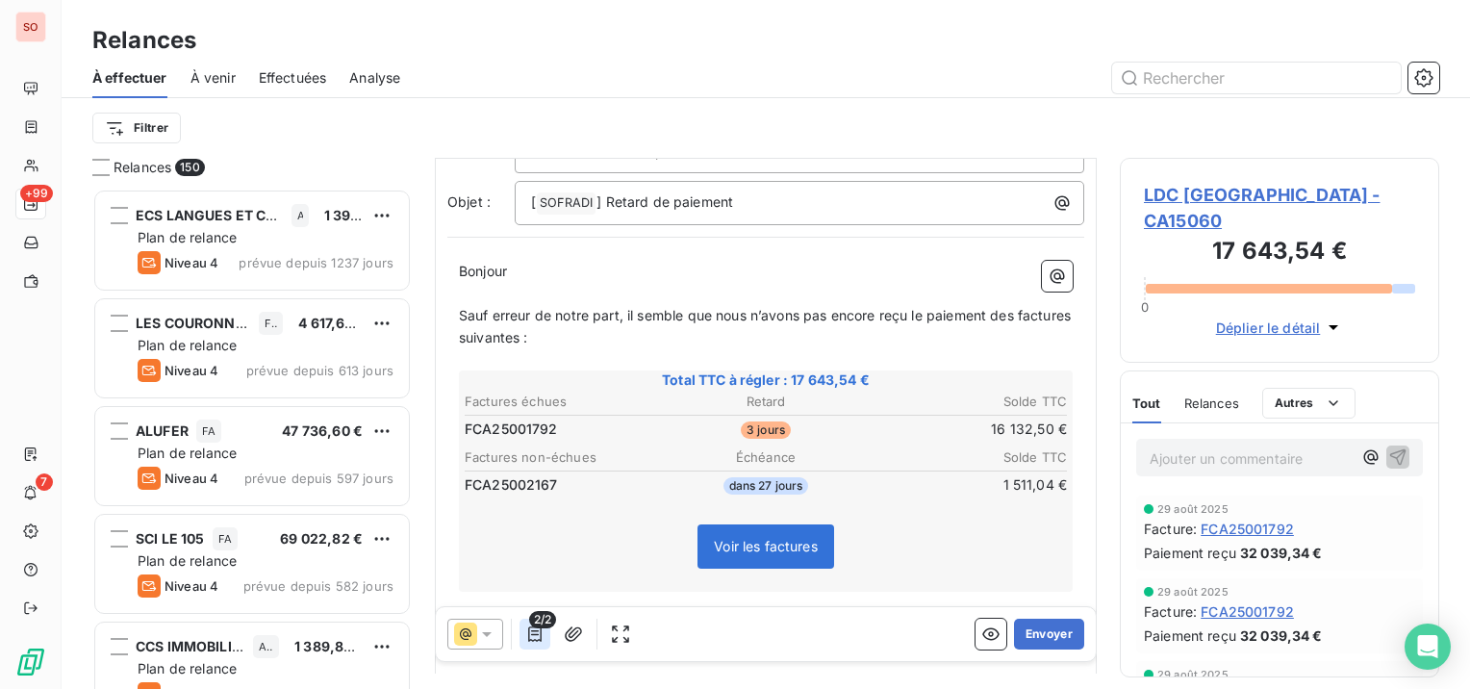
click at [535, 634] on icon "button" at bounding box center [534, 633] width 13 height 15
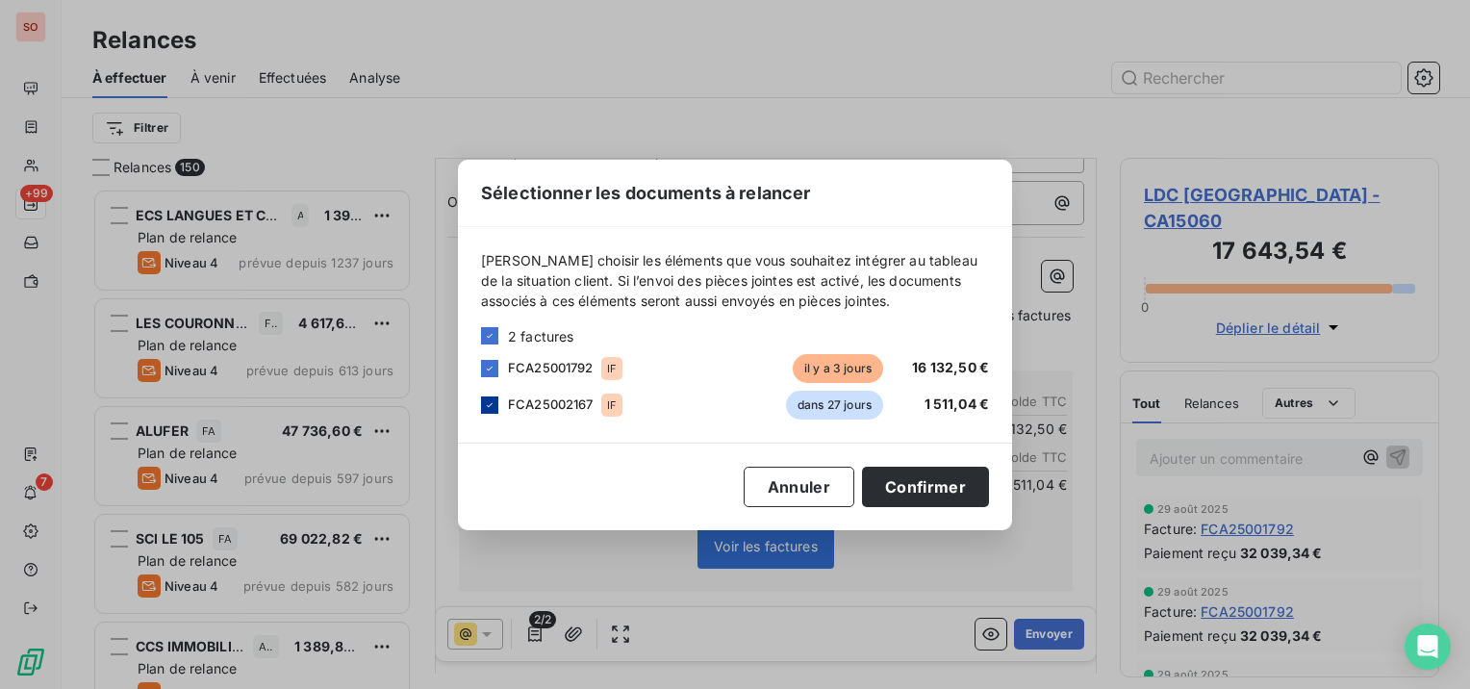
click at [488, 404] on icon at bounding box center [490, 405] width 12 height 12
click at [918, 482] on button "Confirmer" at bounding box center [925, 487] width 127 height 40
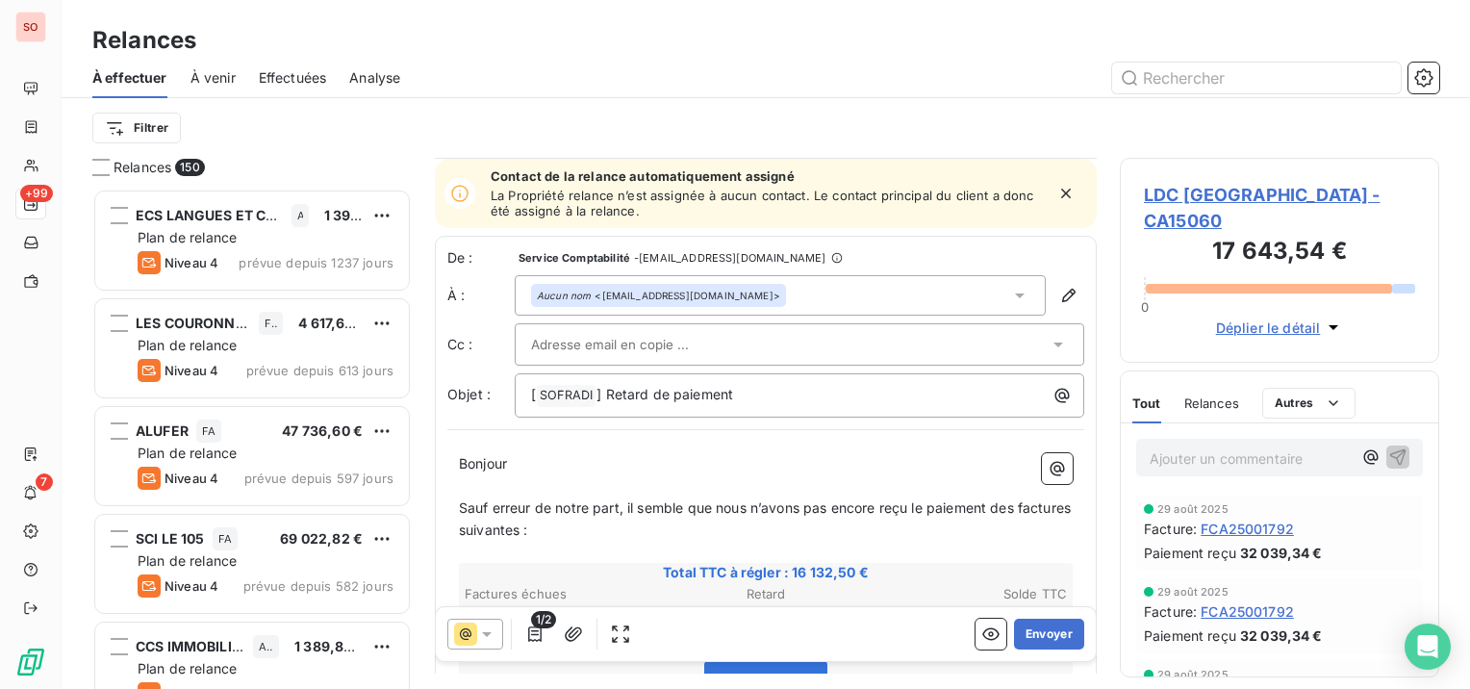
scroll to position [194, 0]
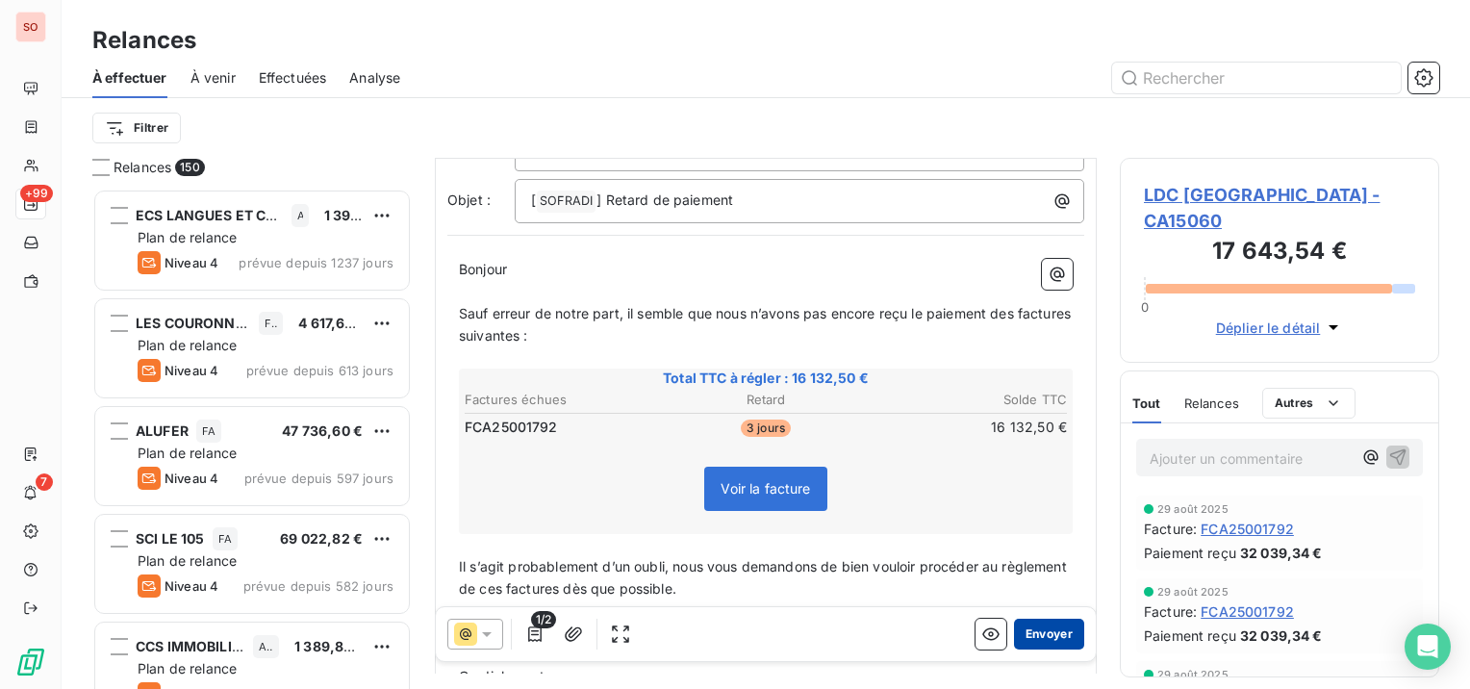
click at [1044, 631] on button "Envoyer" at bounding box center [1049, 634] width 70 height 31
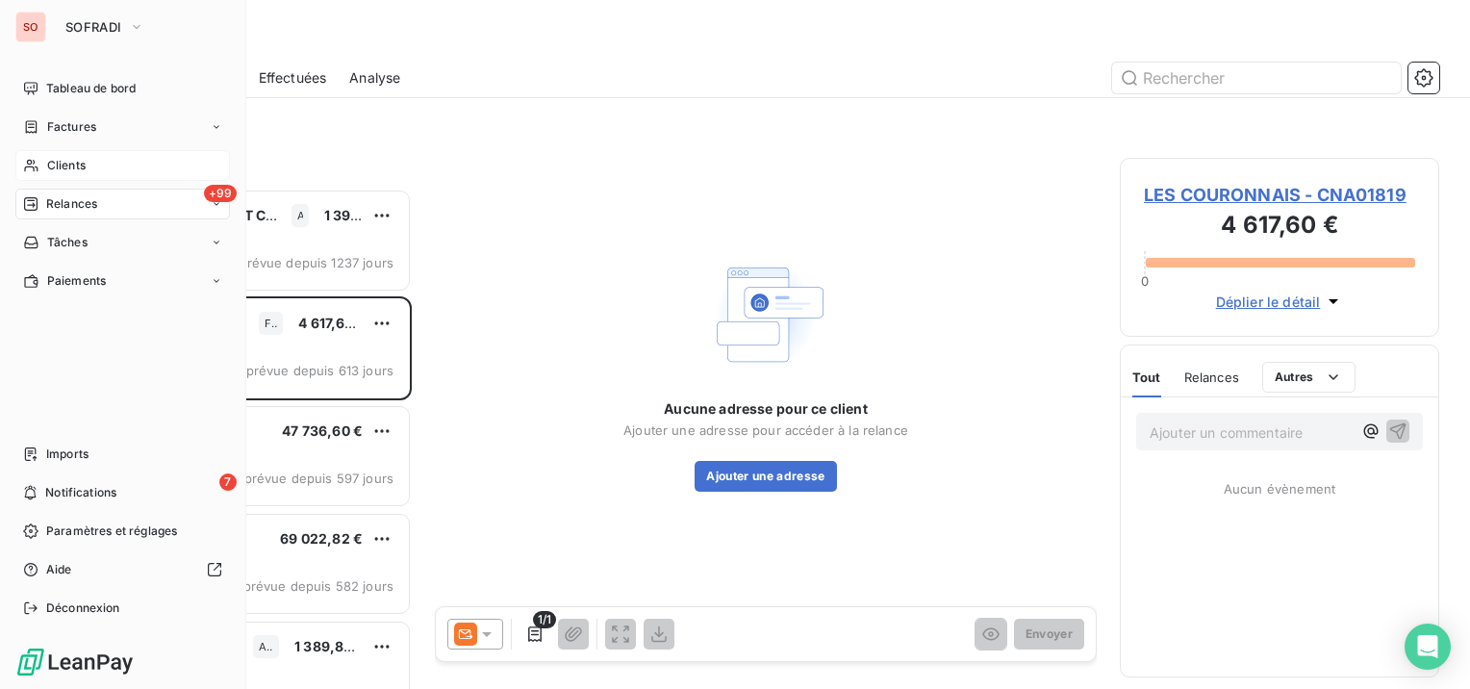
click at [56, 165] on span "Clients" at bounding box center [66, 165] width 38 height 17
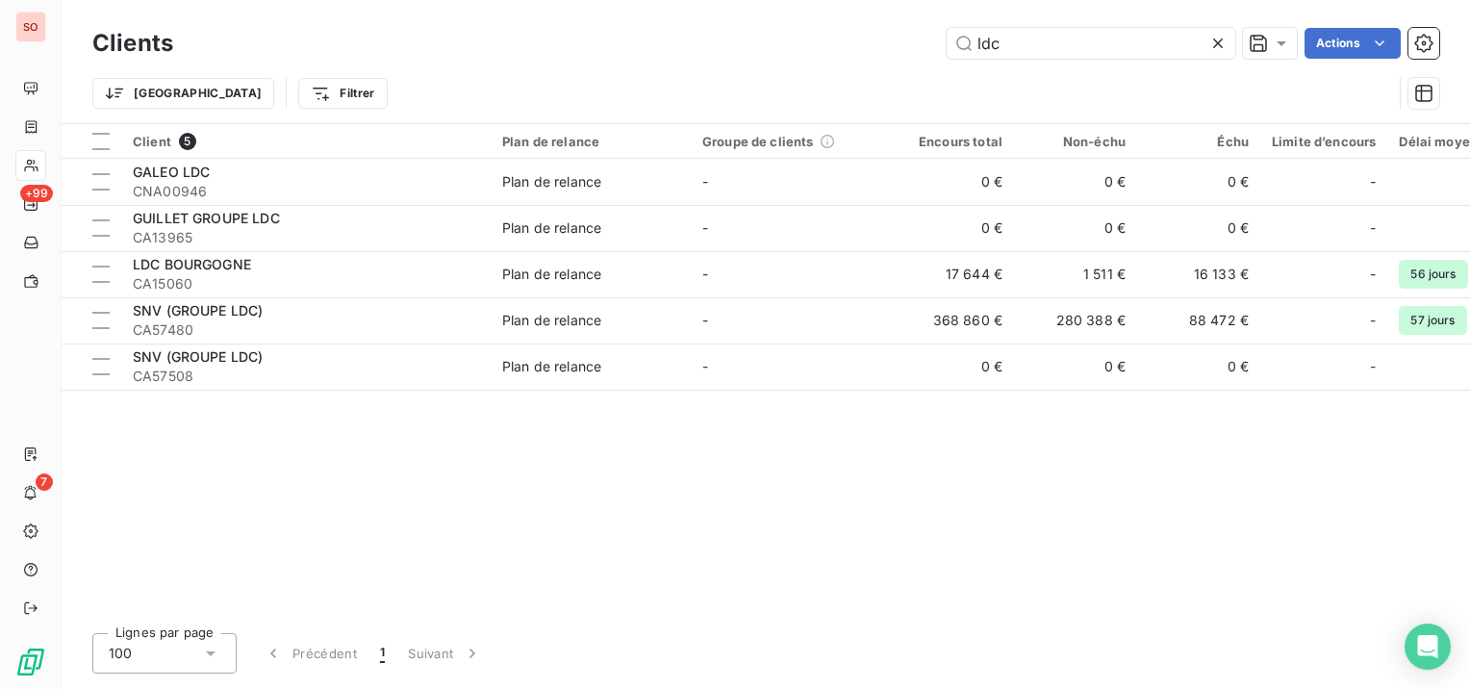
drag, startPoint x: 1032, startPoint y: 40, endPoint x: 937, endPoint y: 41, distance: 95.3
click at [940, 46] on div "ldc Actions" at bounding box center [817, 43] width 1243 height 31
type input "d"
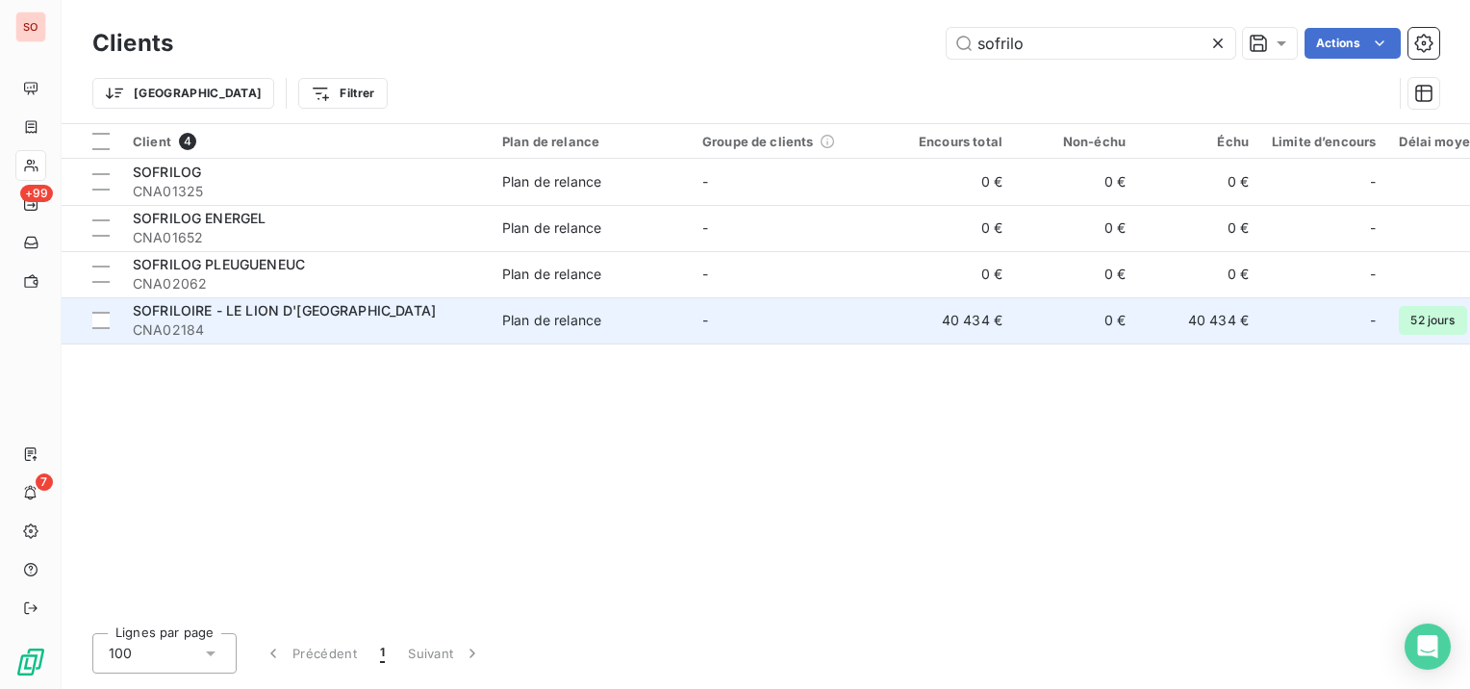
type input "sofrilo"
click at [181, 320] on span "CNA02184" at bounding box center [306, 329] width 346 height 19
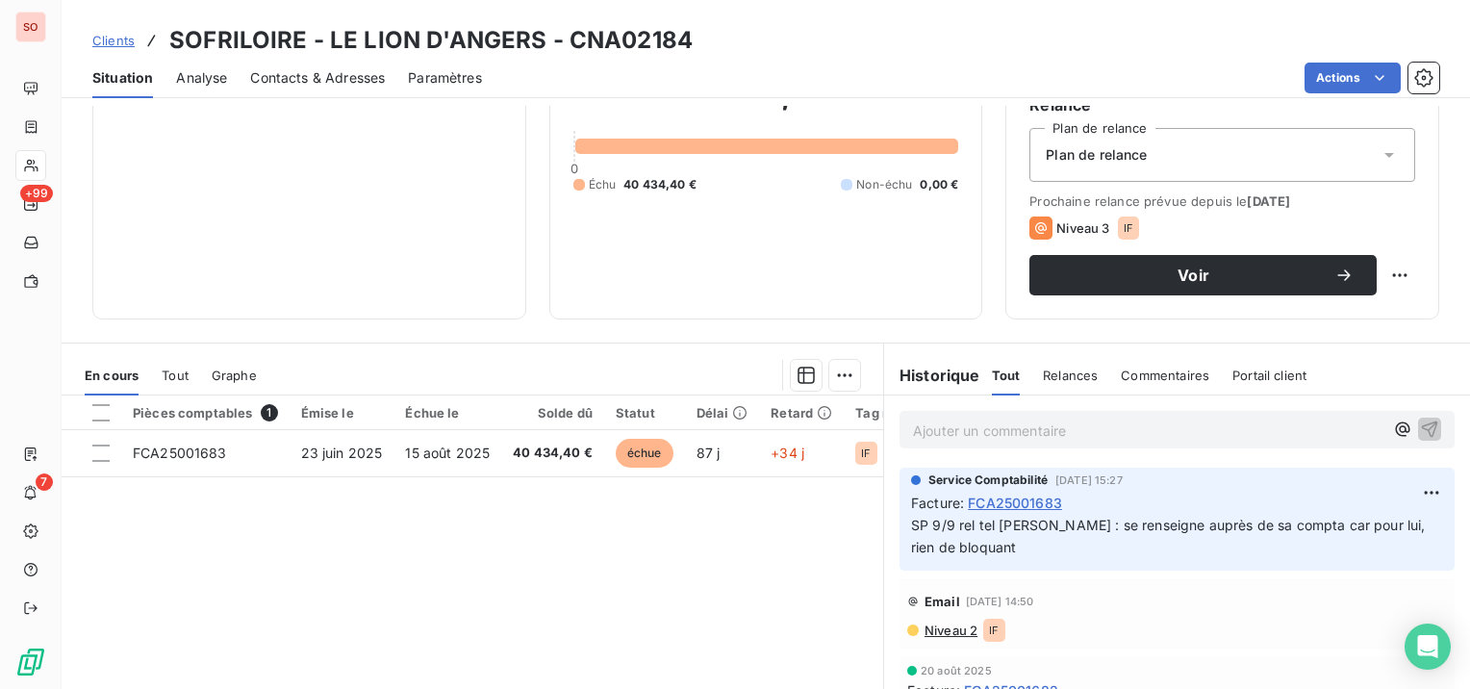
click at [960, 625] on span "Niveau 2" at bounding box center [950, 629] width 55 height 15
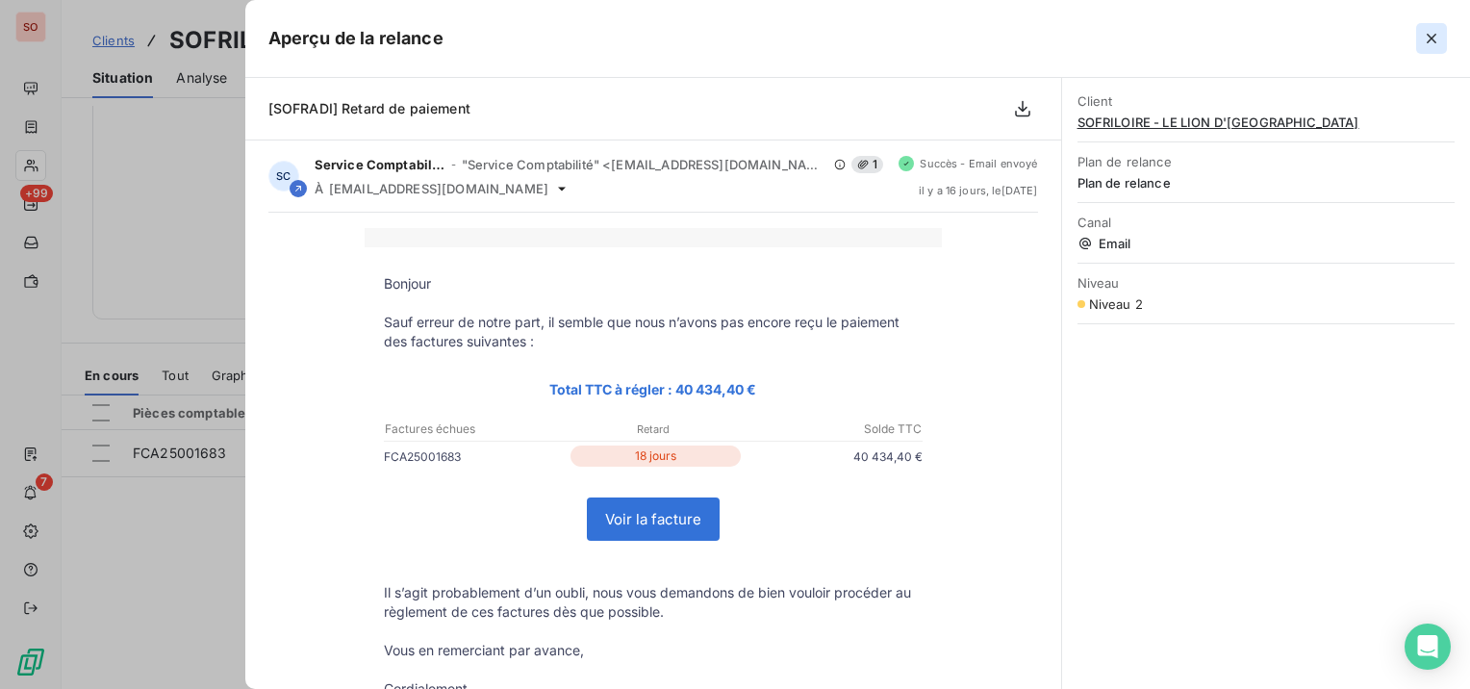
click at [1434, 36] on icon "button" at bounding box center [1432, 39] width 10 height 10
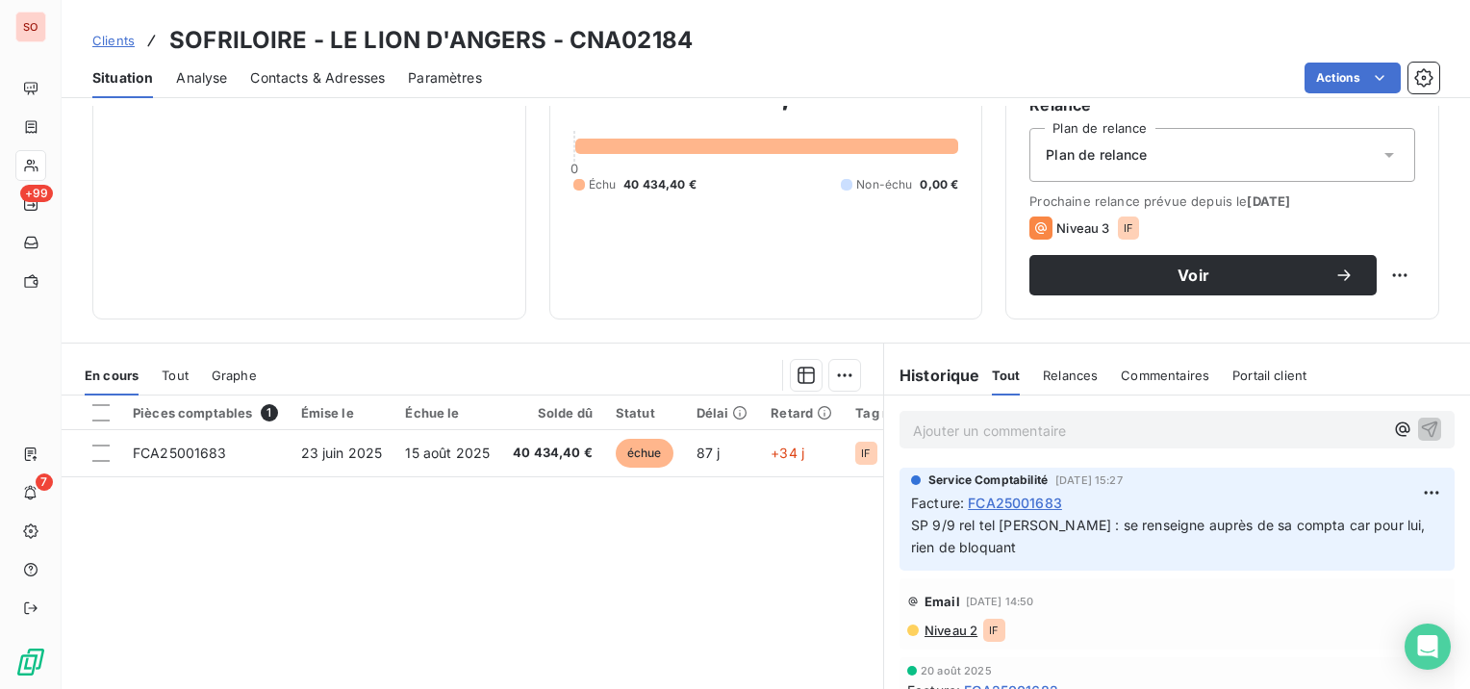
click at [277, 79] on span "Contacts & Adresses" at bounding box center [317, 77] width 135 height 19
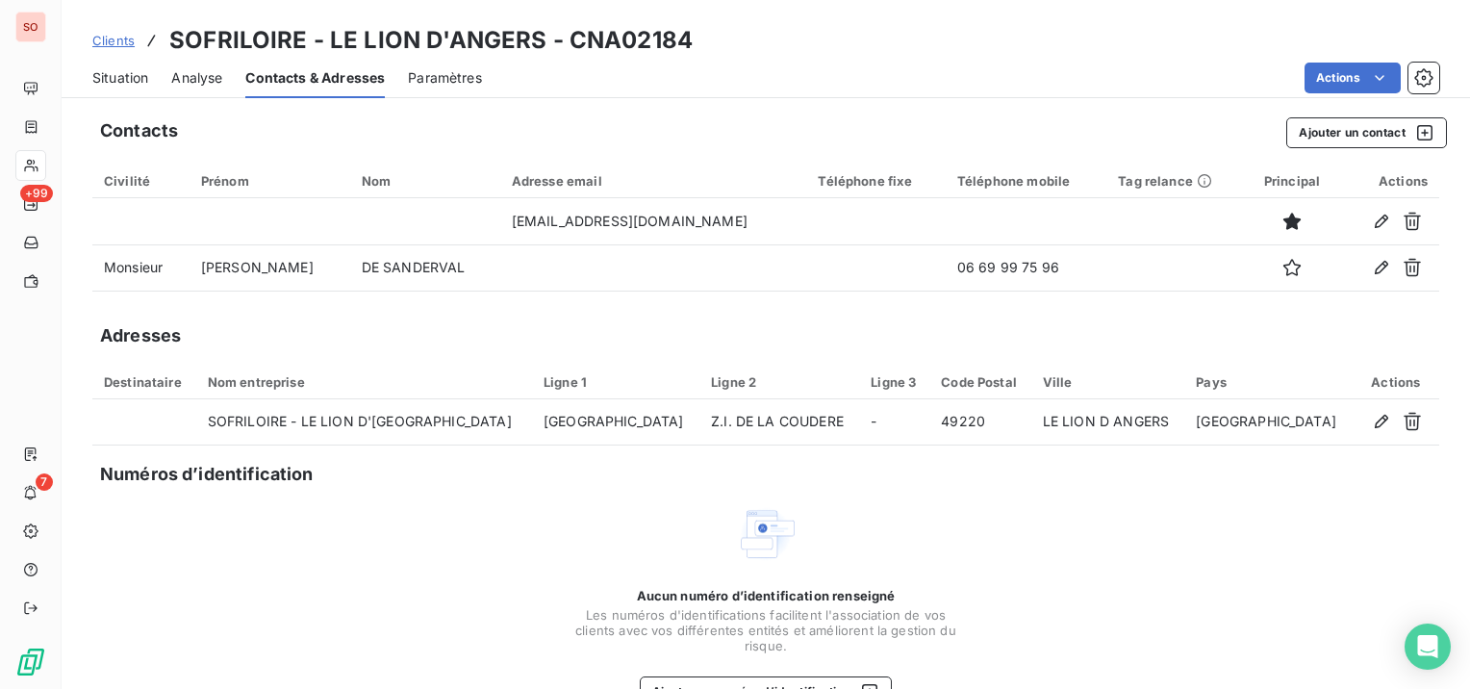
click at [123, 73] on span "Situation" at bounding box center [120, 77] width 56 height 19
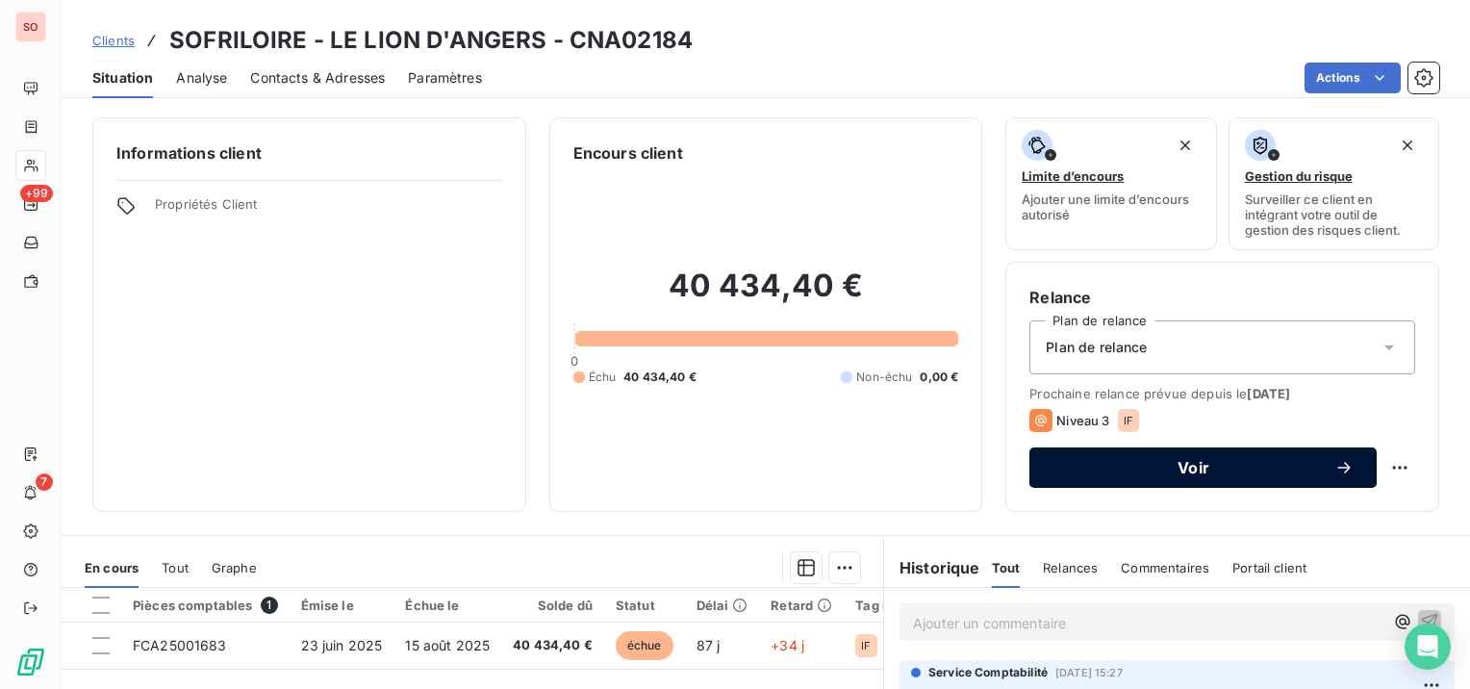
click at [1195, 465] on span "Voir" at bounding box center [1194, 467] width 282 height 15
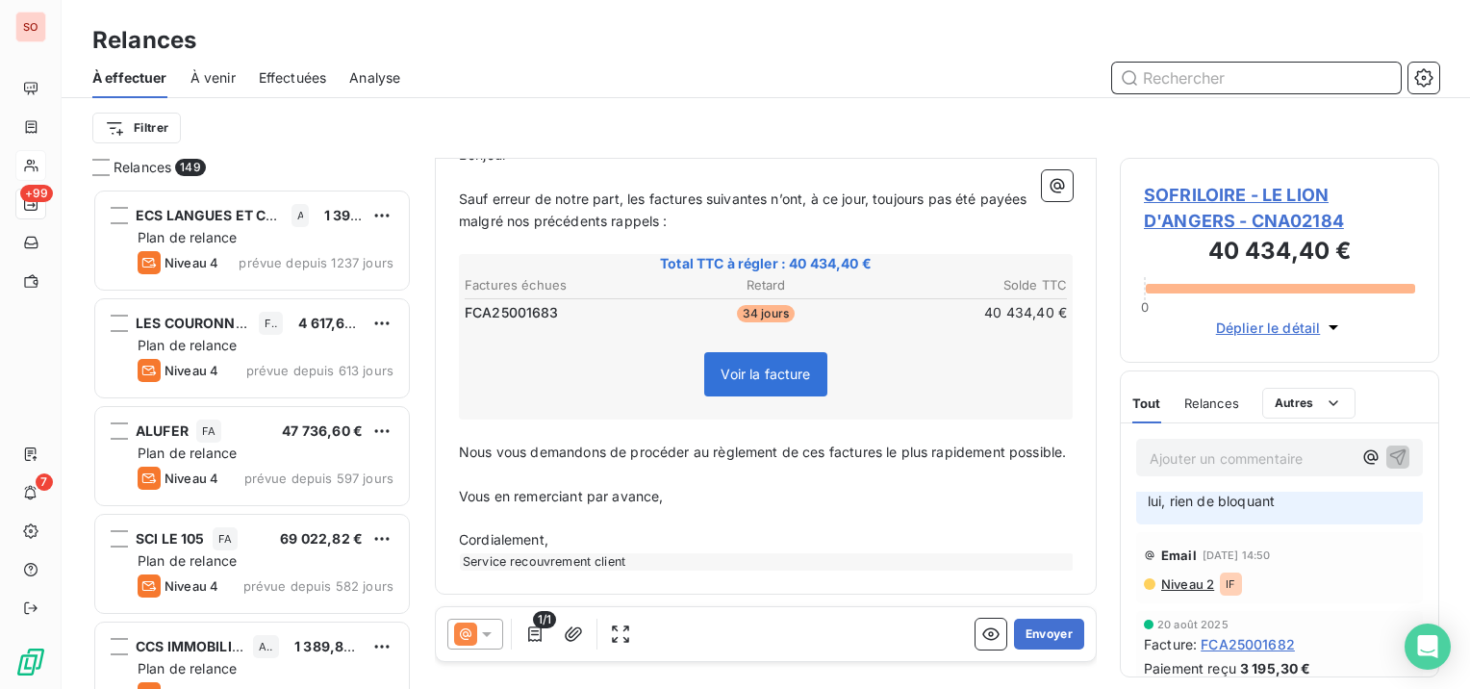
scroll to position [329, 0]
click at [1027, 638] on button "Envoyer" at bounding box center [1049, 634] width 70 height 31
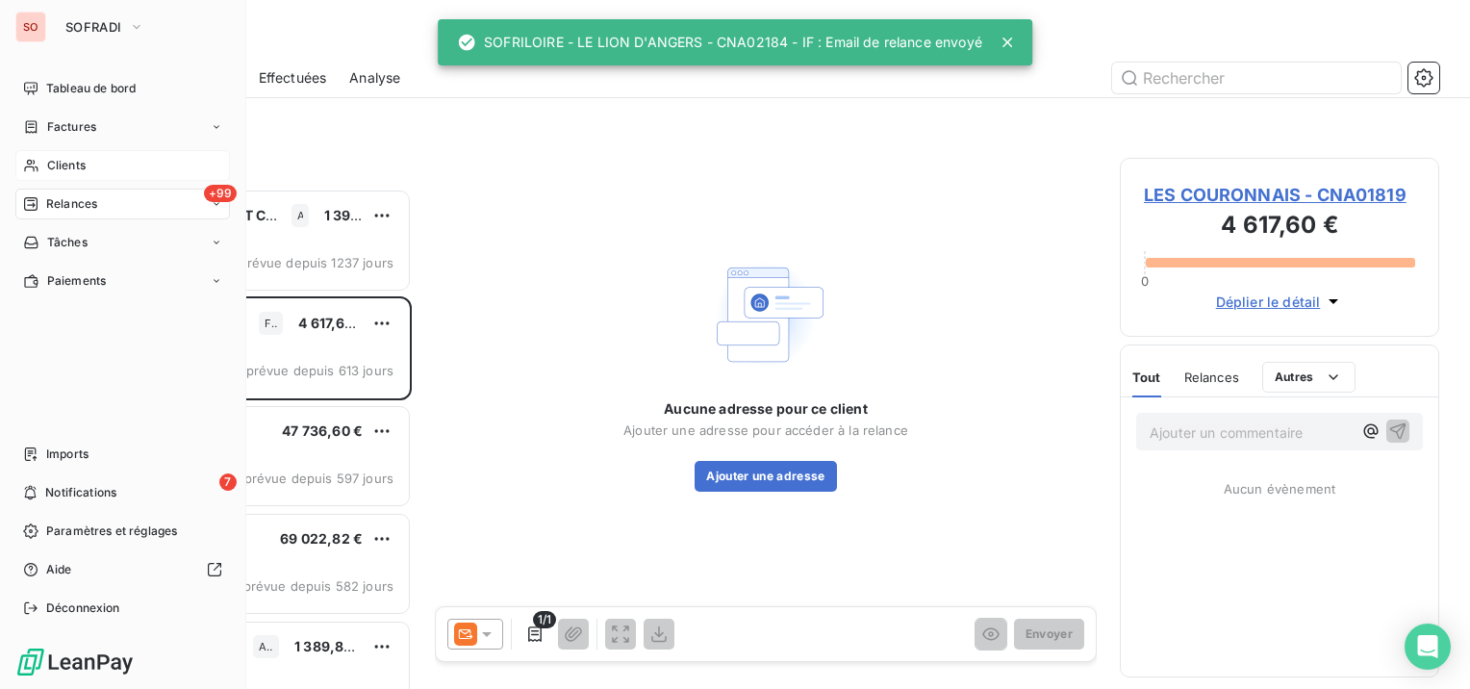
click at [40, 165] on div "Clients" at bounding box center [122, 165] width 215 height 31
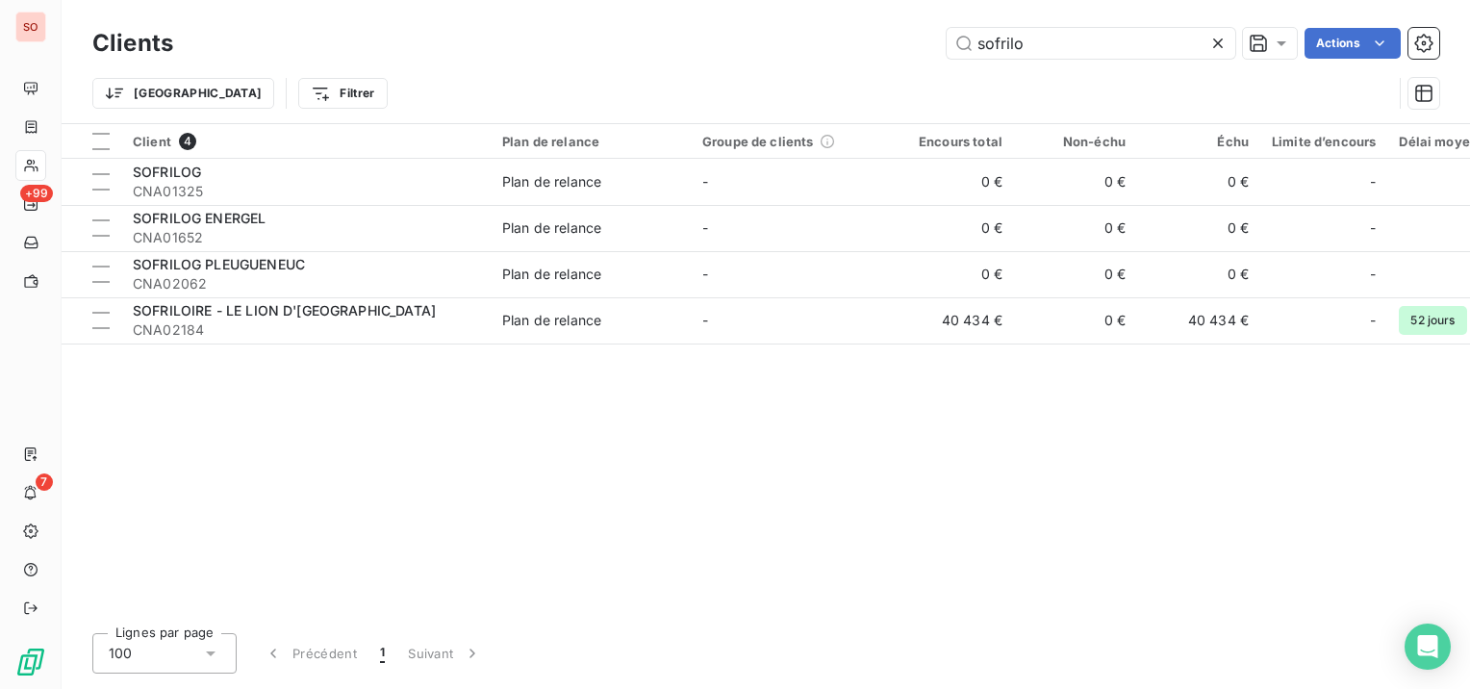
drag, startPoint x: 1062, startPoint y: 44, endPoint x: 865, endPoint y: 40, distance: 197.3
click at [868, 45] on div "sofrilo Actions" at bounding box center [817, 43] width 1243 height 31
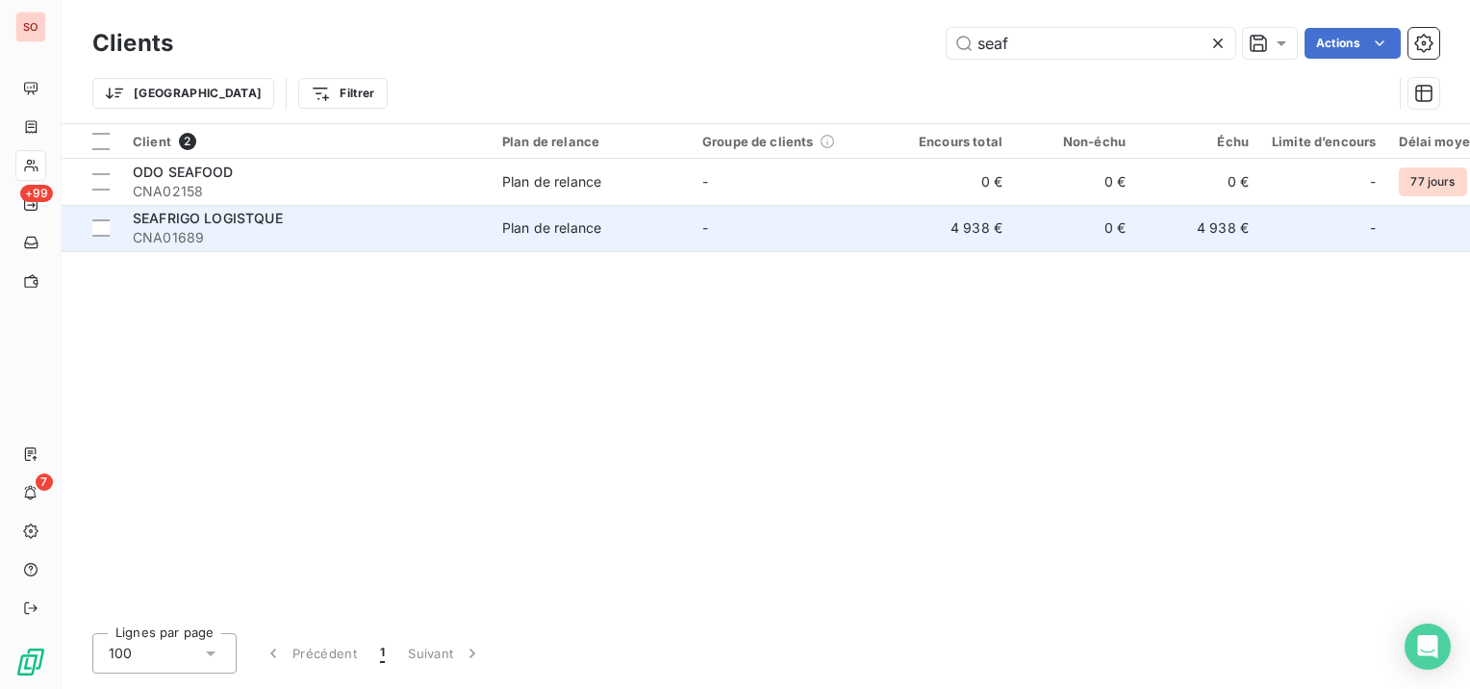
type input "seaf"
click at [347, 230] on span "CNA01689" at bounding box center [306, 237] width 346 height 19
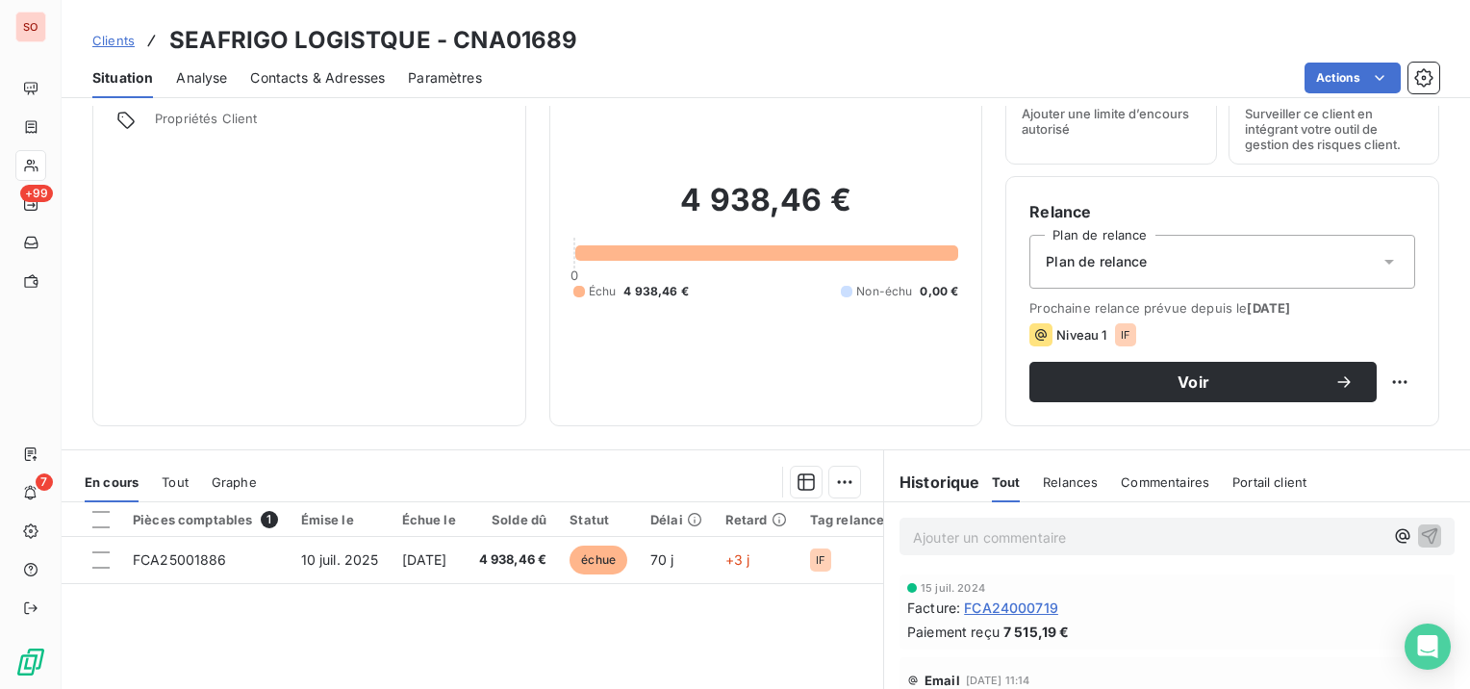
scroll to position [96, 0]
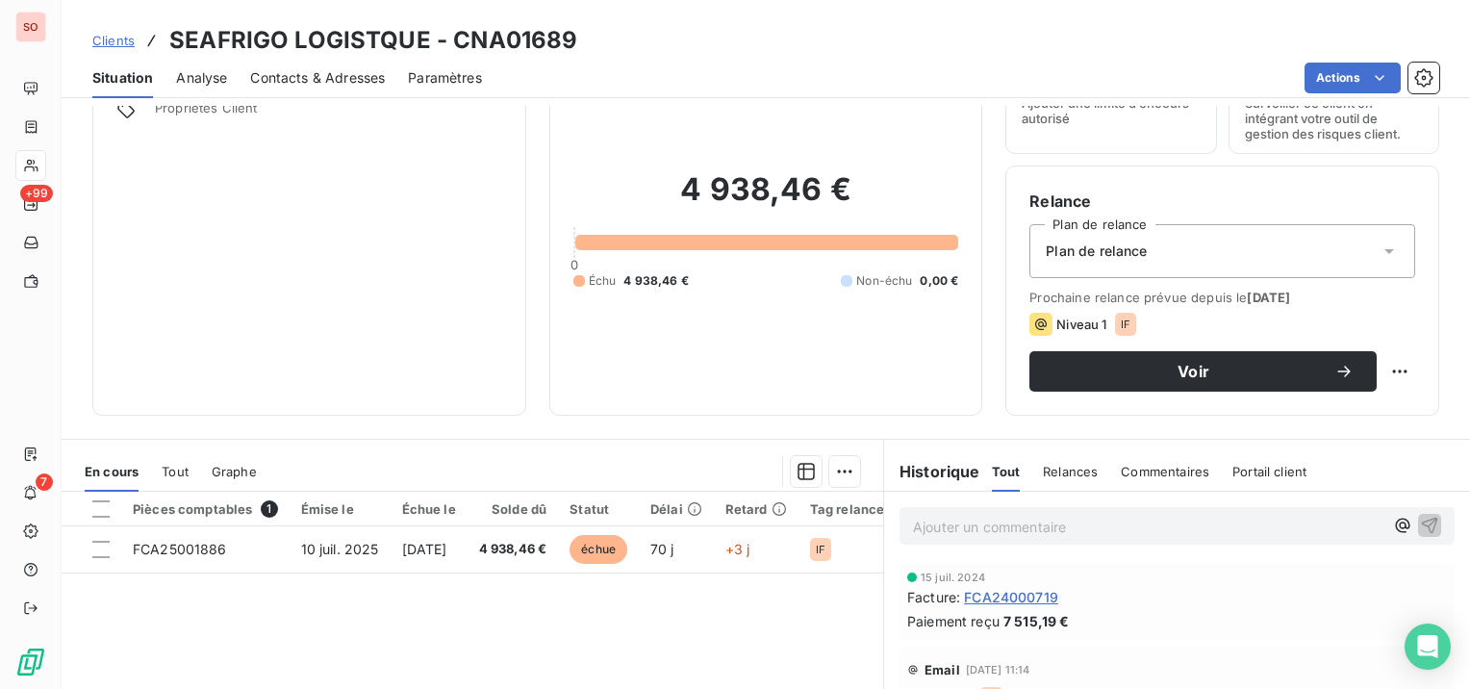
click at [348, 79] on span "Contacts & Adresses" at bounding box center [317, 77] width 135 height 19
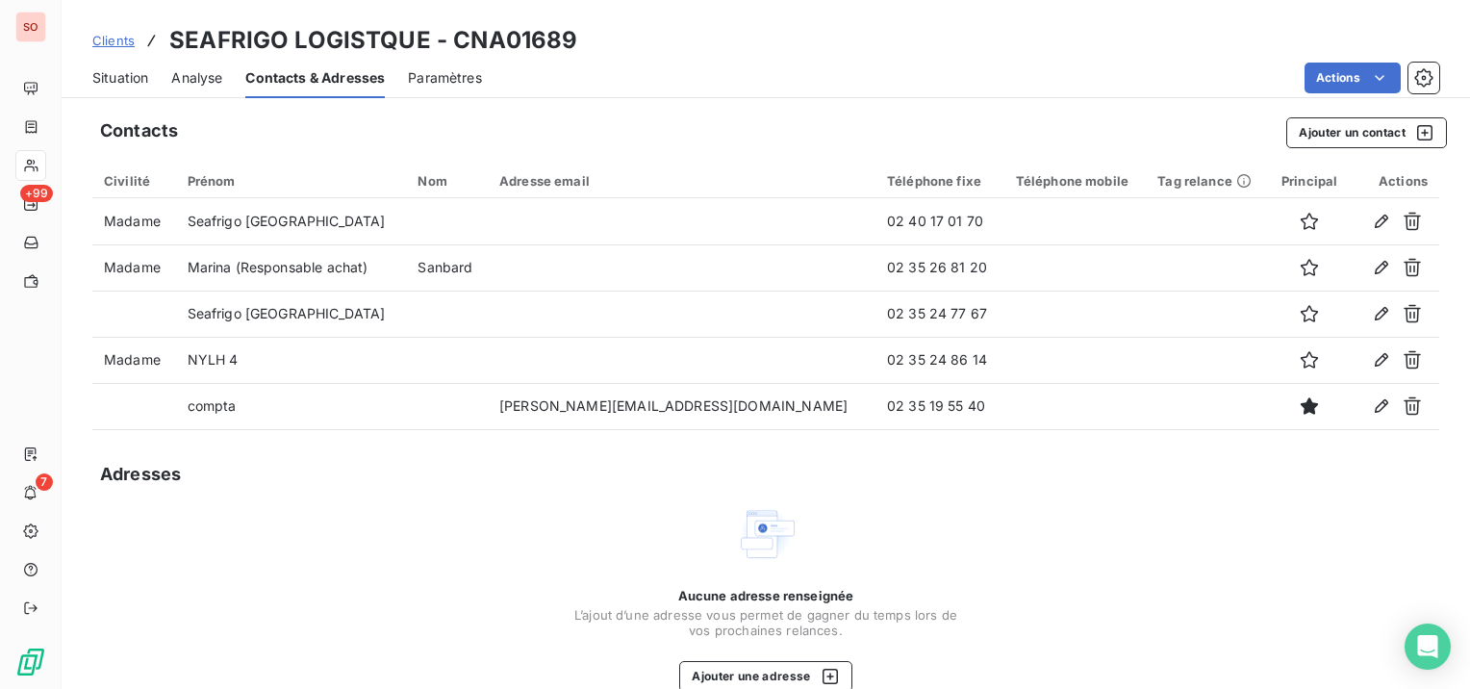
click at [129, 77] on span "Situation" at bounding box center [120, 77] width 56 height 19
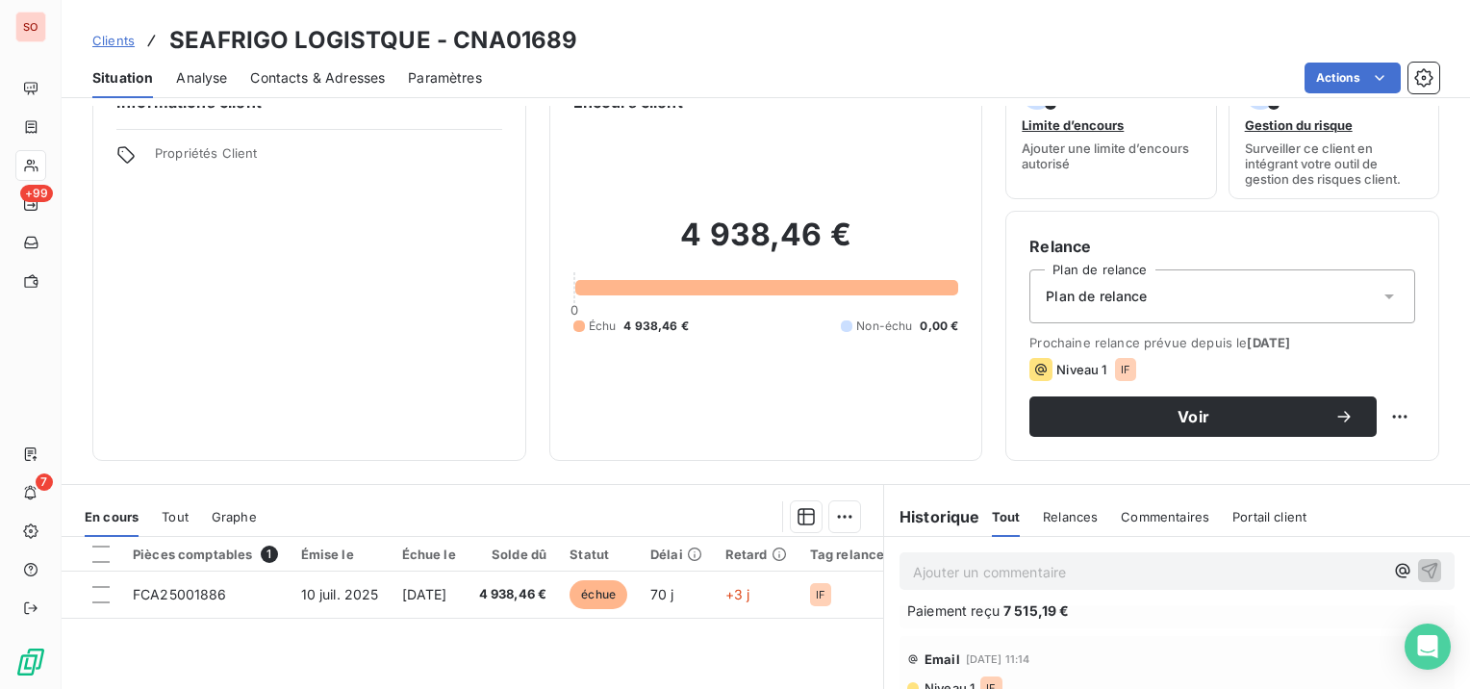
scroll to position [192, 0]
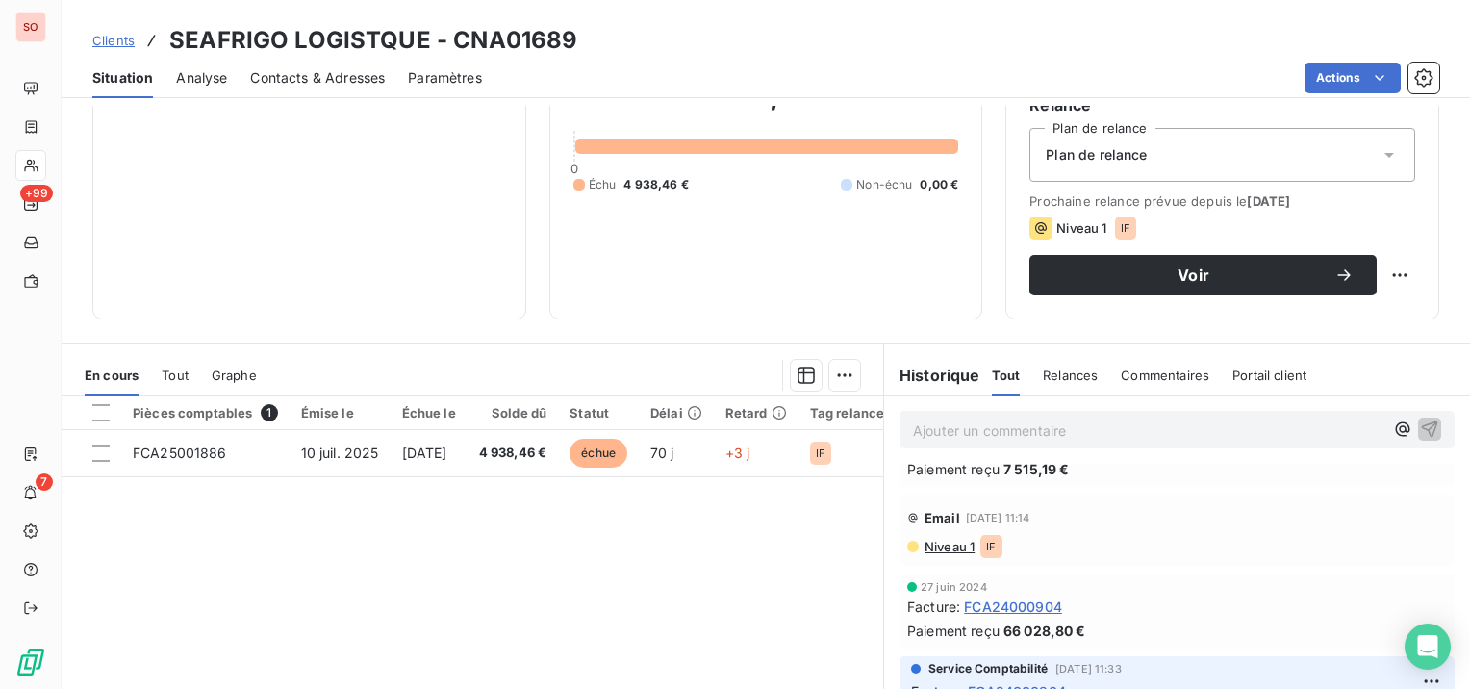
click at [956, 541] on span "Niveau 1" at bounding box center [949, 546] width 52 height 15
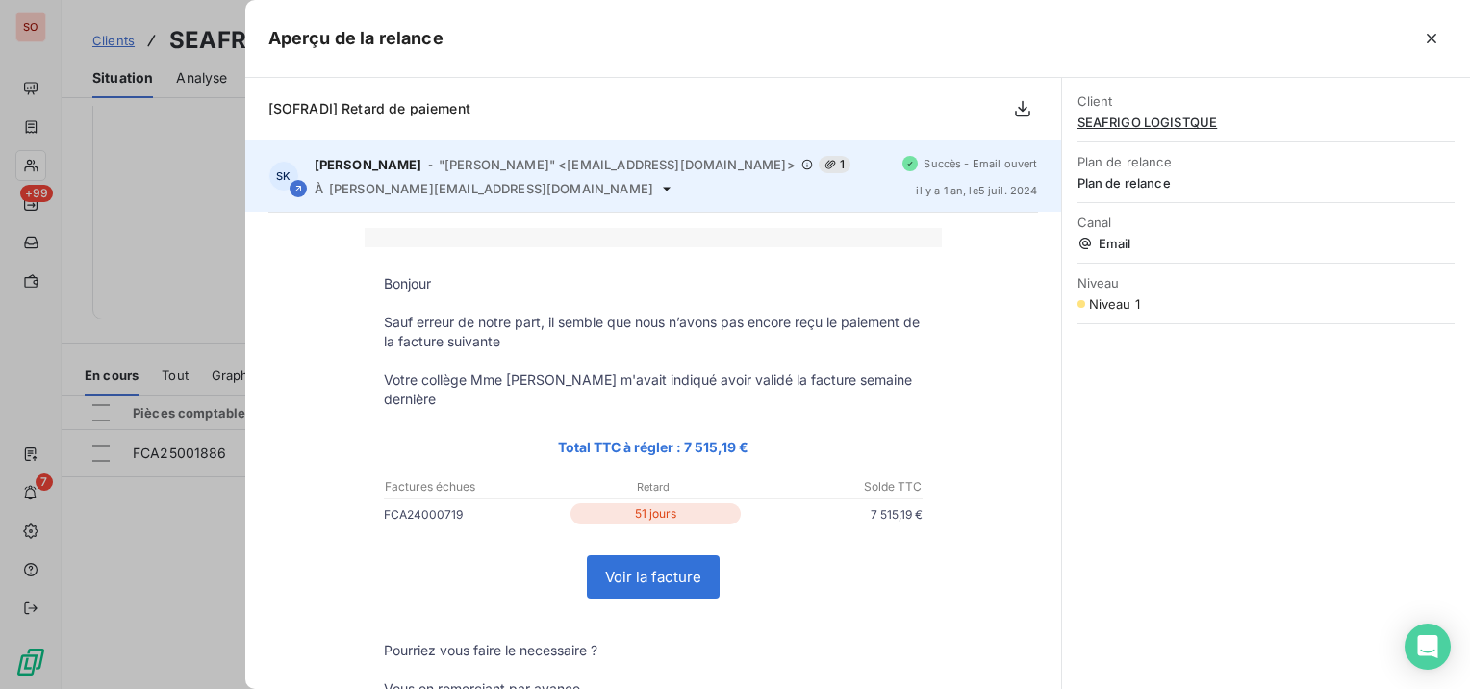
click at [486, 185] on span "[PERSON_NAME][EMAIL_ADDRESS][DOMAIN_NAME]" at bounding box center [491, 188] width 324 height 15
click at [663, 189] on icon at bounding box center [667, 189] width 8 height 4
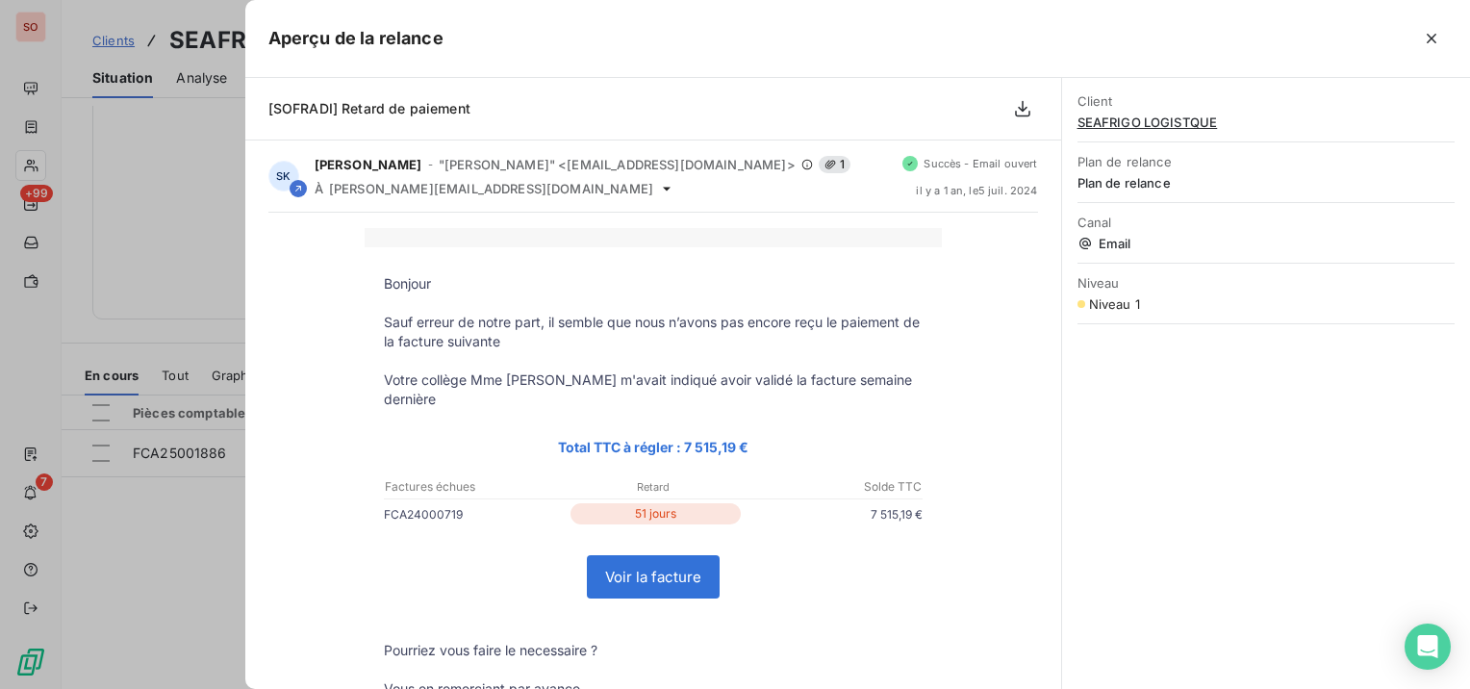
click at [185, 170] on div at bounding box center [735, 344] width 1470 height 689
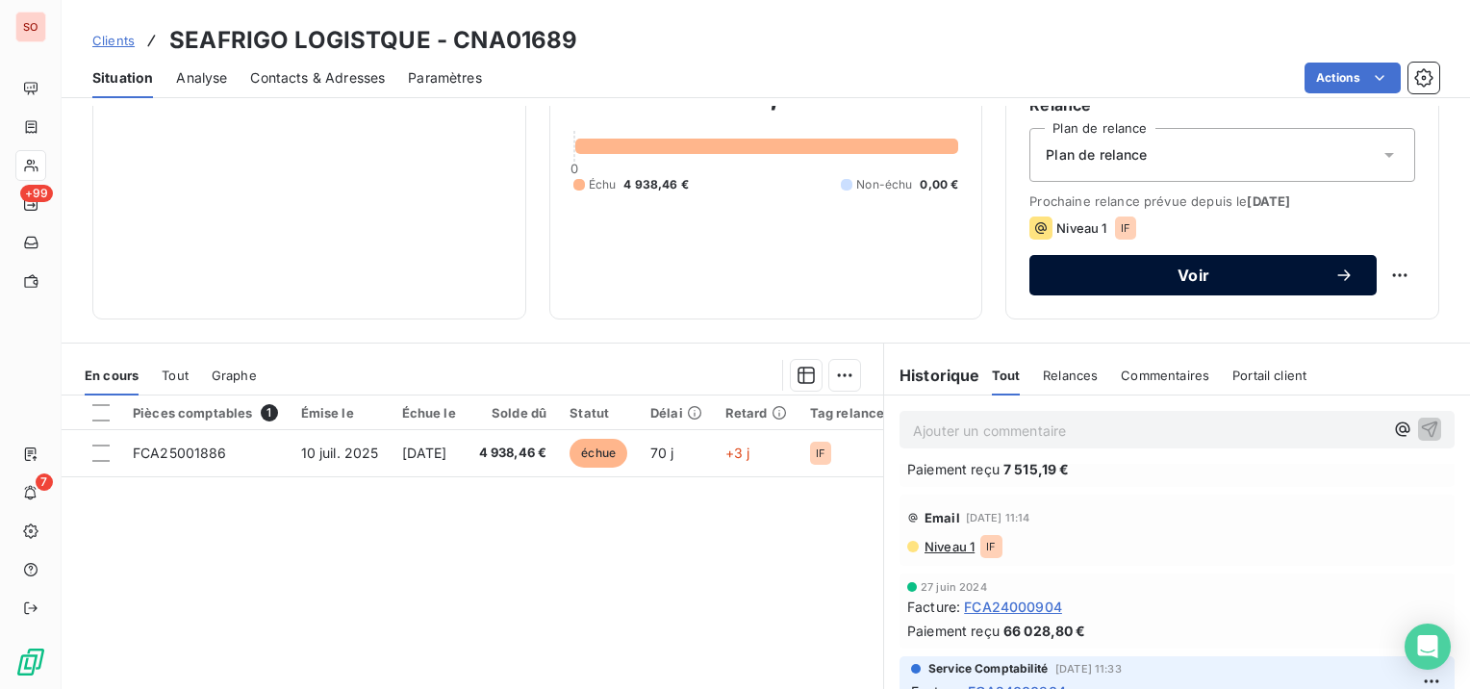
click at [1185, 269] on span "Voir" at bounding box center [1194, 274] width 282 height 15
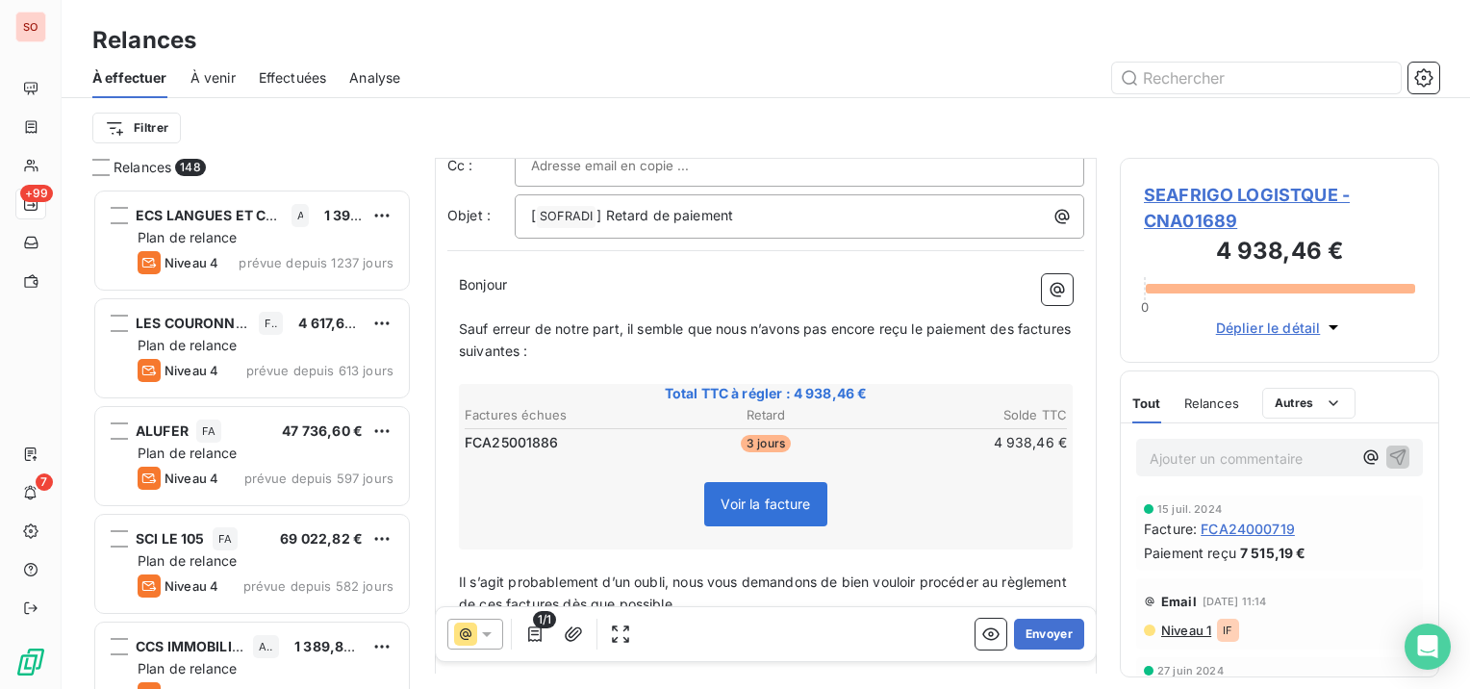
scroll to position [194, 0]
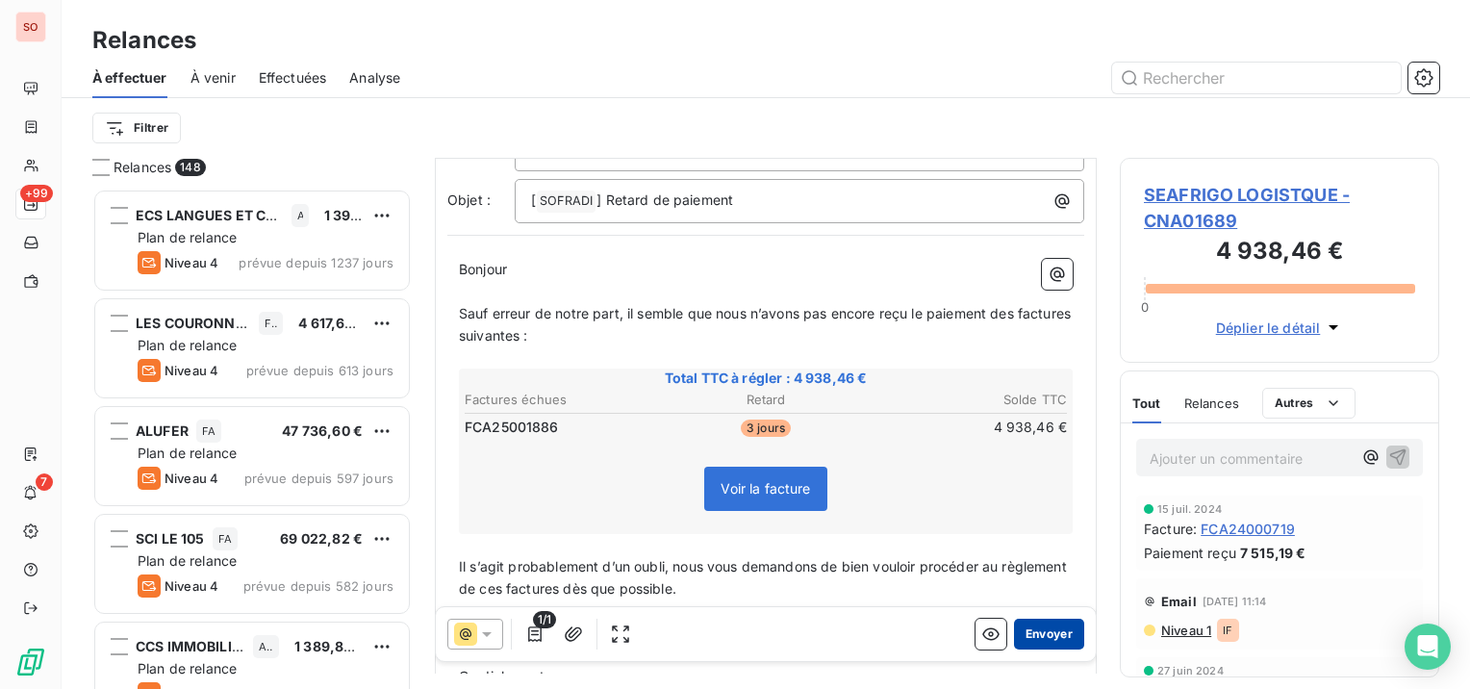
click at [1027, 631] on button "Envoyer" at bounding box center [1049, 634] width 70 height 31
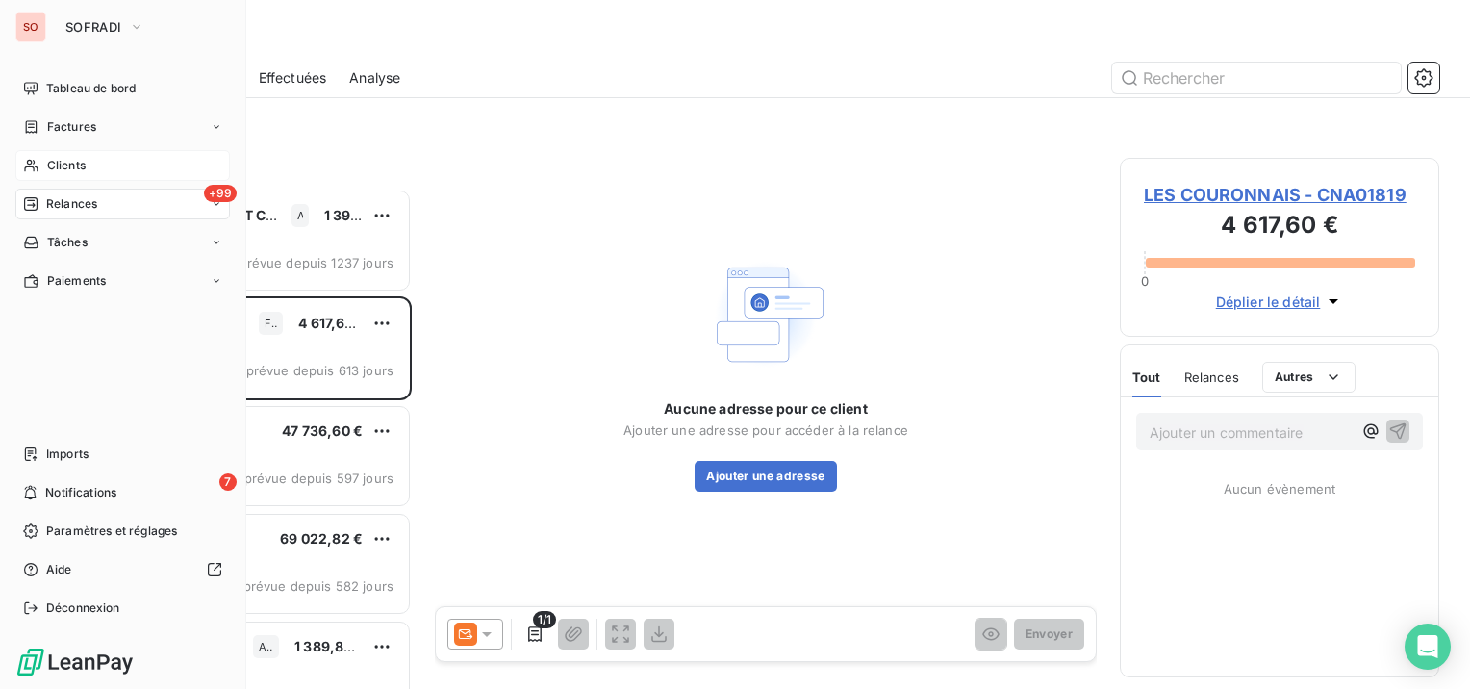
click at [61, 166] on span "Clients" at bounding box center [66, 165] width 38 height 17
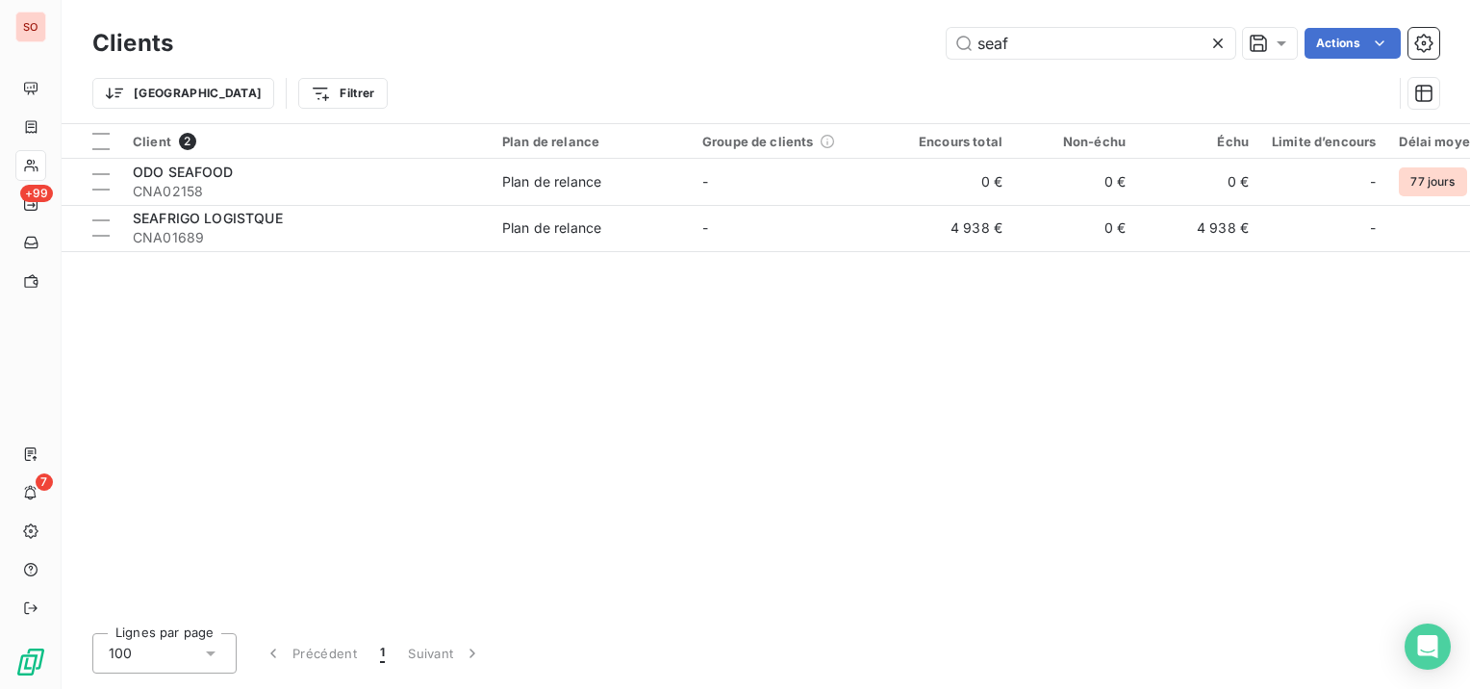
drag, startPoint x: 1039, startPoint y: 42, endPoint x: 912, endPoint y: 44, distance: 127.0
click at [912, 44] on div "seaf Actions" at bounding box center [817, 43] width 1243 height 31
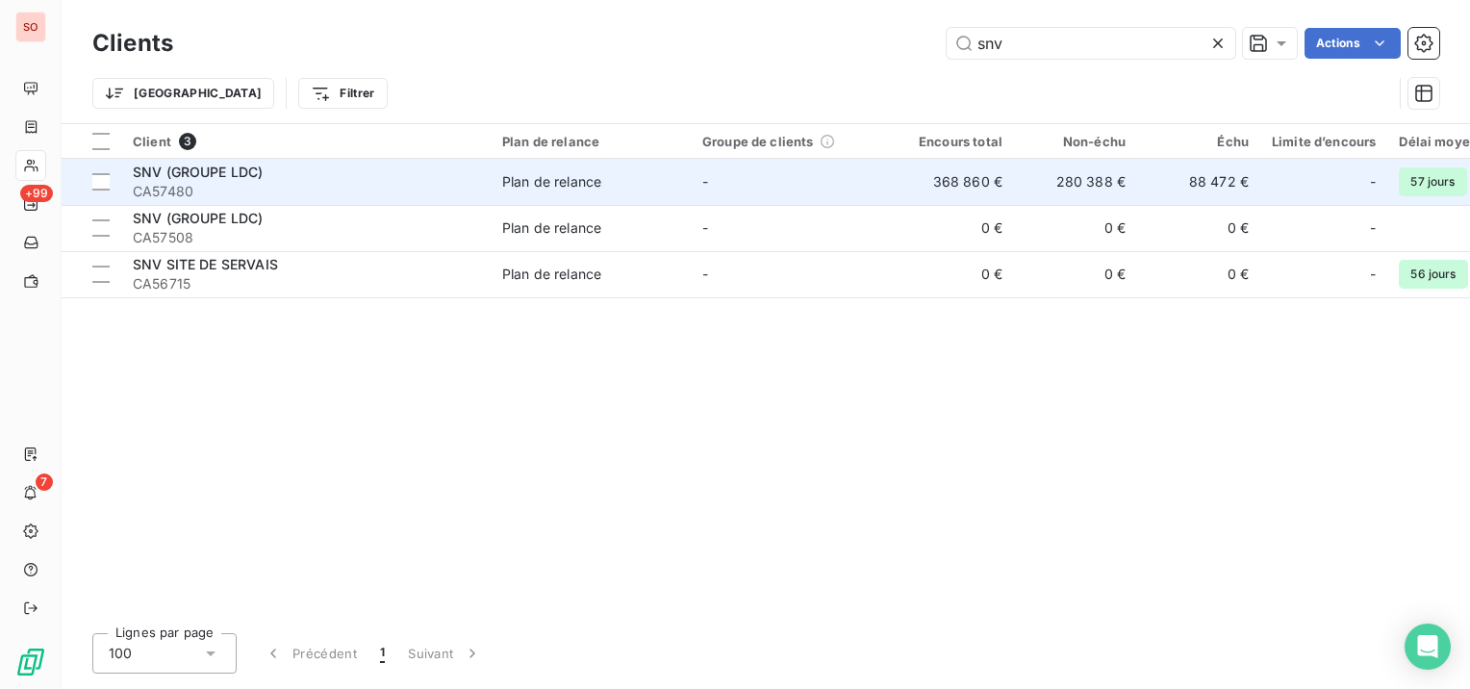
type input "snv"
click at [298, 183] on span "CA57480" at bounding box center [306, 191] width 346 height 19
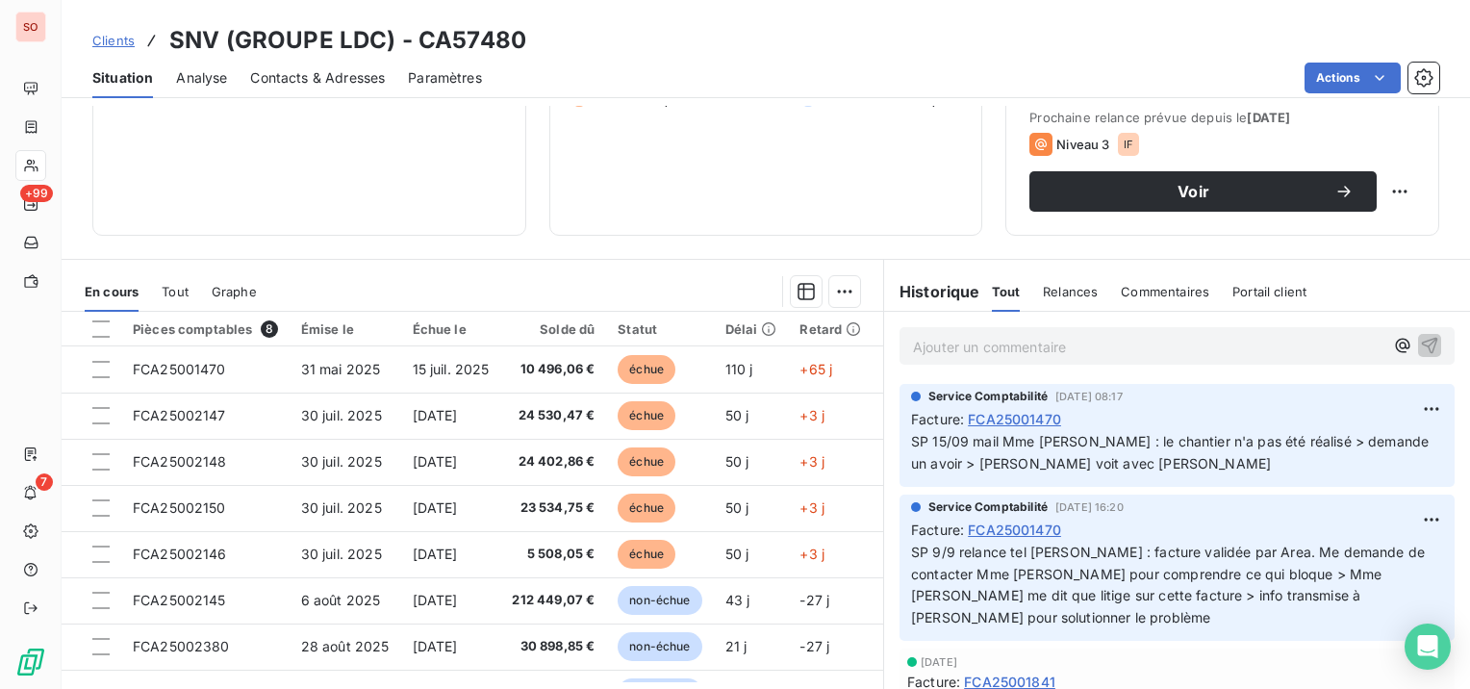
scroll to position [289, 0]
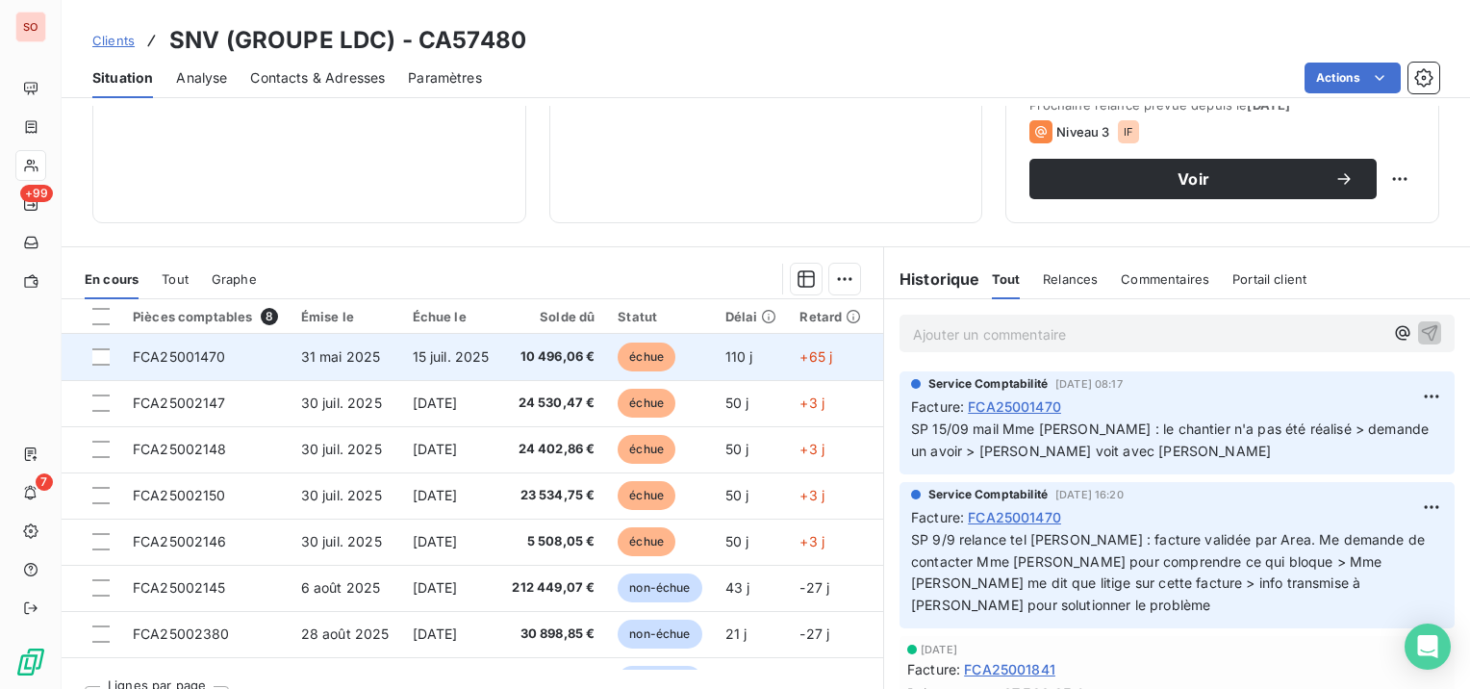
click at [158, 343] on td "FCA25001470" at bounding box center [205, 357] width 168 height 46
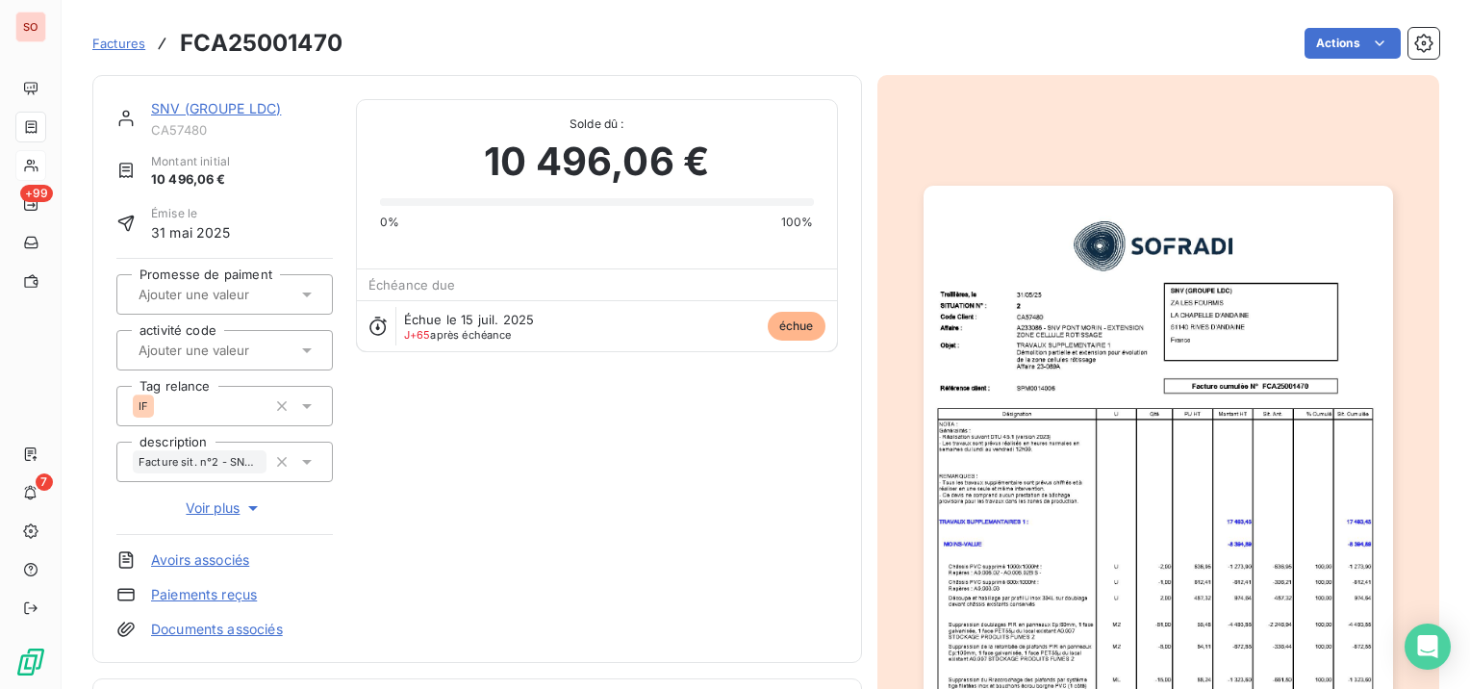
click at [1155, 312] on img "button" at bounding box center [1159, 518] width 470 height 664
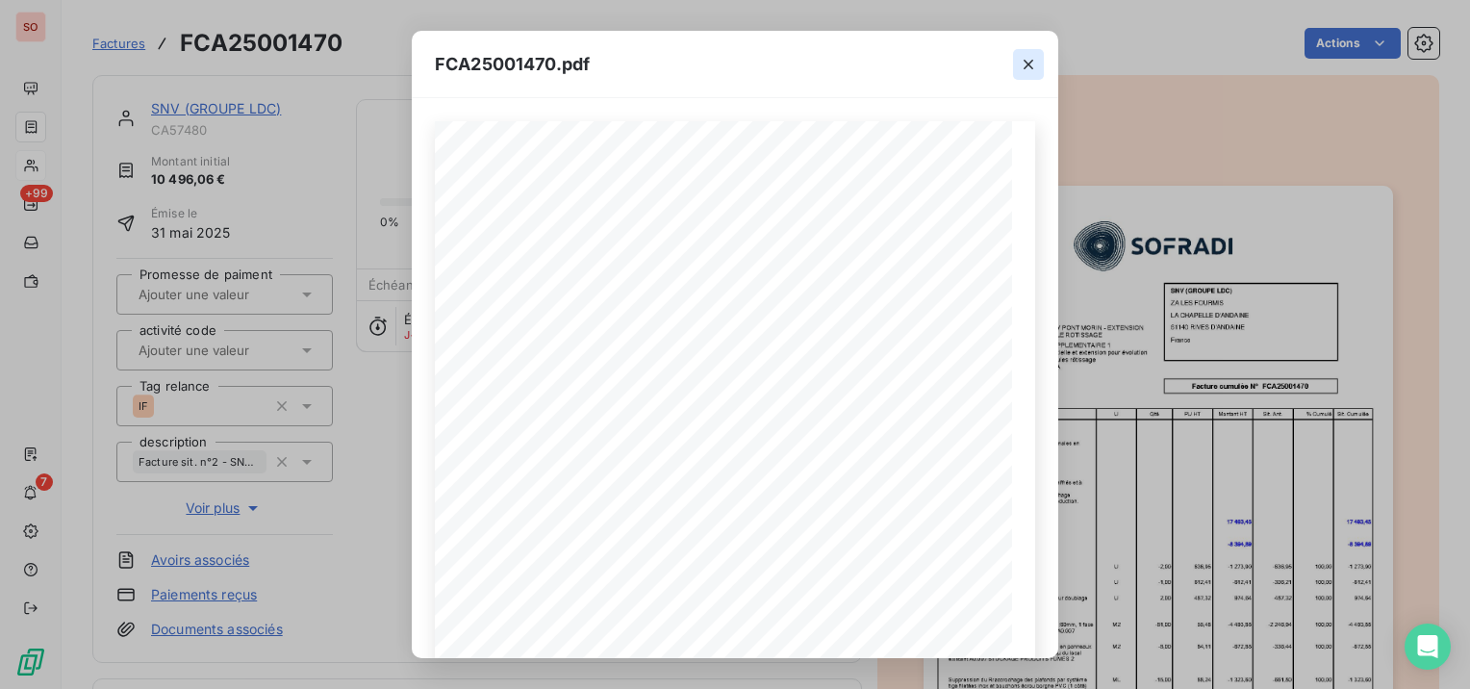
click at [1029, 60] on icon "button" at bounding box center [1028, 64] width 19 height 19
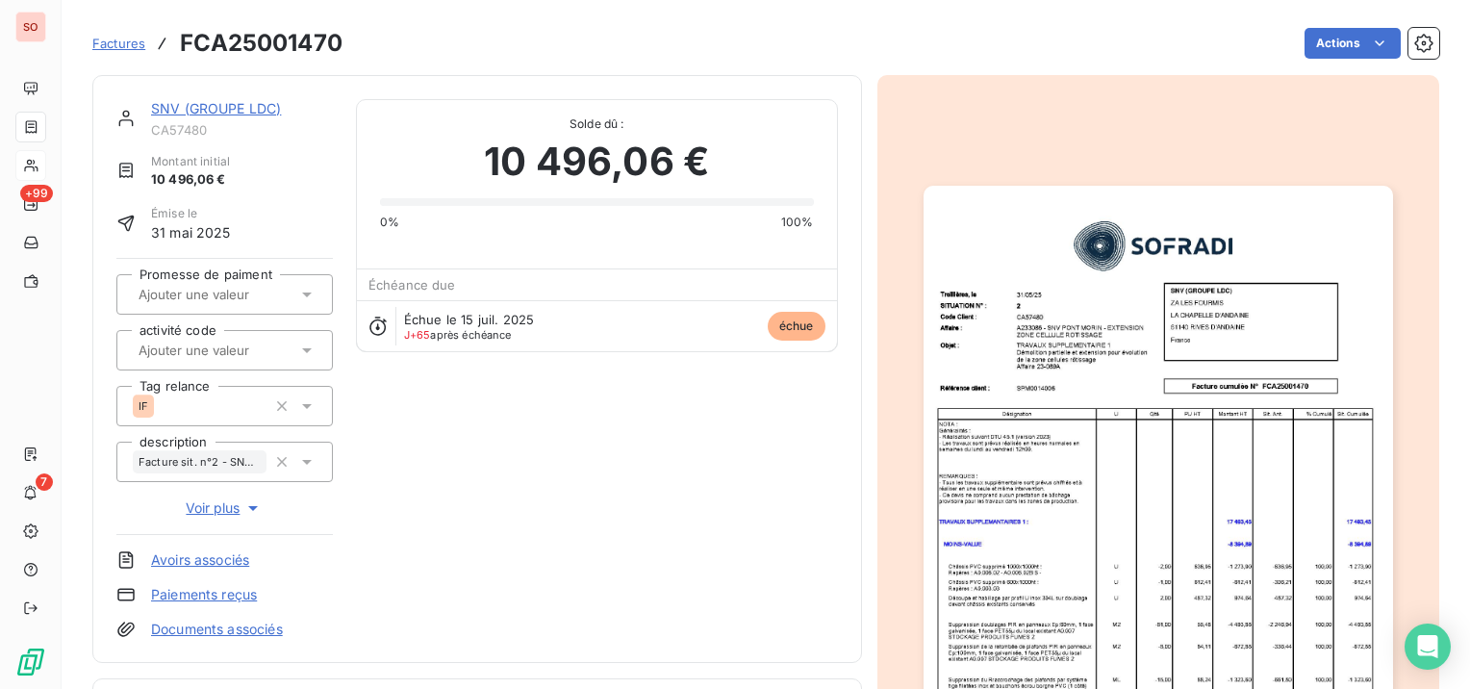
click at [197, 106] on link "SNV (GROUPE LDC)" at bounding box center [216, 108] width 130 height 16
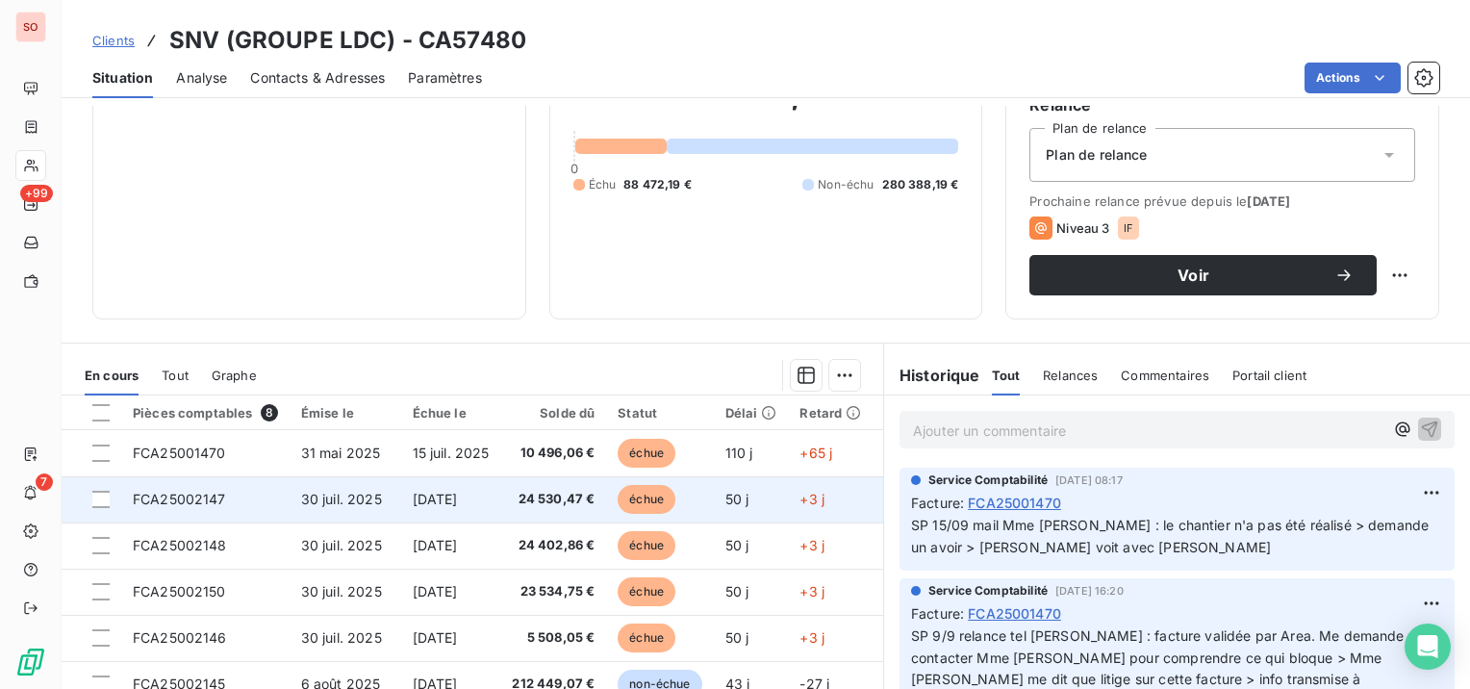
click at [189, 490] on td "FCA25002147" at bounding box center [205, 499] width 168 height 46
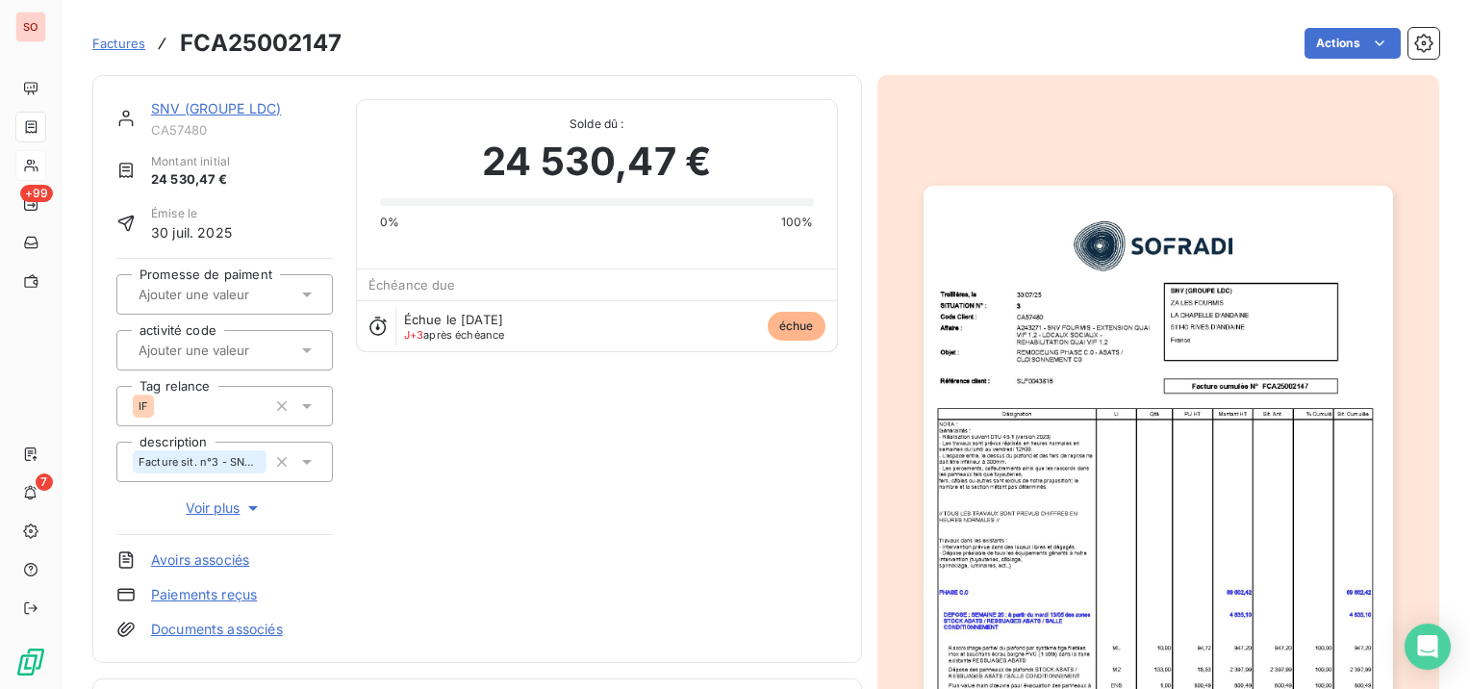
click at [1063, 444] on img "button" at bounding box center [1159, 518] width 470 height 664
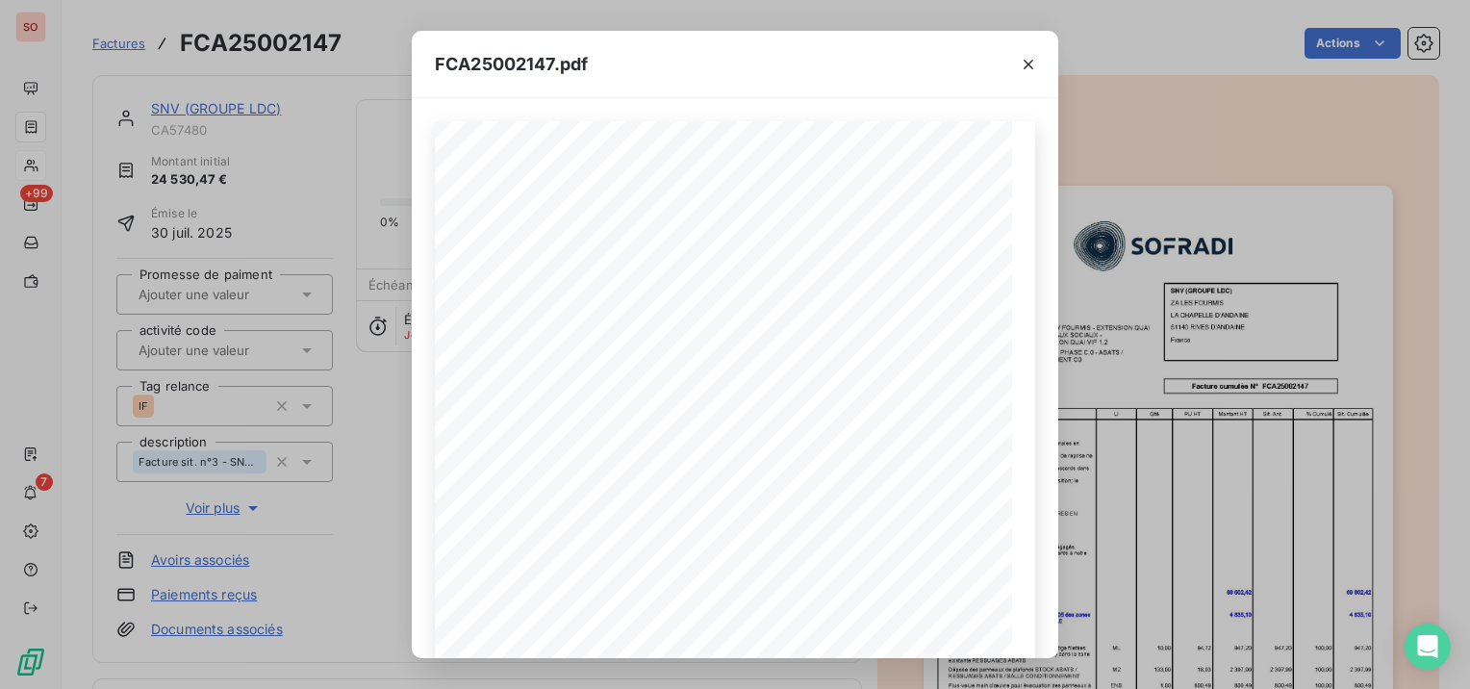
drag, startPoint x: 1035, startPoint y: 66, endPoint x: 250, endPoint y: 417, distance: 859.7
click at [1034, 66] on icon "button" at bounding box center [1028, 64] width 19 height 19
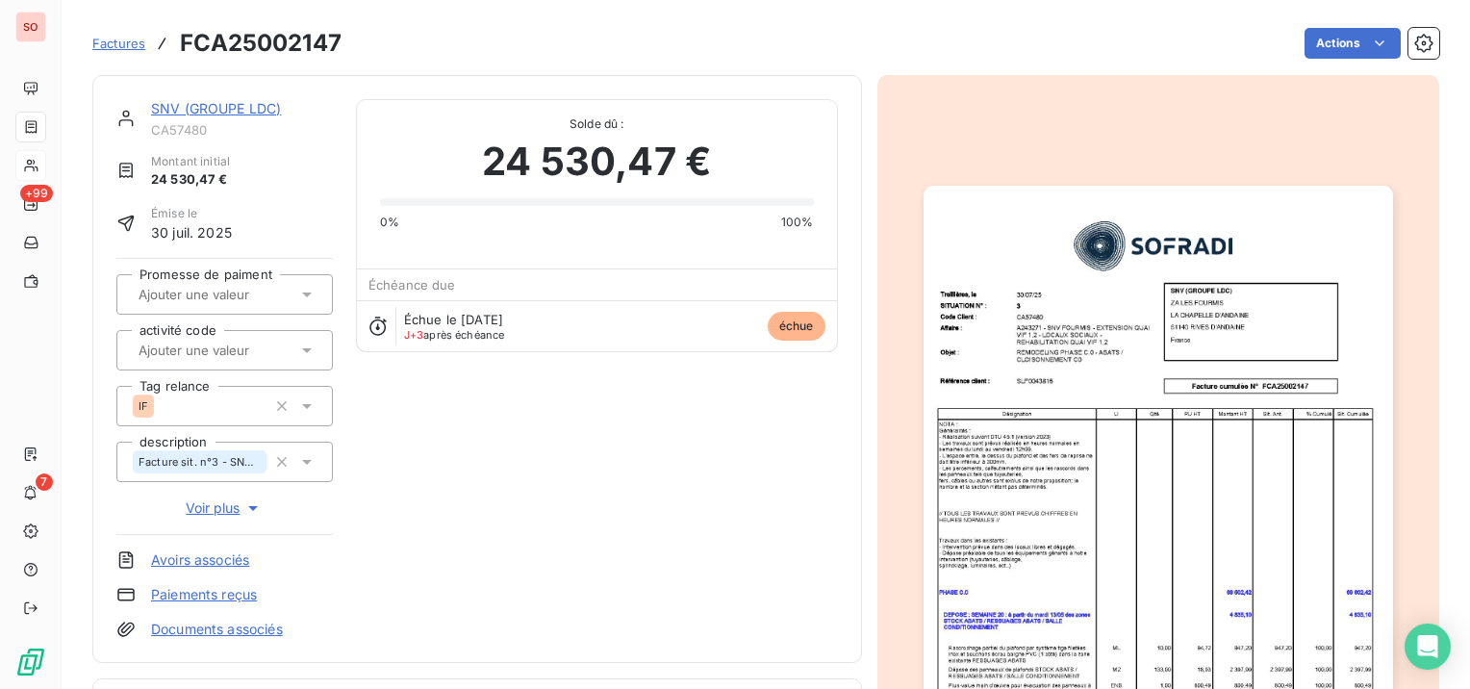
click at [181, 104] on link "SNV (GROUPE LDC)" at bounding box center [216, 108] width 130 height 16
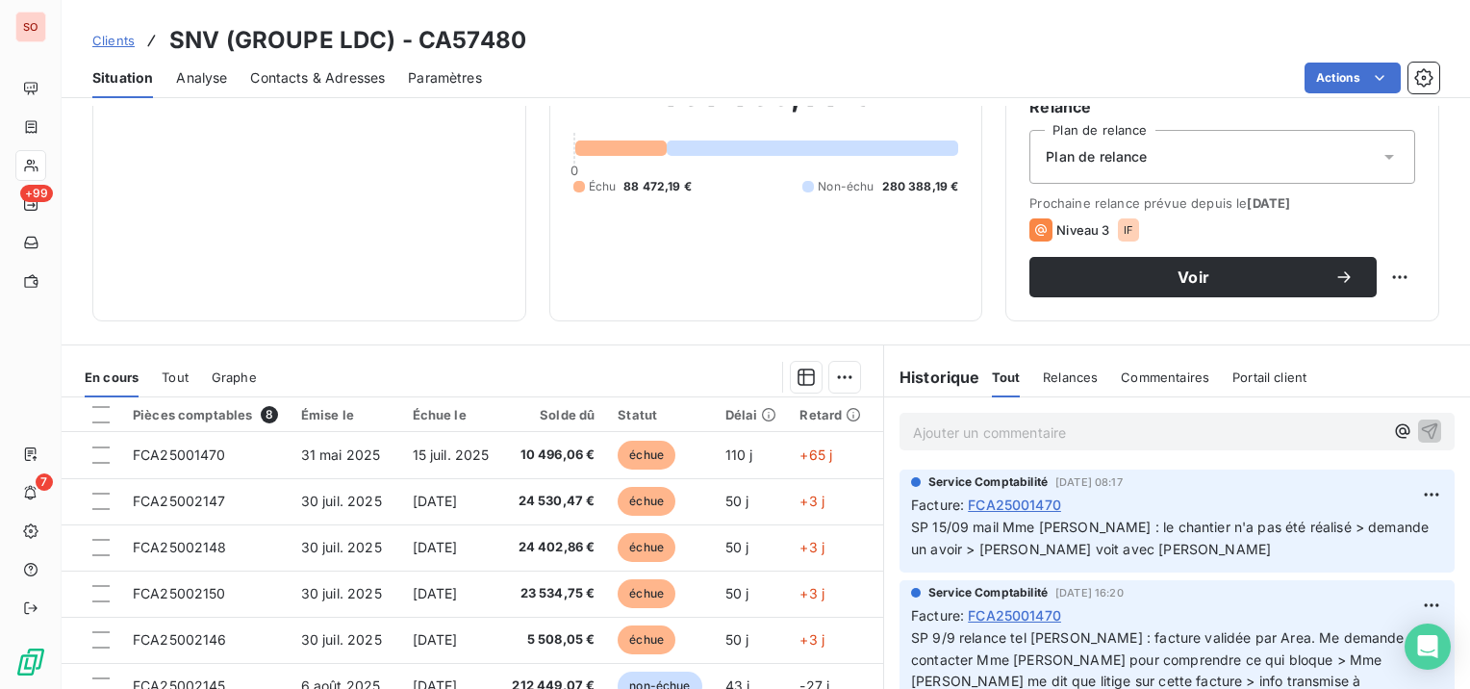
scroll to position [192, 0]
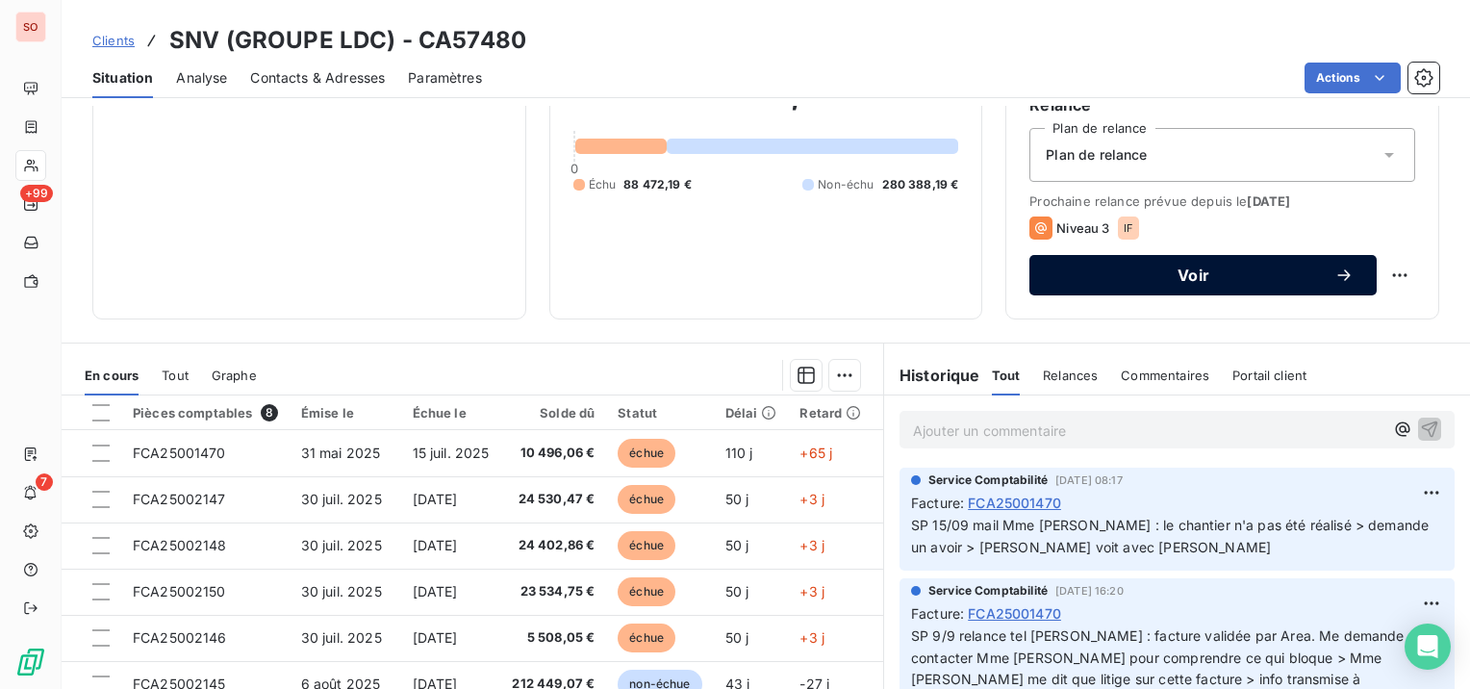
click at [1200, 271] on span "Voir" at bounding box center [1194, 274] width 282 height 15
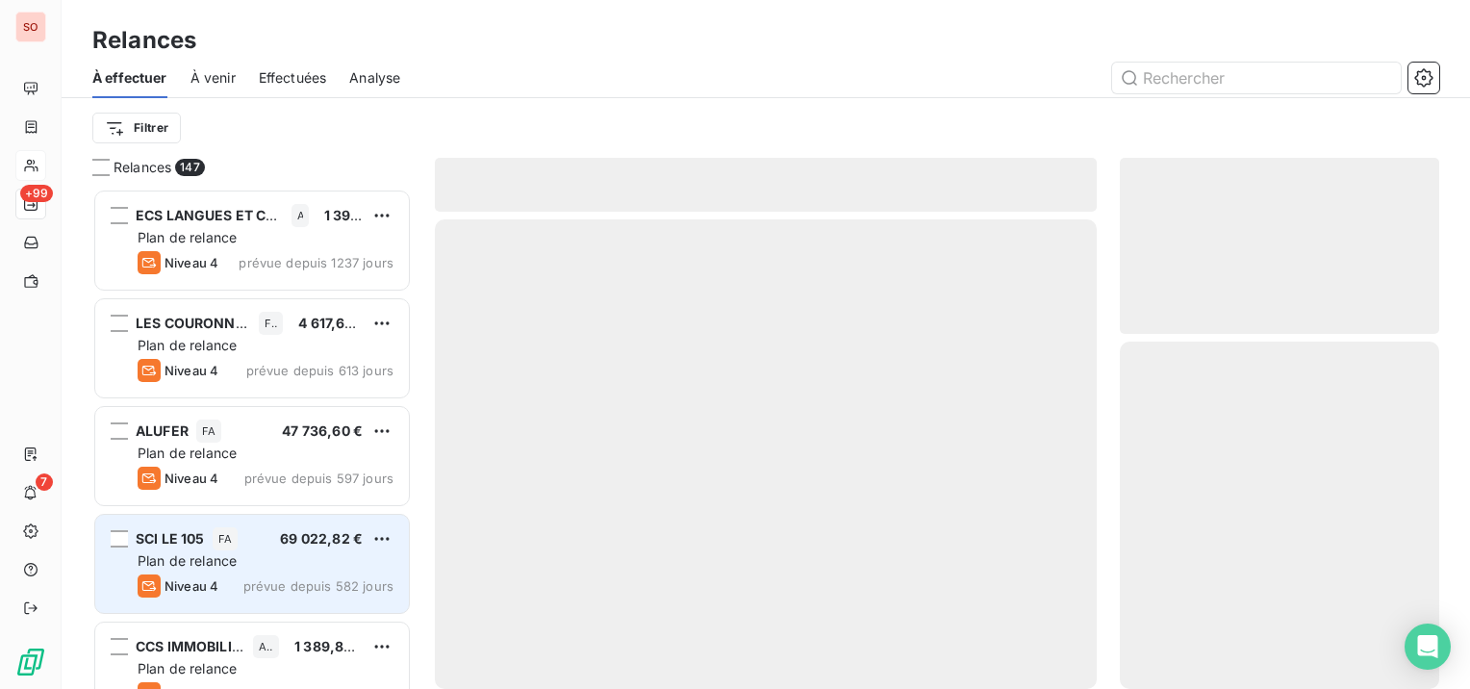
scroll to position [485, 304]
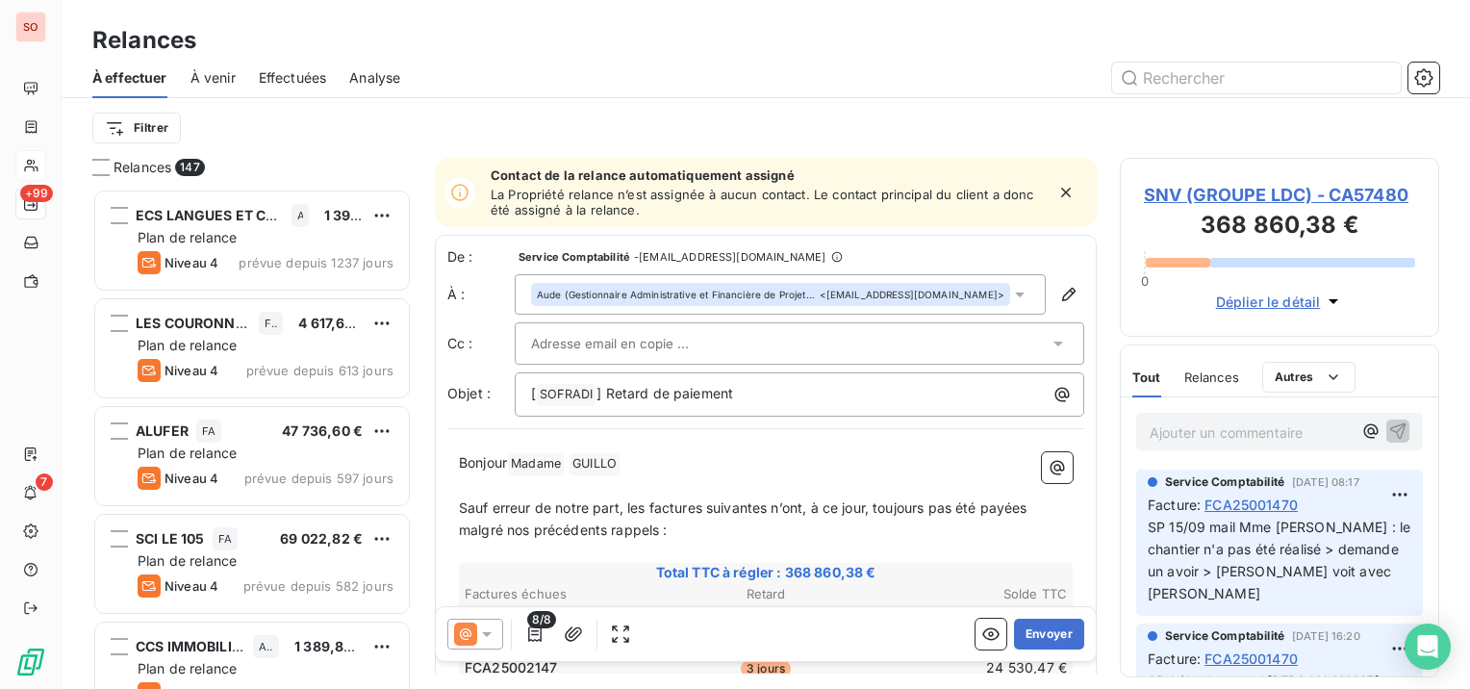
click at [668, 292] on span "Aude (Gestionnaire Administrative et Financière de Projets) GUILLO" at bounding box center [676, 294] width 279 height 13
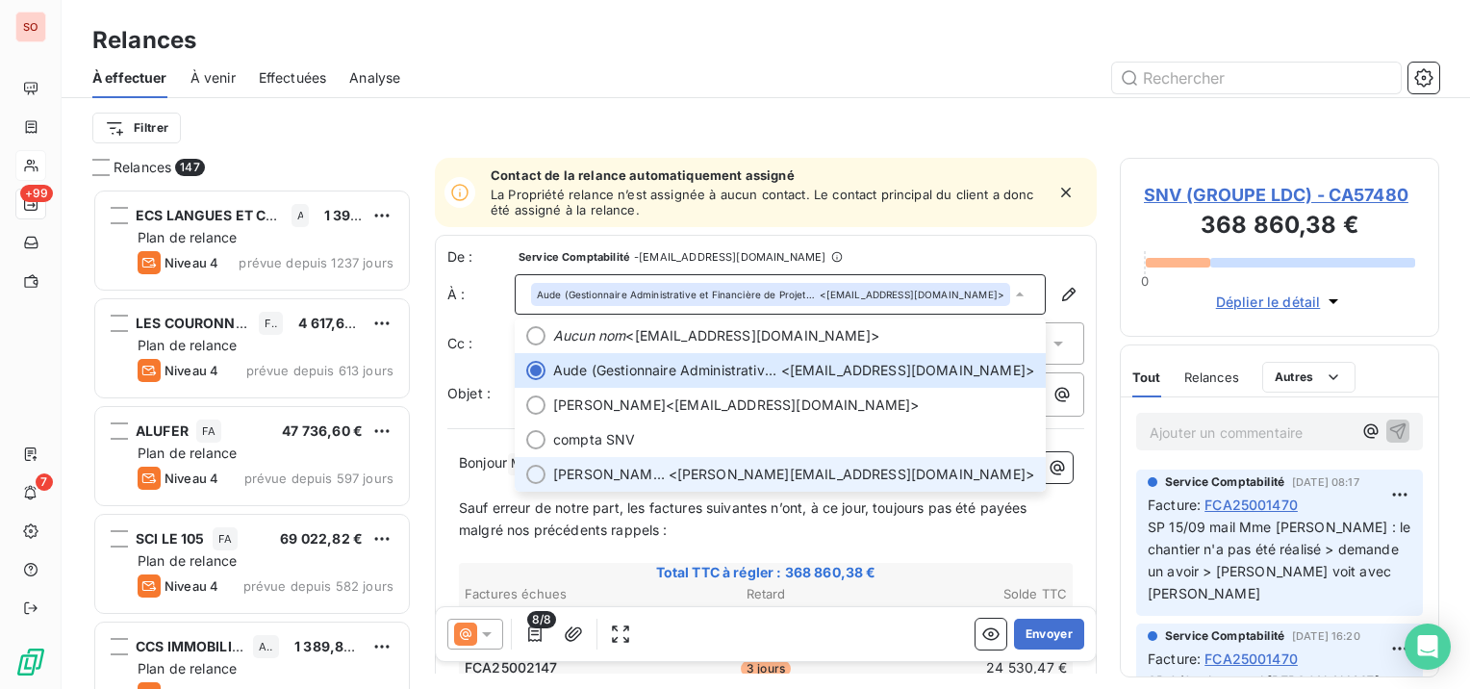
click at [631, 467] on span "[PERSON_NAME] (Service Compta SNV - [GEOGRAPHIC_DATA]) AMYS" at bounding box center [610, 474] width 115 height 19
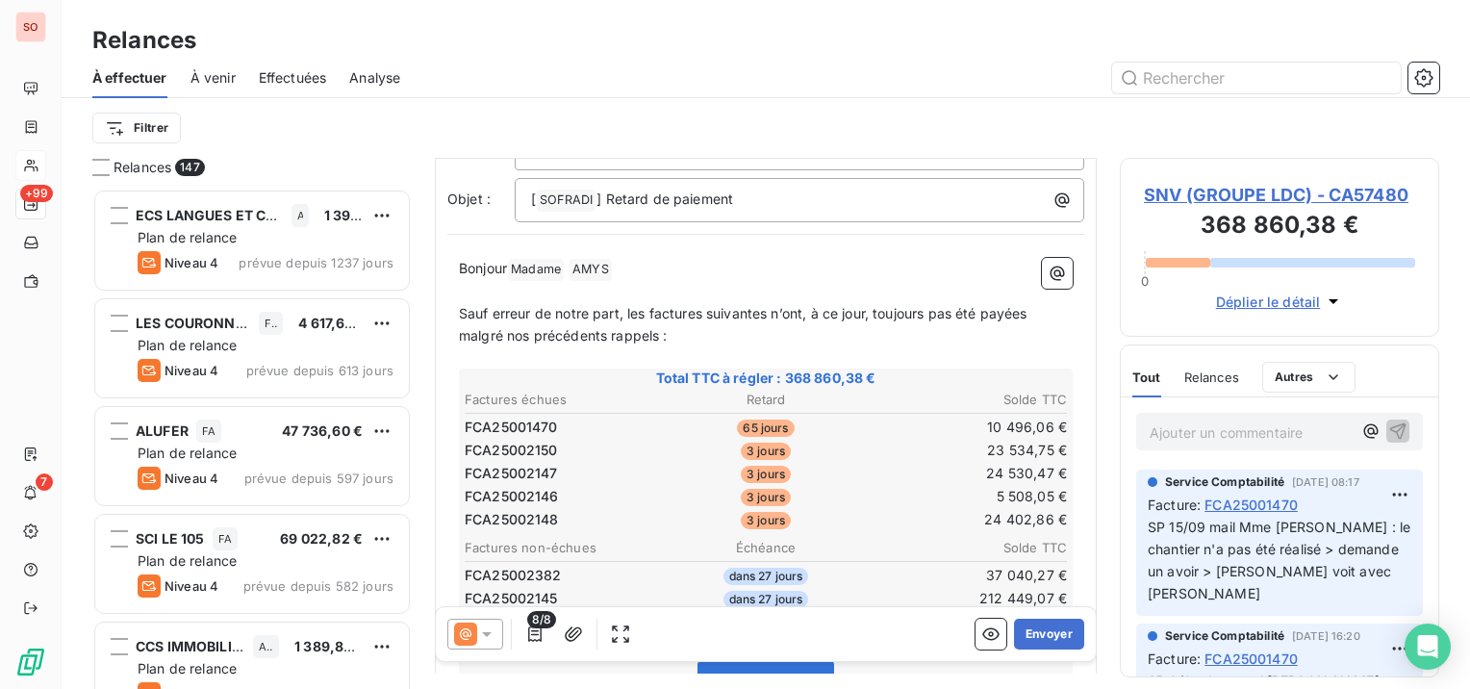
scroll to position [292, 0]
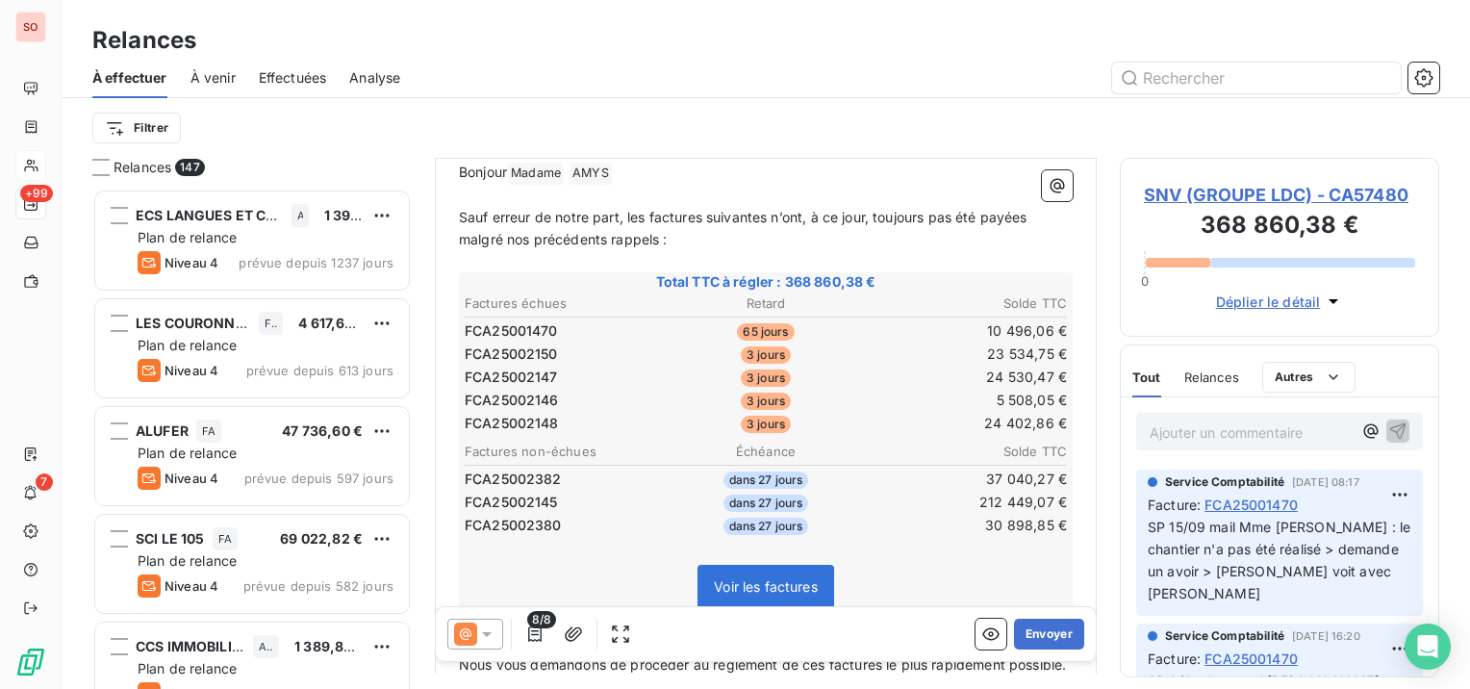
click at [486, 633] on icon at bounding box center [487, 634] width 10 height 5
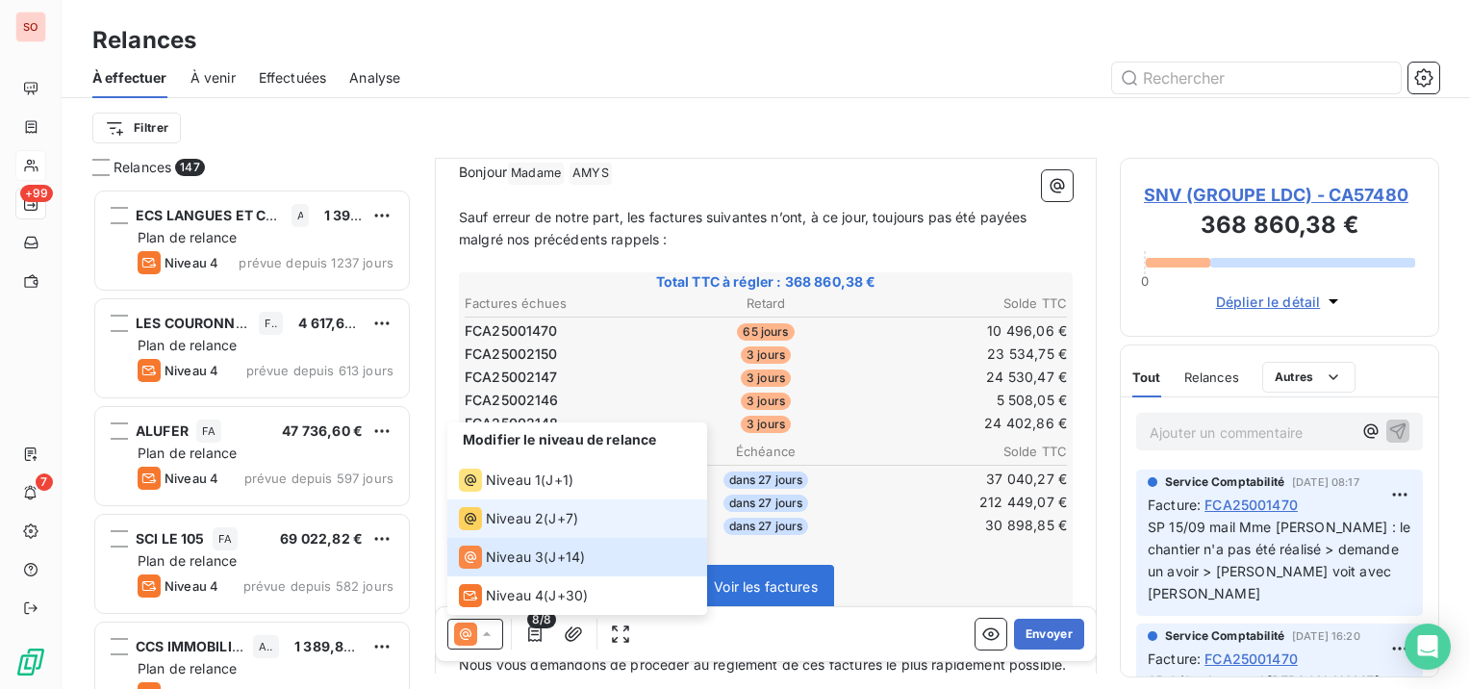
click at [521, 516] on span "Niveau 2" at bounding box center [515, 518] width 58 height 19
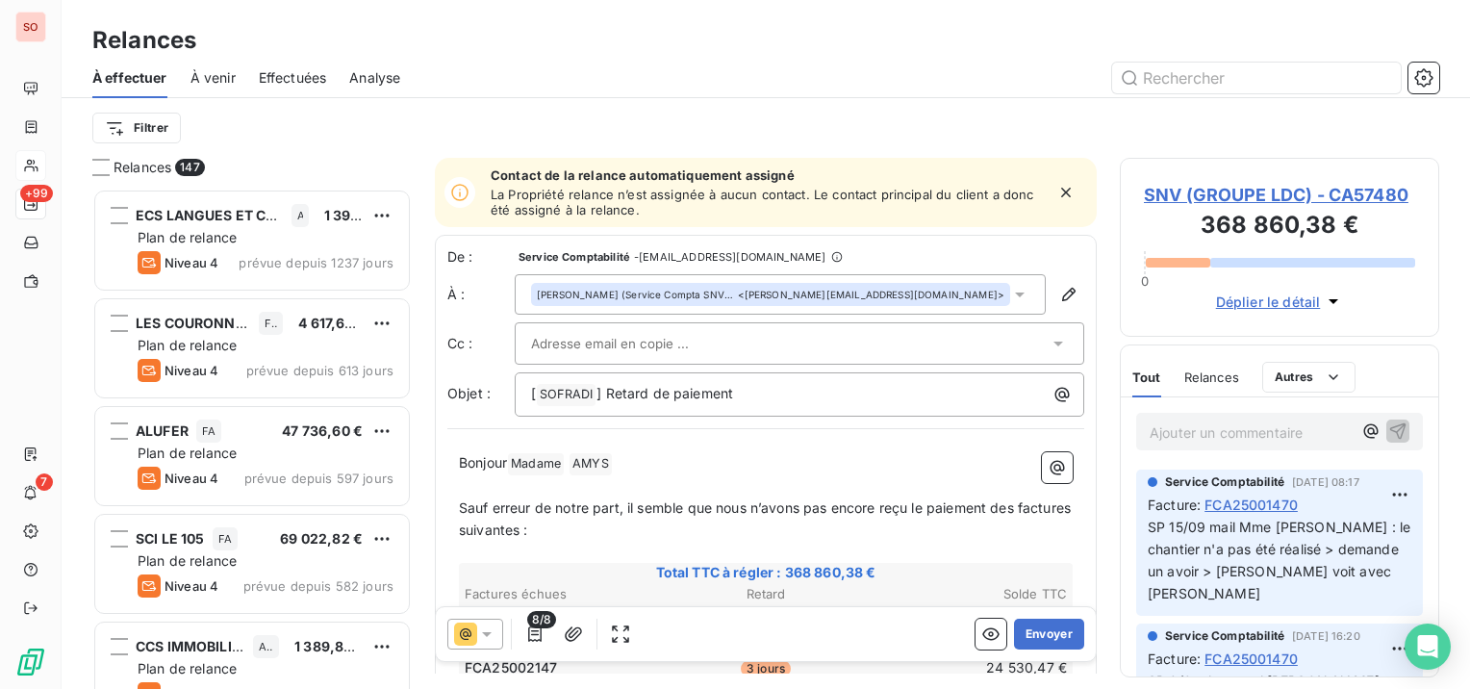
click at [492, 633] on icon at bounding box center [486, 633] width 19 height 19
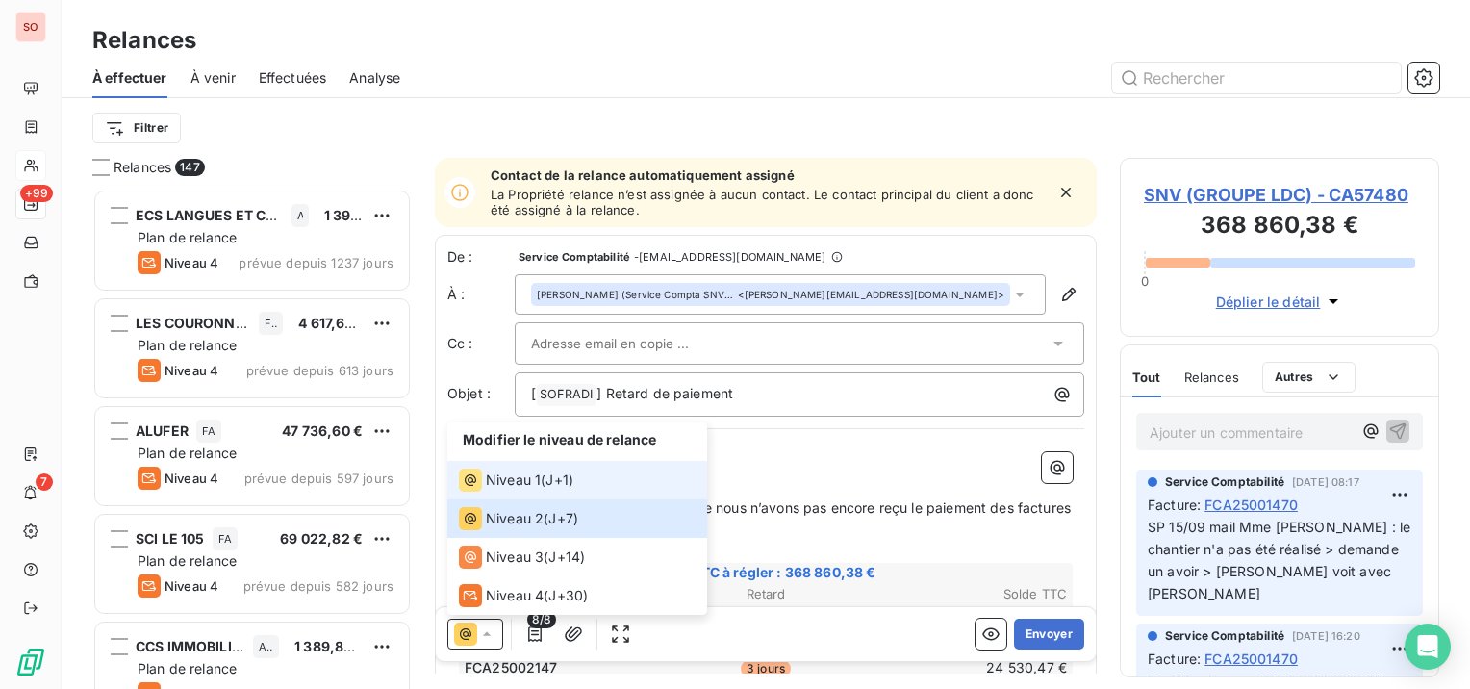
click at [486, 489] on span "Niveau 1" at bounding box center [513, 479] width 55 height 19
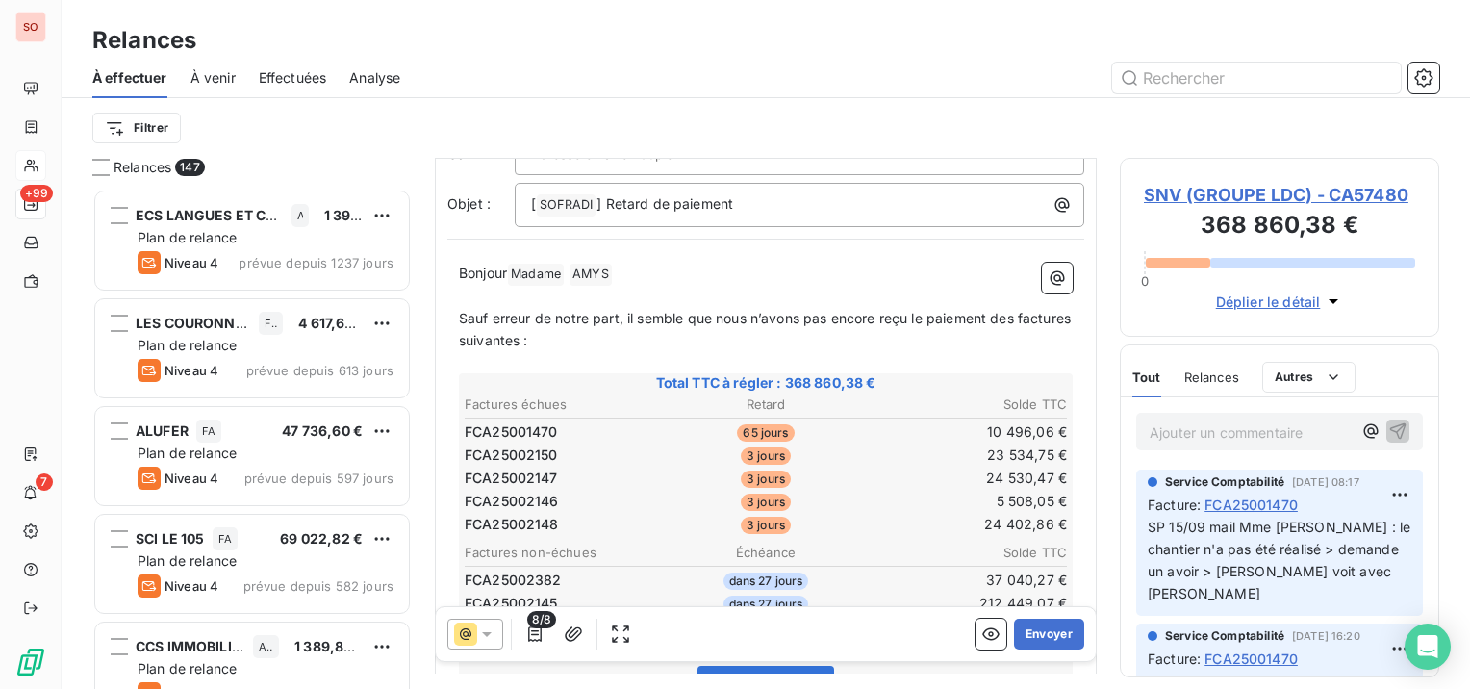
scroll to position [192, 0]
click at [529, 629] on icon "button" at bounding box center [534, 633] width 19 height 19
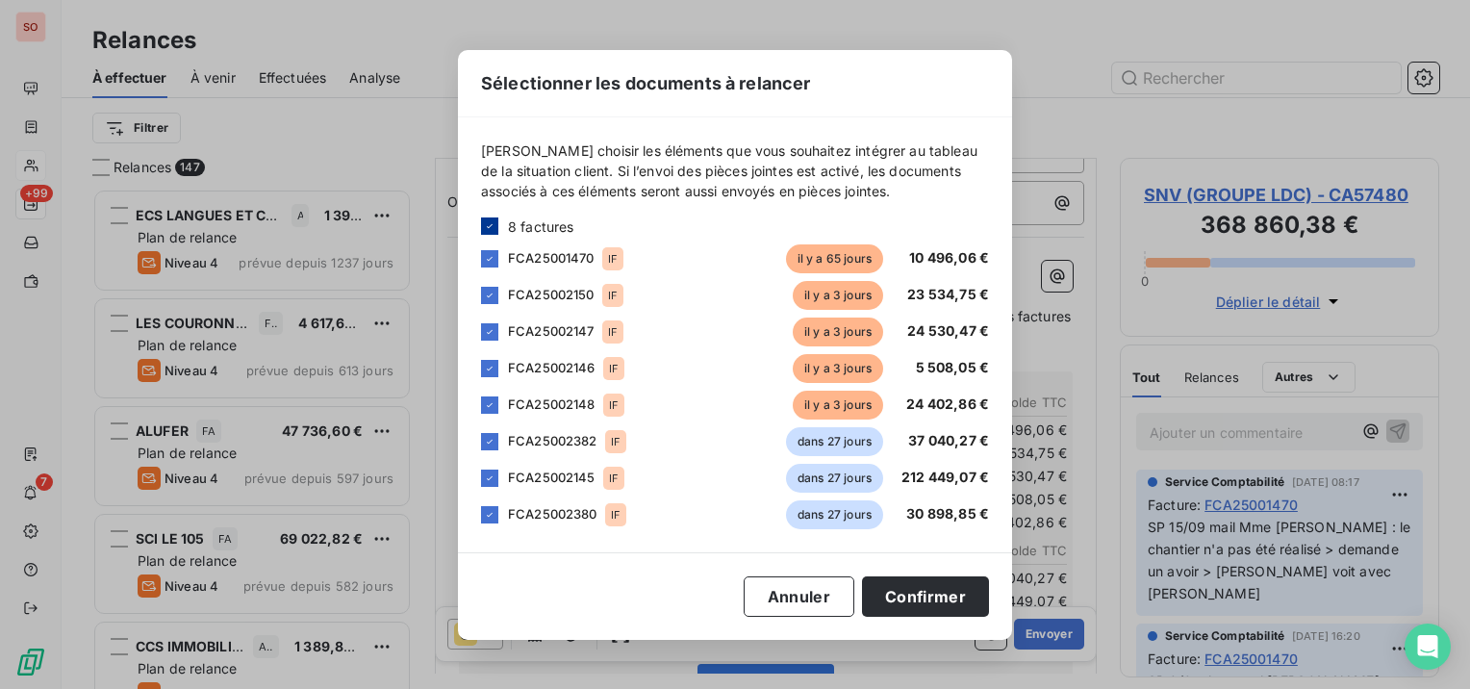
click at [485, 218] on div at bounding box center [489, 225] width 17 height 17
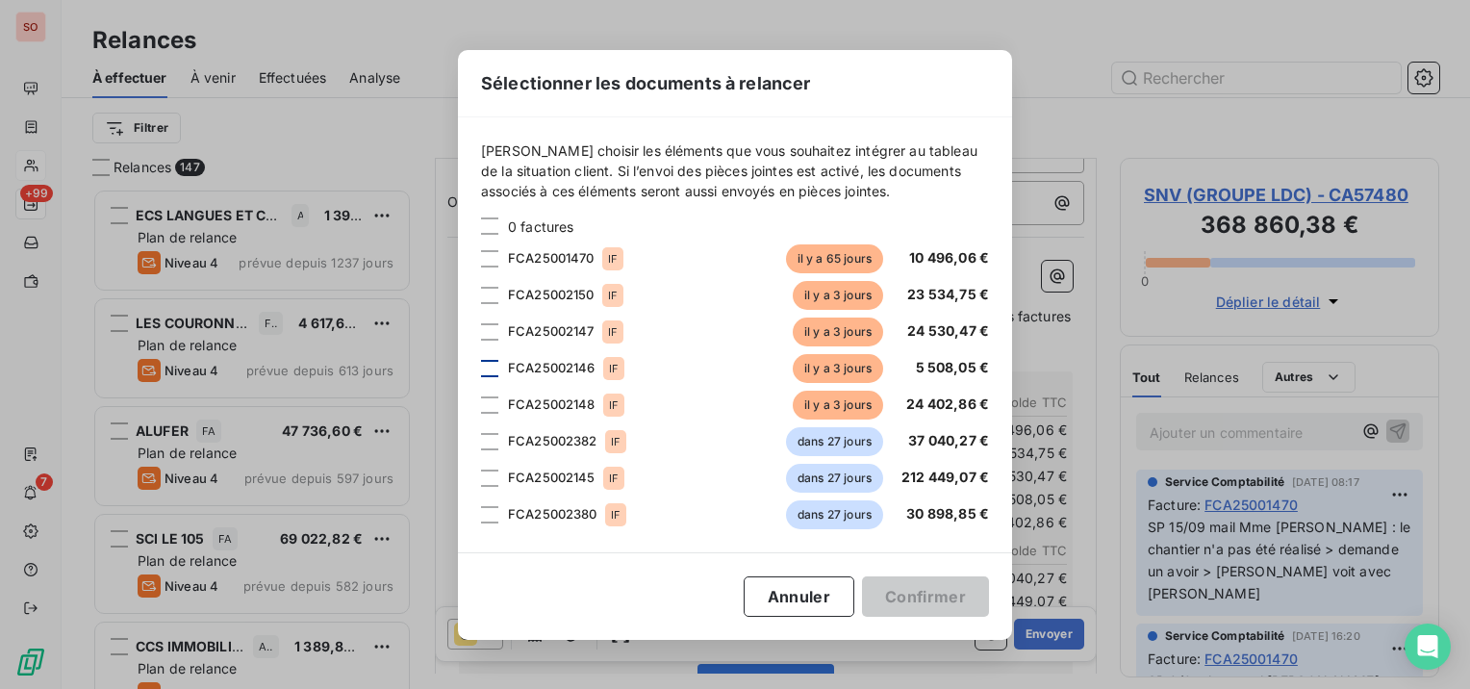
click at [484, 363] on div at bounding box center [489, 368] width 17 height 17
click at [484, 325] on div at bounding box center [489, 331] width 17 height 17
click at [485, 398] on div at bounding box center [489, 404] width 17 height 17
click at [492, 294] on div at bounding box center [489, 295] width 17 height 17
click at [956, 591] on button "Confirmer" at bounding box center [925, 596] width 127 height 40
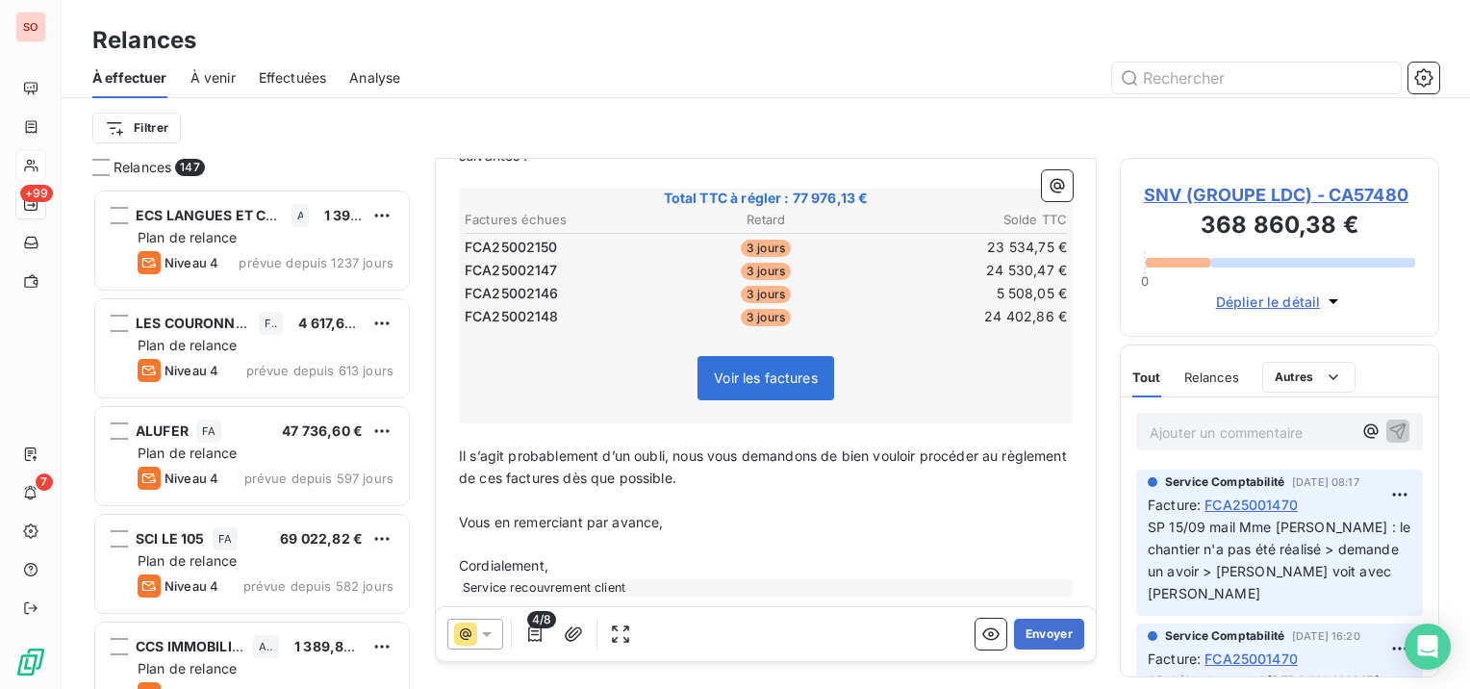
scroll to position [385, 0]
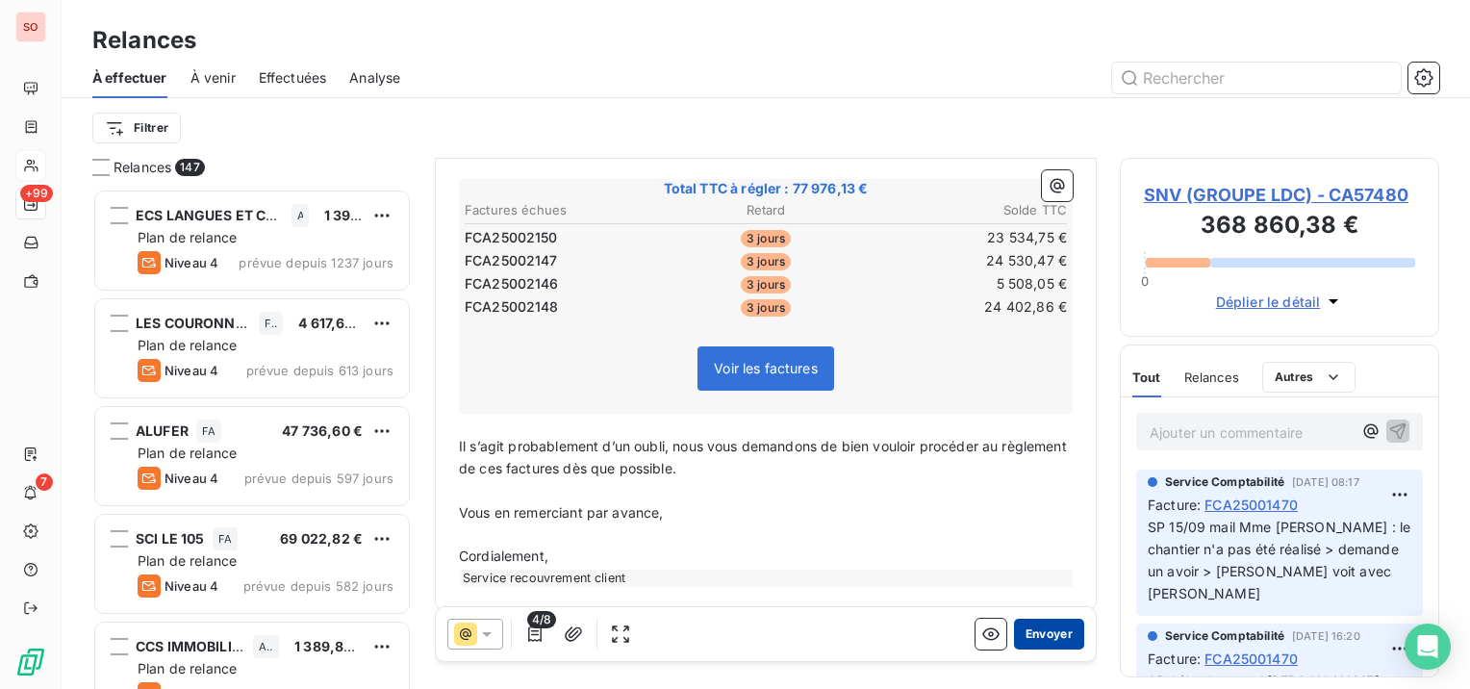
click at [1038, 629] on button "Envoyer" at bounding box center [1049, 634] width 70 height 31
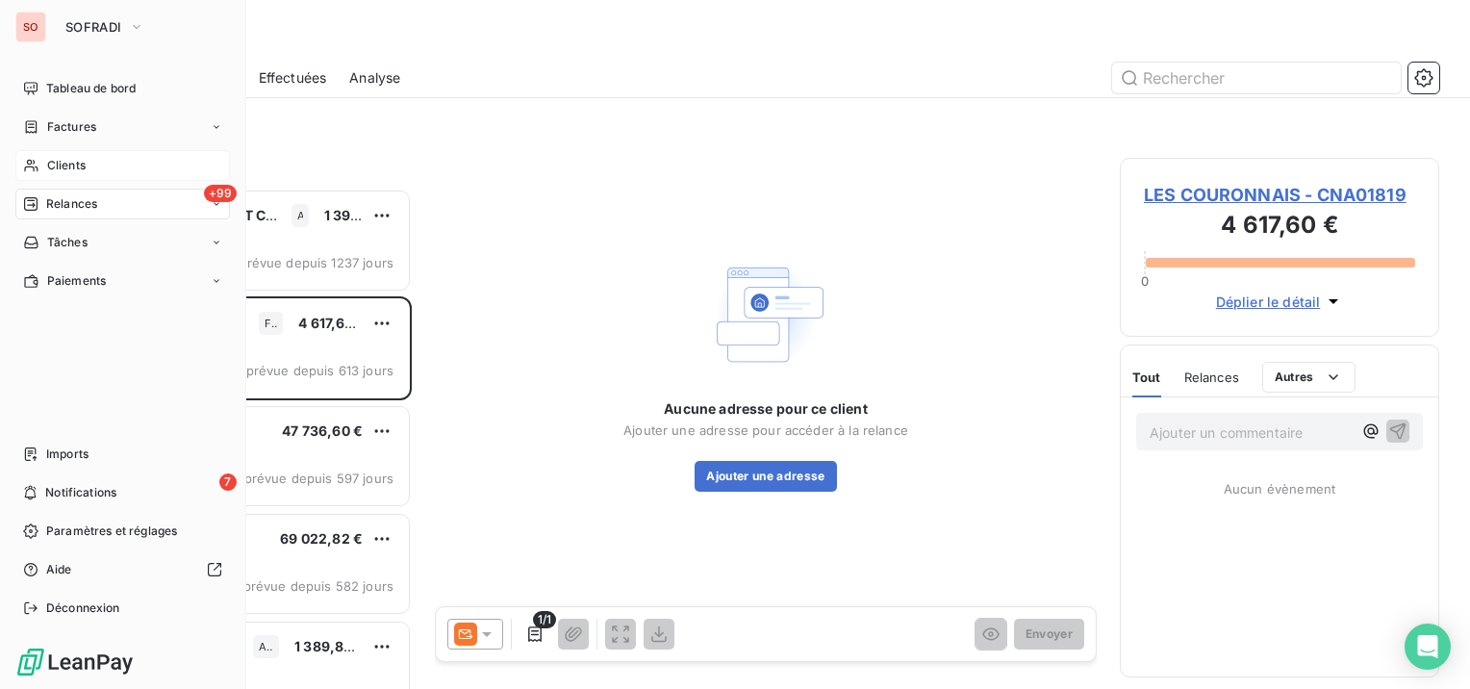
click at [62, 162] on span "Clients" at bounding box center [66, 165] width 38 height 17
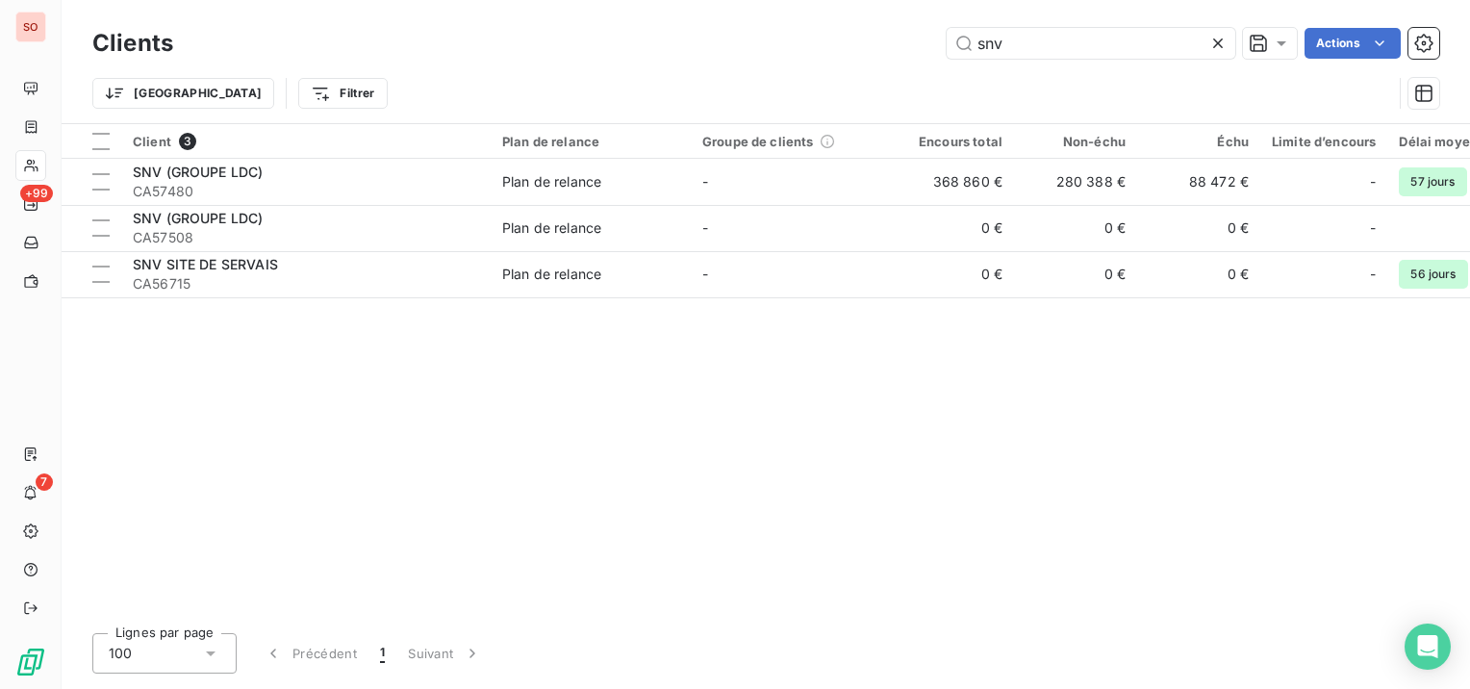
drag, startPoint x: 1005, startPoint y: 31, endPoint x: 920, endPoint y: 36, distance: 85.8
click at [920, 36] on div "snv Actions" at bounding box center [817, 43] width 1243 height 31
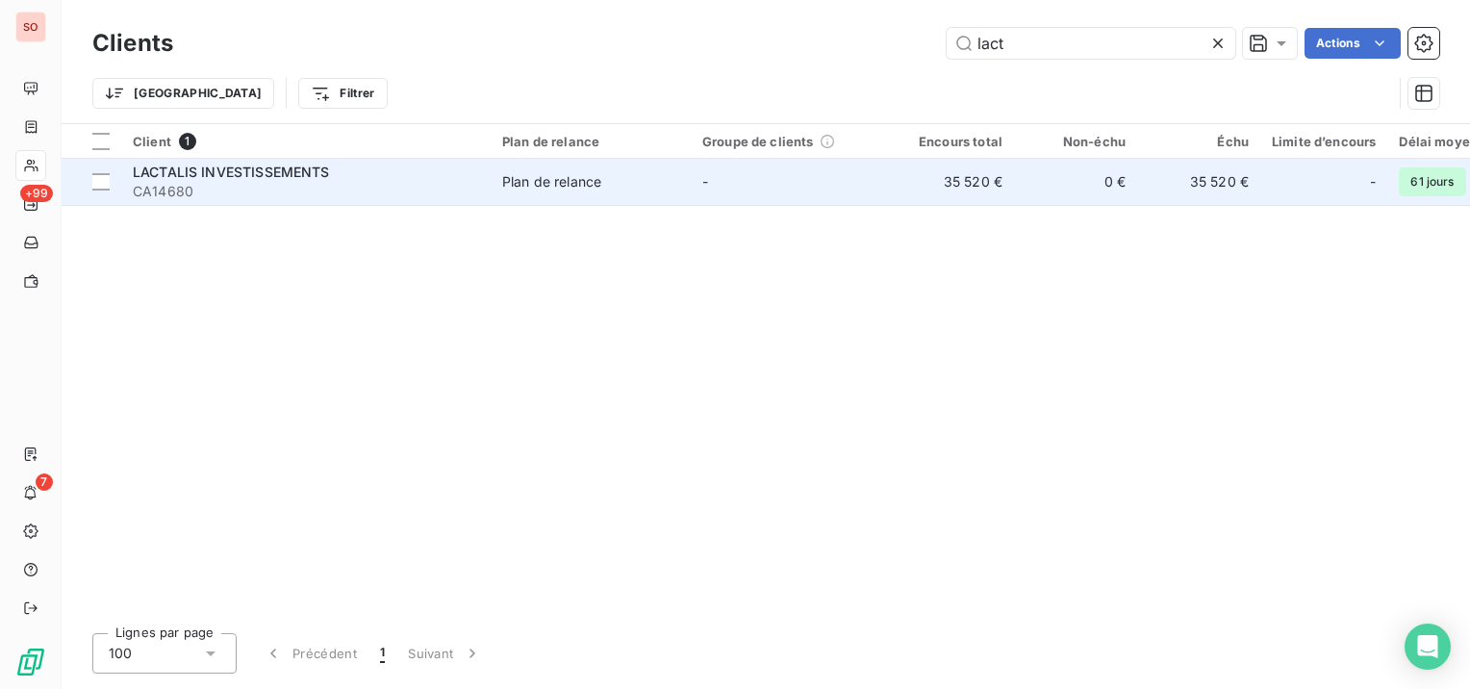
type input "lact"
click at [383, 176] on div "LACTALIS INVESTISSEMENTS" at bounding box center [306, 172] width 346 height 19
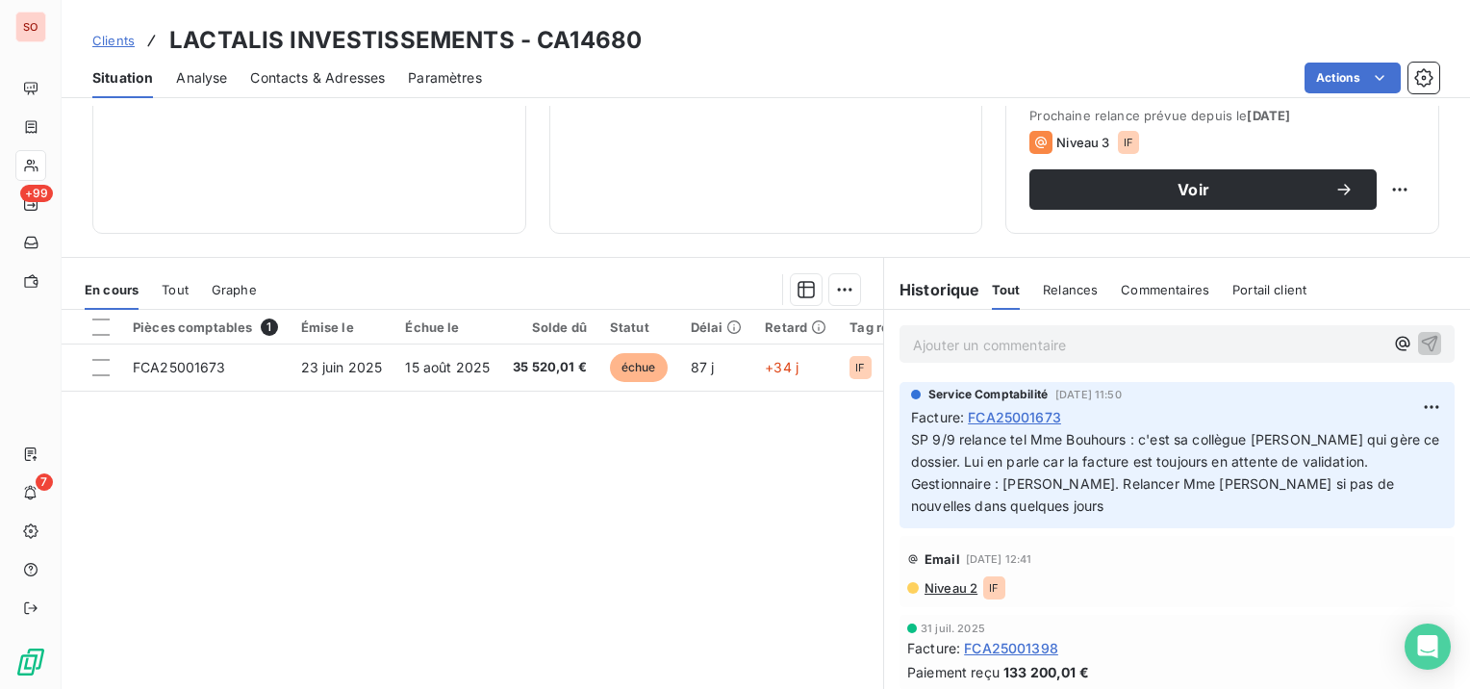
scroll to position [289, 0]
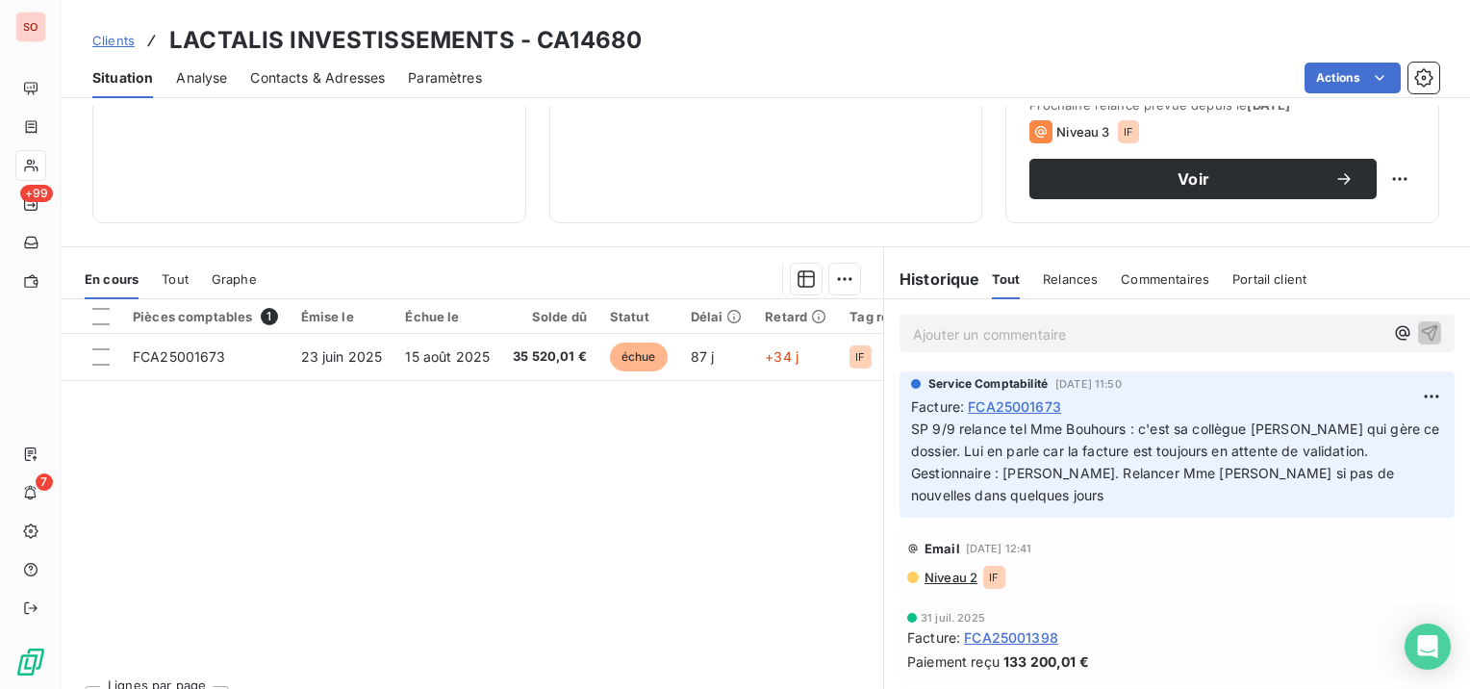
click at [360, 77] on span "Contacts & Adresses" at bounding box center [317, 77] width 135 height 19
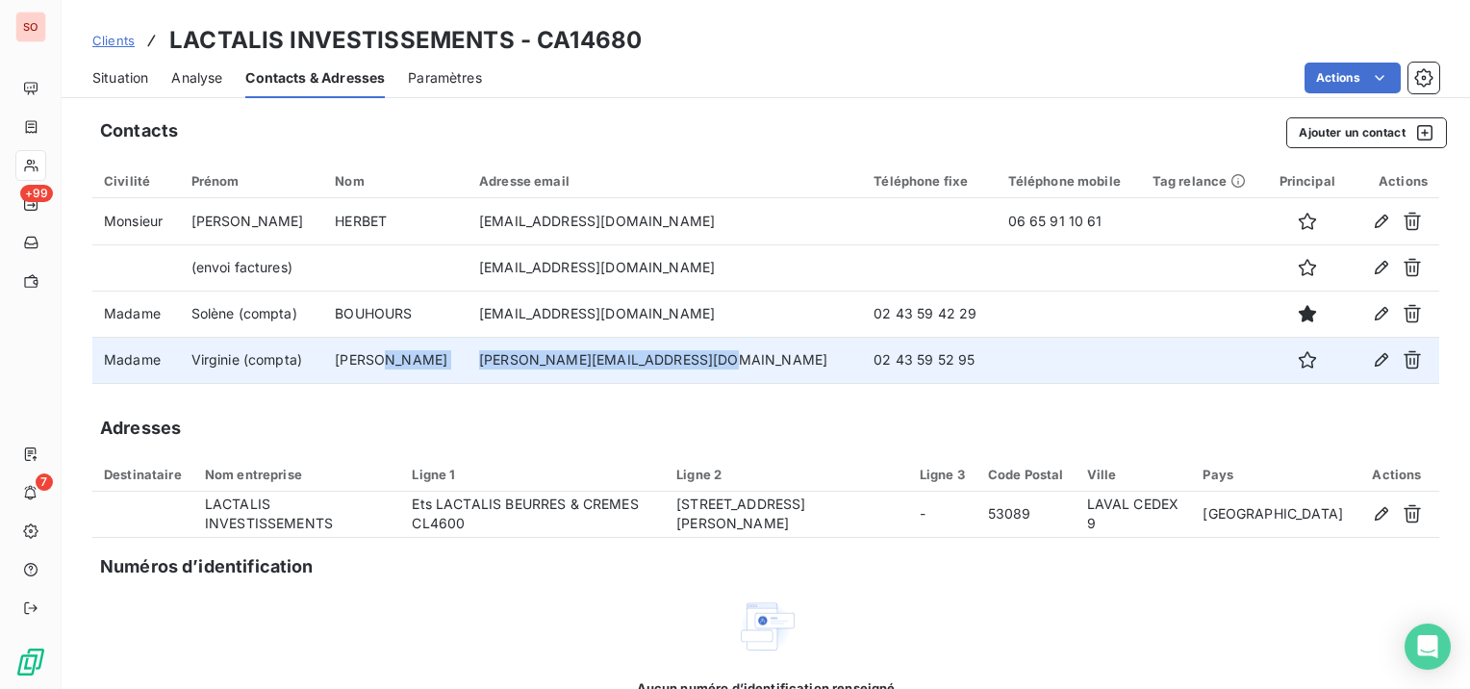
drag, startPoint x: 707, startPoint y: 360, endPoint x: 453, endPoint y: 370, distance: 254.2
click at [453, 370] on tr "Madame [PERSON_NAME] (compta) MARTIN [EMAIL_ADDRESS][DOMAIN_NAME] 02 43 59 52 95" at bounding box center [765, 360] width 1347 height 46
copy tr "[PERSON_NAME][EMAIL_ADDRESS][DOMAIN_NAME]"
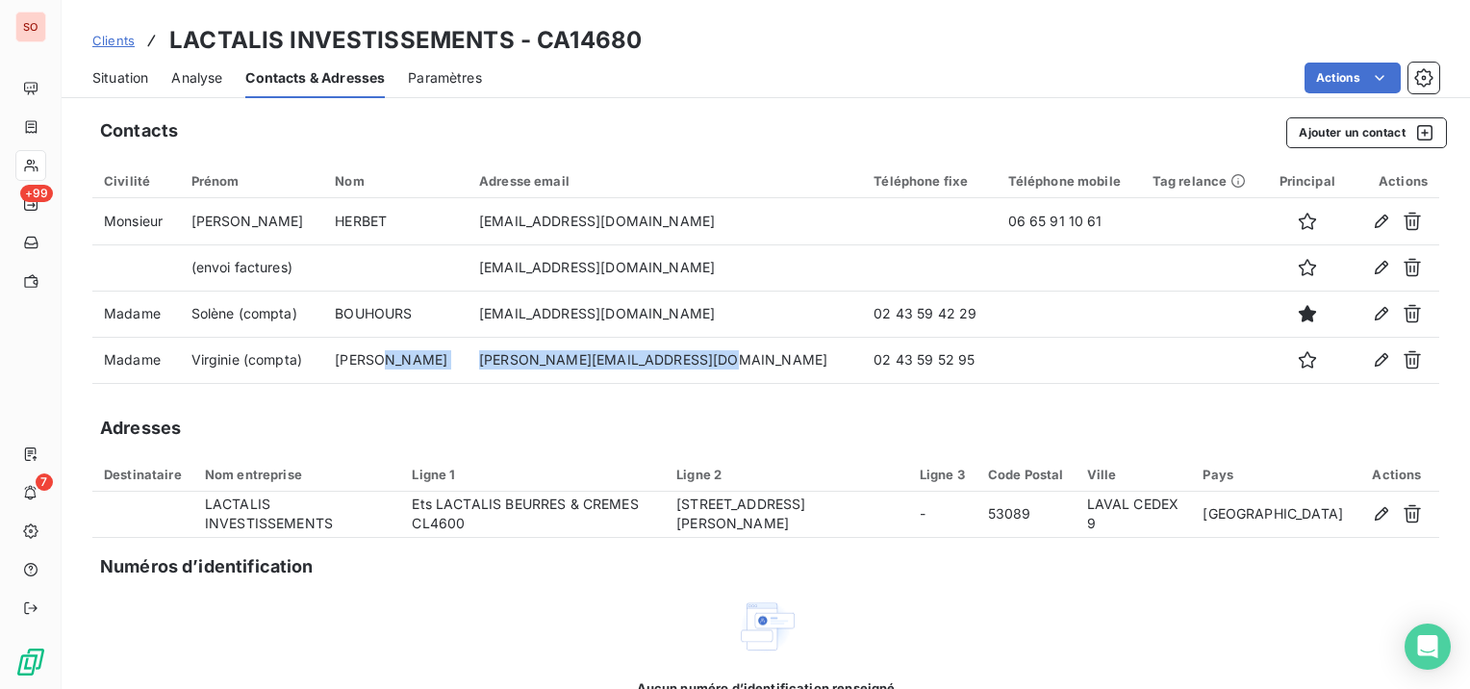
click at [115, 78] on span "Situation" at bounding box center [120, 77] width 56 height 19
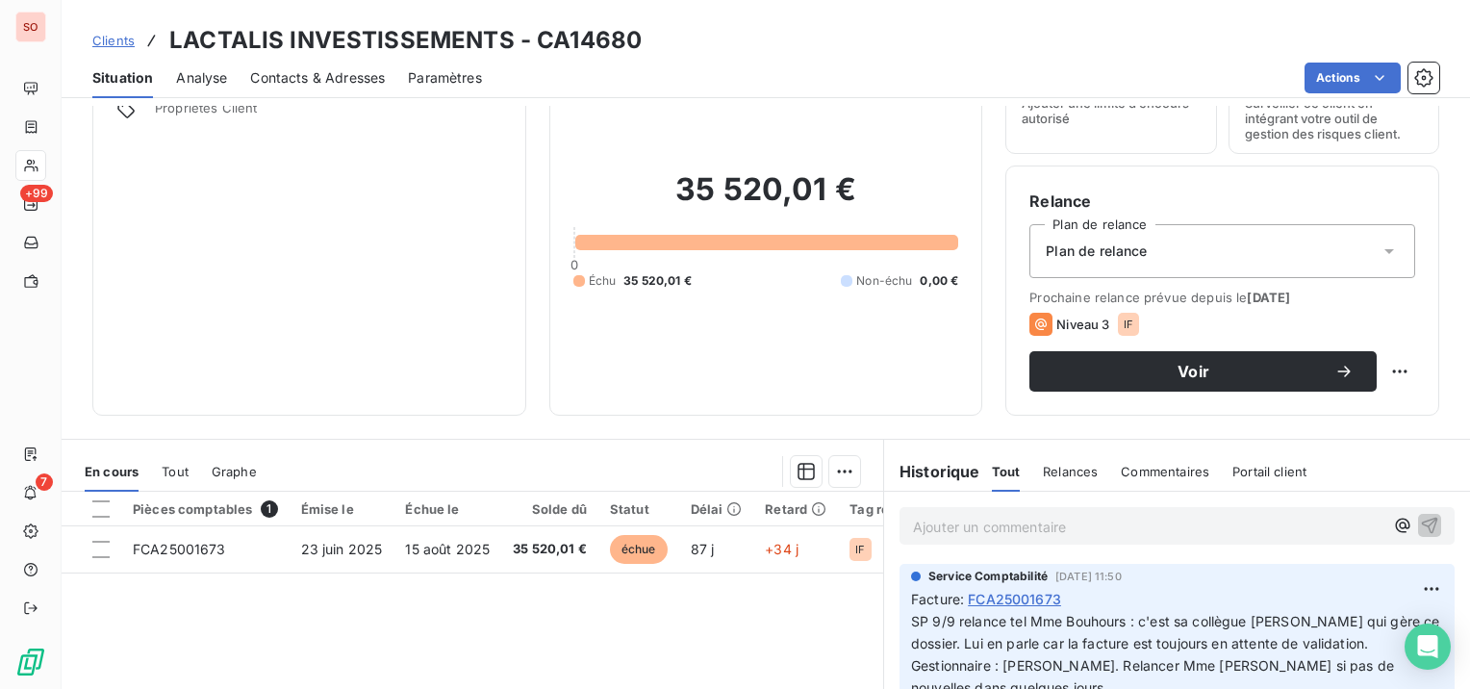
scroll to position [192, 0]
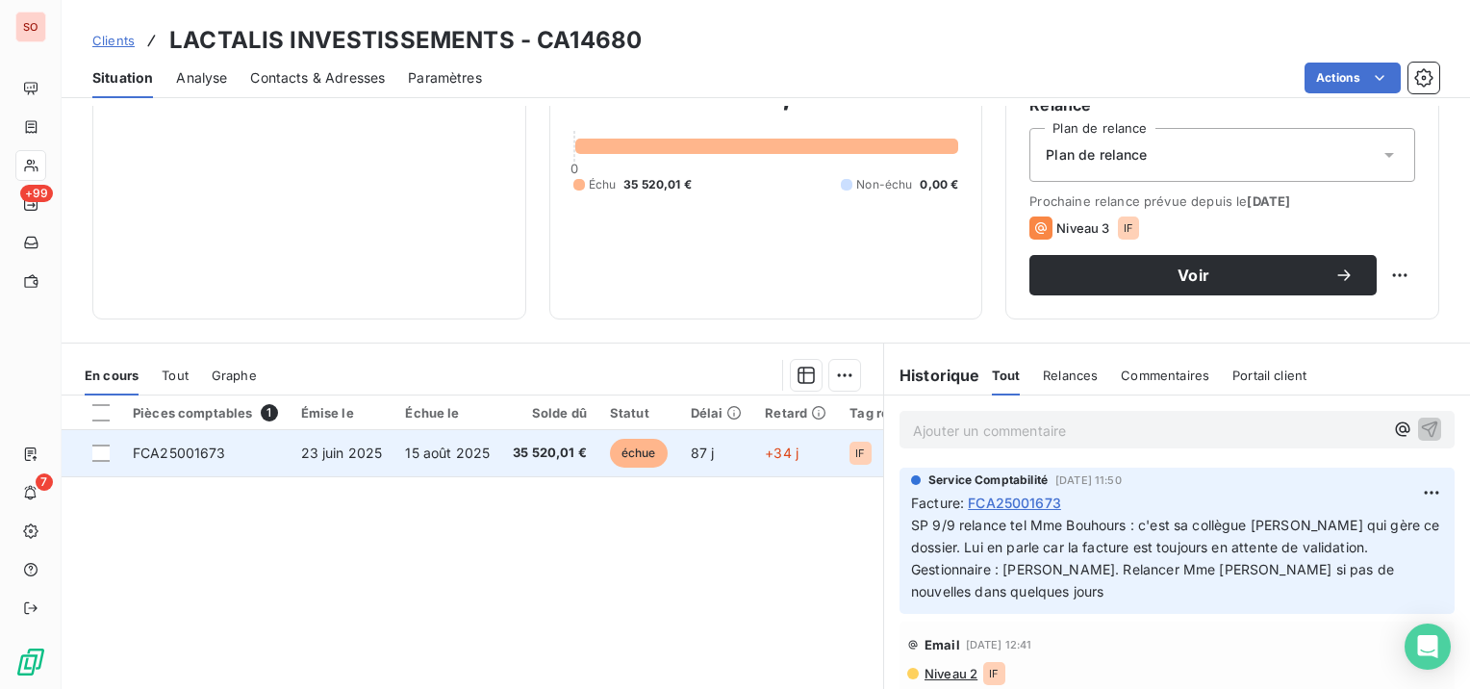
click at [488, 451] on td "15 août 2025" at bounding box center [448, 453] width 108 height 46
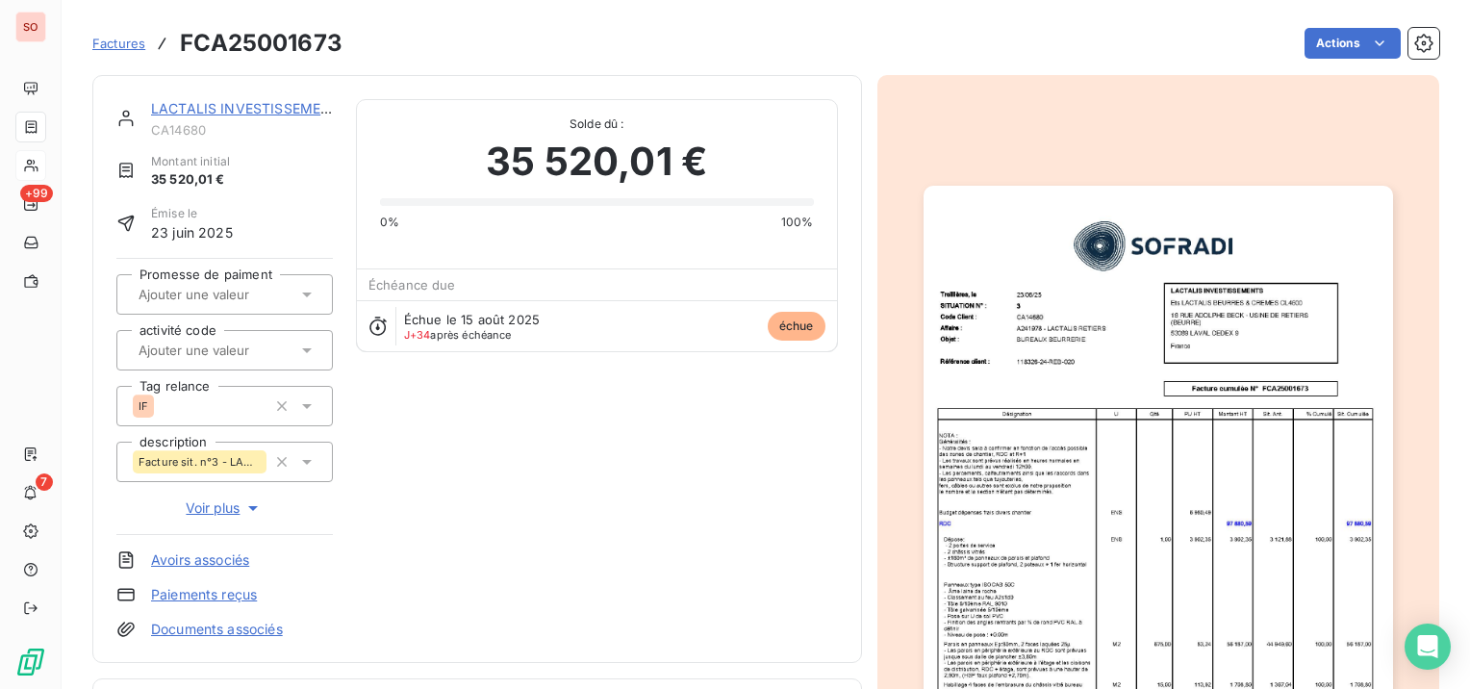
click at [295, 46] on h3 "FCA25001673" at bounding box center [261, 43] width 163 height 35
copy h3 "FCA25001673"
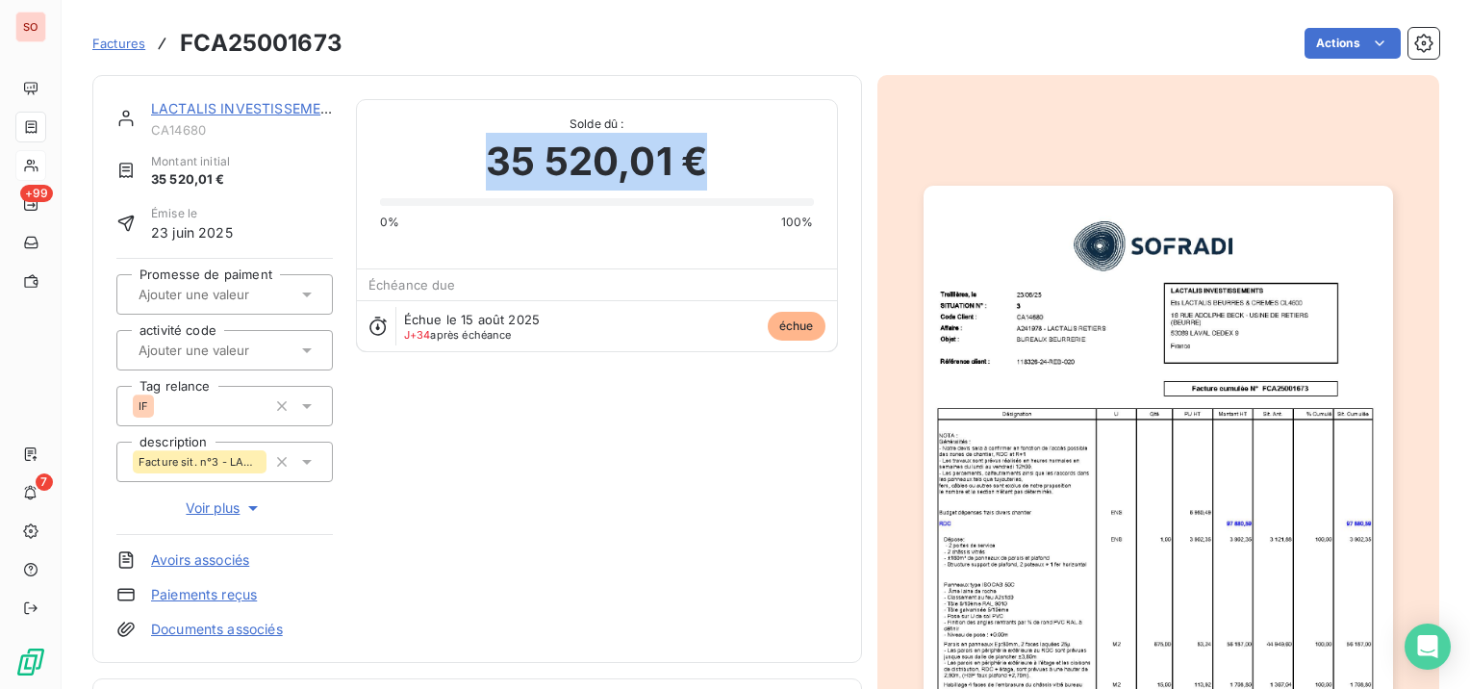
drag, startPoint x: 478, startPoint y: 162, endPoint x: 728, endPoint y: 167, distance: 250.2
click at [728, 167] on div "35 520,01 €" at bounding box center [597, 162] width 434 height 58
copy span "35 520,01 €"
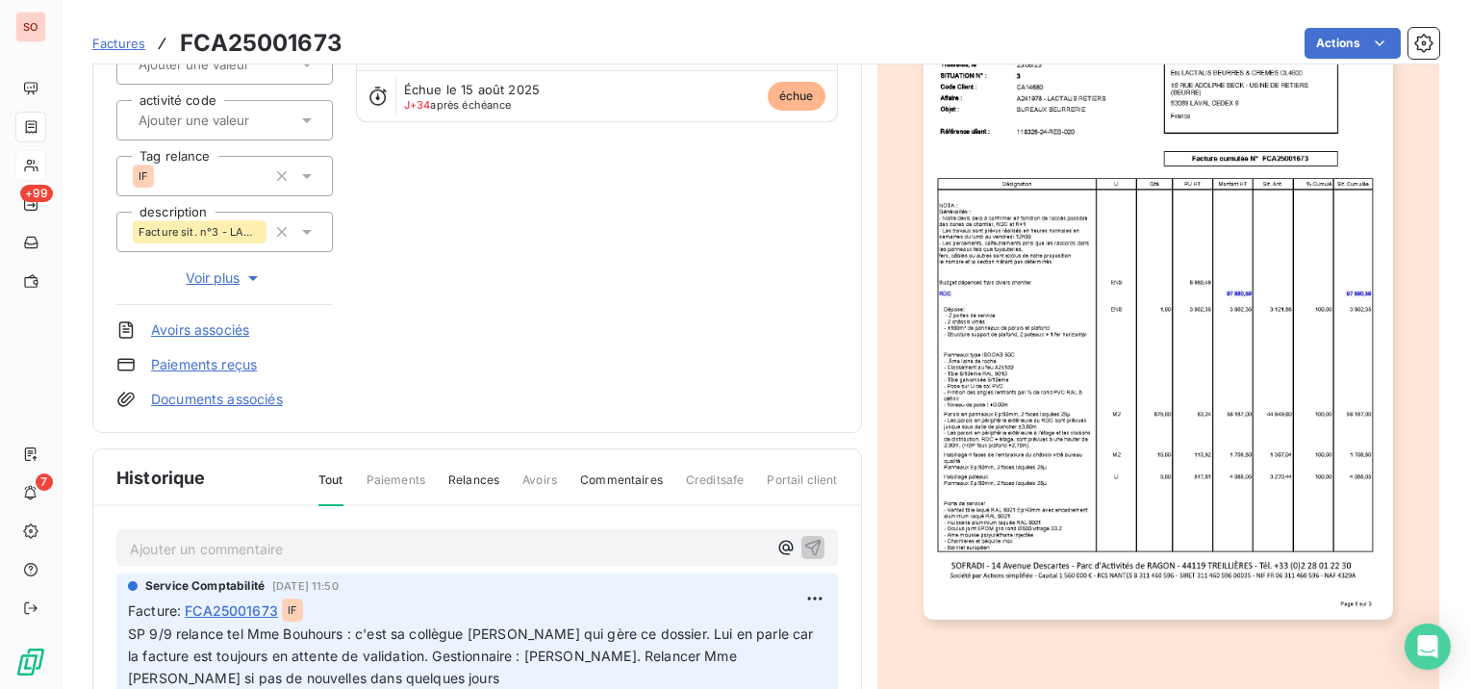
scroll to position [289, 0]
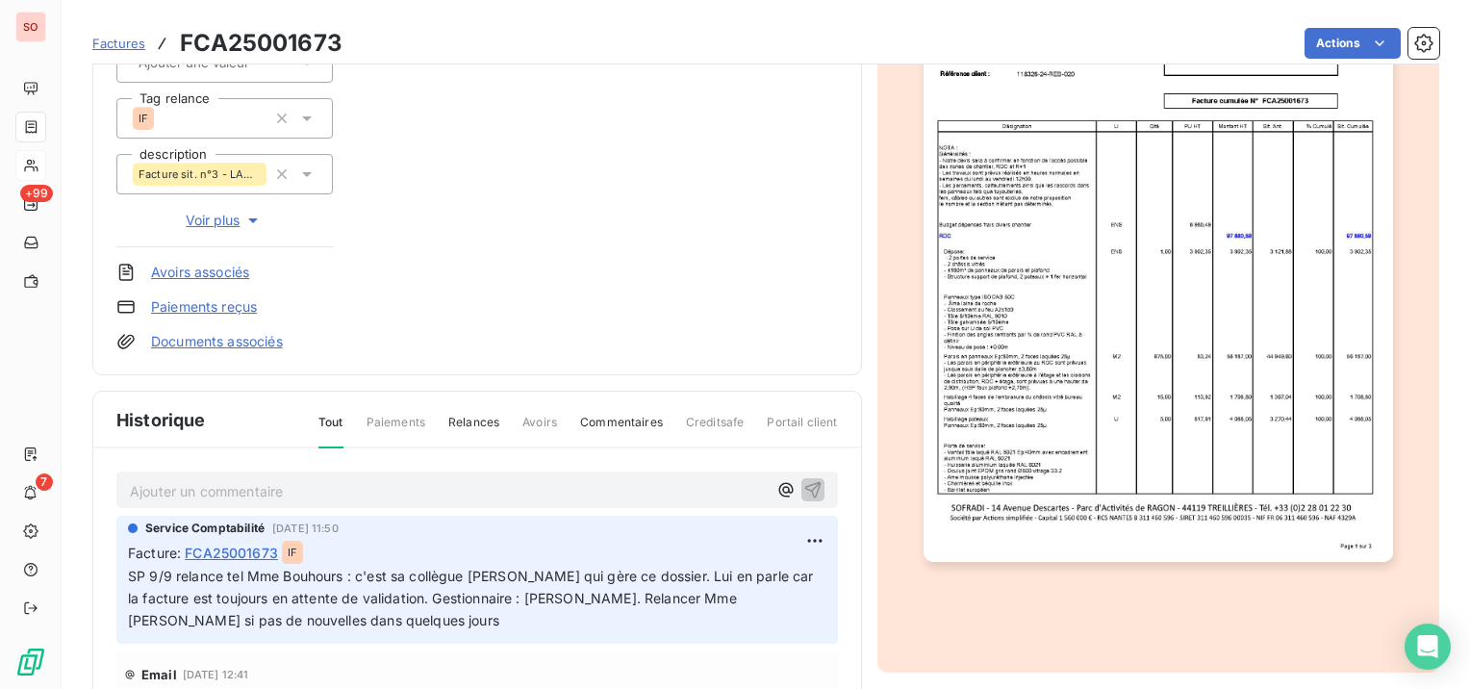
click at [1239, 423] on img "button" at bounding box center [1159, 230] width 470 height 664
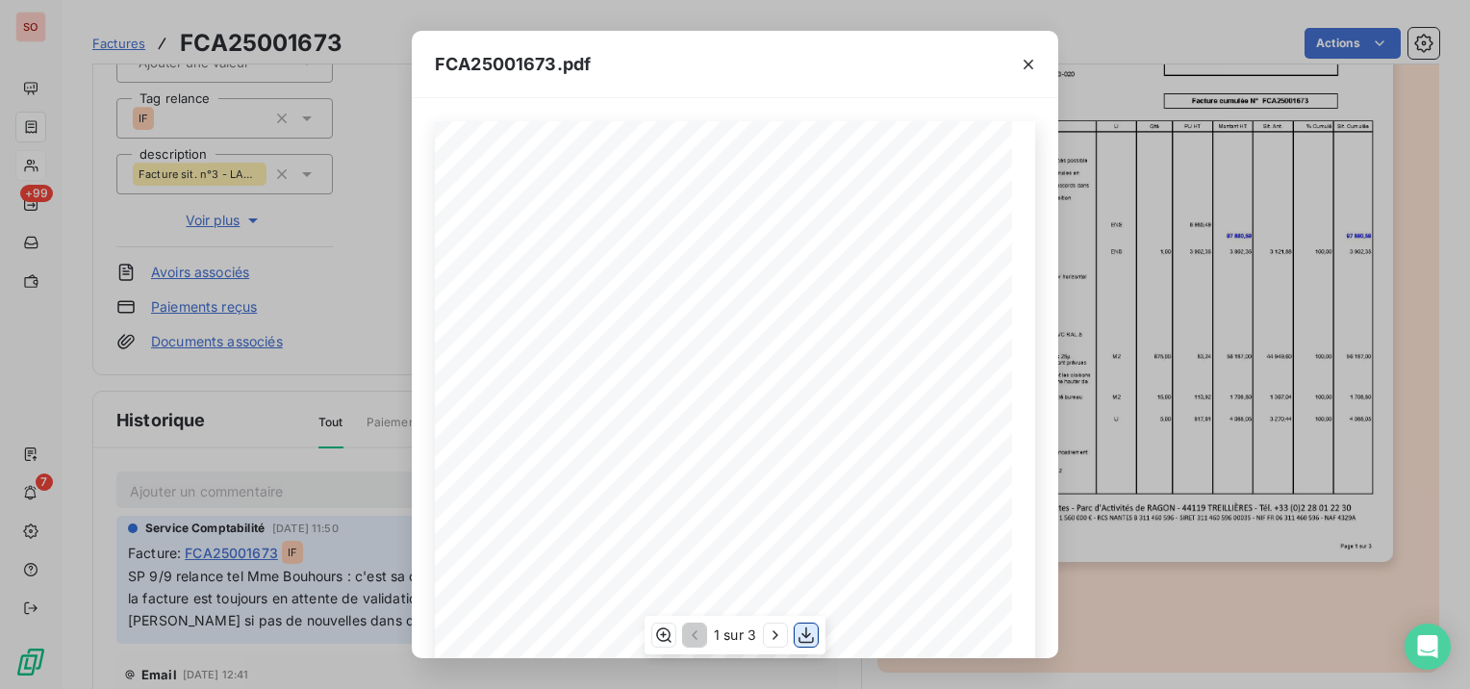
click at [801, 629] on icon "button" at bounding box center [806, 634] width 19 height 19
drag, startPoint x: 272, startPoint y: 433, endPoint x: 243, endPoint y: 514, distance: 85.8
click at [272, 433] on div "FCA25001673.pdf Facture cumulée N° FCA25001673 LACTALIS INVESTISSEMENTS 53089 L…" at bounding box center [735, 344] width 1470 height 689
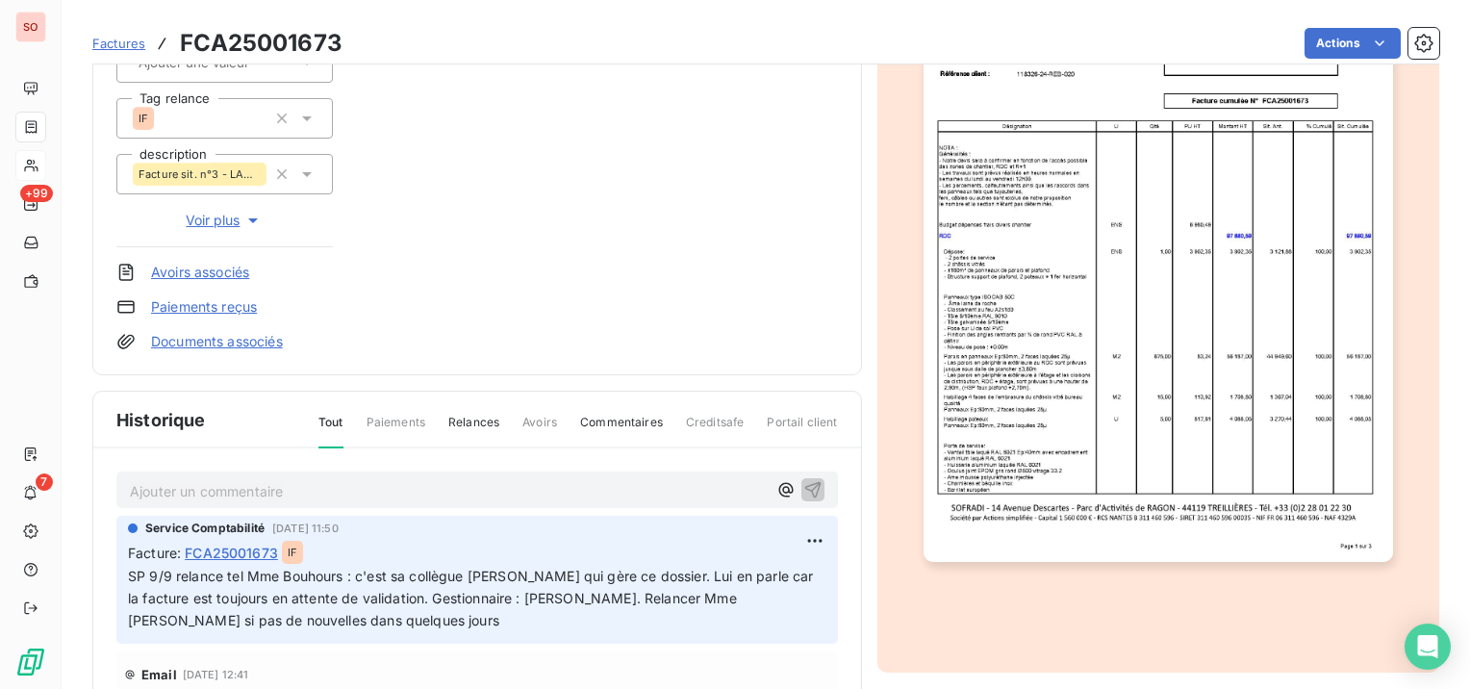
click at [421, 488] on p "Ajouter un commentaire ﻿" at bounding box center [448, 491] width 637 height 24
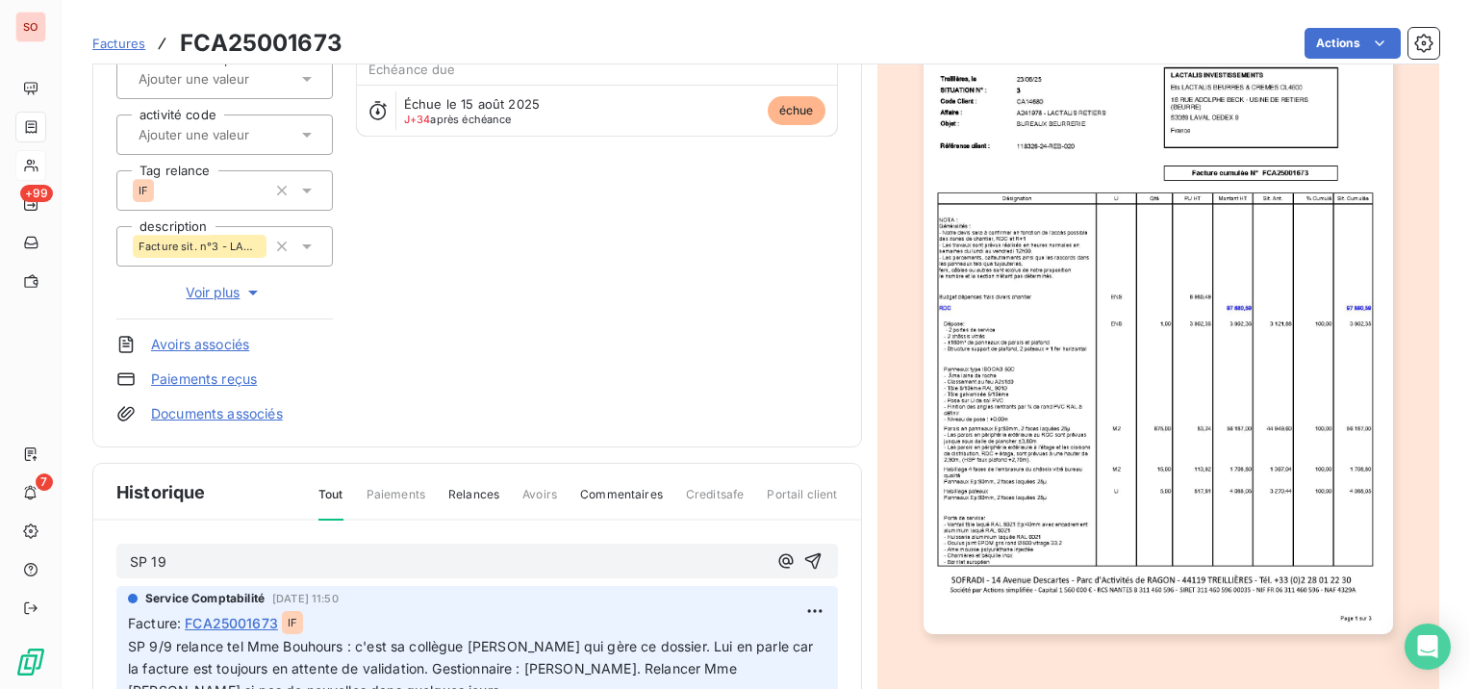
scroll to position [192, 0]
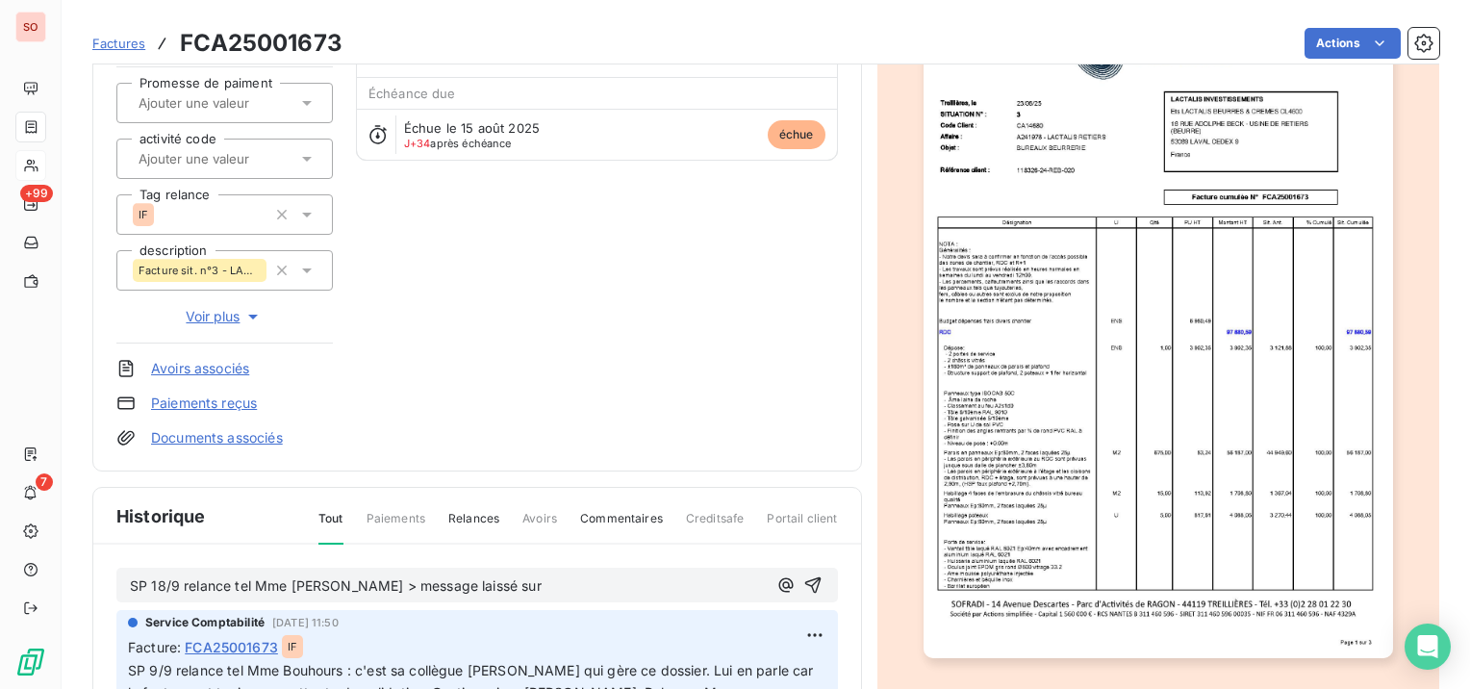
click at [334, 590] on span "SP 18/9 relance tel Mme [PERSON_NAME] > message laissé sur" at bounding box center [336, 585] width 412 height 16
click at [668, 580] on p "SP 18/9 relance tel Mme [PERSON_NAME] ms injoignable > message laissé sur" at bounding box center [448, 586] width 637 height 22
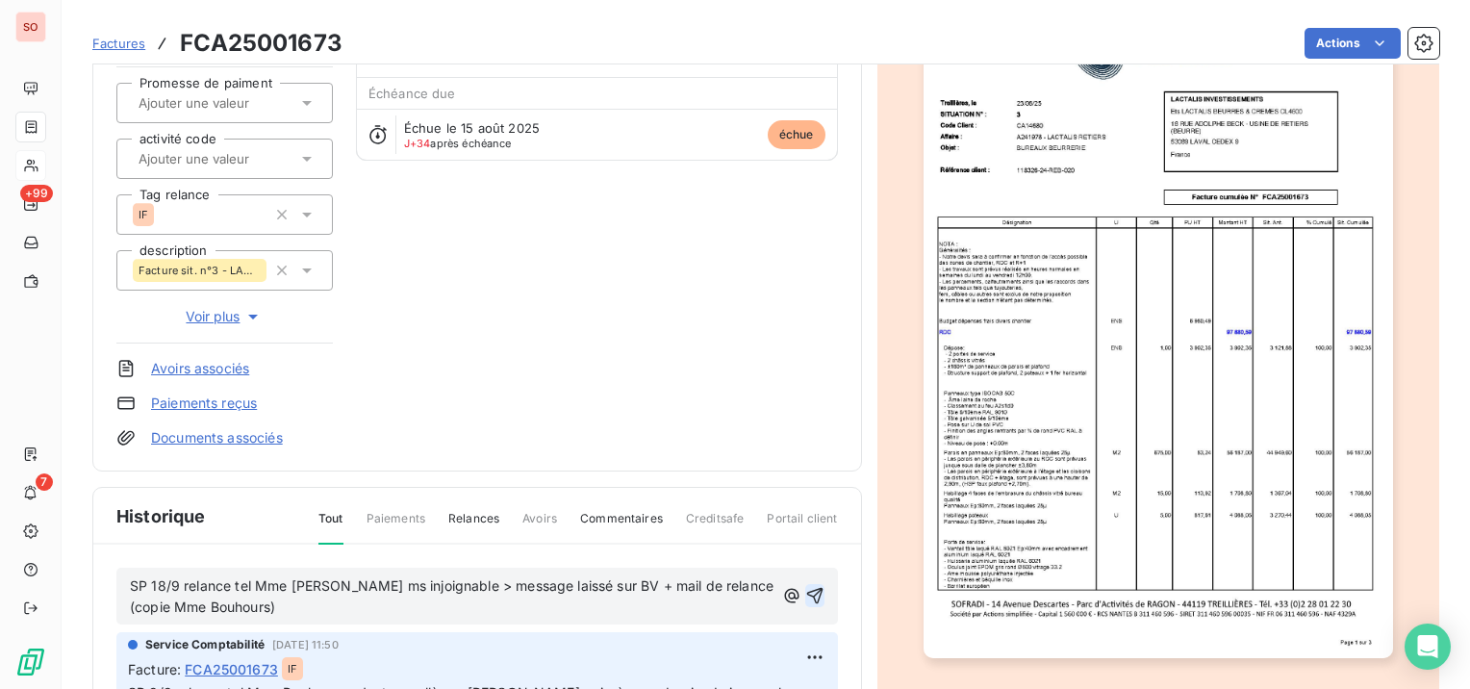
click at [805, 589] on icon "button" at bounding box center [814, 595] width 19 height 19
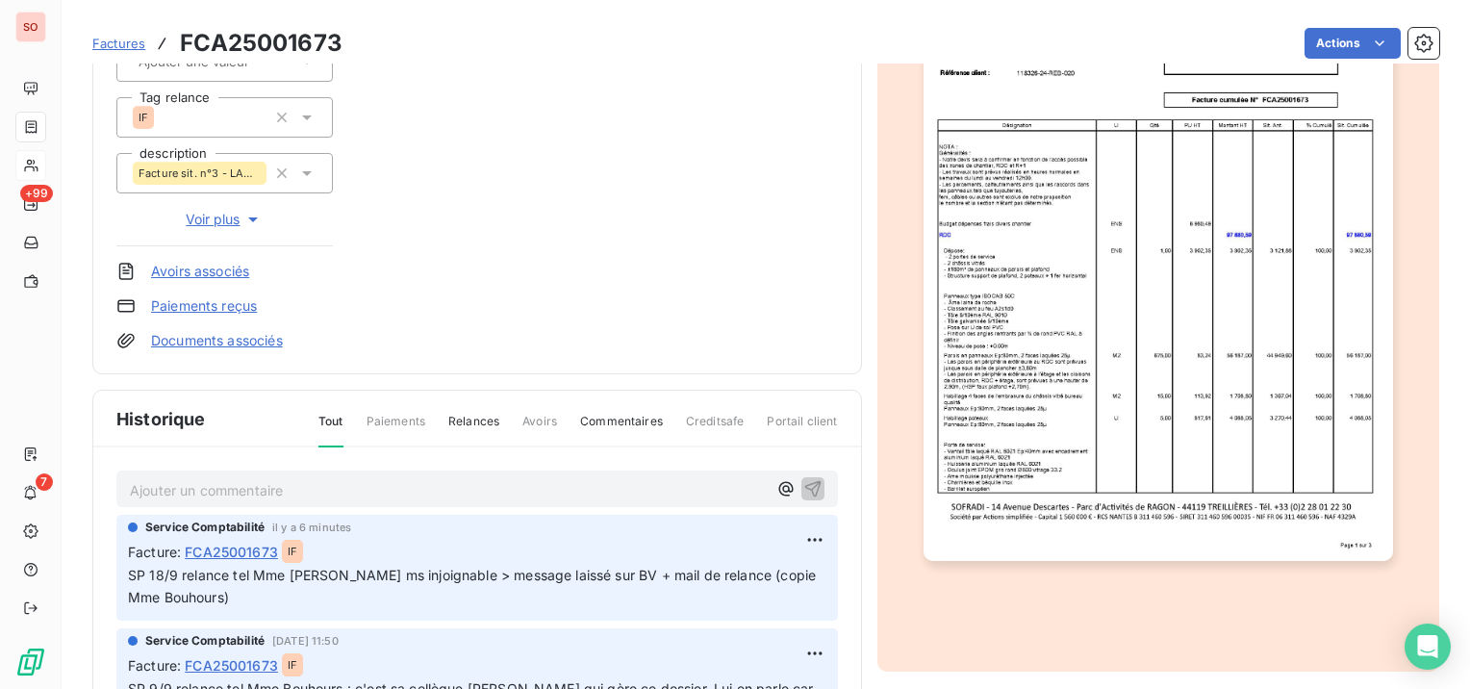
scroll to position [0, 0]
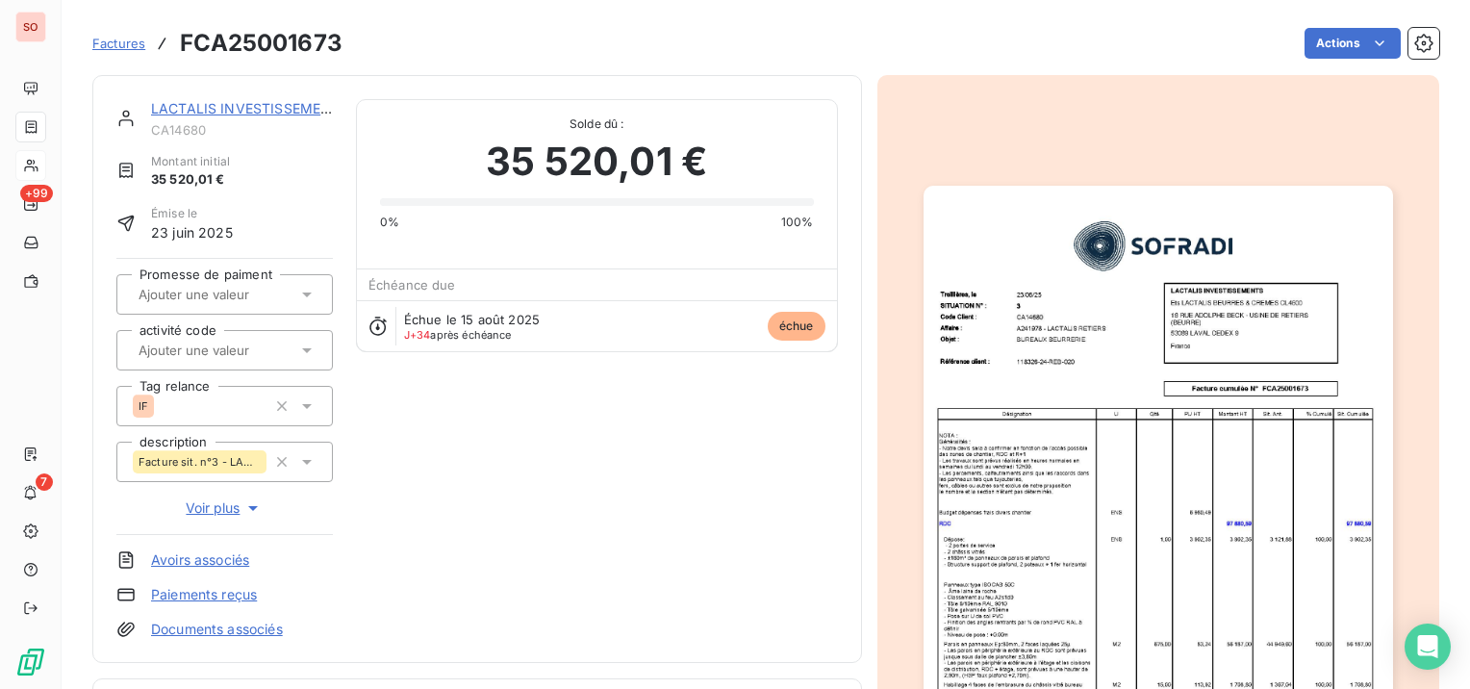
click at [189, 100] on link "LACTALIS INVESTISSEMENTS" at bounding box center [250, 108] width 198 height 16
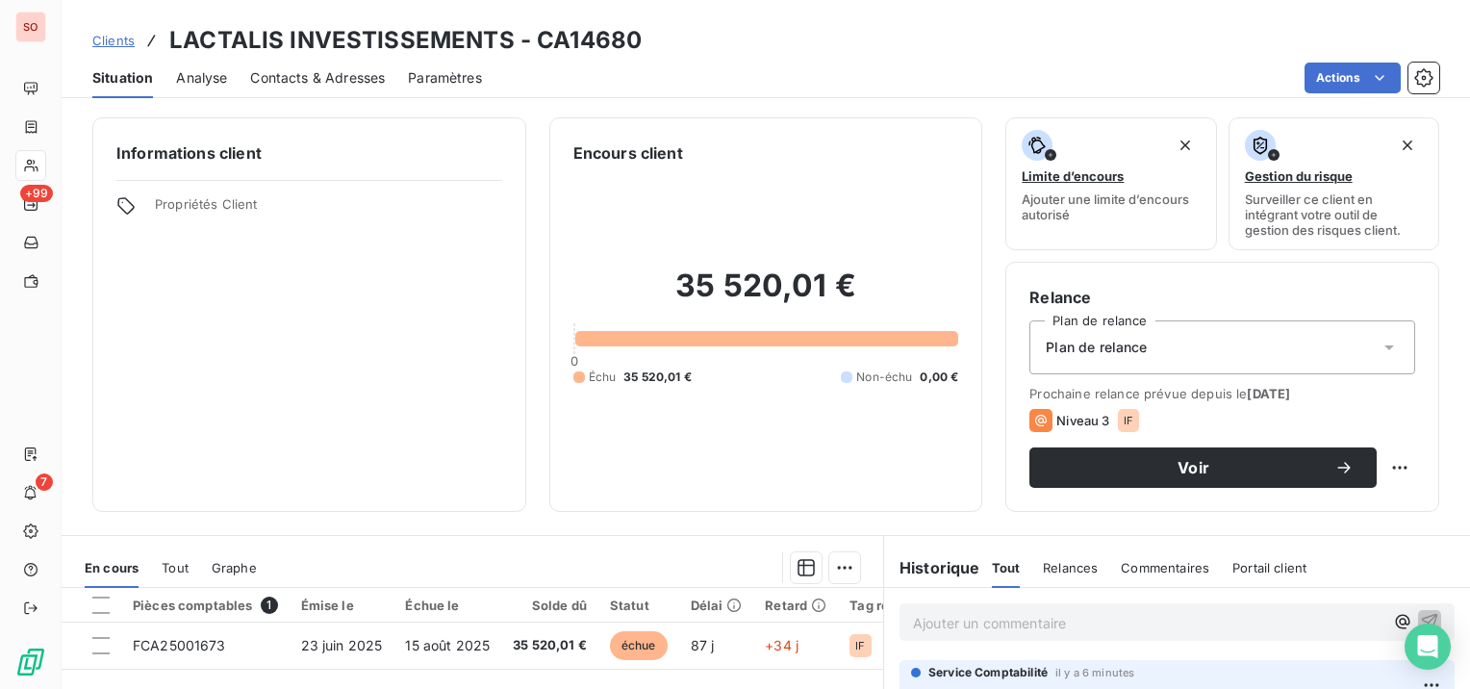
click at [128, 40] on span "Clients" at bounding box center [113, 40] width 42 height 15
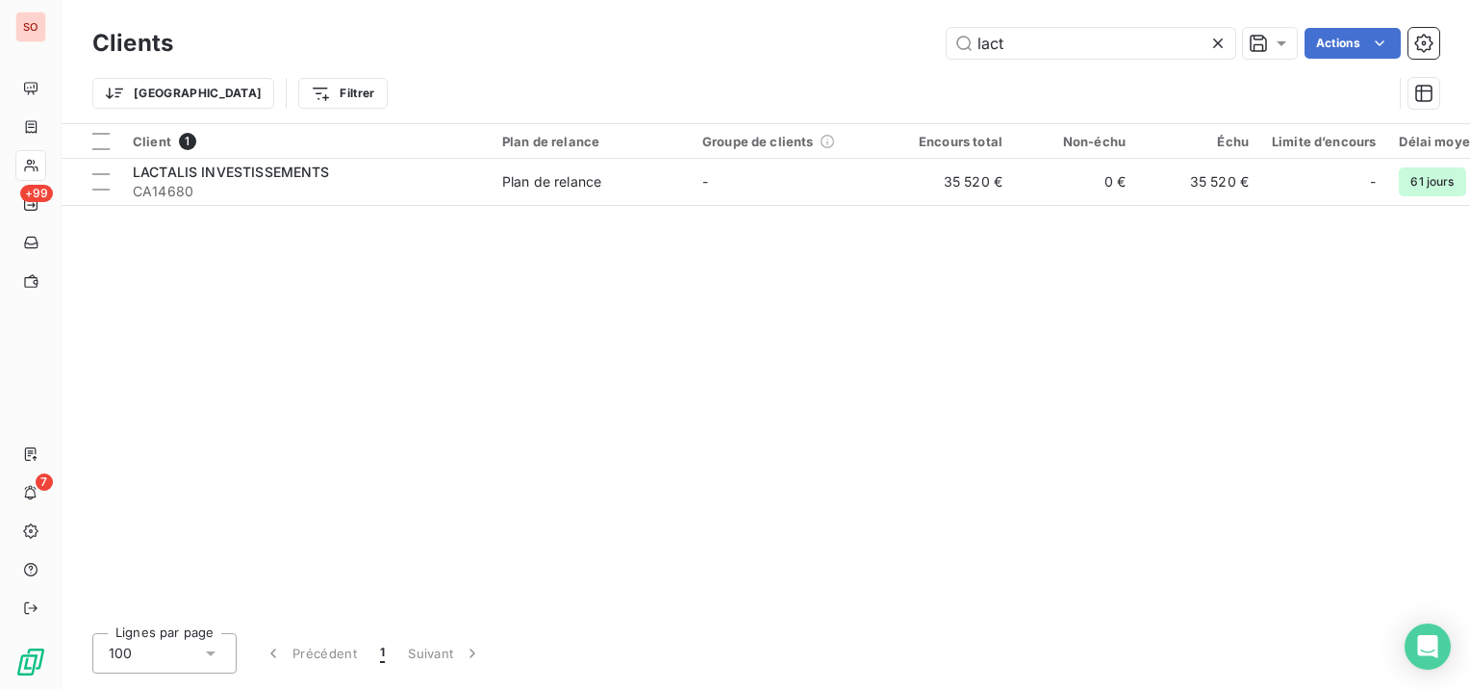
drag, startPoint x: 1056, startPoint y: 43, endPoint x: 877, endPoint y: 27, distance: 179.7
click at [878, 29] on div "lact Actions" at bounding box center [817, 43] width 1243 height 31
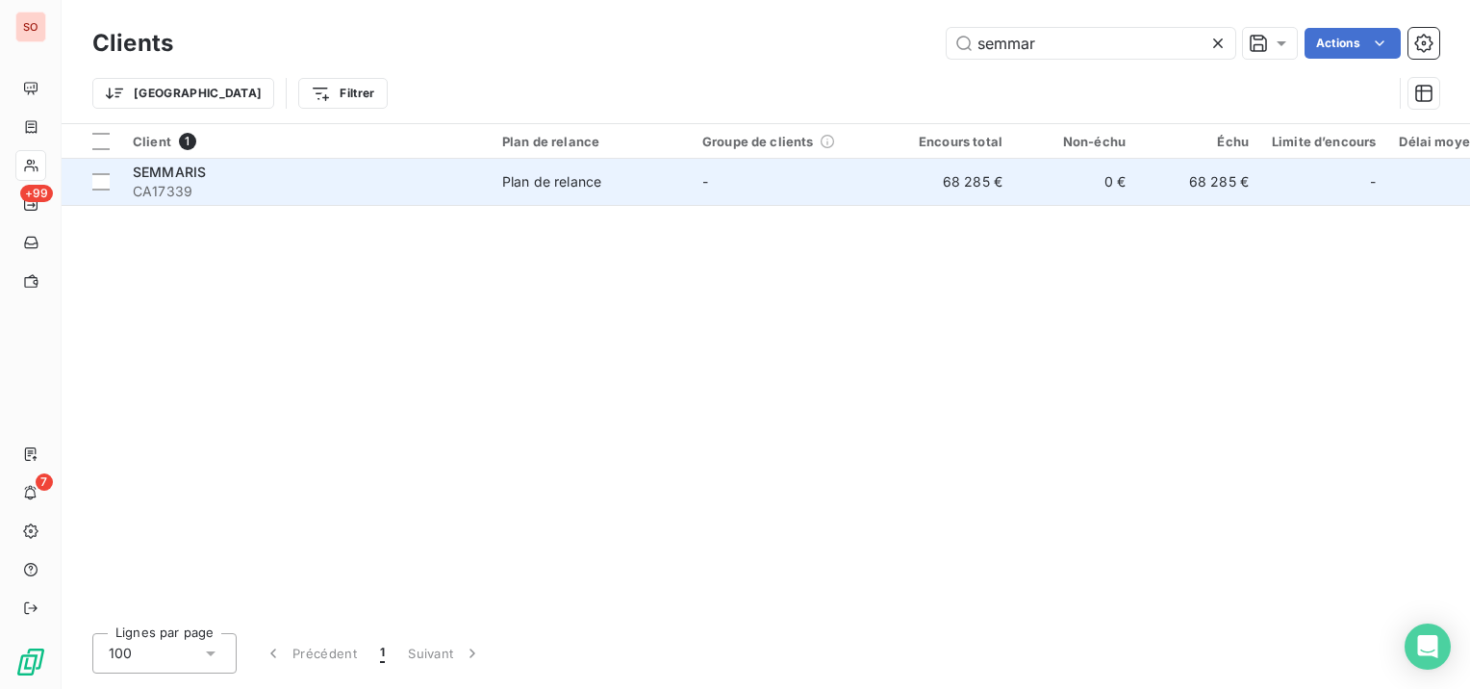
type input "semmar"
click at [575, 179] on div "Plan de relance" at bounding box center [551, 181] width 99 height 19
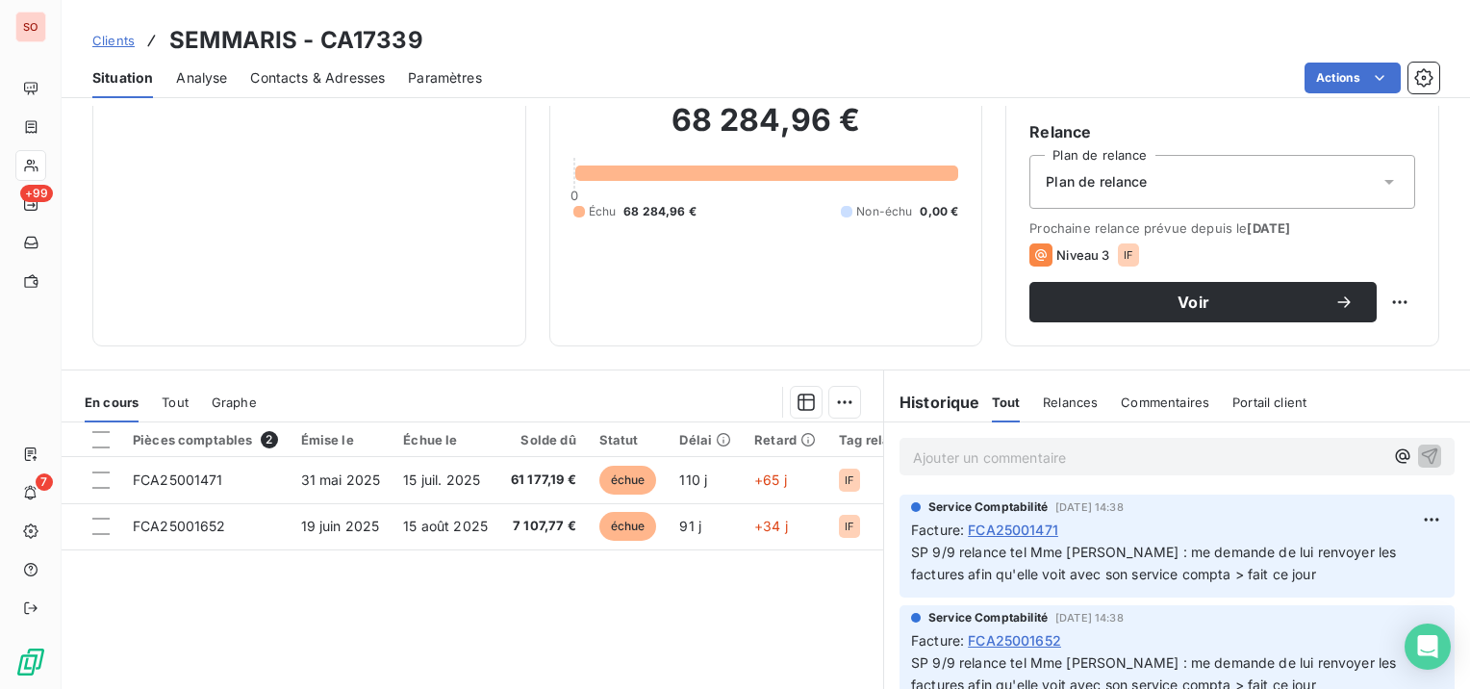
scroll to position [192, 0]
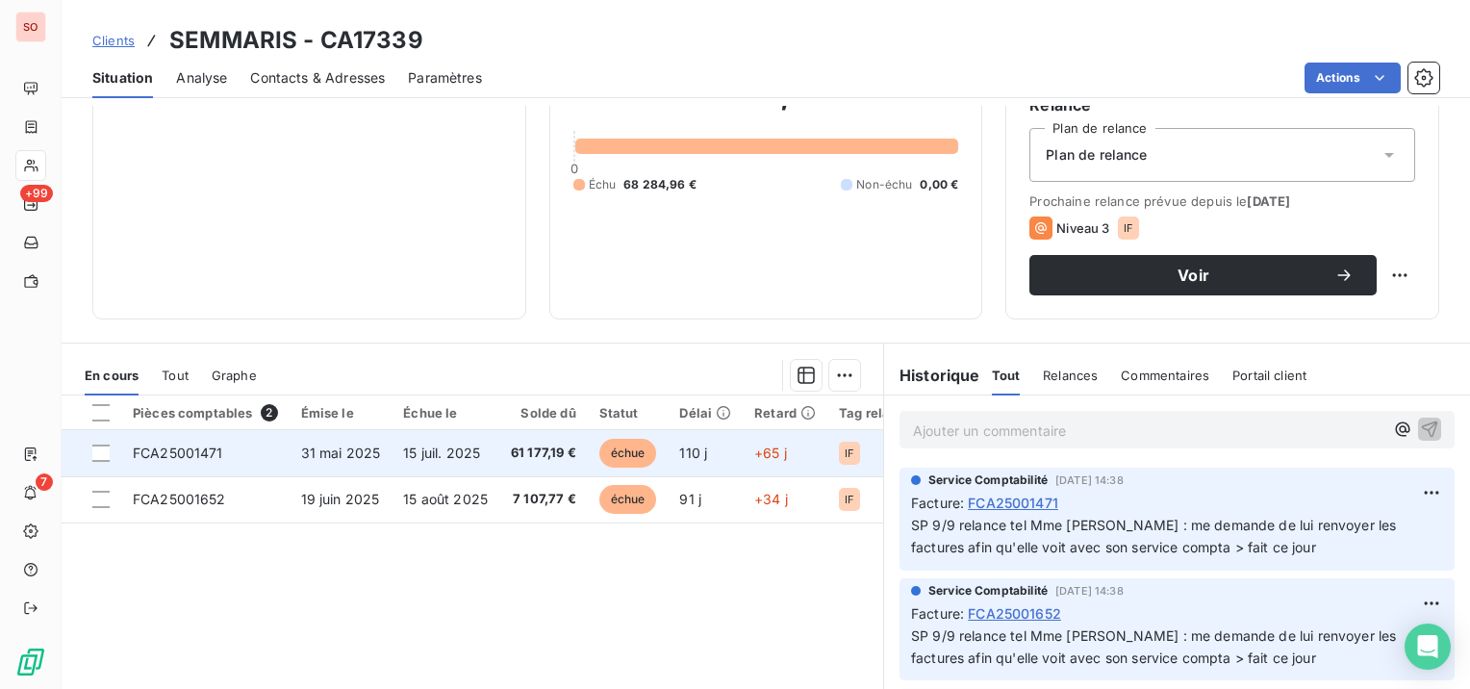
click at [411, 440] on td "15 juil. 2025" at bounding box center [446, 453] width 108 height 46
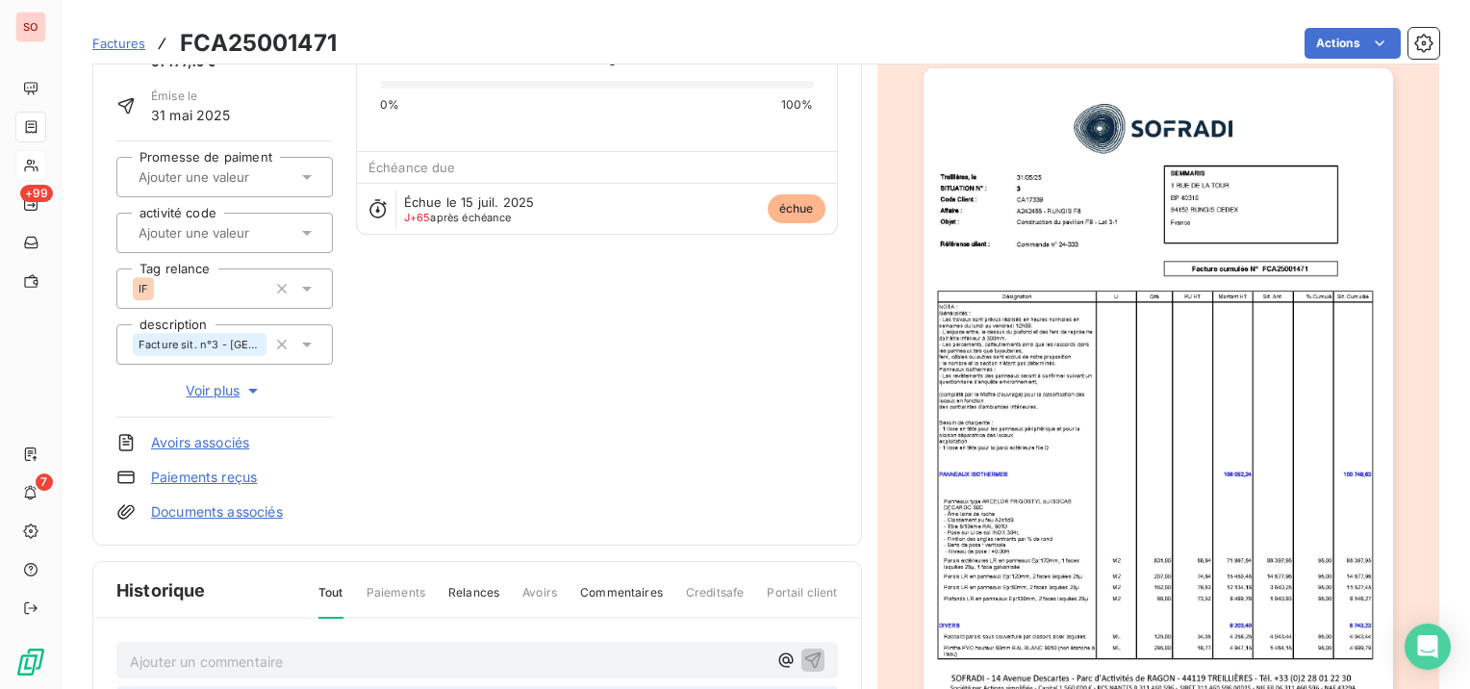
scroll to position [289, 0]
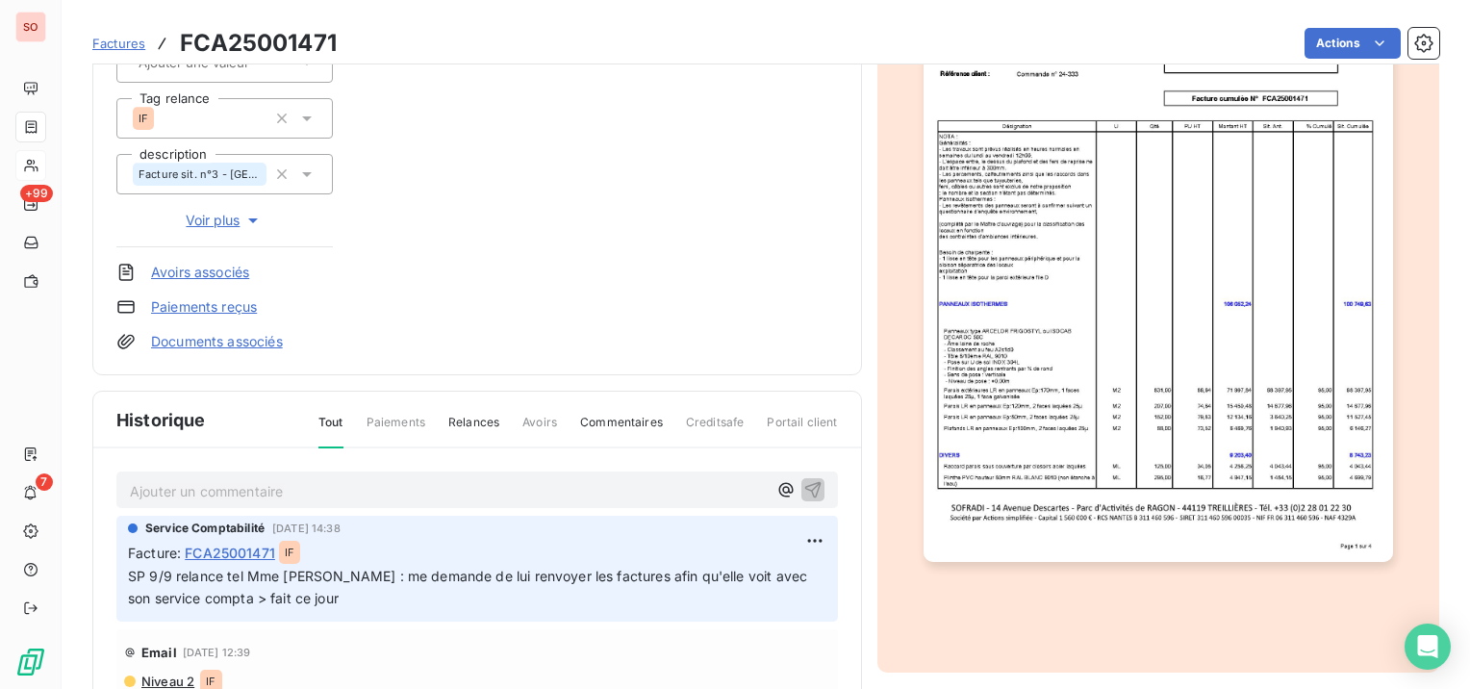
click at [371, 497] on p "Ajouter un commentaire ﻿" at bounding box center [448, 491] width 637 height 24
drag, startPoint x: 554, startPoint y: 491, endPoint x: 134, endPoint y: 498, distance: 420.5
click at [134, 498] on p "SP 18/9 relance mail Mme [PERSON_NAME] car injoign au tel" at bounding box center [448, 490] width 637 height 22
copy span "SP 18/9 relance mail Mme [PERSON_NAME] car injoign au tel"
click at [805, 480] on icon "button" at bounding box center [812, 488] width 19 height 19
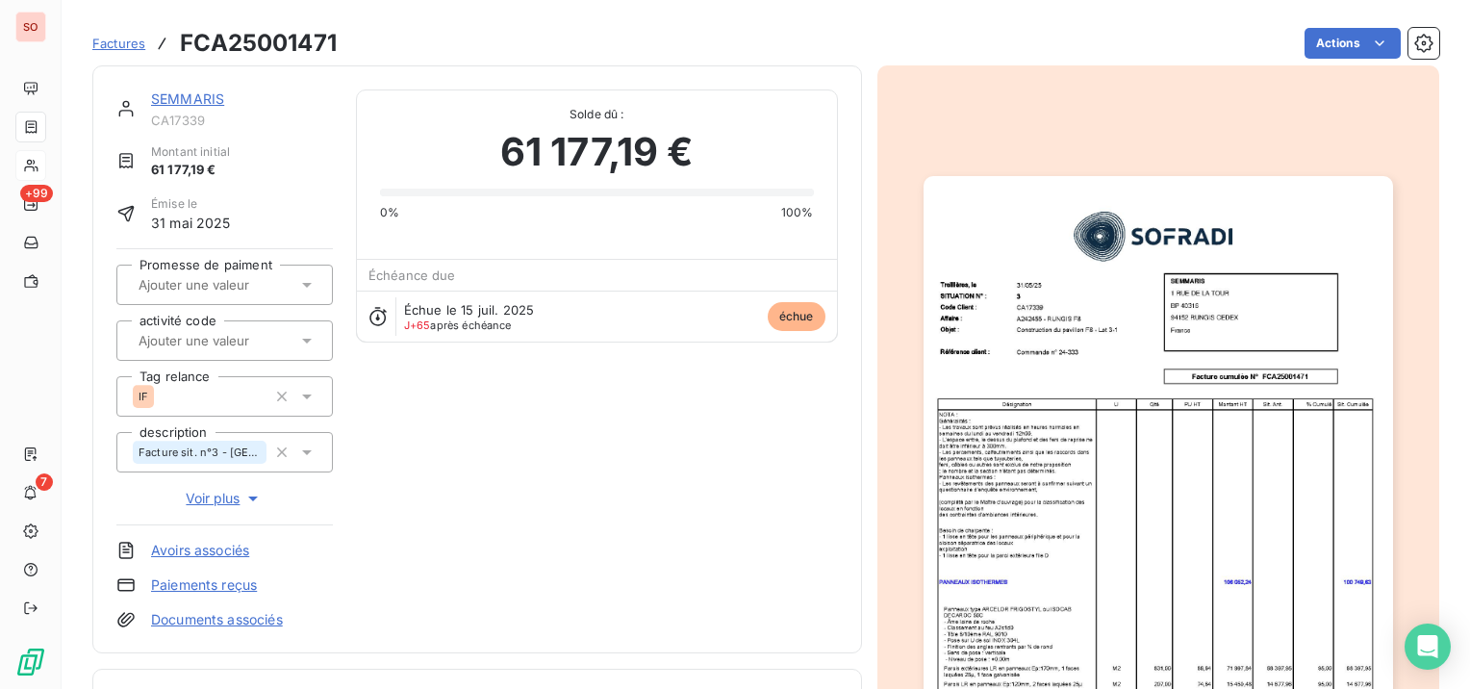
scroll to position [0, 0]
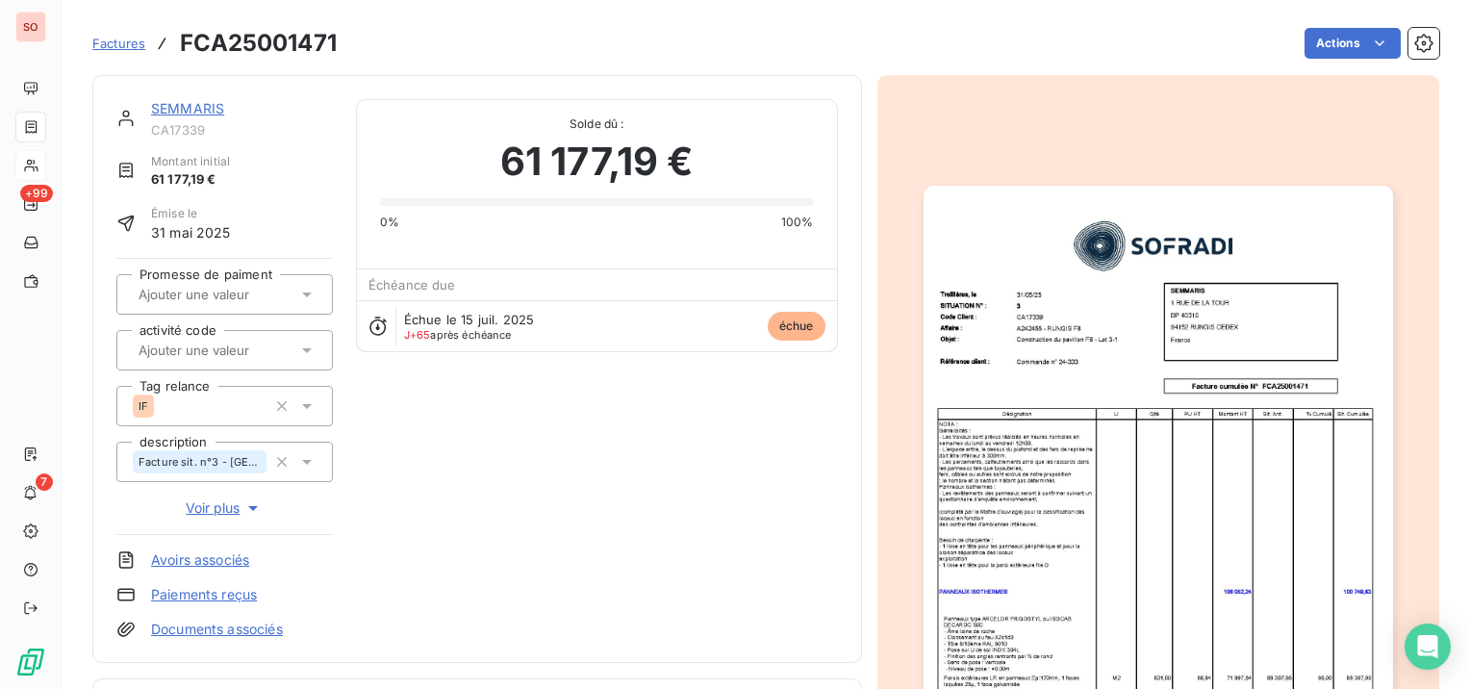
click at [186, 111] on link "SEMMARIS" at bounding box center [187, 108] width 73 height 16
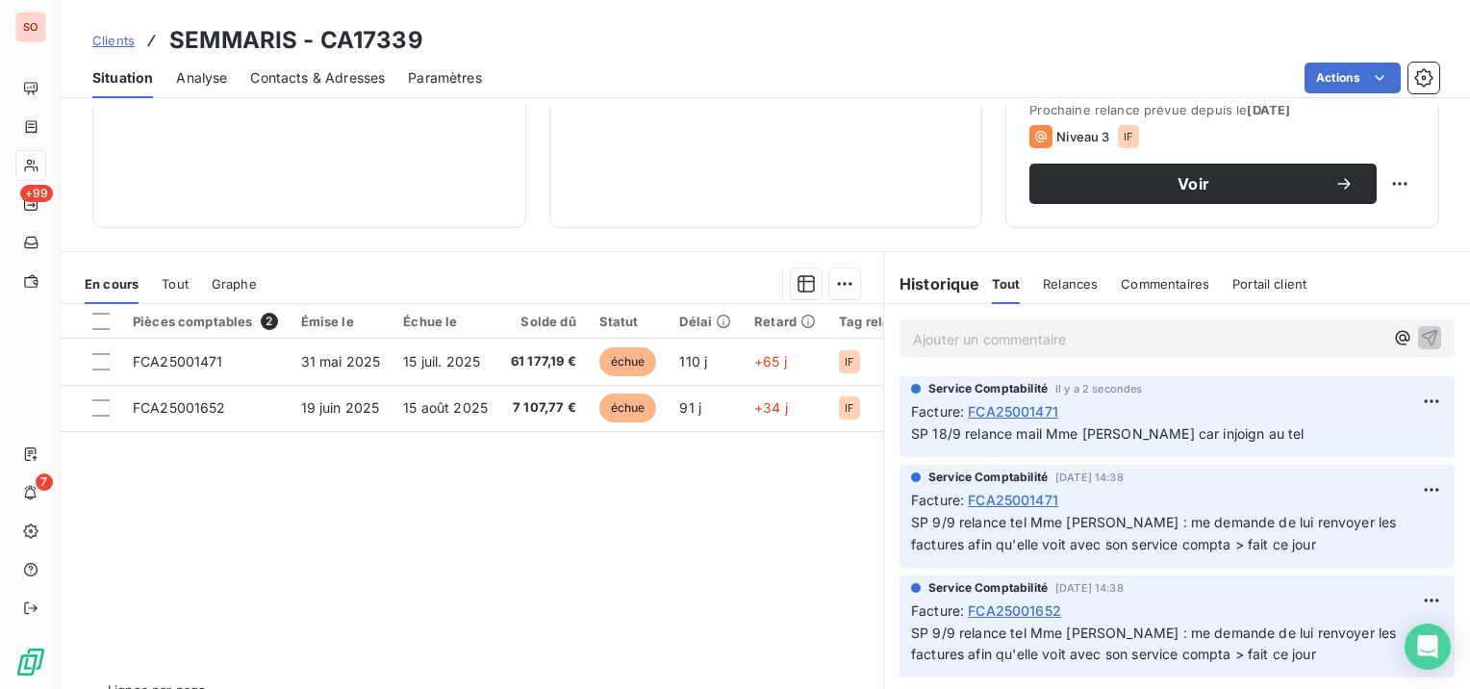
scroll to position [326, 0]
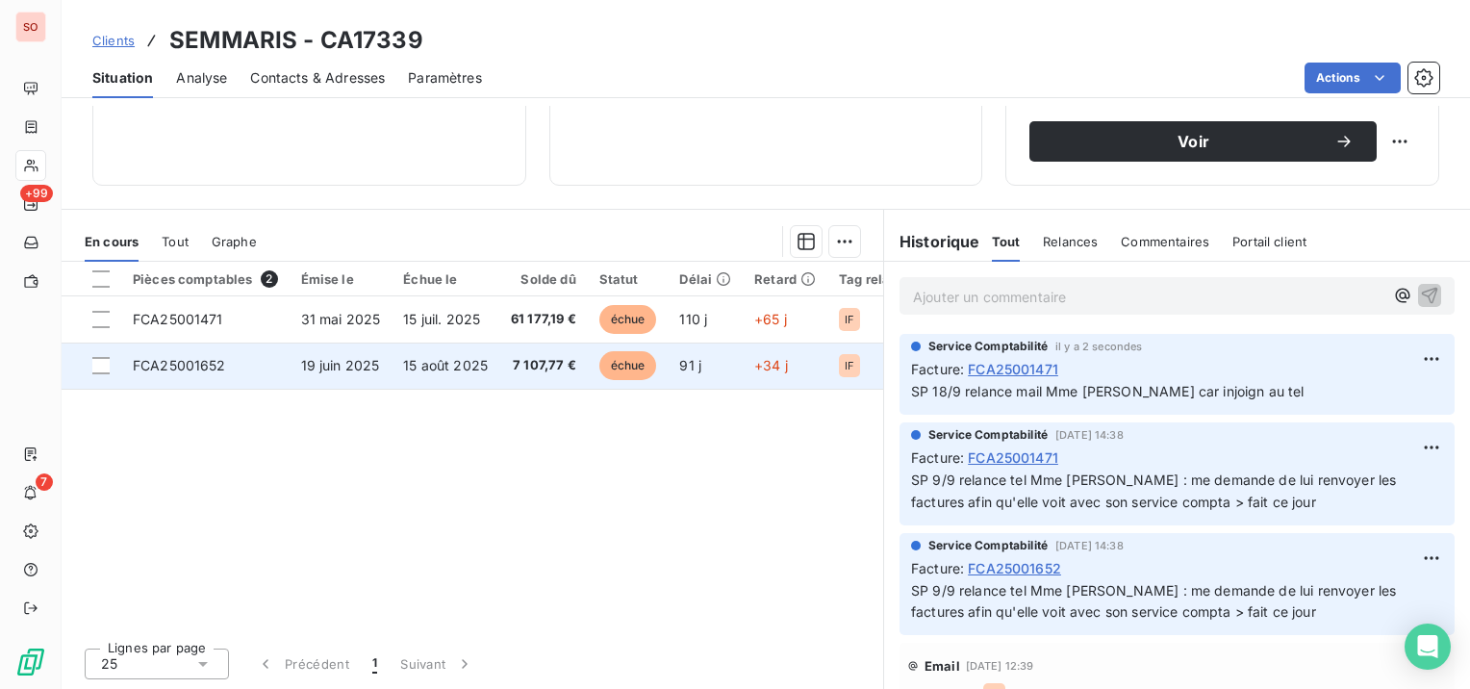
click at [485, 368] on td "15 août 2025" at bounding box center [446, 366] width 108 height 46
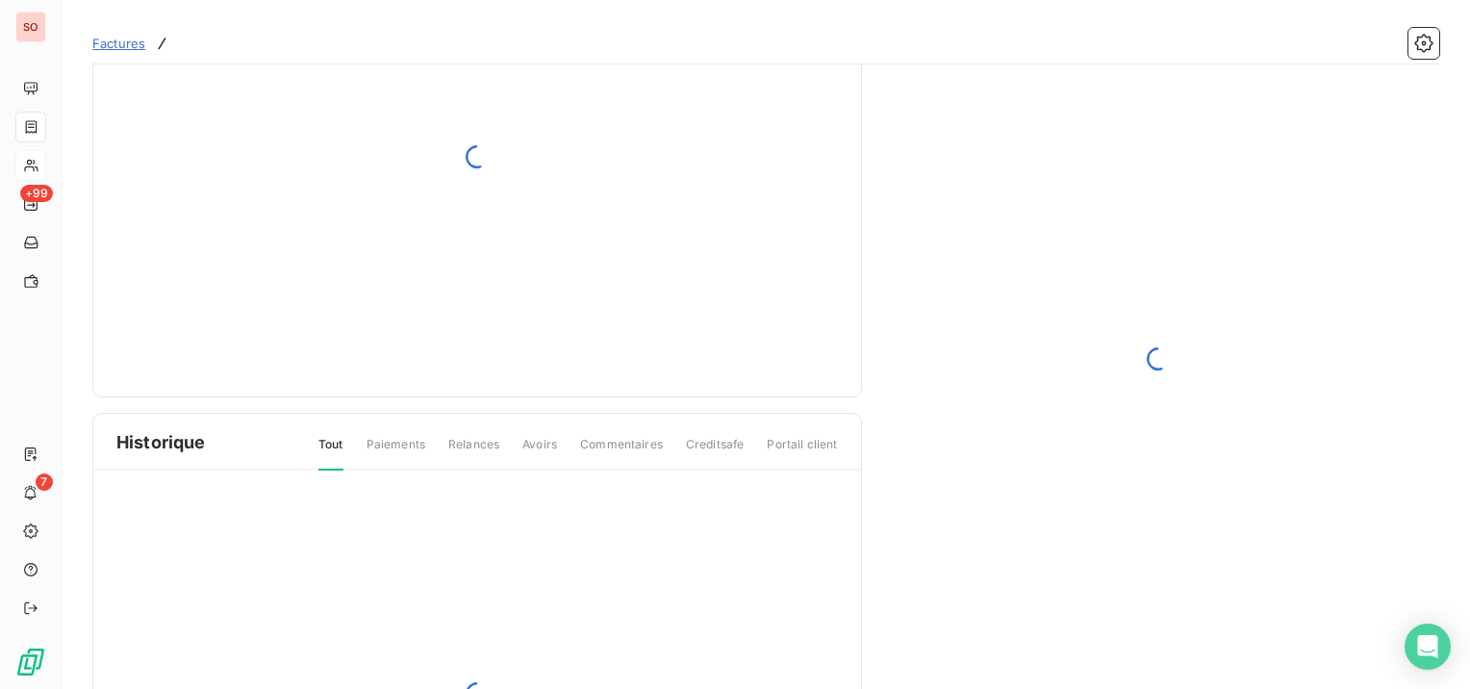
scroll to position [192, 0]
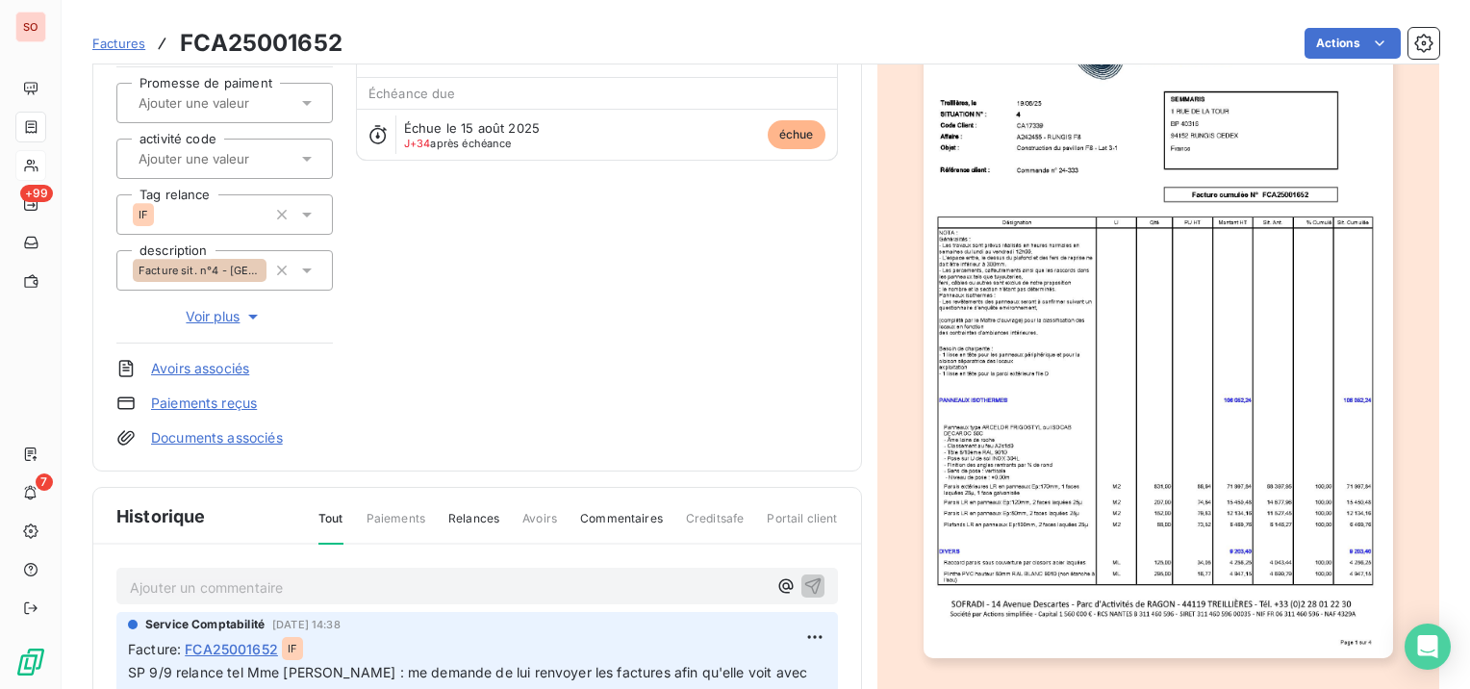
click at [292, 582] on p "Ajouter un commentaire ﻿" at bounding box center [448, 587] width 637 height 24
click at [804, 579] on icon "button" at bounding box center [812, 585] width 16 height 16
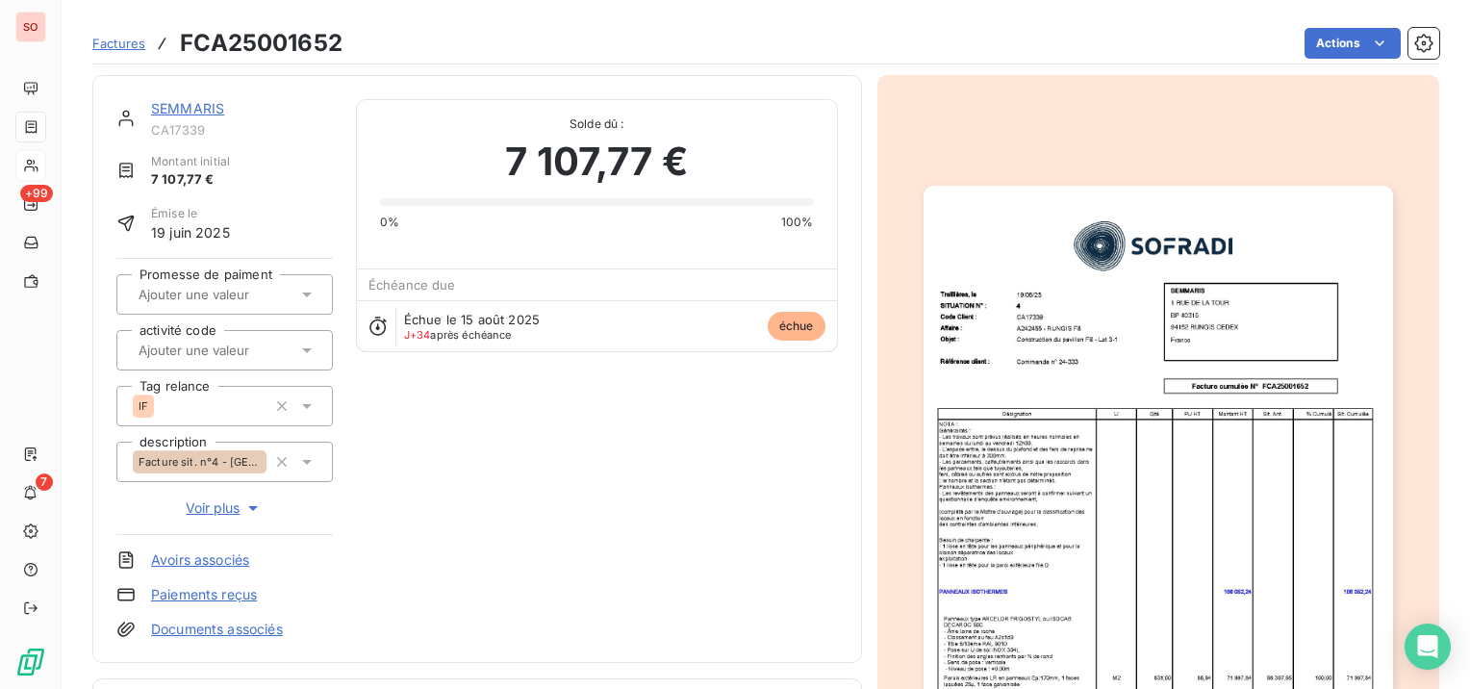
scroll to position [0, 0]
click at [206, 107] on link "SEMMARIS" at bounding box center [187, 108] width 73 height 16
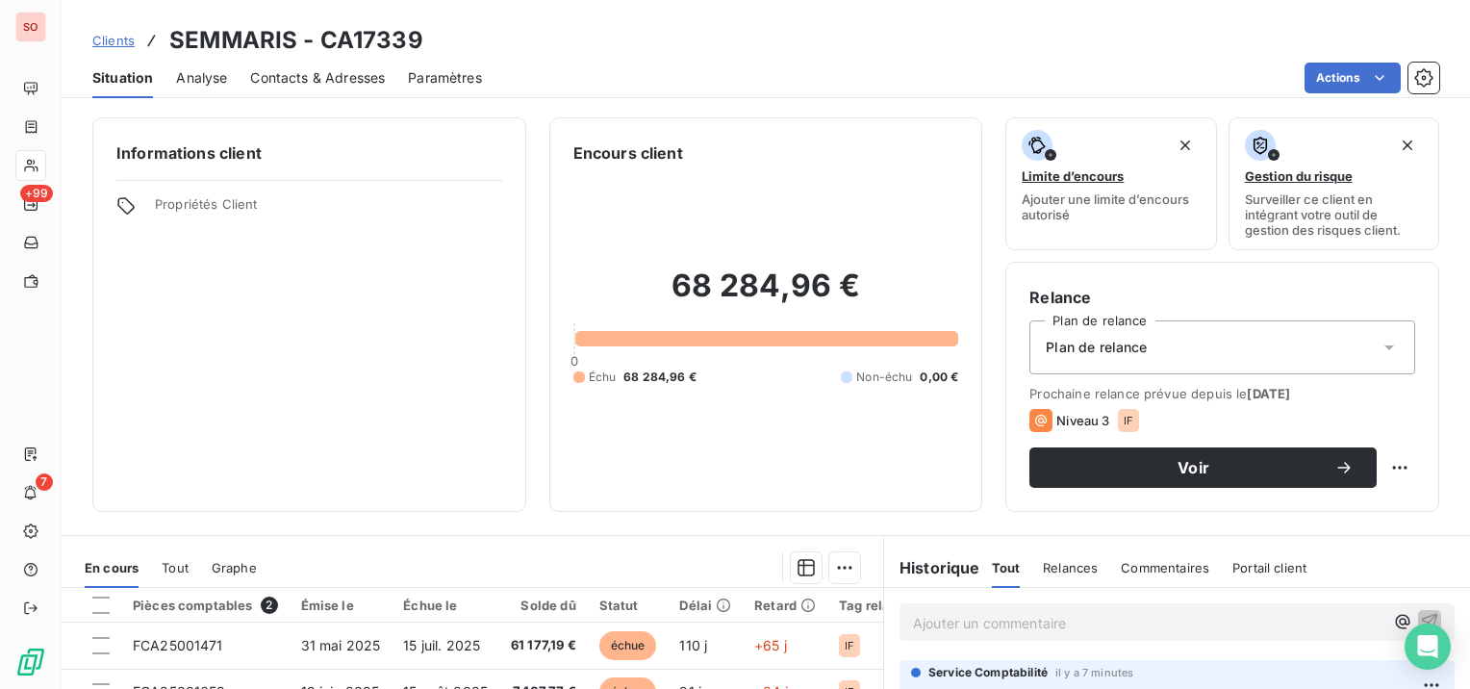
click at [115, 35] on span "Clients" at bounding box center [113, 40] width 42 height 15
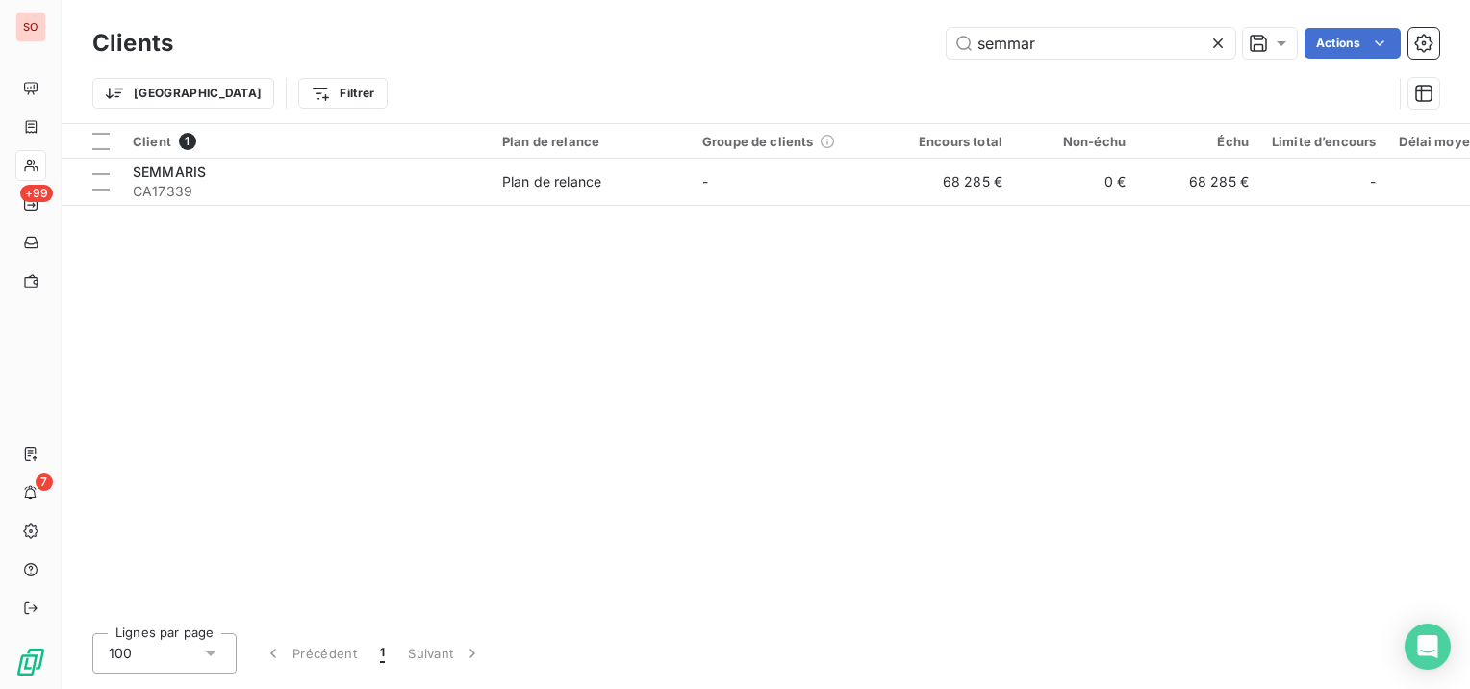
click at [1218, 39] on icon at bounding box center [1217, 43] width 19 height 19
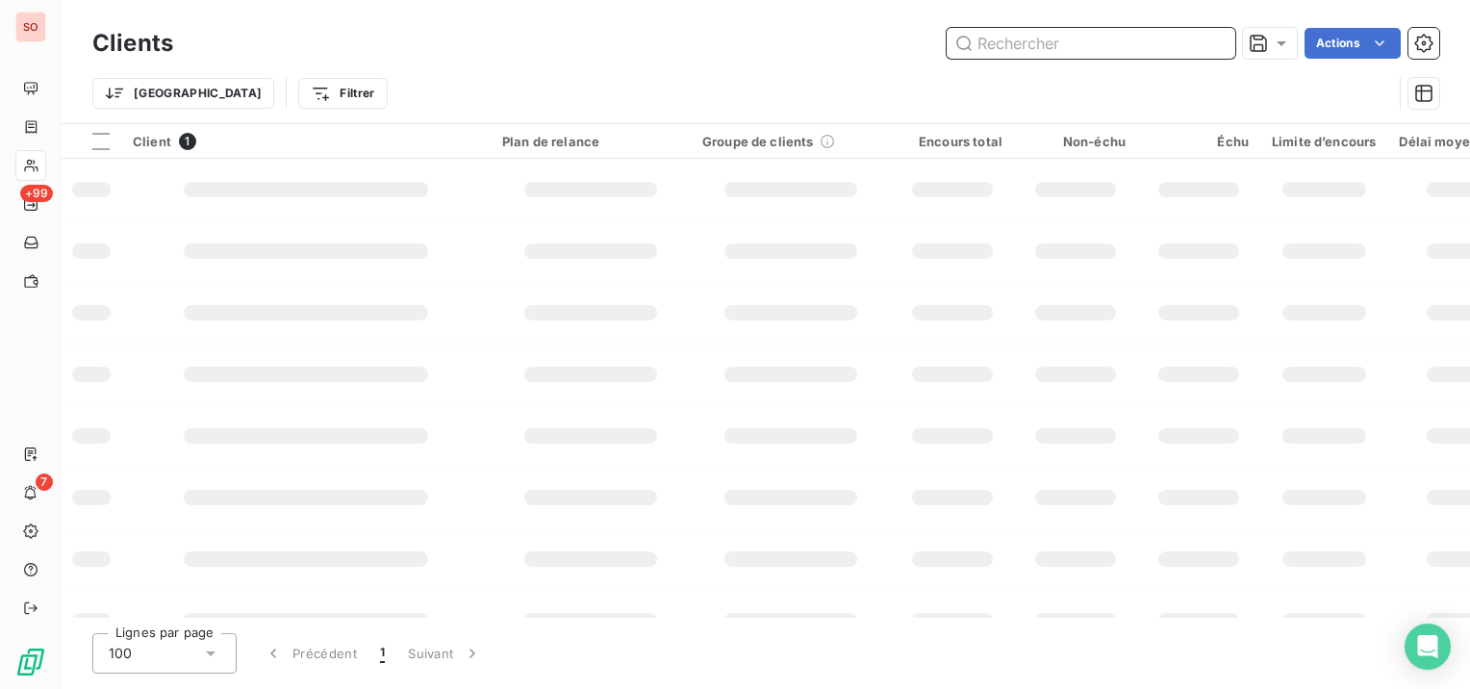
click at [1164, 42] on input "text" at bounding box center [1091, 43] width 289 height 31
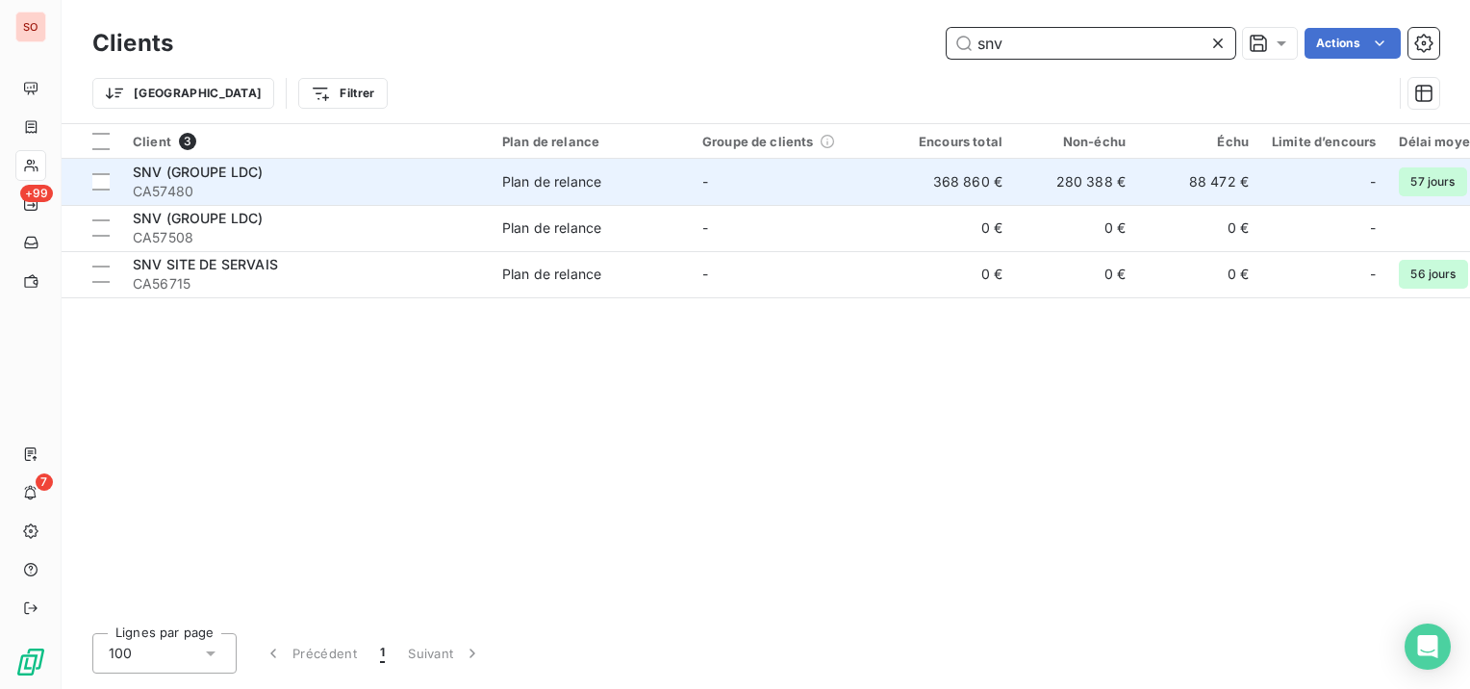
type input "snv"
click at [367, 182] on span "CA57480" at bounding box center [306, 191] width 346 height 19
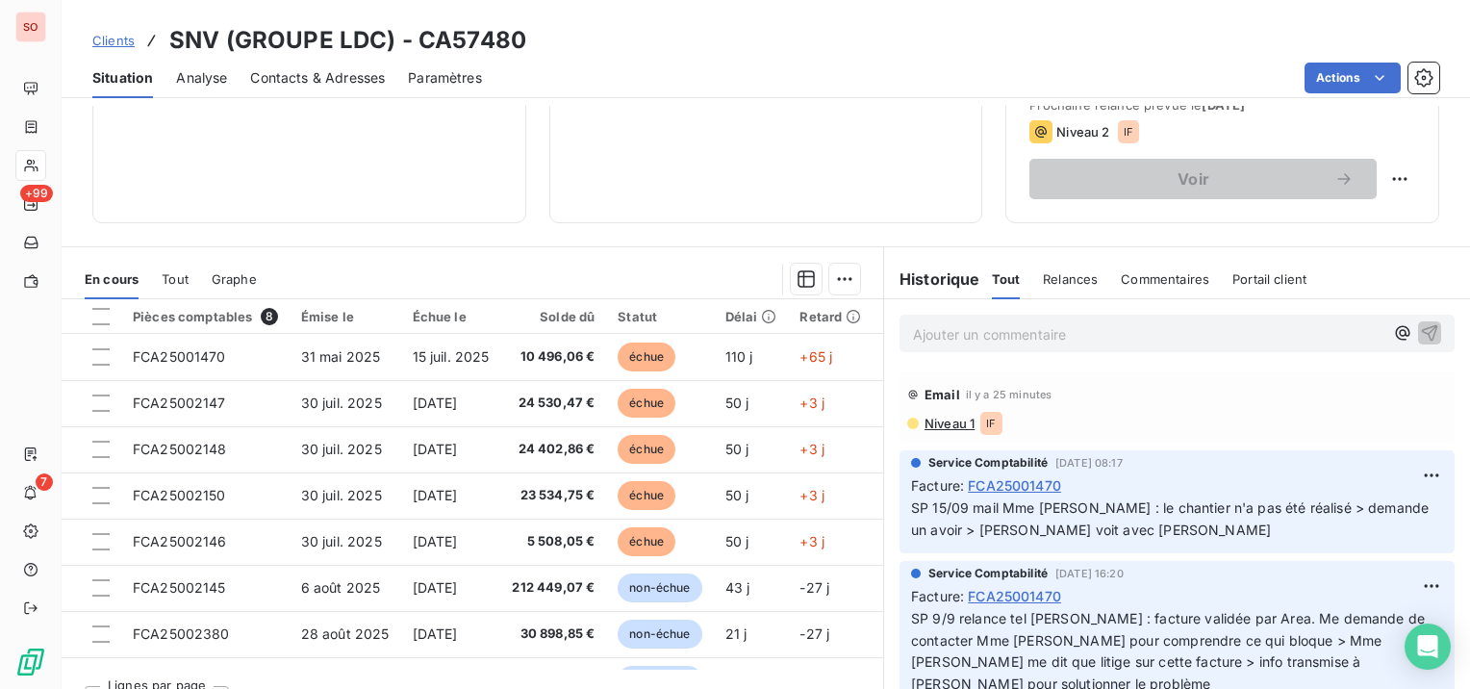
click at [956, 345] on p "Ajouter un commentaire ﻿" at bounding box center [1148, 334] width 470 height 24
